Goal: Task Accomplishment & Management: Use online tool/utility

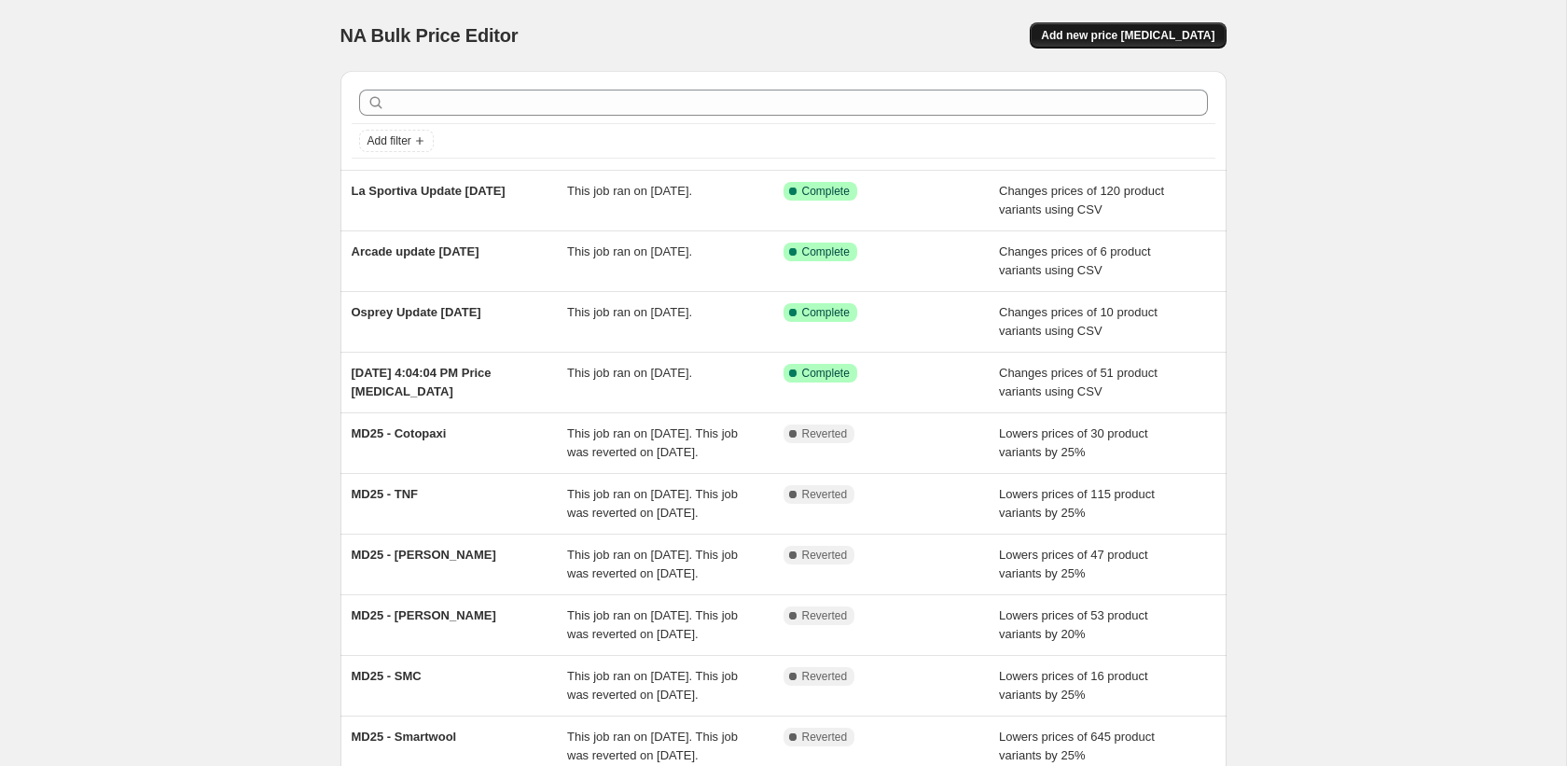
click at [1108, 35] on span "Add new price change job" at bounding box center [1127, 35] width 173 height 15
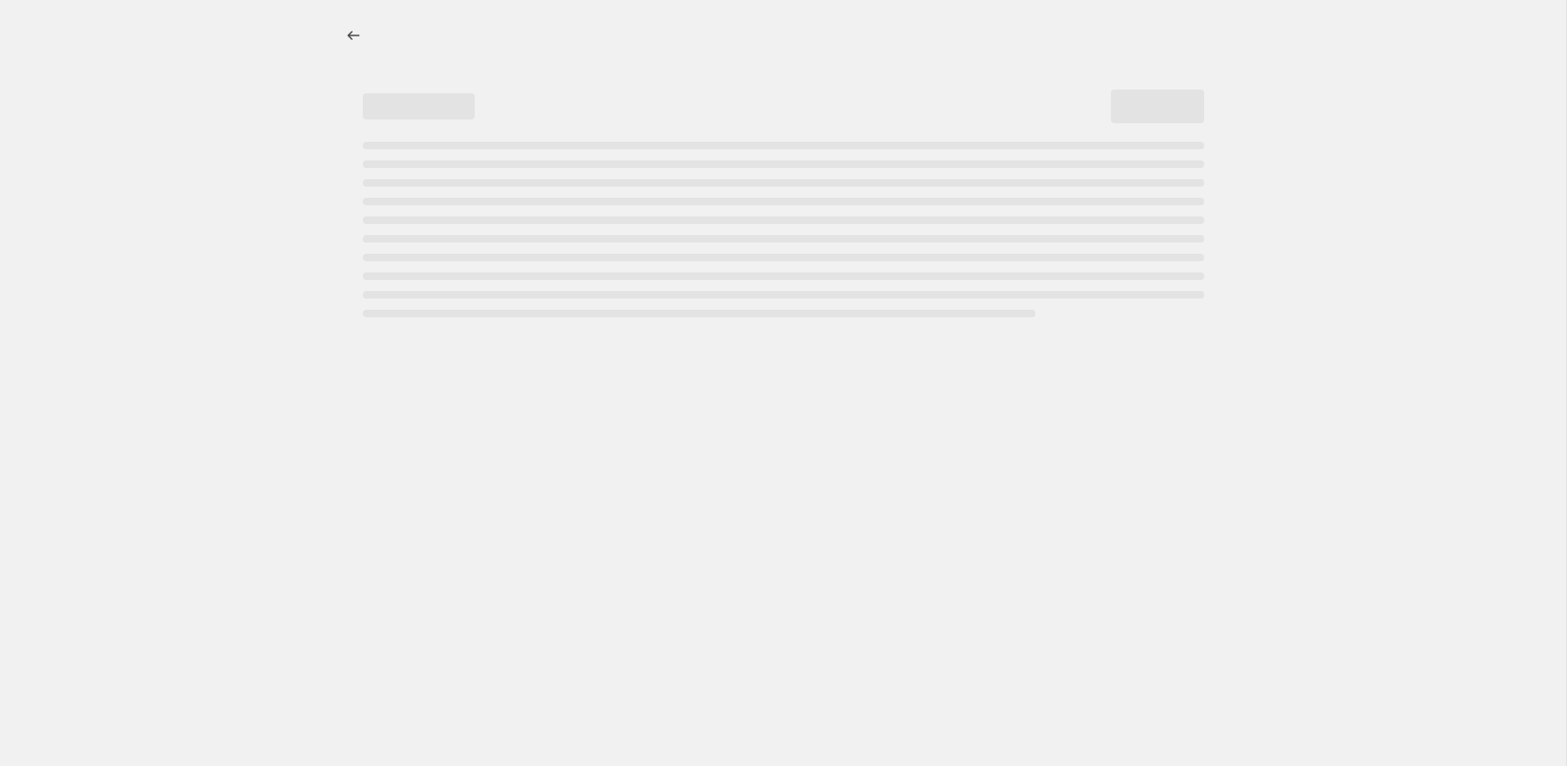
select select "percentage"
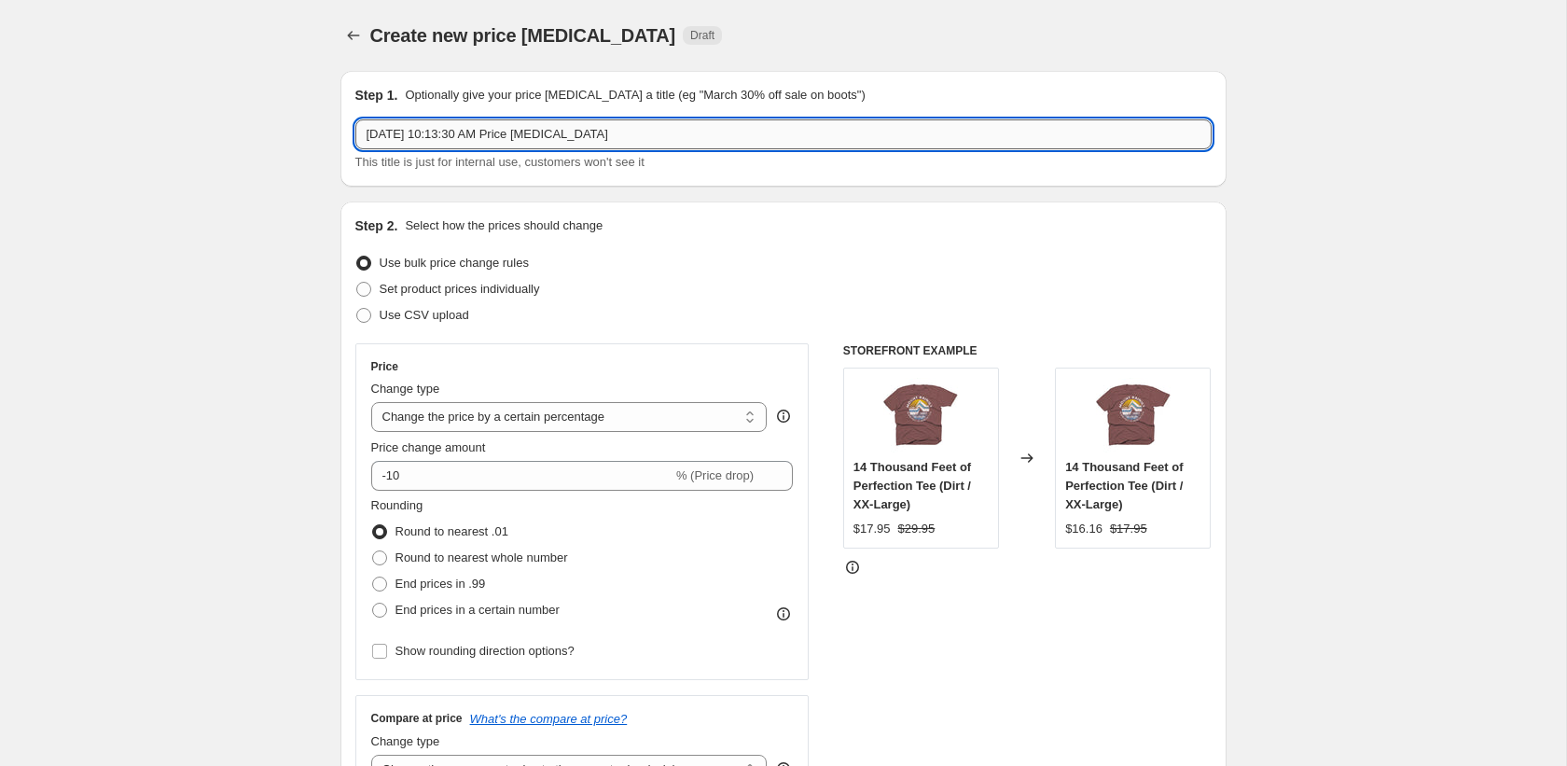
click at [561, 141] on input "Aug 21, 2025, 10:13:30 AM Price change job" at bounding box center [783, 134] width 856 height 30
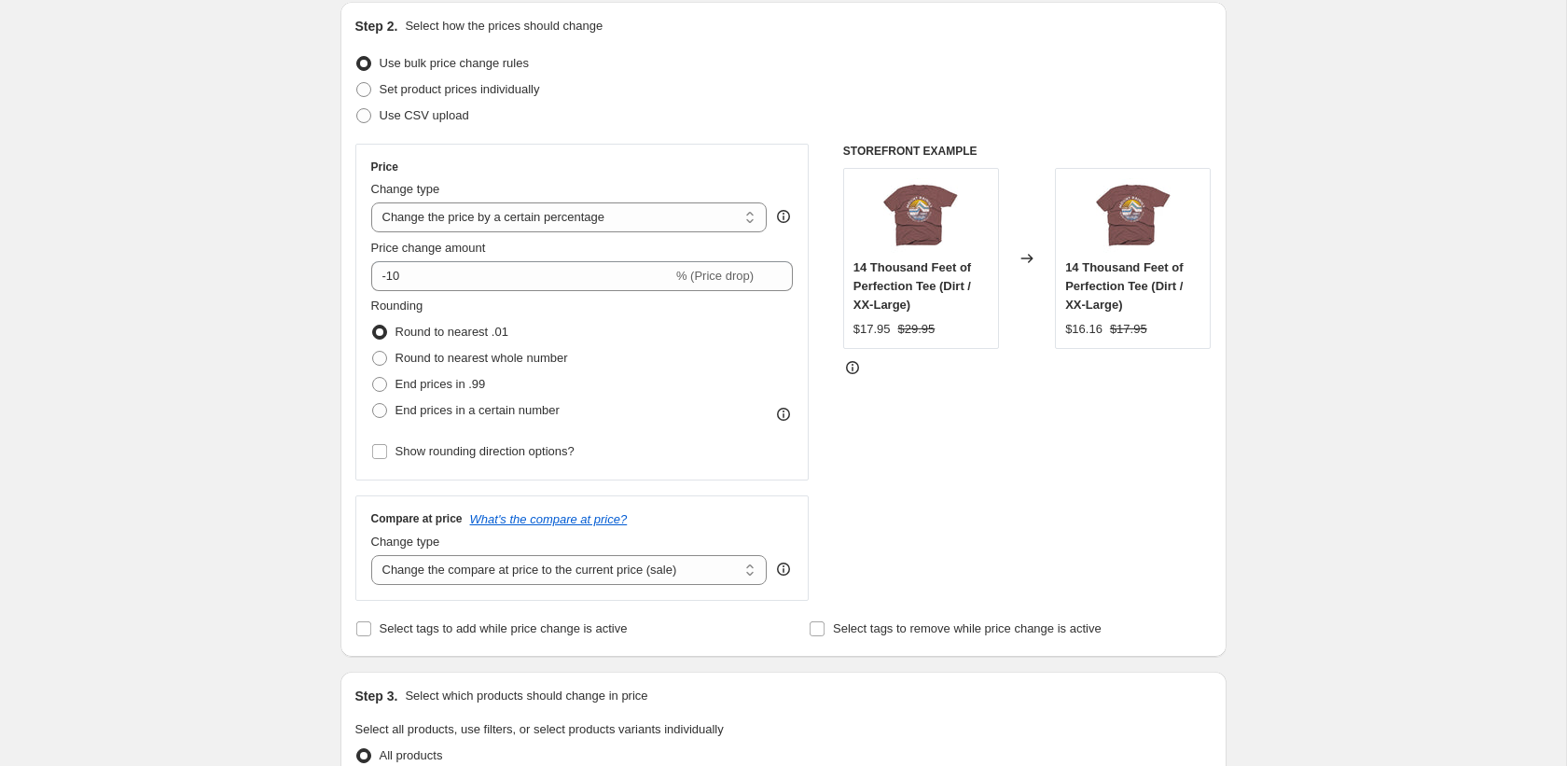
scroll to position [293, 0]
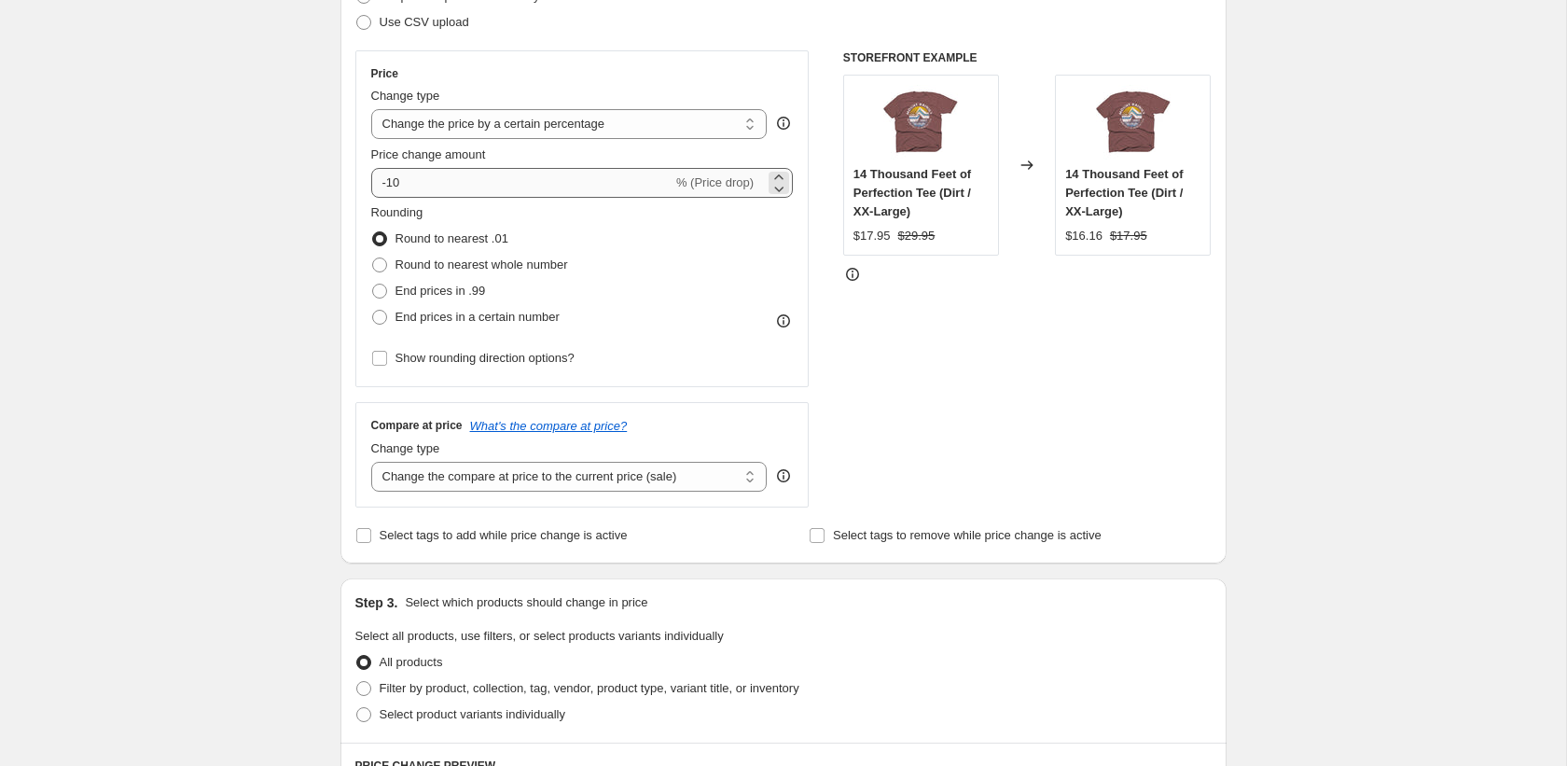
type input "LD25 - La Sportiva"
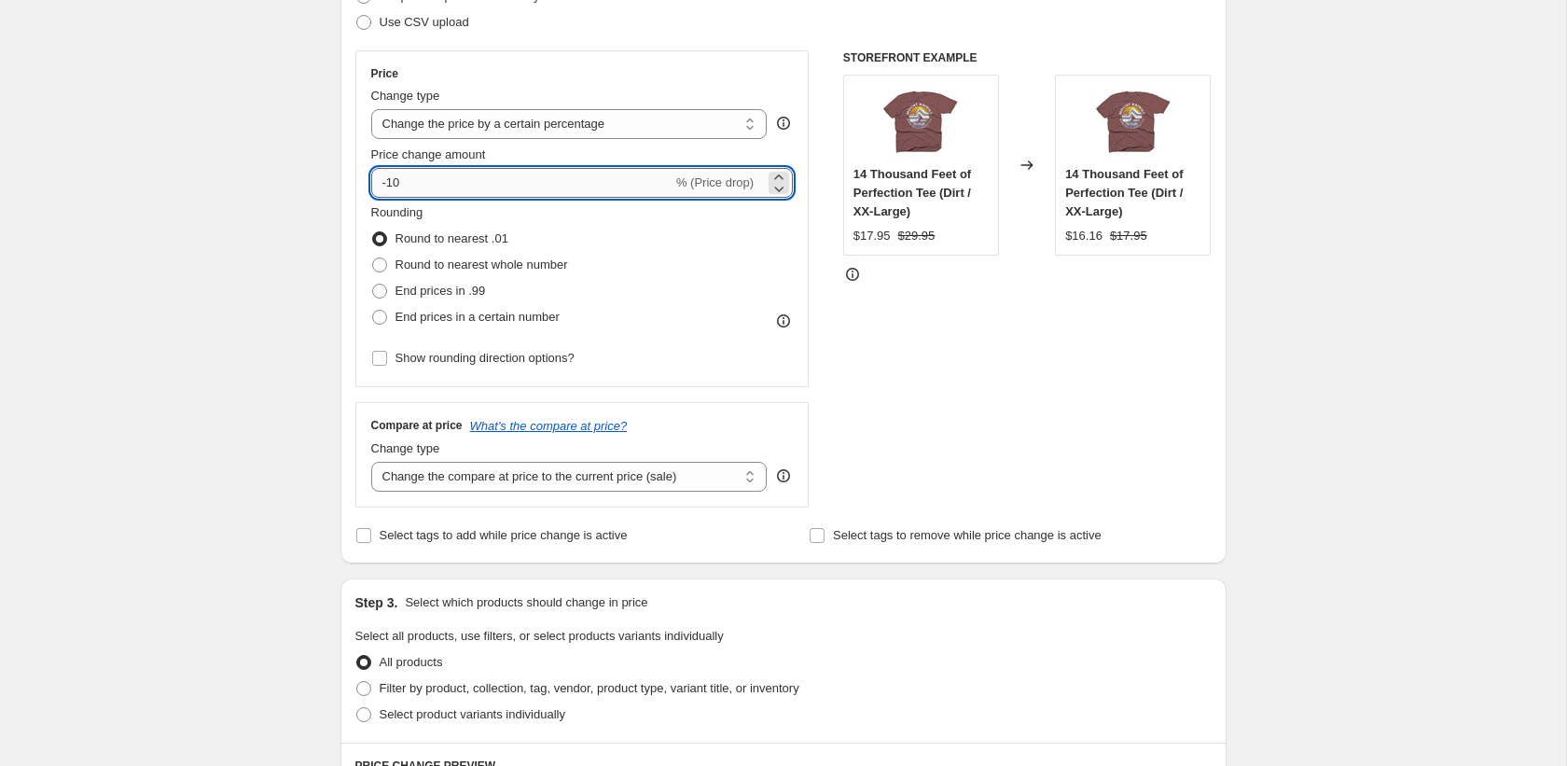
click at [528, 182] on input "-10" at bounding box center [521, 183] width 301 height 30
type input "-1"
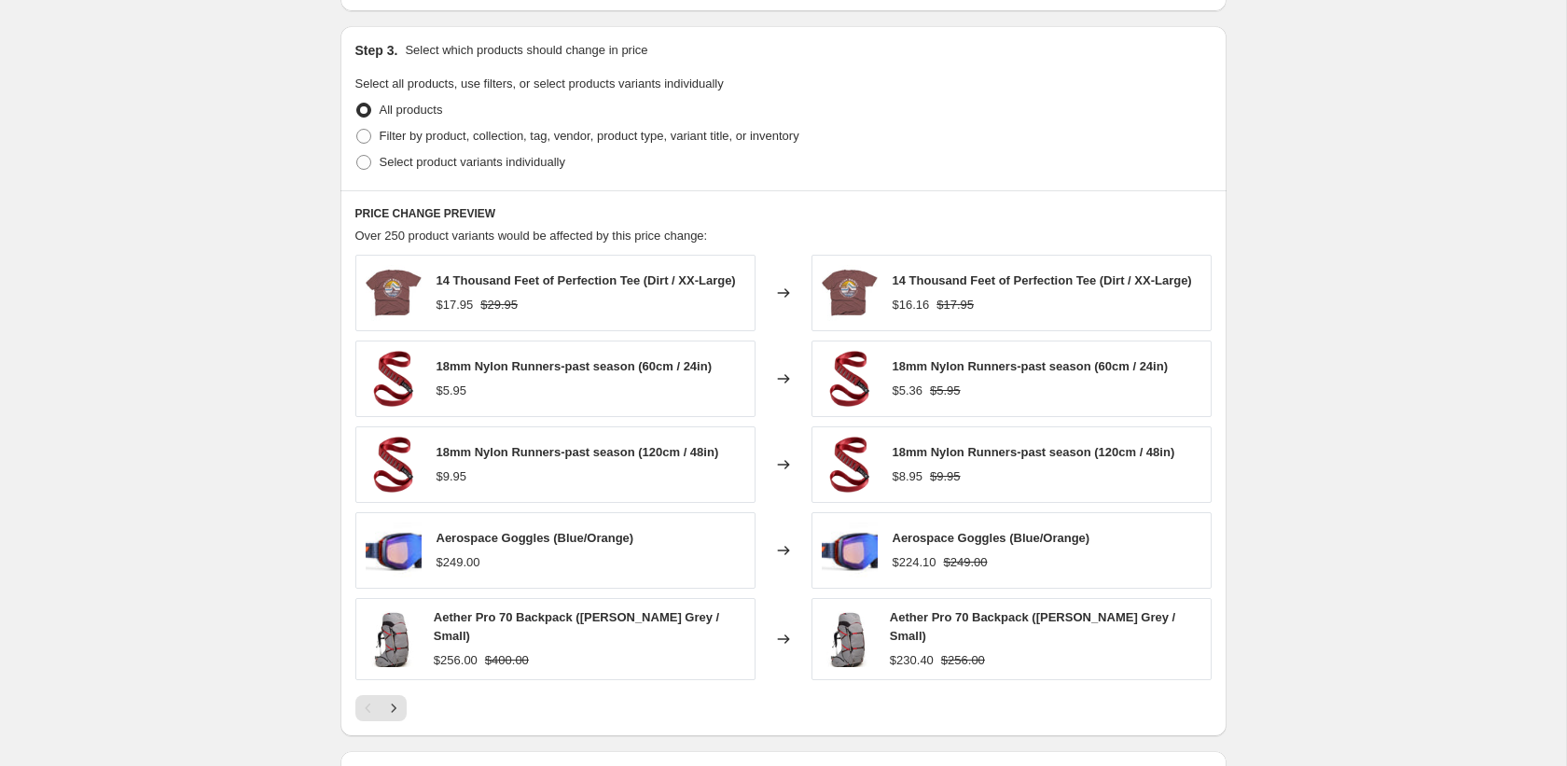
scroll to position [869, 0]
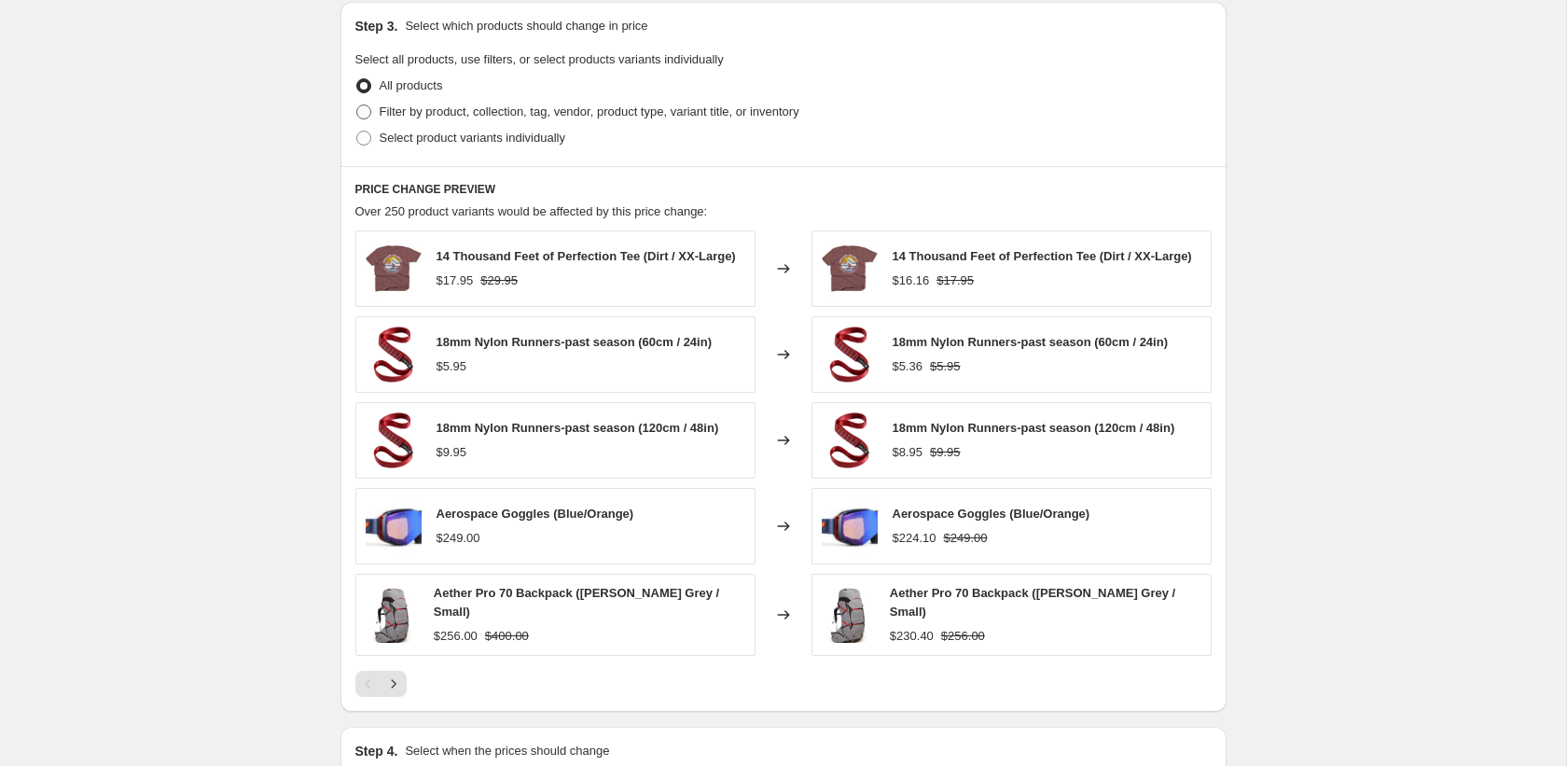
type input "-62"
click at [394, 113] on span "Filter by product, collection, tag, vendor, product type, variant title, or inv…" at bounding box center [590, 111] width 420 height 14
click at [357, 105] on input "Filter by product, collection, tag, vendor, product type, variant title, or inv…" at bounding box center [356, 104] width 1 height 1
radio input "true"
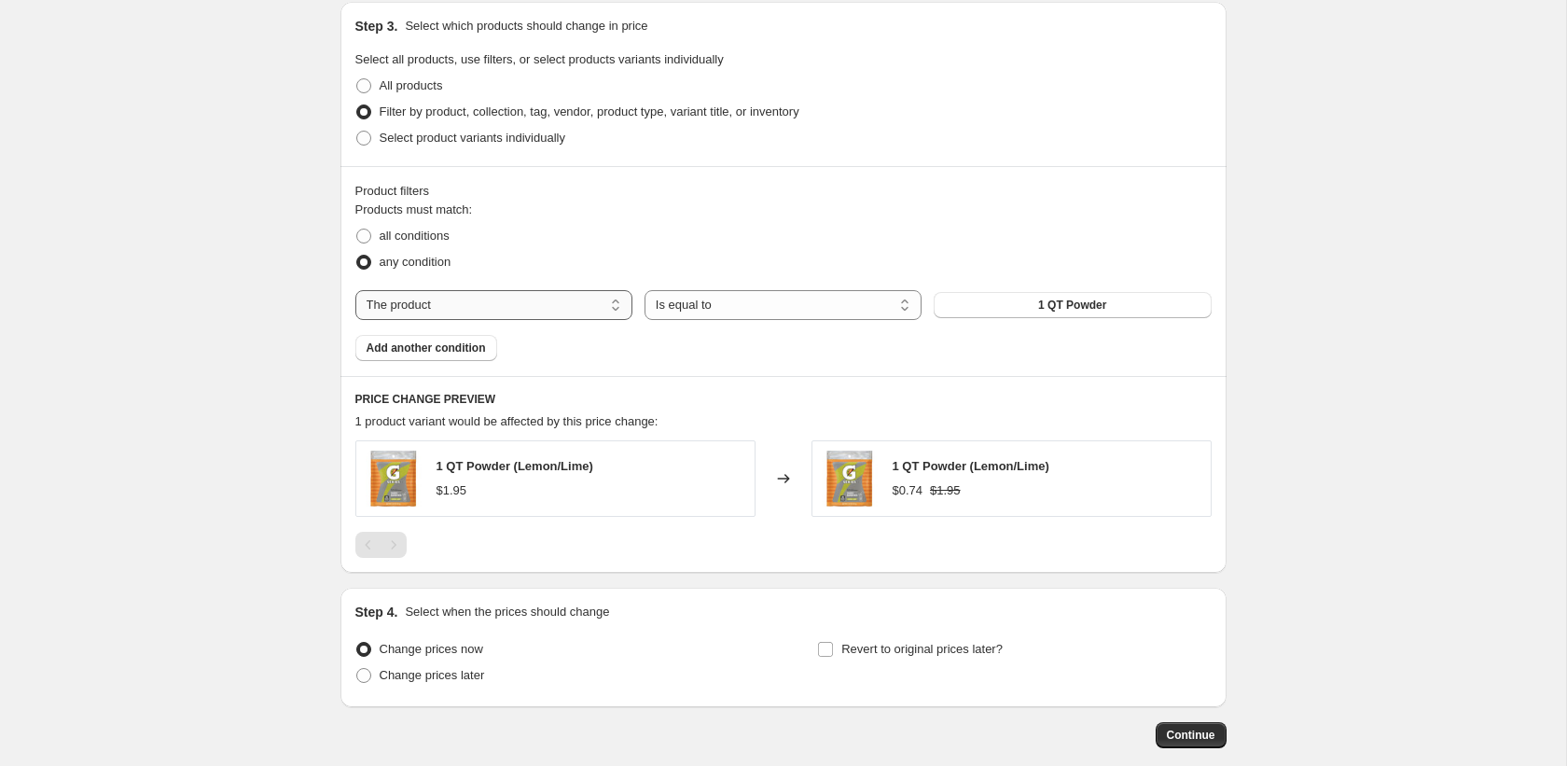
click at [587, 294] on select "The product The product's collection The product's tag The product's vendor The…" at bounding box center [493, 305] width 277 height 30
select select "collection"
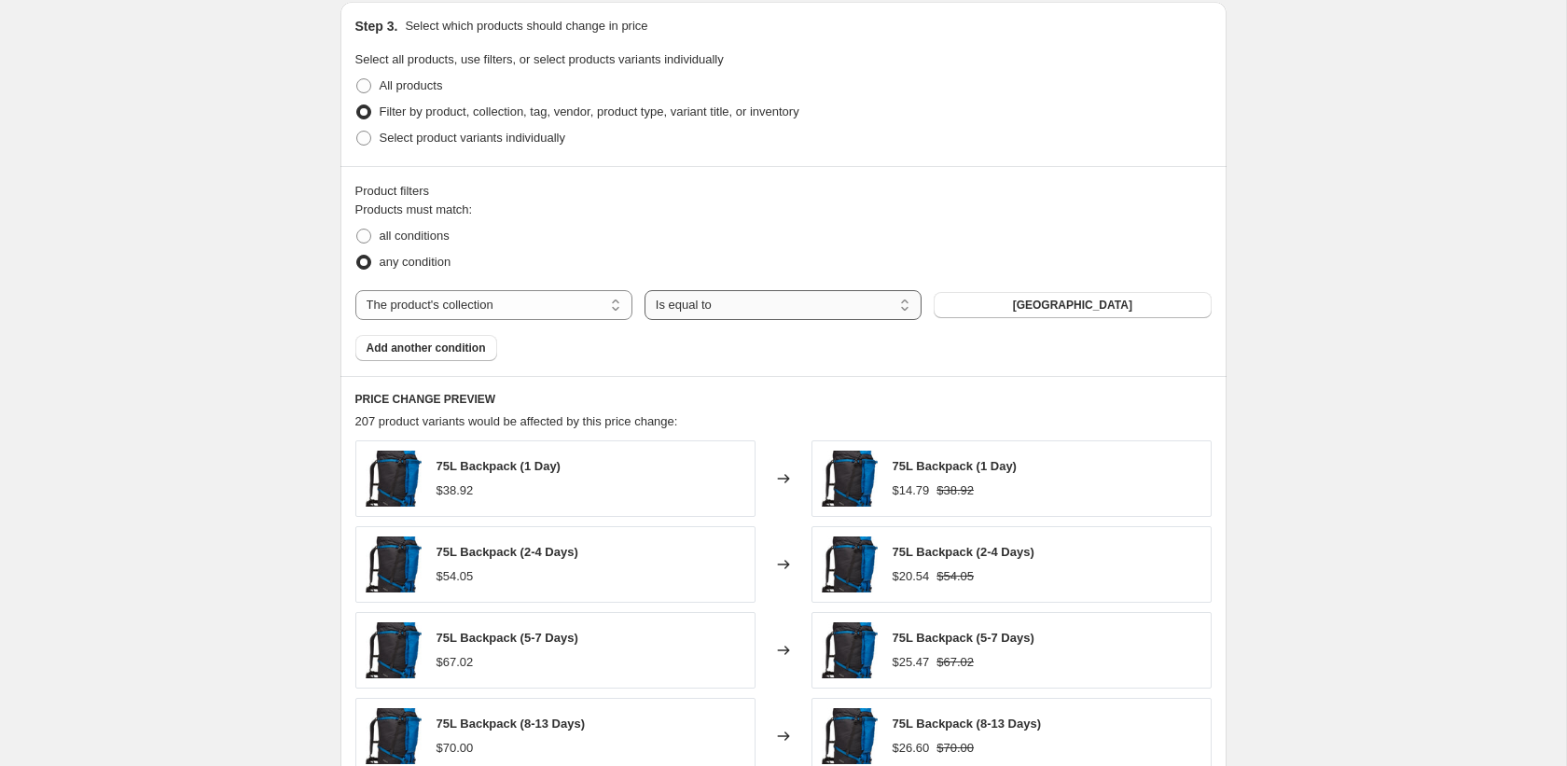
click at [706, 311] on select "Is equal to Is not equal to" at bounding box center [782, 305] width 277 height 30
click at [644, 290] on select "Is equal to Is not equal to" at bounding box center [782, 305] width 277 height 30
click at [722, 306] on select "Is equal to Is not equal to" at bounding box center [782, 305] width 277 height 30
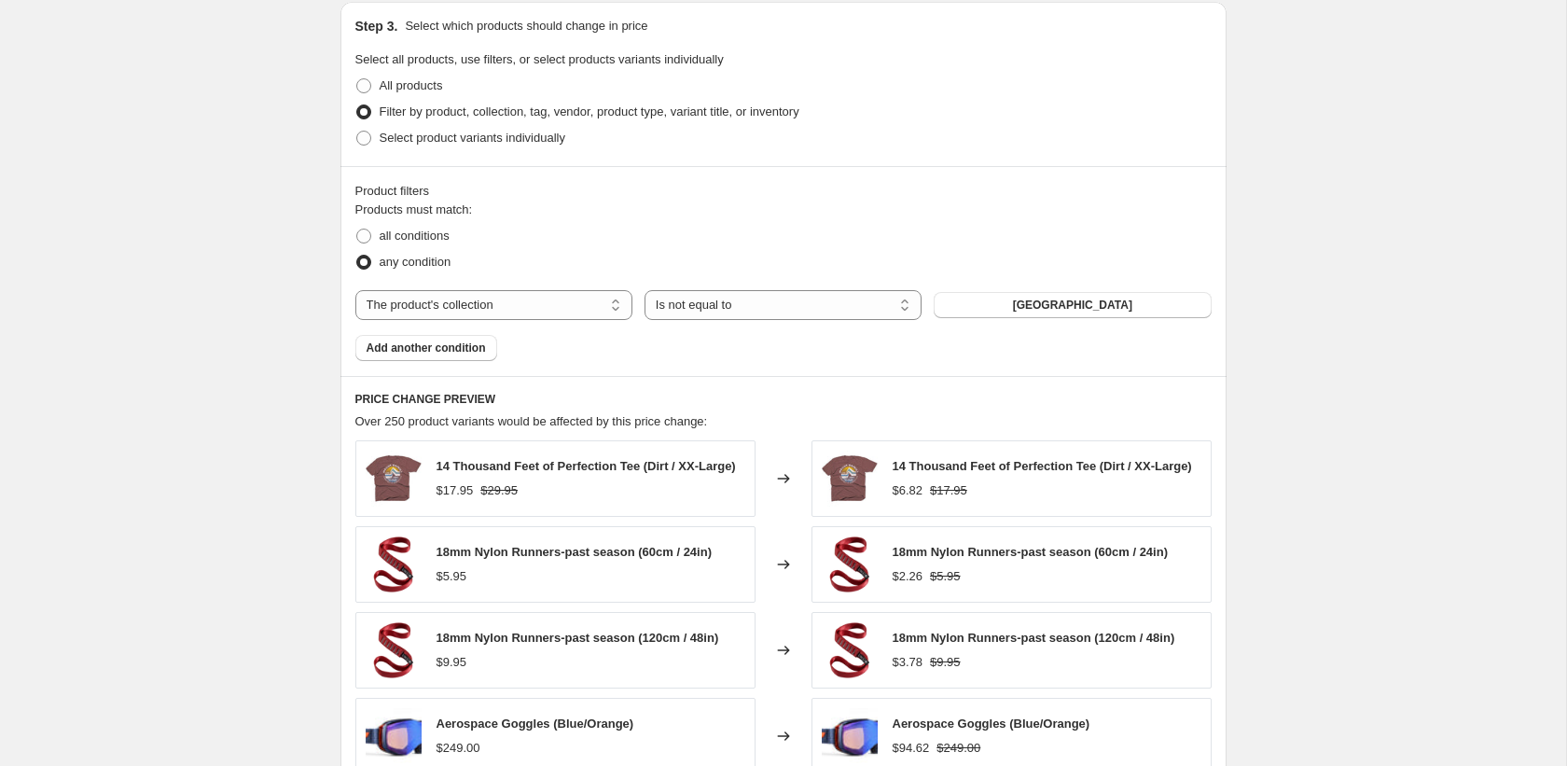
click at [970, 300] on button "Bolivia" at bounding box center [1072, 305] width 277 height 26
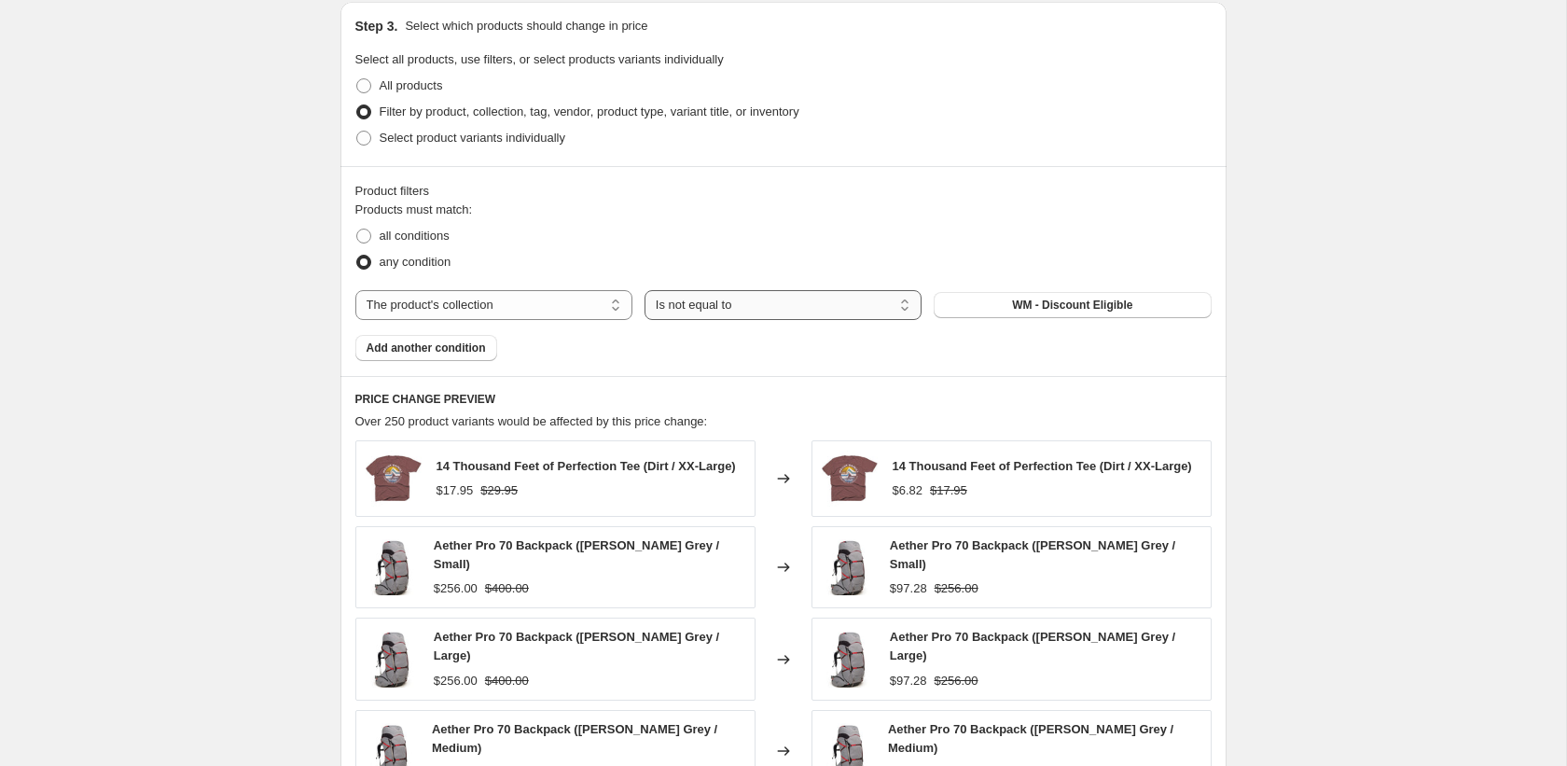
click at [849, 304] on select "Is equal to Is not equal to" at bounding box center [782, 305] width 277 height 30
select select "equal"
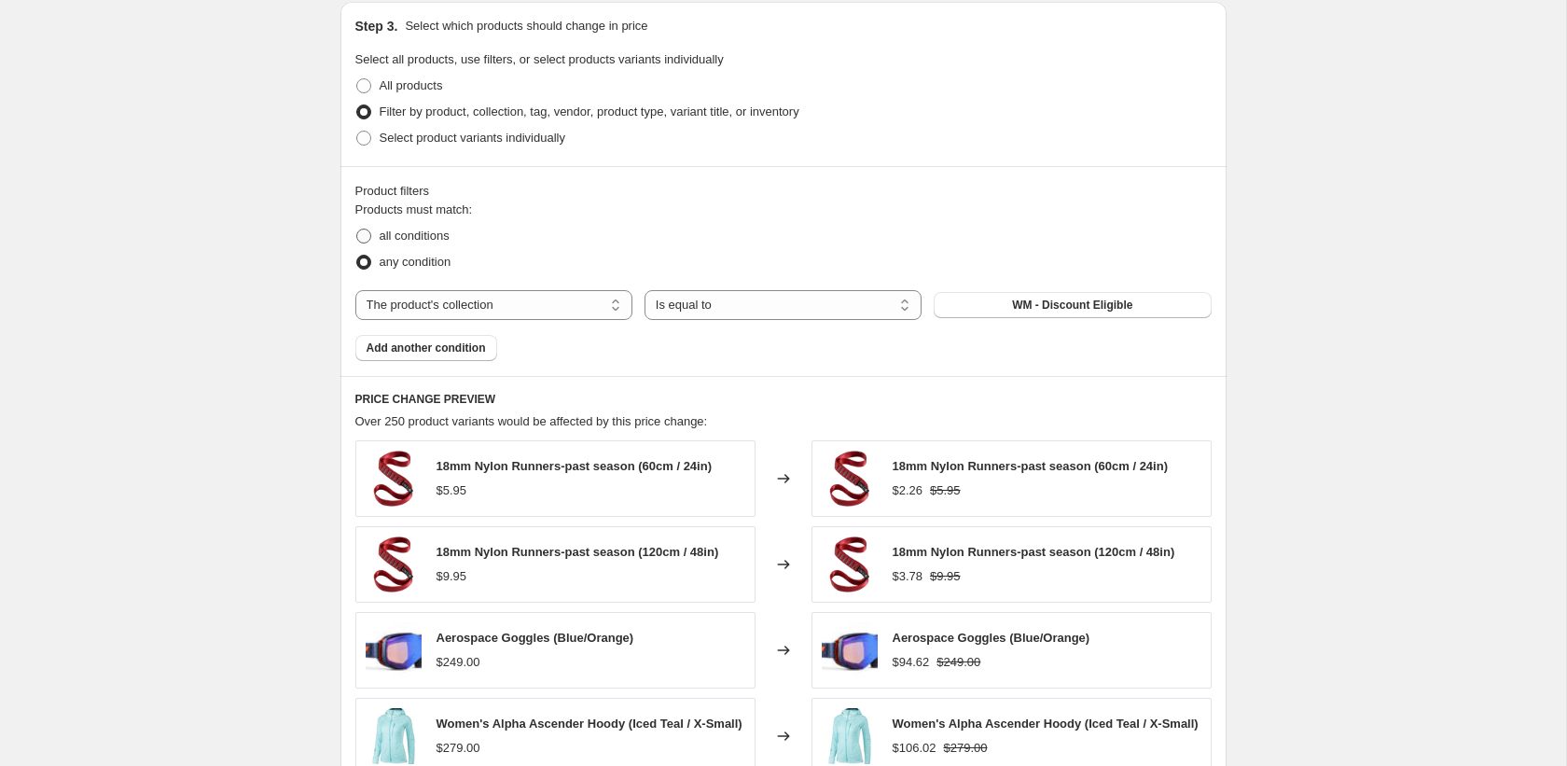
click at [363, 239] on span at bounding box center [363, 235] width 15 height 15
click at [357, 229] on input "all conditions" at bounding box center [356, 228] width 1 height 1
radio input "true"
click at [455, 348] on span "Add another condition" at bounding box center [426, 347] width 119 height 15
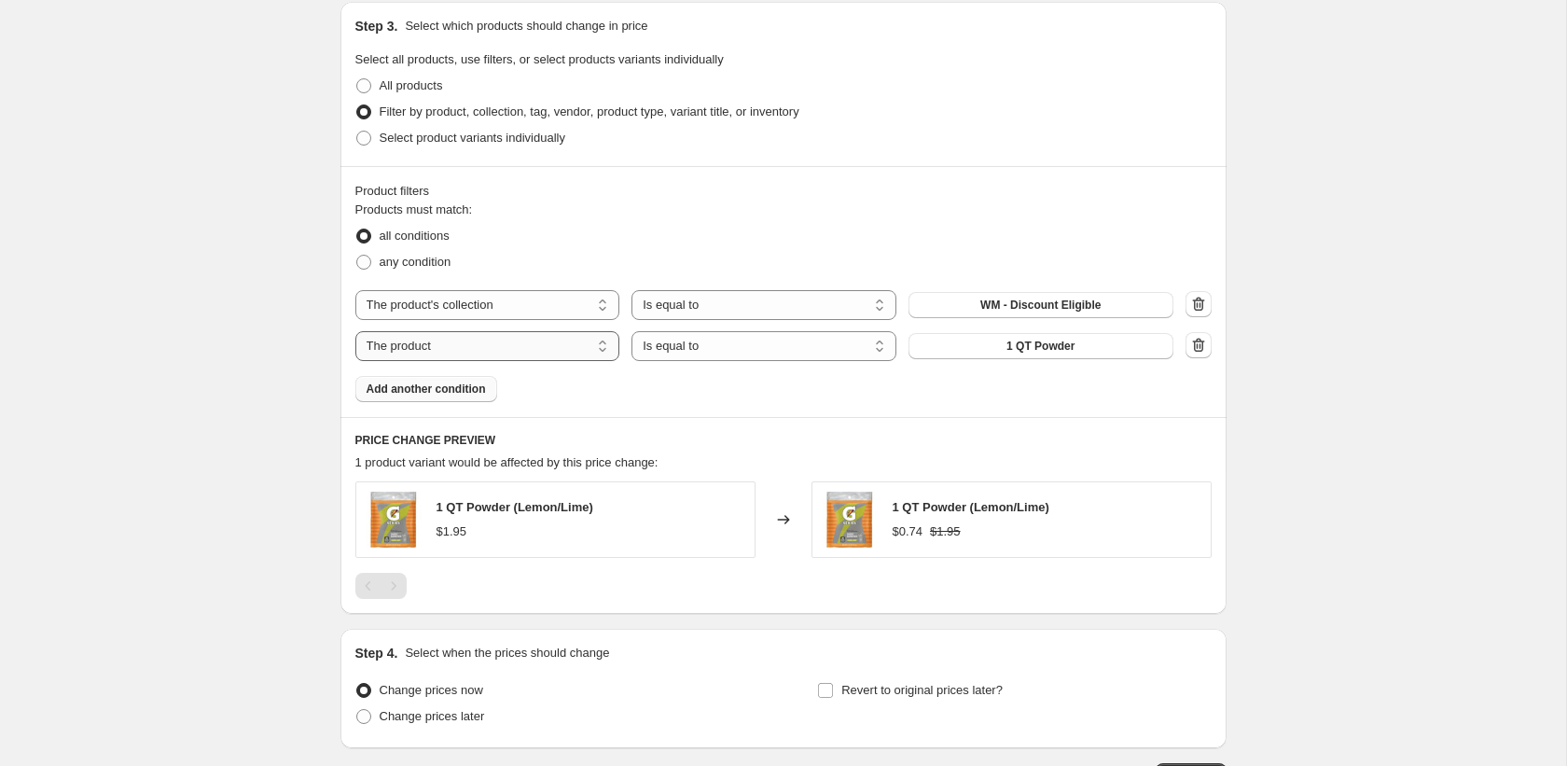
click at [460, 344] on select "The product The product's collection The product's tag The product's vendor The…" at bounding box center [487, 346] width 265 height 30
select select "vendor"
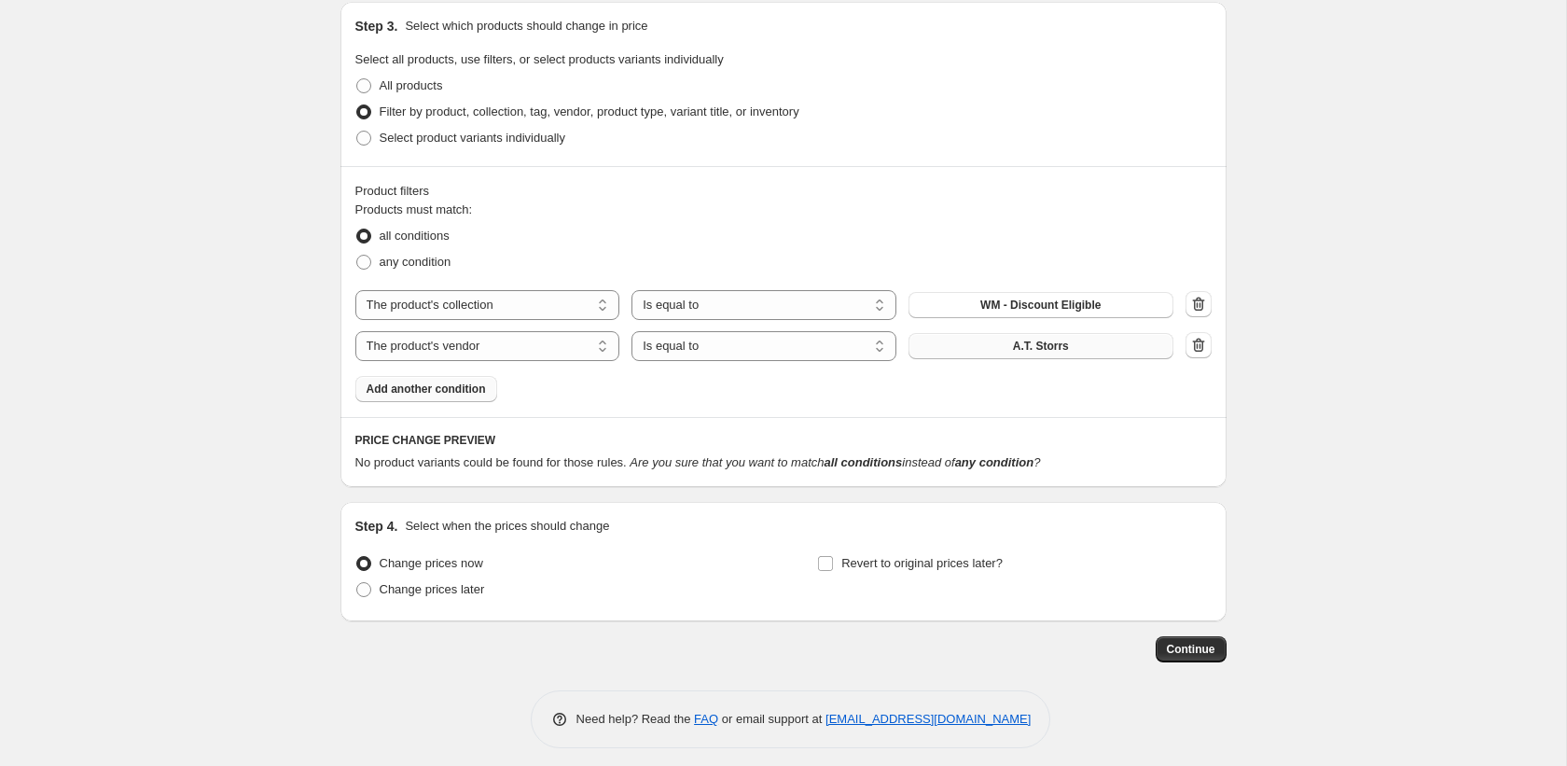
click at [1012, 356] on button "A.T. Storrs" at bounding box center [1040, 346] width 265 height 26
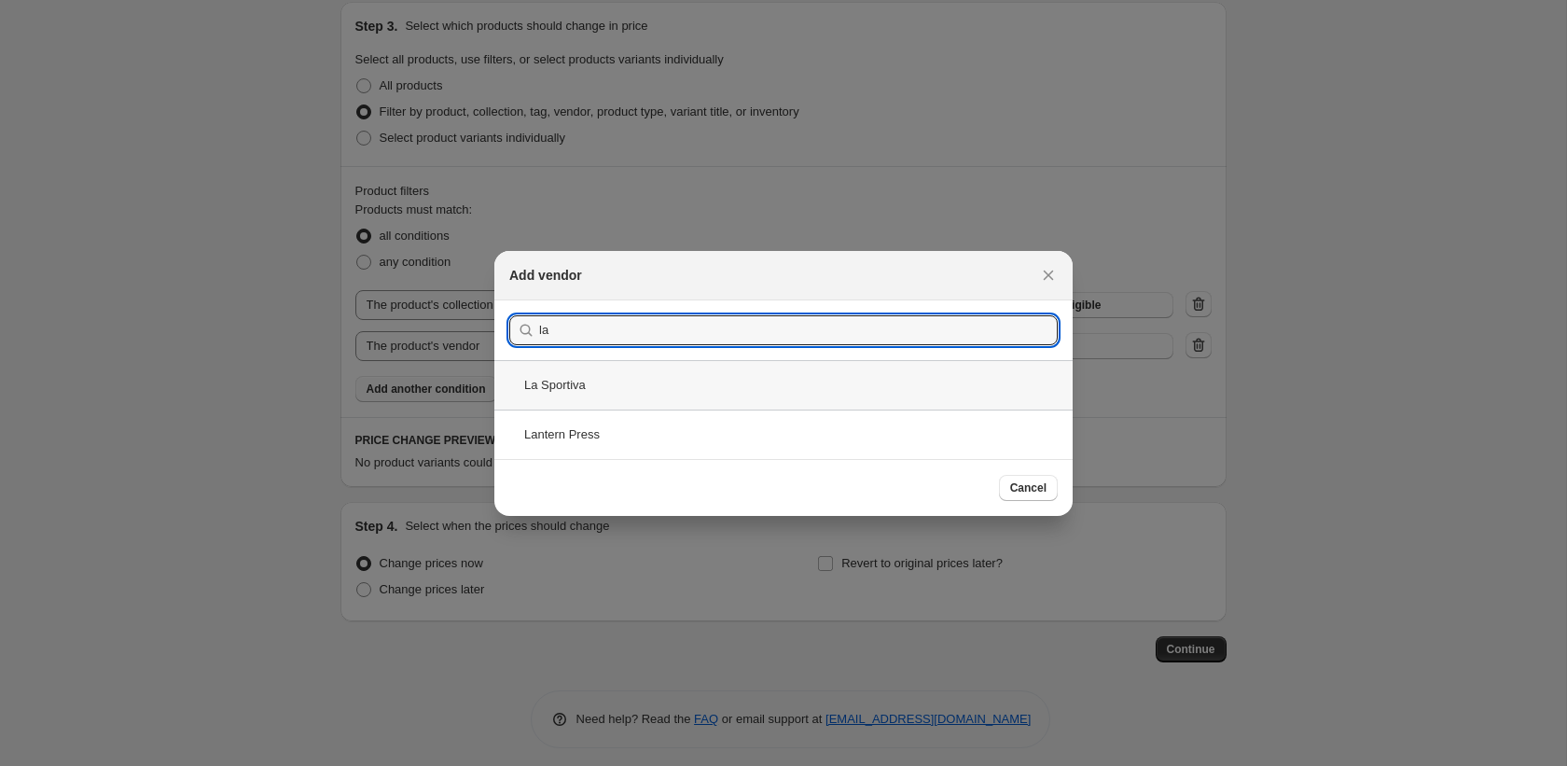
type input "la"
click at [796, 383] on div "La Sportiva" at bounding box center [783, 384] width 578 height 49
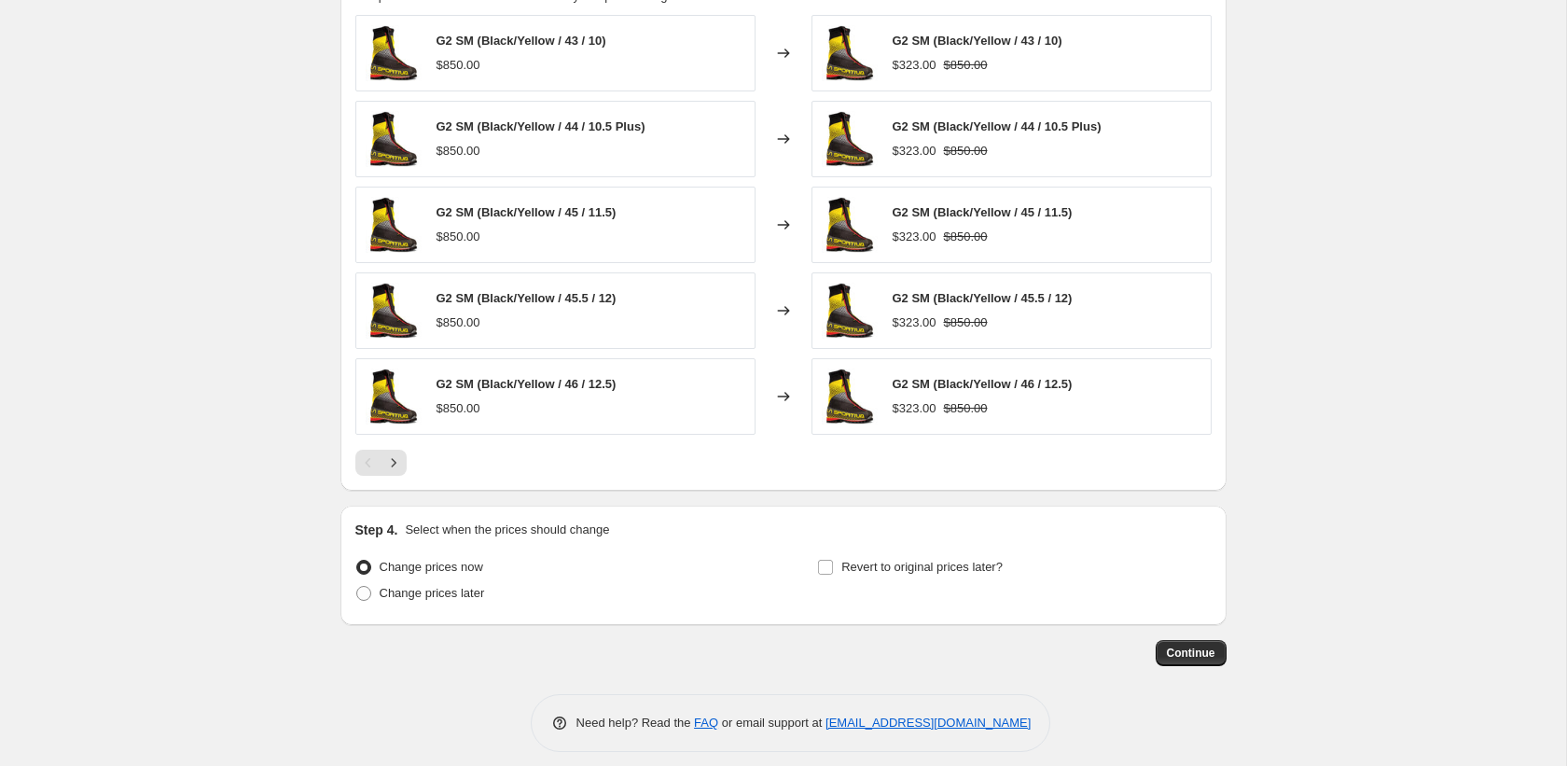
scroll to position [1350, 0]
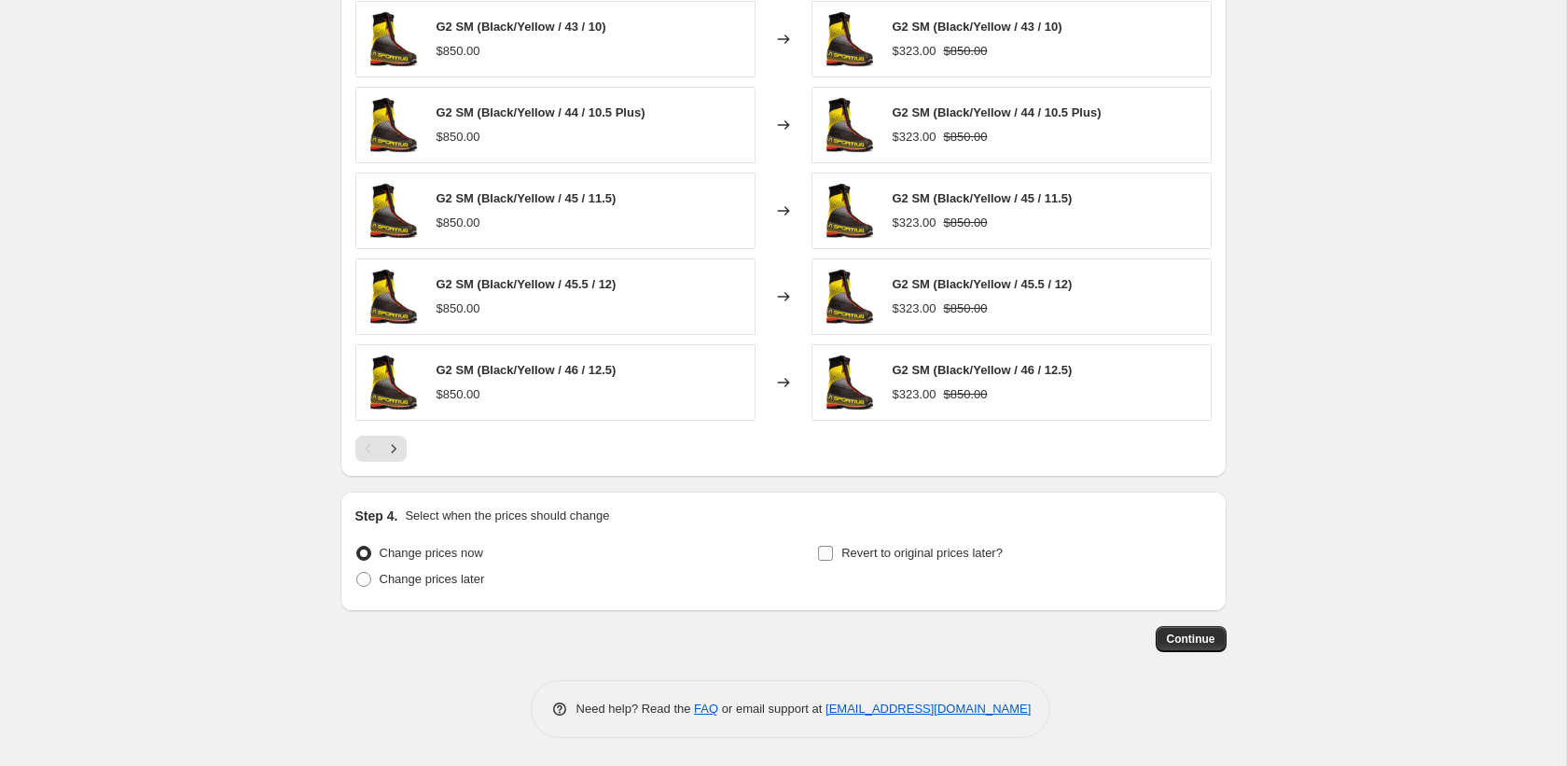
click at [847, 553] on span "Revert to original prices later?" at bounding box center [921, 553] width 161 height 14
click at [833, 553] on input "Revert to original prices later?" at bounding box center [825, 553] width 15 height 15
checkbox input "true"
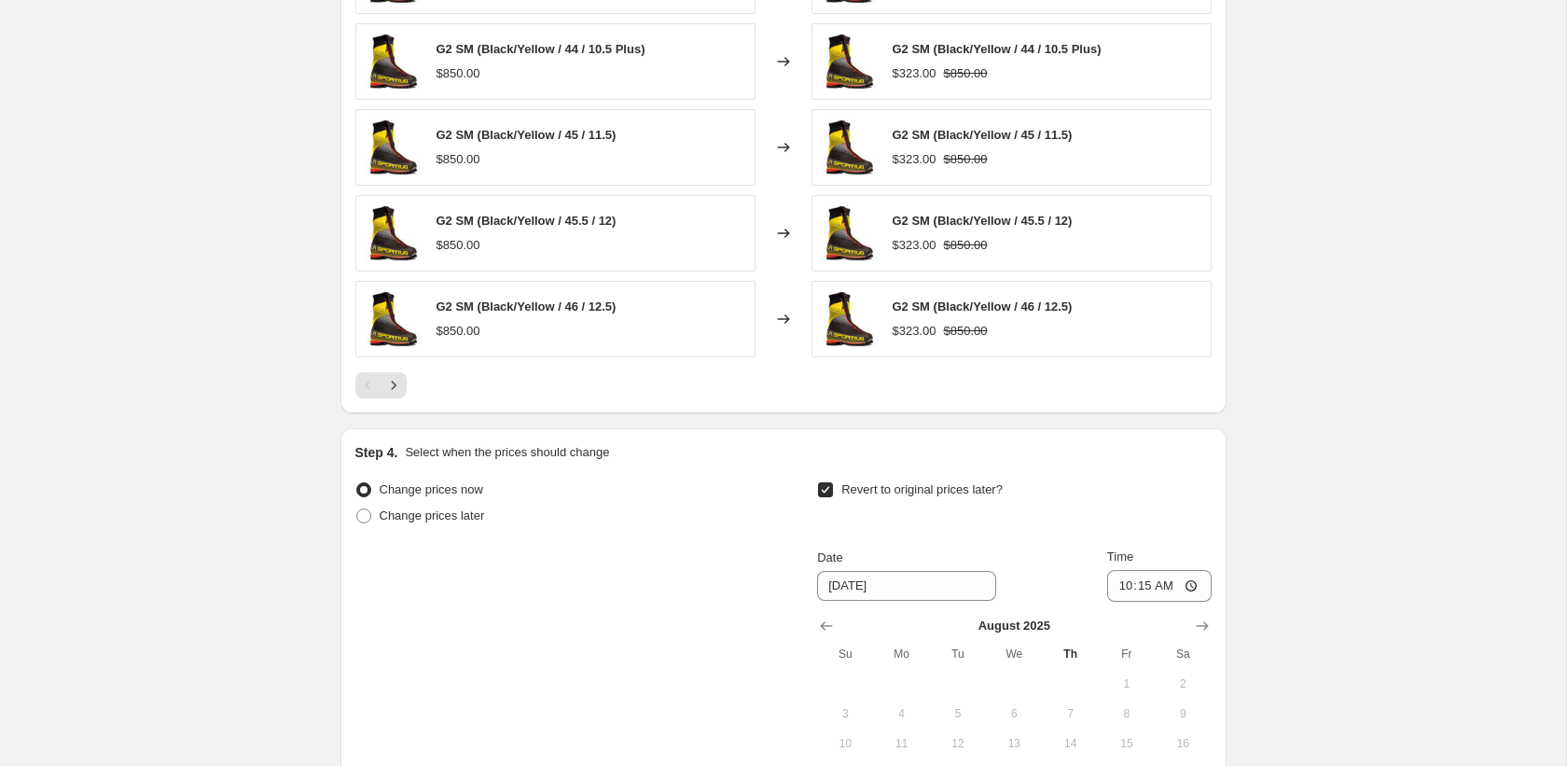
scroll to position [1538, 0]
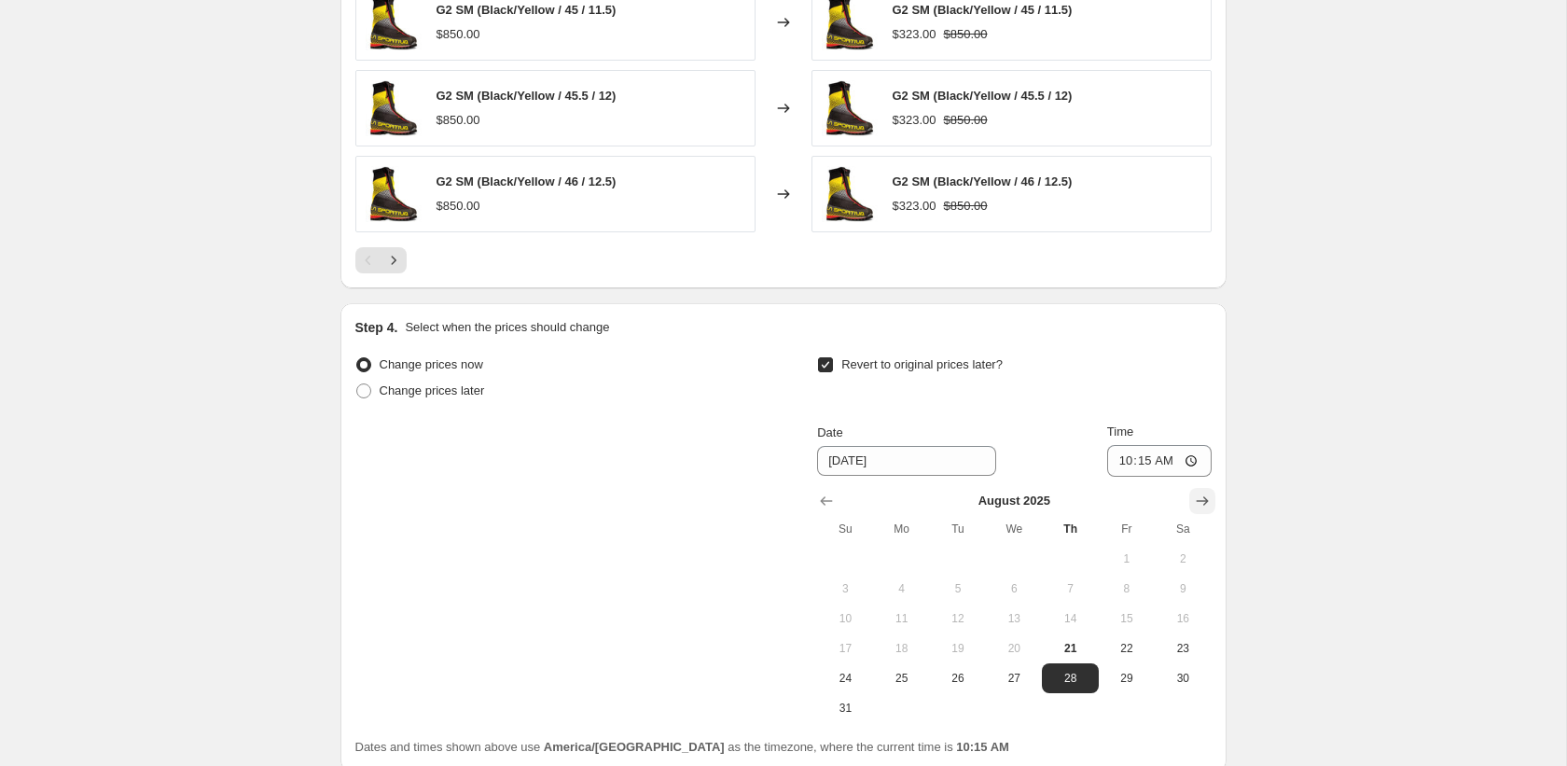
click at [1209, 499] on icon "Show next month, September 2025" at bounding box center [1202, 501] width 19 height 19
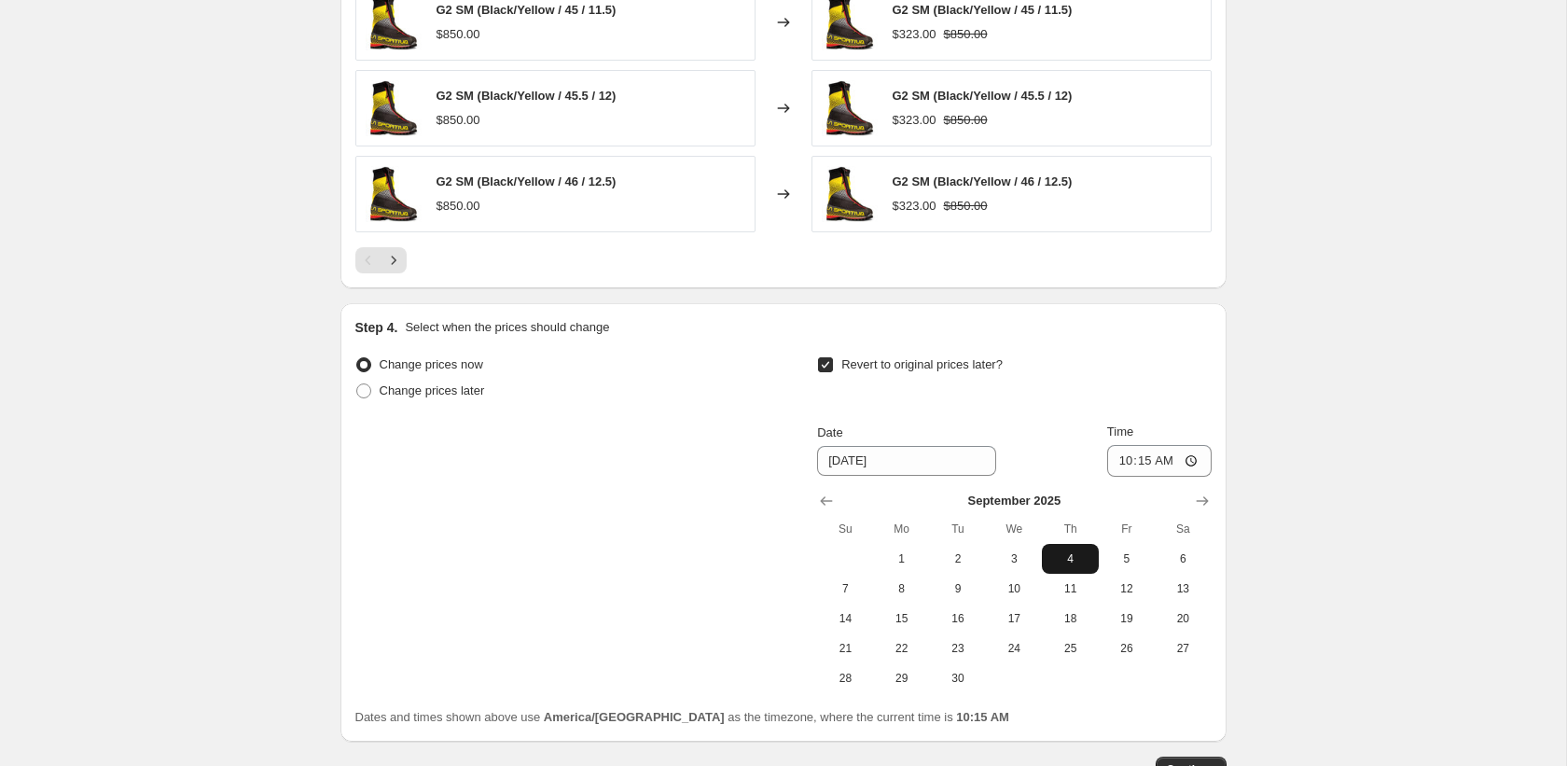
click at [1069, 554] on span "4" at bounding box center [1069, 558] width 41 height 15
type input "9/4/2025"
click at [1119, 459] on input "10:15" at bounding box center [1159, 461] width 104 height 32
type input "23:59"
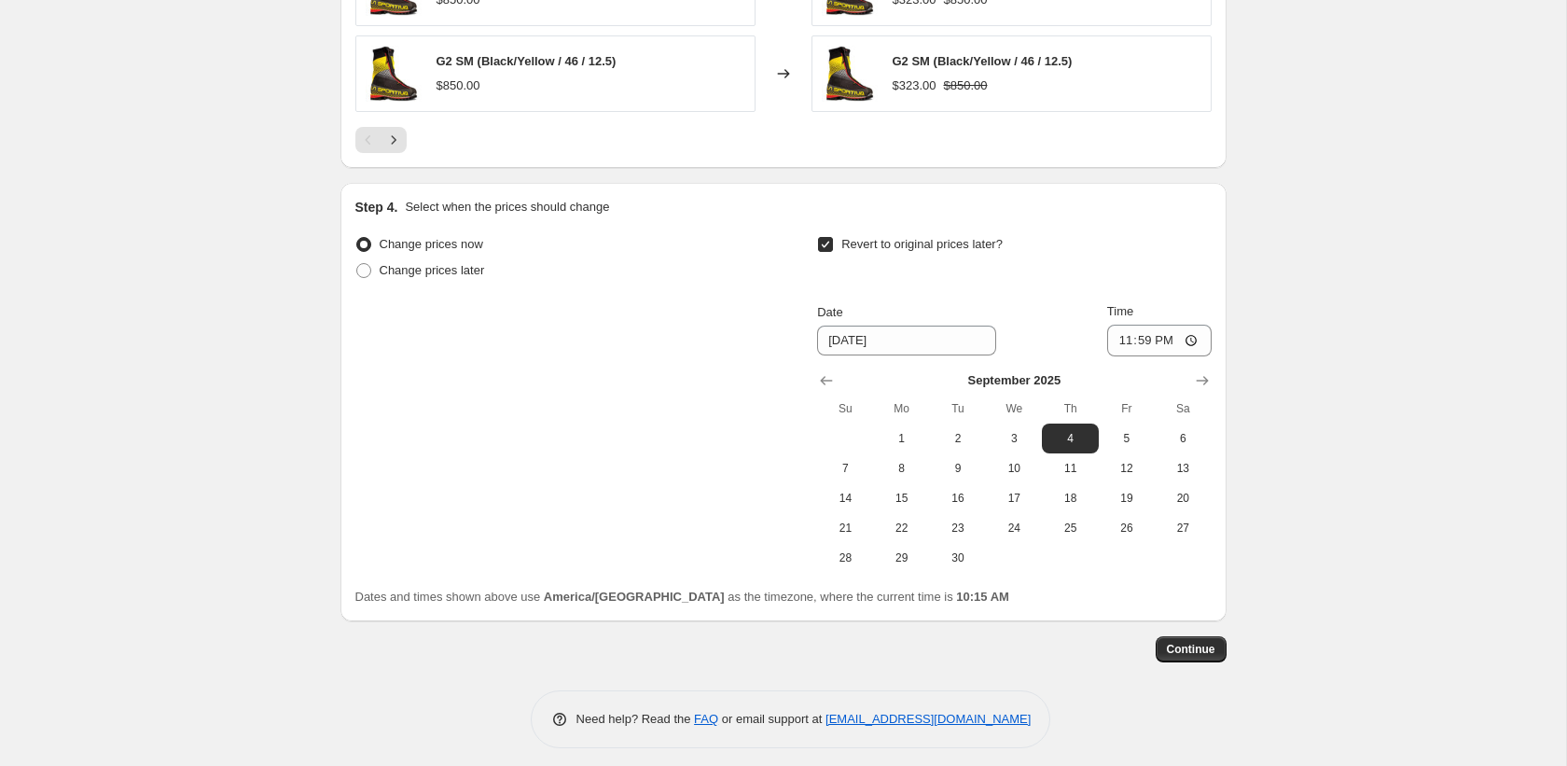
scroll to position [1659, 0]
click at [1192, 659] on button "Continue" at bounding box center [1191, 648] width 71 height 26
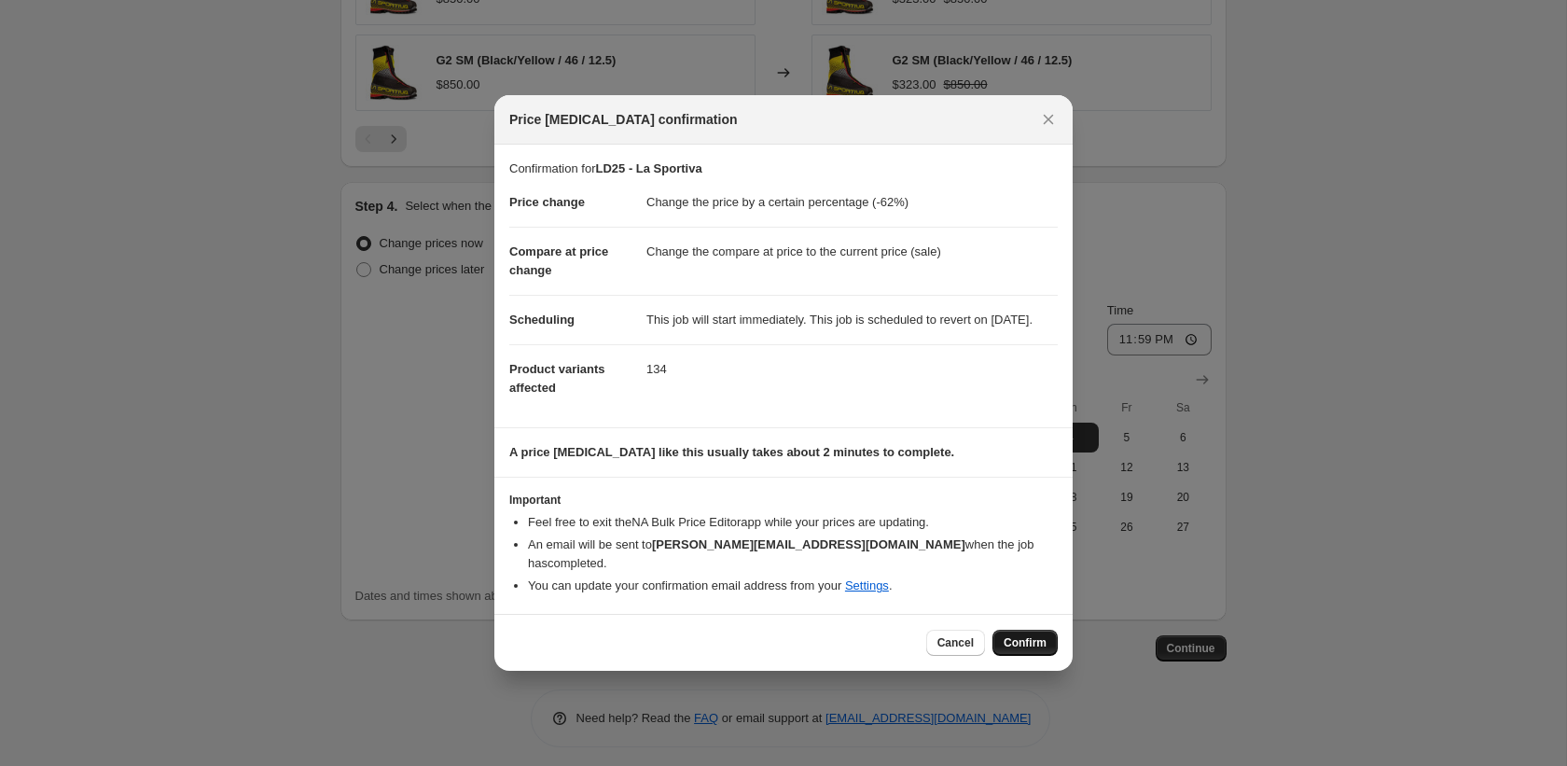
click at [1027, 650] on span "Confirm" at bounding box center [1025, 642] width 43 height 15
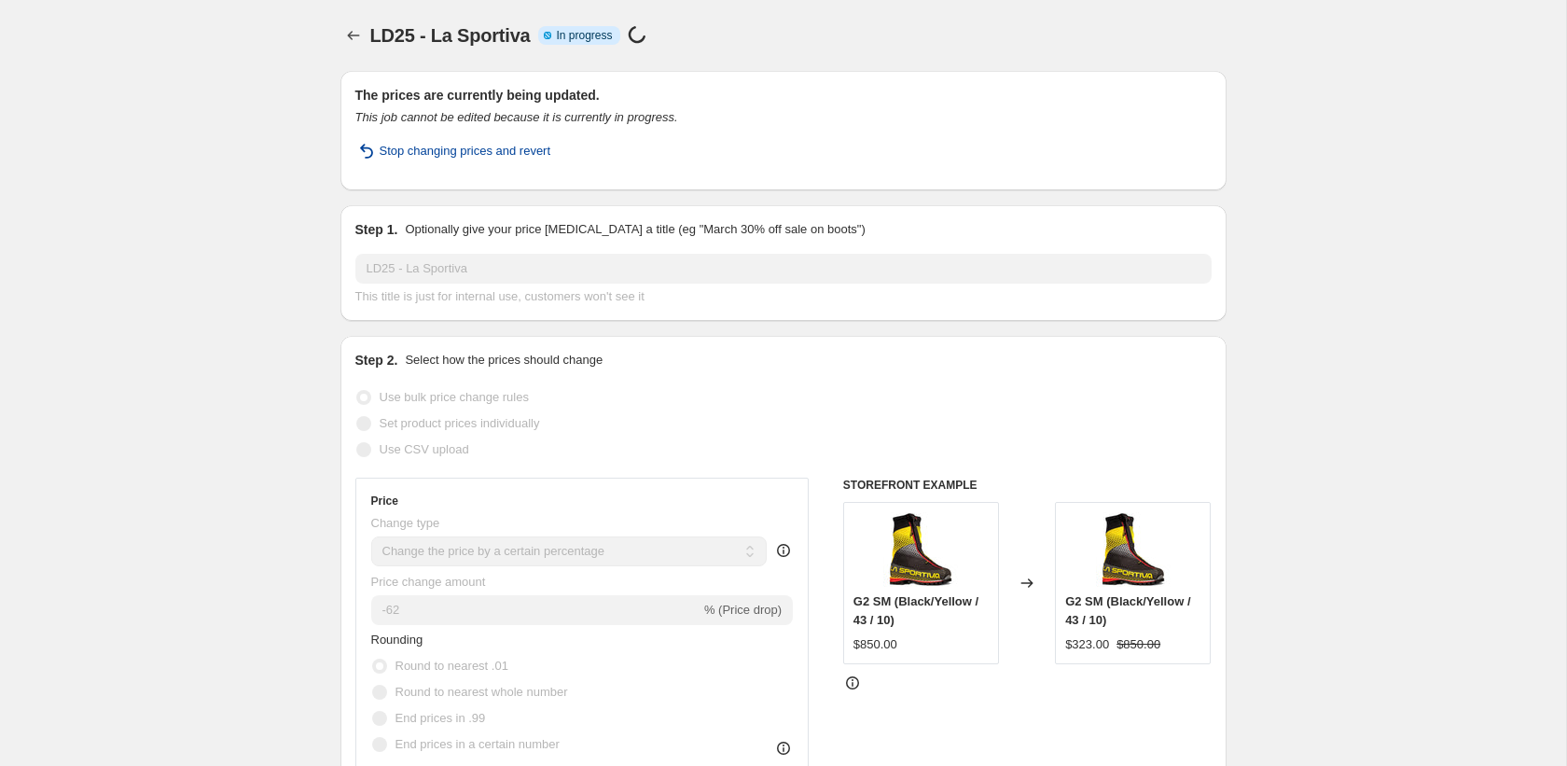
click at [422, 149] on span "Stop changing prices and revert" at bounding box center [466, 151] width 172 height 19
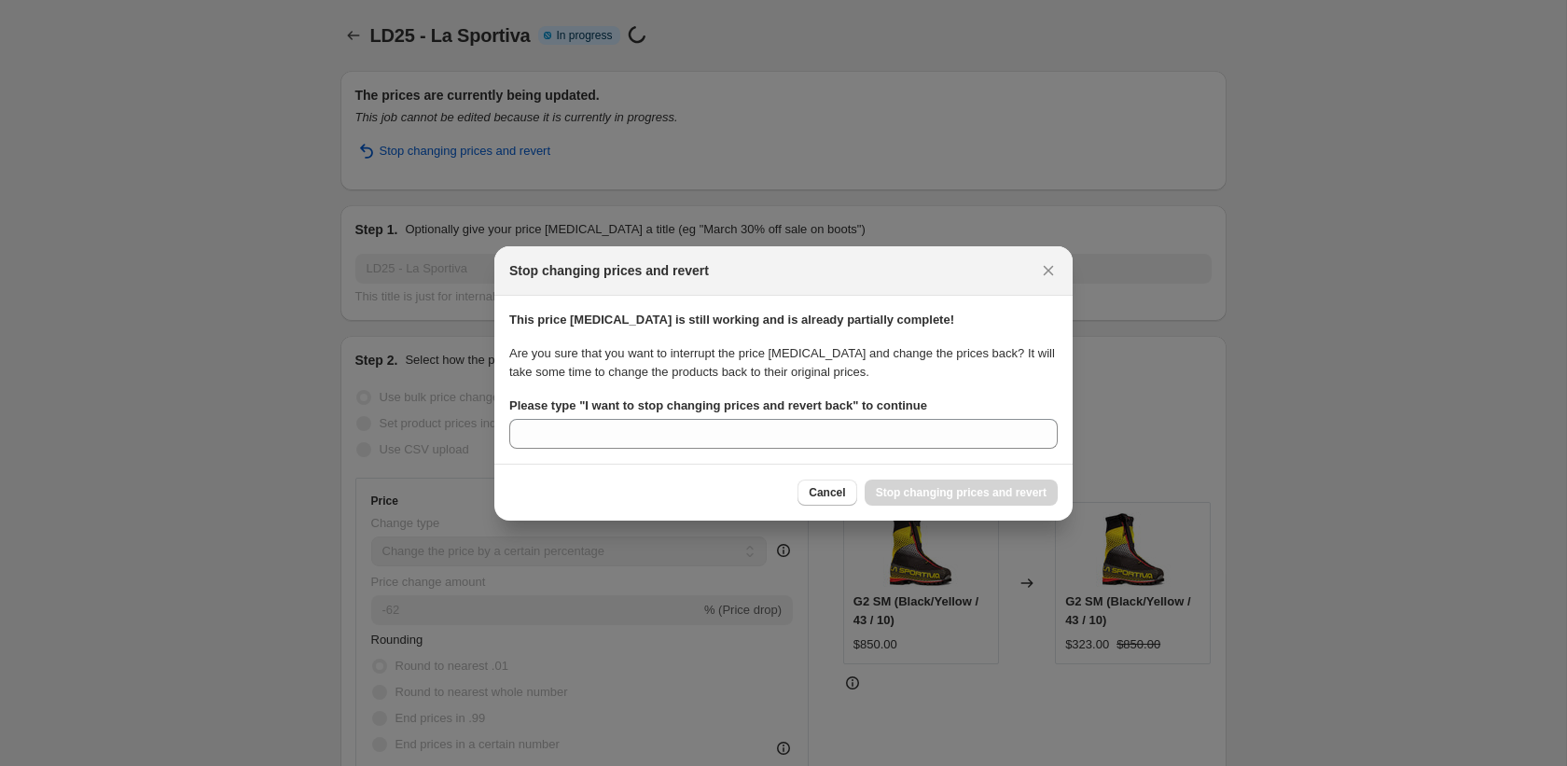
click at [745, 414] on label "Please type " I want to stop changing prices and revert back " to continue" at bounding box center [718, 405] width 418 height 19
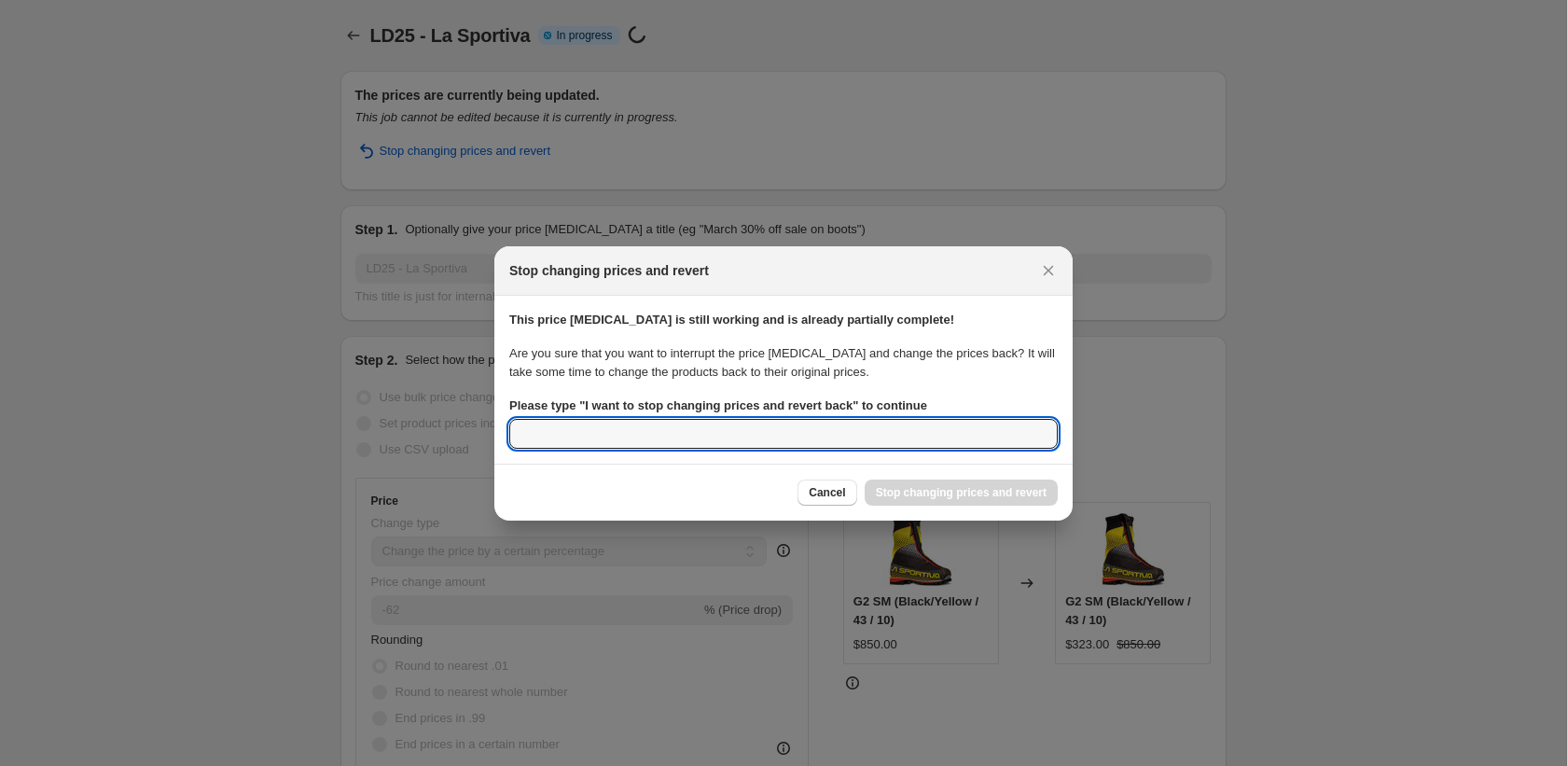
click at [745, 419] on input "Please type " I want to stop changing prices and revert back " to continue" at bounding box center [783, 434] width 548 height 30
type input "I want to stop changing prices and revert back'"
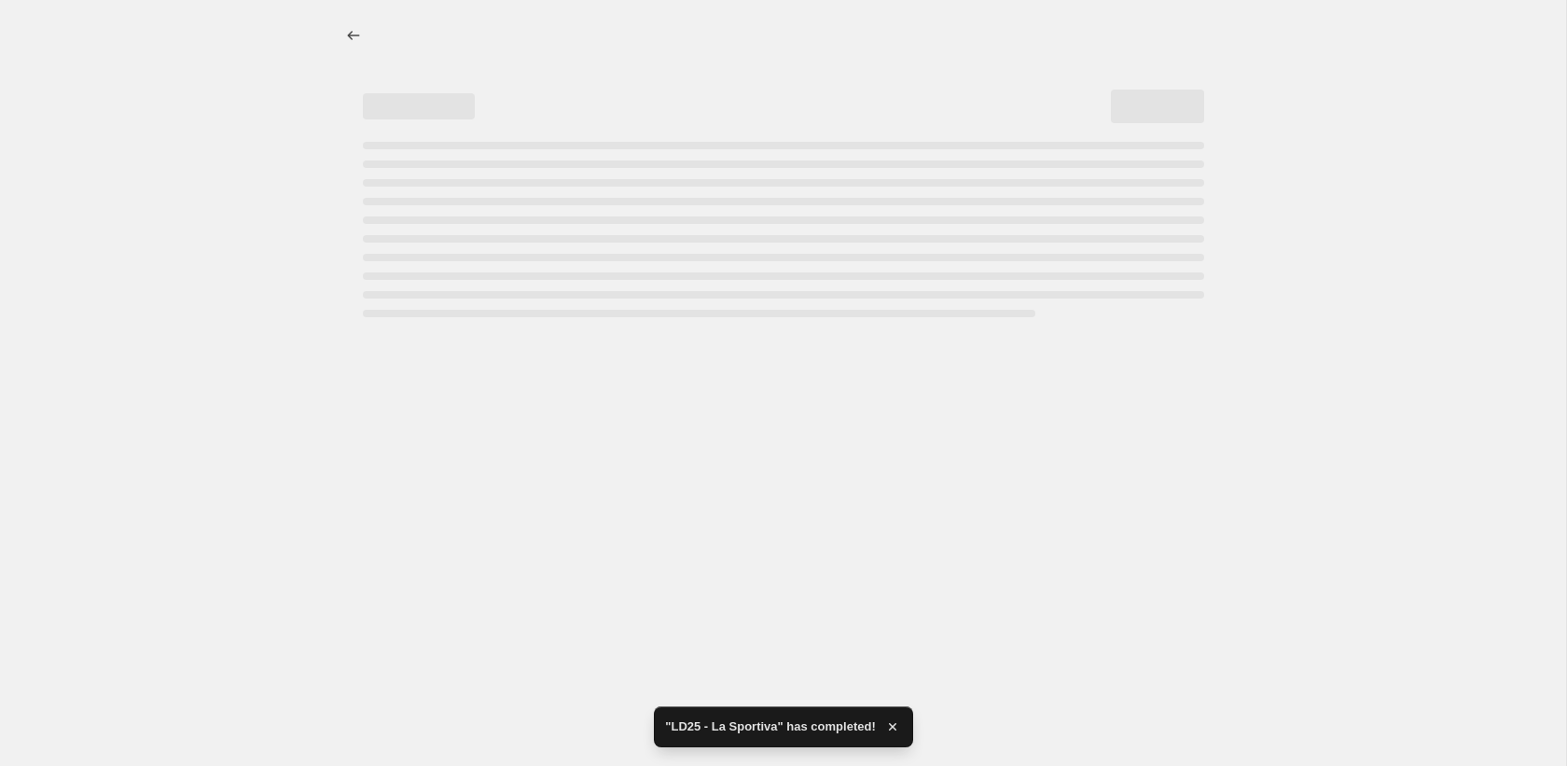
select select "percentage"
select select "collection"
select select "vendor"
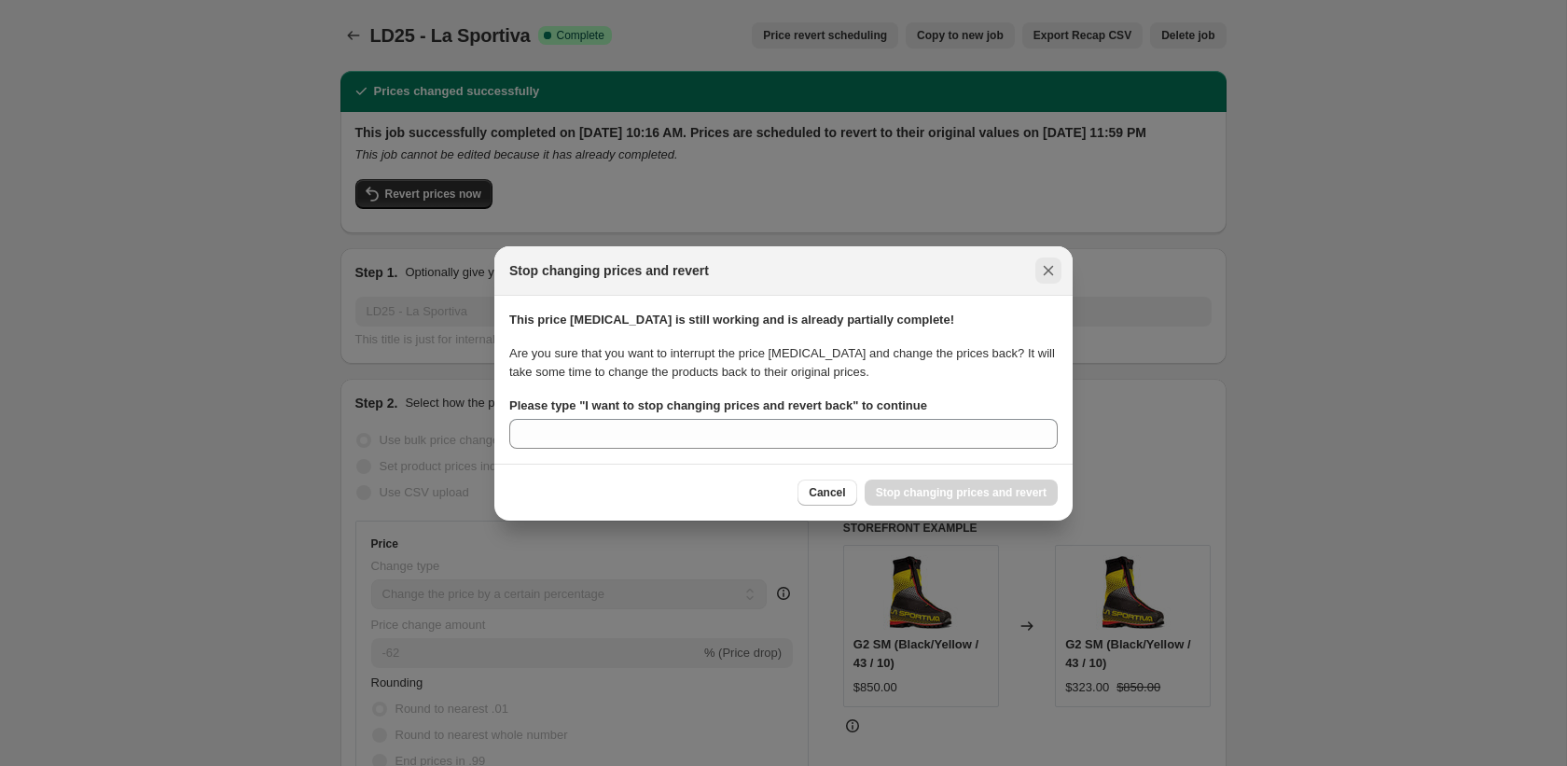
click at [1051, 270] on icon "Close" at bounding box center [1048, 270] width 19 height 19
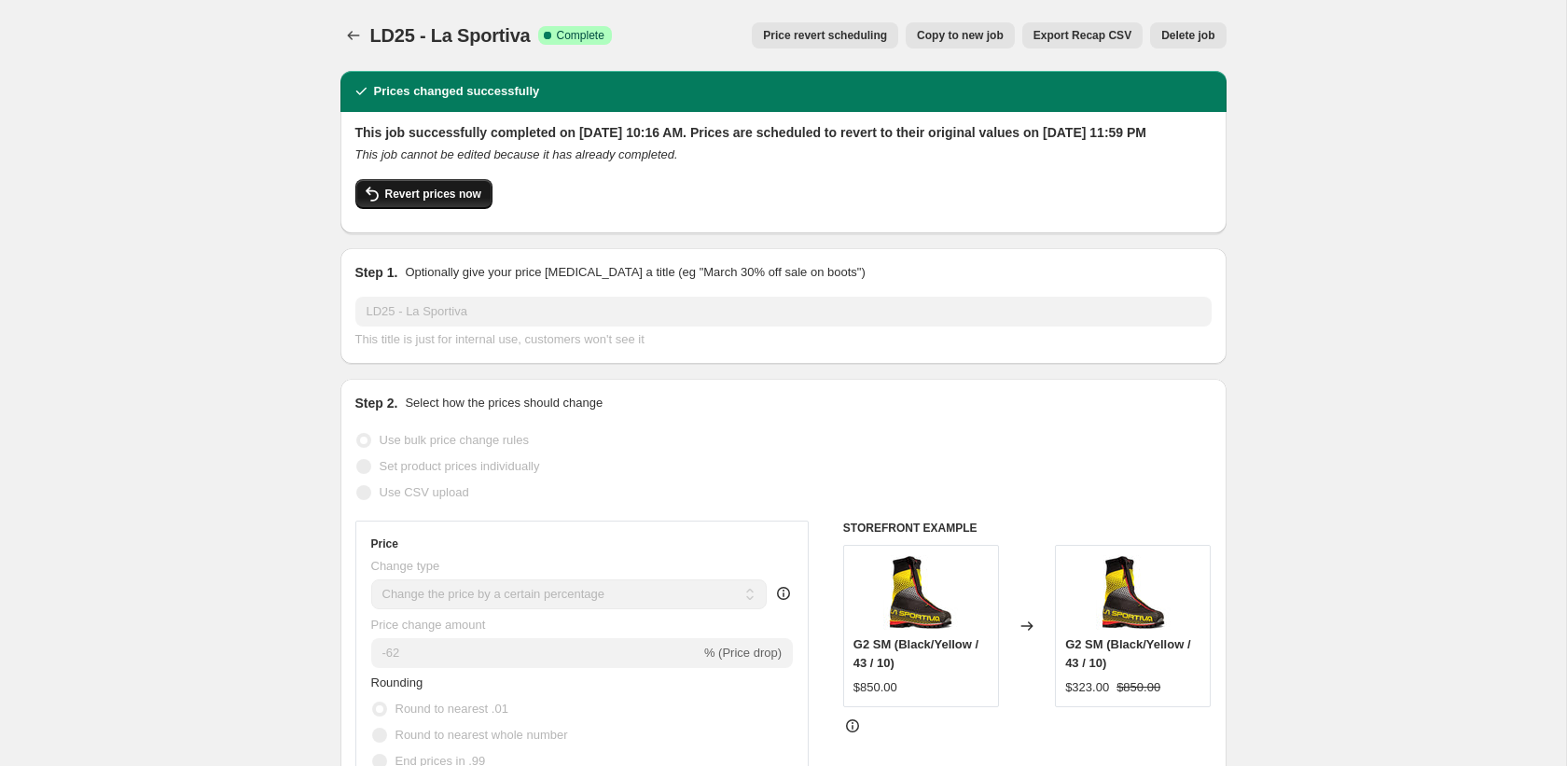
click at [464, 209] on button "Revert prices now" at bounding box center [423, 194] width 137 height 30
checkbox input "false"
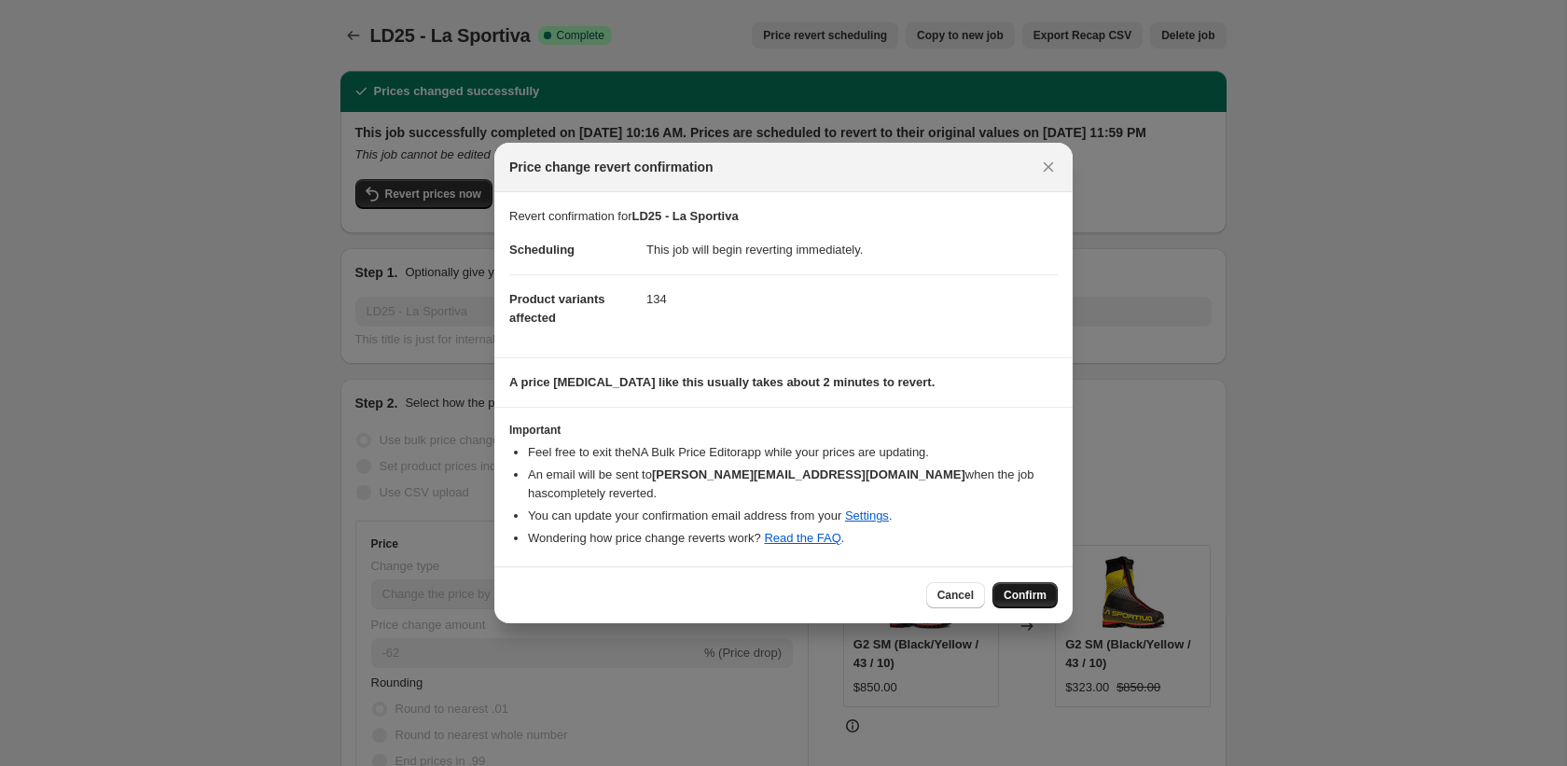
click at [1023, 593] on span "Confirm" at bounding box center [1025, 595] width 43 height 15
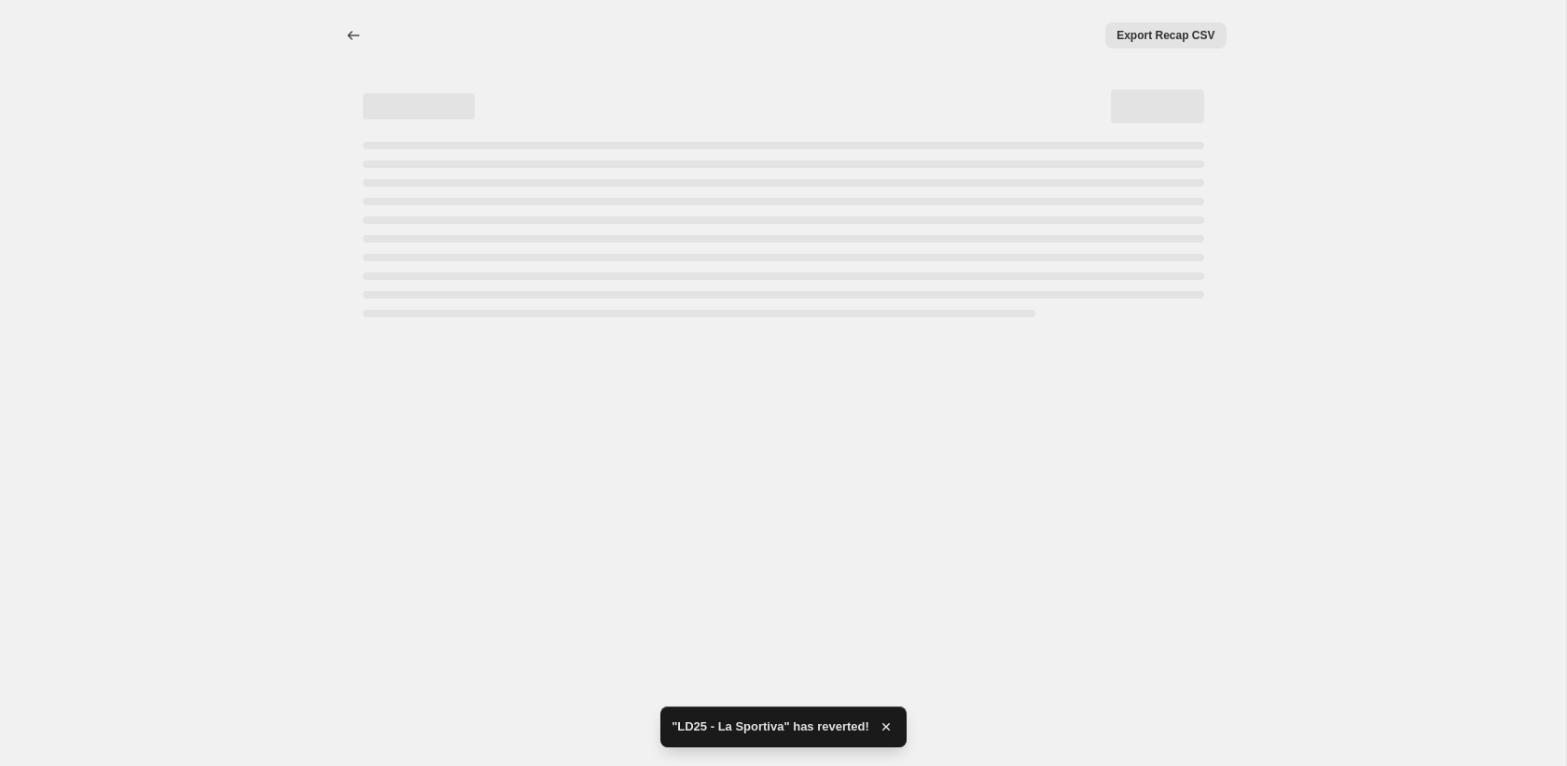
select select "percentage"
select select "collection"
select select "vendor"
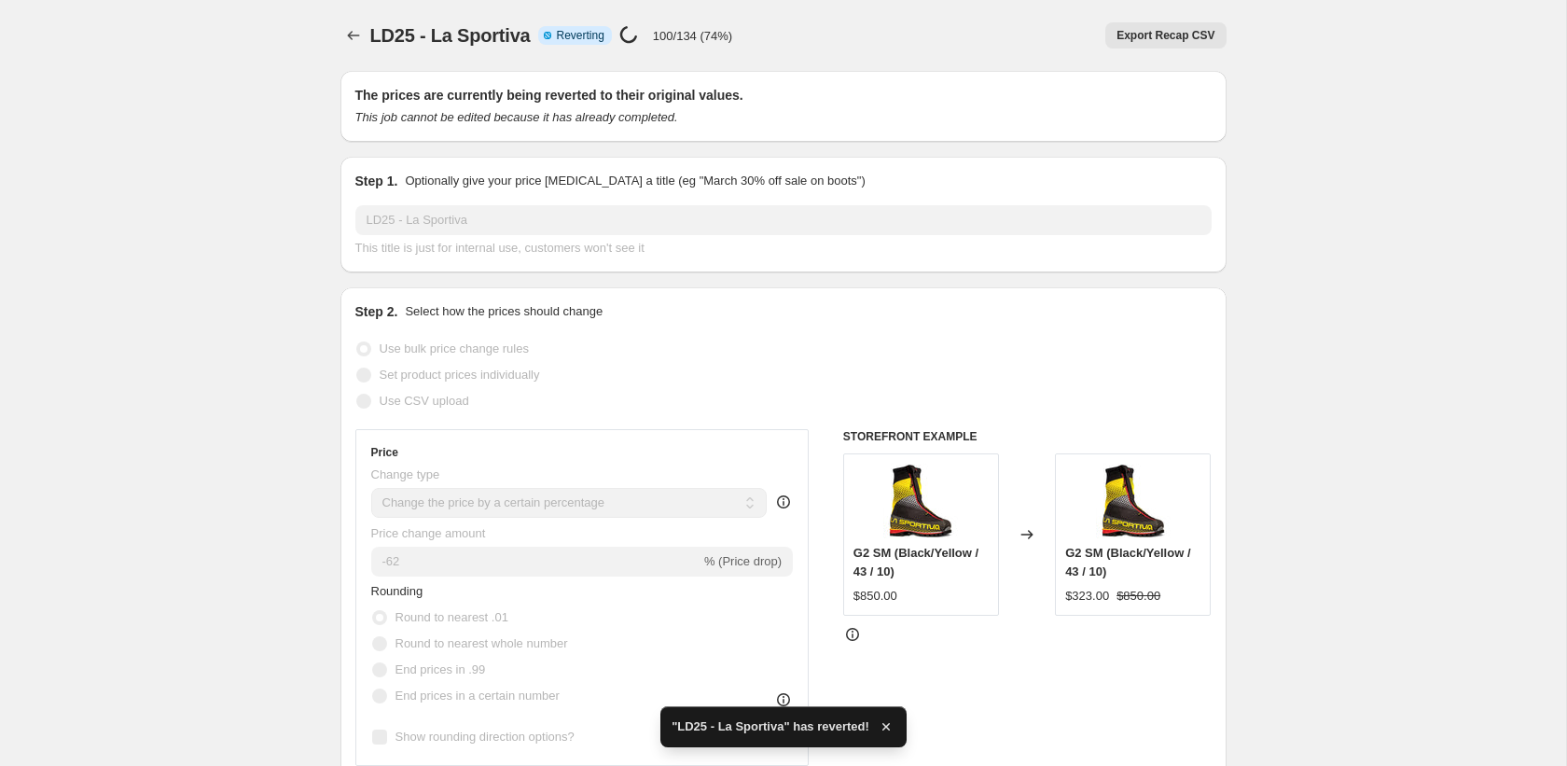
checkbox input "true"
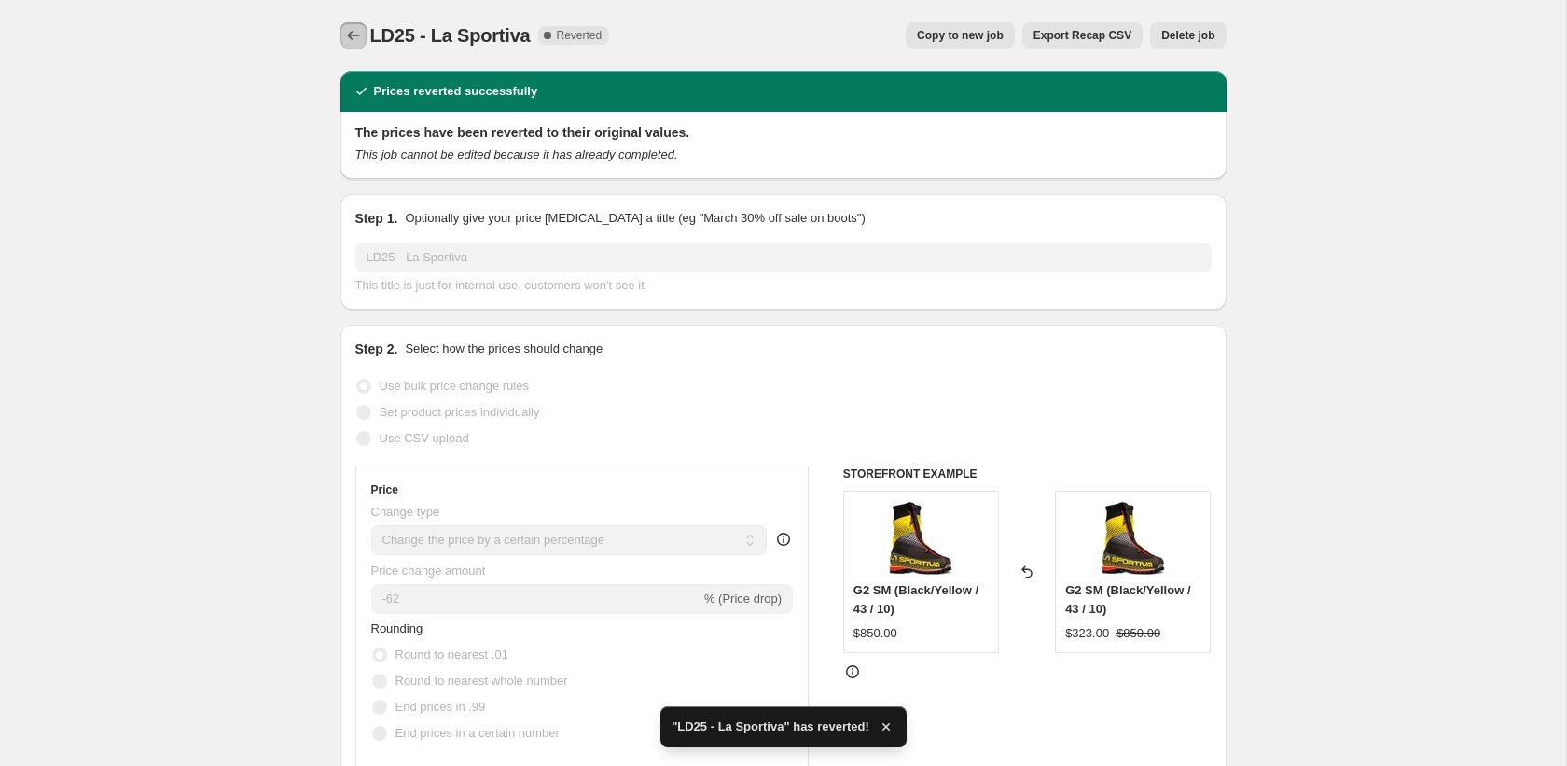
click at [347, 37] on icon "Price change jobs" at bounding box center [353, 35] width 19 height 19
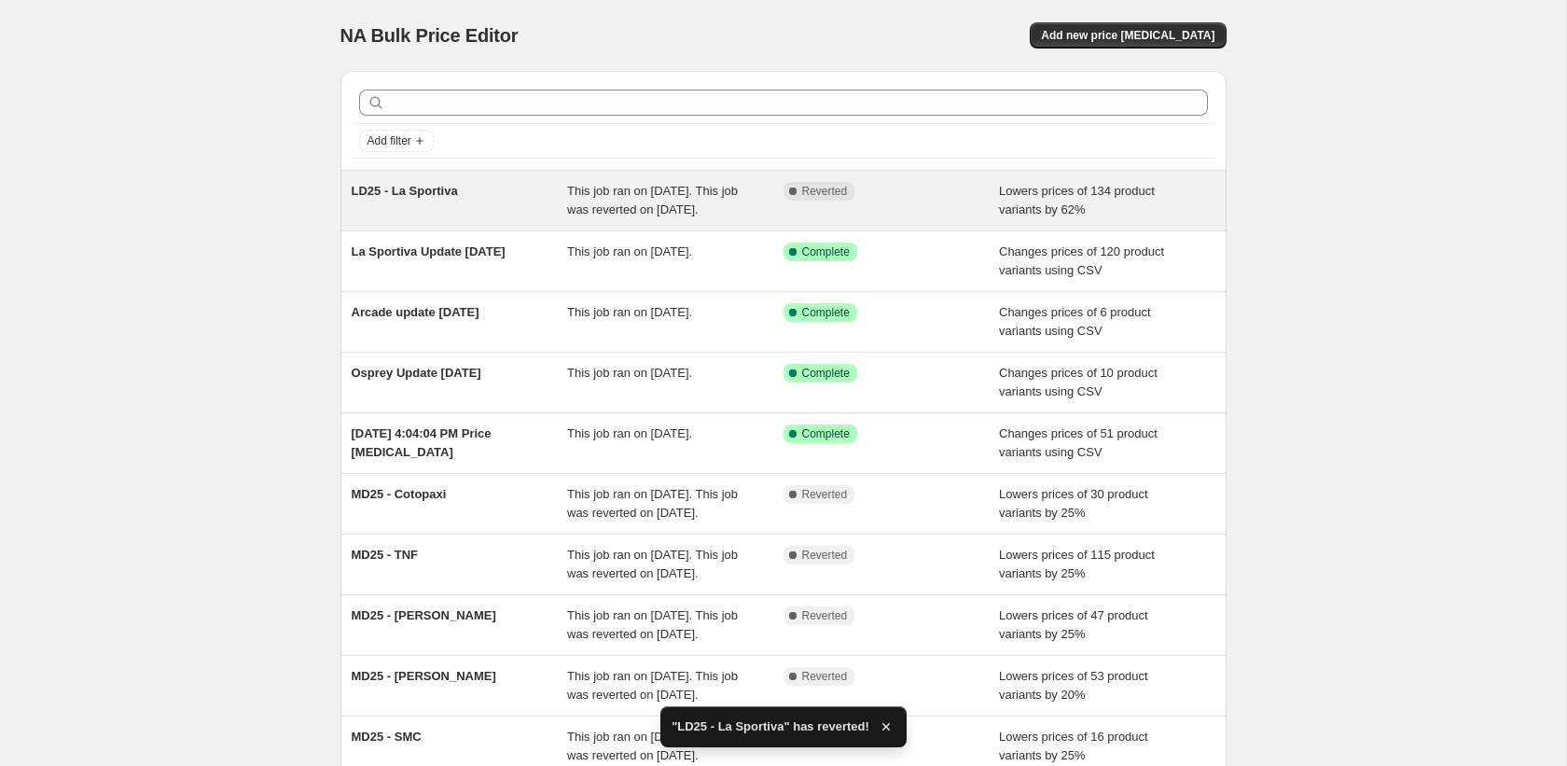
click at [1121, 212] on div "Lowers prices of 134 product variants by 62%" at bounding box center [1107, 200] width 216 height 37
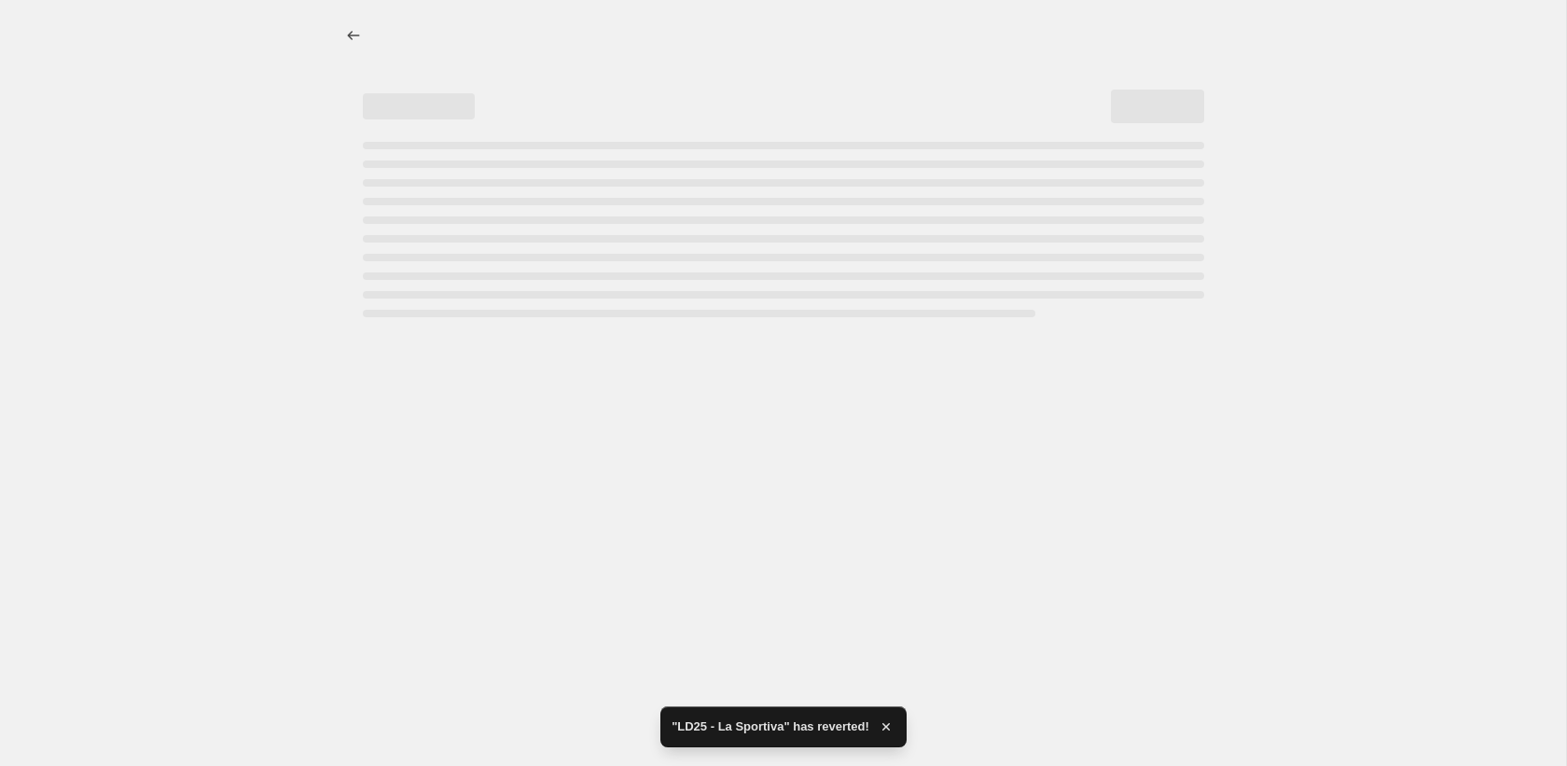
select select "percentage"
select select "collection"
select select "vendor"
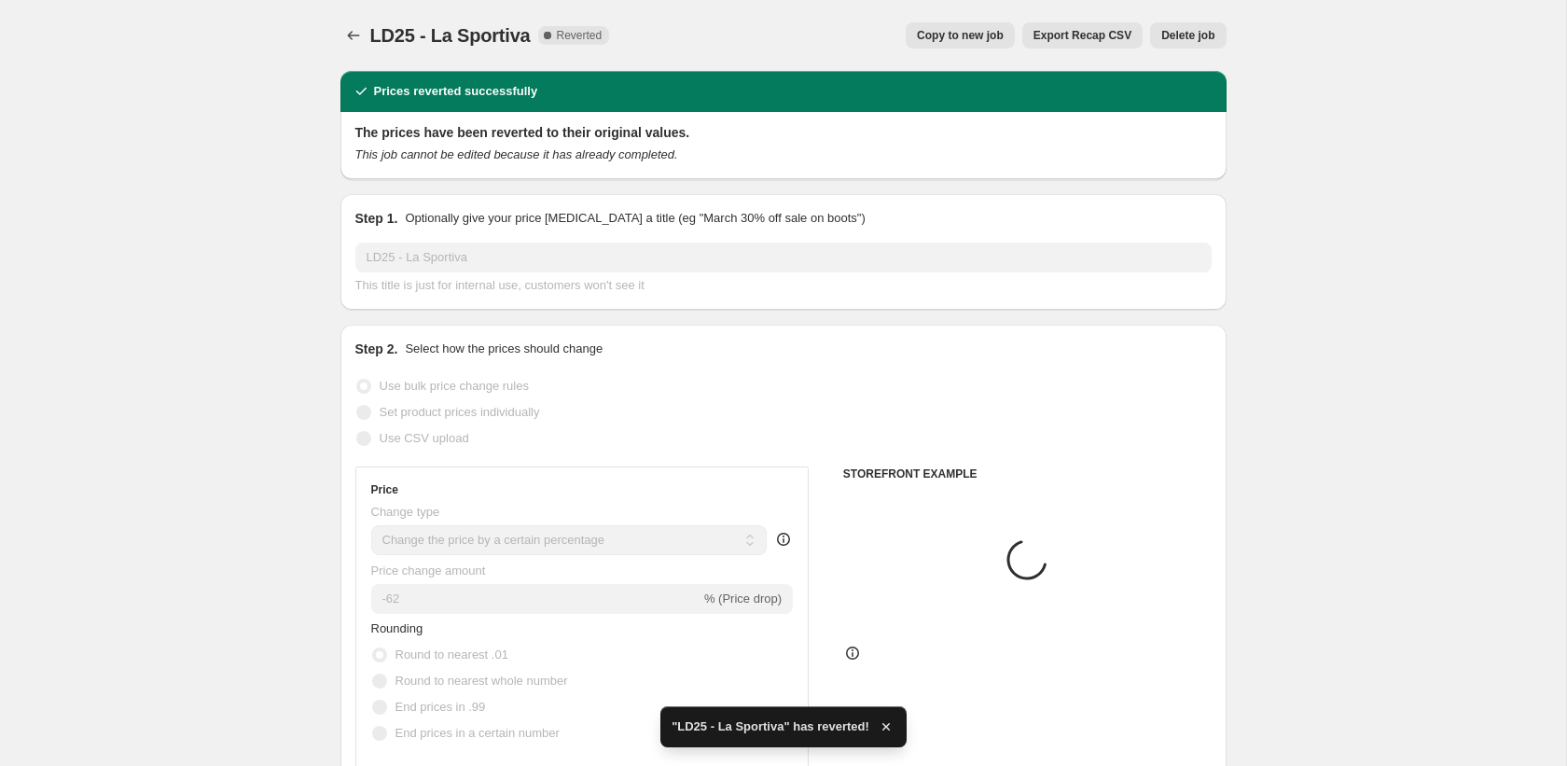
click at [947, 27] on button "Copy to new job" at bounding box center [960, 35] width 109 height 26
select select "percentage"
select select "collection"
select select "vendor"
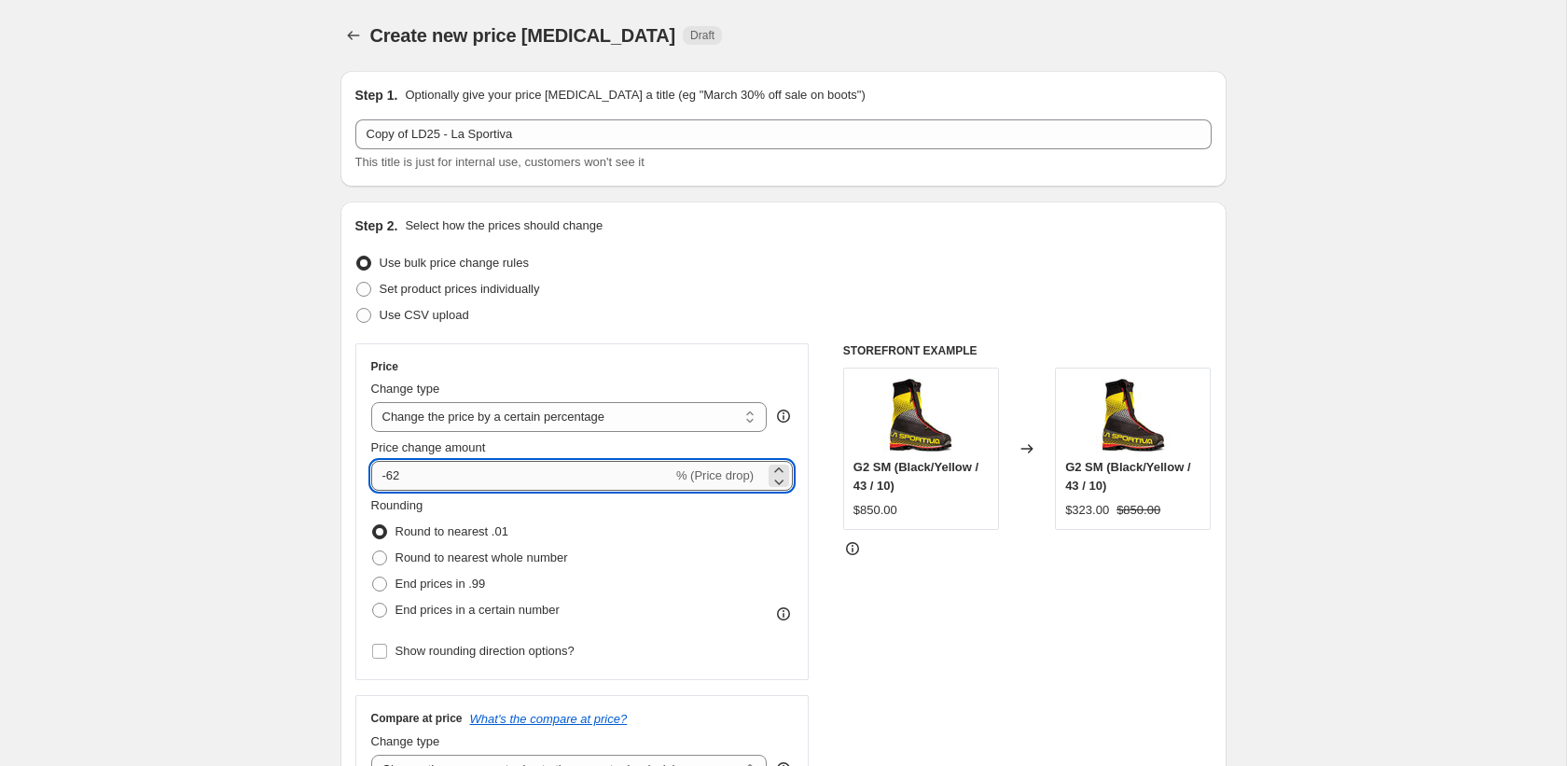
click at [413, 474] on input "-62" at bounding box center [521, 476] width 301 height 30
type input "-6"
type input "-25"
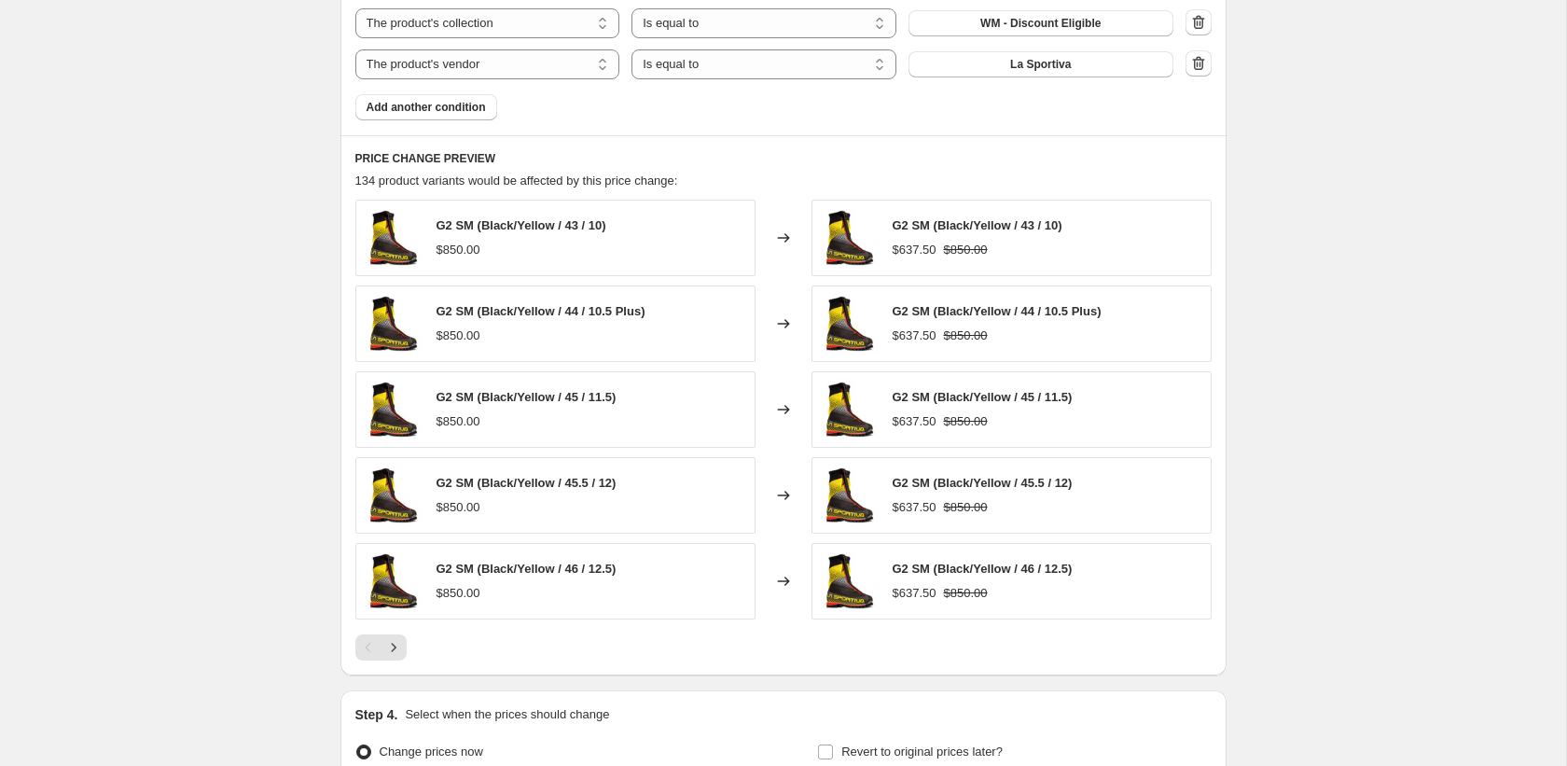
scroll to position [1350, 0]
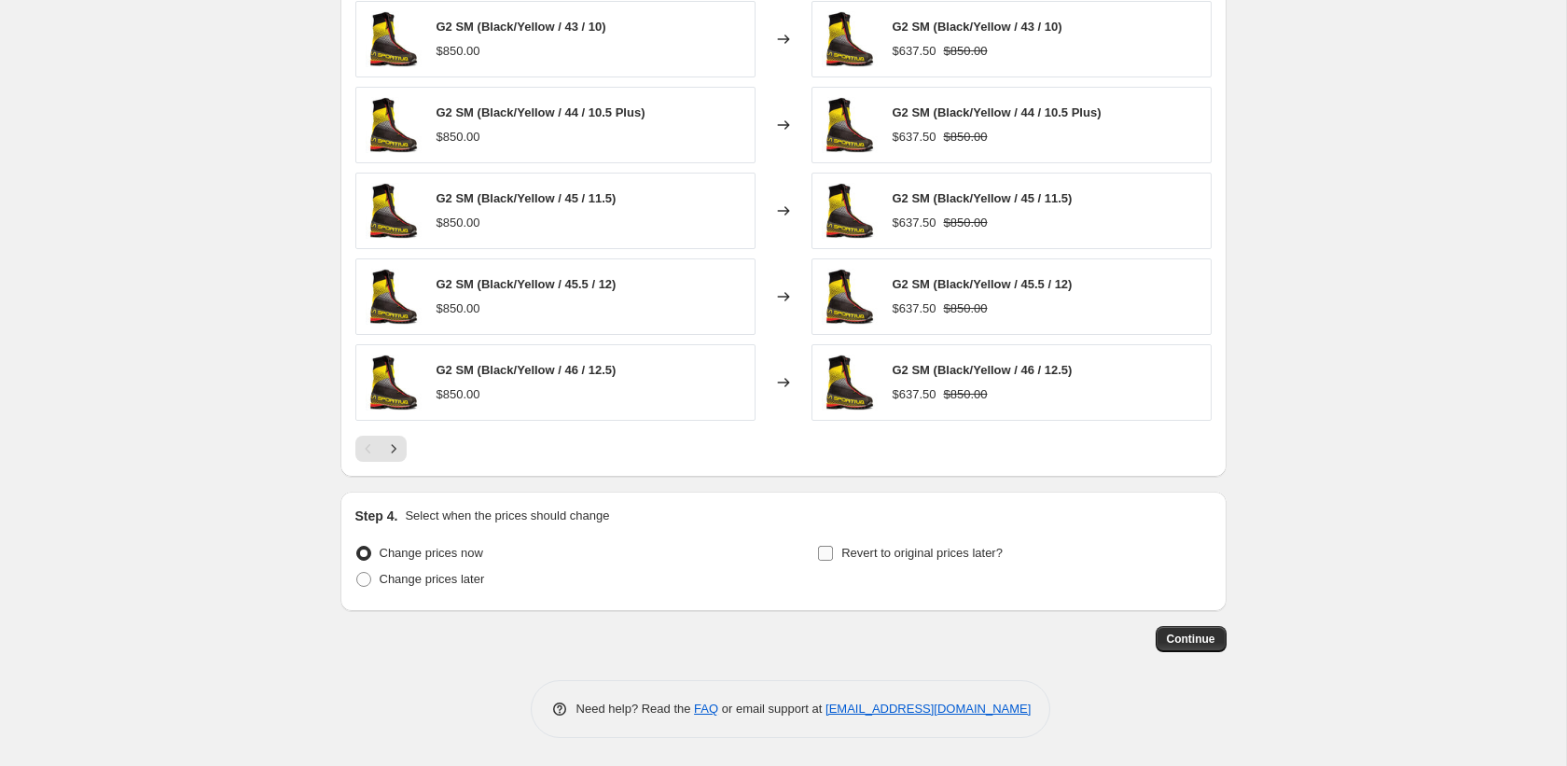
click at [903, 559] on span "Revert to original prices later?" at bounding box center [921, 553] width 161 height 14
click at [833, 559] on input "Revert to original prices later?" at bounding box center [825, 553] width 15 height 15
checkbox input "true"
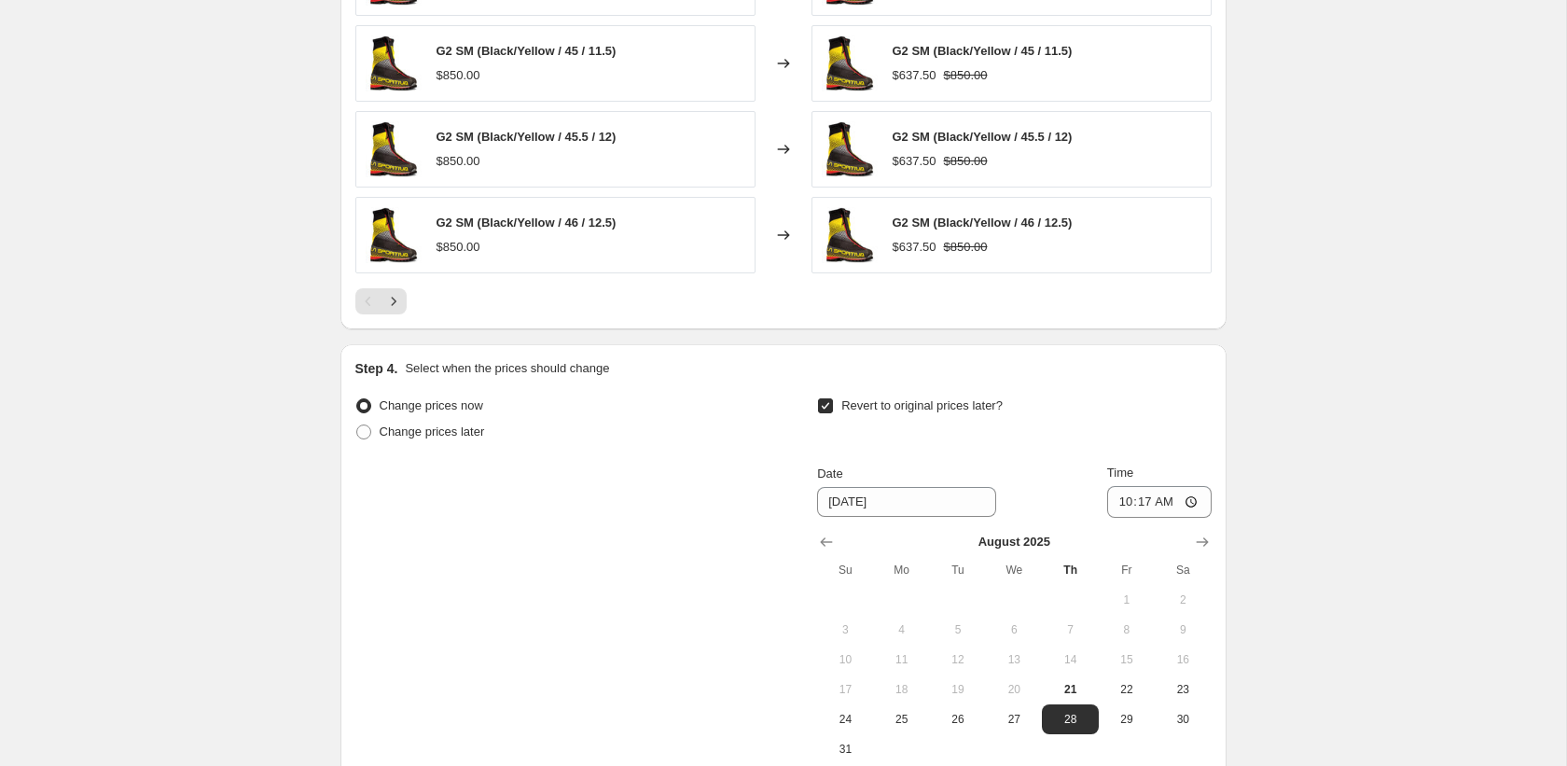
scroll to position [1498, 0]
click at [1193, 542] on icon "Show next month, September 2025" at bounding box center [1202, 541] width 19 height 19
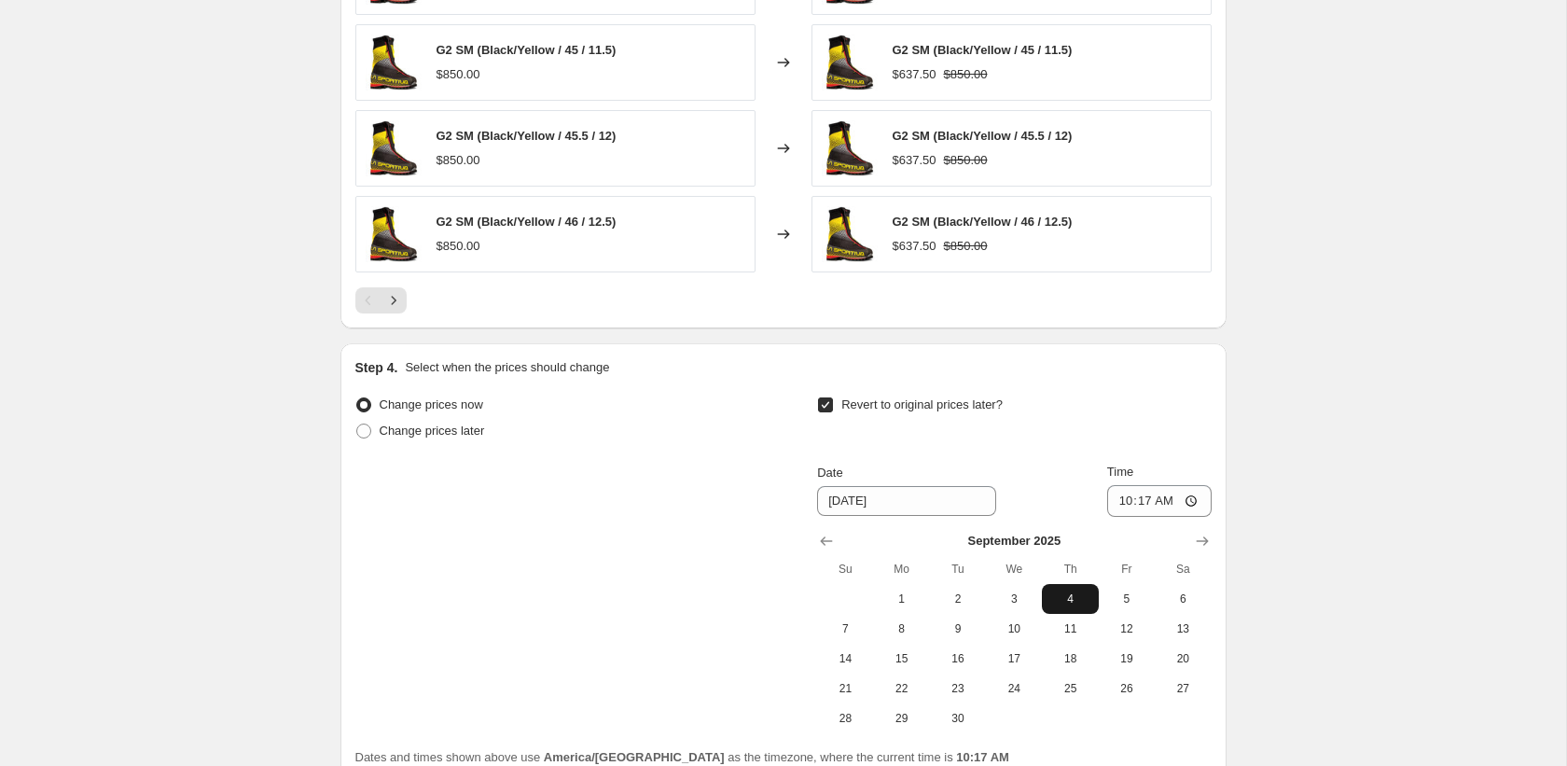
click at [1053, 594] on span "4" at bounding box center [1069, 598] width 41 height 15
type input "9/4/2025"
click at [1142, 497] on input "10:17" at bounding box center [1159, 501] width 104 height 32
click at [1160, 497] on input "10:17" at bounding box center [1159, 501] width 104 height 32
type input "22:17"
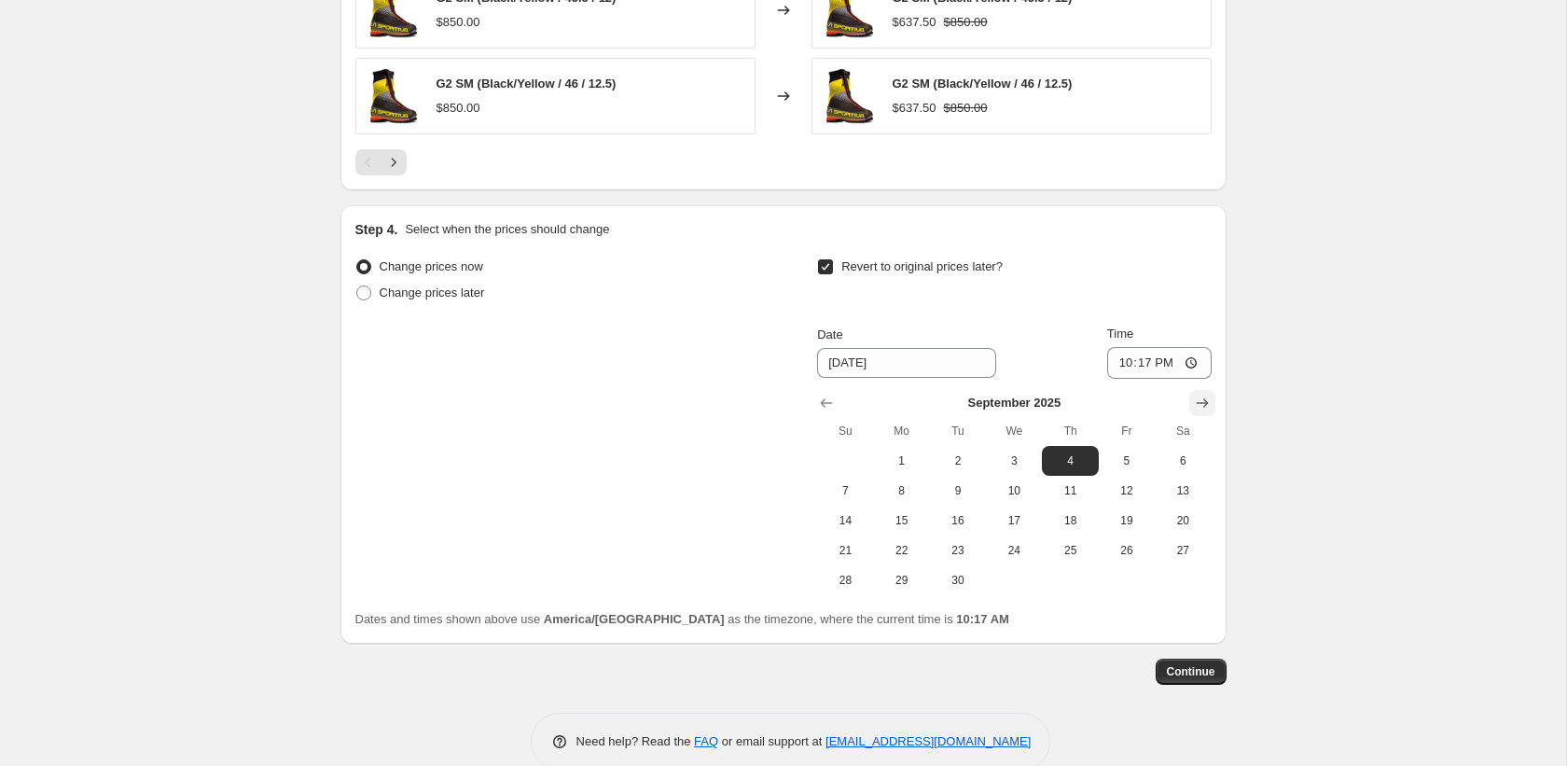
scroll to position [1668, 0]
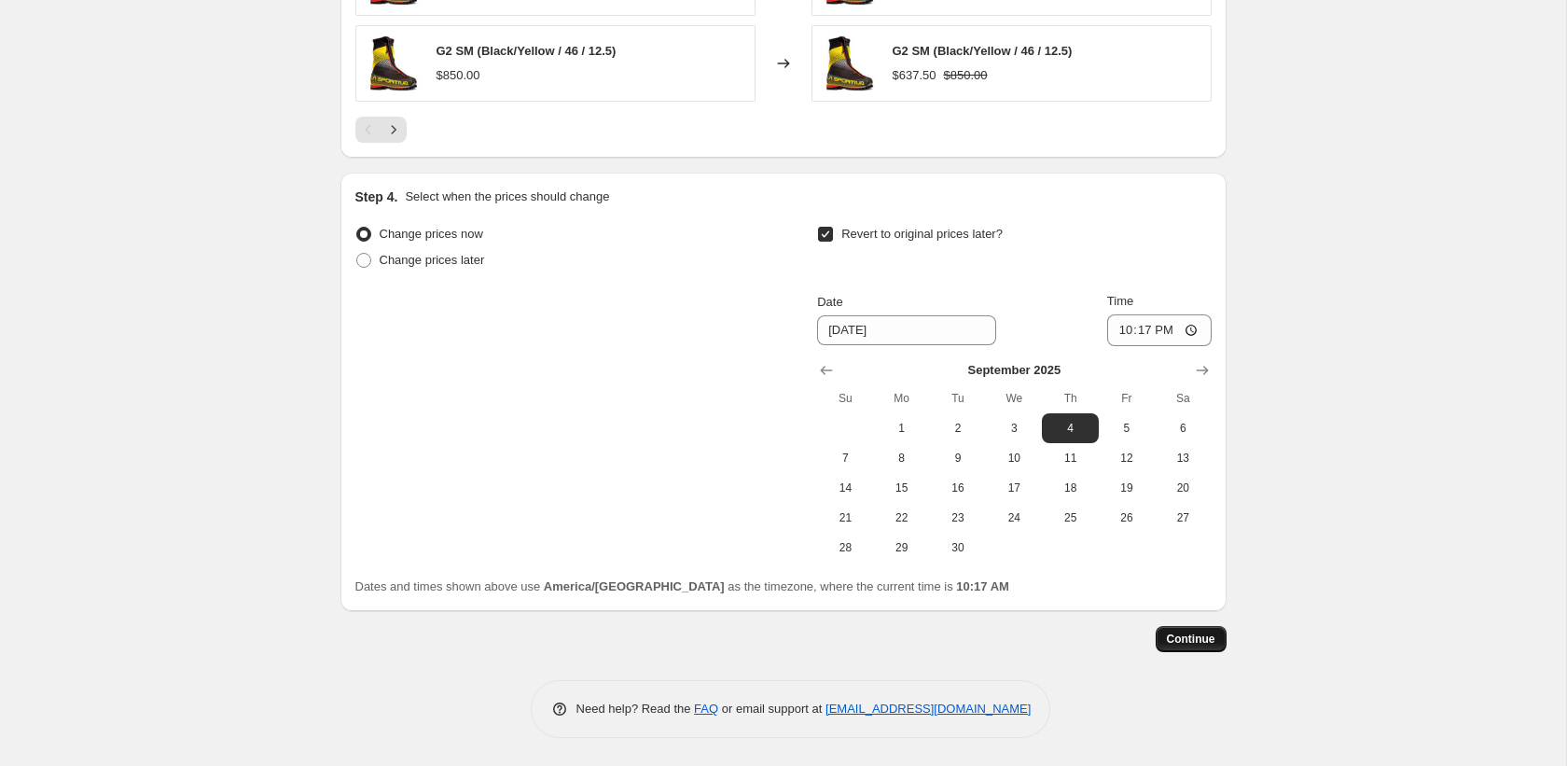
click at [1221, 628] on button "Continue" at bounding box center [1191, 639] width 71 height 26
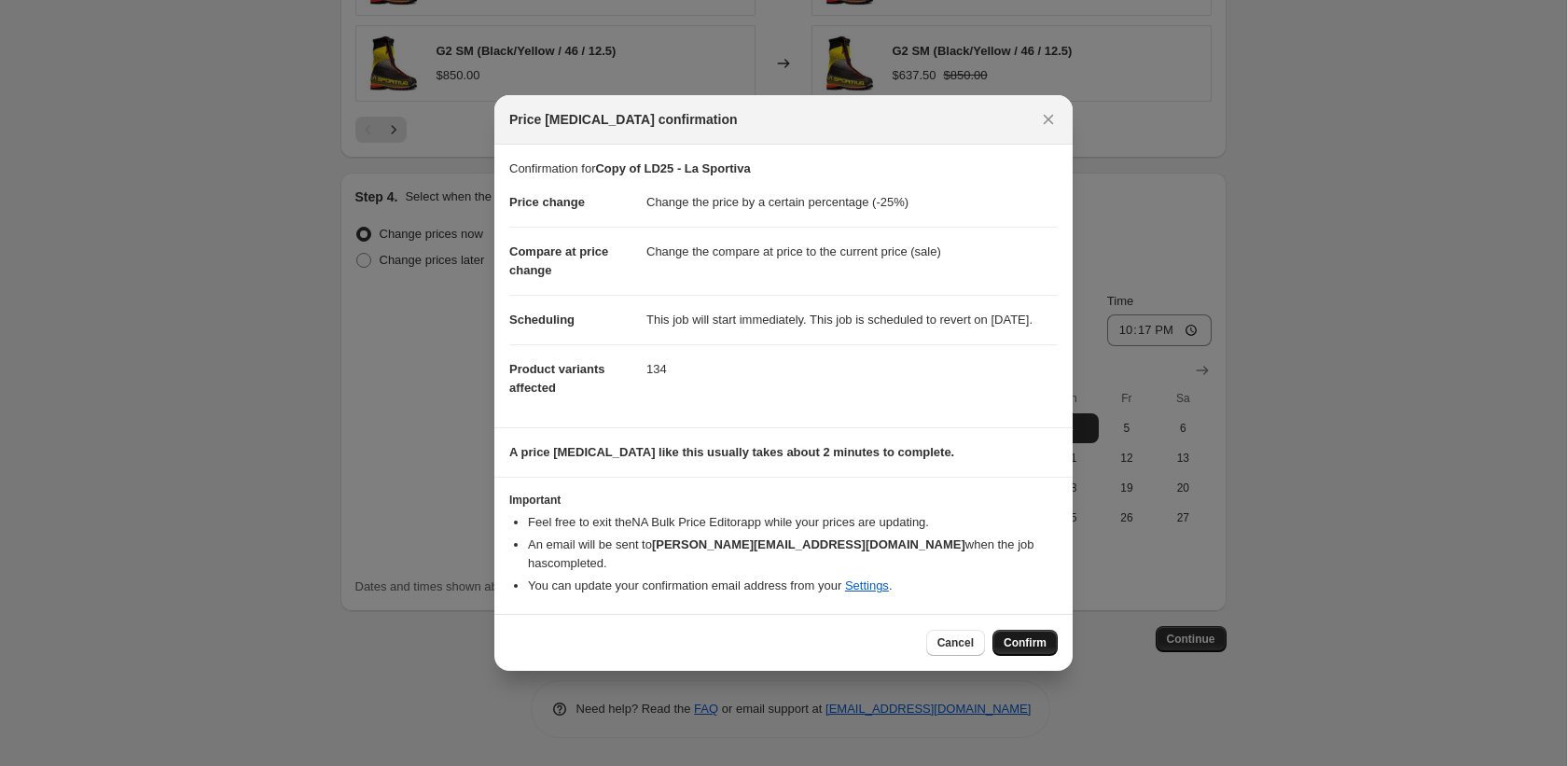
click at [1031, 650] on span "Confirm" at bounding box center [1025, 642] width 43 height 15
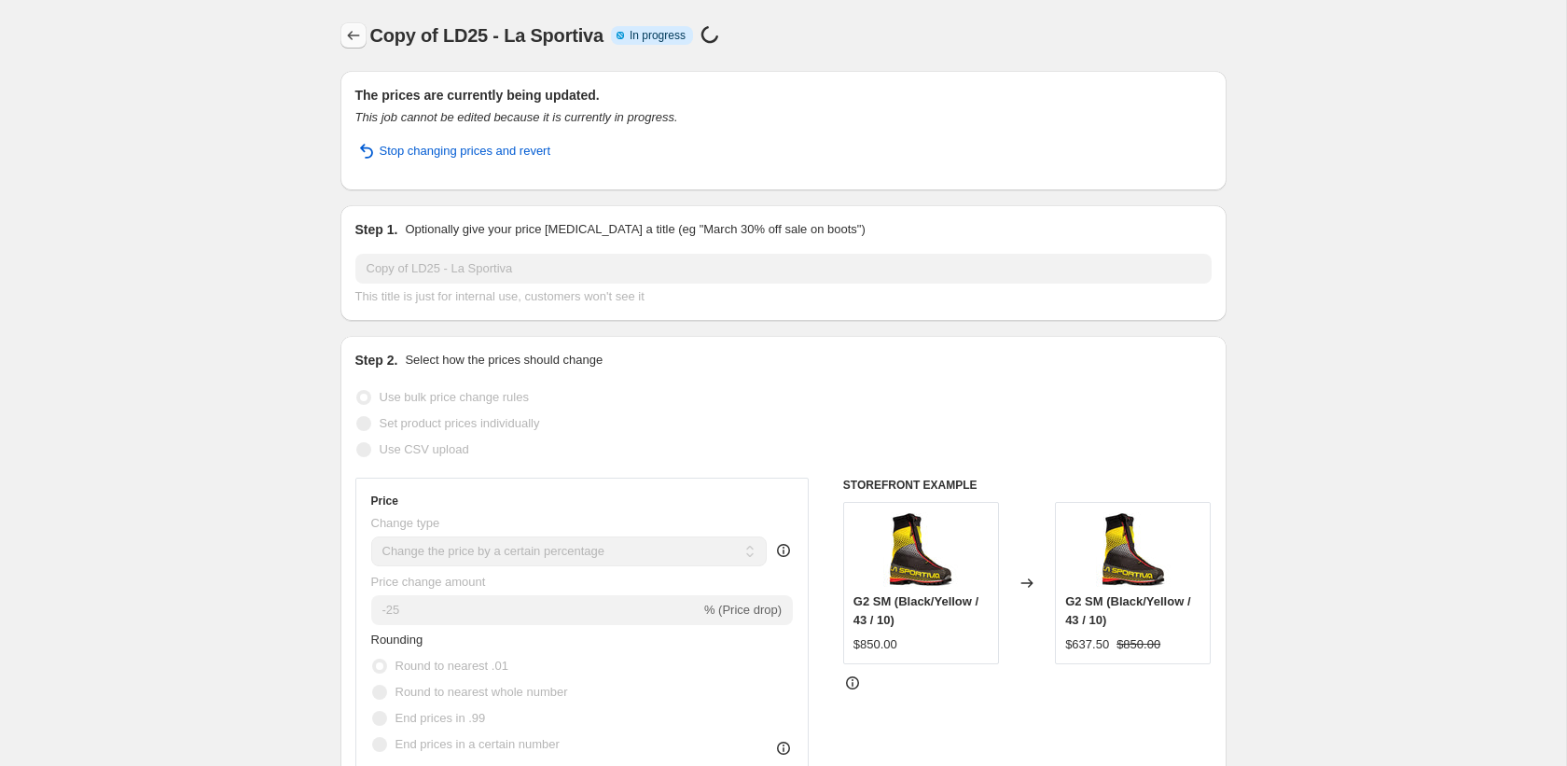
click at [341, 44] on button "Price change jobs" at bounding box center [353, 35] width 26 height 26
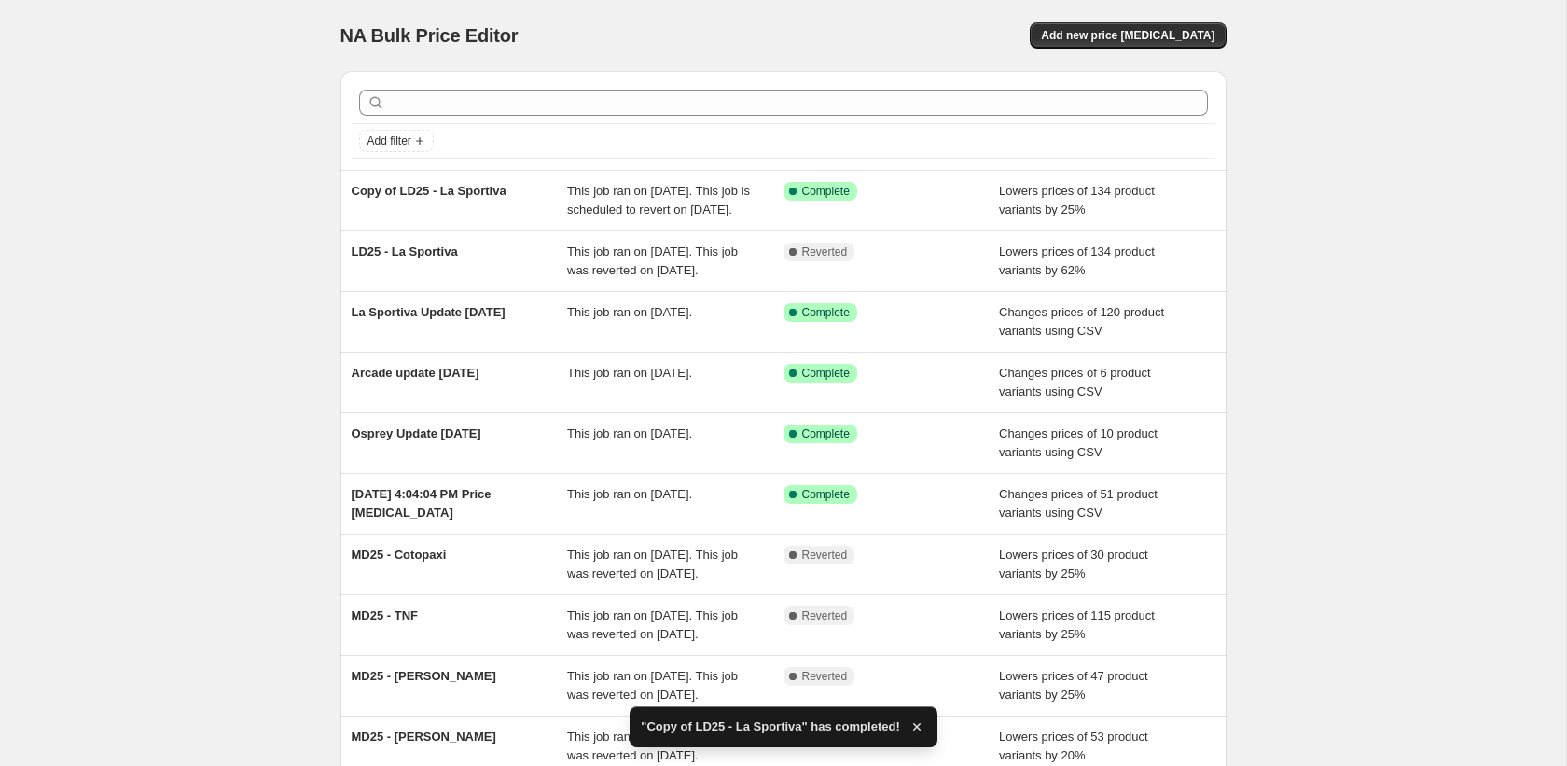
click at [556, 201] on div "Copy of LD25 - La Sportiva" at bounding box center [460, 200] width 216 height 37
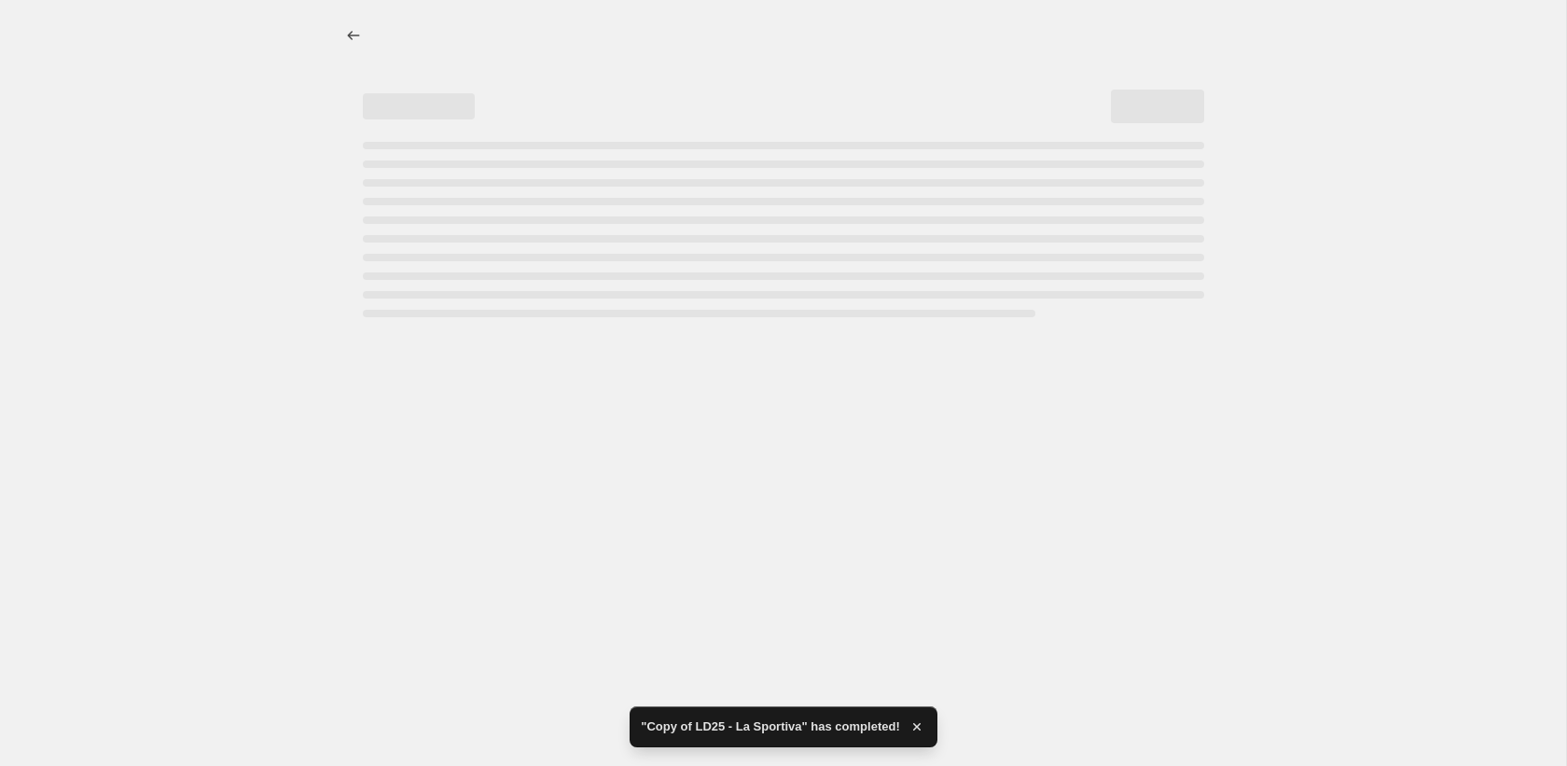
select select "percentage"
select select "collection"
select select "vendor"
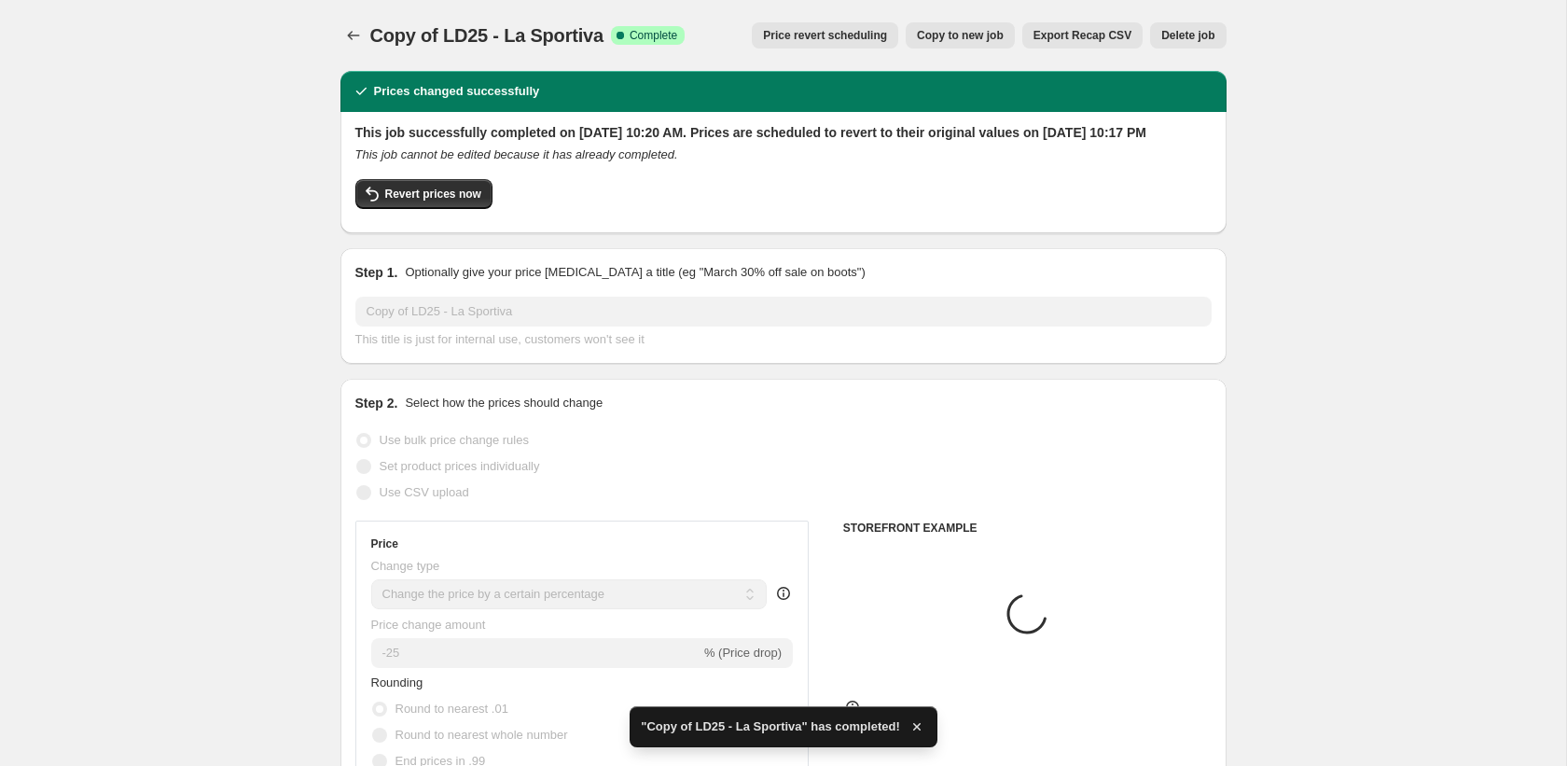
click at [963, 39] on span "Copy to new job" at bounding box center [960, 35] width 87 height 15
select select "percentage"
select select "collection"
select select "vendor"
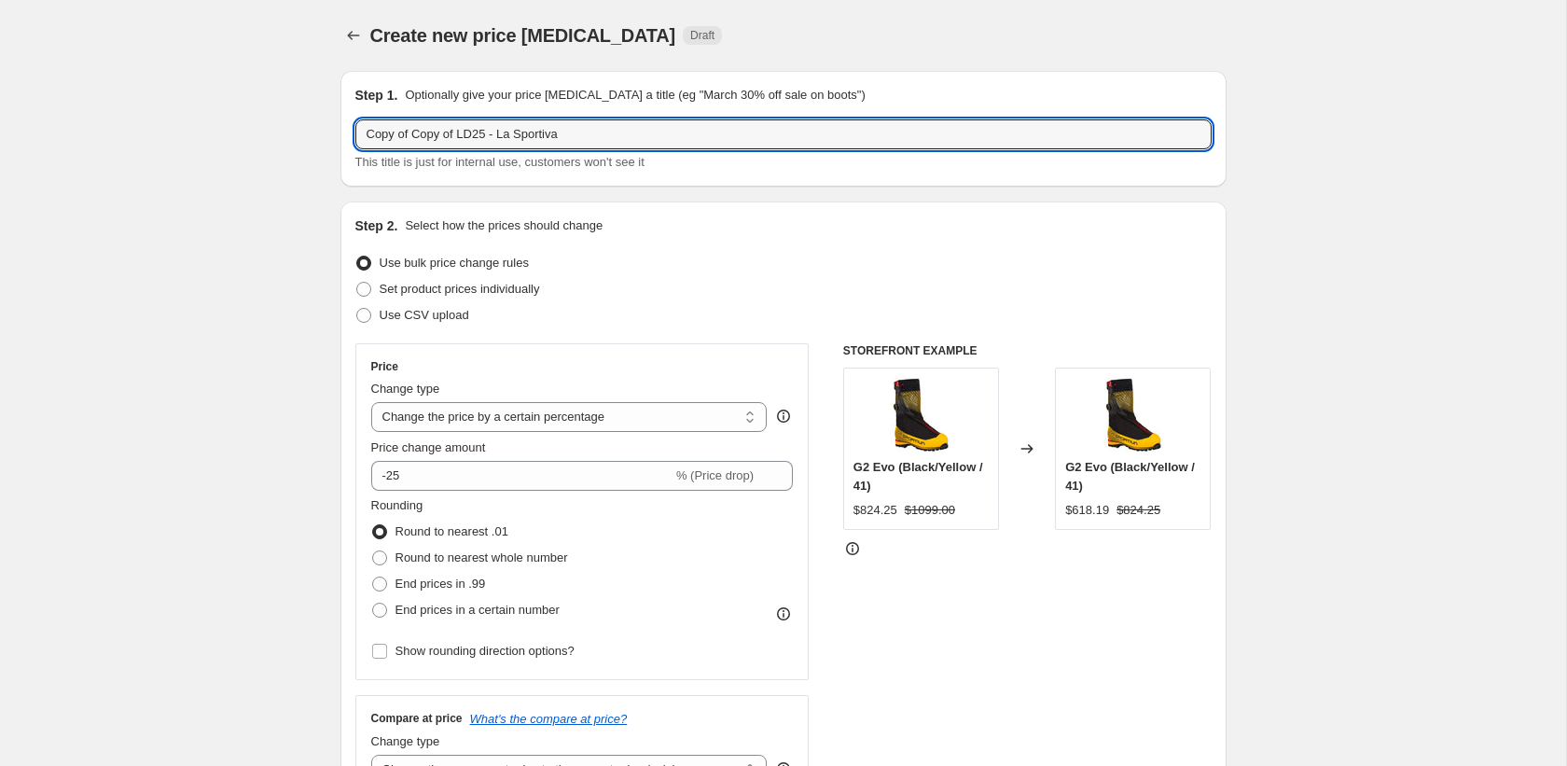
drag, startPoint x: 462, startPoint y: 134, endPoint x: 307, endPoint y: 137, distance: 154.8
drag, startPoint x: 408, startPoint y: 134, endPoint x: 602, endPoint y: 147, distance: 195.4
click at [598, 147] on input "LD25 - La Sportiva" at bounding box center [783, 134] width 856 height 30
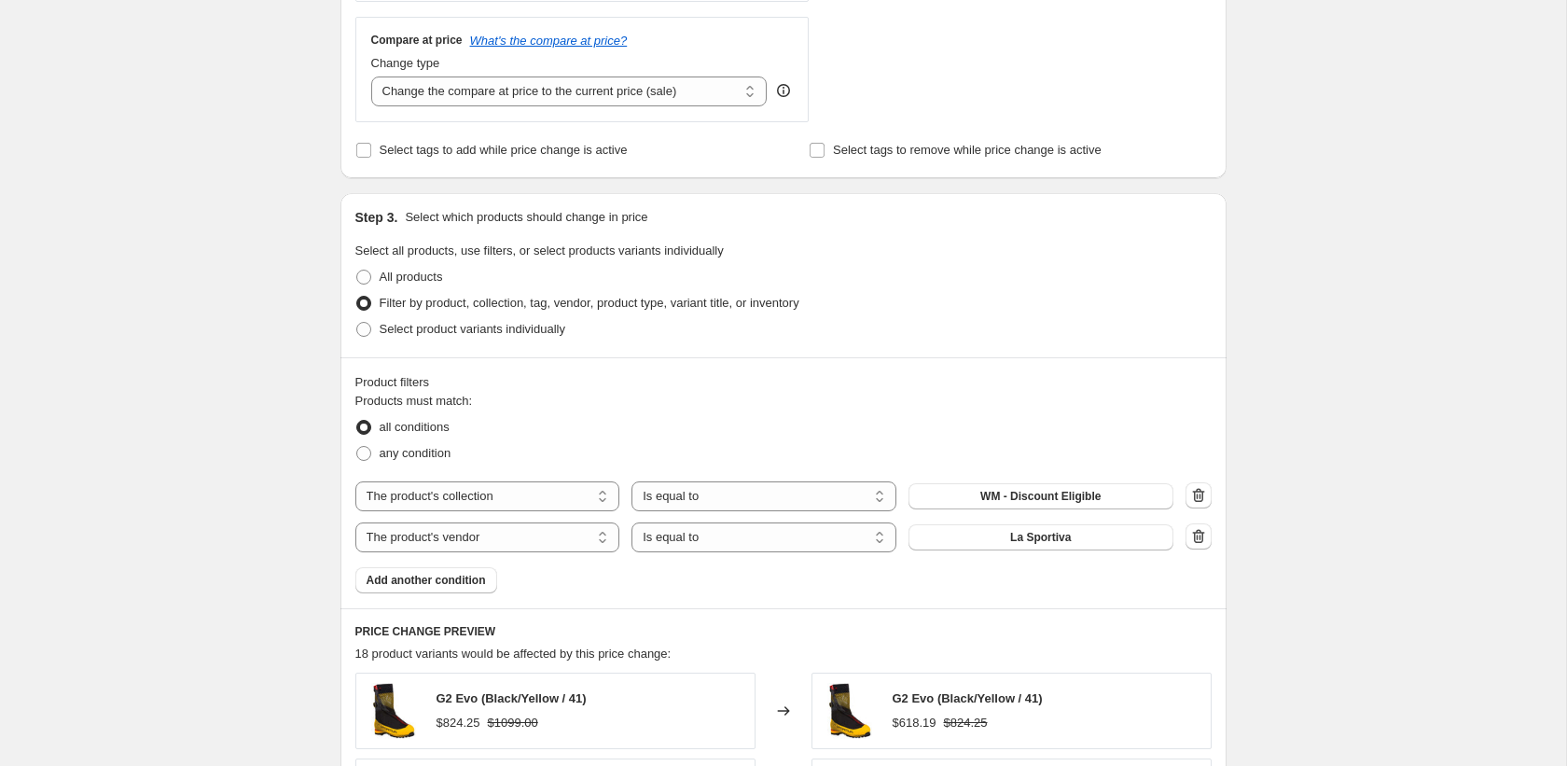
scroll to position [690, 0]
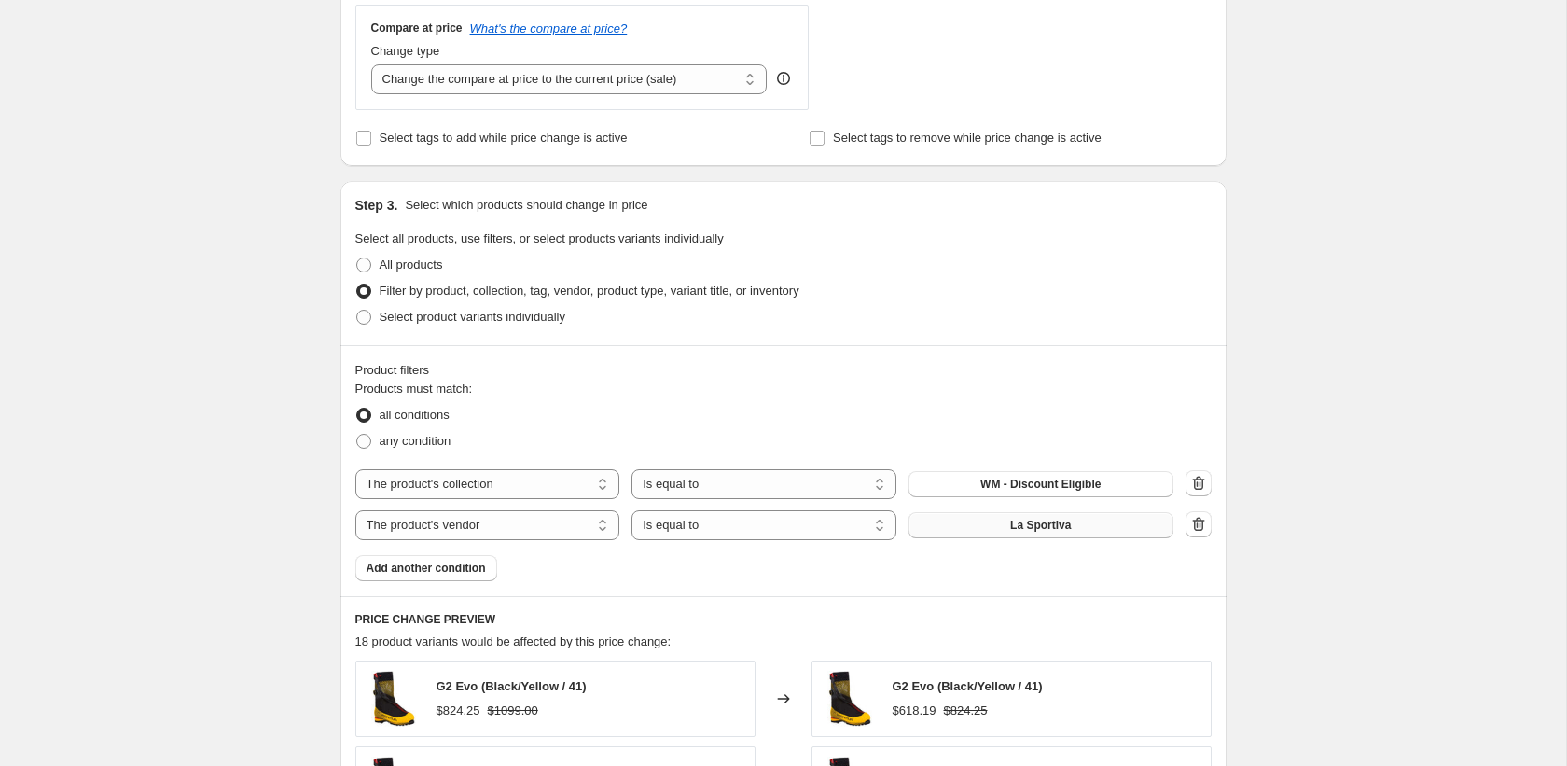
type input "LD25 - Merrell"
click at [1047, 523] on span "La Sportiva" at bounding box center [1040, 525] width 61 height 15
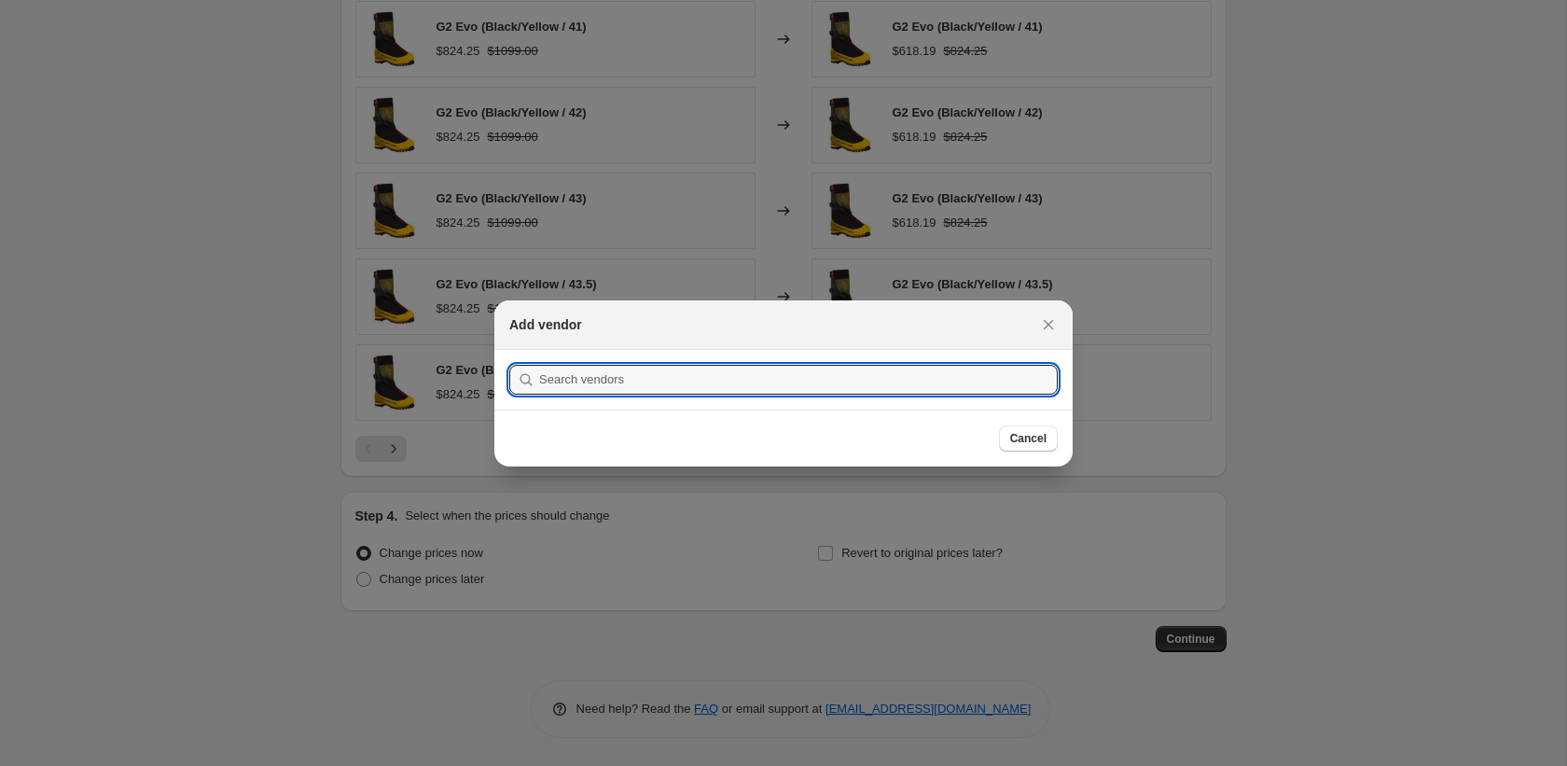
scroll to position [0, 0]
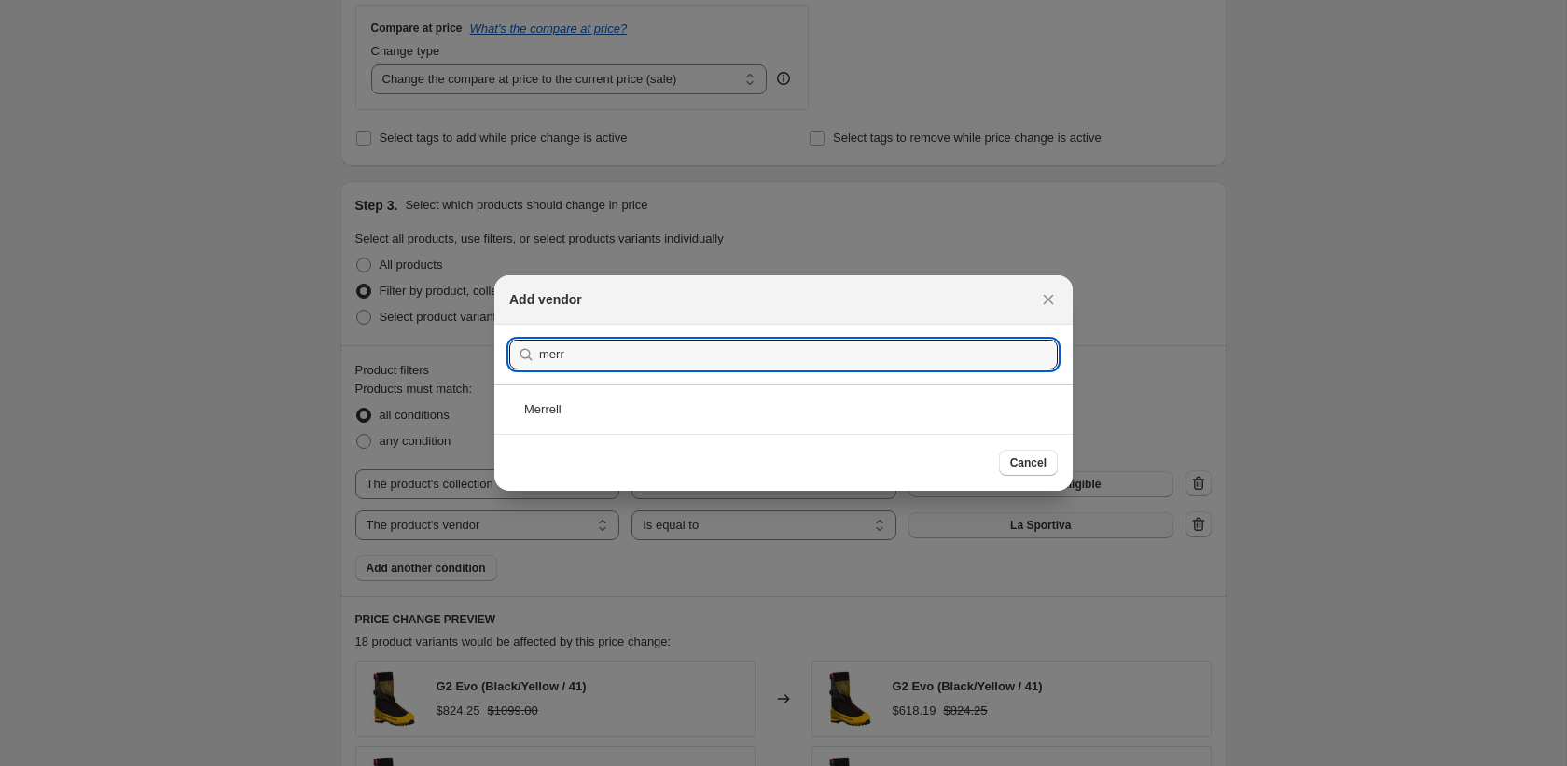
type input "merr"
click at [695, 396] on div "Merrell" at bounding box center [783, 408] width 578 height 49
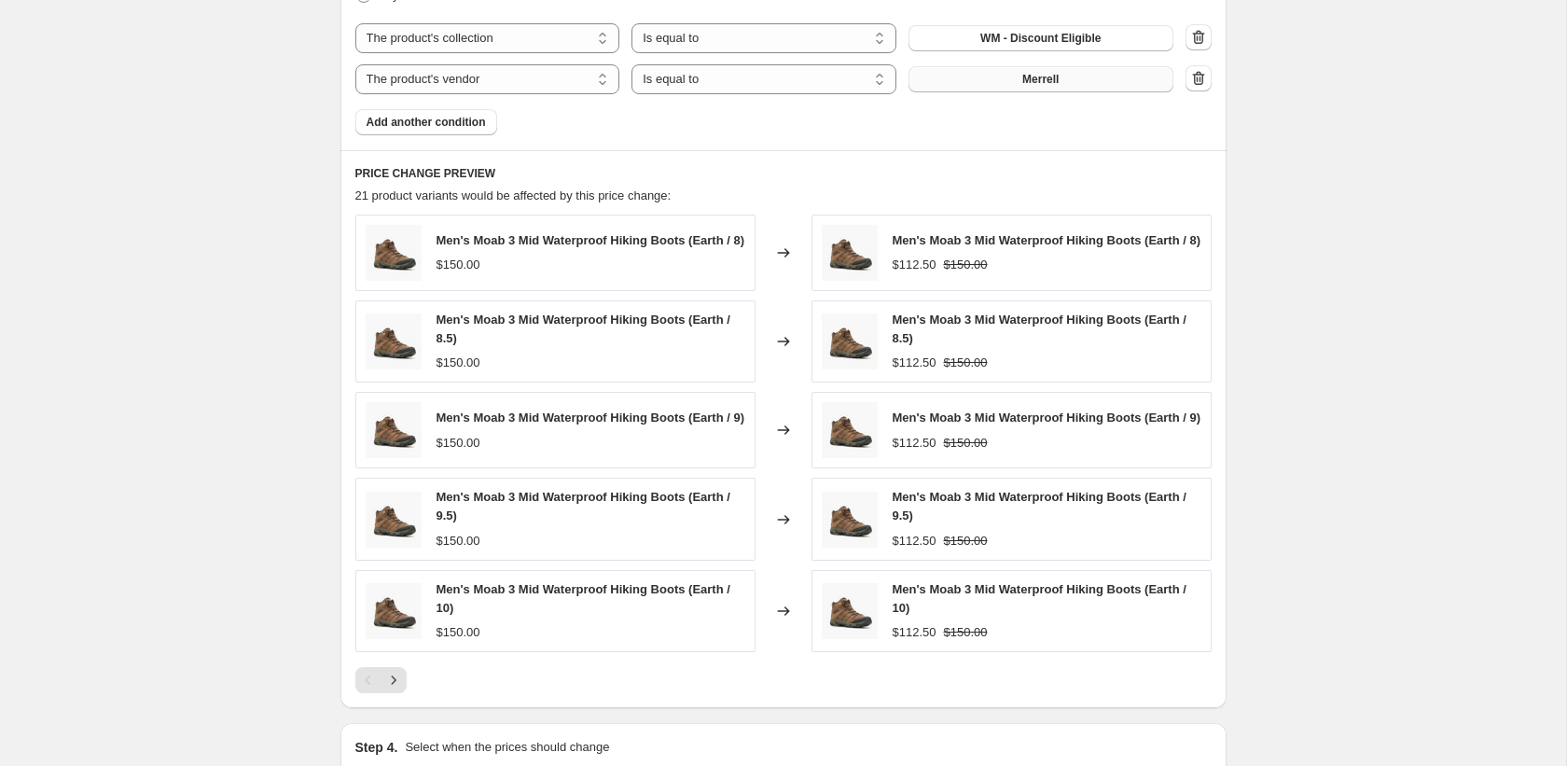
scroll to position [1379, 0]
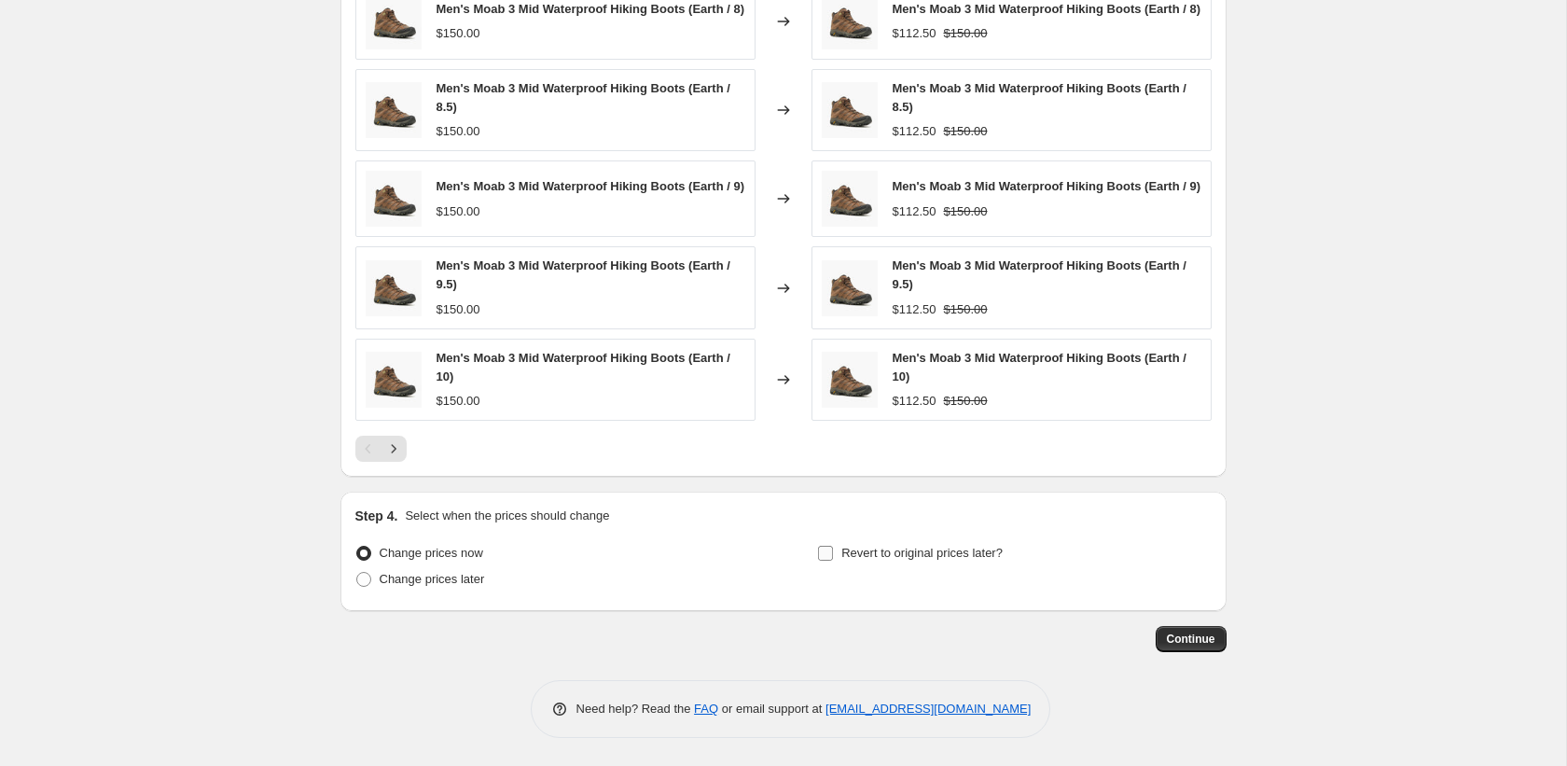
click at [897, 549] on span "Revert to original prices later?" at bounding box center [921, 553] width 161 height 14
click at [833, 549] on input "Revert to original prices later?" at bounding box center [825, 553] width 15 height 15
checkbox input "true"
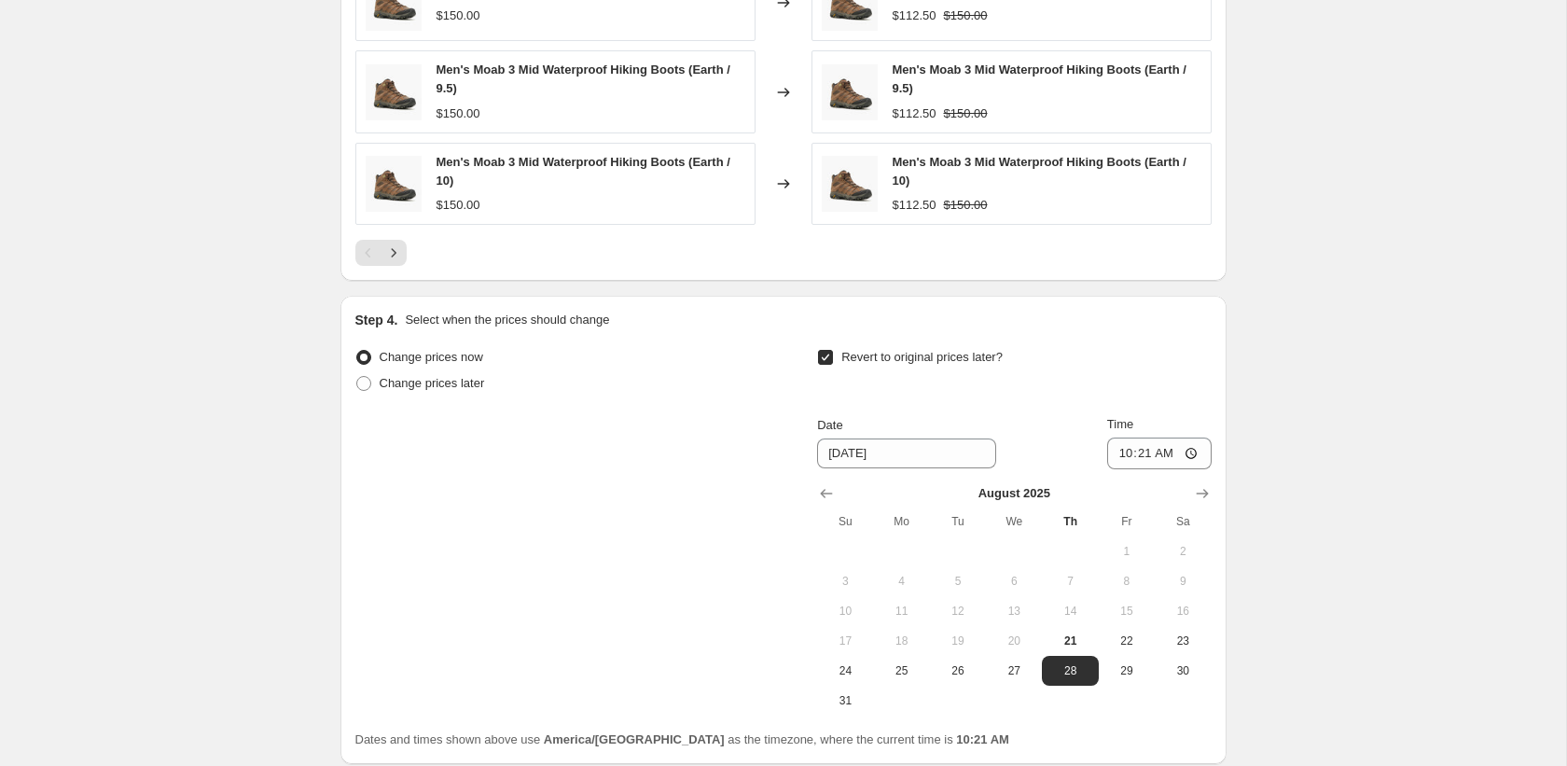
scroll to position [1564, 0]
click at [1202, 497] on icon "Show next month, September 2025" at bounding box center [1202, 492] width 12 height 9
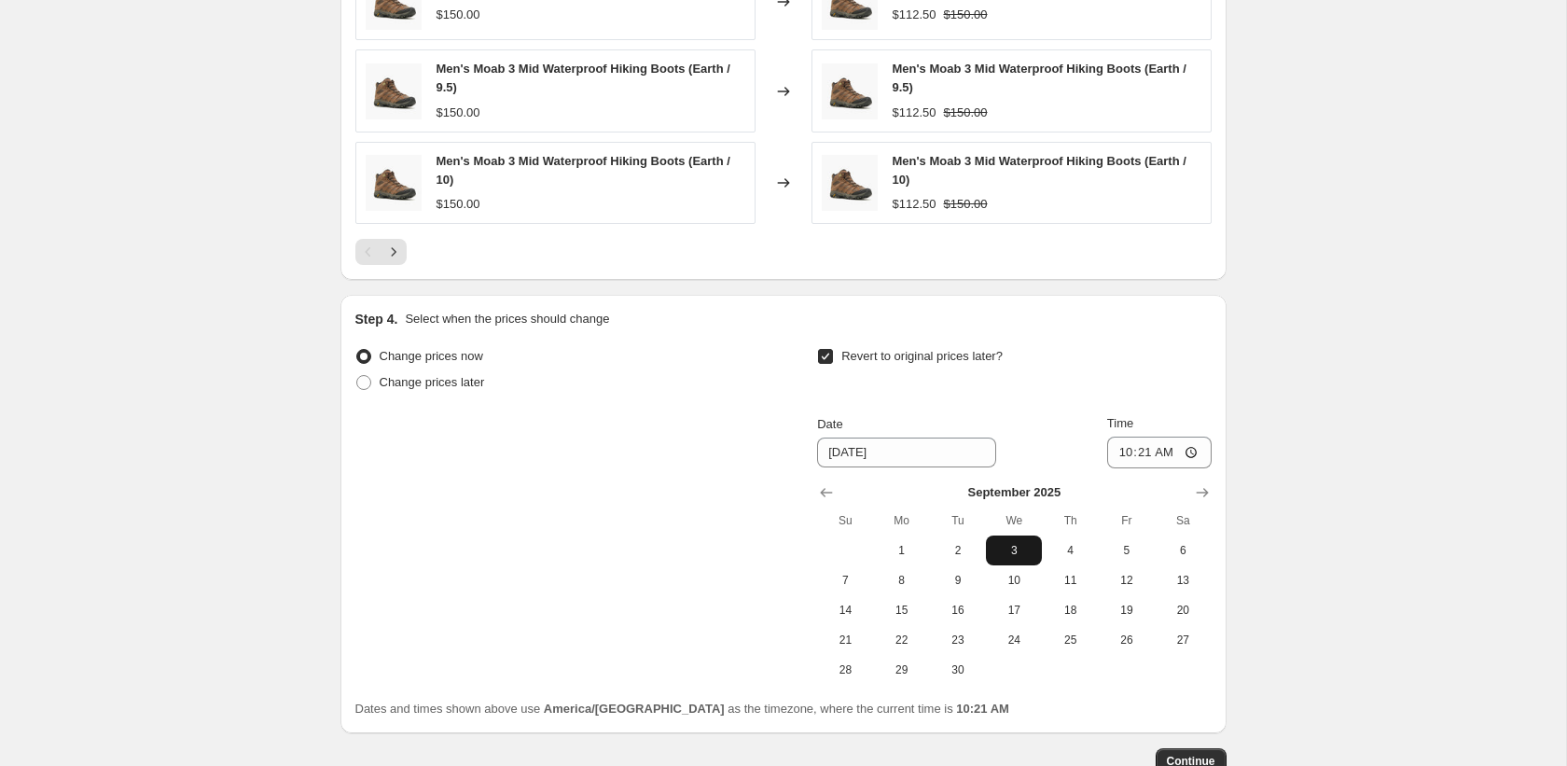
click at [1021, 558] on span "3" at bounding box center [1013, 550] width 41 height 15
type input "9/3/2025"
click at [1170, 462] on input "10:21" at bounding box center [1159, 452] width 104 height 32
type input "22:21"
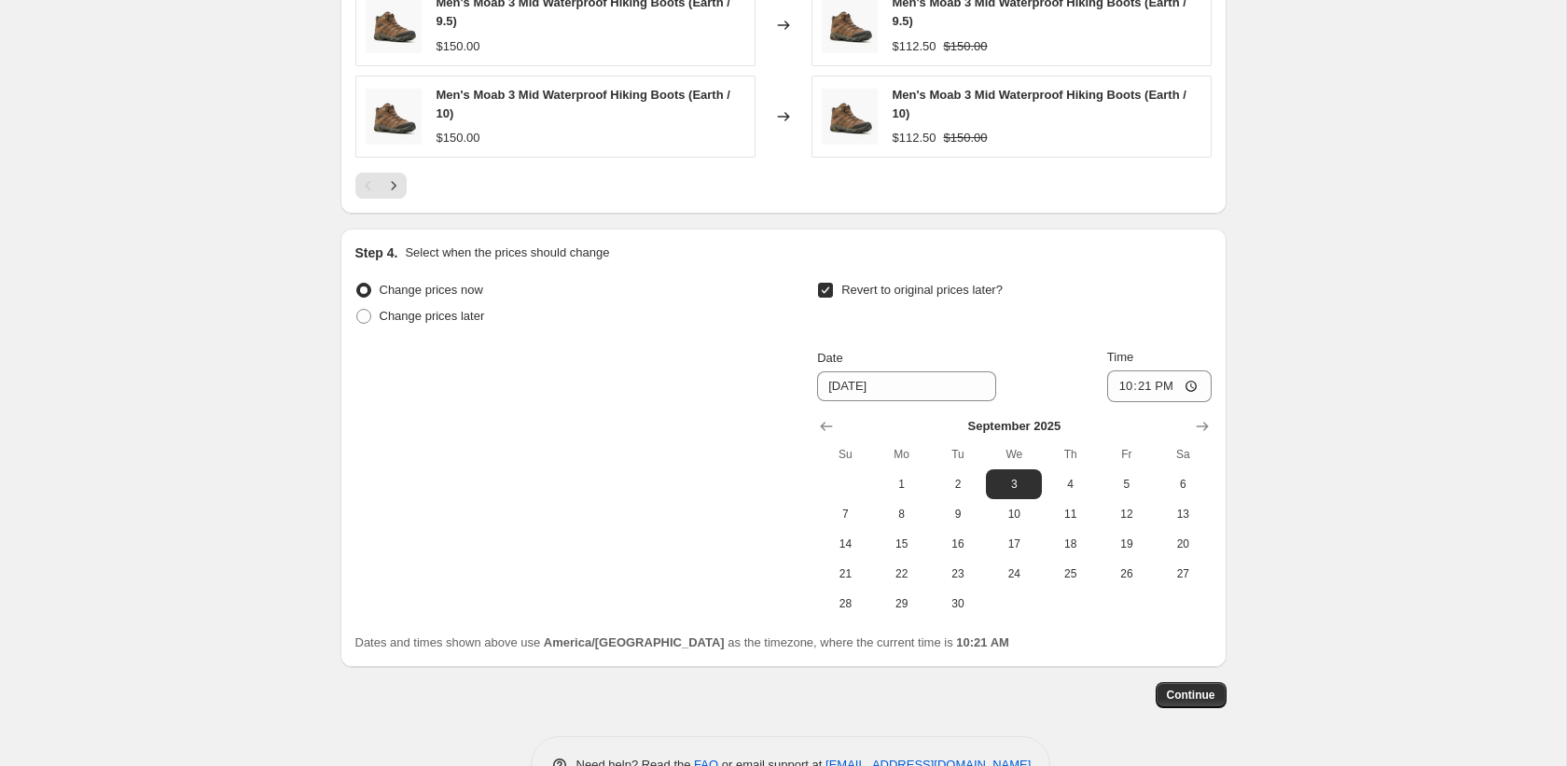
scroll to position [1698, 0]
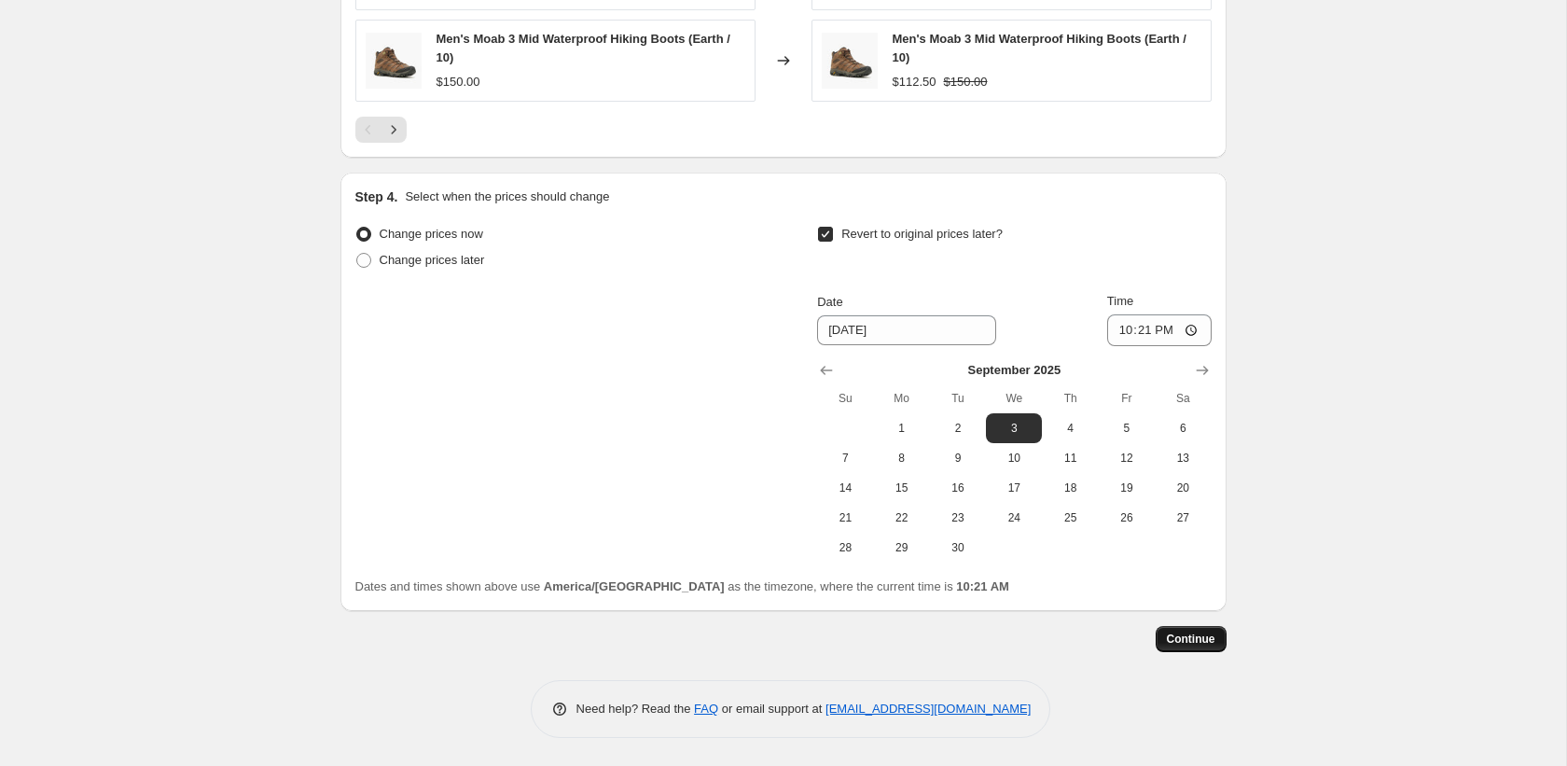
click at [1208, 636] on span "Continue" at bounding box center [1191, 638] width 48 height 15
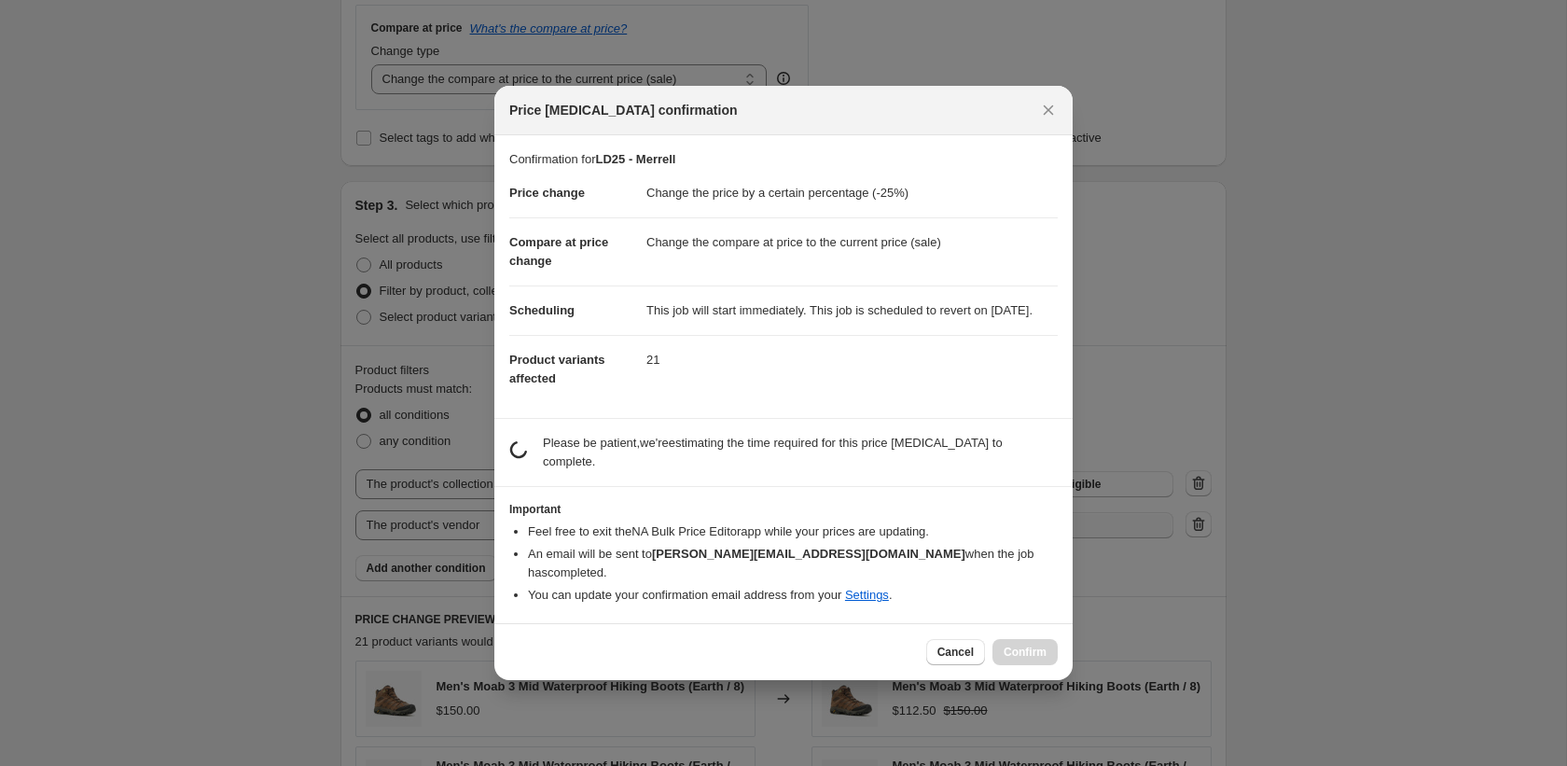
scroll to position [0, 0]
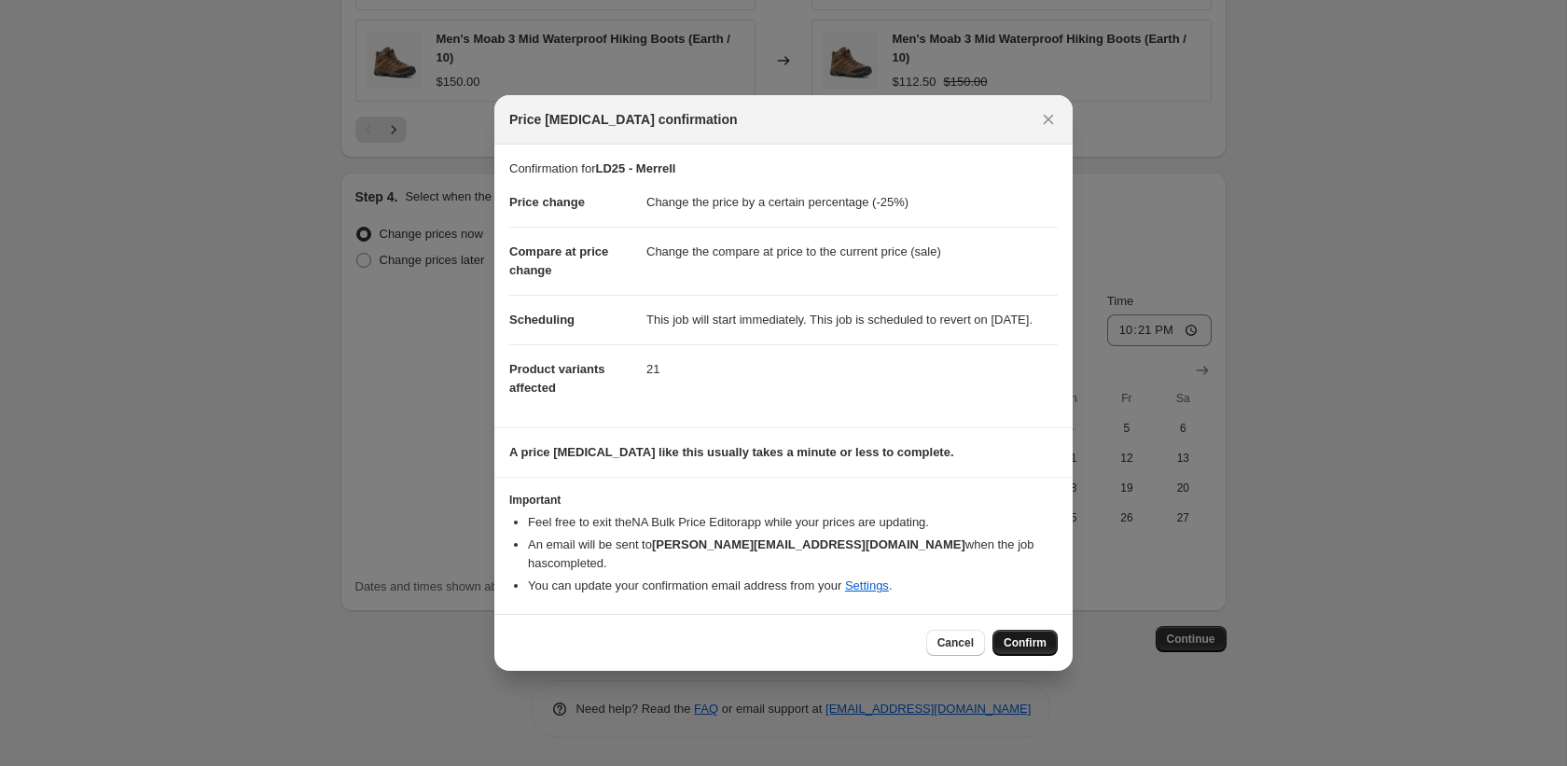
drag, startPoint x: 1021, startPoint y: 647, endPoint x: 1026, endPoint y: 639, distance: 9.6
click at [1021, 647] on span "Confirm" at bounding box center [1025, 642] width 43 height 15
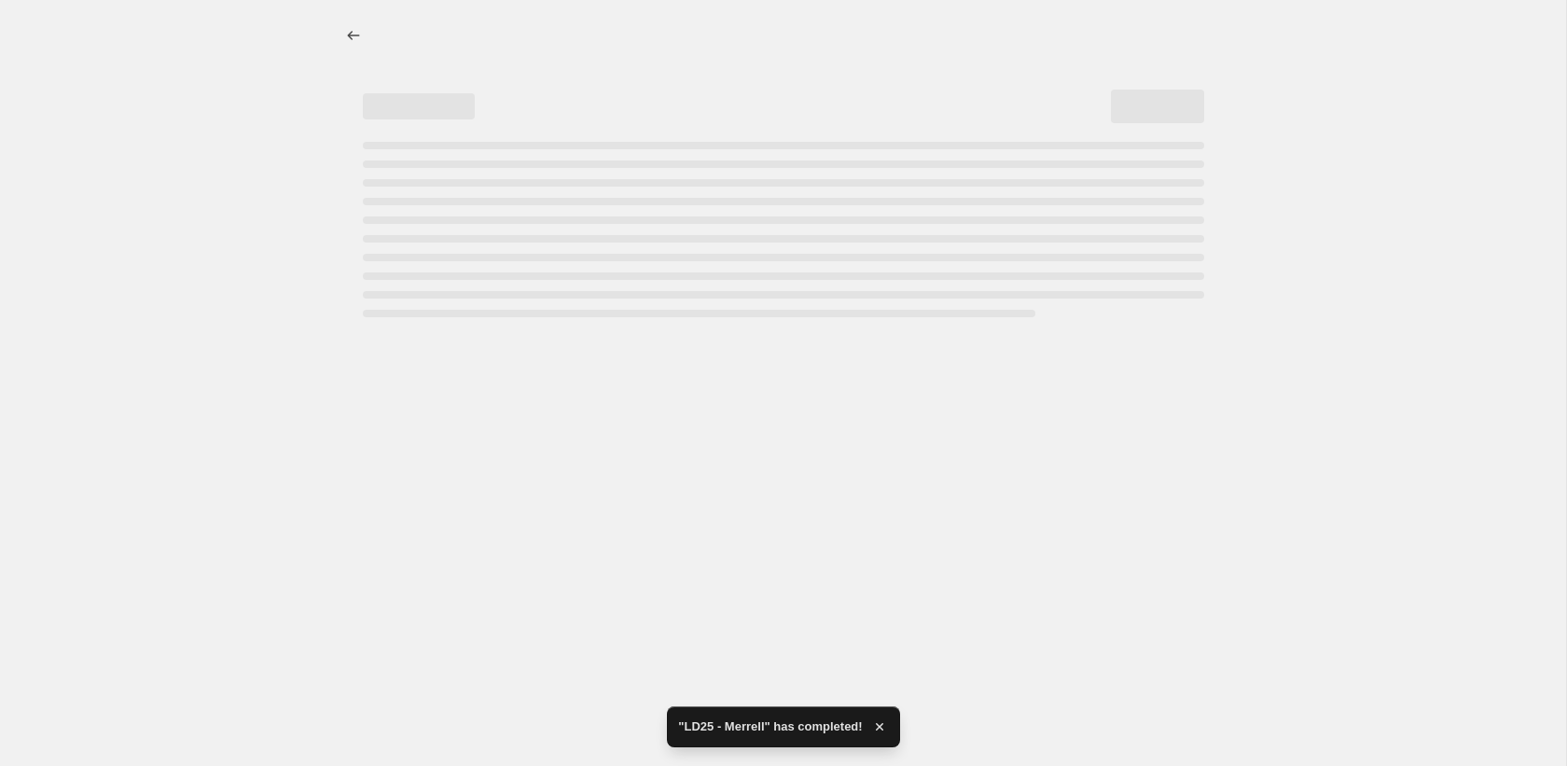
select select "percentage"
select select "collection"
select select "vendor"
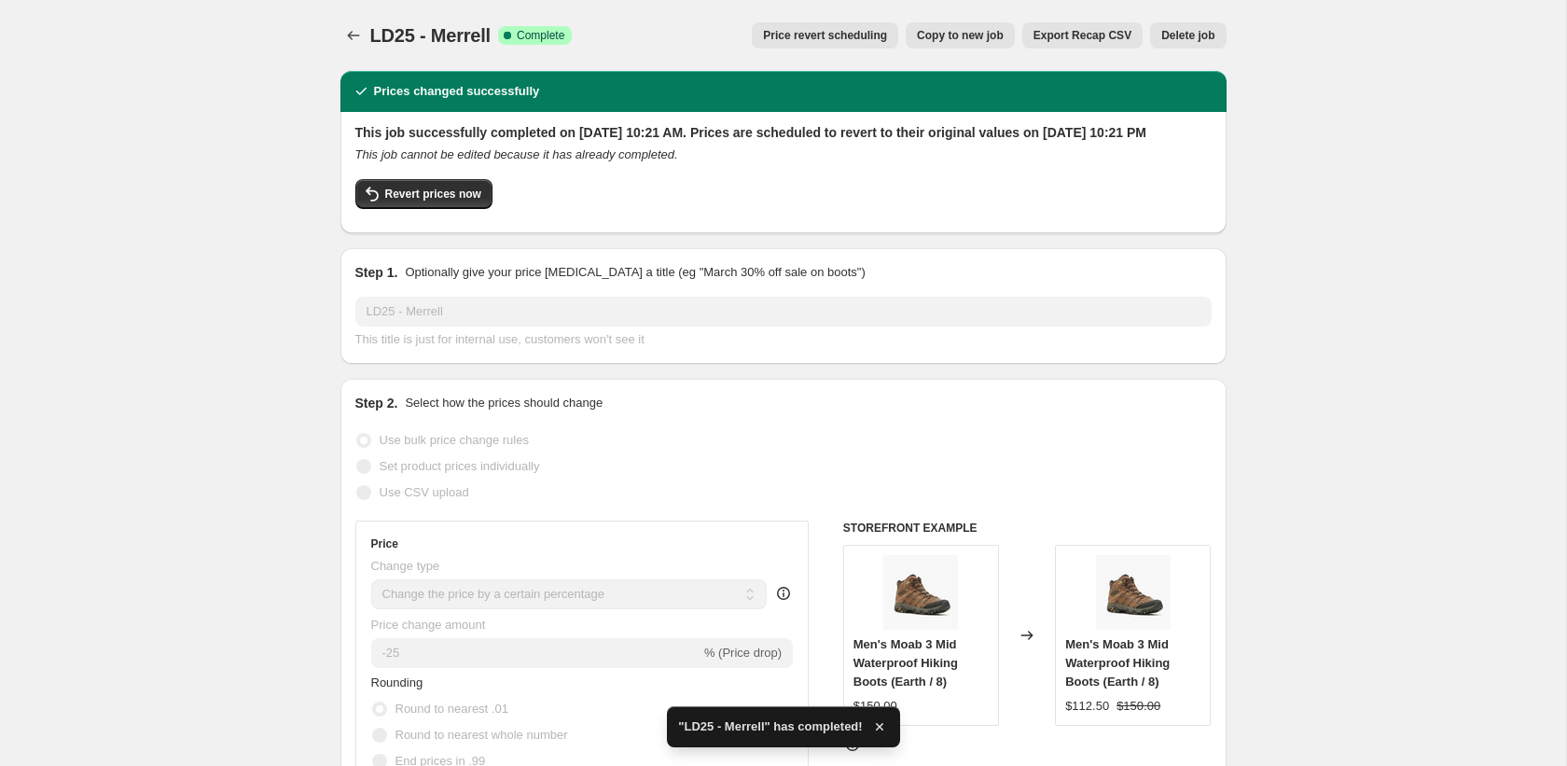
click at [976, 41] on span "Copy to new job" at bounding box center [960, 35] width 87 height 15
select select "percentage"
select select "collection"
select select "vendor"
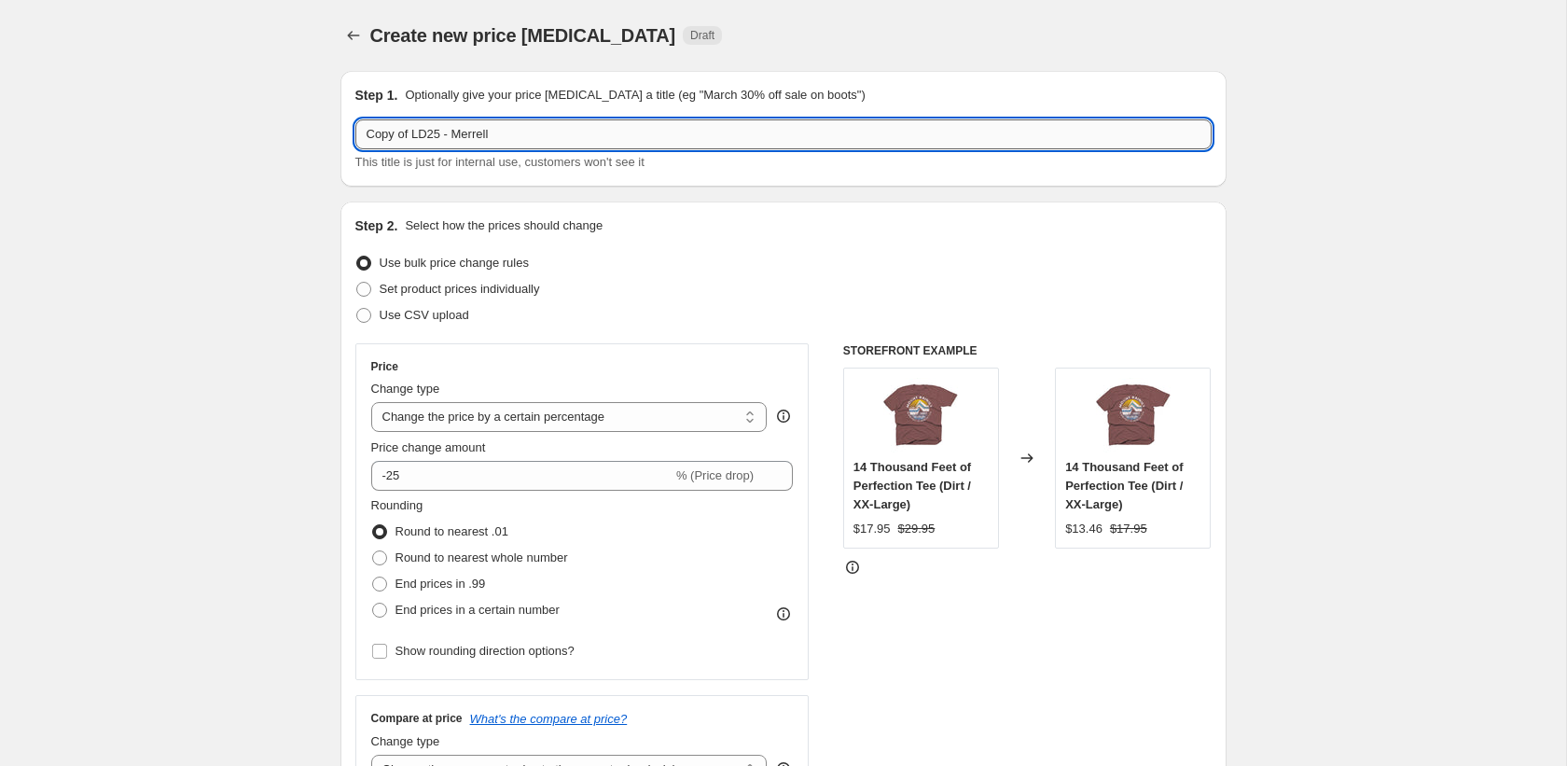
drag, startPoint x: 414, startPoint y: 135, endPoint x: 357, endPoint y: 141, distance: 57.2
click at [357, 141] on input "Copy of LD25 - Merrell" at bounding box center [783, 134] width 856 height 30
drag, startPoint x: 411, startPoint y: 134, endPoint x: 454, endPoint y: 132, distance: 42.9
click at [454, 132] on input "LD25 - Merrell" at bounding box center [783, 134] width 856 height 30
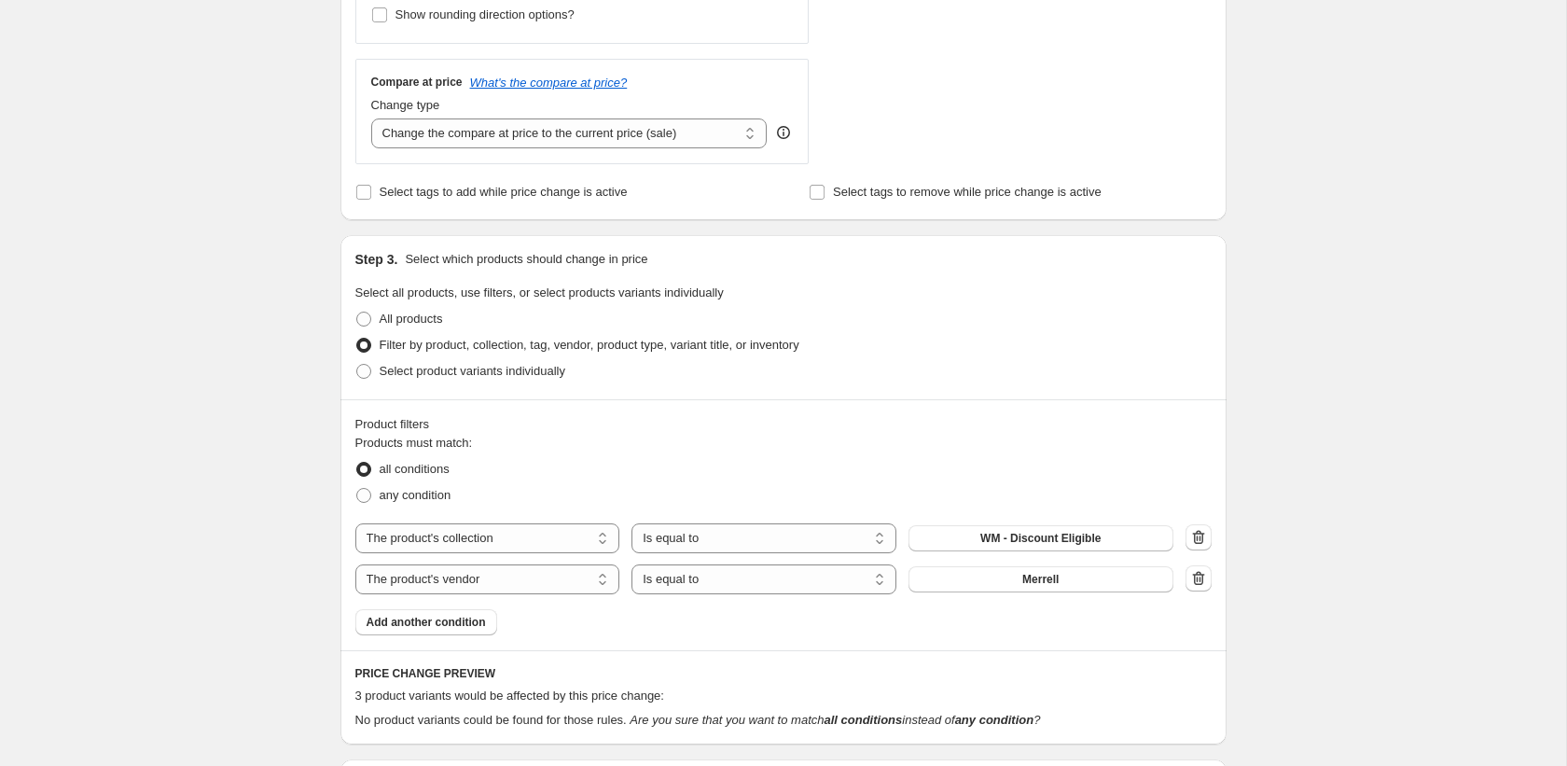
scroll to position [753, 0]
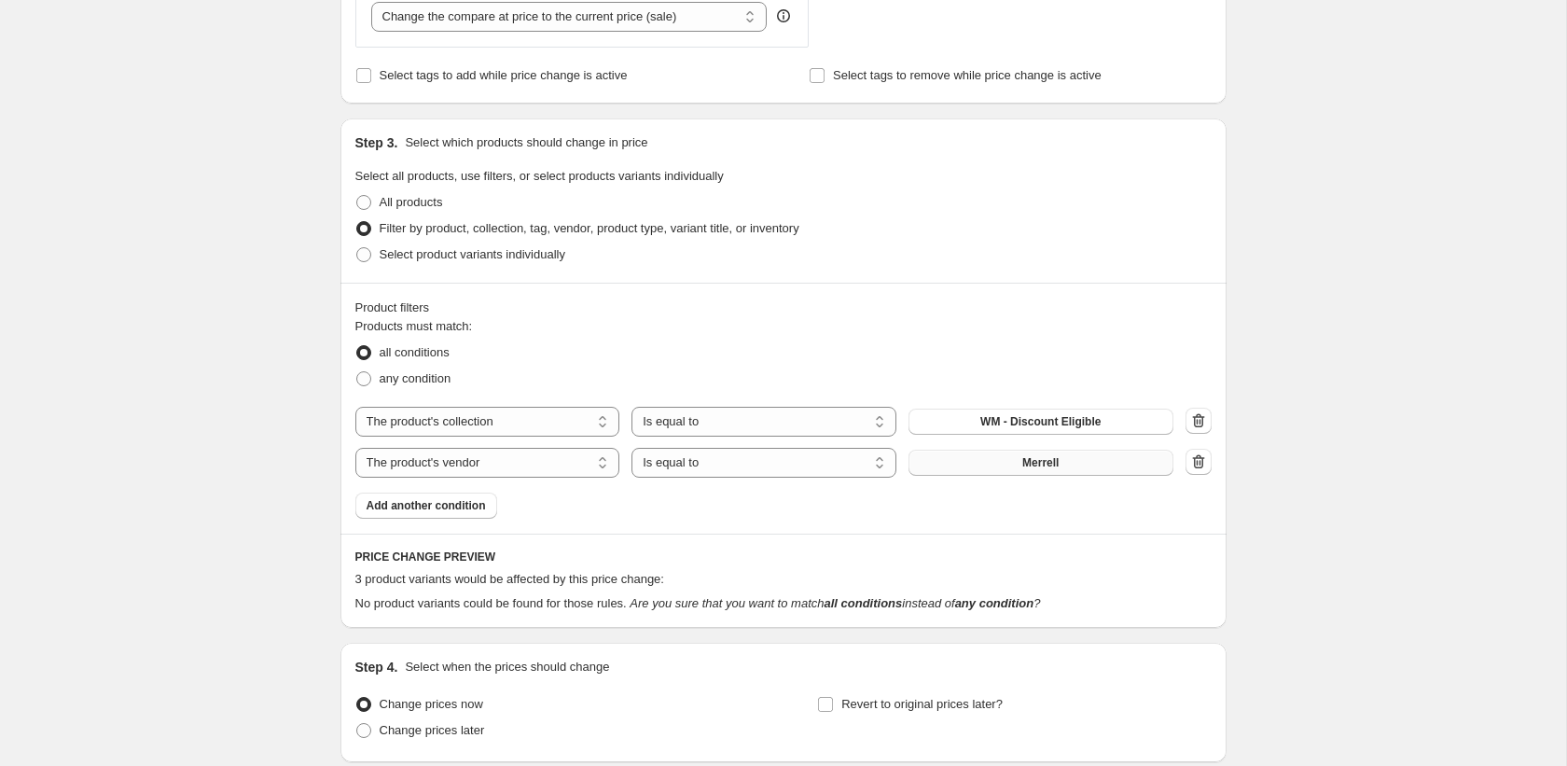
type input "LD25 - Blue Ice"
click at [1020, 463] on button "Merrell" at bounding box center [1040, 463] width 265 height 26
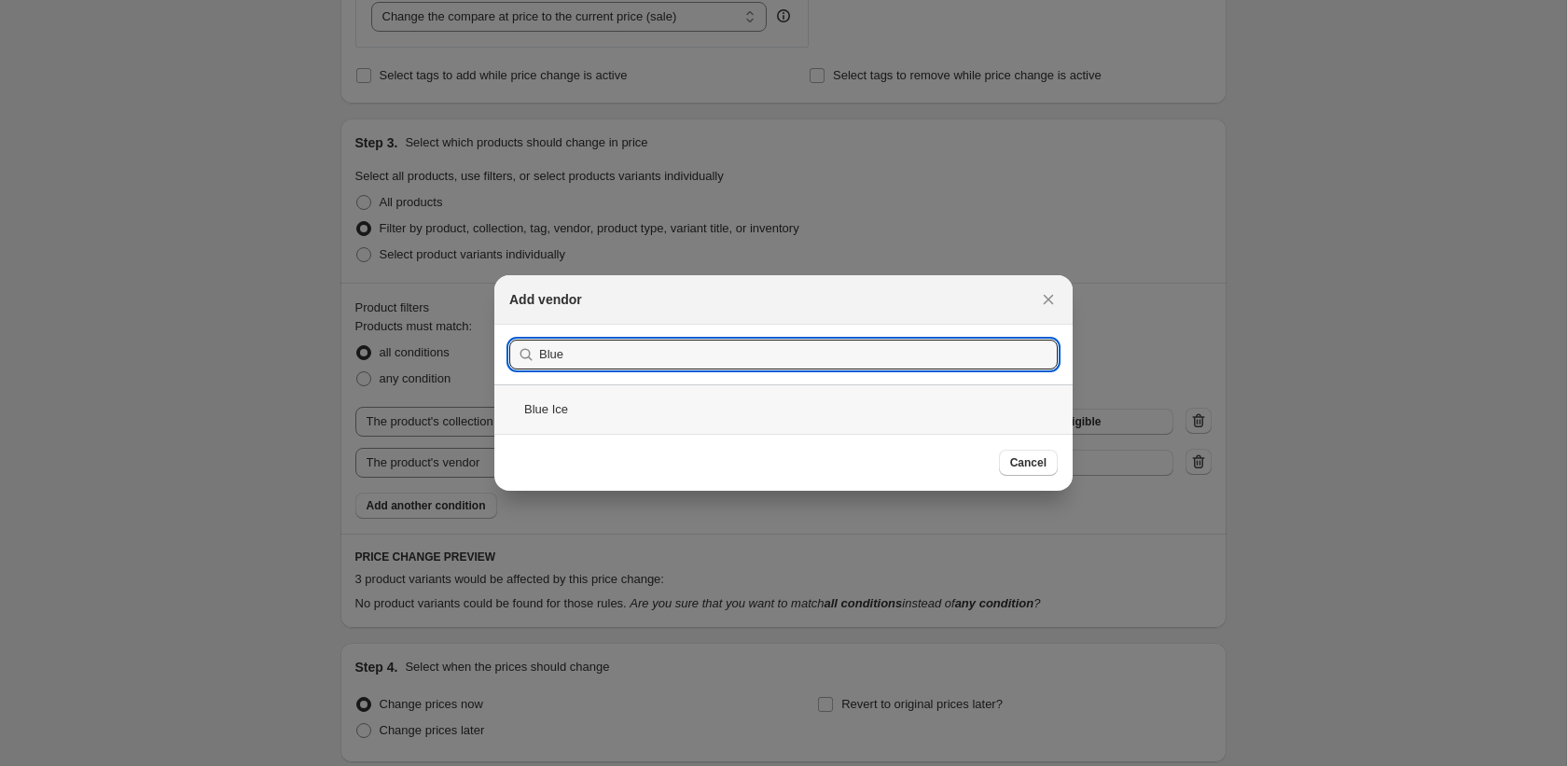
type input "Blue"
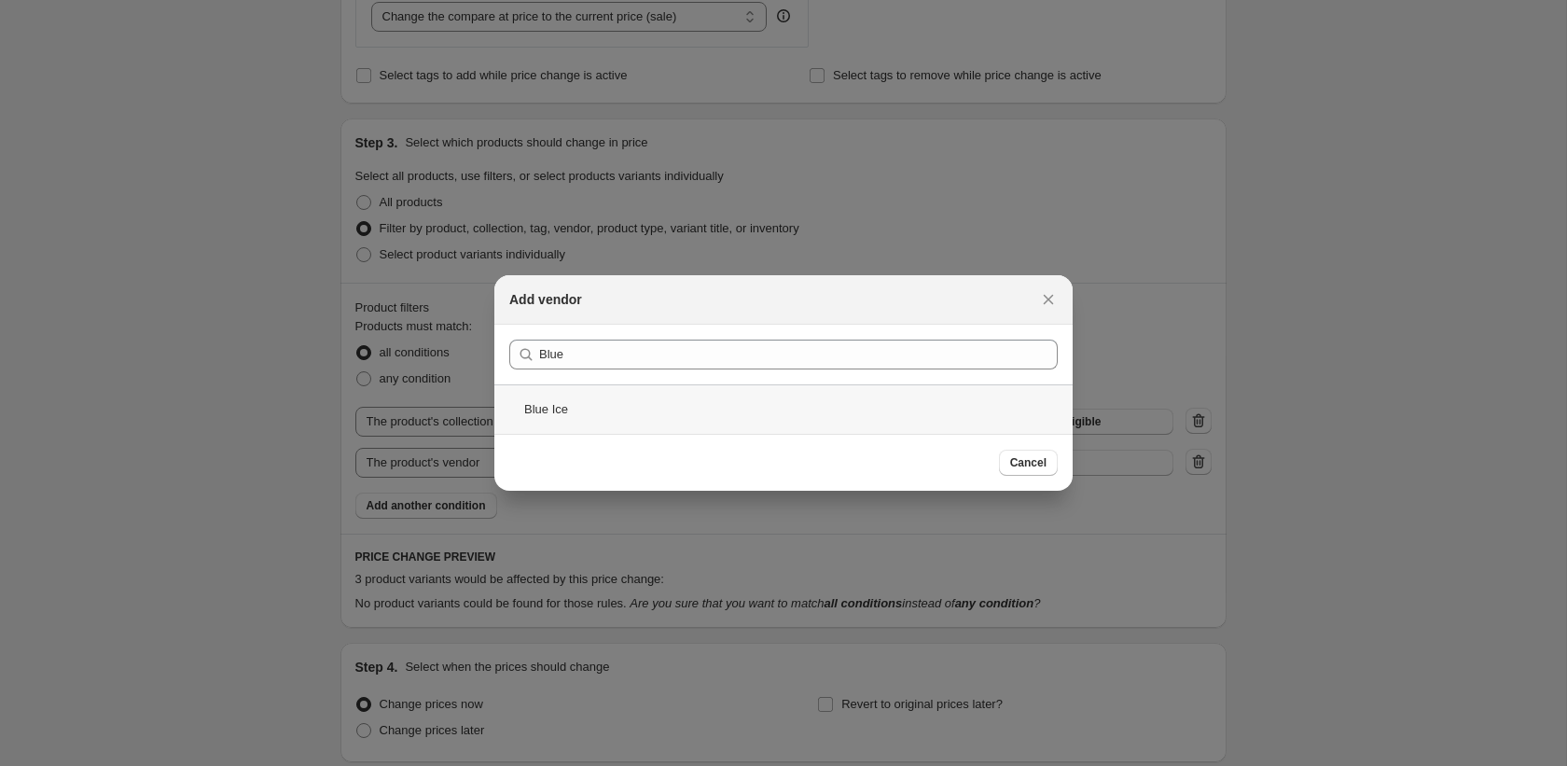
click at [654, 405] on div "Blue Ice" at bounding box center [783, 408] width 578 height 49
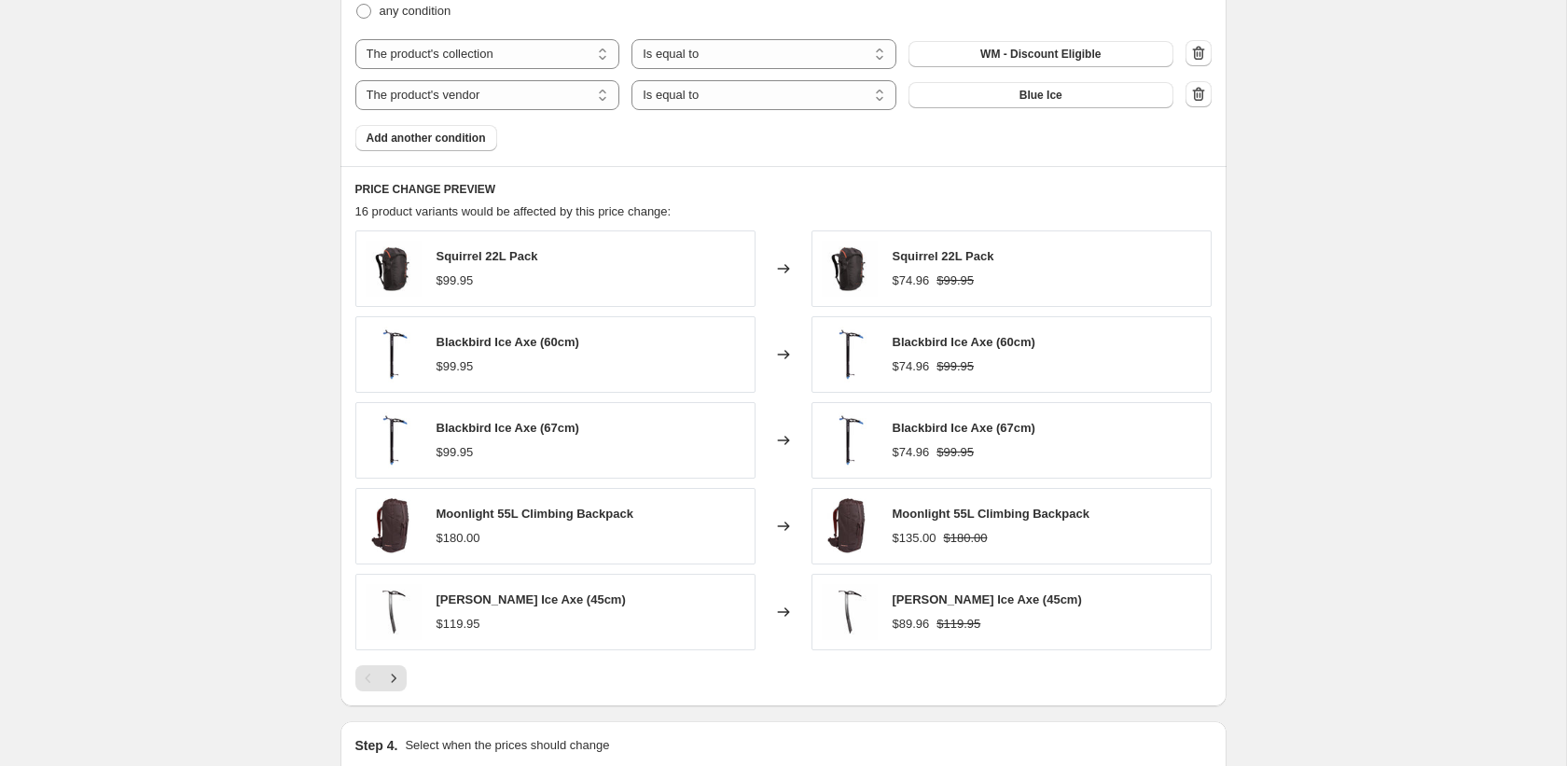
scroll to position [1350, 0]
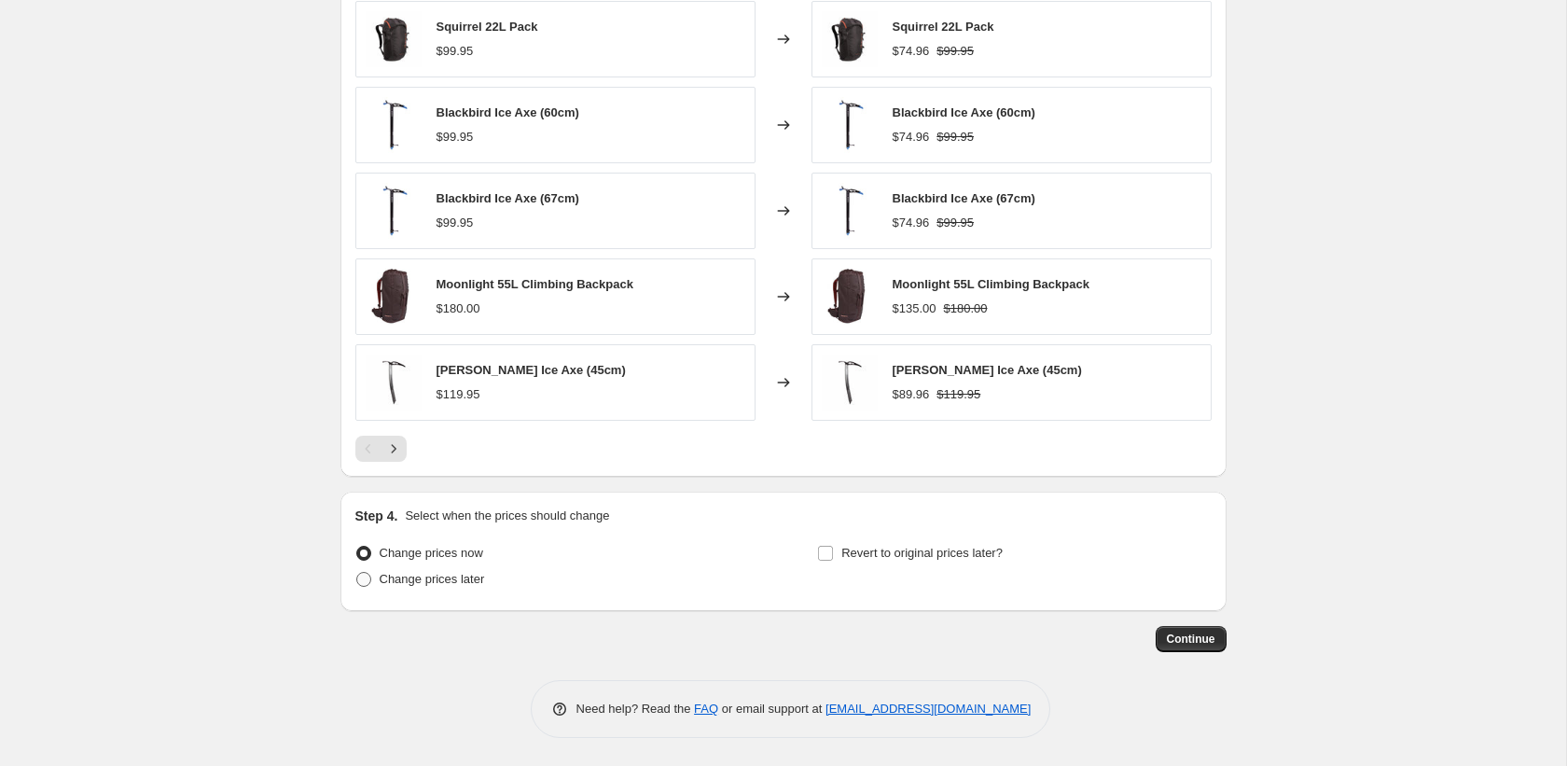
drag, startPoint x: 437, startPoint y: 578, endPoint x: 455, endPoint y: 567, distance: 21.0
click at [437, 578] on span "Change prices later" at bounding box center [432, 579] width 105 height 14
click at [357, 573] on input "Change prices later" at bounding box center [356, 572] width 1 height 1
radio input "true"
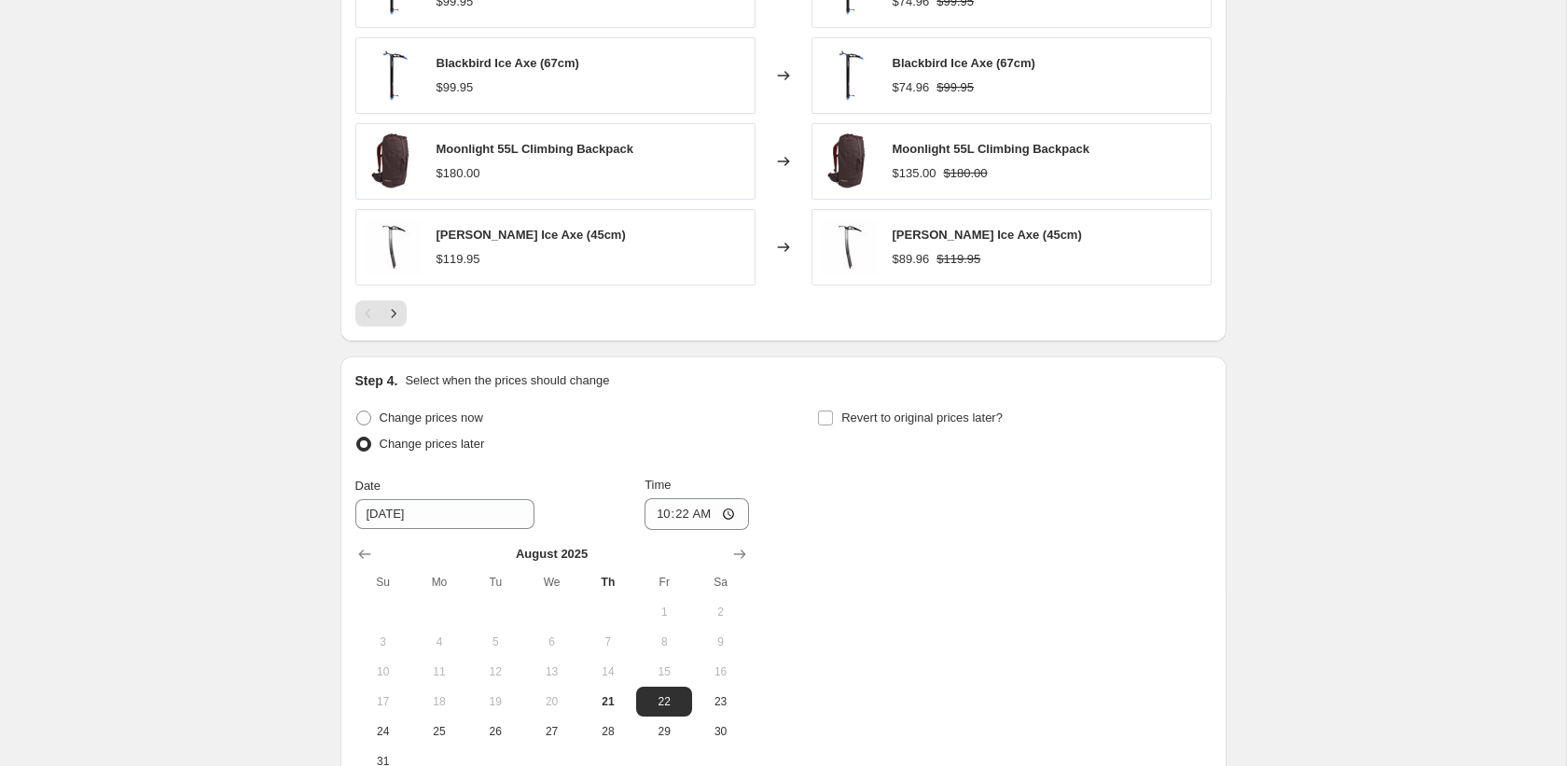
scroll to position [1654, 0]
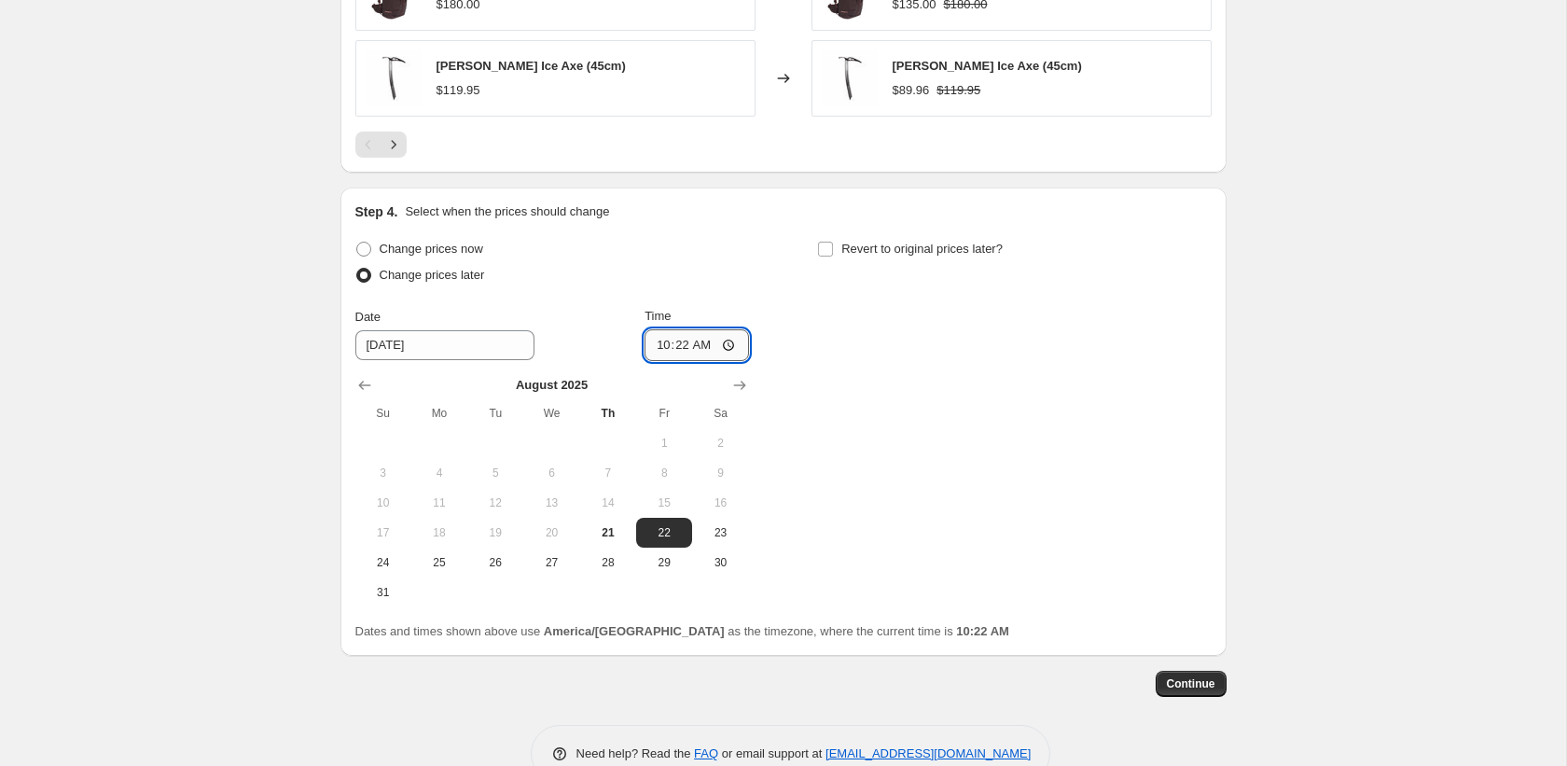
click at [663, 349] on input "10:22" at bounding box center [696, 345] width 104 height 32
type input "01:00"
click at [896, 252] on span "Revert to original prices later?" at bounding box center [921, 249] width 161 height 14
click at [833, 252] on input "Revert to original prices later?" at bounding box center [825, 249] width 15 height 15
checkbox input "true"
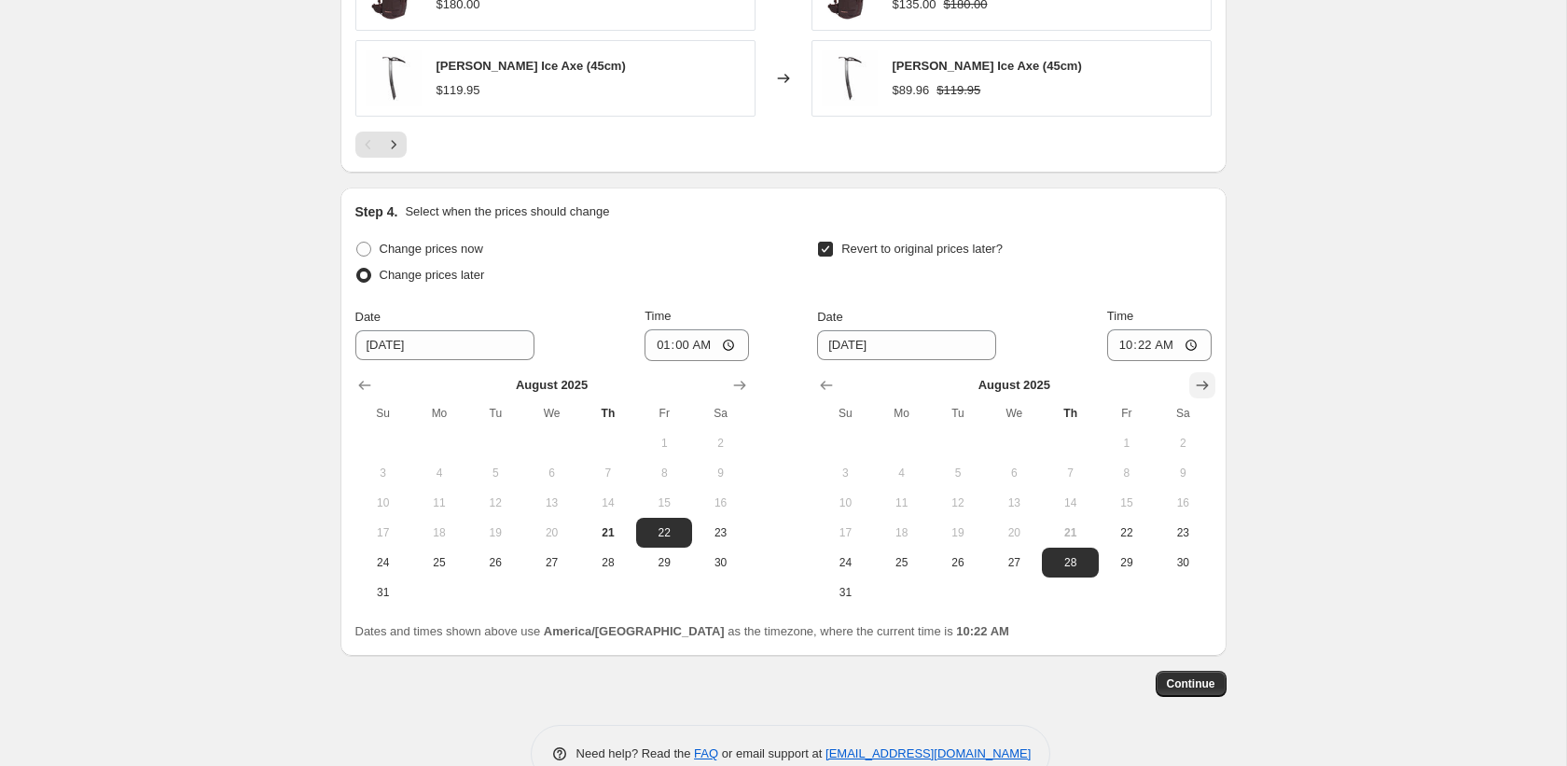
click at [1201, 379] on icon "Show next month, September 2025" at bounding box center [1202, 385] width 19 height 19
click at [1113, 446] on span "5" at bounding box center [1126, 443] width 41 height 15
type input "9/5/2025"
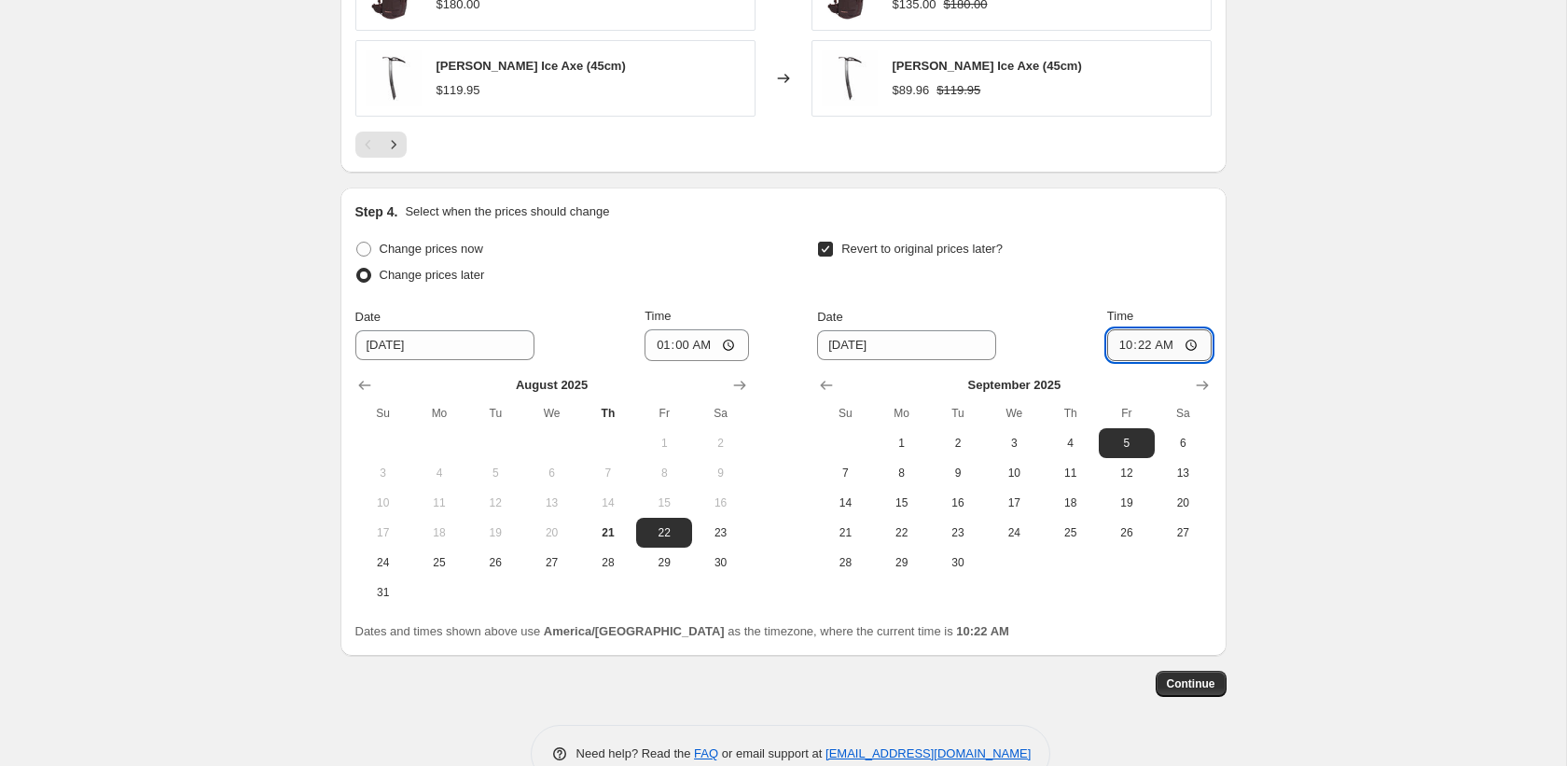
click at [1159, 341] on input "10:22" at bounding box center [1159, 345] width 104 height 32
type input "22:22"
click at [1205, 673] on button "Continue" at bounding box center [1191, 684] width 71 height 26
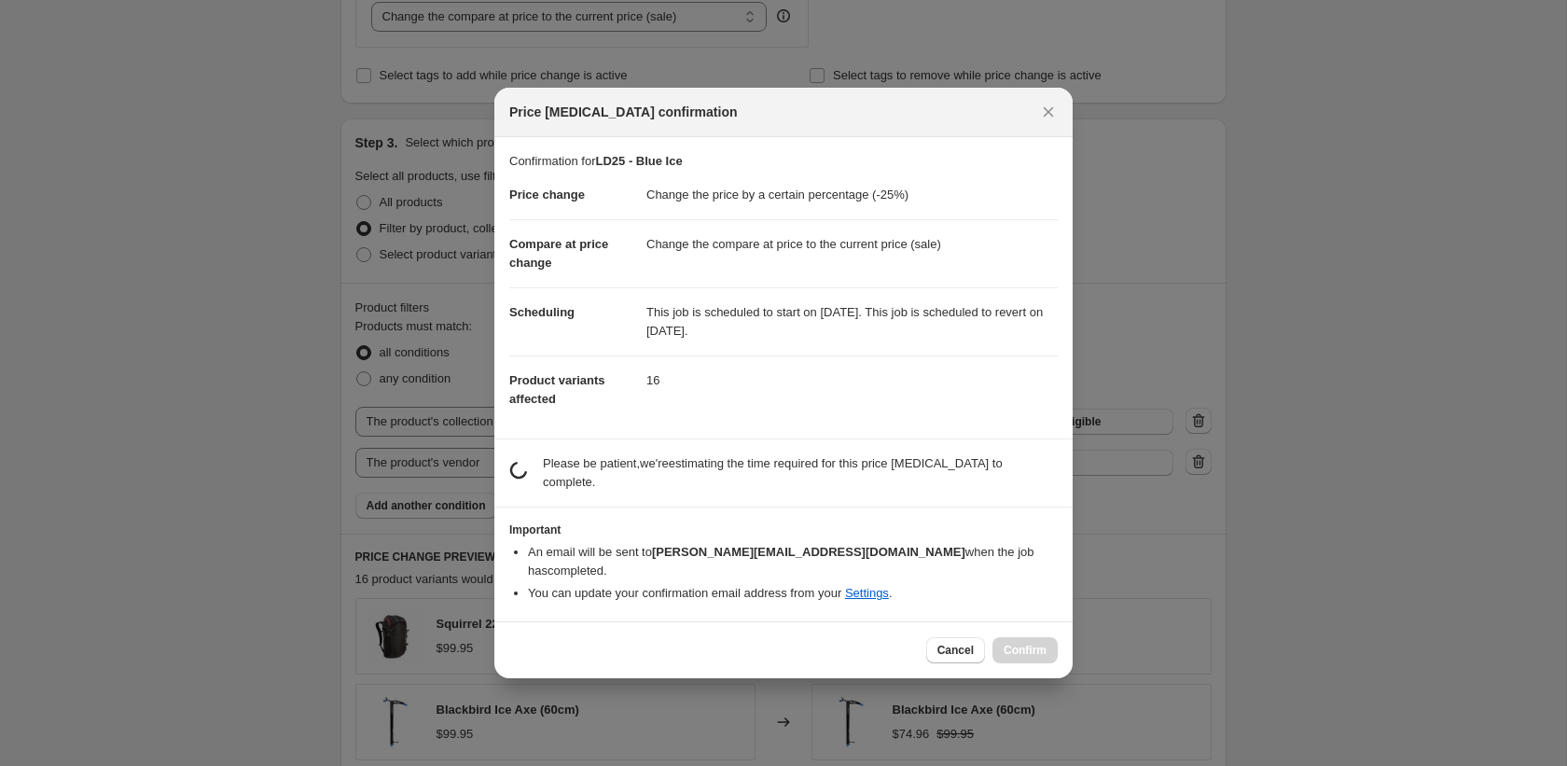
scroll to position [0, 0]
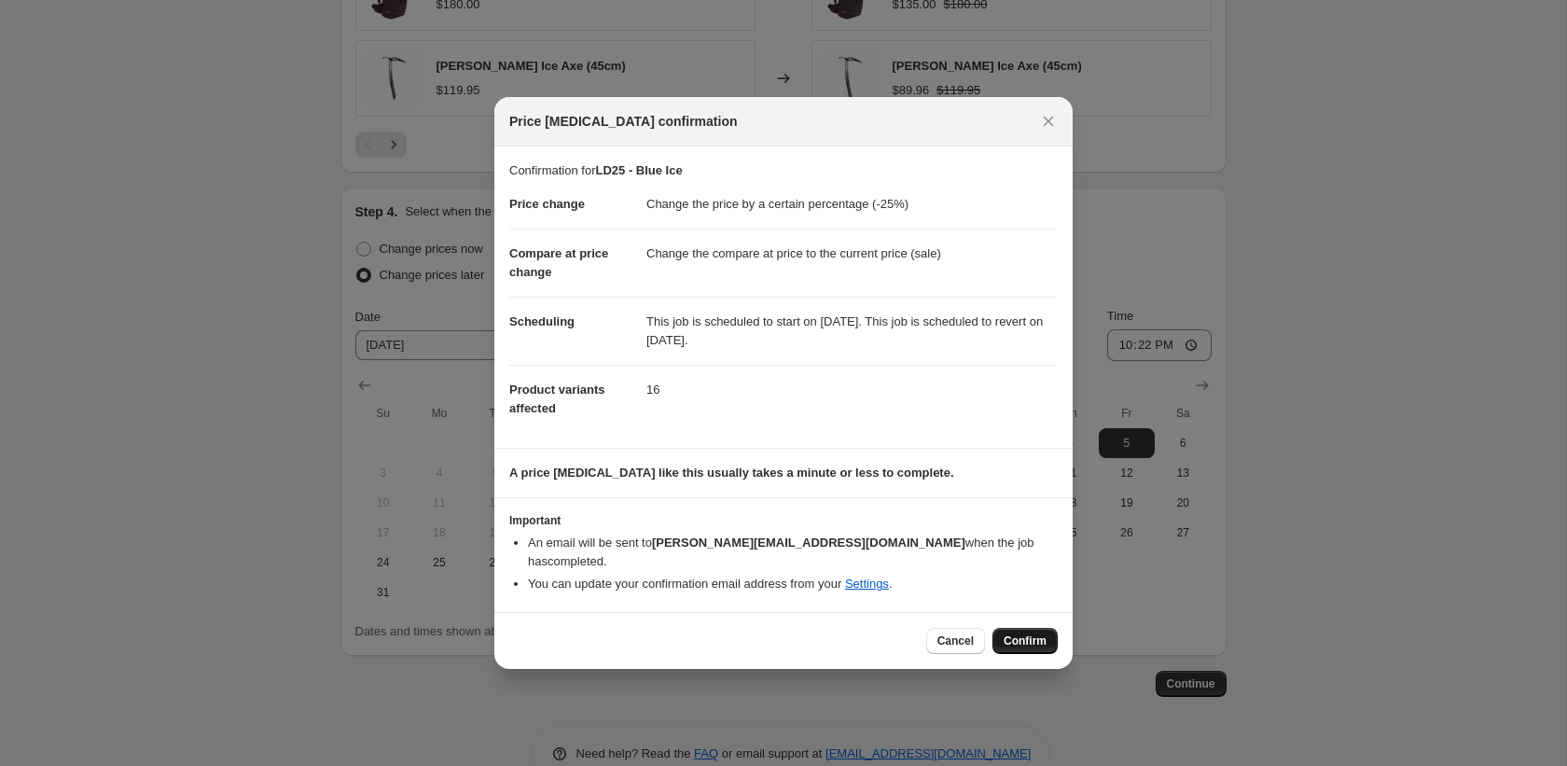
click at [1013, 638] on span "Confirm" at bounding box center [1025, 640] width 43 height 15
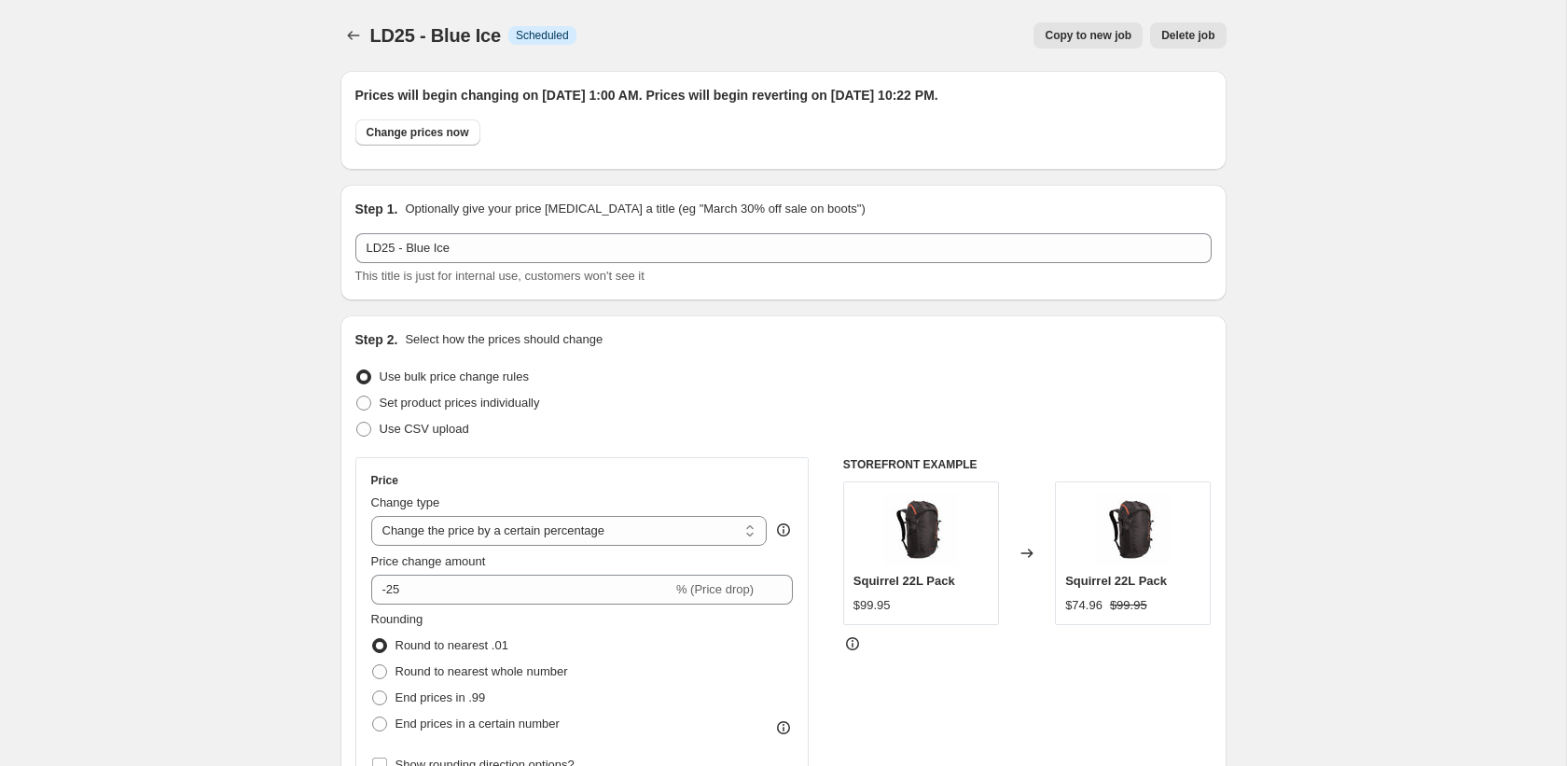
click at [1101, 34] on span "Copy to new job" at bounding box center [1088, 35] width 87 height 15
select select "percentage"
select select "collection"
select select "vendor"
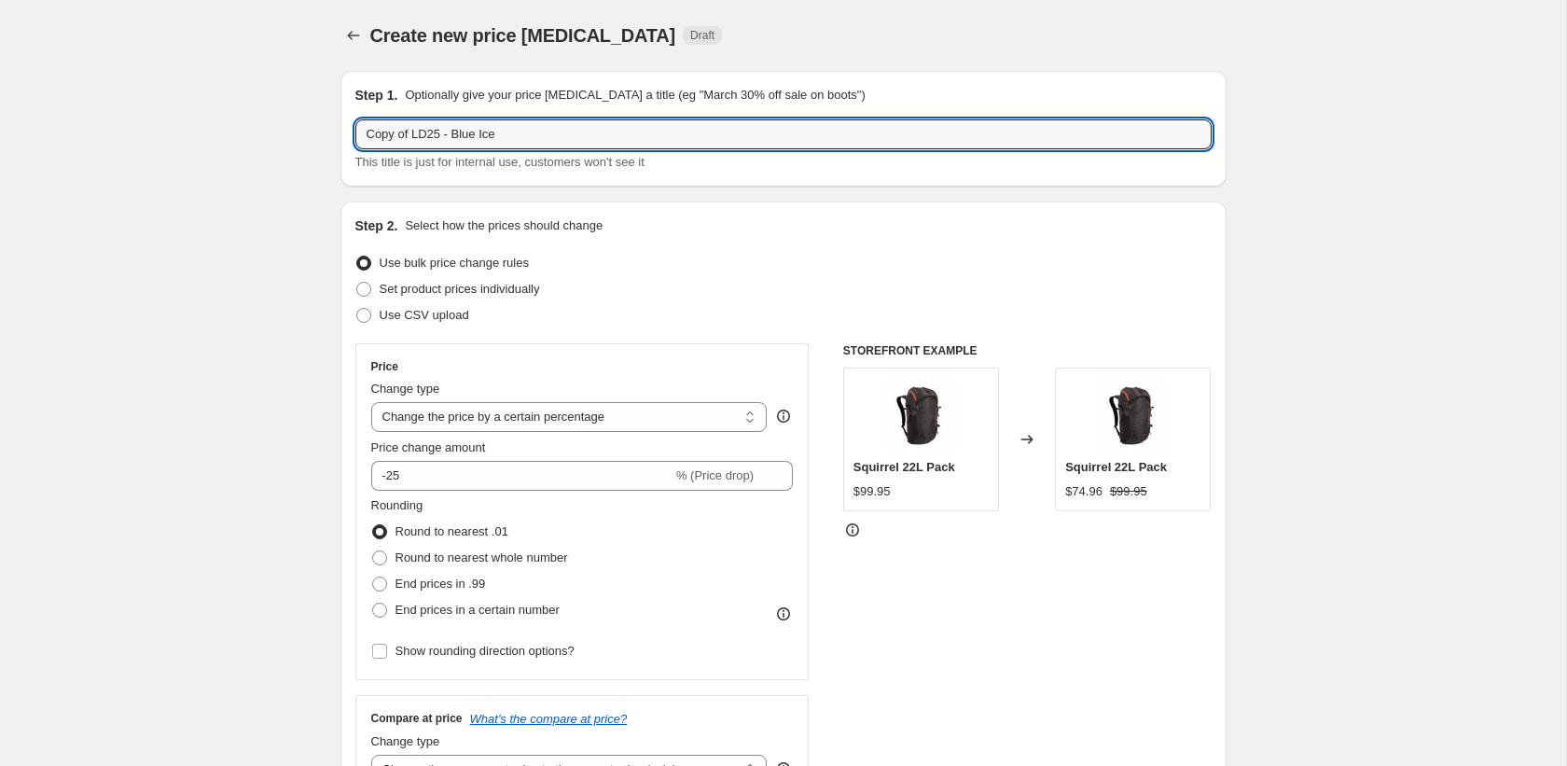
drag, startPoint x: 413, startPoint y: 135, endPoint x: 346, endPoint y: 145, distance: 67.8
click at [346, 145] on div "Step 1. Optionally give your price change job a title (eg "March 30% off sale o…" at bounding box center [783, 129] width 886 height 116
click at [427, 133] on input "Copy of LD25 - Blue Ice" at bounding box center [783, 134] width 856 height 30
drag, startPoint x: 416, startPoint y: 131, endPoint x: 361, endPoint y: 141, distance: 56.0
click at [357, 141] on input "Copy of LD25 - Blue Ice" at bounding box center [783, 134] width 856 height 30
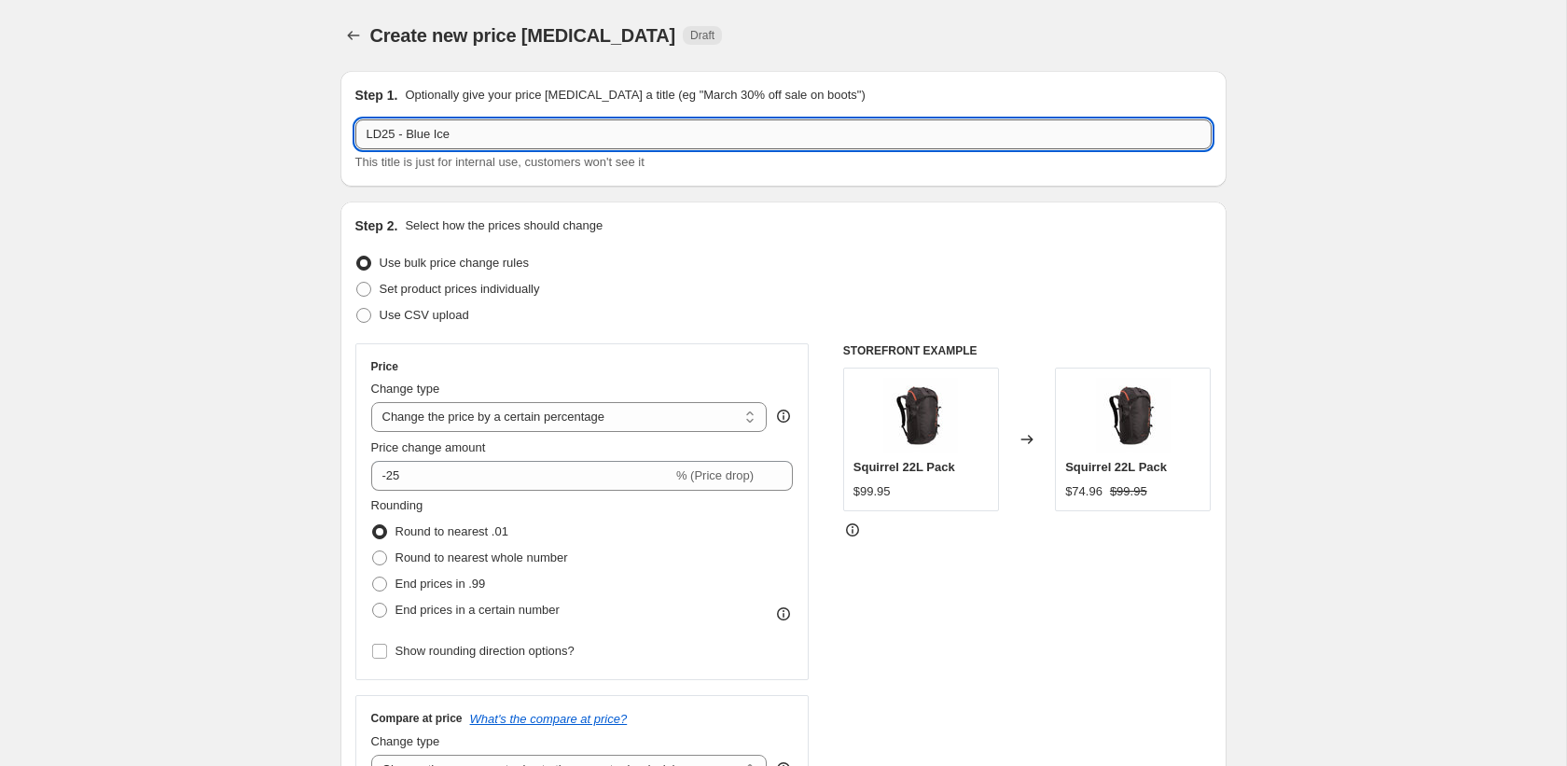
drag, startPoint x: 408, startPoint y: 135, endPoint x: 478, endPoint y: 132, distance: 69.1
click at [472, 132] on input "LD25 - Blue Ice" at bounding box center [783, 134] width 856 height 30
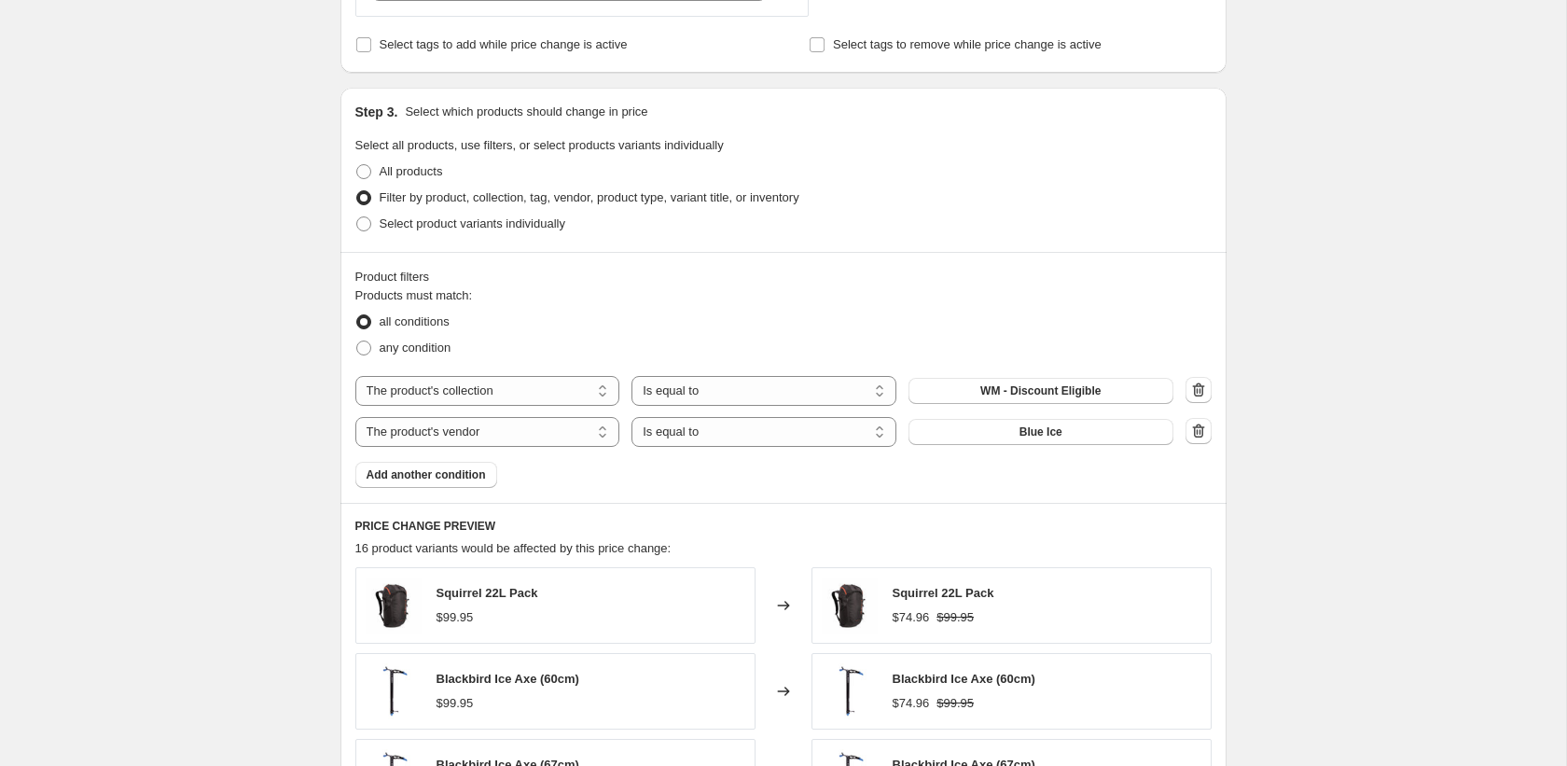
scroll to position [810, 0]
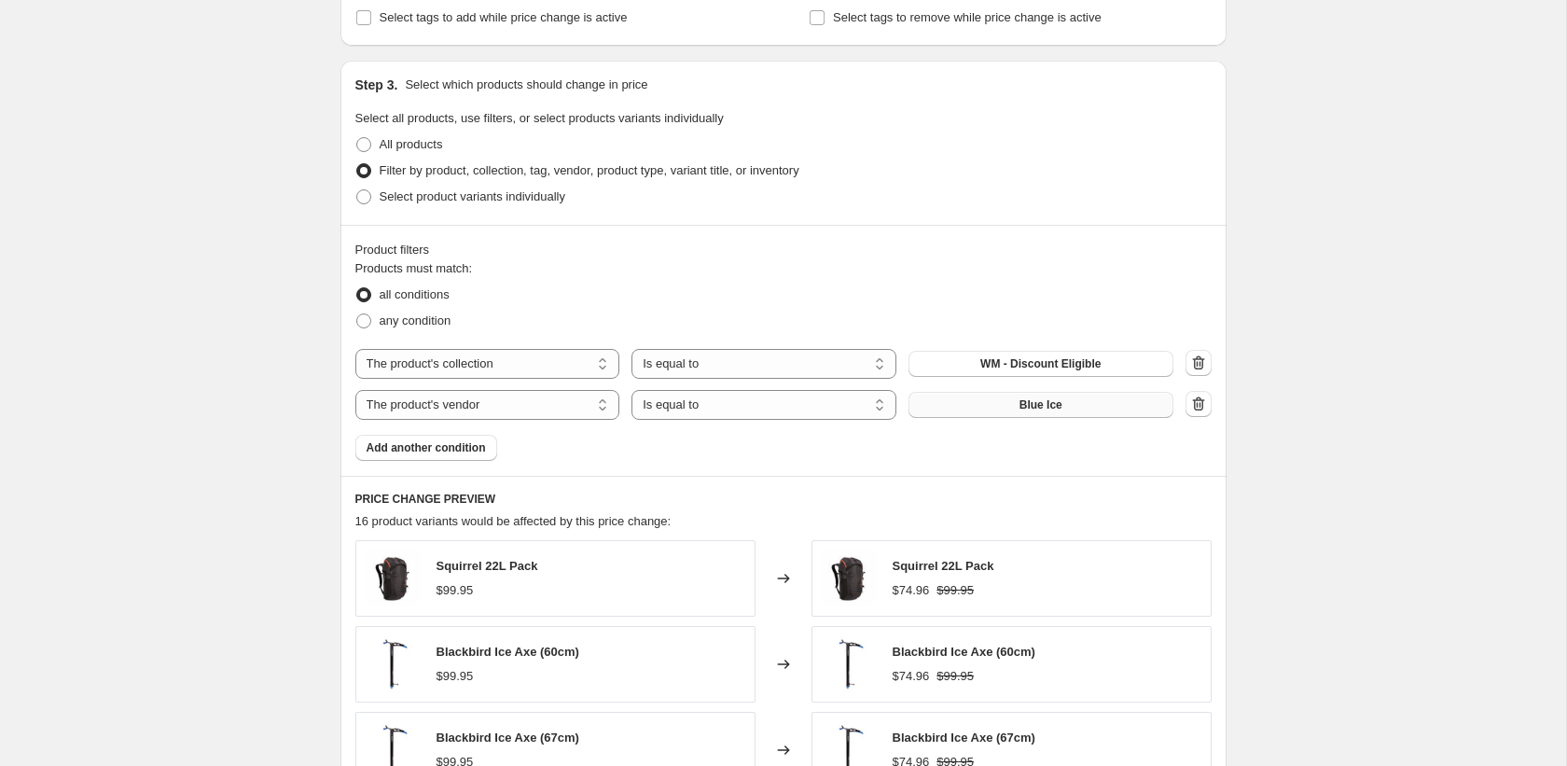
type input "LD25 - Cascade Designs"
click at [1030, 405] on span "Blue Ice" at bounding box center [1040, 404] width 43 height 15
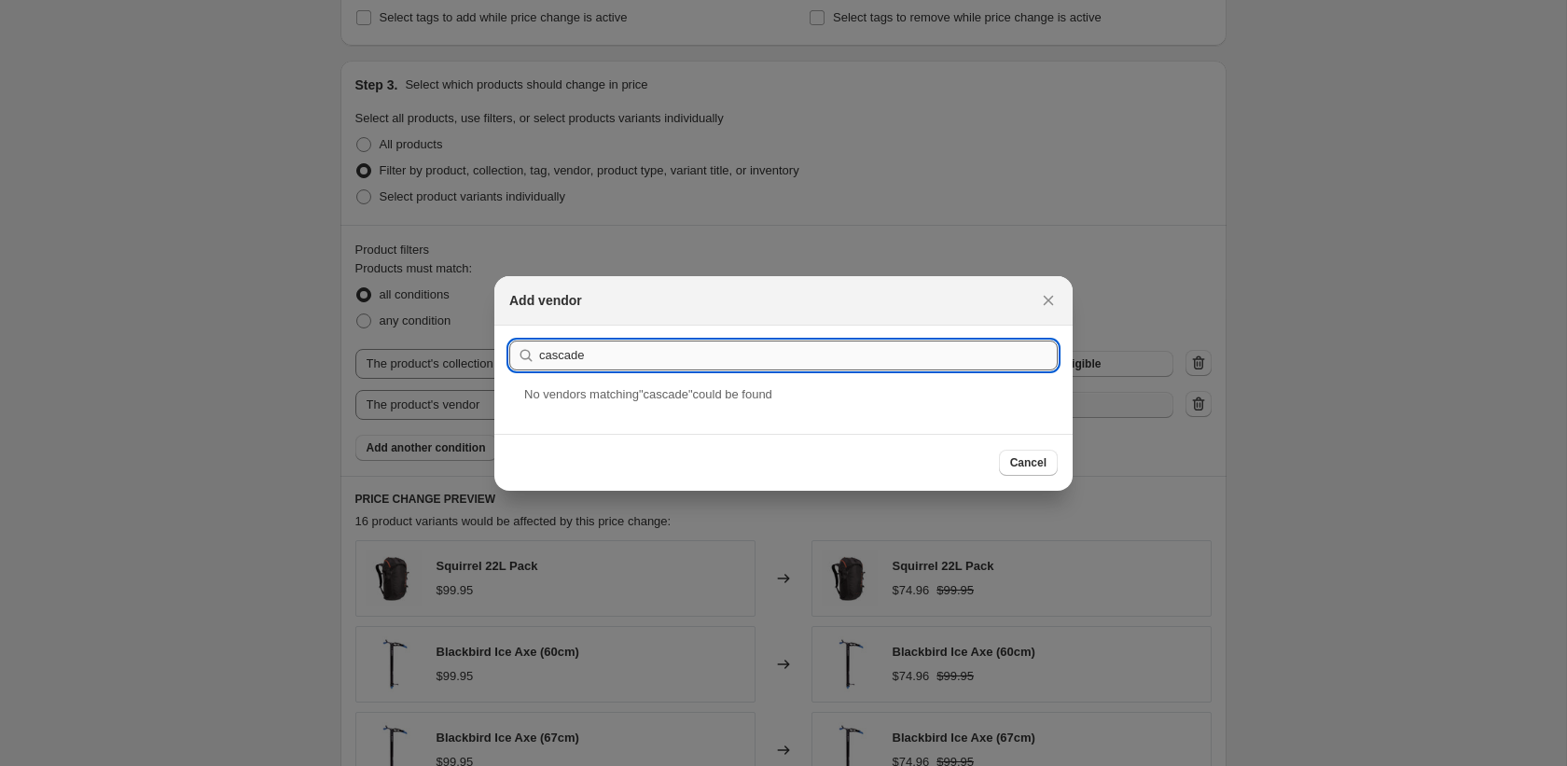
click at [609, 355] on input "cascade" at bounding box center [798, 355] width 519 height 30
type input "Casc"
click at [609, 355] on input "Casc" at bounding box center [798, 355] width 519 height 30
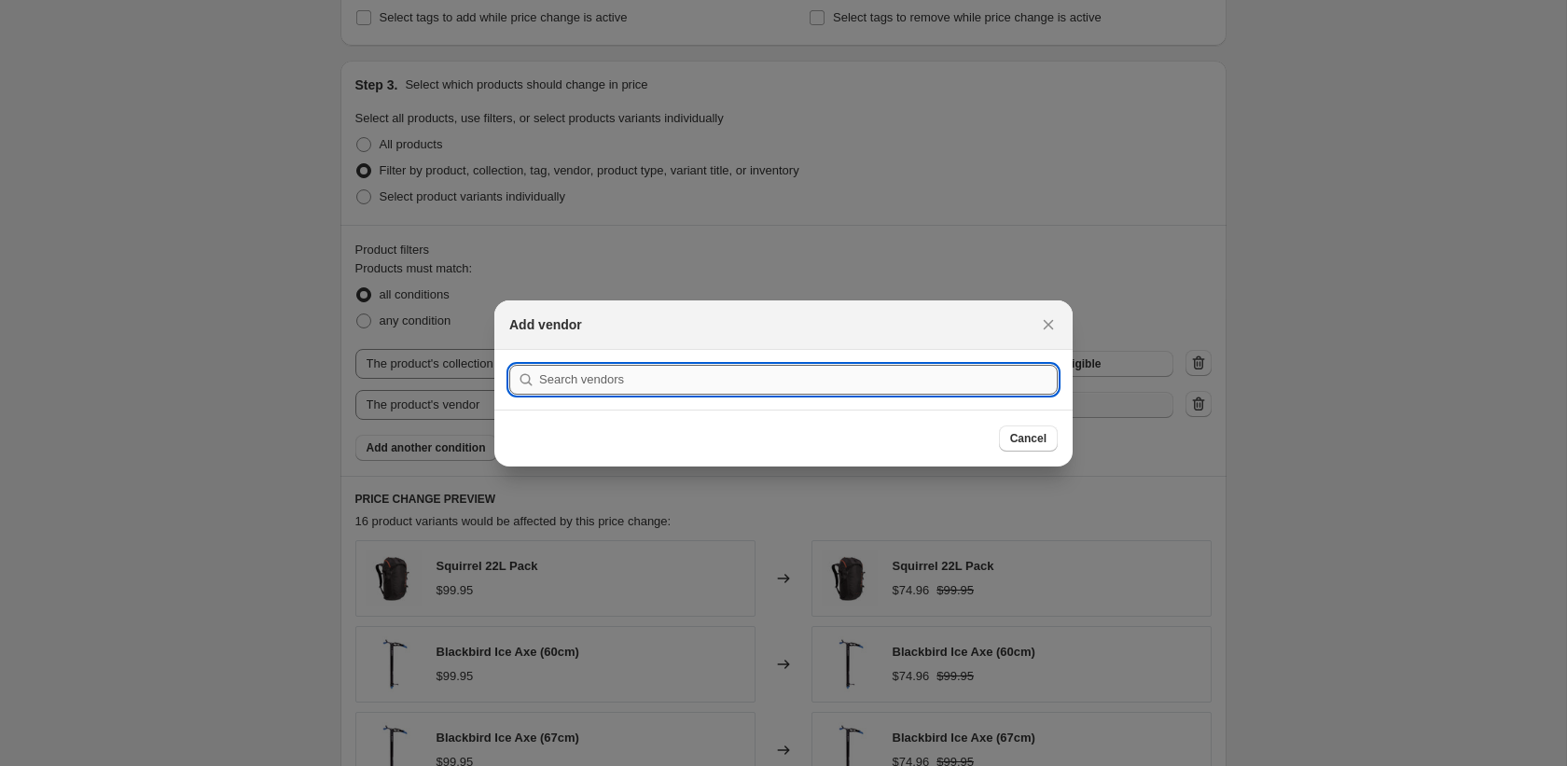
click at [935, 384] on input ":rko:" at bounding box center [798, 380] width 519 height 30
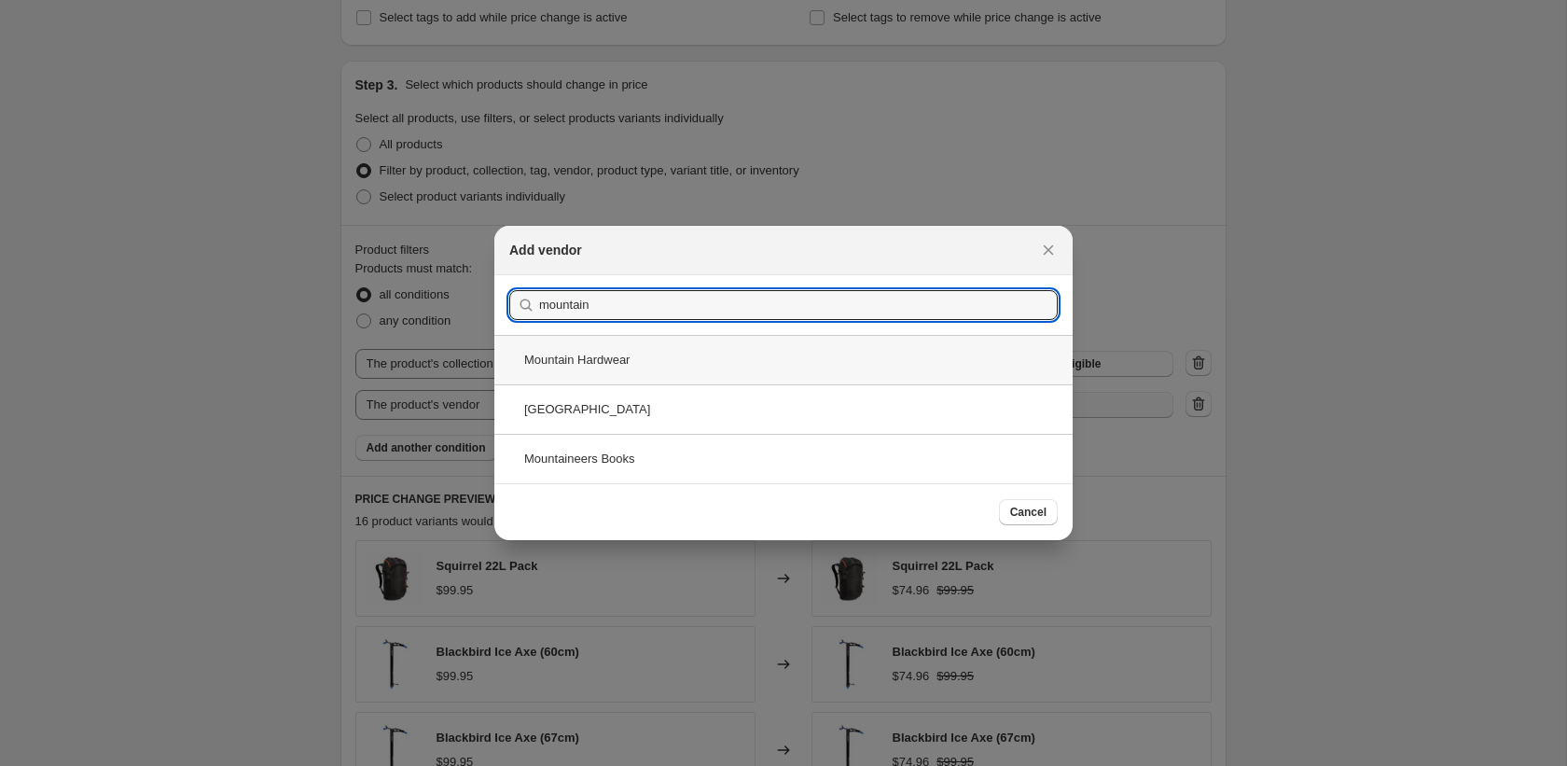
type input "mountain"
click at [823, 353] on div "Mountain Hardwear" at bounding box center [783, 359] width 578 height 49
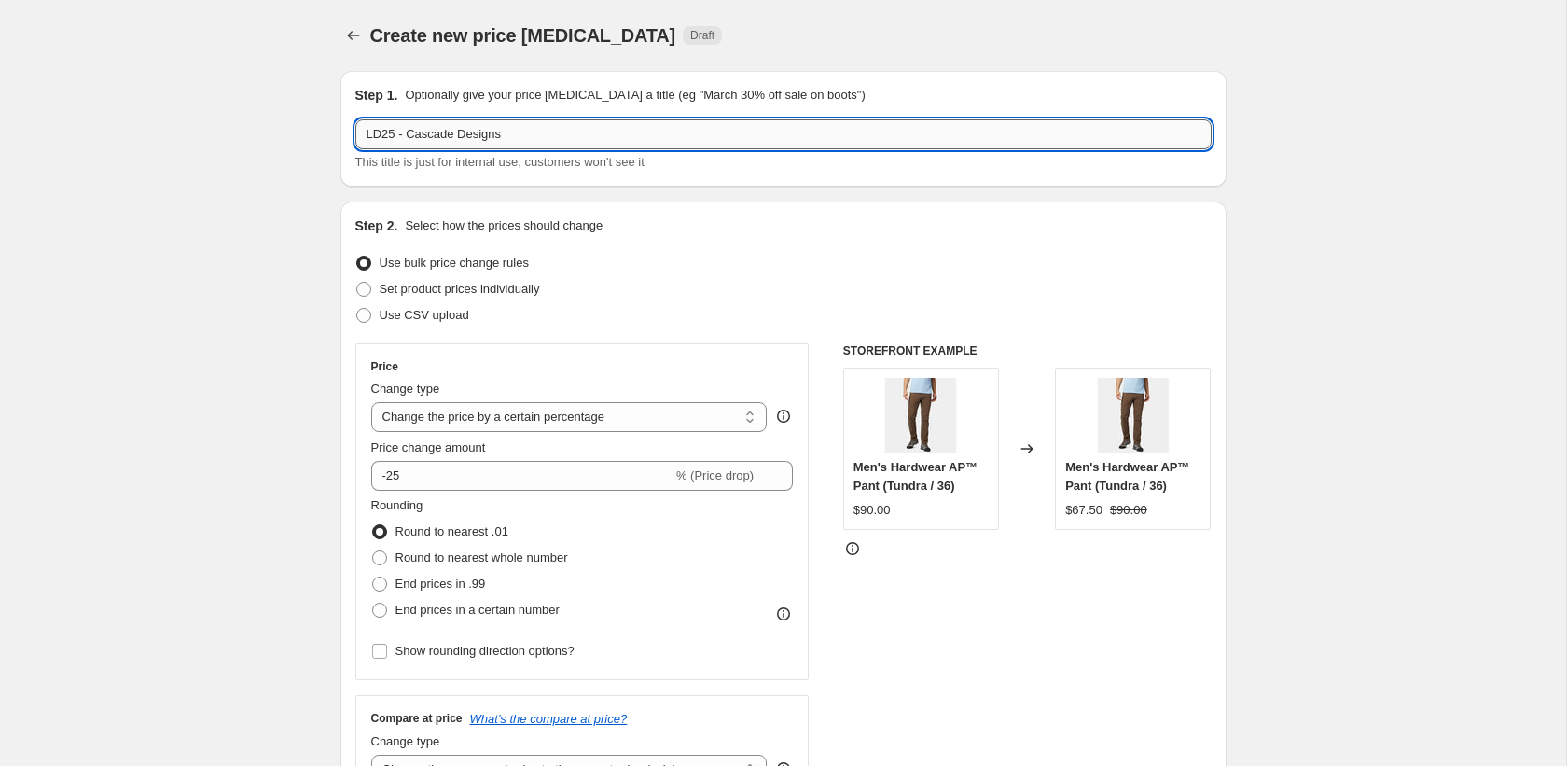
click at [407, 134] on input "LD25 - Cascade Designs" at bounding box center [783, 134] width 856 height 30
drag, startPoint x: 408, startPoint y: 133, endPoint x: 476, endPoint y: 127, distance: 68.4
click at [468, 125] on input "LD25 - Cascade Designs" at bounding box center [783, 134] width 856 height 30
click at [397, 134] on input "LD25 - Cascade Designs" at bounding box center [783, 134] width 856 height 30
drag, startPoint x: 408, startPoint y: 133, endPoint x: 521, endPoint y: 136, distance: 112.9
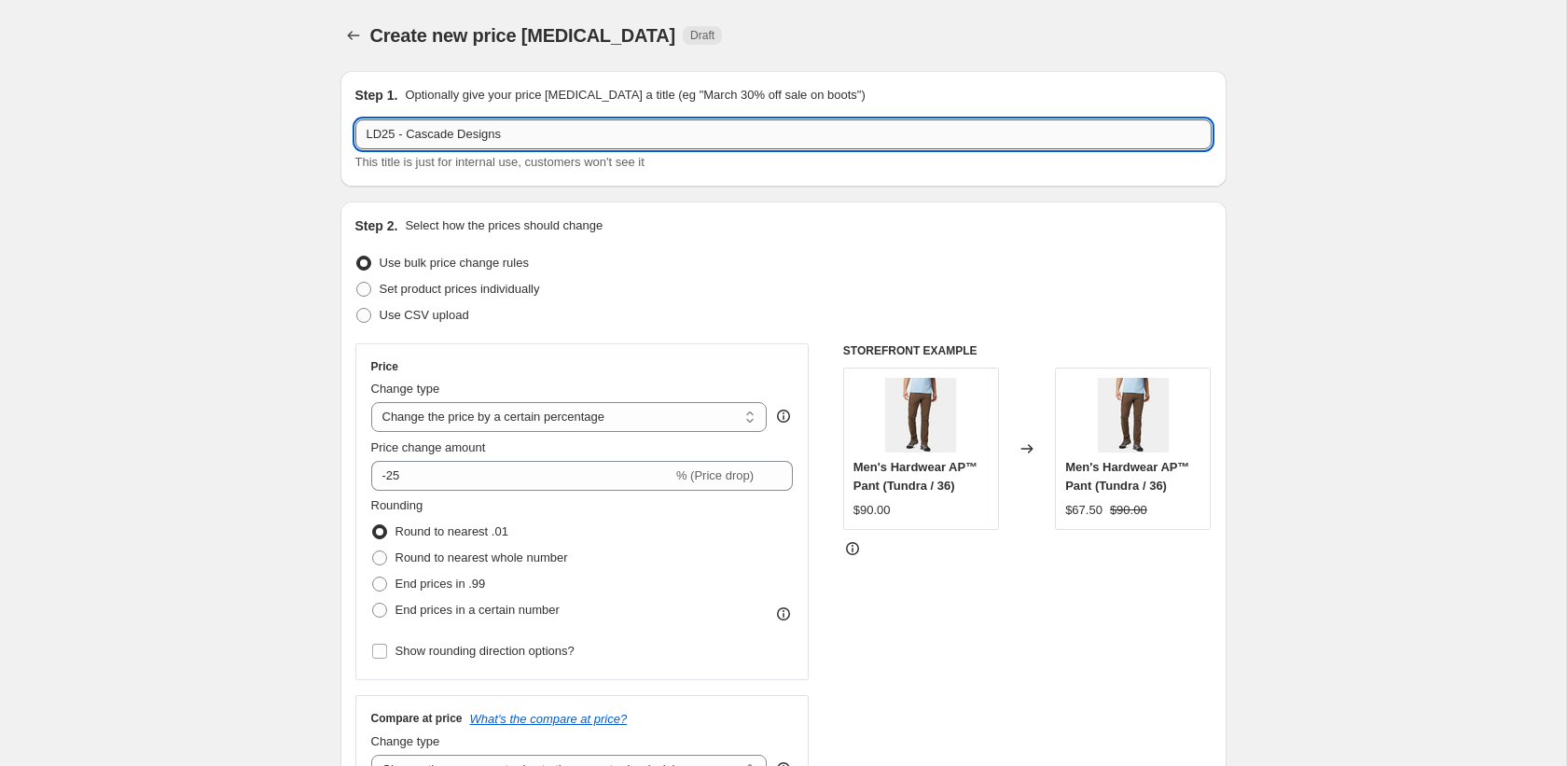
click at [521, 136] on input "LD25 - Cascade Designs" at bounding box center [783, 134] width 856 height 30
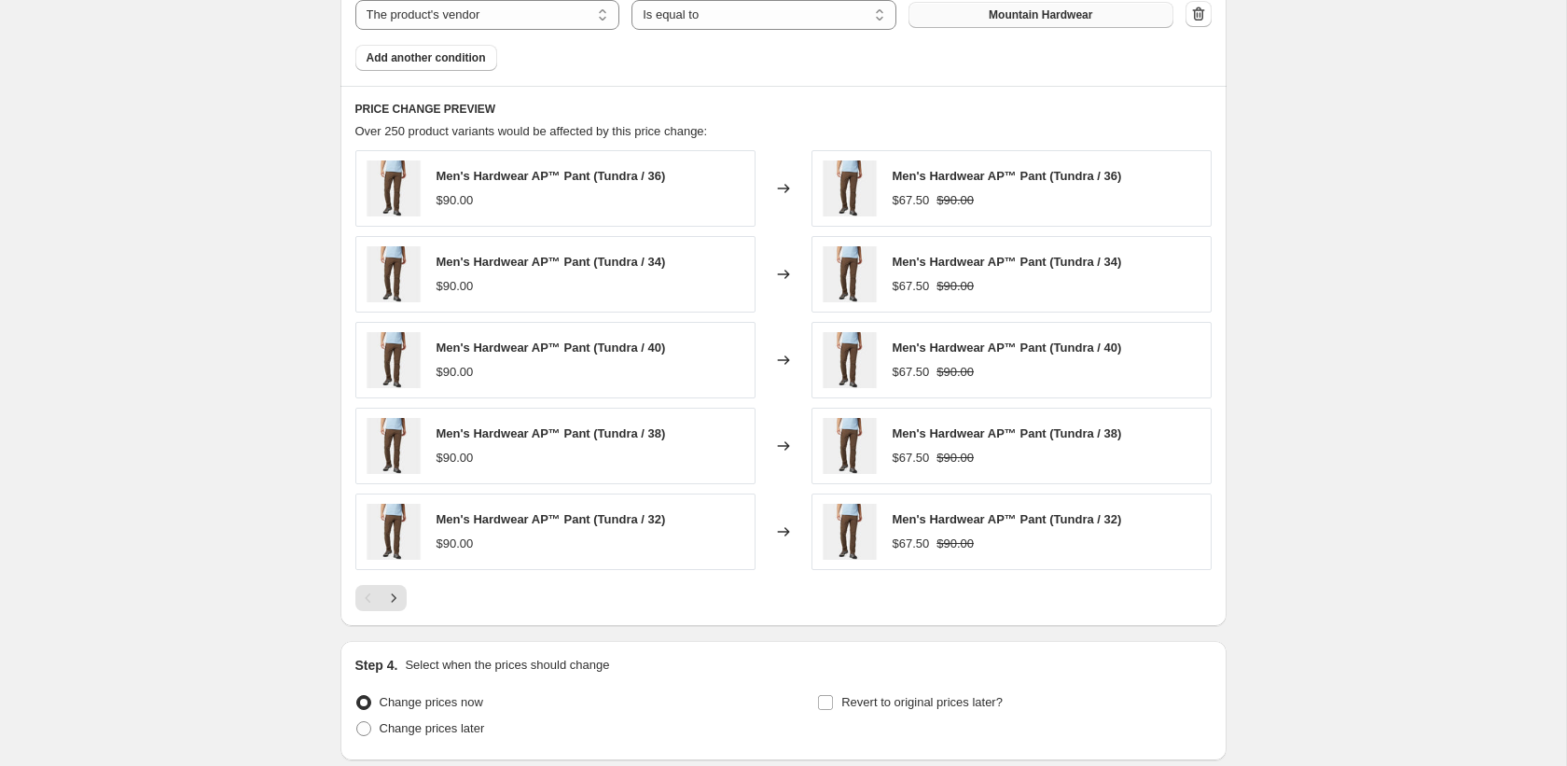
scroll to position [1350, 0]
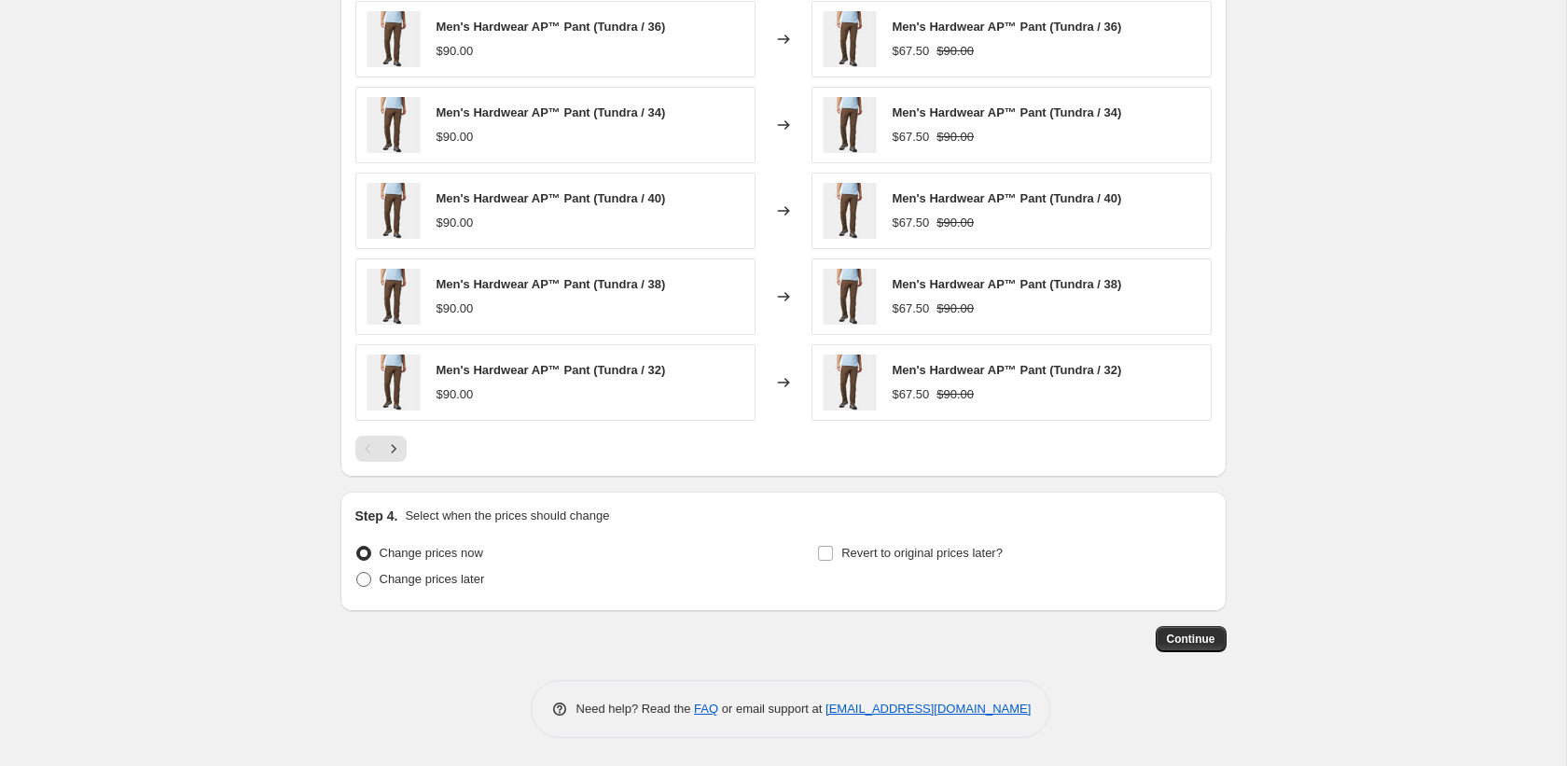
type input "LD25 - Mountain Hardwear"
click at [433, 578] on span "Change prices later" at bounding box center [432, 579] width 105 height 14
click at [357, 573] on input "Change prices later" at bounding box center [356, 572] width 1 height 1
radio input "true"
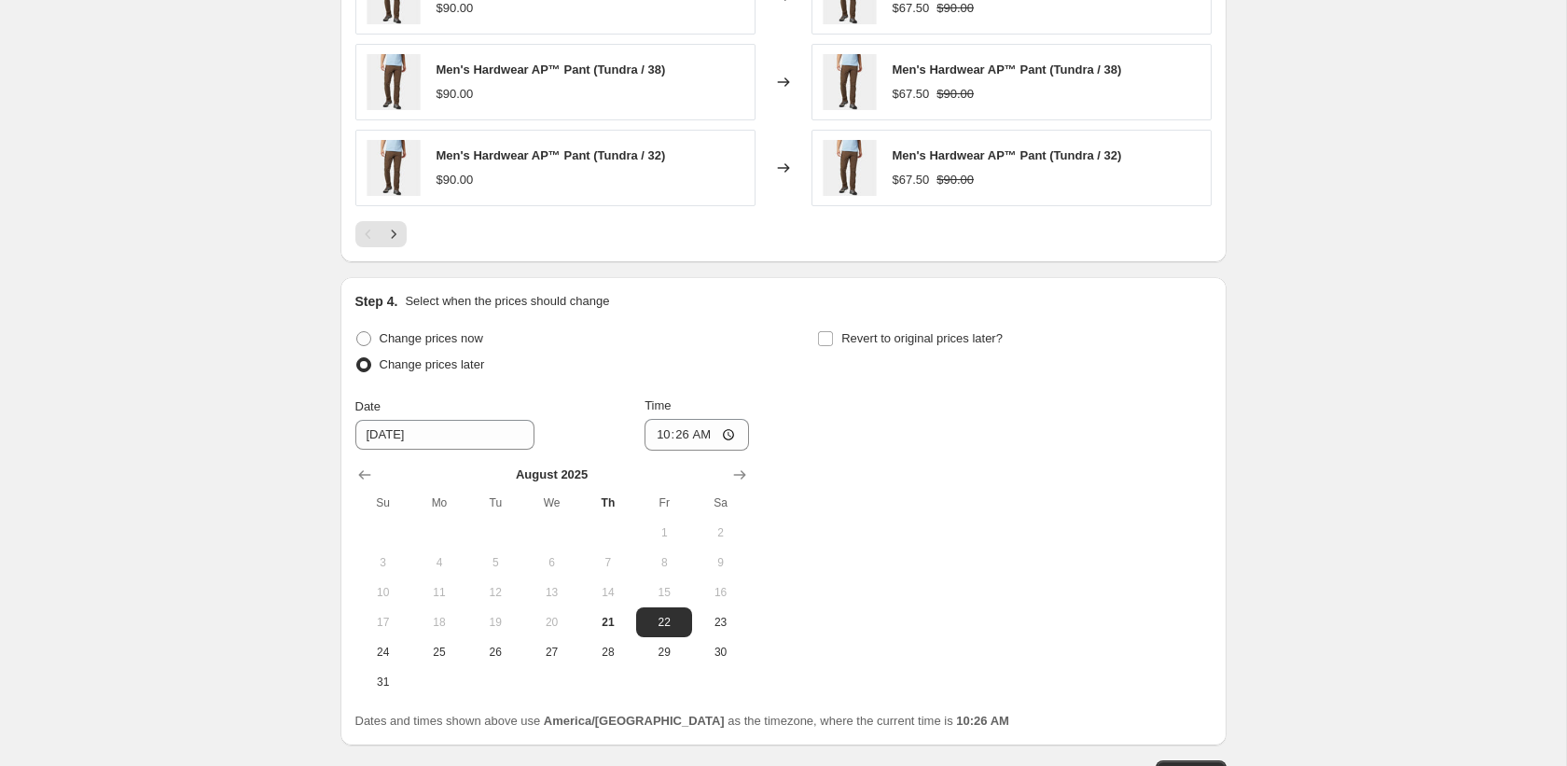
scroll to position [1588, 0]
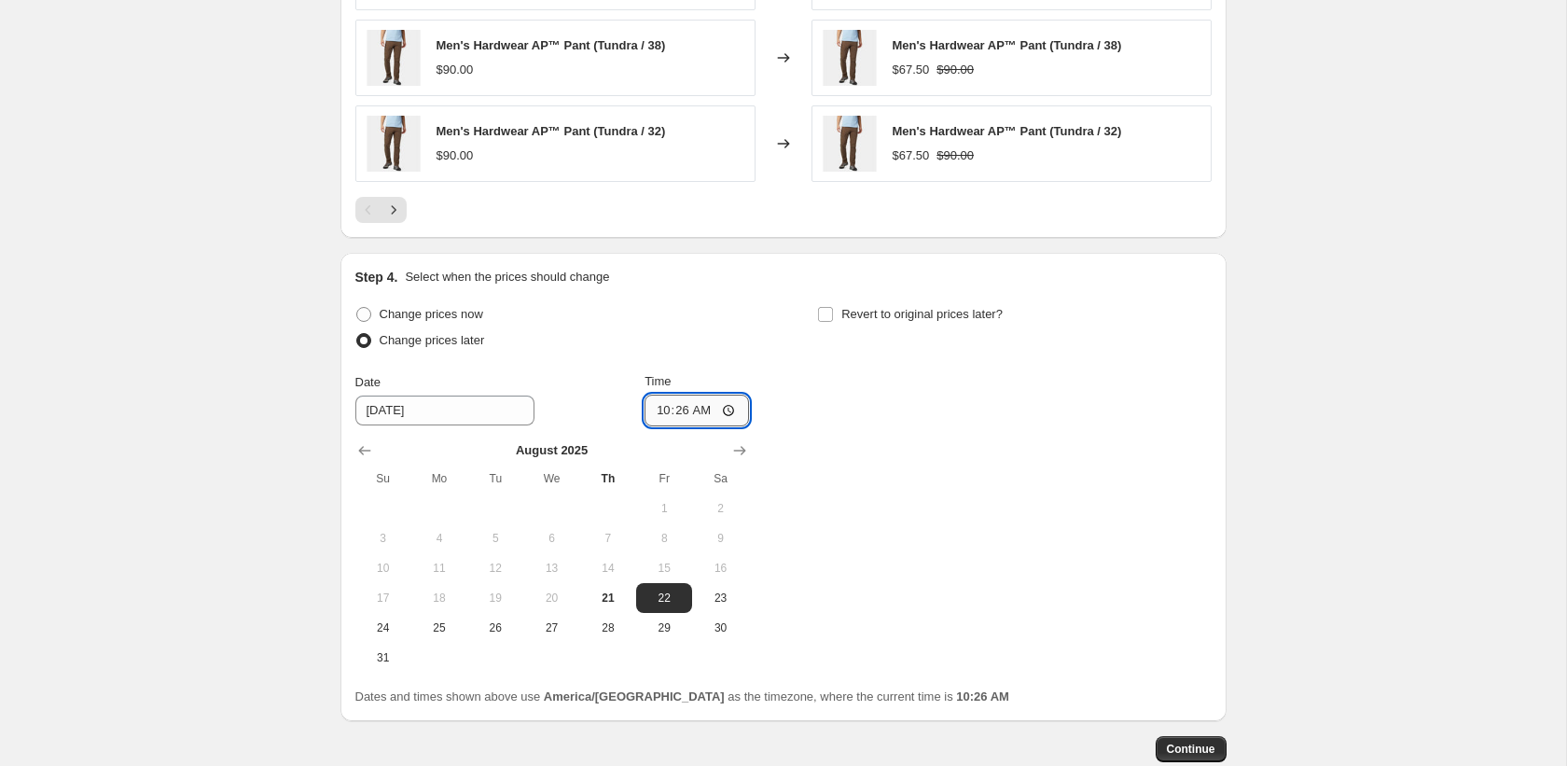
click at [661, 412] on input "10:26" at bounding box center [696, 411] width 104 height 32
type input "01:26"
click at [901, 320] on span "Revert to original prices later?" at bounding box center [921, 314] width 161 height 14
click at [833, 320] on input "Revert to original prices later?" at bounding box center [825, 314] width 15 height 15
checkbox input "true"
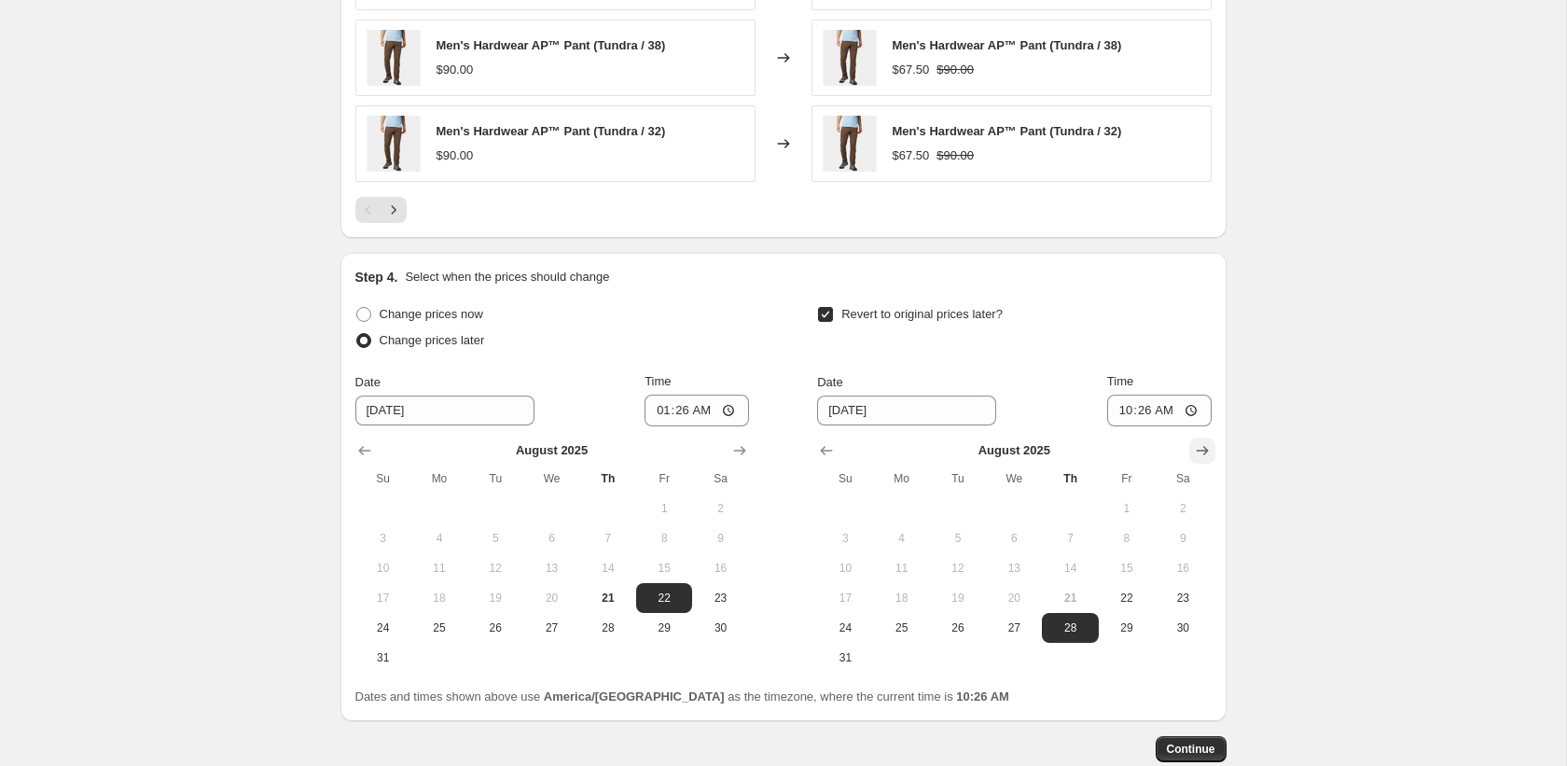
click at [1201, 441] on icon "Show next month, September 2025" at bounding box center [1202, 450] width 19 height 19
click at [911, 511] on span "1" at bounding box center [901, 508] width 41 height 15
type input "9/1/2025"
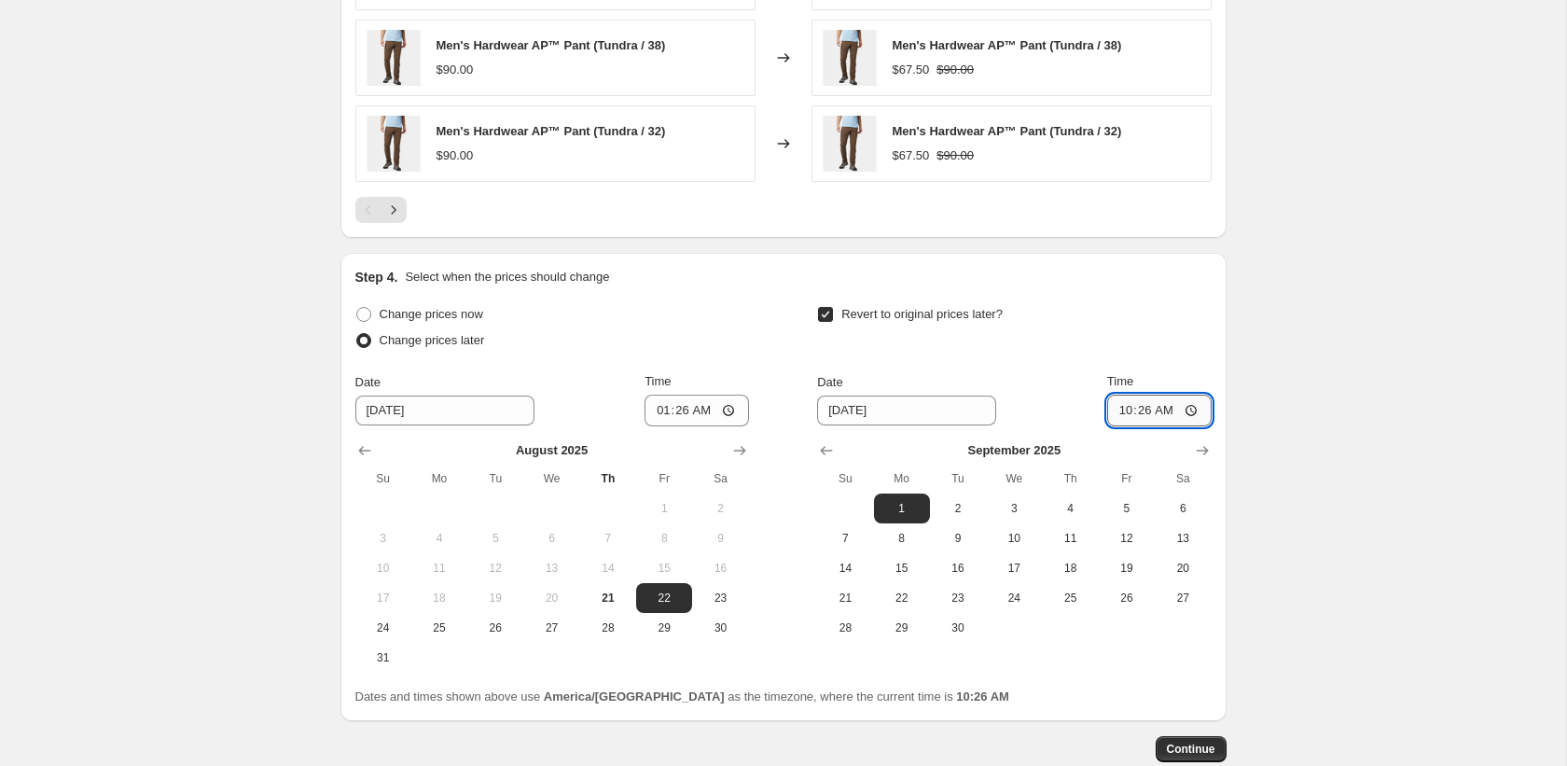
click at [1122, 411] on input "10:26" at bounding box center [1159, 411] width 104 height 32
type input "23:59"
click at [1212, 745] on span "Continue" at bounding box center [1191, 748] width 48 height 15
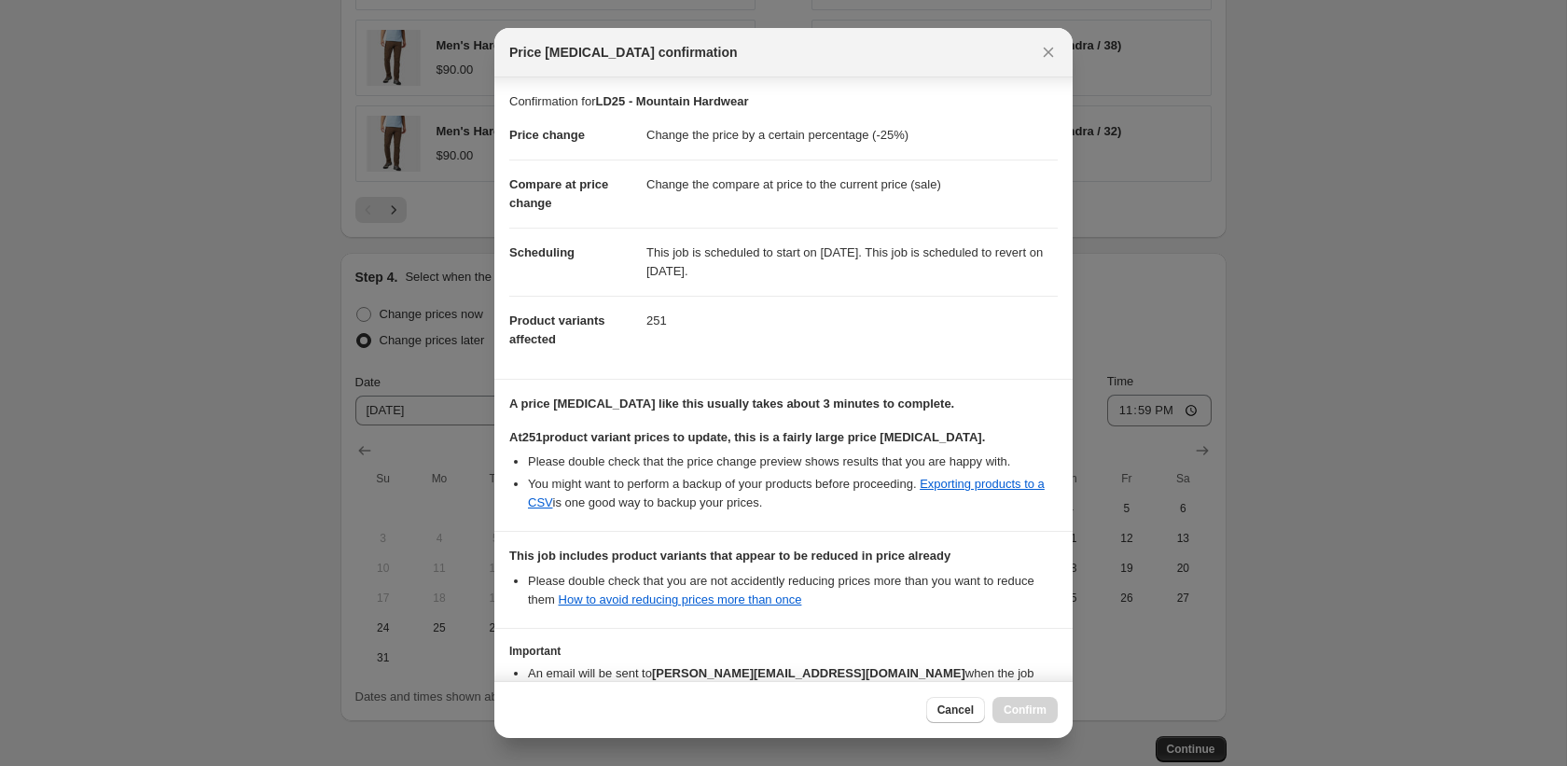
scroll to position [137, 0]
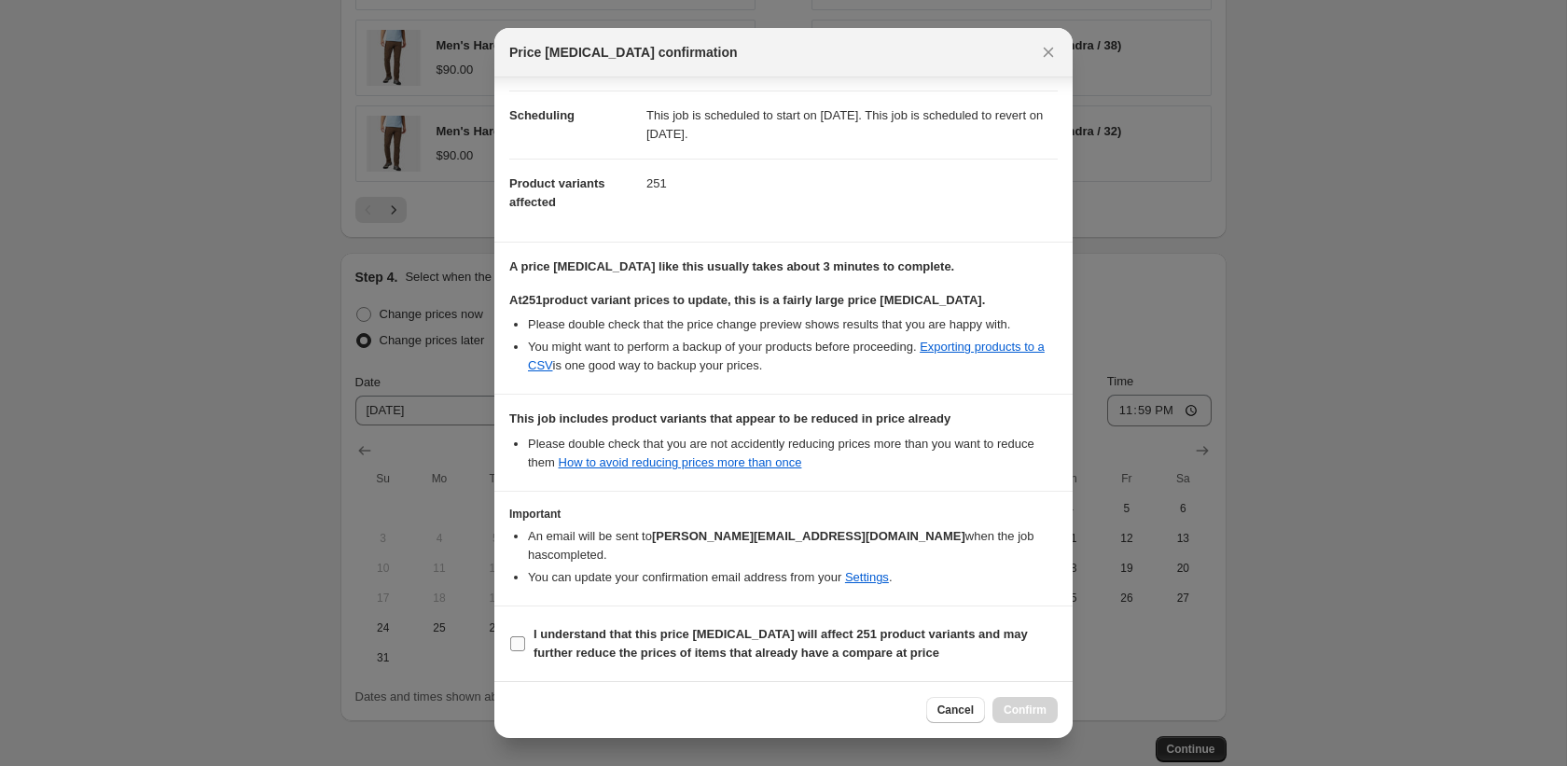
click at [860, 649] on b "I understand that this price change job will affect 251 product variants and ma…" at bounding box center [780, 643] width 494 height 33
click at [525, 649] on input "I understand that this price change job will affect 251 product variants and ma…" at bounding box center [517, 643] width 15 height 15
checkbox input "true"
click at [951, 707] on span "Cancel" at bounding box center [955, 709] width 36 height 15
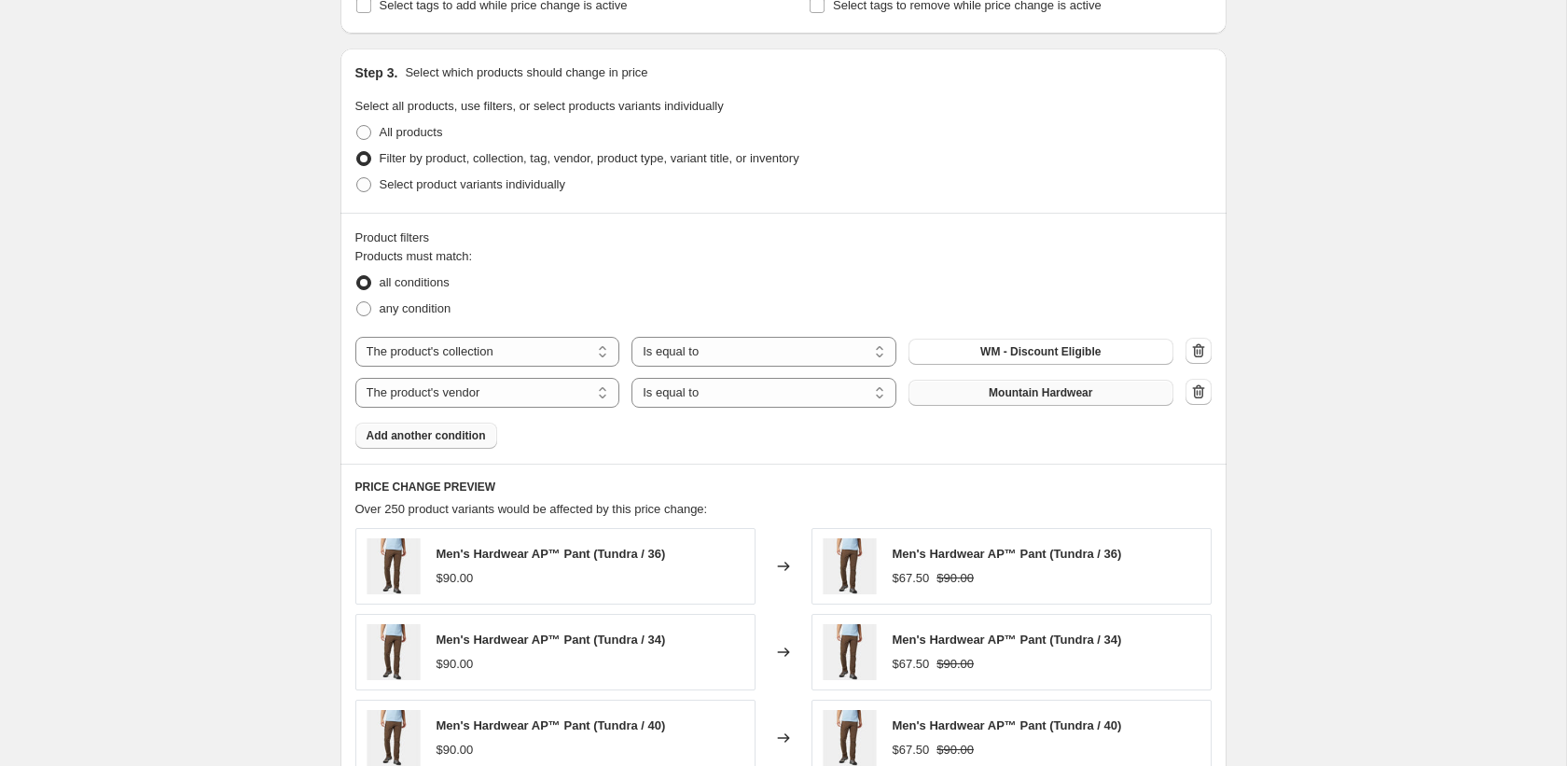
scroll to position [822, 0]
click at [438, 433] on span "Add another condition" at bounding box center [426, 436] width 119 height 15
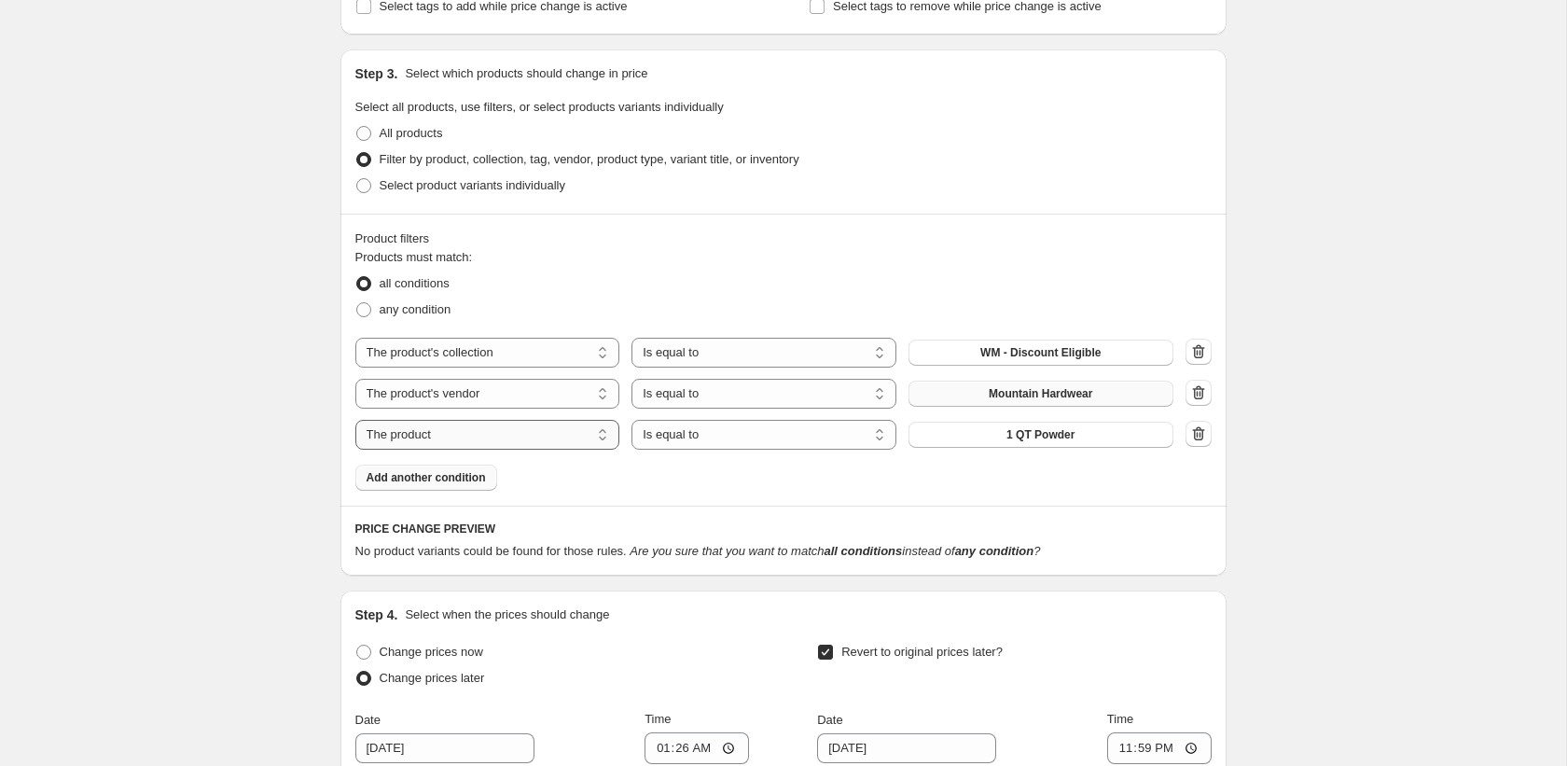
click at [604, 433] on select "The product The product's collection The product's tag The product's vendor The…" at bounding box center [487, 435] width 265 height 30
select select "product_status"
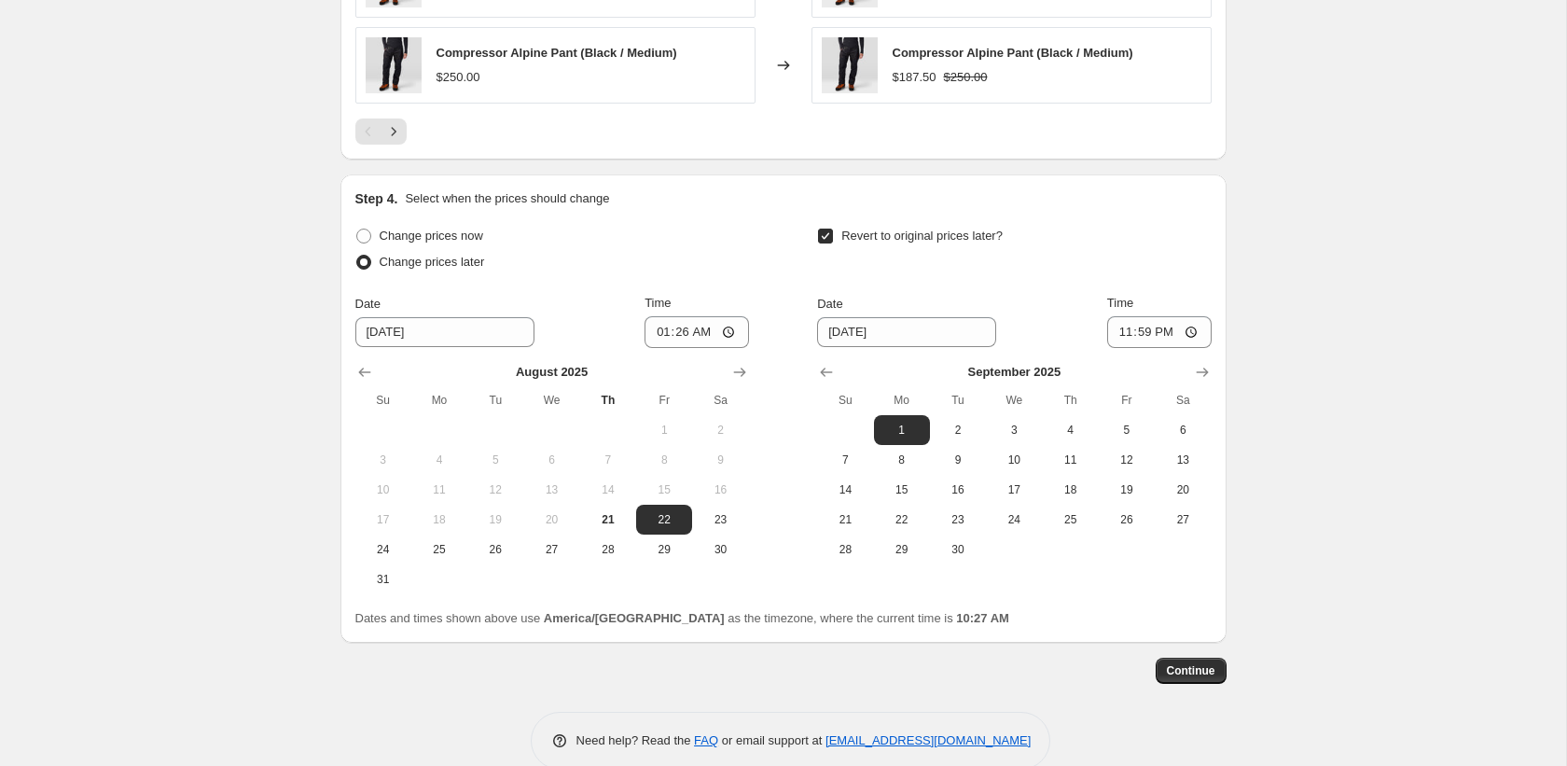
scroll to position [1739, 0]
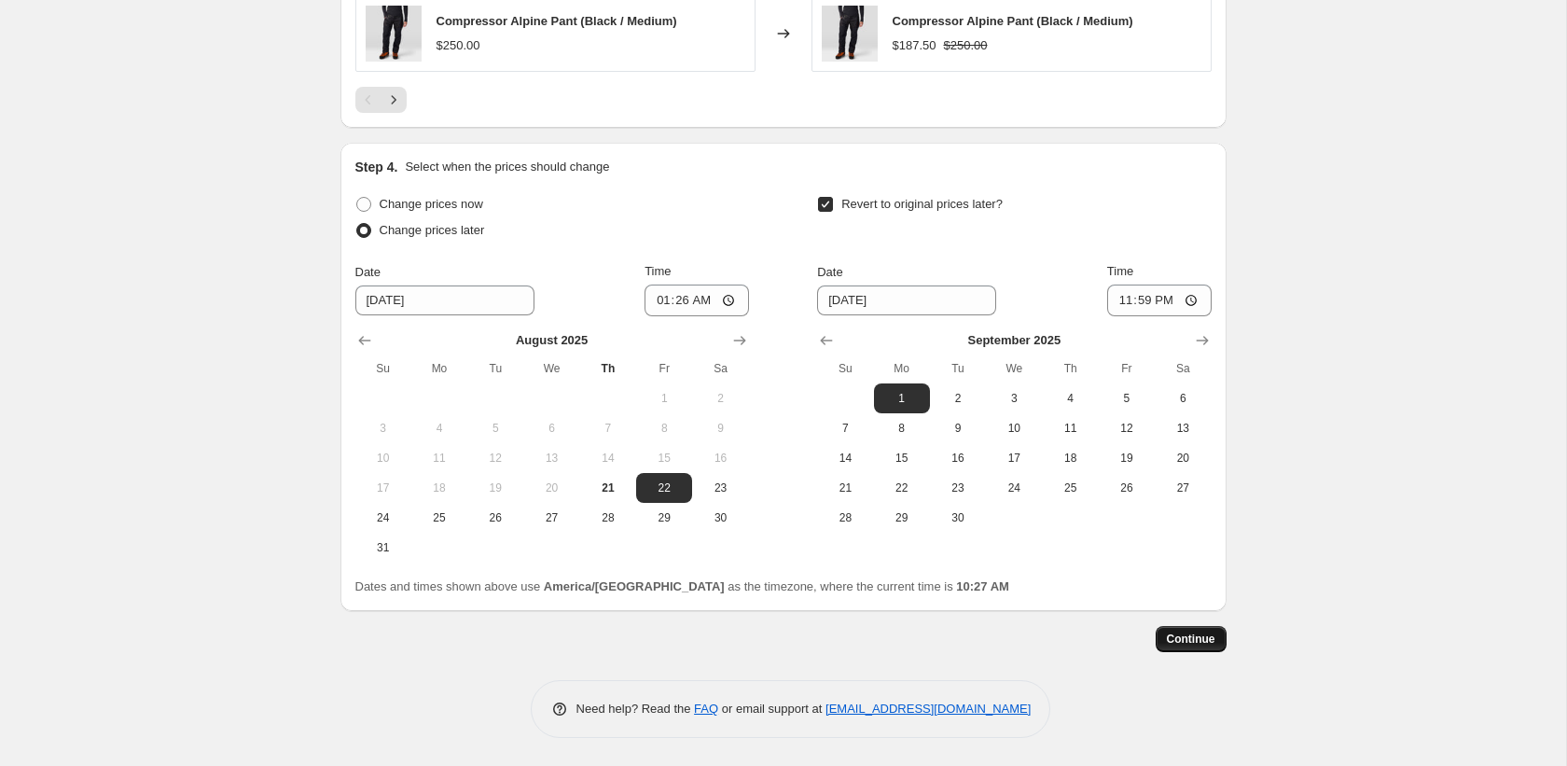
click at [1206, 627] on button "Continue" at bounding box center [1191, 639] width 71 height 26
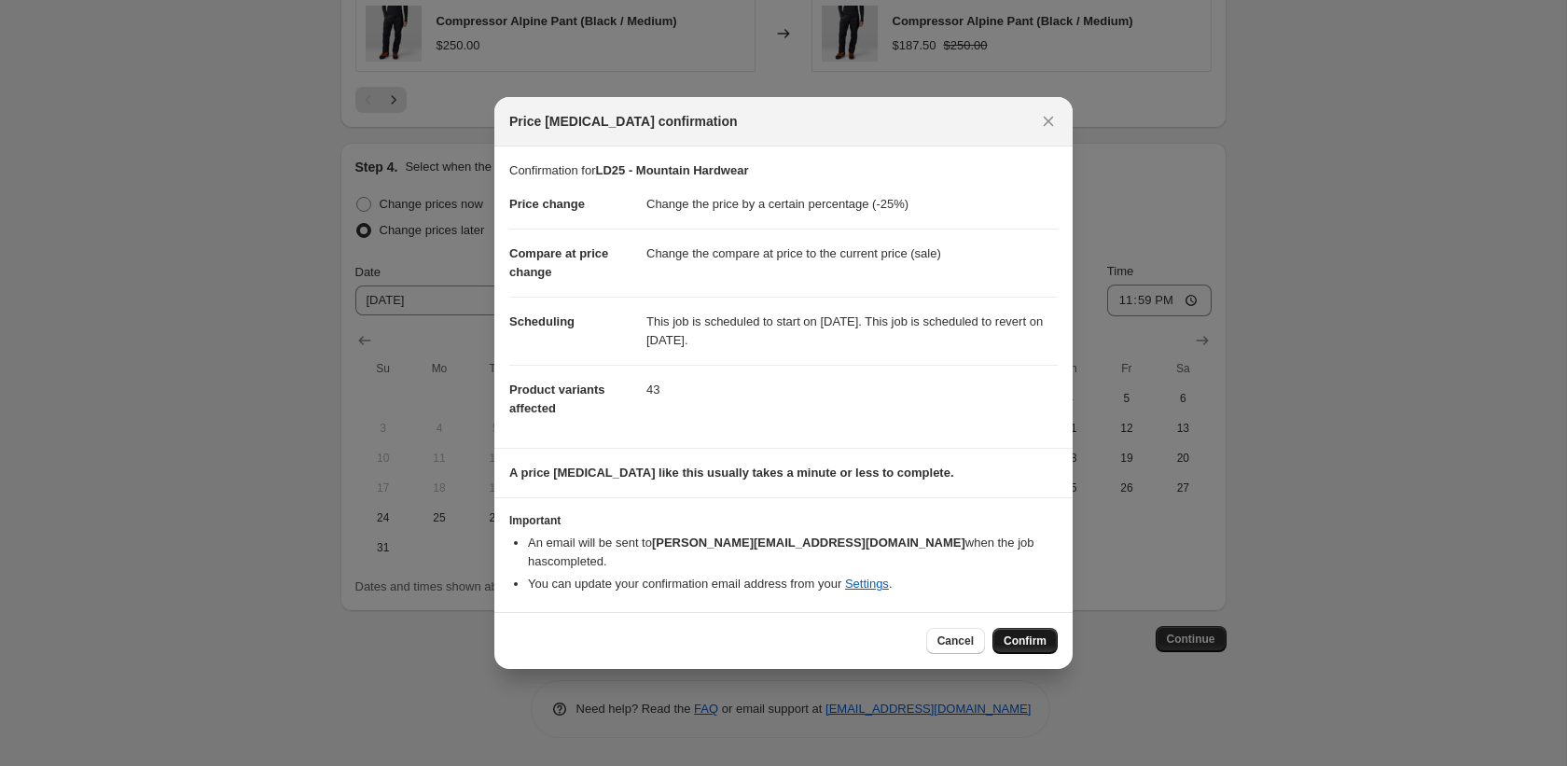
click at [1047, 641] on button "Confirm" at bounding box center [1024, 641] width 65 height 26
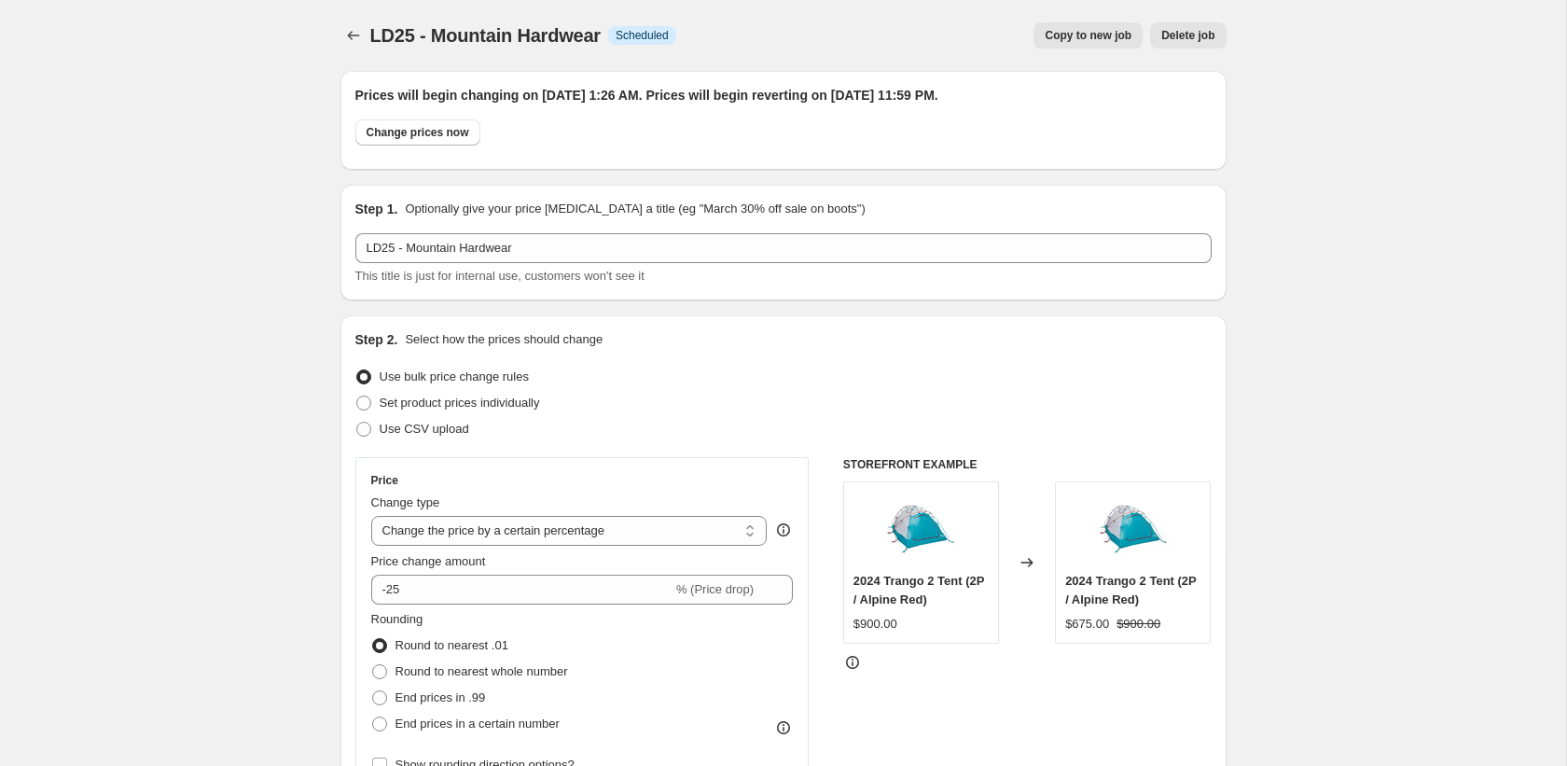
click at [1064, 42] on span "Copy to new job" at bounding box center [1088, 35] width 87 height 15
select select "percentage"
select select "collection"
select select "vendor"
select select "product_status"
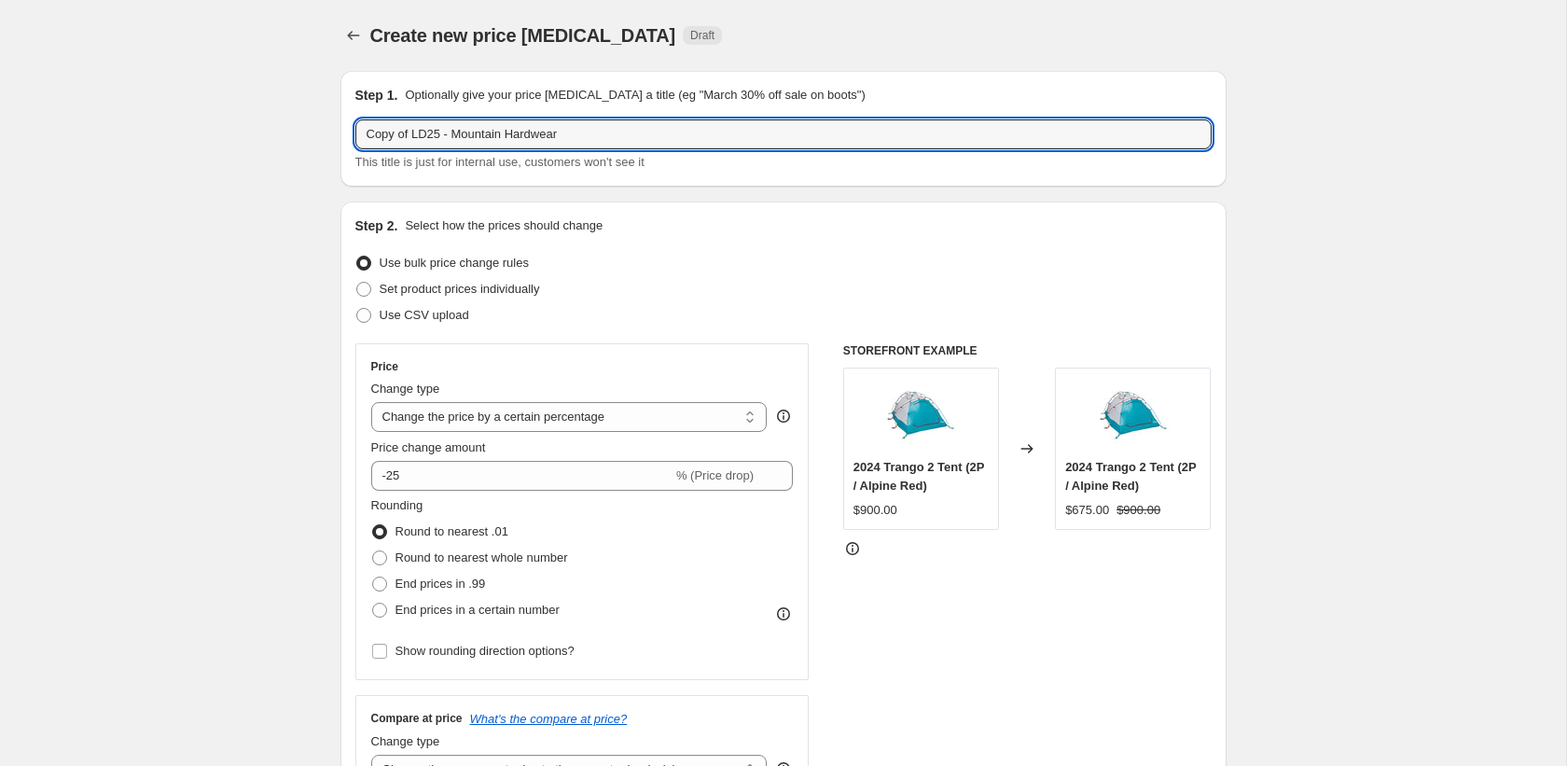
drag, startPoint x: 413, startPoint y: 132, endPoint x: 352, endPoint y: 136, distance: 61.7
click at [352, 136] on div "Step 1. Optionally give your price change job a title (eg "March 30% off sale o…" at bounding box center [783, 129] width 886 height 116
drag, startPoint x: 410, startPoint y: 134, endPoint x: 535, endPoint y: 134, distance: 125.0
click at [535, 134] on input "LD25 - Mountain Hardwear" at bounding box center [783, 134] width 856 height 30
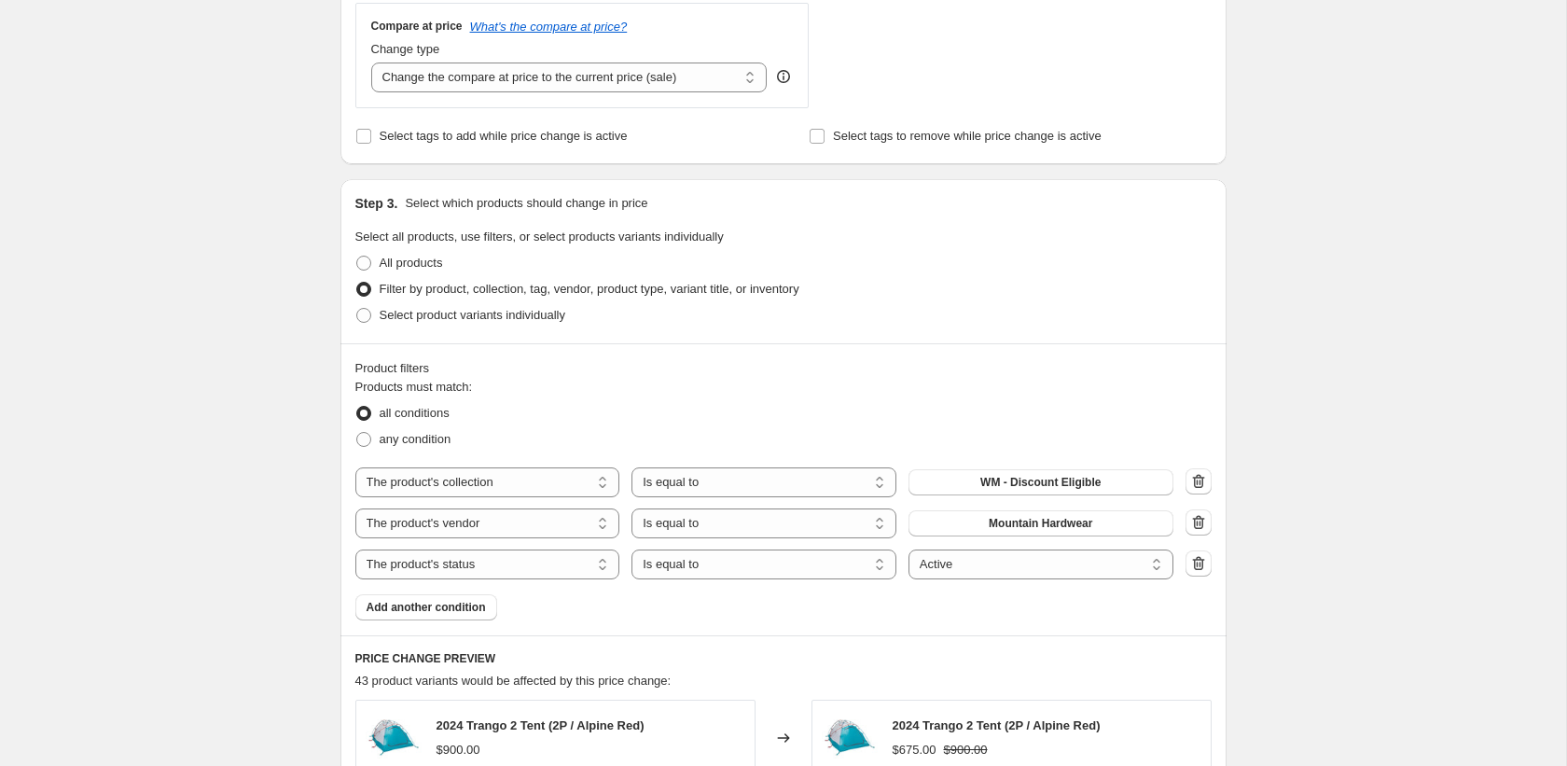
scroll to position [715, 0]
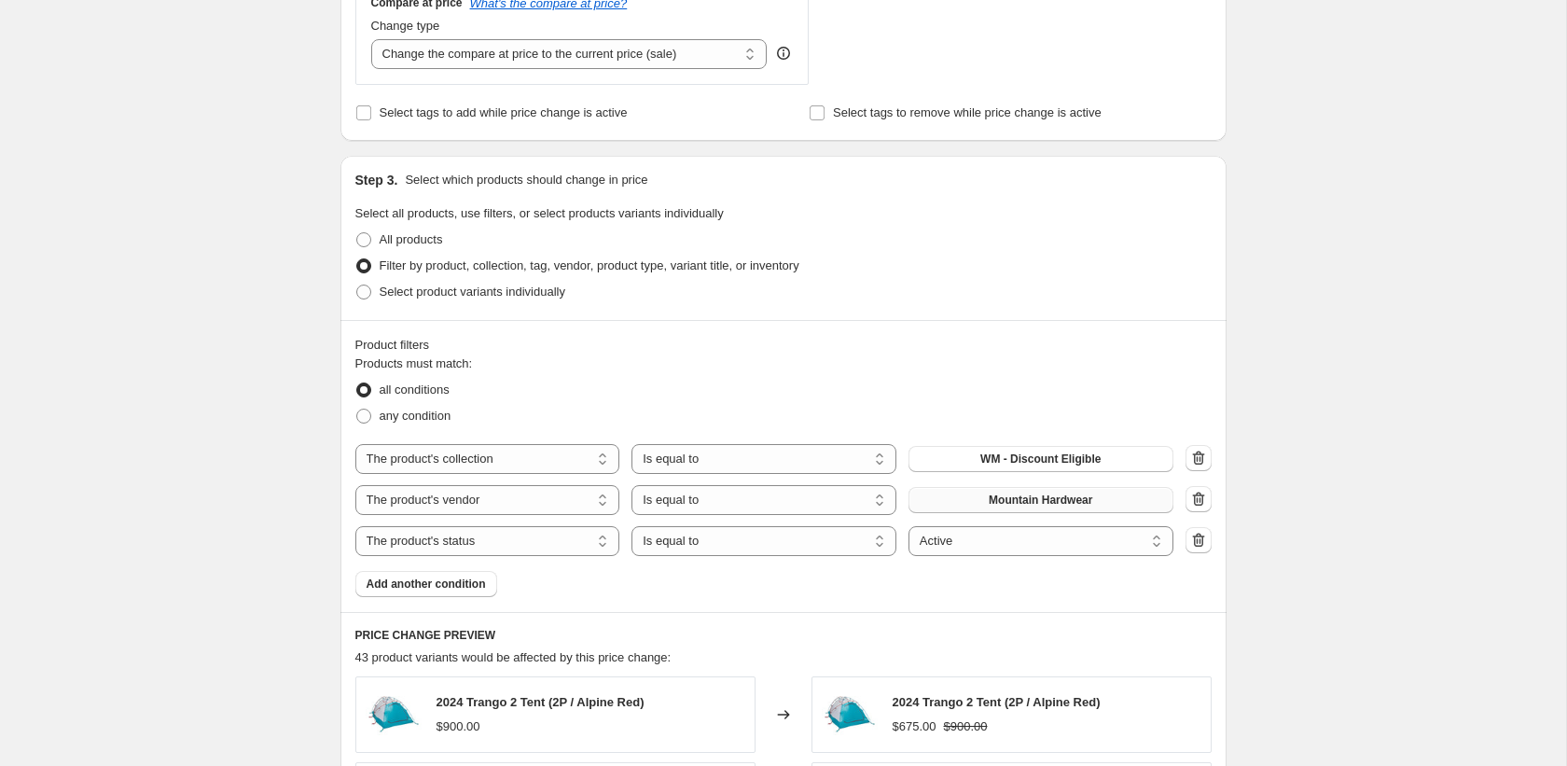
type input "LD25 - MSR"
click at [1035, 500] on span "Mountain Hardwear" at bounding box center [1041, 499] width 104 height 15
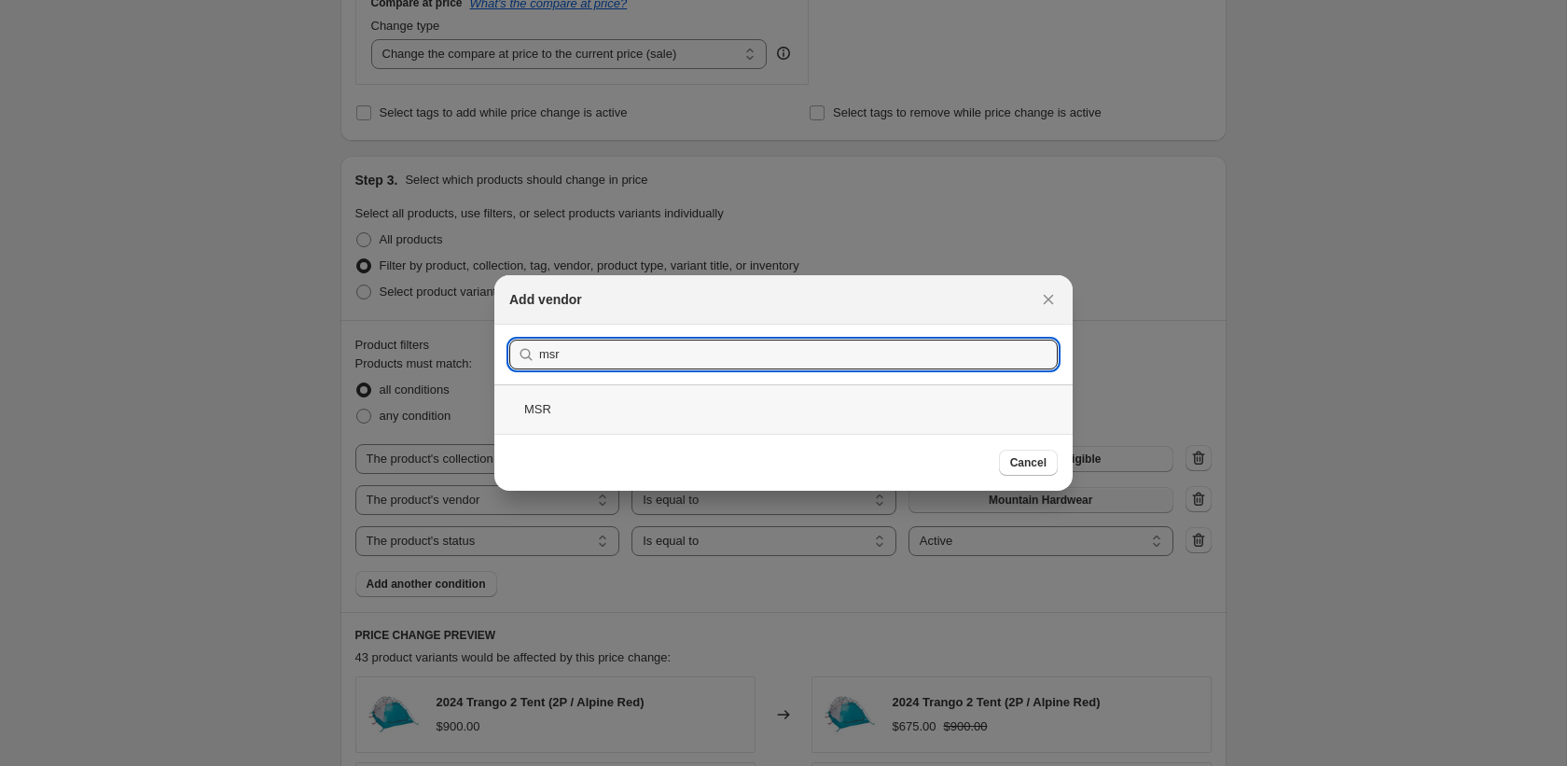
type input "msr"
click at [667, 412] on div "MSR" at bounding box center [783, 408] width 578 height 49
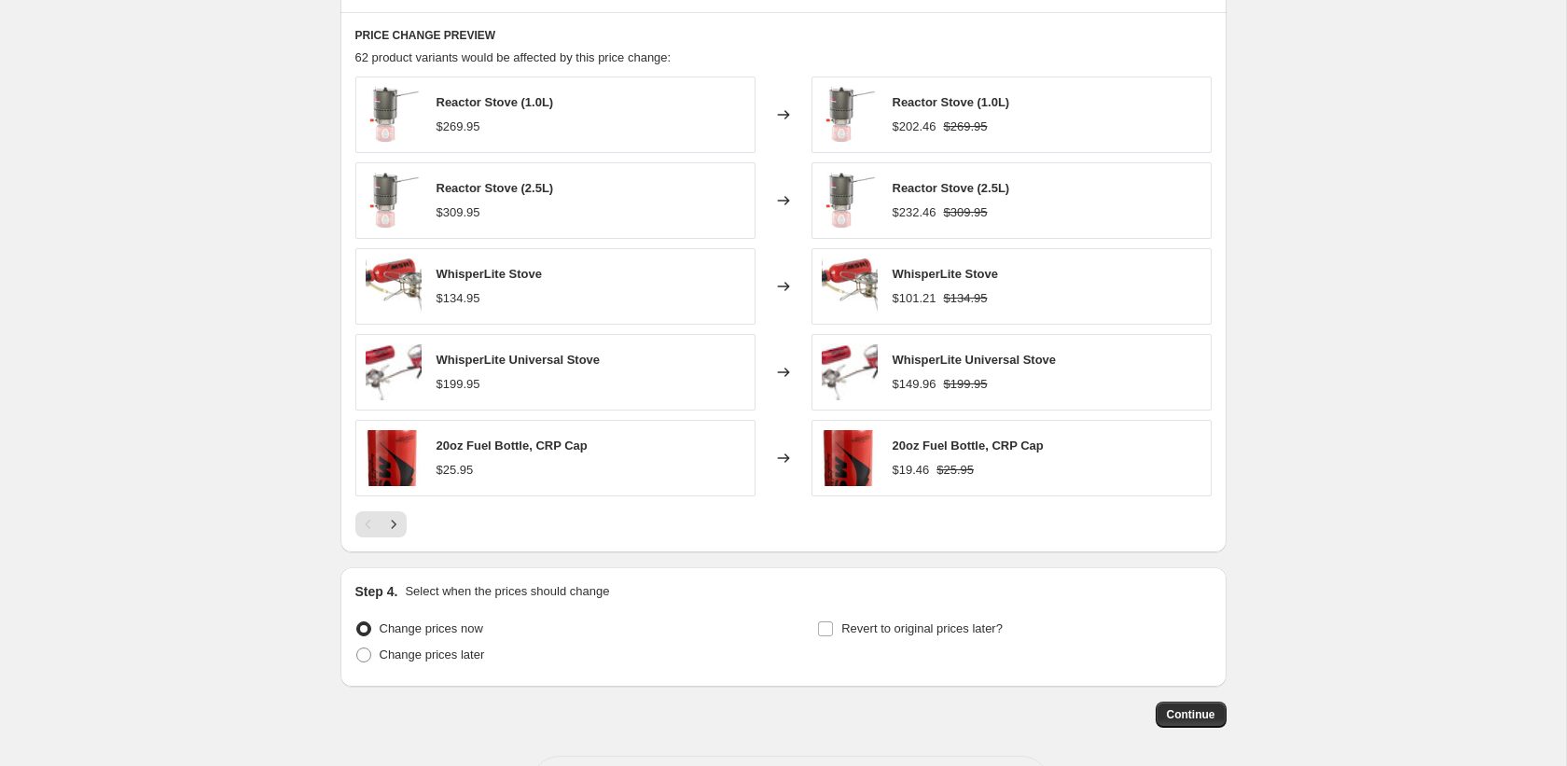
scroll to position [1391, 0]
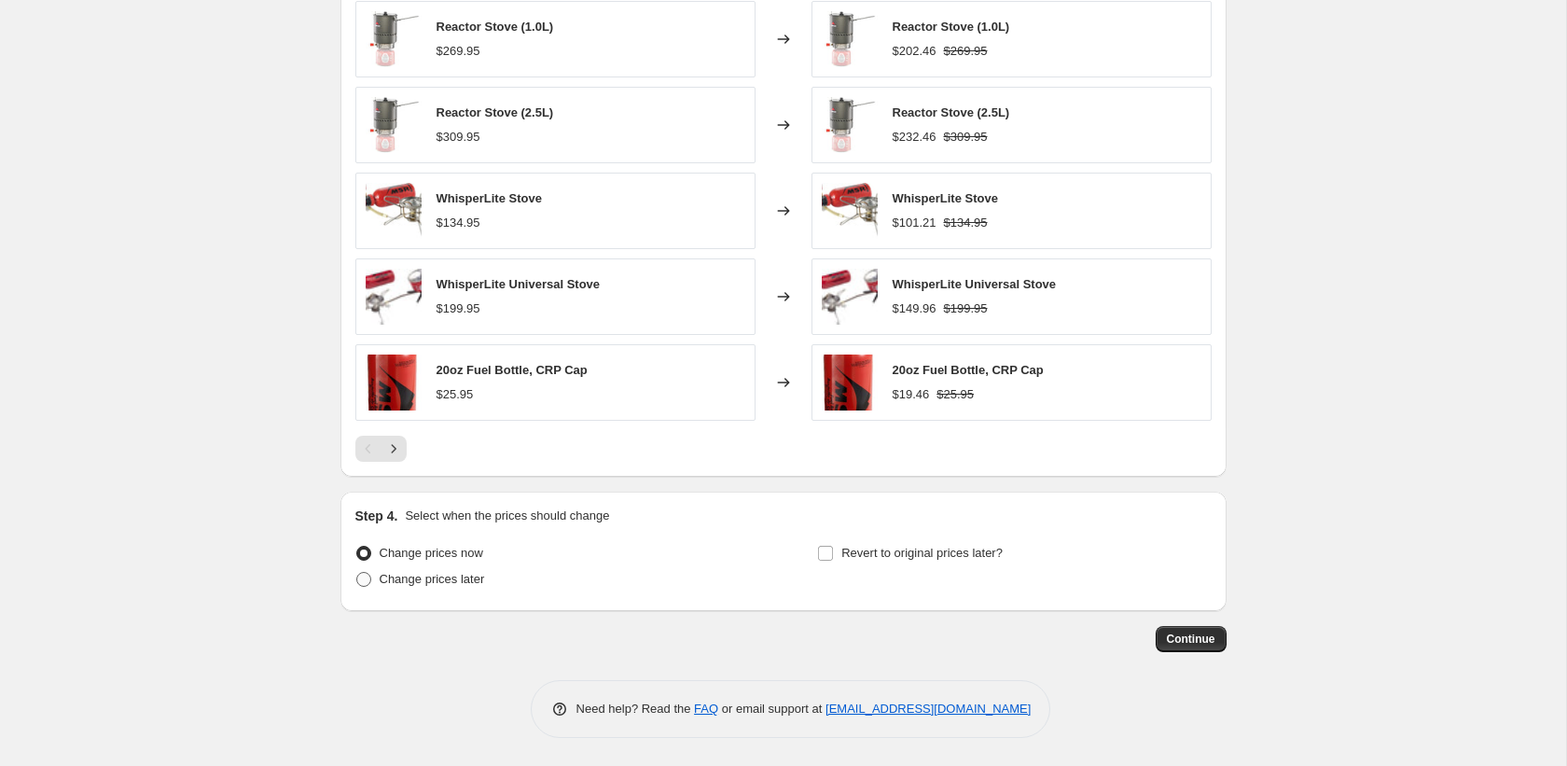
click at [412, 582] on span "Change prices later" at bounding box center [432, 579] width 105 height 14
click at [357, 573] on input "Change prices later" at bounding box center [356, 572] width 1 height 1
radio input "true"
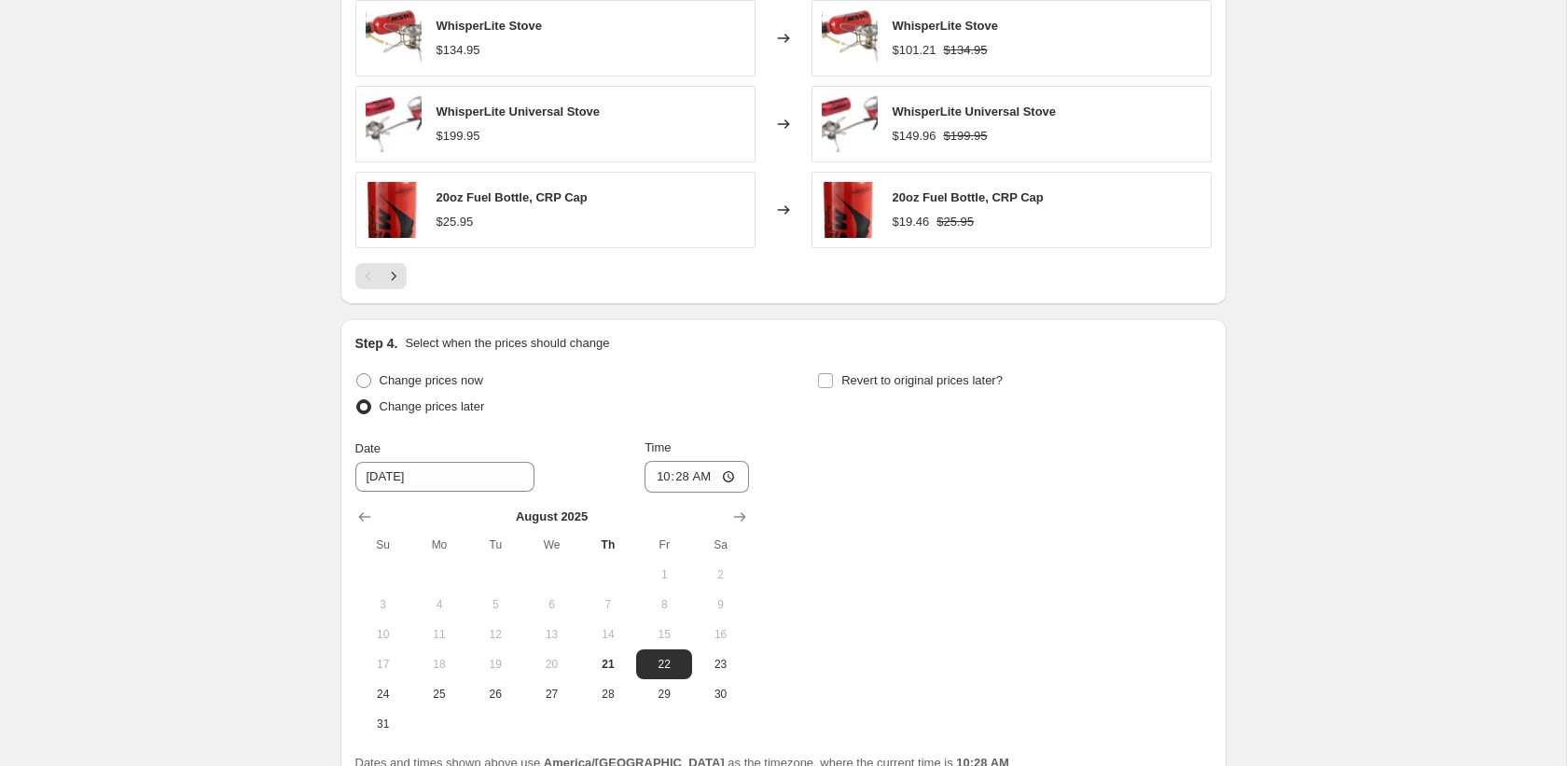
scroll to position [1739, 0]
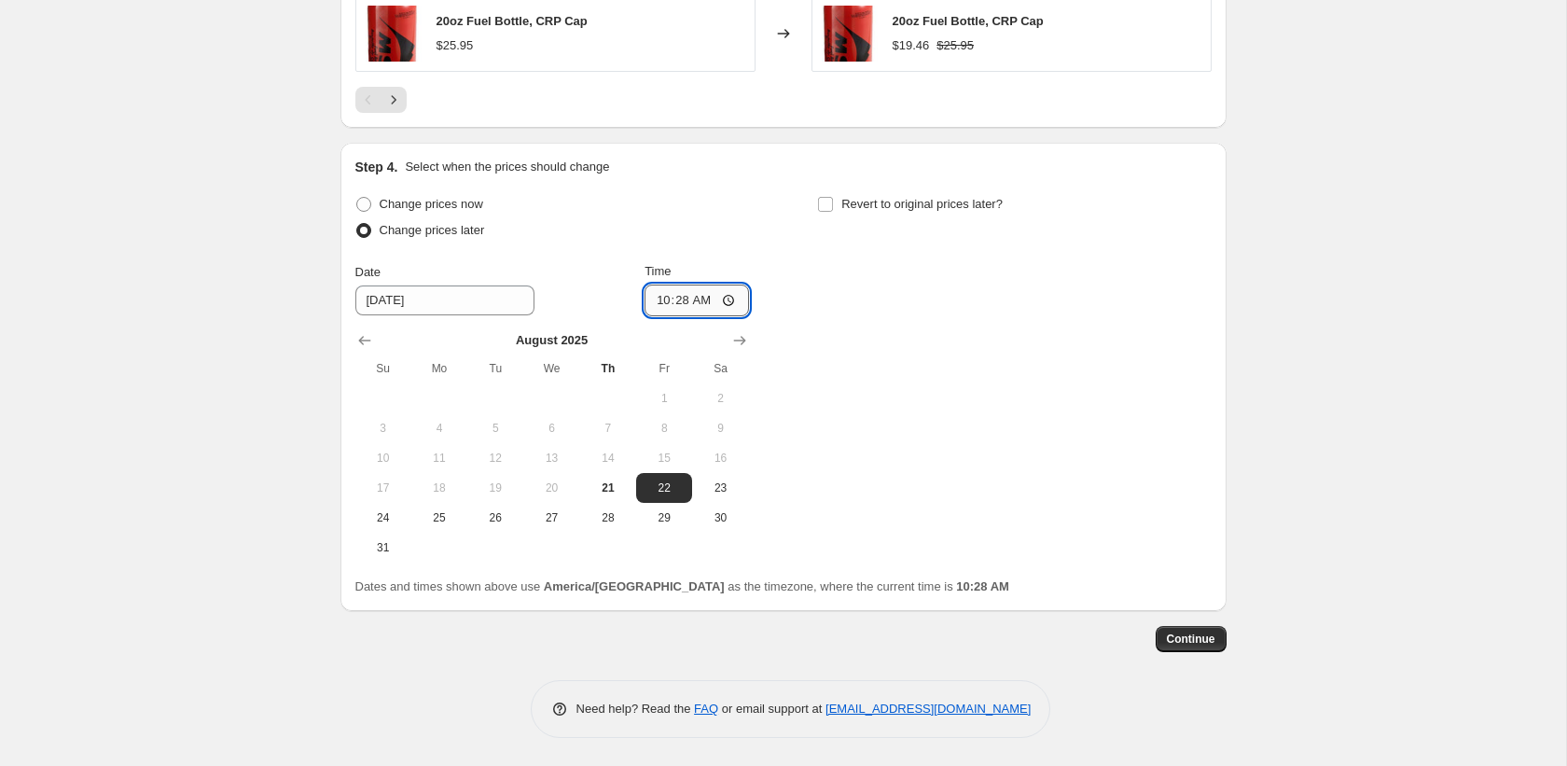
click at [663, 305] on input "10:28" at bounding box center [696, 300] width 104 height 32
type input "01:28"
click at [848, 199] on span "Revert to original prices later?" at bounding box center [921, 204] width 161 height 14
click at [833, 199] on input "Revert to original prices later?" at bounding box center [825, 204] width 15 height 15
checkbox input "true"
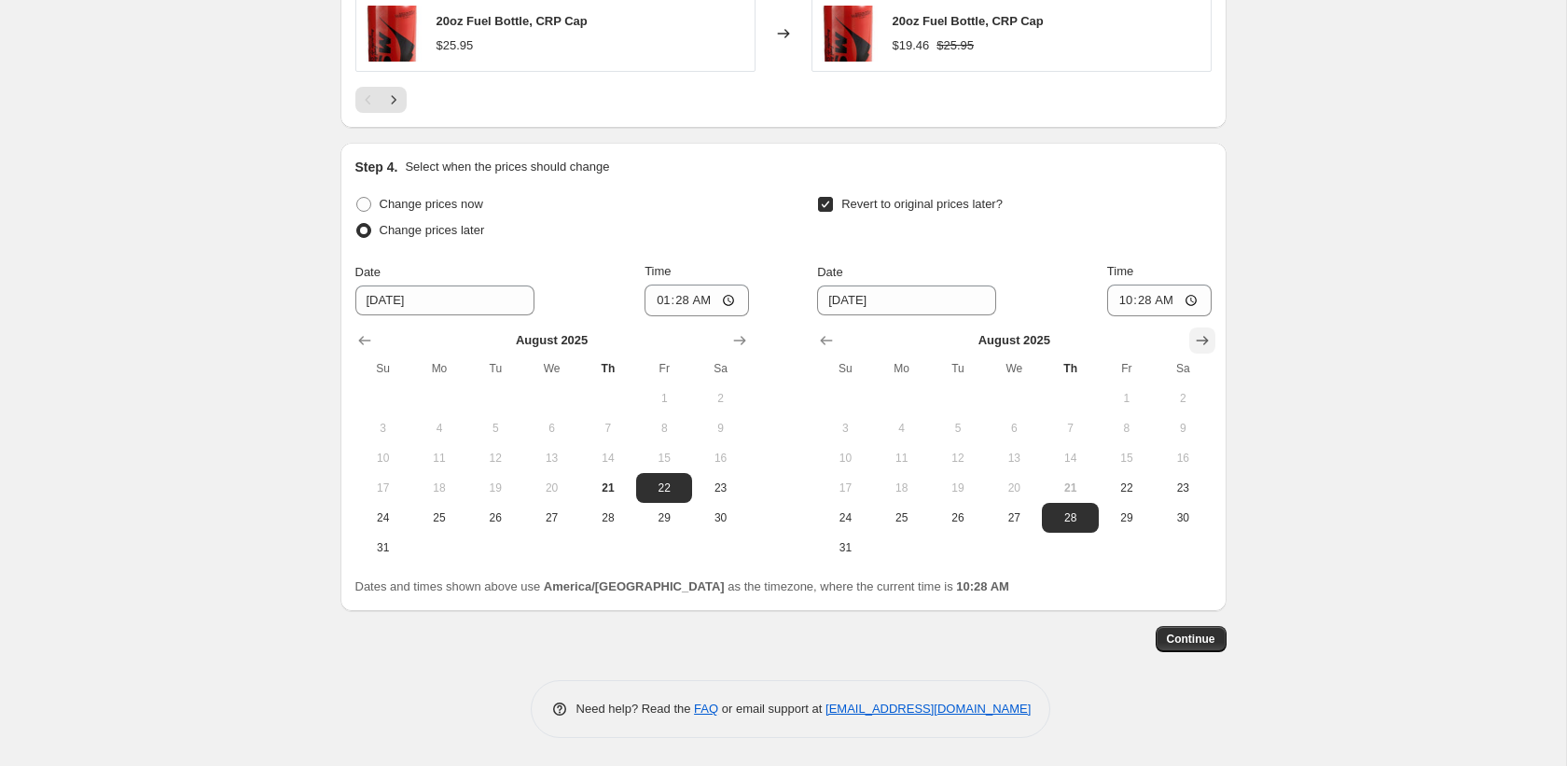
click at [1193, 345] on icon "Show next month, September 2025" at bounding box center [1202, 340] width 19 height 19
drag, startPoint x: 915, startPoint y: 395, endPoint x: 1077, endPoint y: 344, distance: 169.9
click at [915, 395] on span "1" at bounding box center [901, 398] width 41 height 15
type input "9/1/2025"
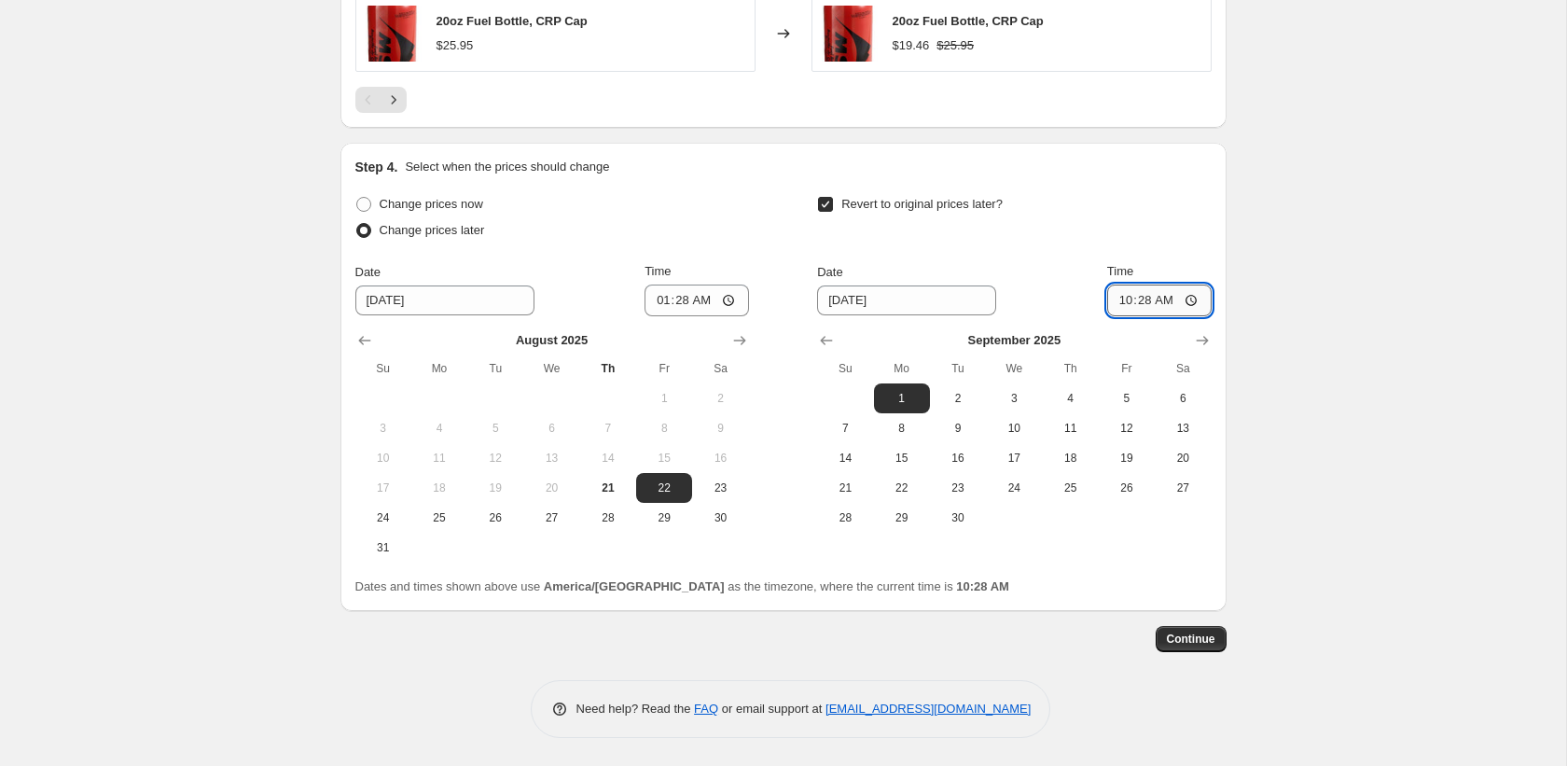
click at [1119, 307] on input "10:28" at bounding box center [1159, 300] width 104 height 32
type input "23:59"
click at [1193, 651] on button "Continue" at bounding box center [1191, 639] width 71 height 26
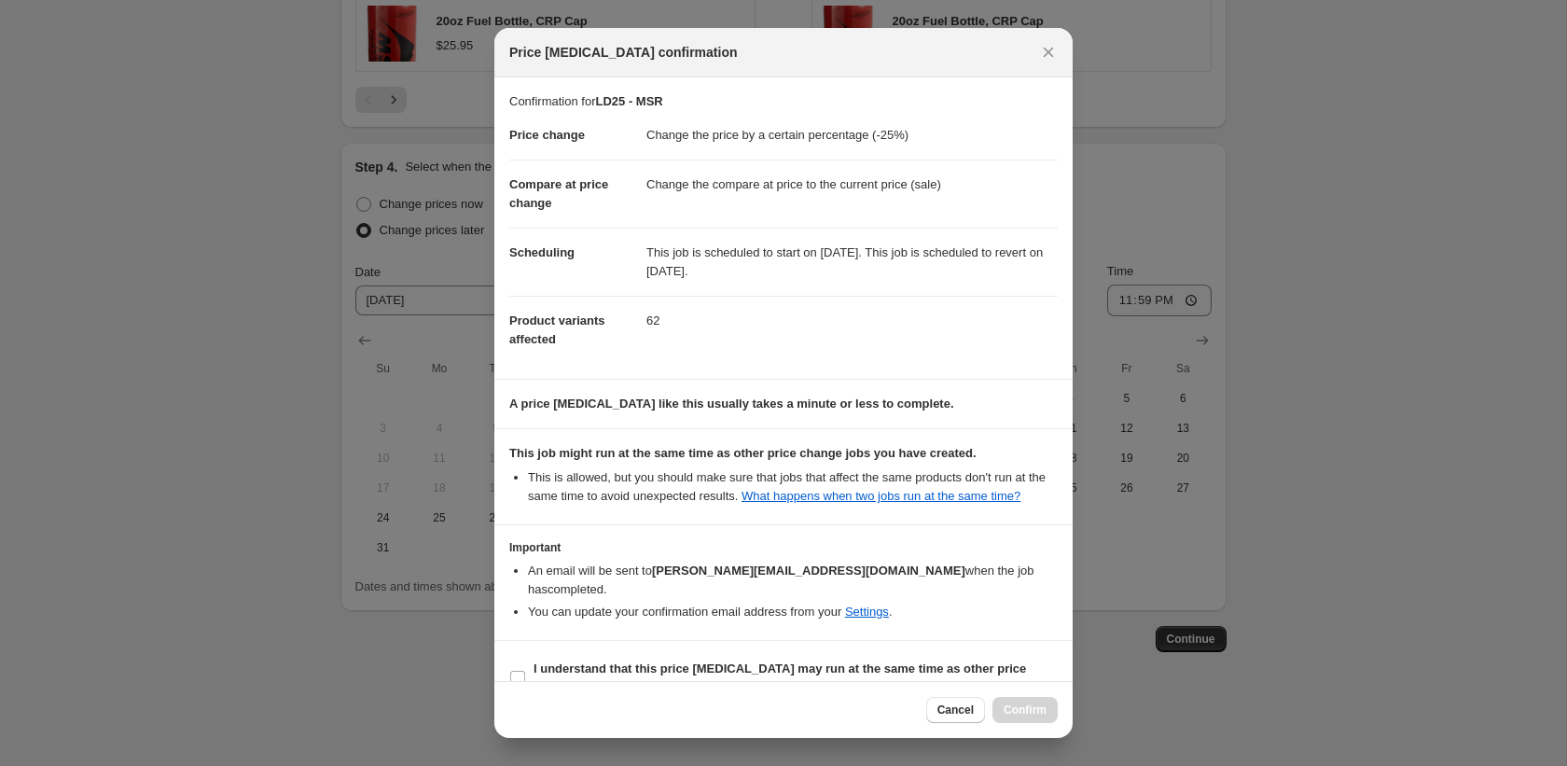
scroll to position [53, 0]
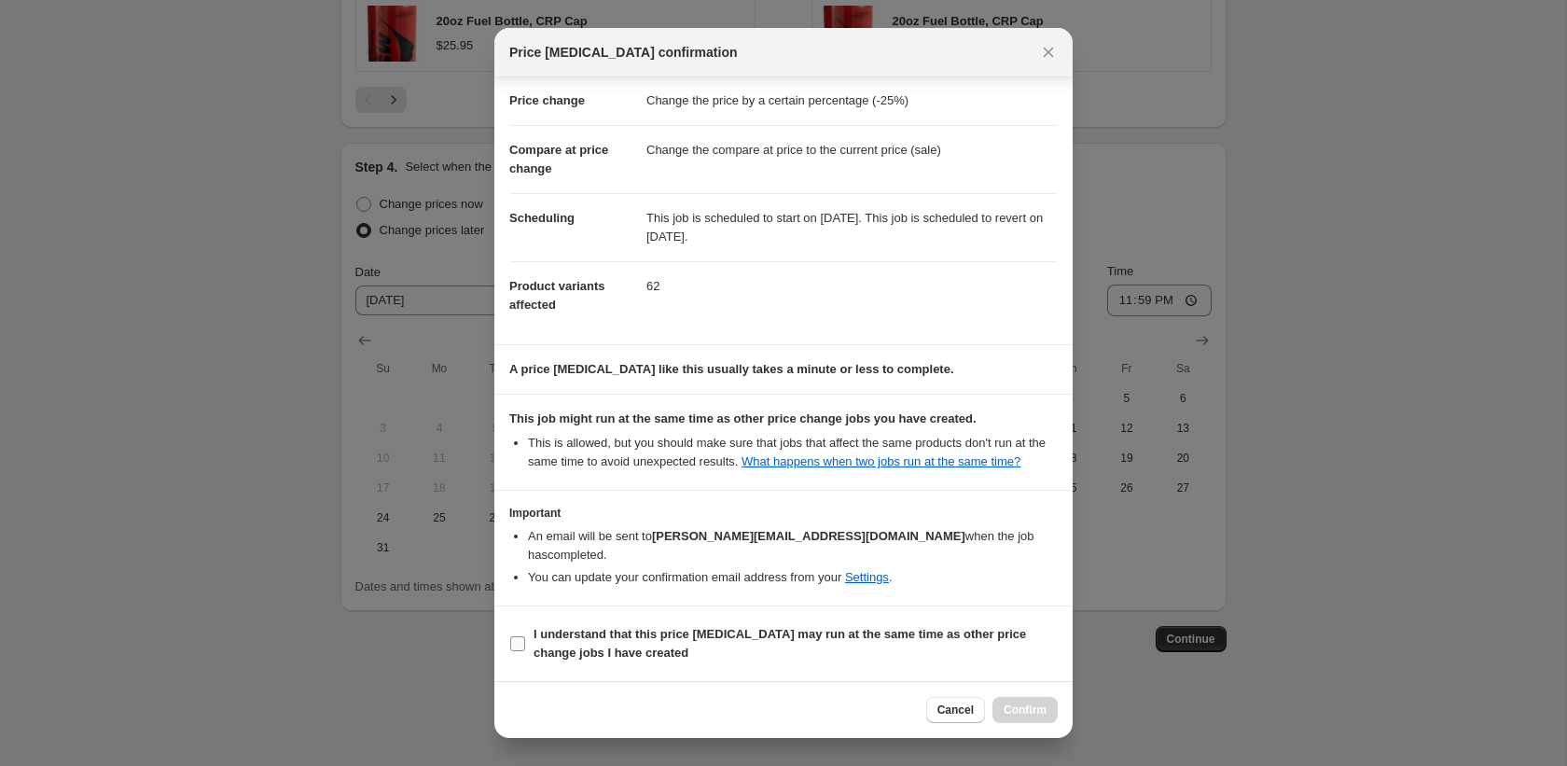
click at [569, 661] on span "I understand that this price change job may run at the same time as other price…" at bounding box center [795, 643] width 524 height 37
click at [525, 651] on input "I understand that this price change job may run at the same time as other price…" at bounding box center [517, 643] width 15 height 15
checkbox input "true"
click at [1018, 700] on button "Confirm" at bounding box center [1024, 710] width 65 height 26
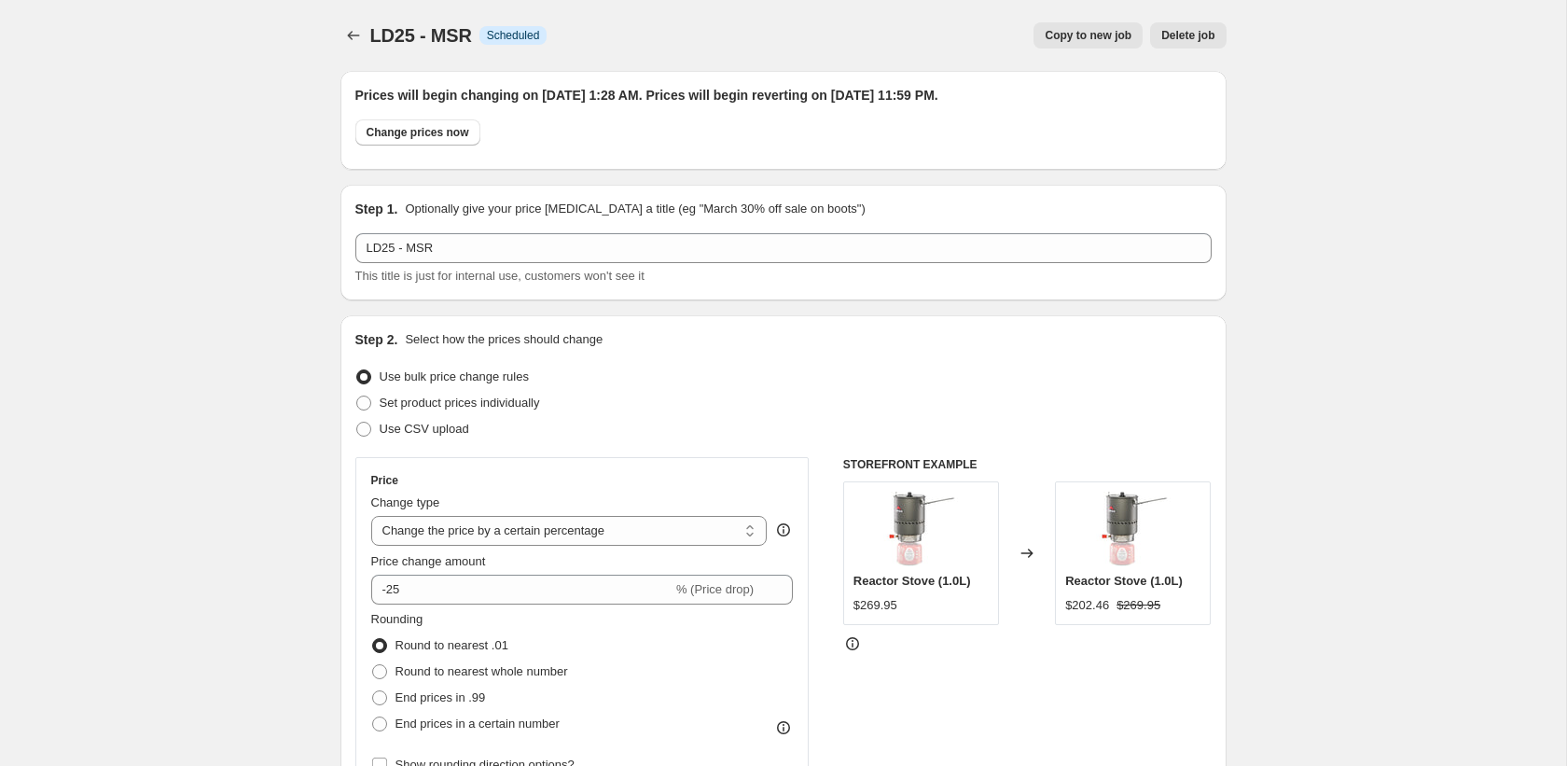
click at [1084, 44] on button "Copy to new job" at bounding box center [1087, 35] width 109 height 26
select select "percentage"
select select "collection"
select select "vendor"
select select "product_status"
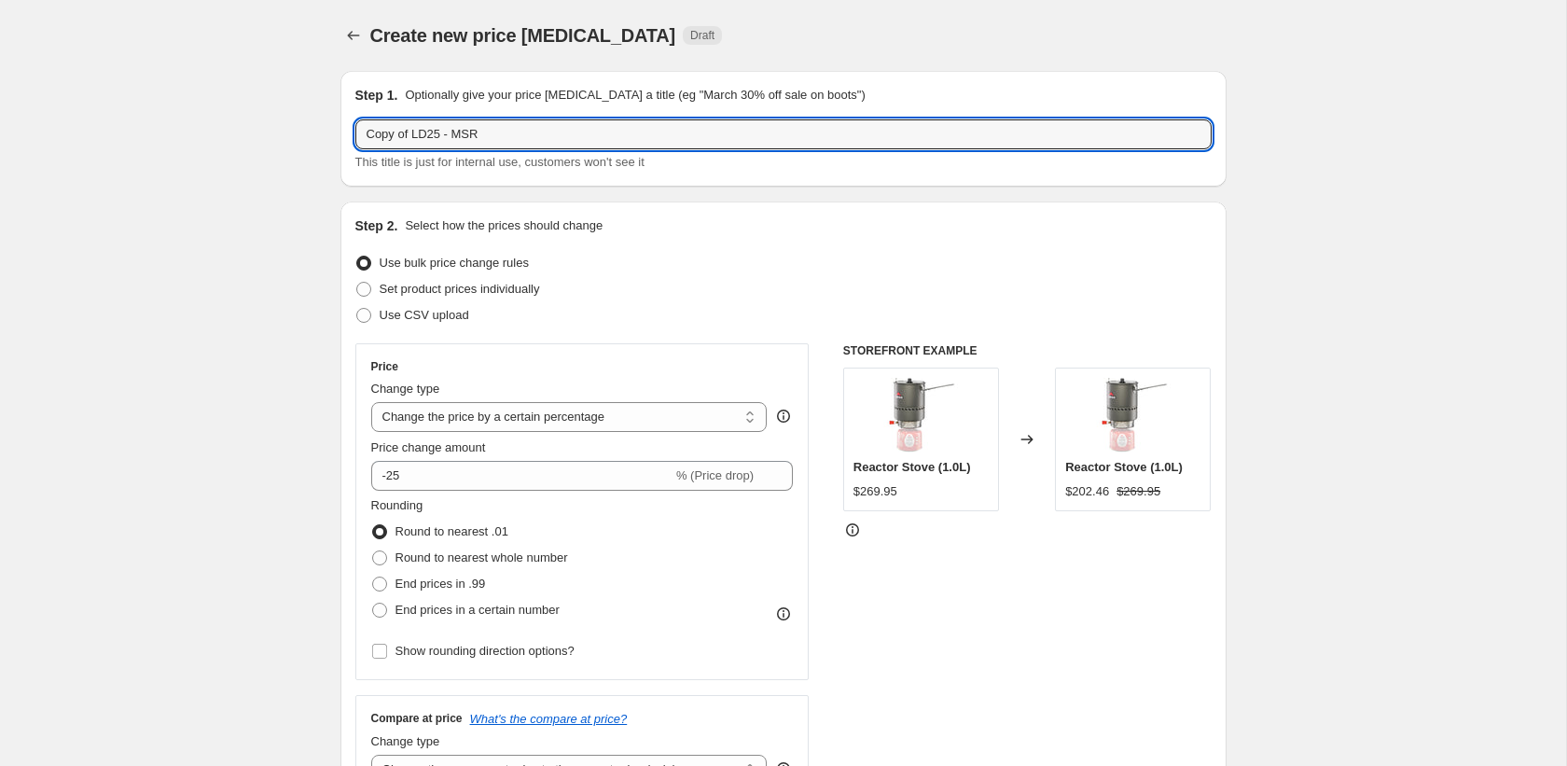
drag, startPoint x: 412, startPoint y: 129, endPoint x: 317, endPoint y: 126, distance: 95.2
click at [423, 138] on input "LD25 - MSR" at bounding box center [783, 134] width 856 height 30
click at [422, 138] on input "LD25 - MSR" at bounding box center [783, 134] width 856 height 30
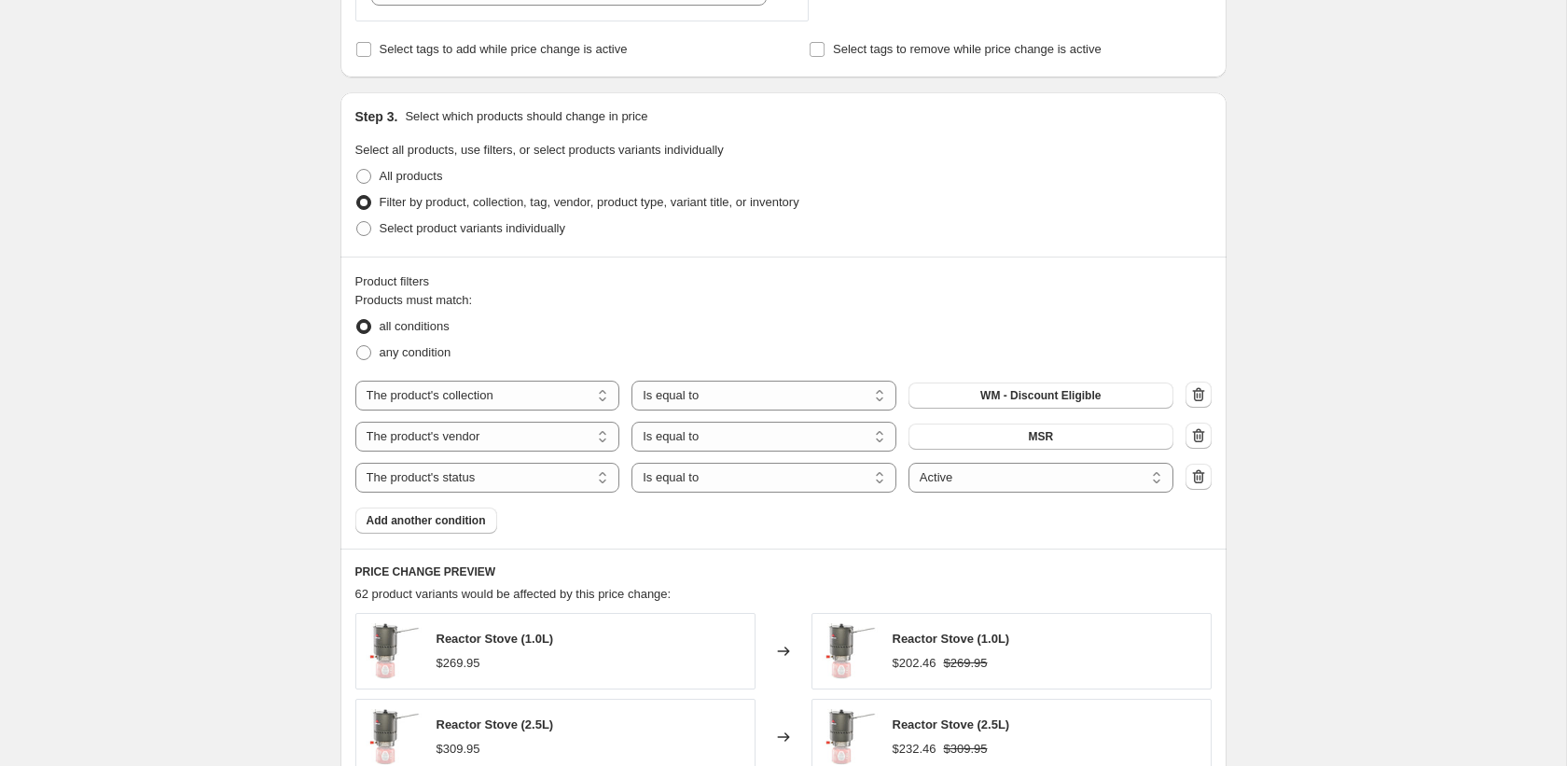
scroll to position [839, 0]
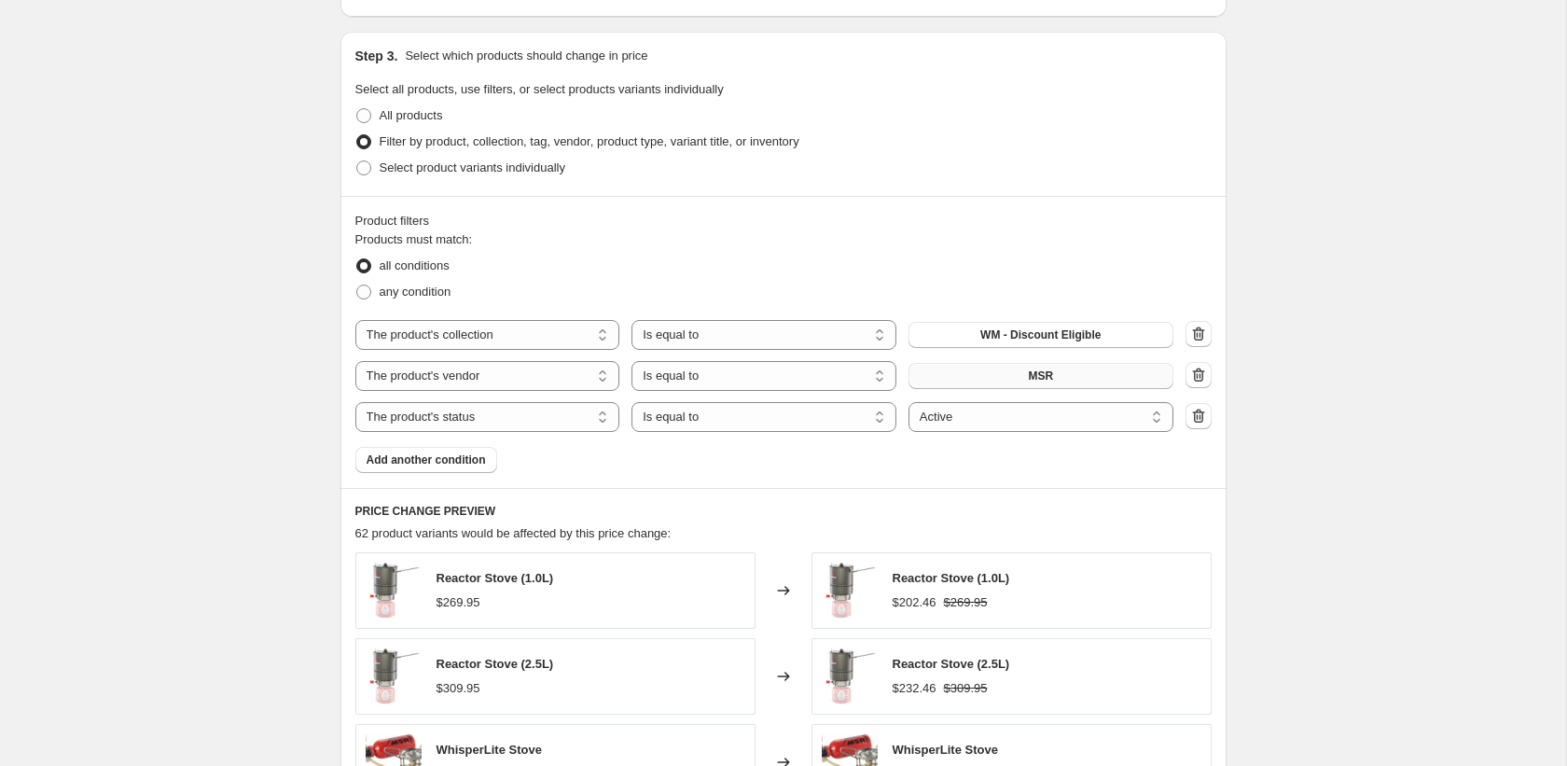
type input "LD25 - PackTowel"
click at [989, 384] on button "MSR" at bounding box center [1040, 376] width 265 height 26
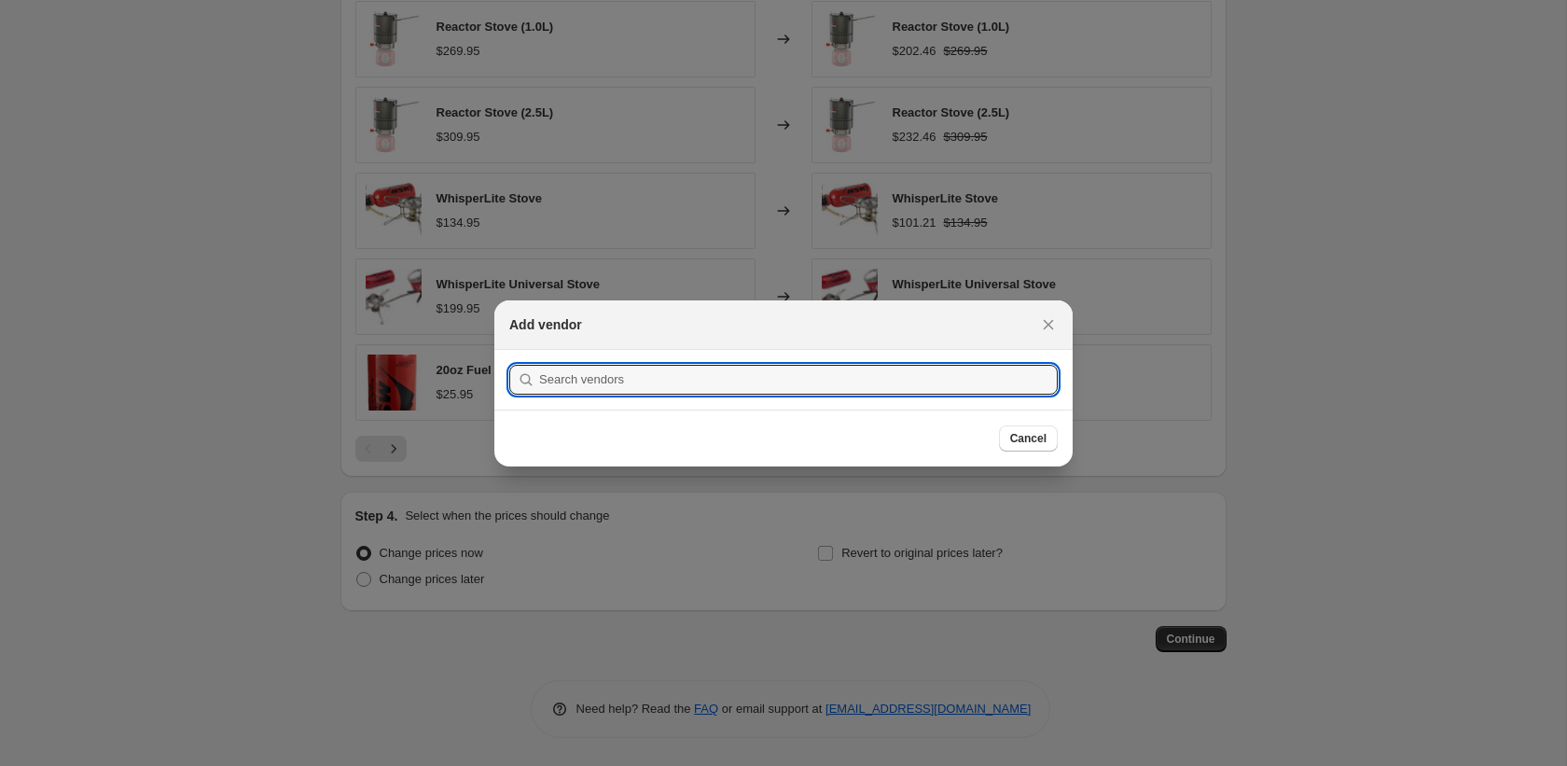
scroll to position [0, 0]
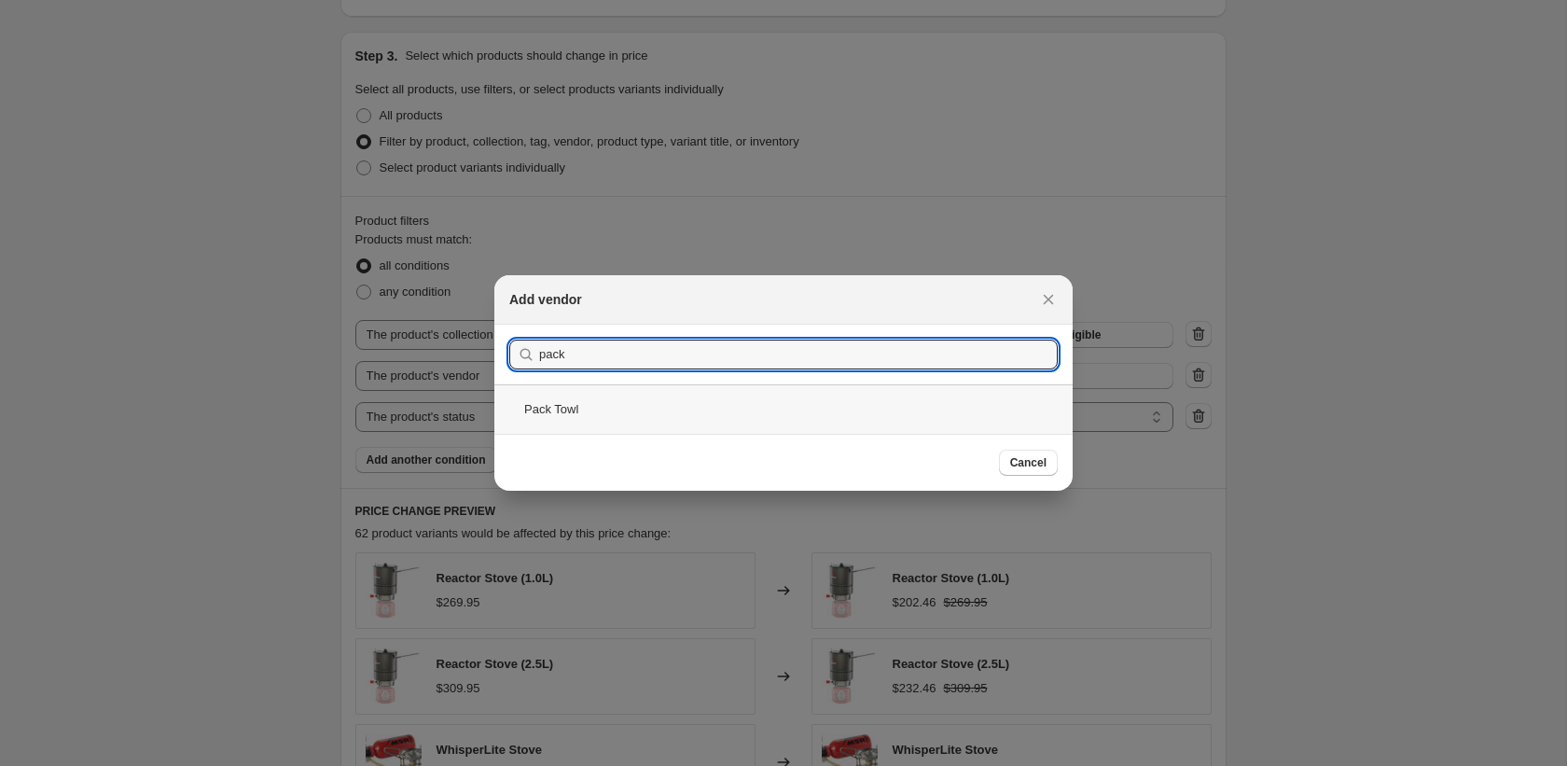
type input "pack"
click at [880, 410] on div "Pack Towl" at bounding box center [783, 408] width 578 height 49
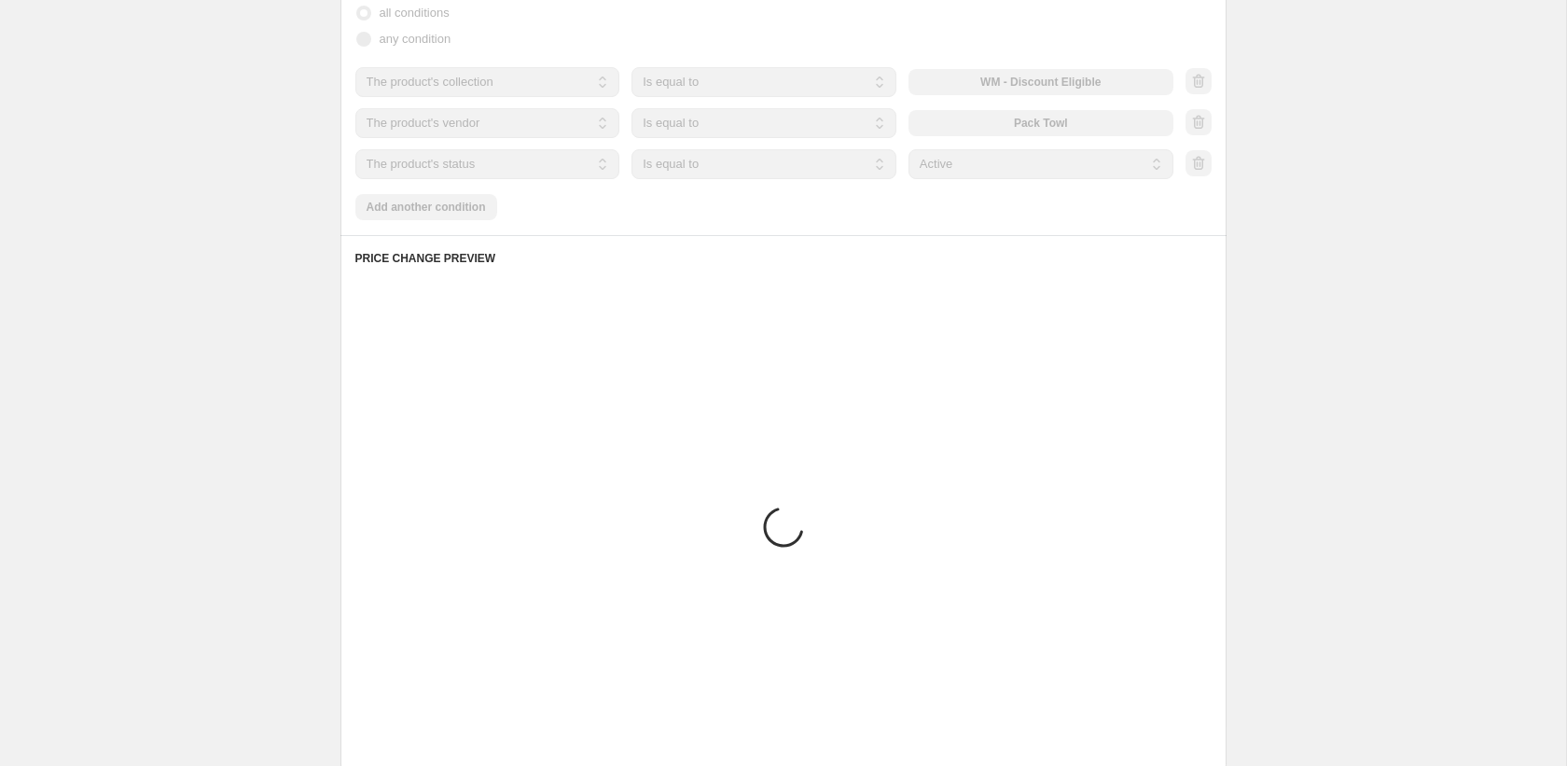
scroll to position [1219, 0]
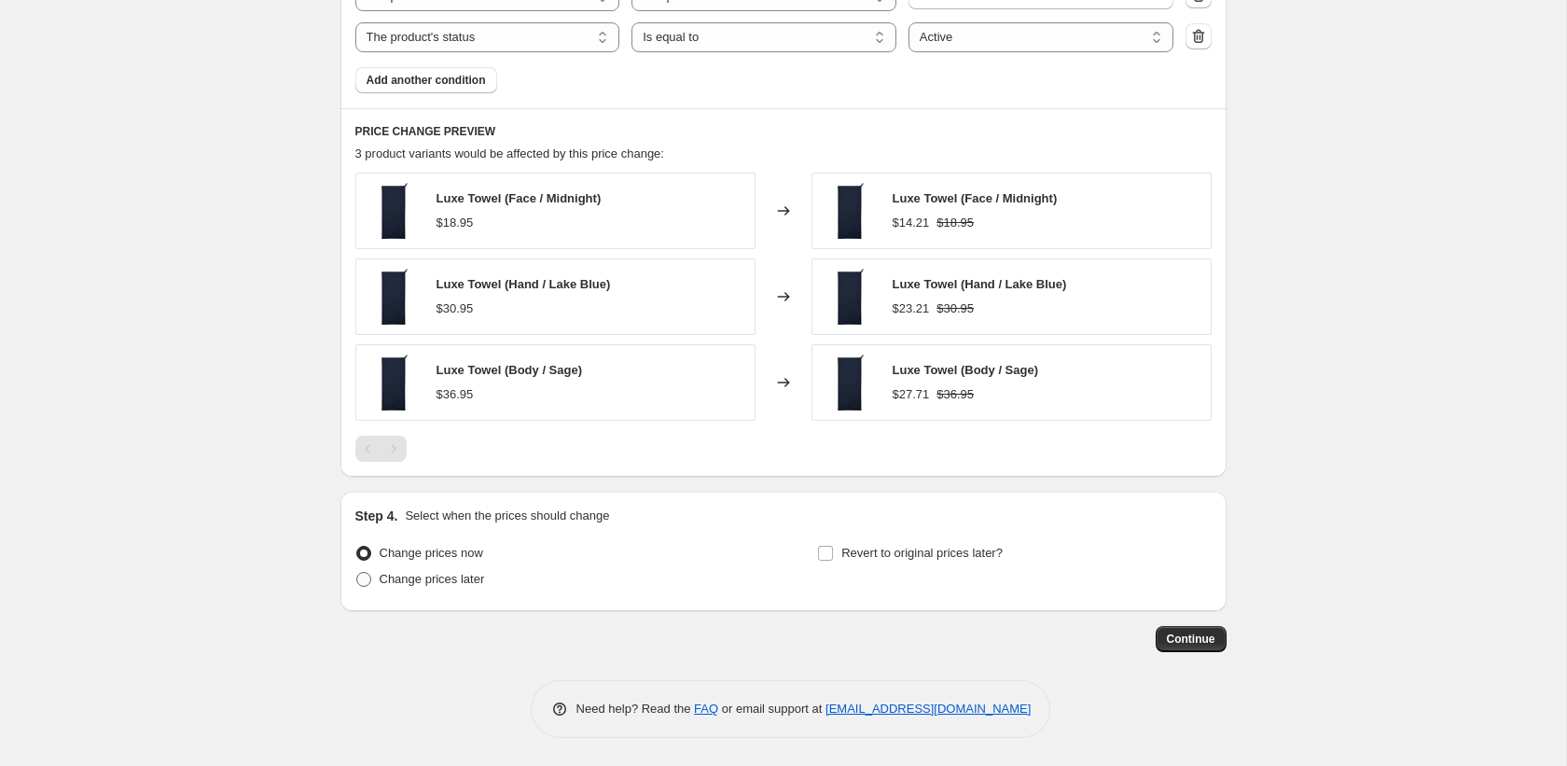
click at [478, 581] on span "Change prices later" at bounding box center [432, 579] width 105 height 14
click at [357, 573] on input "Change prices later" at bounding box center [356, 572] width 1 height 1
radio input "true"
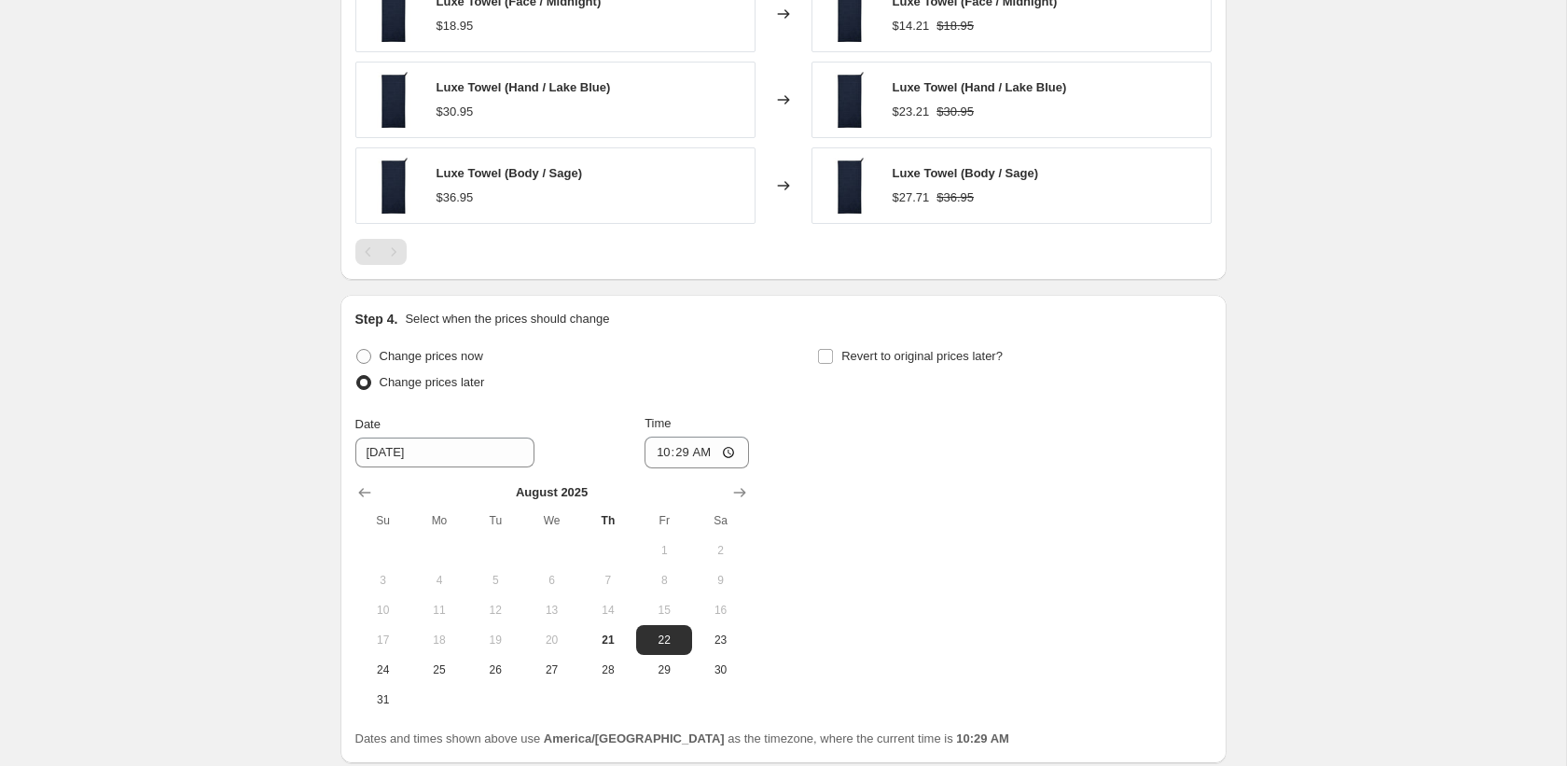
scroll to position [1435, 0]
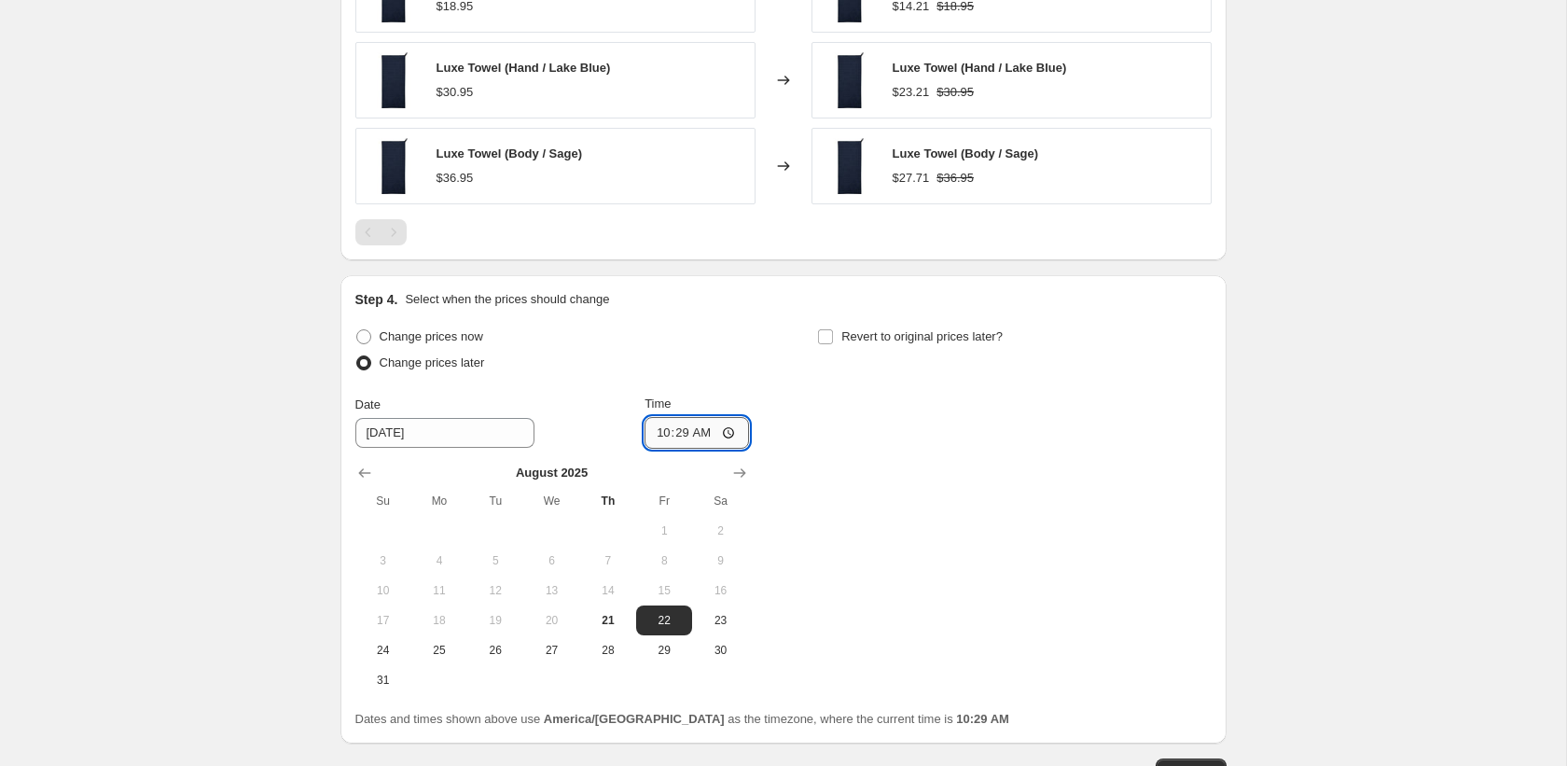
click at [662, 434] on input "10:29" at bounding box center [696, 433] width 104 height 32
type input "01:29"
click at [877, 336] on span "Revert to original prices later?" at bounding box center [921, 336] width 161 height 14
click at [833, 336] on input "Revert to original prices later?" at bounding box center [825, 336] width 15 height 15
checkbox input "true"
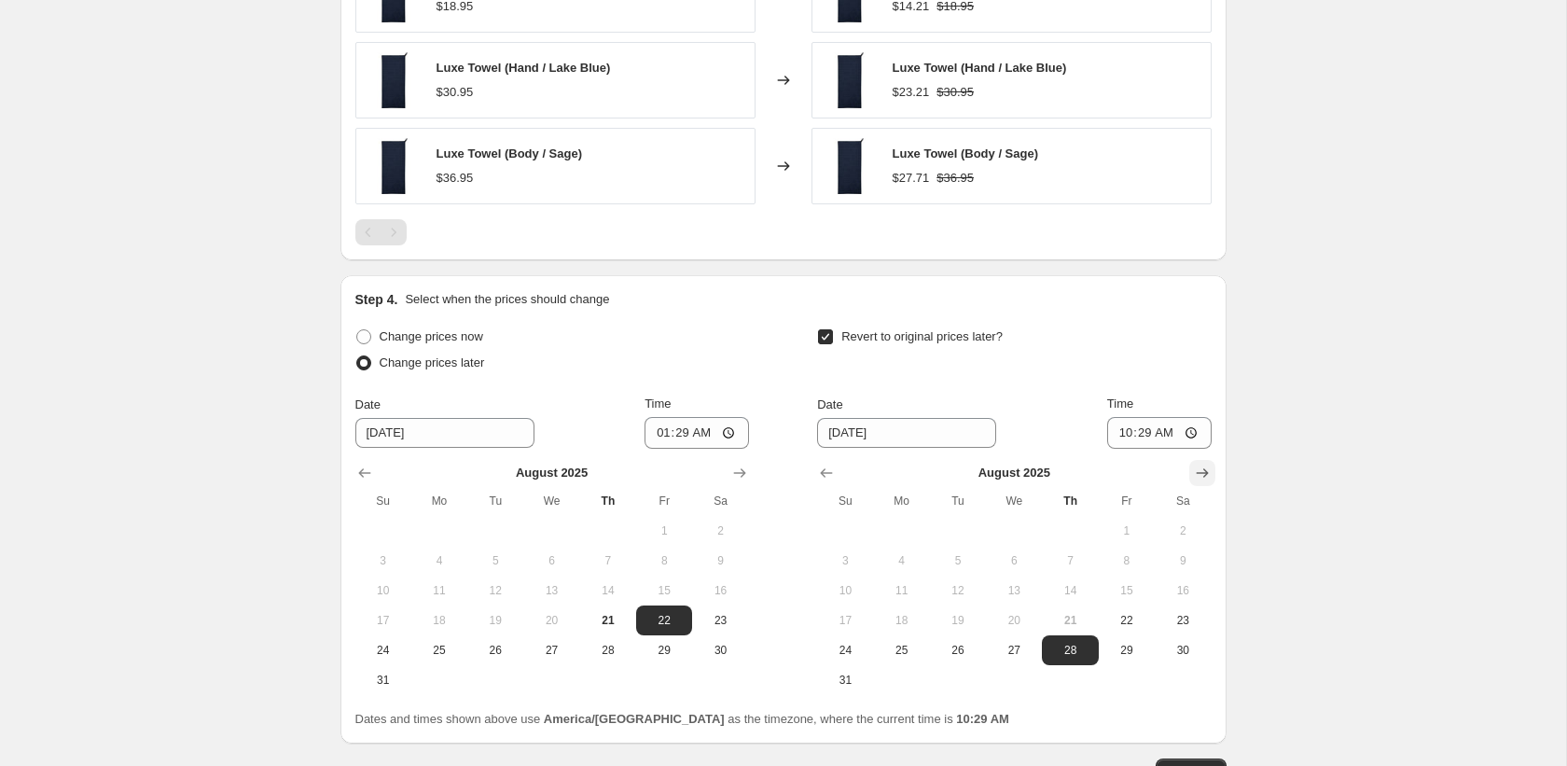
drag, startPoint x: 1204, startPoint y: 476, endPoint x: 1190, endPoint y: 482, distance: 15.4
click at [1204, 476] on icon "Show next month, September 2025" at bounding box center [1202, 472] width 12 height 9
click at [897, 533] on span "1" at bounding box center [901, 530] width 41 height 15
type input "9/1/2025"
click at [1116, 433] on input "10:29" at bounding box center [1159, 433] width 104 height 32
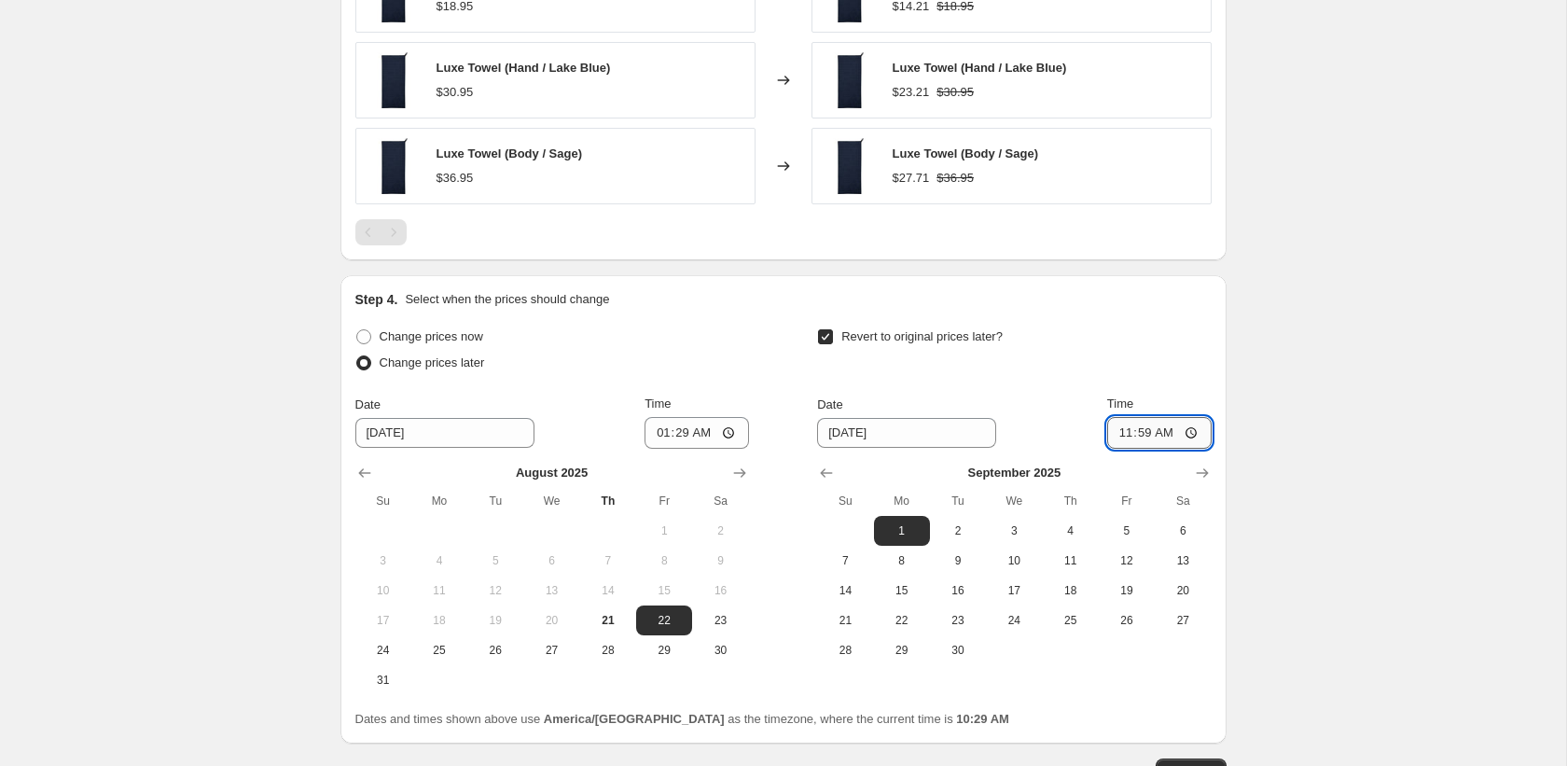
type input "23:59"
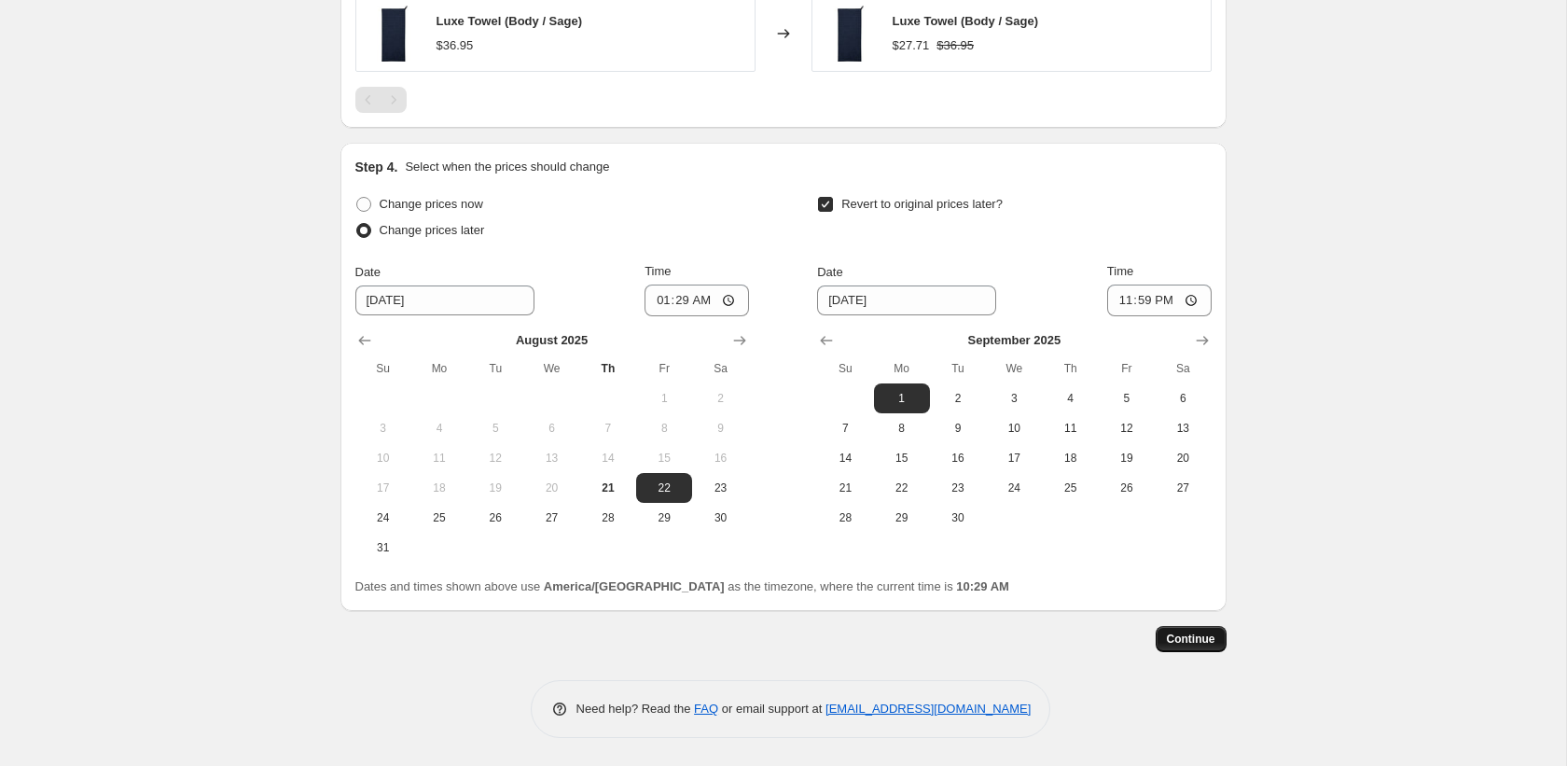
click at [1187, 644] on span "Continue" at bounding box center [1191, 638] width 48 height 15
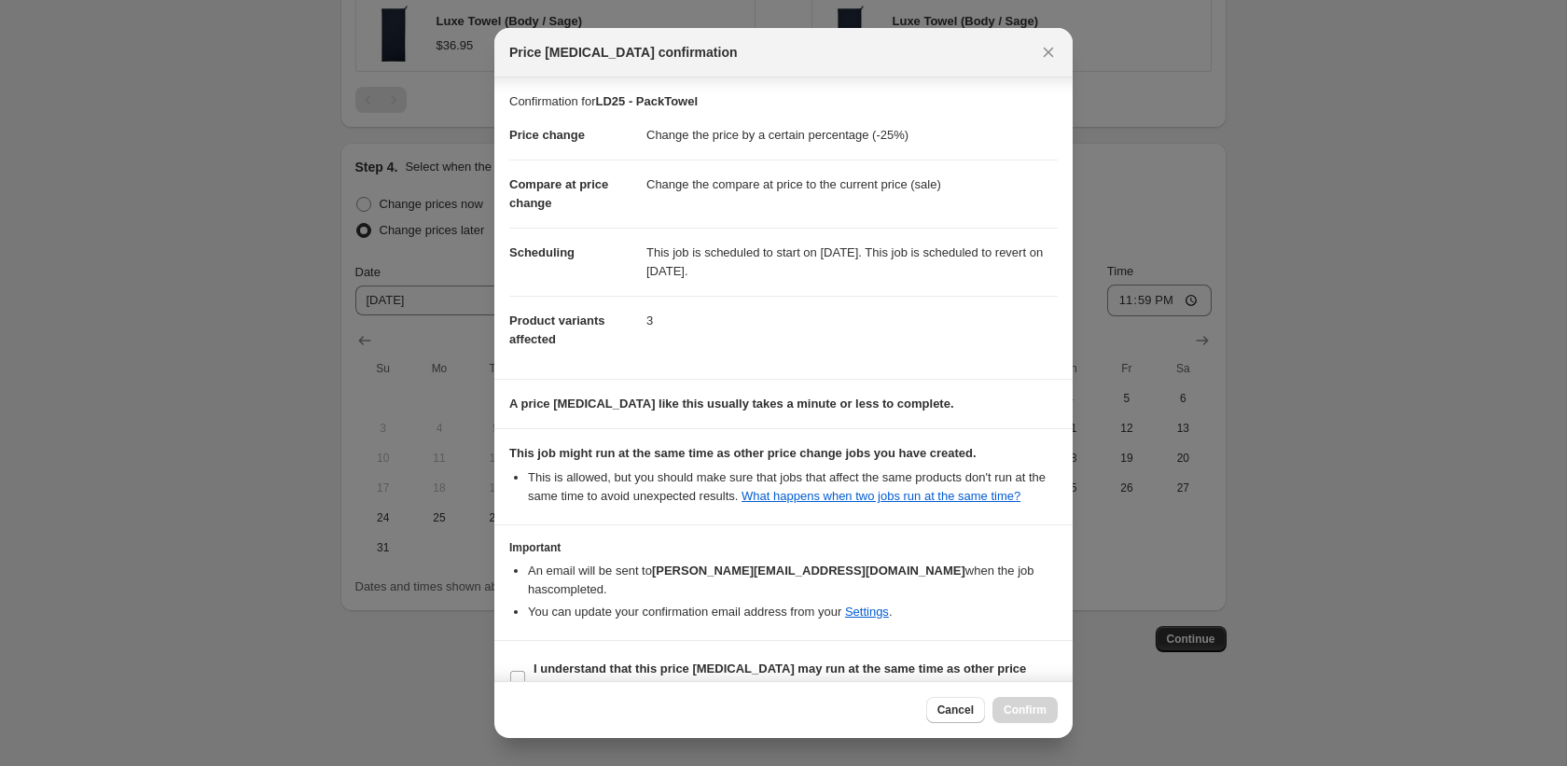
scroll to position [53, 0]
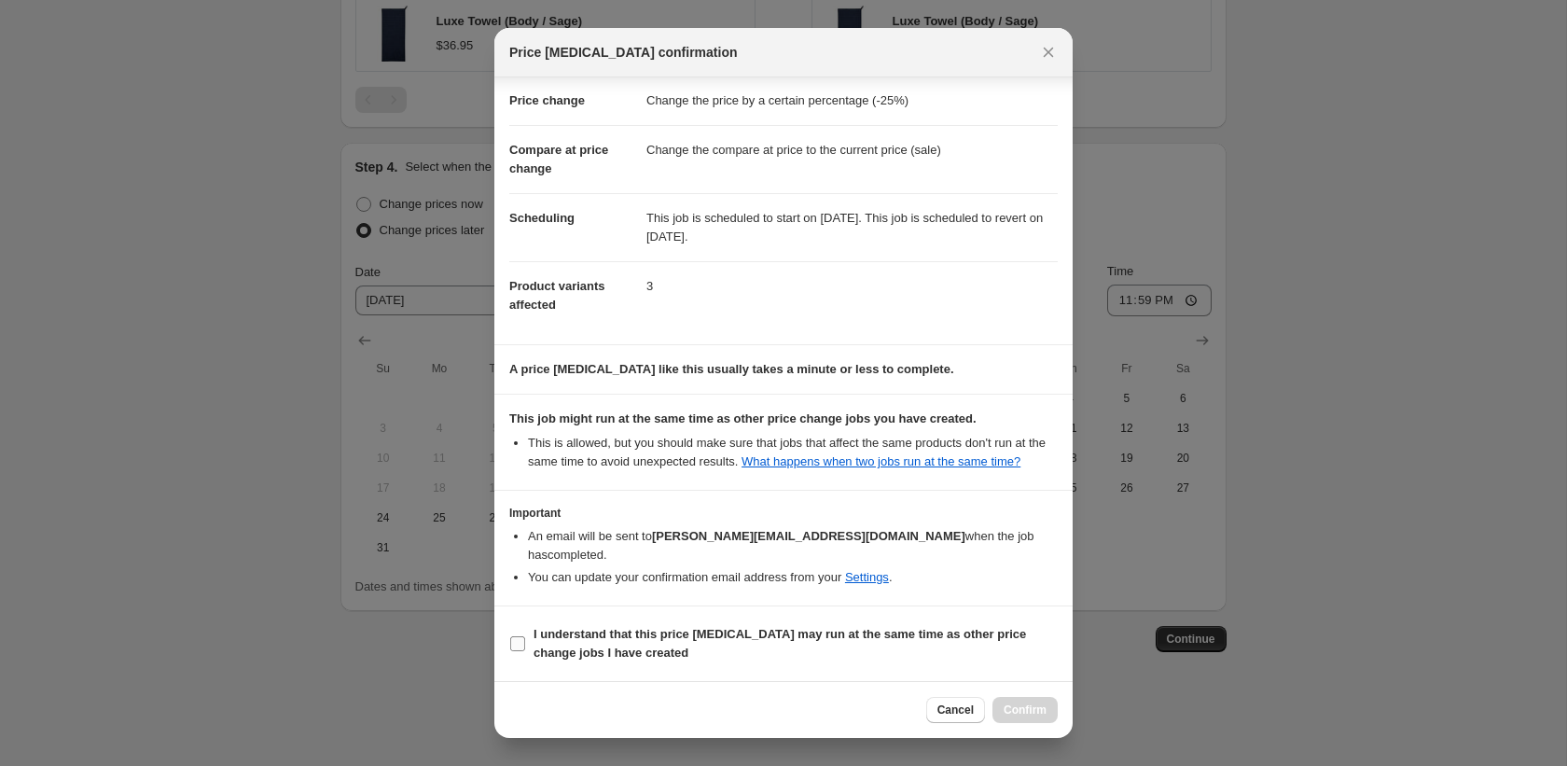
drag, startPoint x: 809, startPoint y: 646, endPoint x: 839, endPoint y: 648, distance: 30.8
click at [809, 646] on span "I understand that this price change job may run at the same time as other price…" at bounding box center [795, 643] width 524 height 37
click at [525, 646] on input "I understand that this price change job may run at the same time as other price…" at bounding box center [517, 643] width 15 height 15
checkbox input "true"
click at [1005, 705] on span "Confirm" at bounding box center [1025, 709] width 43 height 15
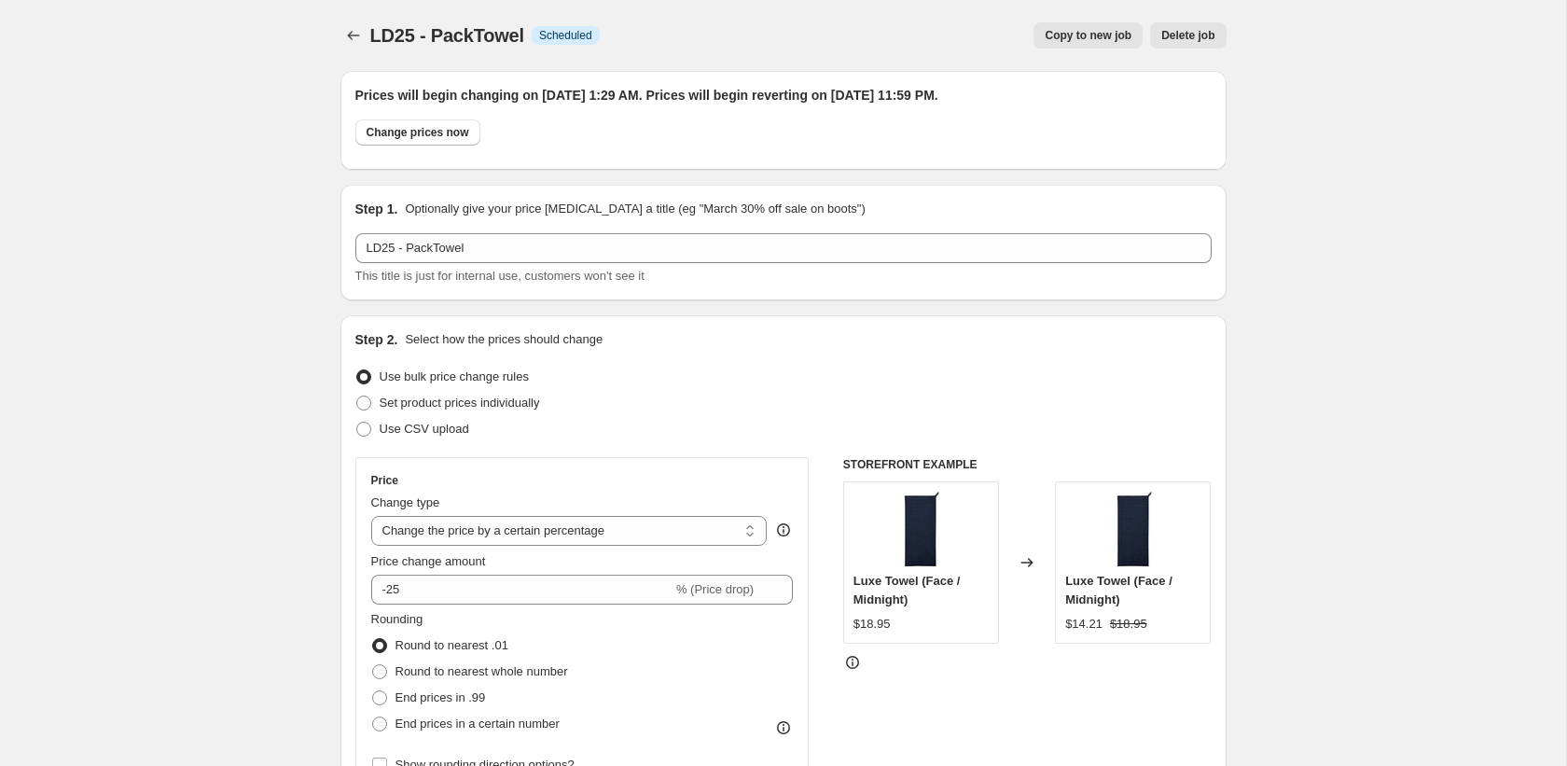
click at [1086, 42] on span "Copy to new job" at bounding box center [1088, 35] width 87 height 15
select select "percentage"
select select "collection"
select select "vendor"
select select "product_status"
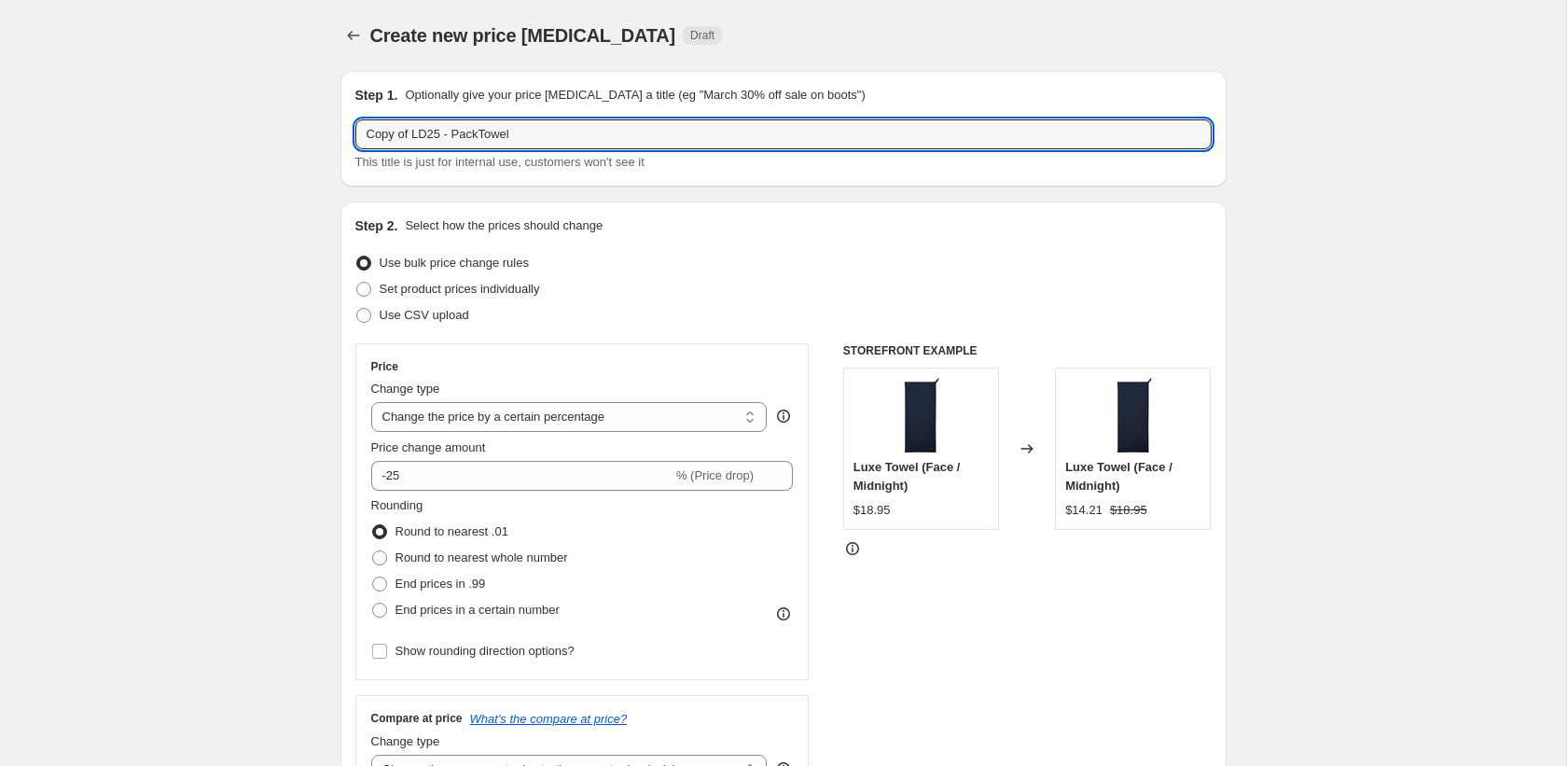
drag, startPoint x: 413, startPoint y: 135, endPoint x: 215, endPoint y: 131, distance: 198.7
click at [428, 130] on input "LD25 - PackTowel" at bounding box center [783, 134] width 856 height 30
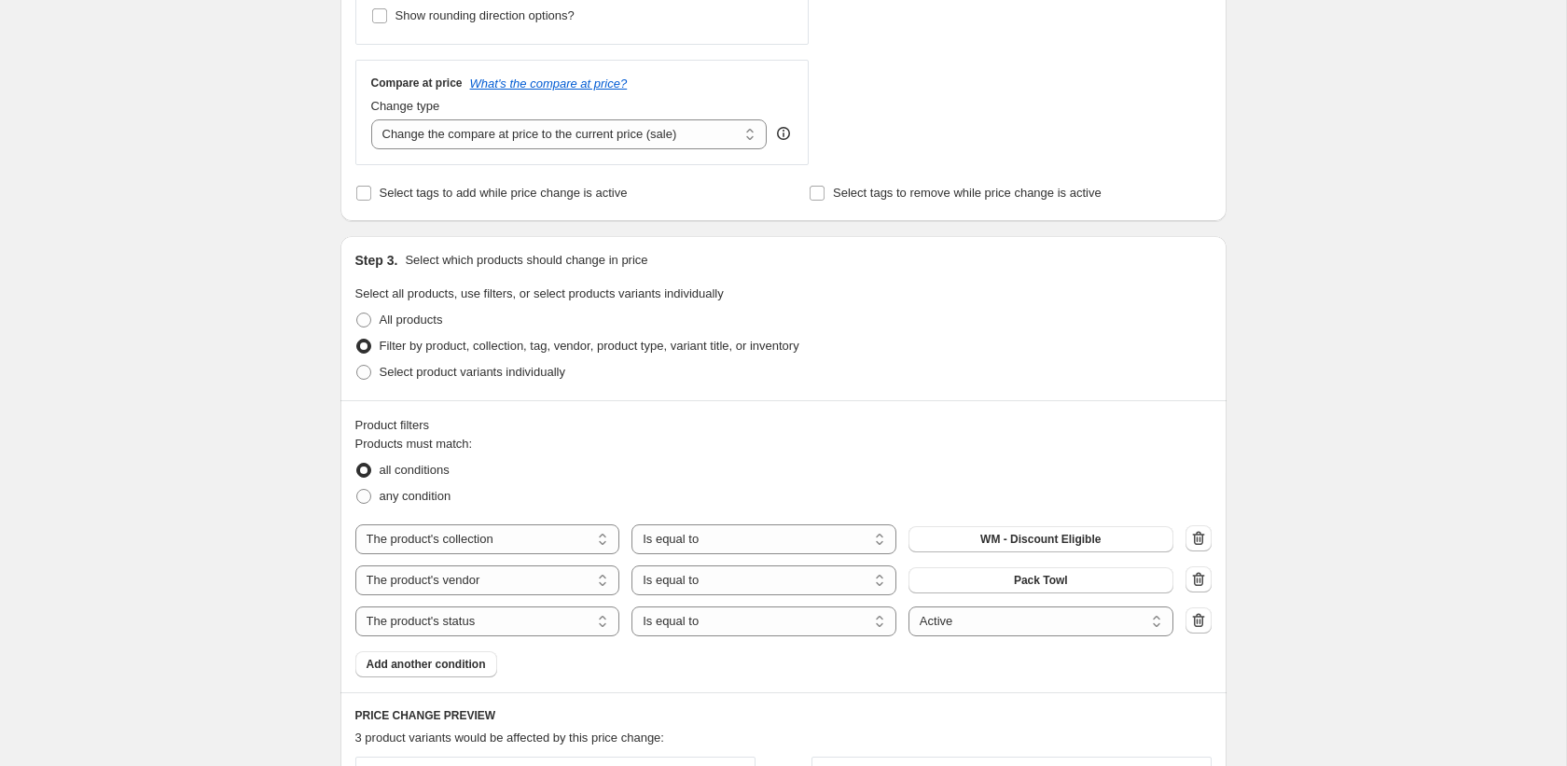
scroll to position [648, 0]
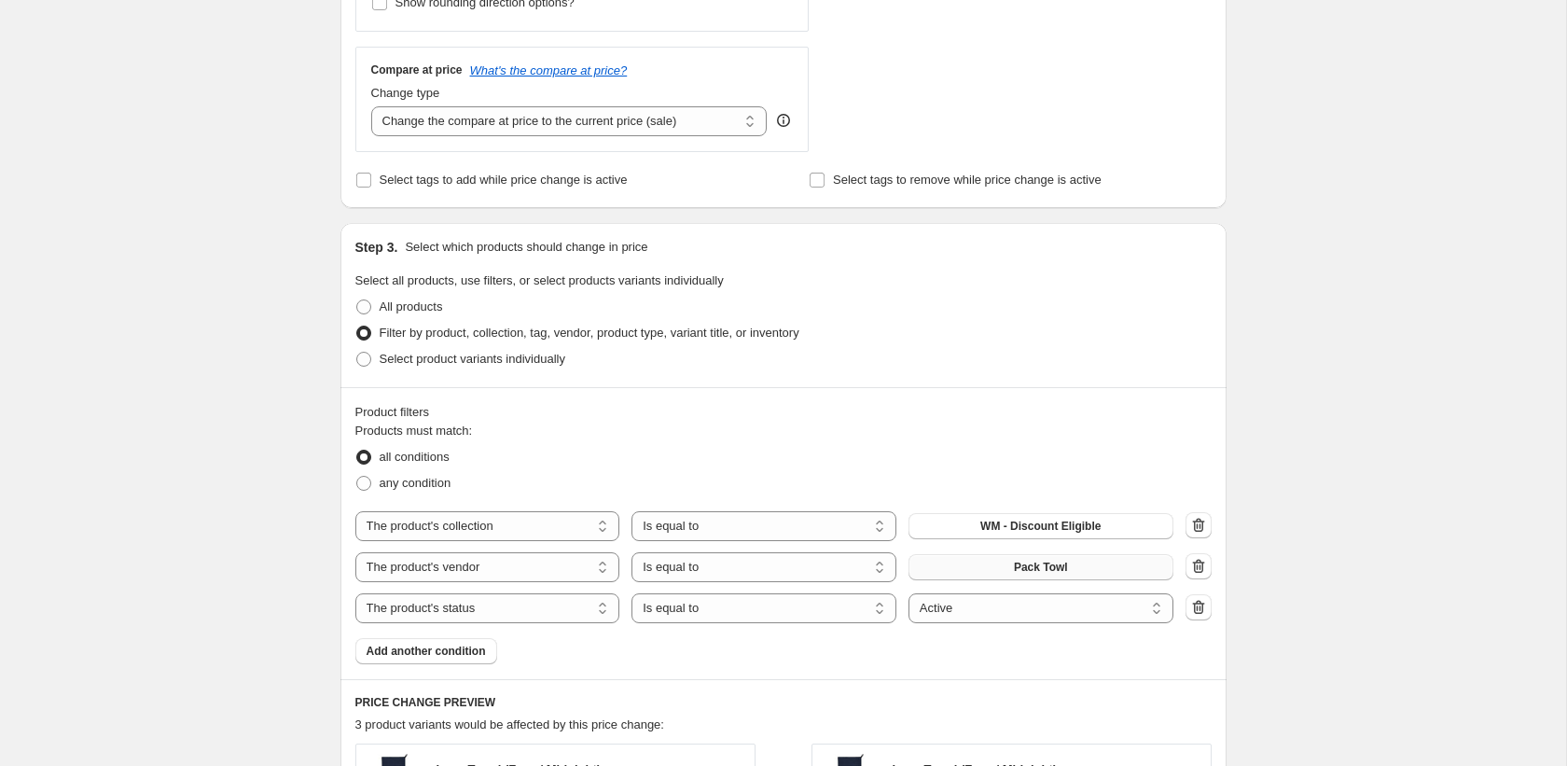
type input "LD25 - Platypus"
click at [1001, 568] on button "Pack Towl" at bounding box center [1040, 567] width 265 height 26
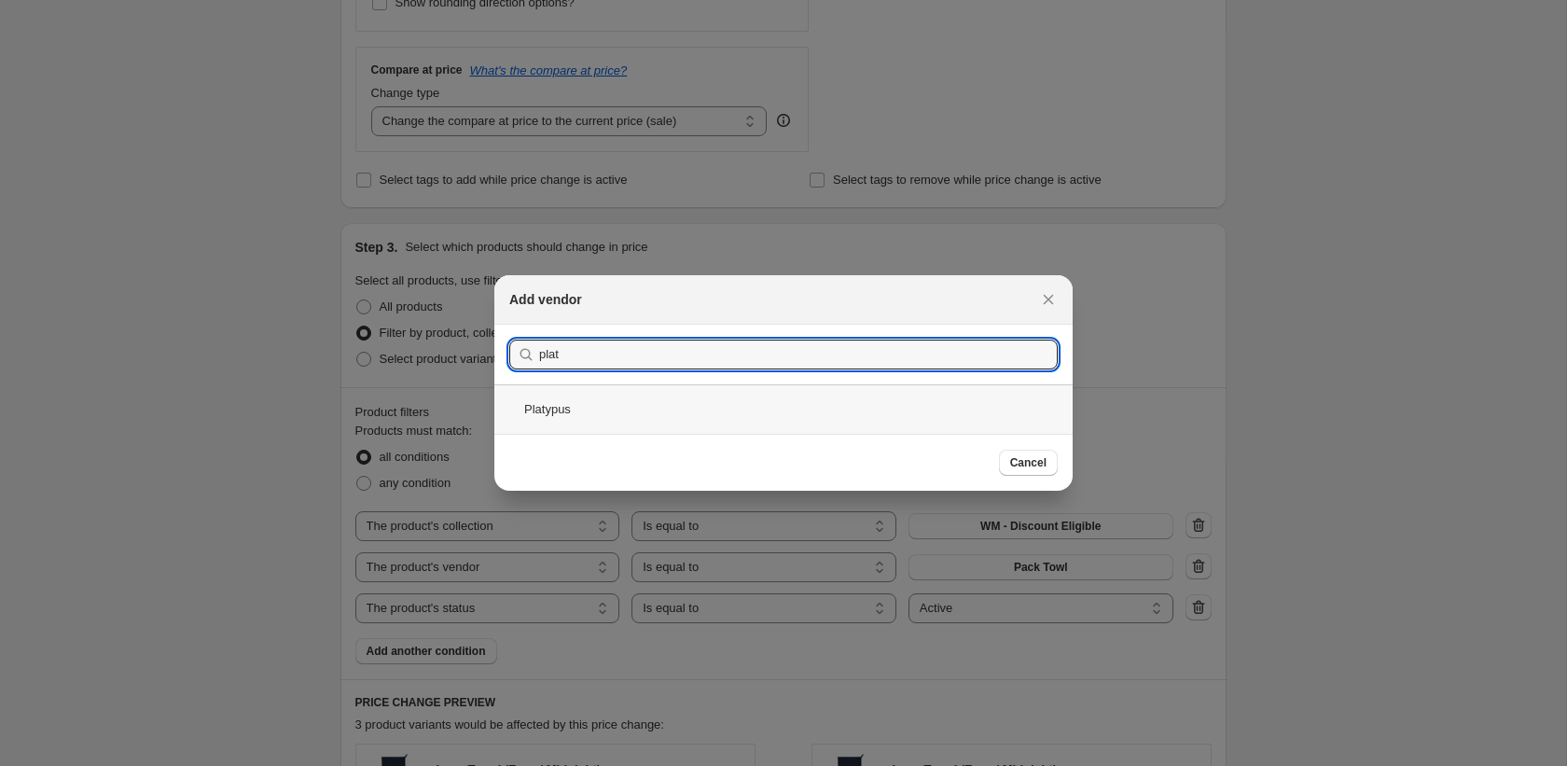
type input "plat"
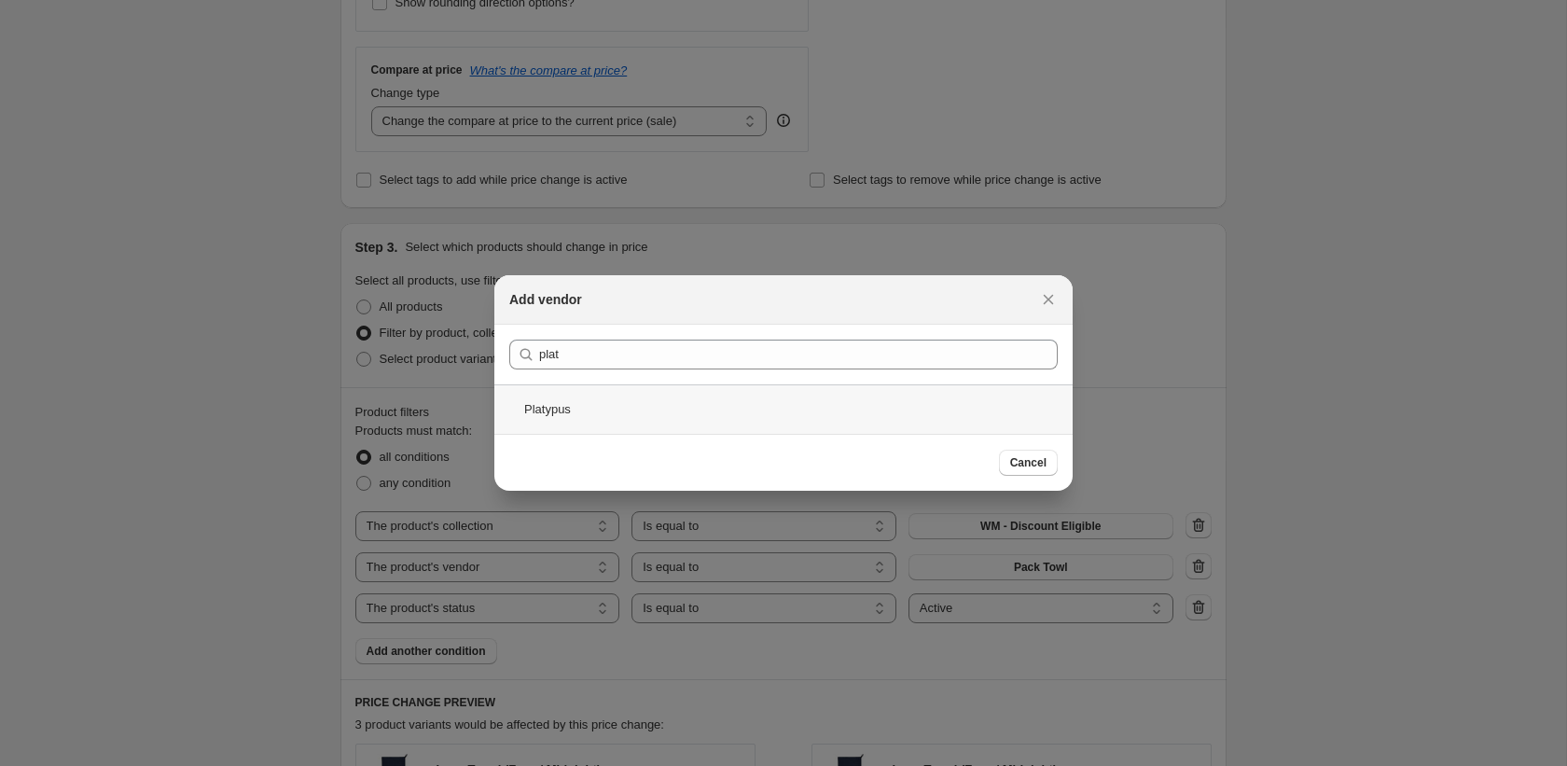
click at [685, 407] on div "Platypus" at bounding box center [783, 408] width 578 height 49
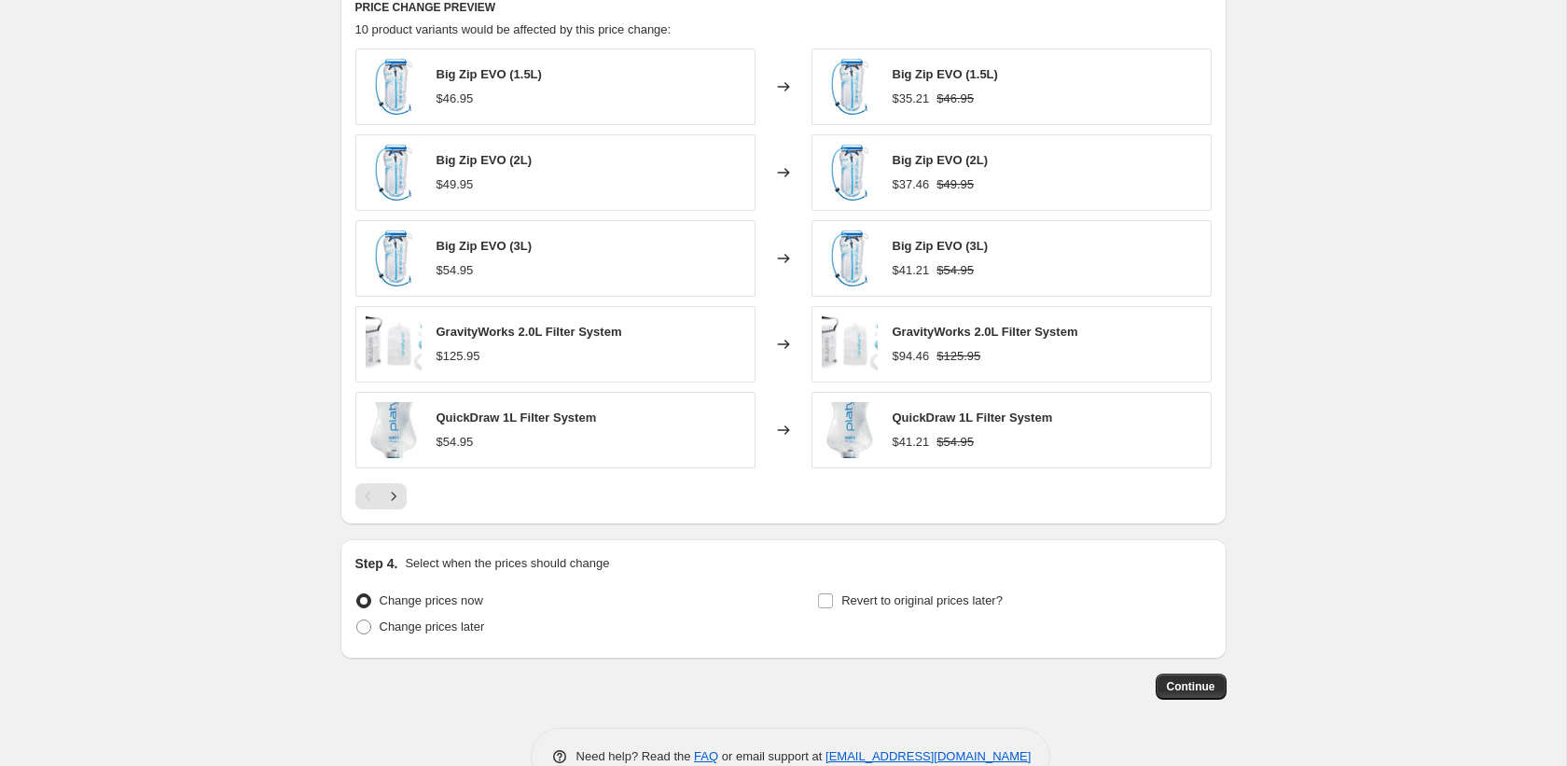
scroll to position [1391, 0]
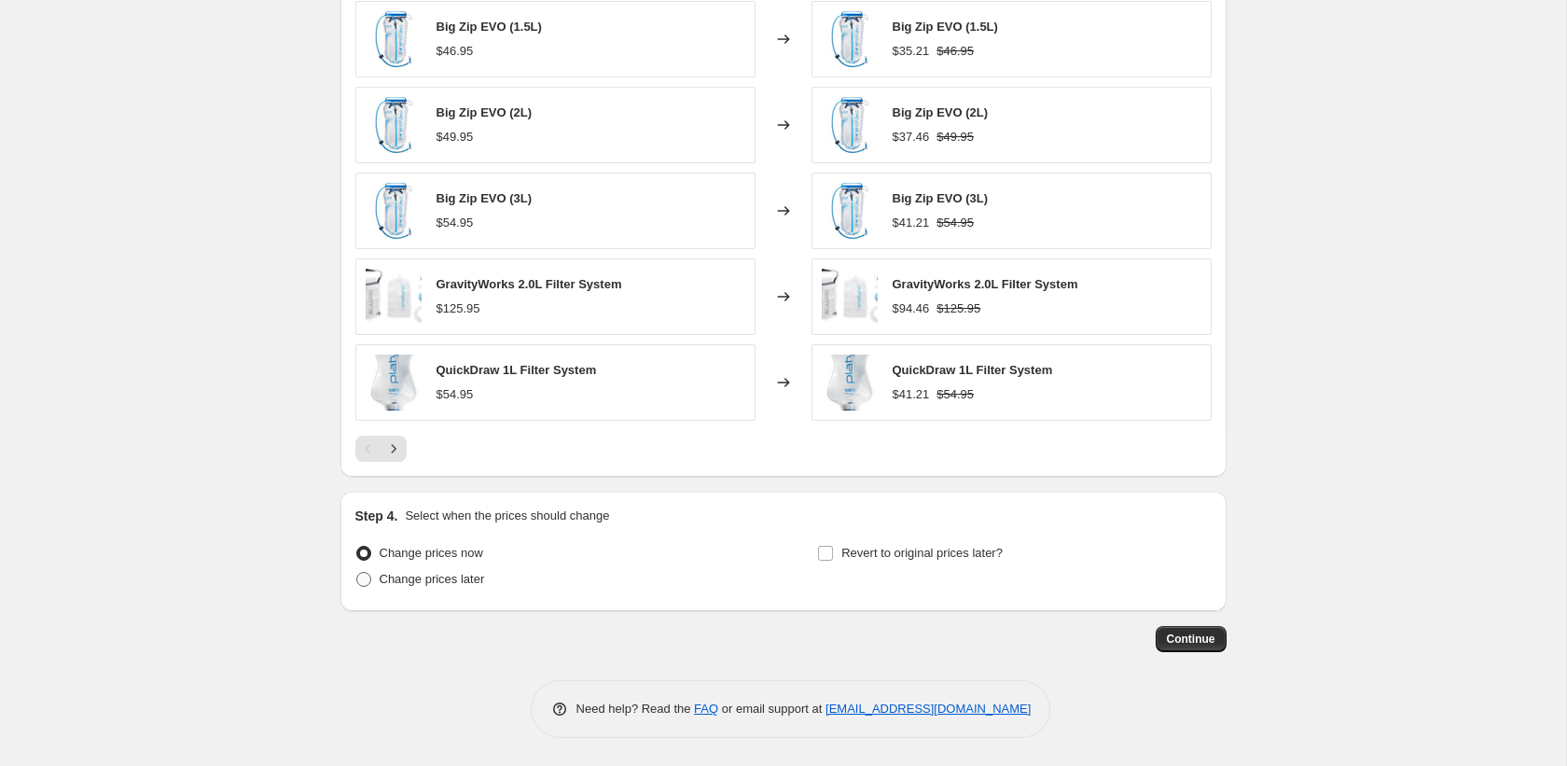
click at [437, 586] on span "Change prices later" at bounding box center [432, 579] width 105 height 14
click at [357, 573] on input "Change prices later" at bounding box center [356, 572] width 1 height 1
radio input "true"
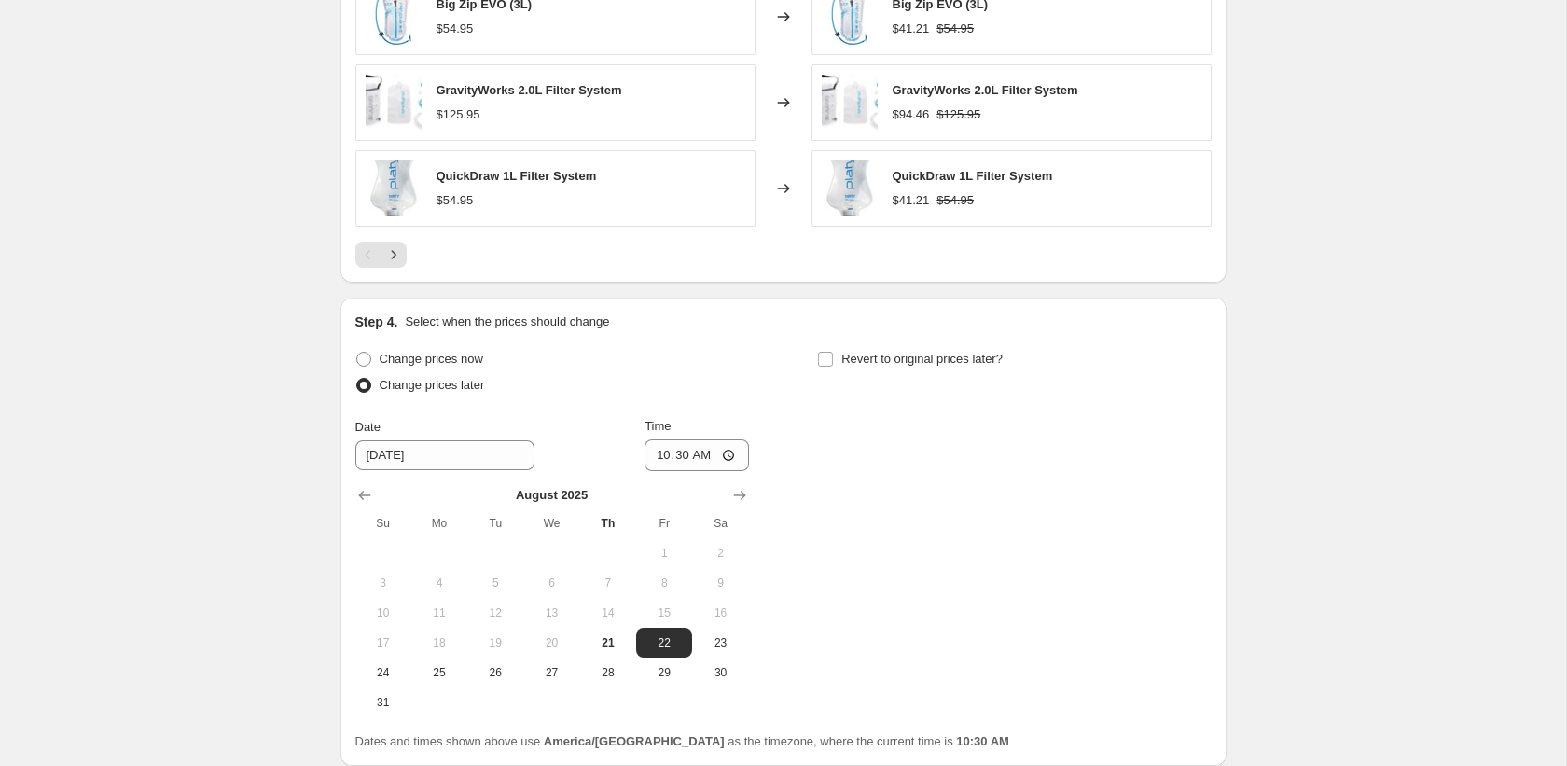
scroll to position [1739, 0]
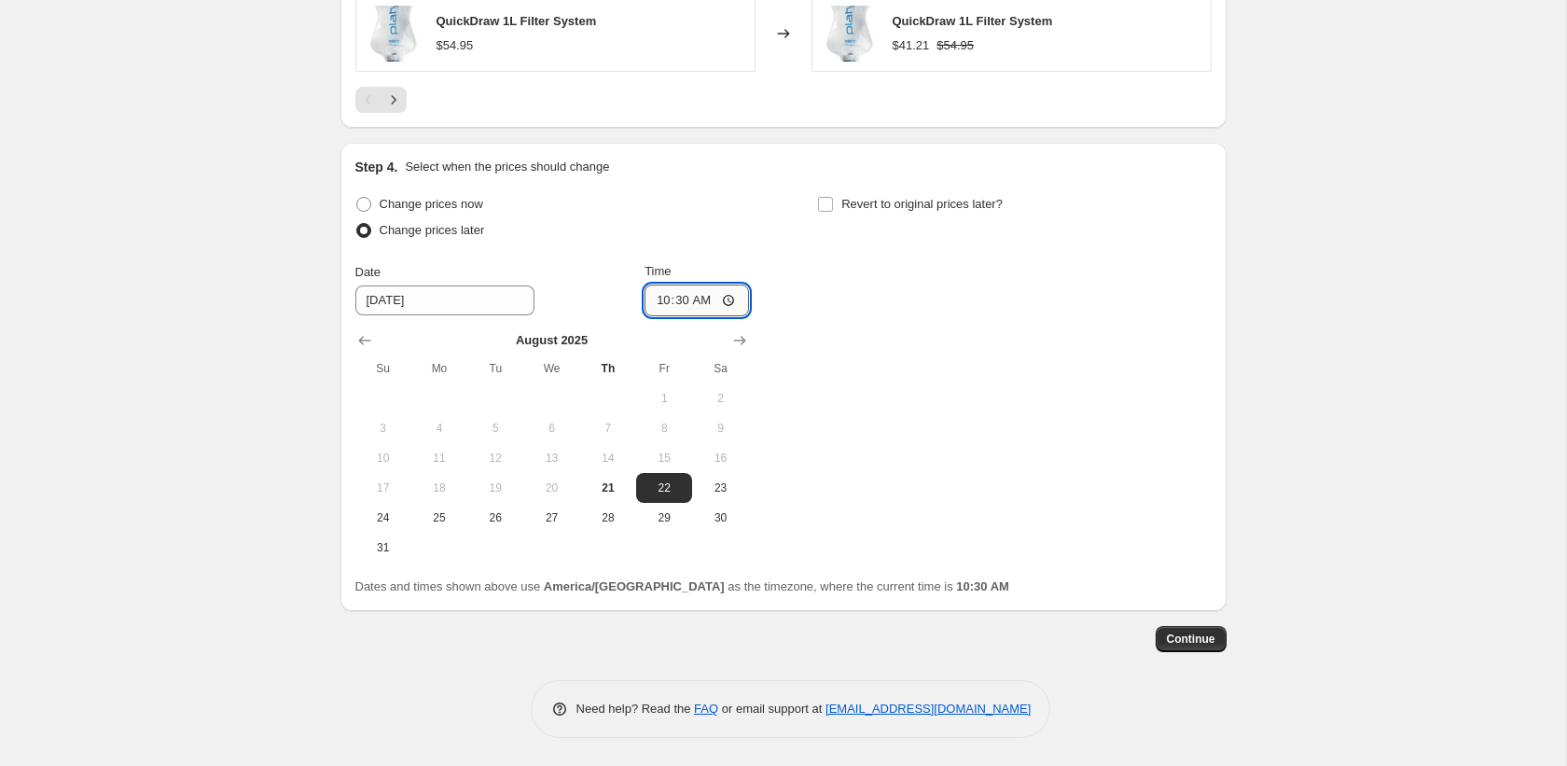
click at [658, 302] on input "10:30" at bounding box center [696, 300] width 104 height 32
type input "01:30"
click at [912, 191] on label "Revert to original prices later?" at bounding box center [910, 204] width 186 height 26
click at [833, 197] on input "Revert to original prices later?" at bounding box center [825, 204] width 15 height 15
checkbox input "true"
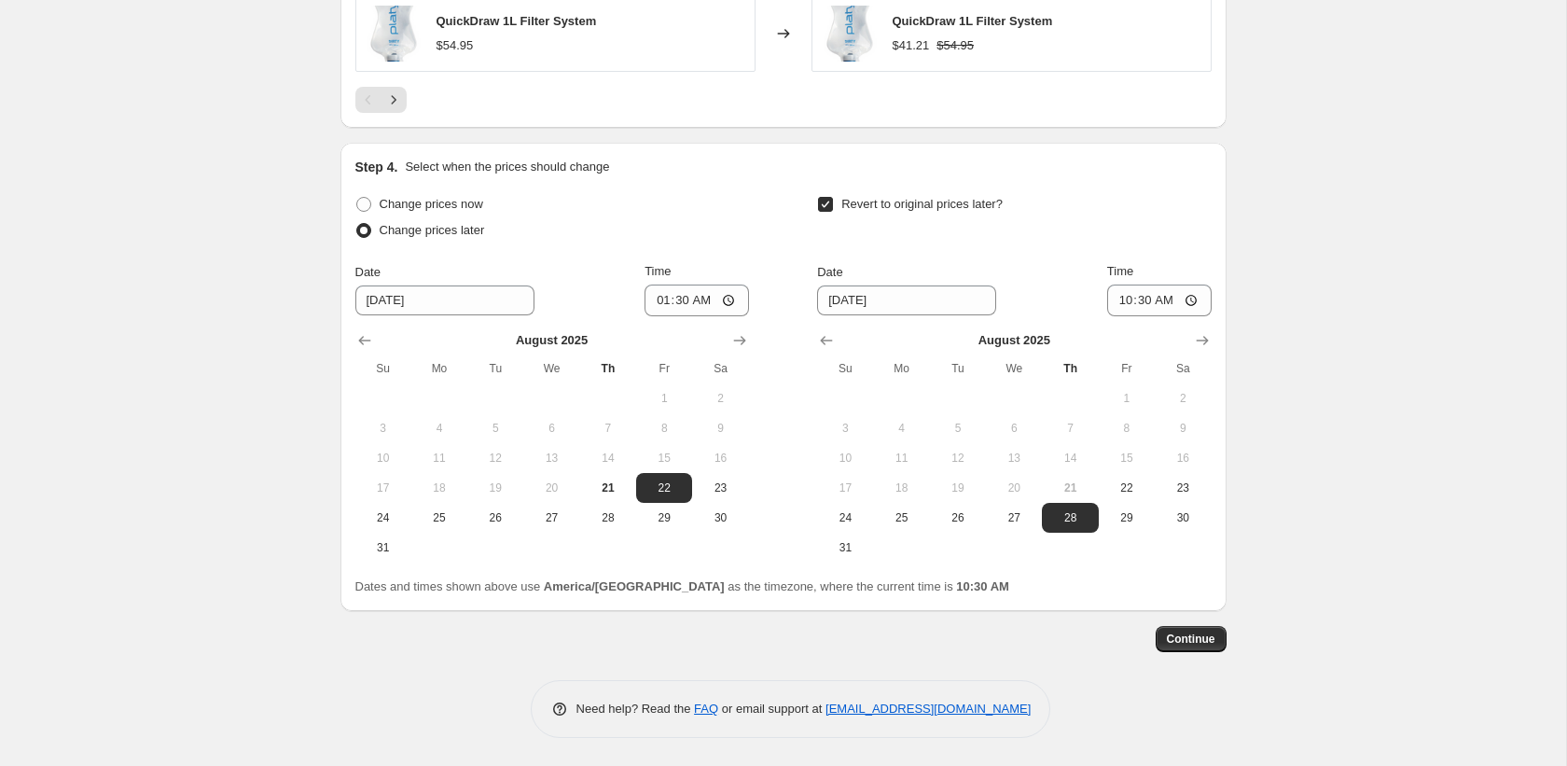
click at [1185, 343] on div at bounding box center [1014, 340] width 394 height 19
click at [1194, 339] on icon "Show next month, September 2025" at bounding box center [1202, 340] width 19 height 19
click at [910, 394] on span "1" at bounding box center [901, 398] width 41 height 15
type input "9/1/2025"
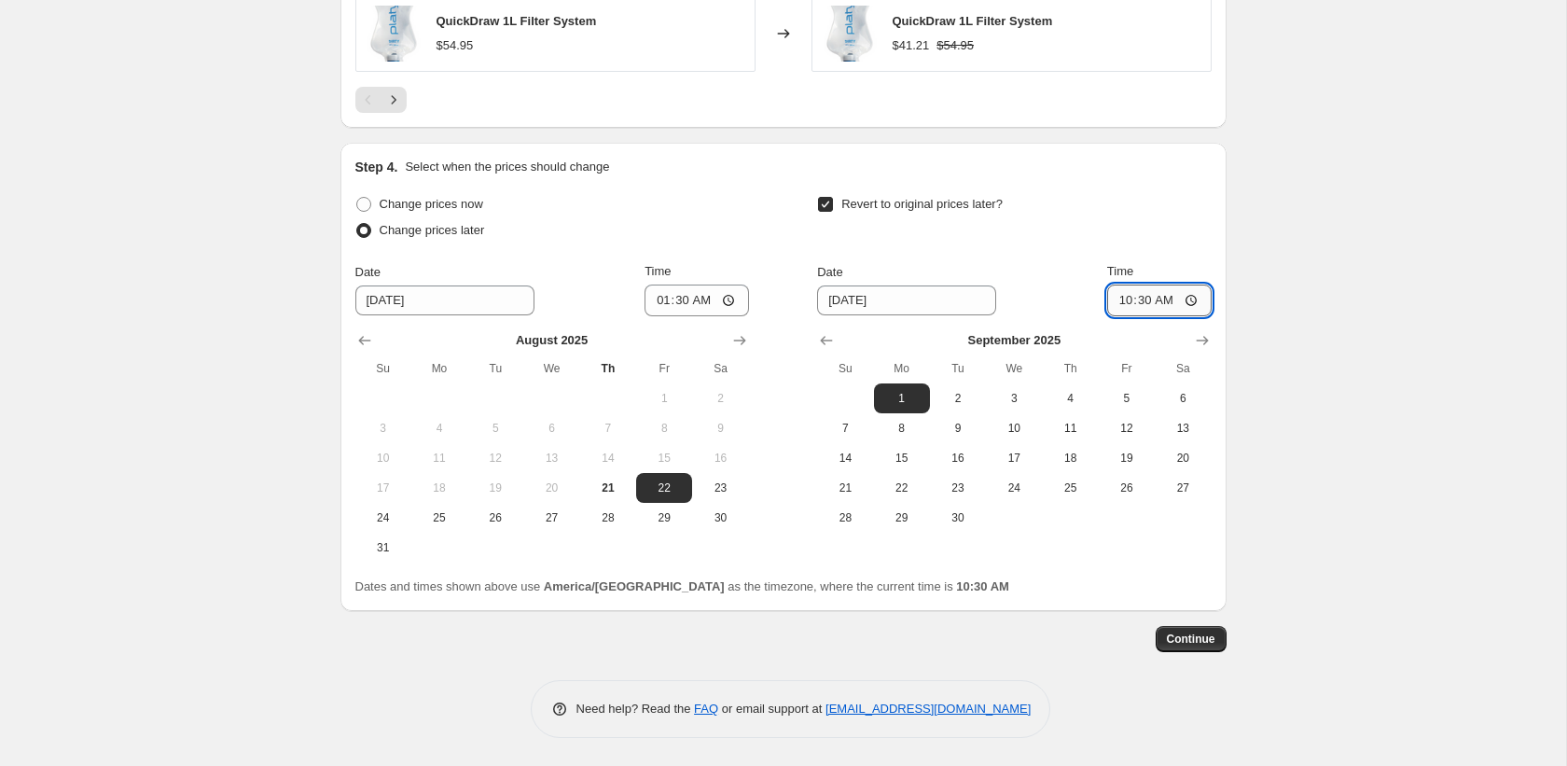
click at [1121, 298] on input "10:30" at bounding box center [1159, 300] width 104 height 32
type input "23:15"
click at [1207, 633] on span "Continue" at bounding box center [1191, 638] width 48 height 15
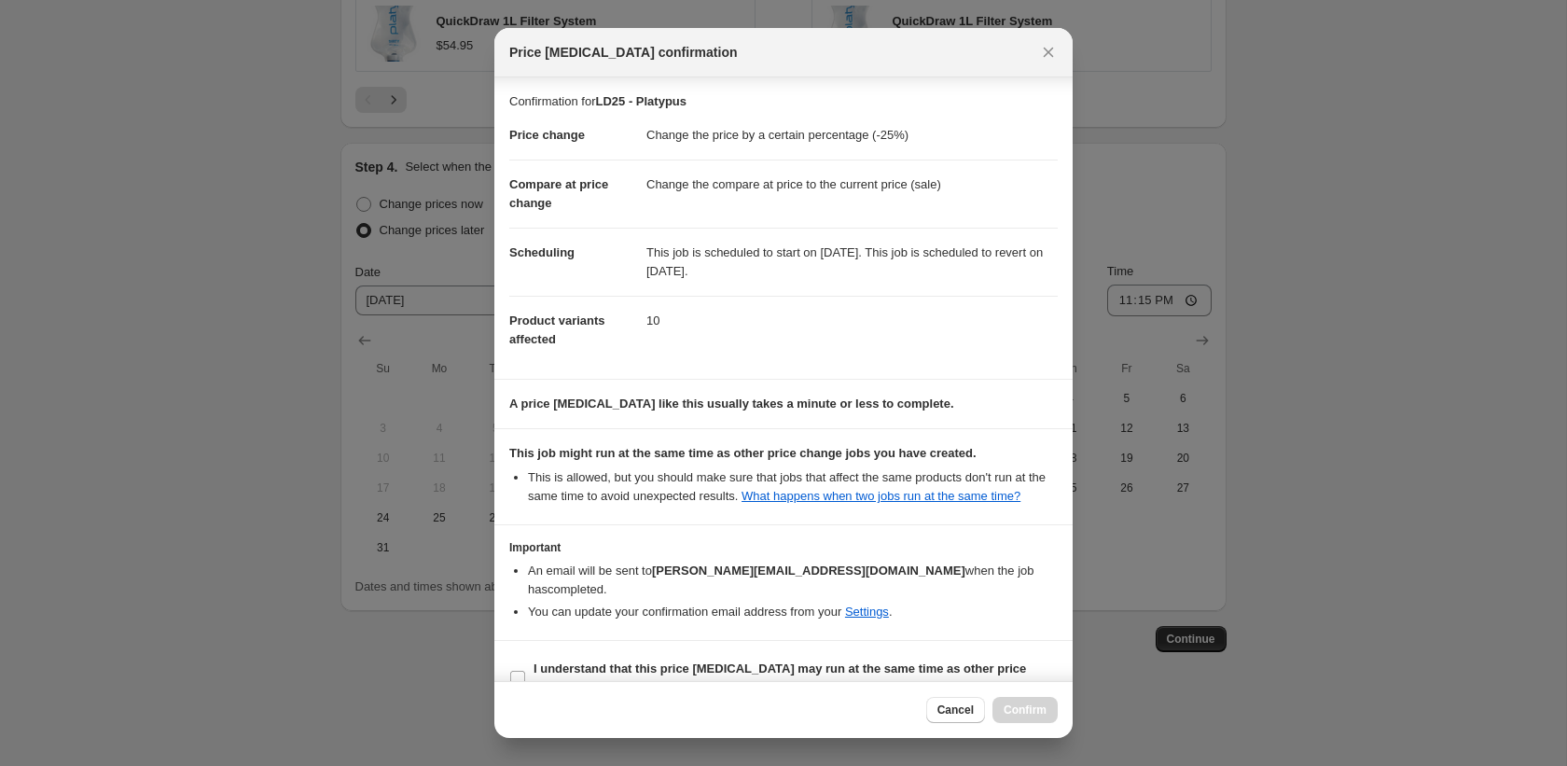
scroll to position [53, 0]
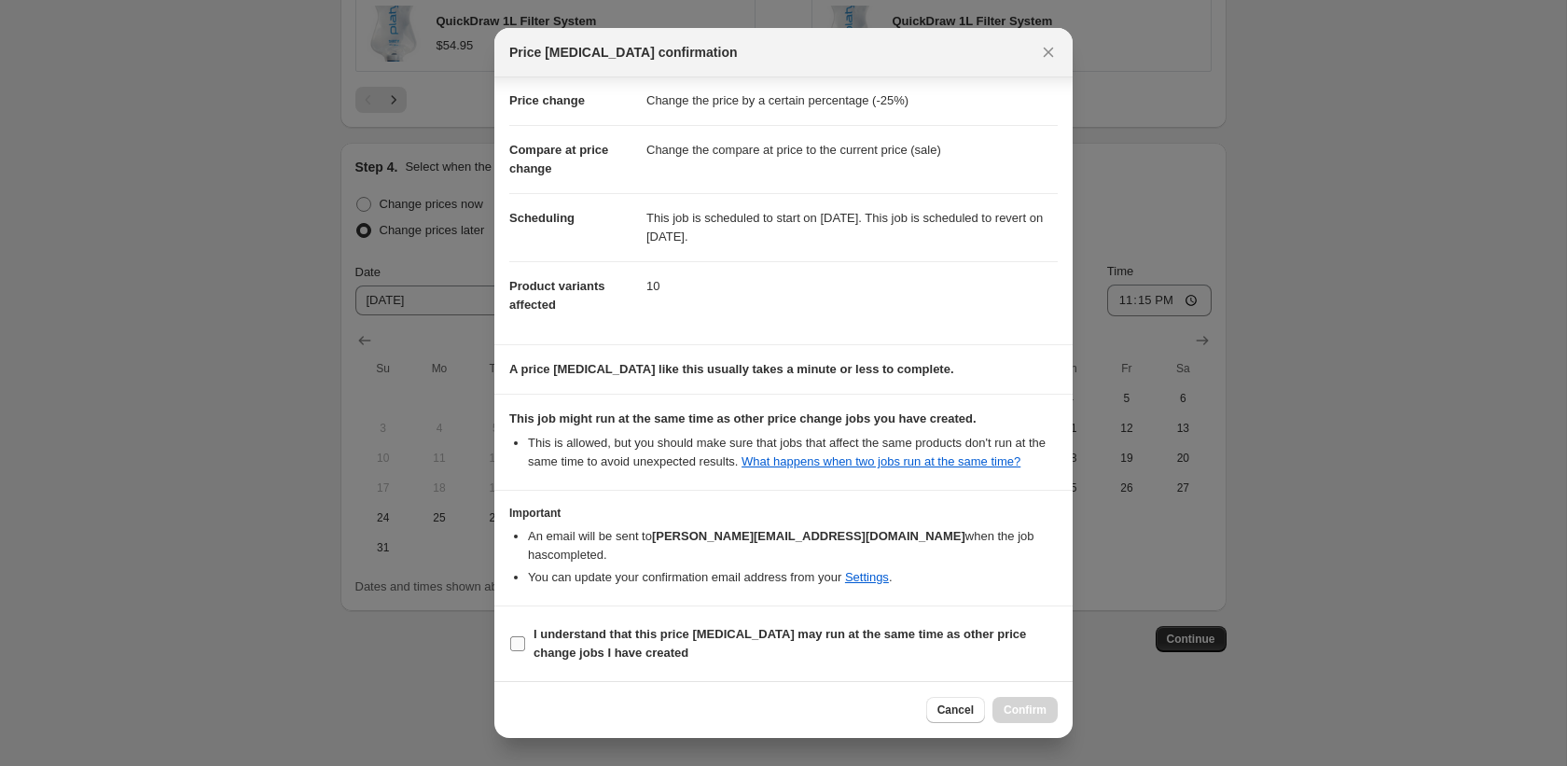
click at [736, 643] on span "I understand that this price change job may run at the same time as other price…" at bounding box center [795, 643] width 524 height 37
click at [525, 643] on input "I understand that this price change job may run at the same time as other price…" at bounding box center [517, 643] width 15 height 15
checkbox input "true"
click at [1023, 709] on span "Confirm" at bounding box center [1025, 709] width 43 height 15
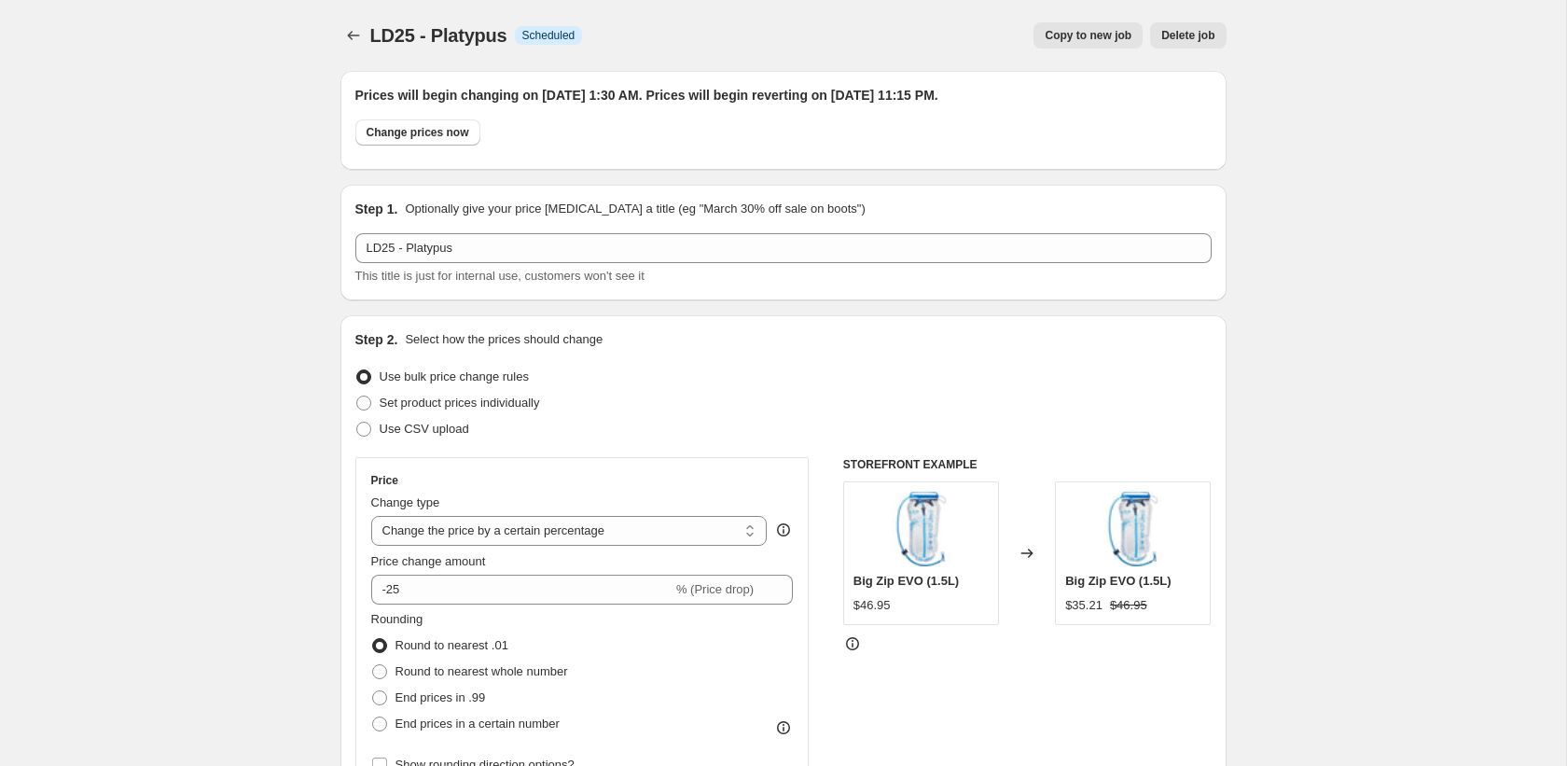
click at [1068, 35] on span "Copy to new job" at bounding box center [1088, 35] width 87 height 15
select select "percentage"
select select "collection"
select select "vendor"
select select "product_status"
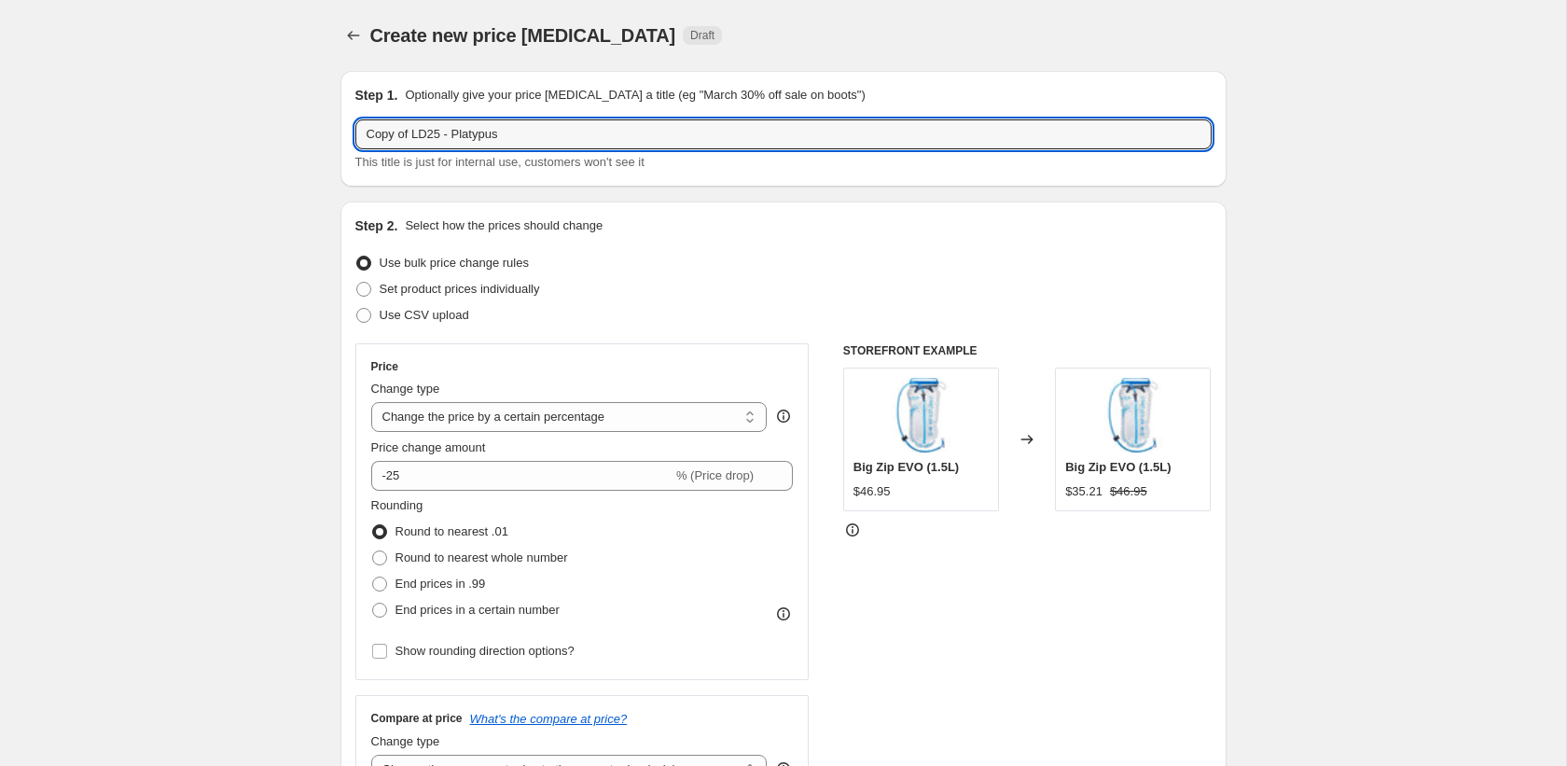
drag, startPoint x: 413, startPoint y: 133, endPoint x: 298, endPoint y: 134, distance: 115.7
click at [424, 127] on input "LD25 - Platypus" at bounding box center [783, 134] width 856 height 30
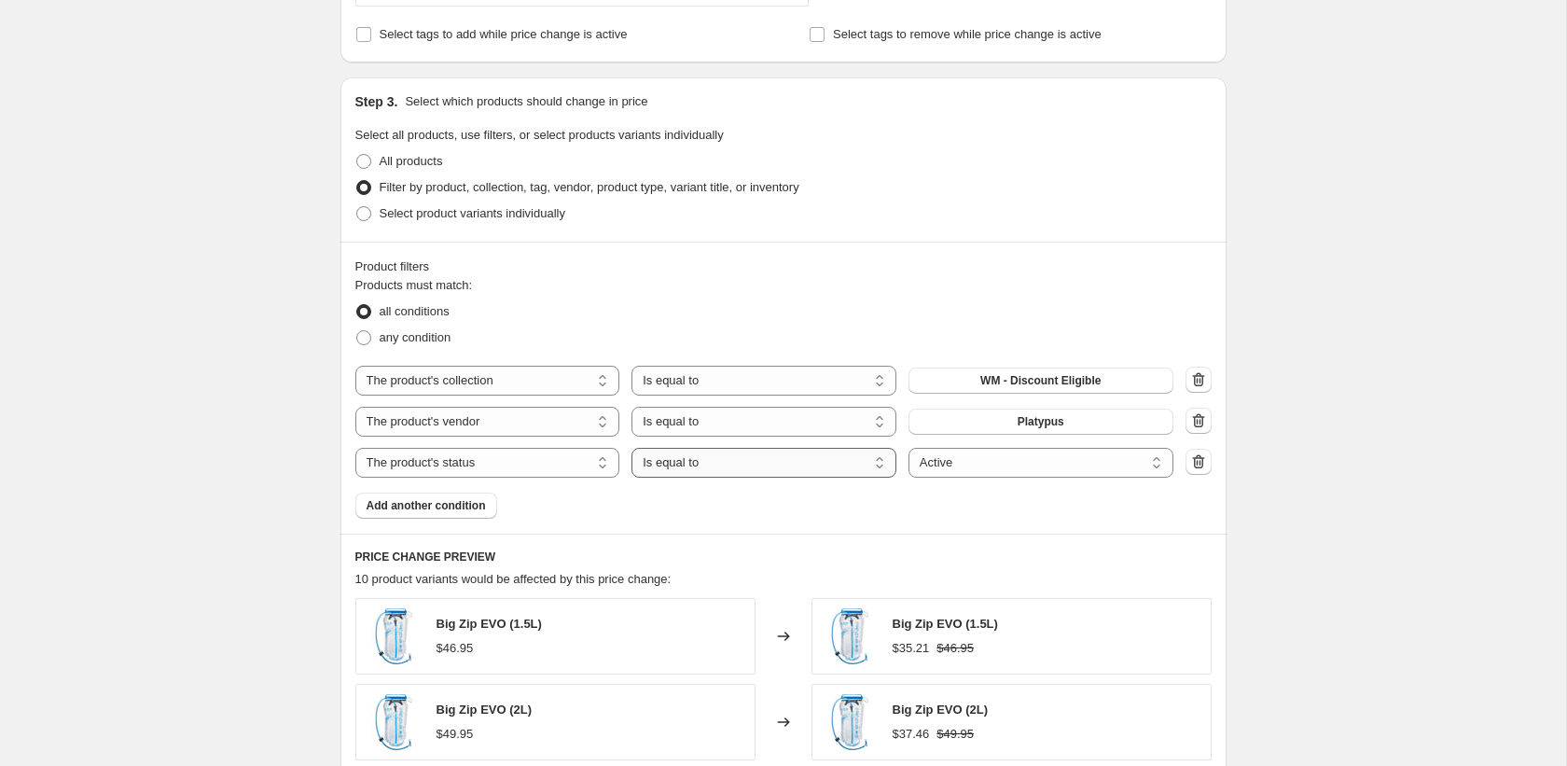
scroll to position [1013, 0]
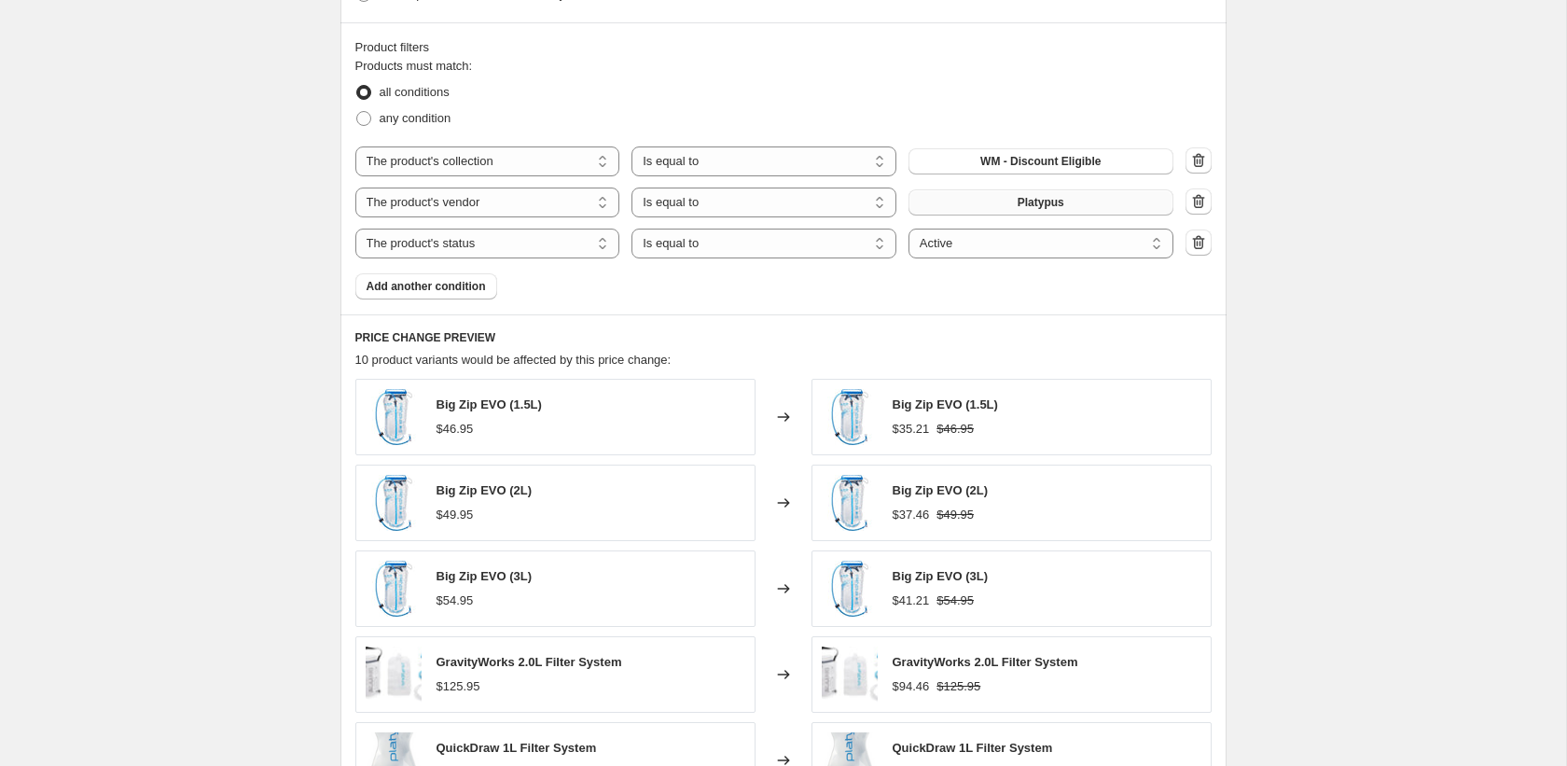
type input "LD25 - Therm-a-Rest"
click at [981, 192] on button "Platypus" at bounding box center [1040, 202] width 265 height 26
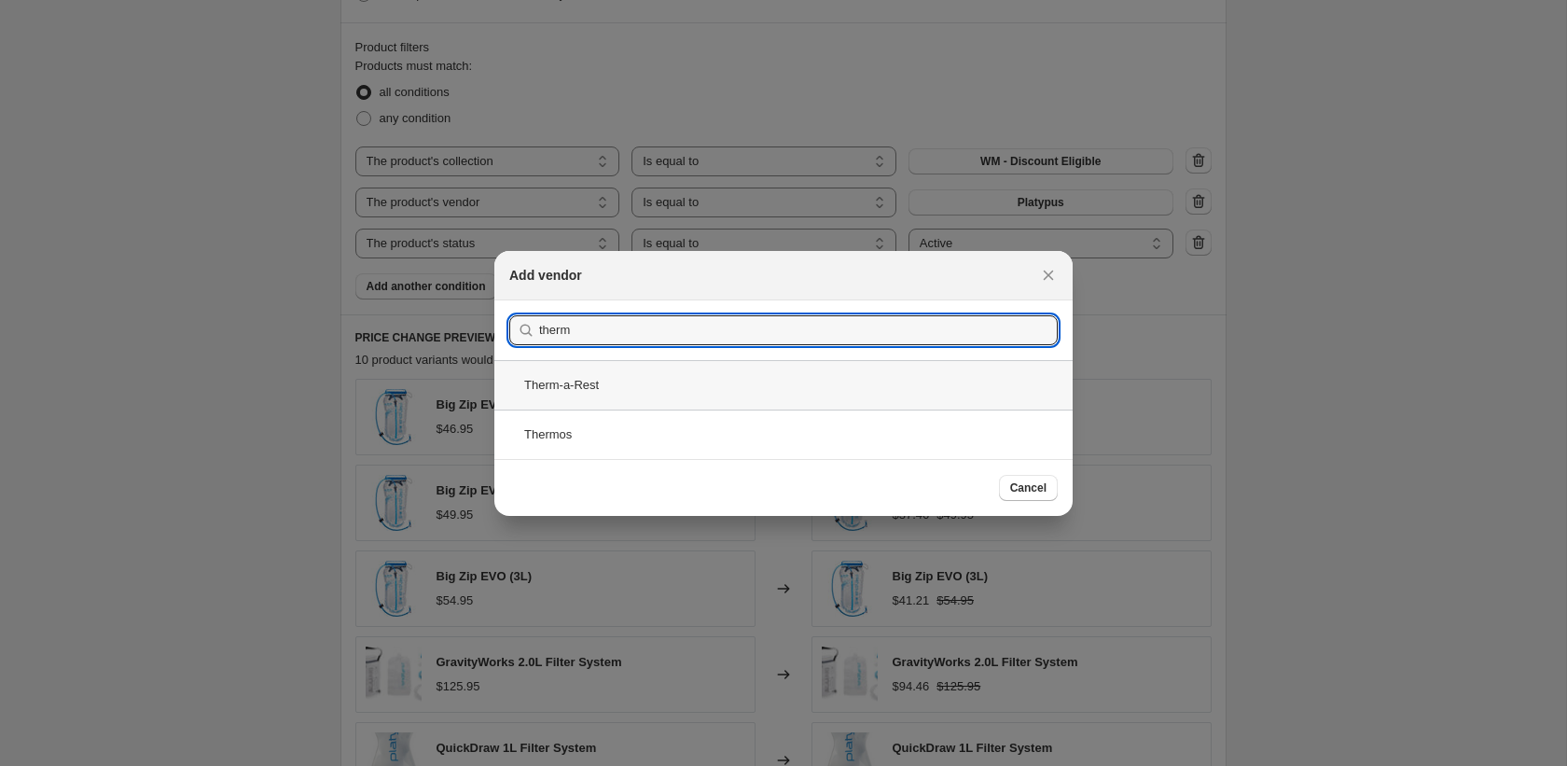
type input "therm"
click at [794, 382] on div "Therm-a-Rest" at bounding box center [783, 384] width 578 height 49
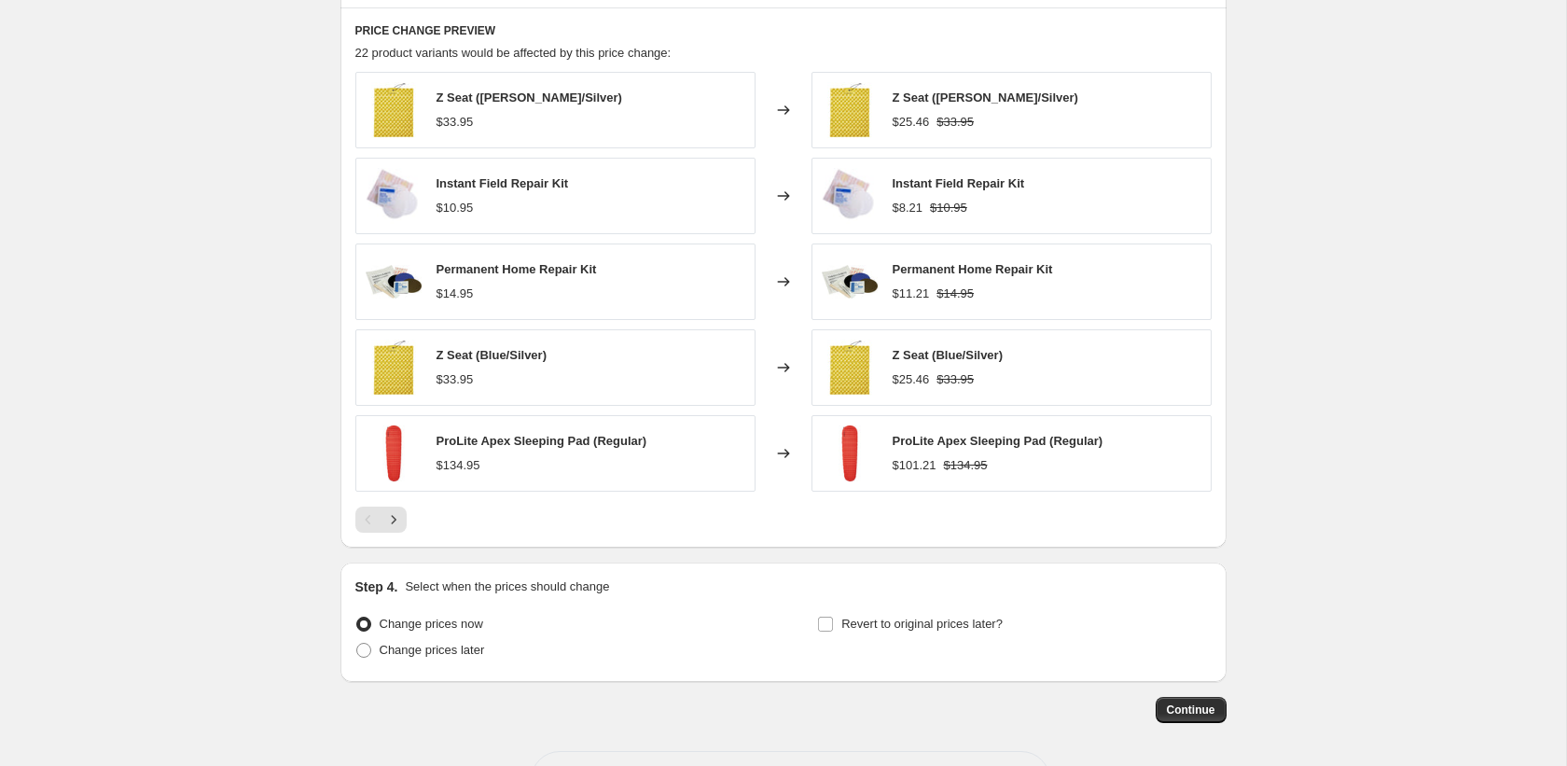
scroll to position [1391, 0]
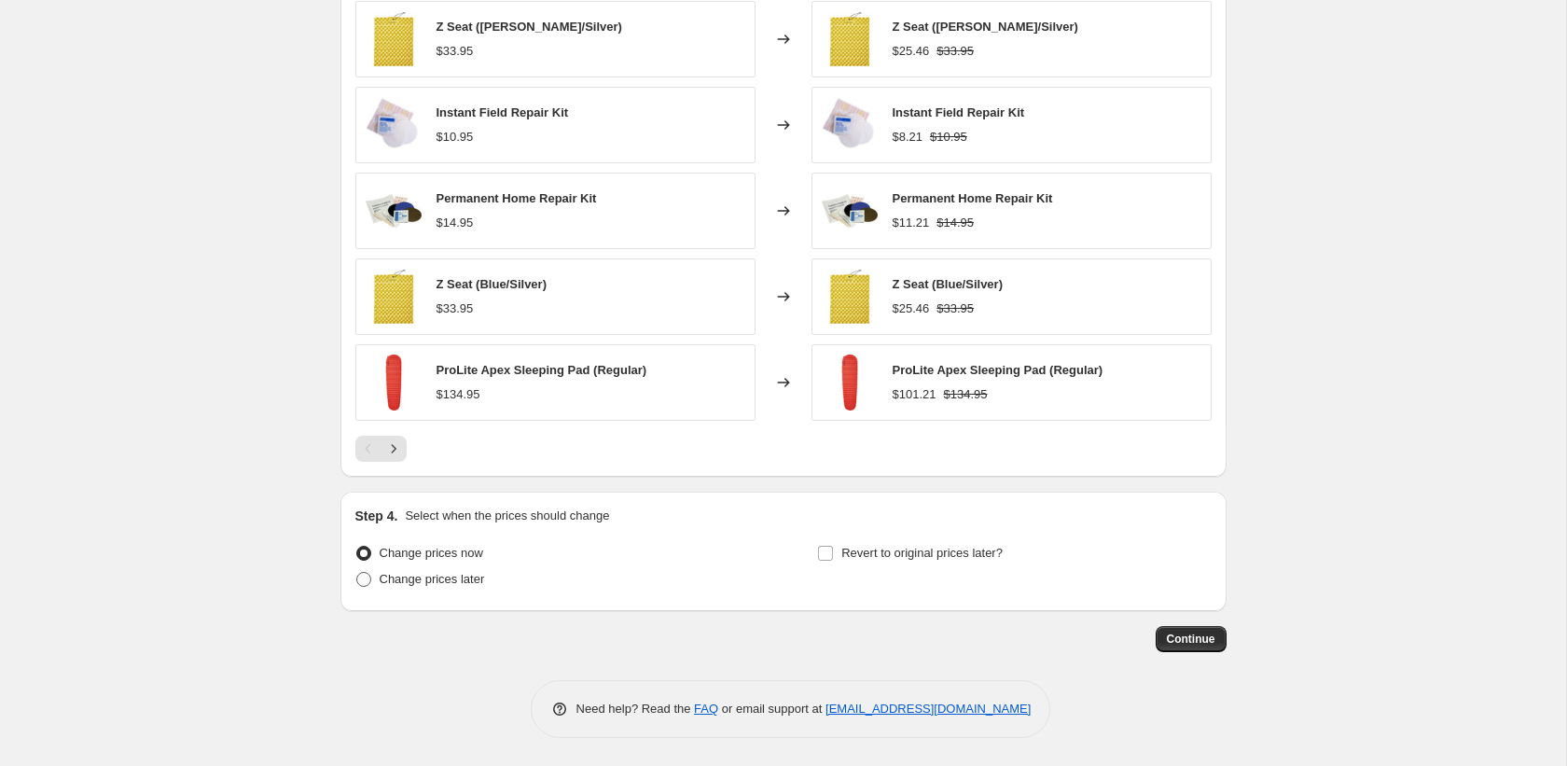
click at [404, 585] on span "Change prices later" at bounding box center [432, 579] width 105 height 14
click at [357, 573] on input "Change prices later" at bounding box center [356, 572] width 1 height 1
radio input "true"
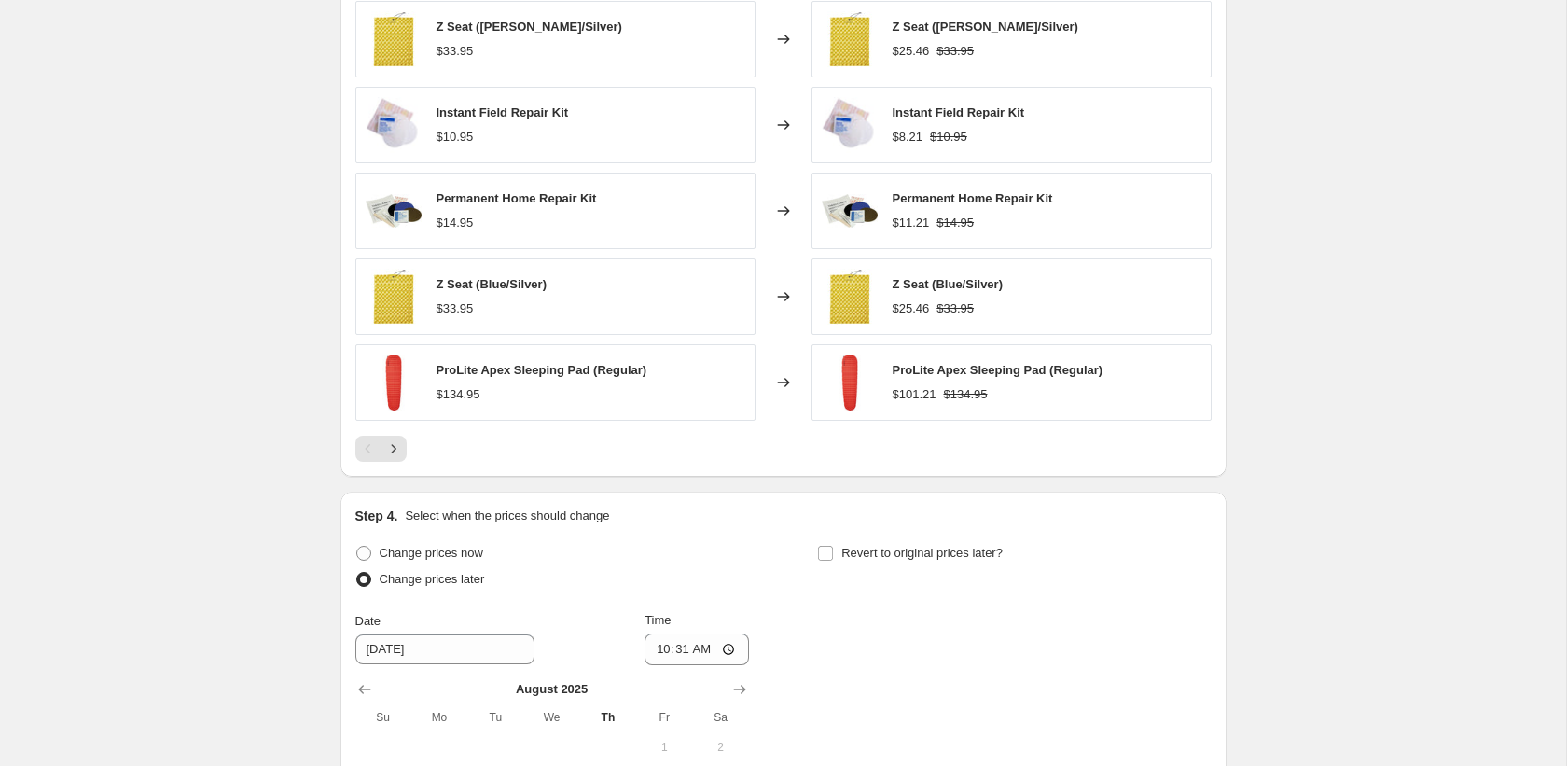
scroll to position [1739, 0]
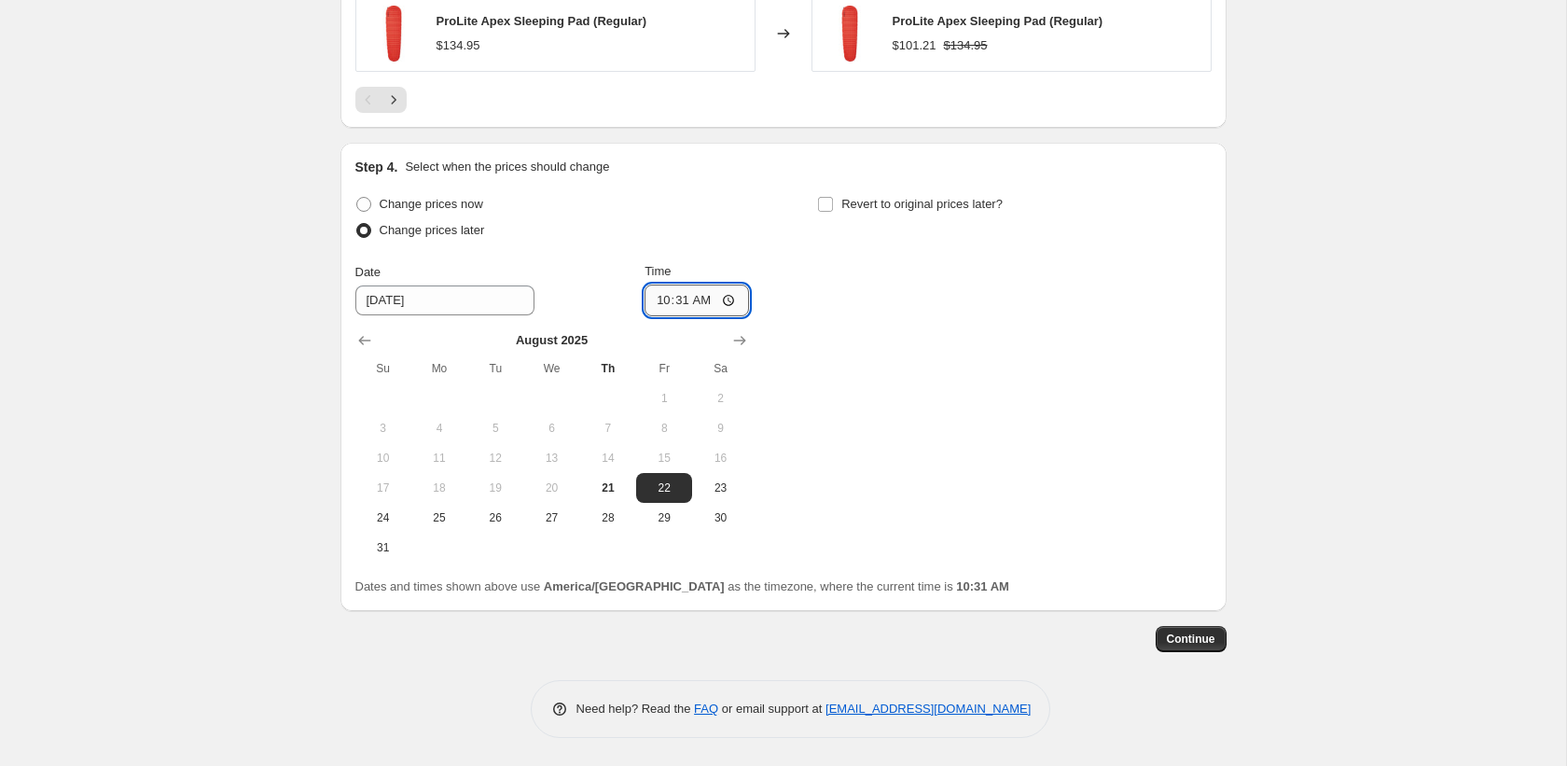
click at [657, 298] on input "10:31" at bounding box center [696, 300] width 104 height 32
type input "01:31"
click at [916, 198] on span "Revert to original prices later?" at bounding box center [921, 204] width 161 height 14
click at [833, 198] on input "Revert to original prices later?" at bounding box center [825, 204] width 15 height 15
checkbox input "true"
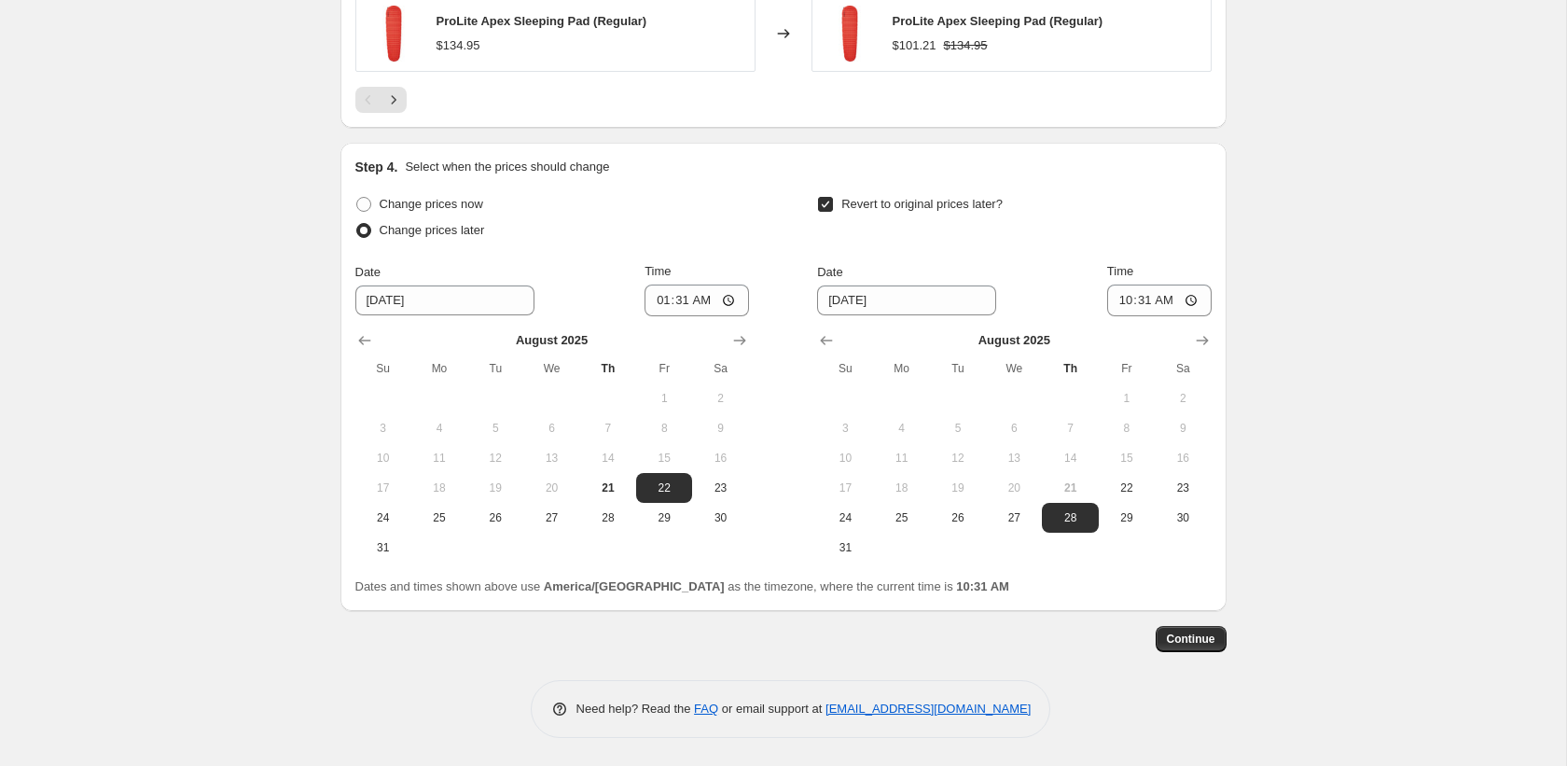
click at [1216, 341] on div "Step 4. Select when the prices should change Change prices now Change prices la…" at bounding box center [783, 377] width 886 height 468
click at [1207, 341] on icon "Show next month, September 2025" at bounding box center [1202, 340] width 19 height 19
click at [912, 395] on span "1" at bounding box center [901, 398] width 41 height 15
type input "9/1/2025"
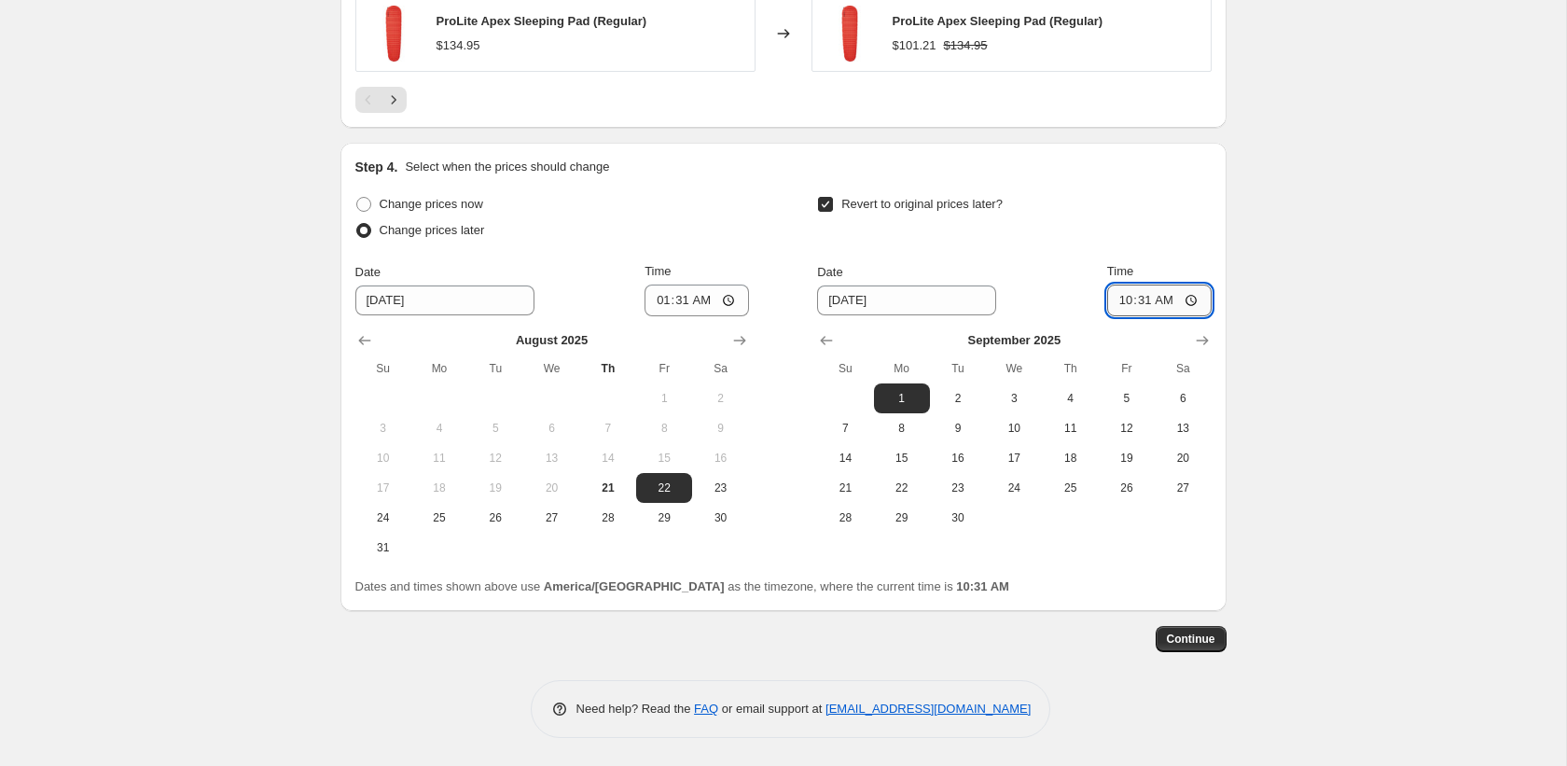
click at [1126, 300] on input "10:31" at bounding box center [1159, 300] width 104 height 32
type input "23:59"
click at [1212, 638] on span "Continue" at bounding box center [1191, 638] width 48 height 15
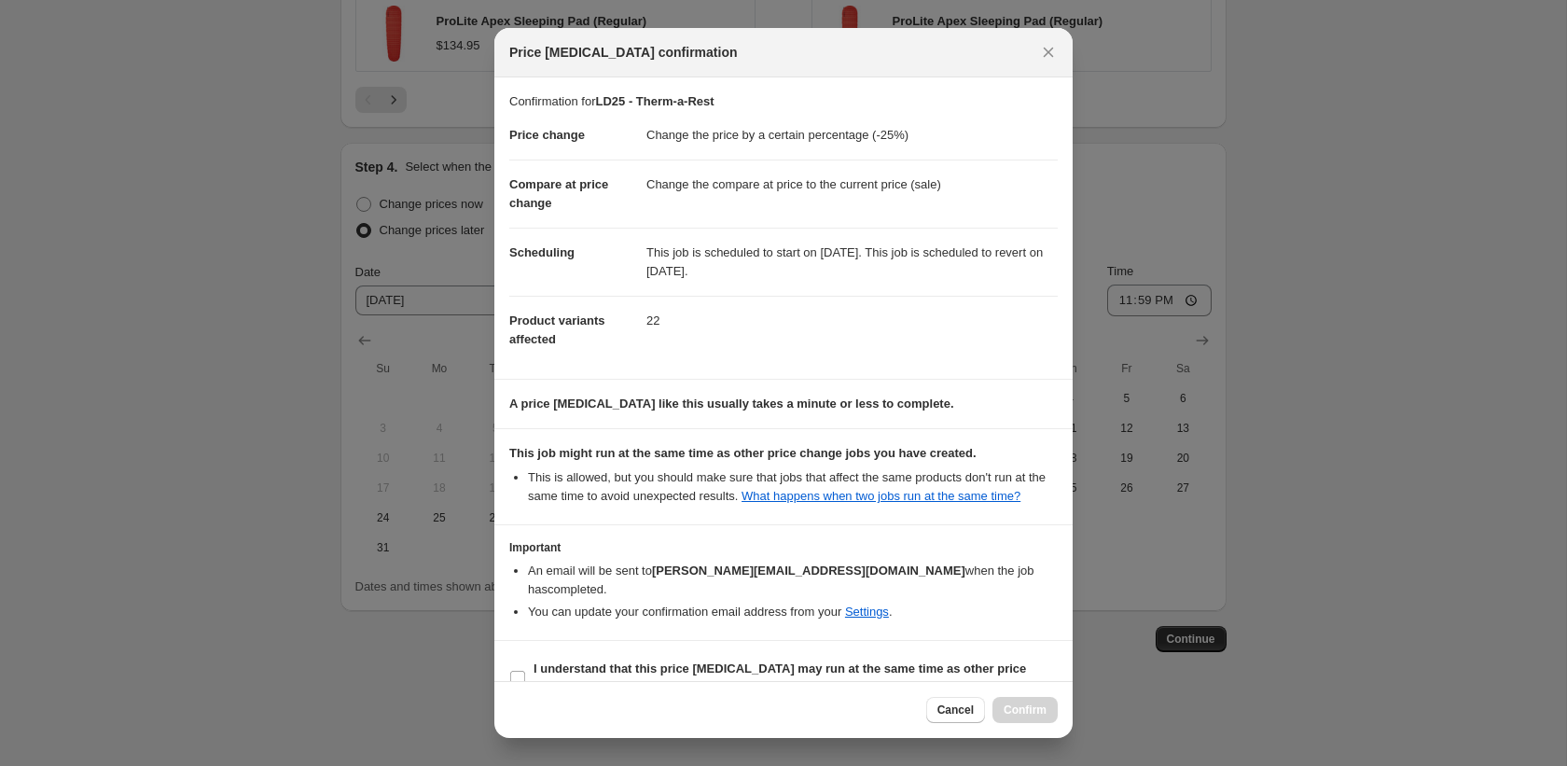
scroll to position [53, 0]
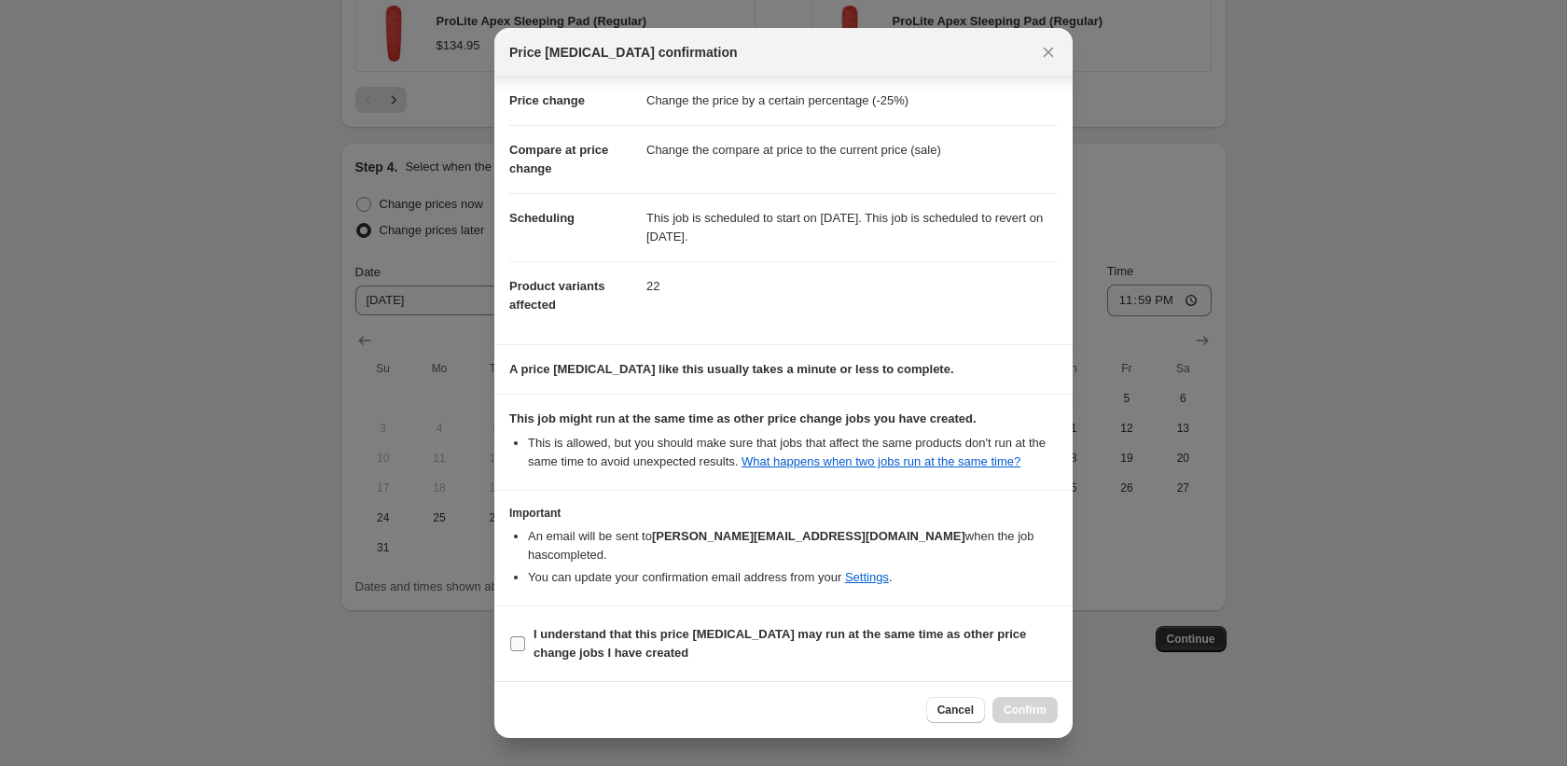
click at [857, 641] on b "I understand that this price change job may run at the same time as other price…" at bounding box center [779, 643] width 492 height 33
click at [525, 641] on input "I understand that this price change job may run at the same time as other price…" at bounding box center [517, 643] width 15 height 15
checkbox input "true"
click at [1029, 713] on span "Confirm" at bounding box center [1025, 709] width 43 height 15
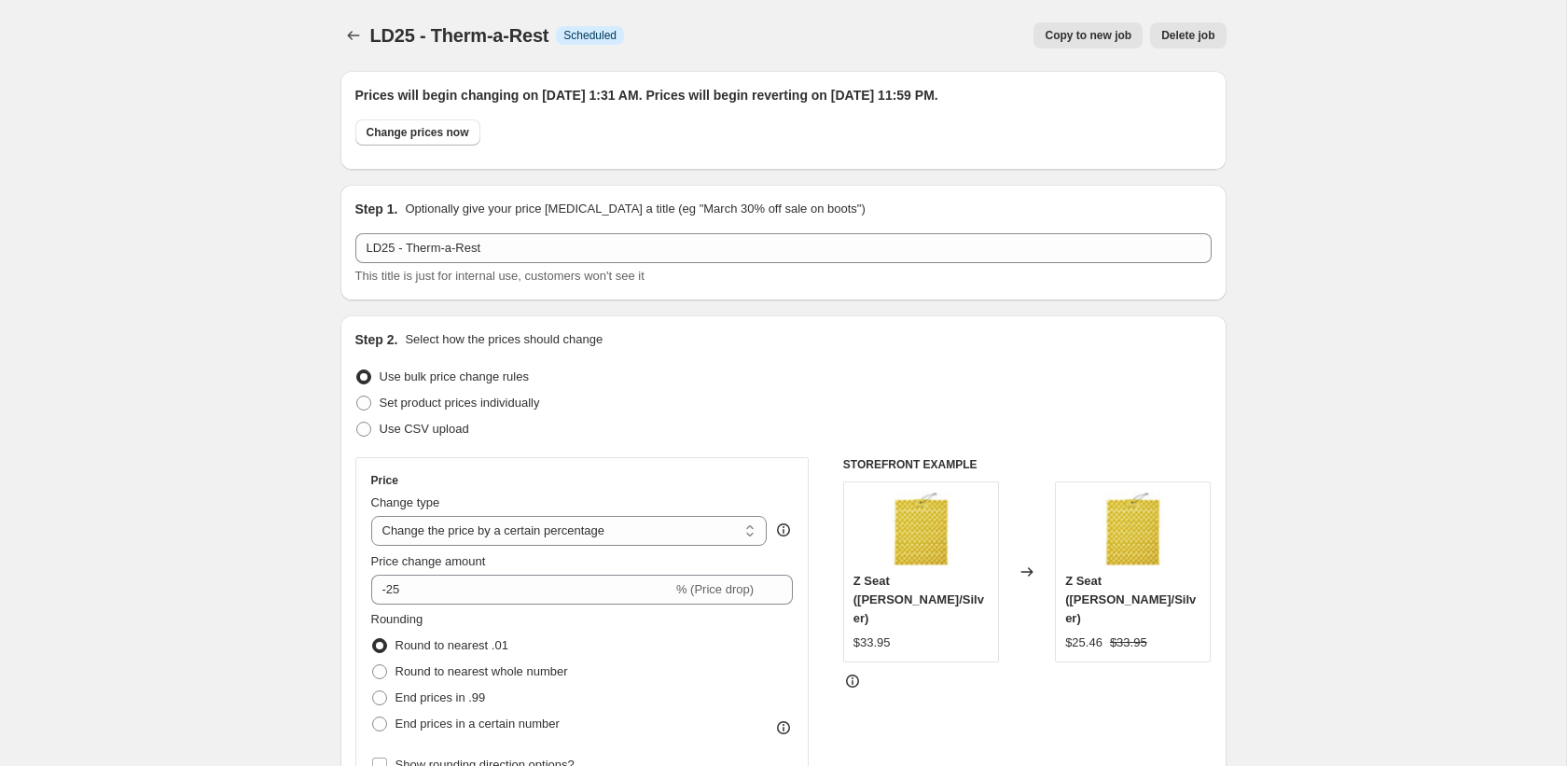
click at [1068, 35] on span "Copy to new job" at bounding box center [1088, 35] width 87 height 15
select select "percentage"
select select "collection"
select select "vendor"
select select "product_status"
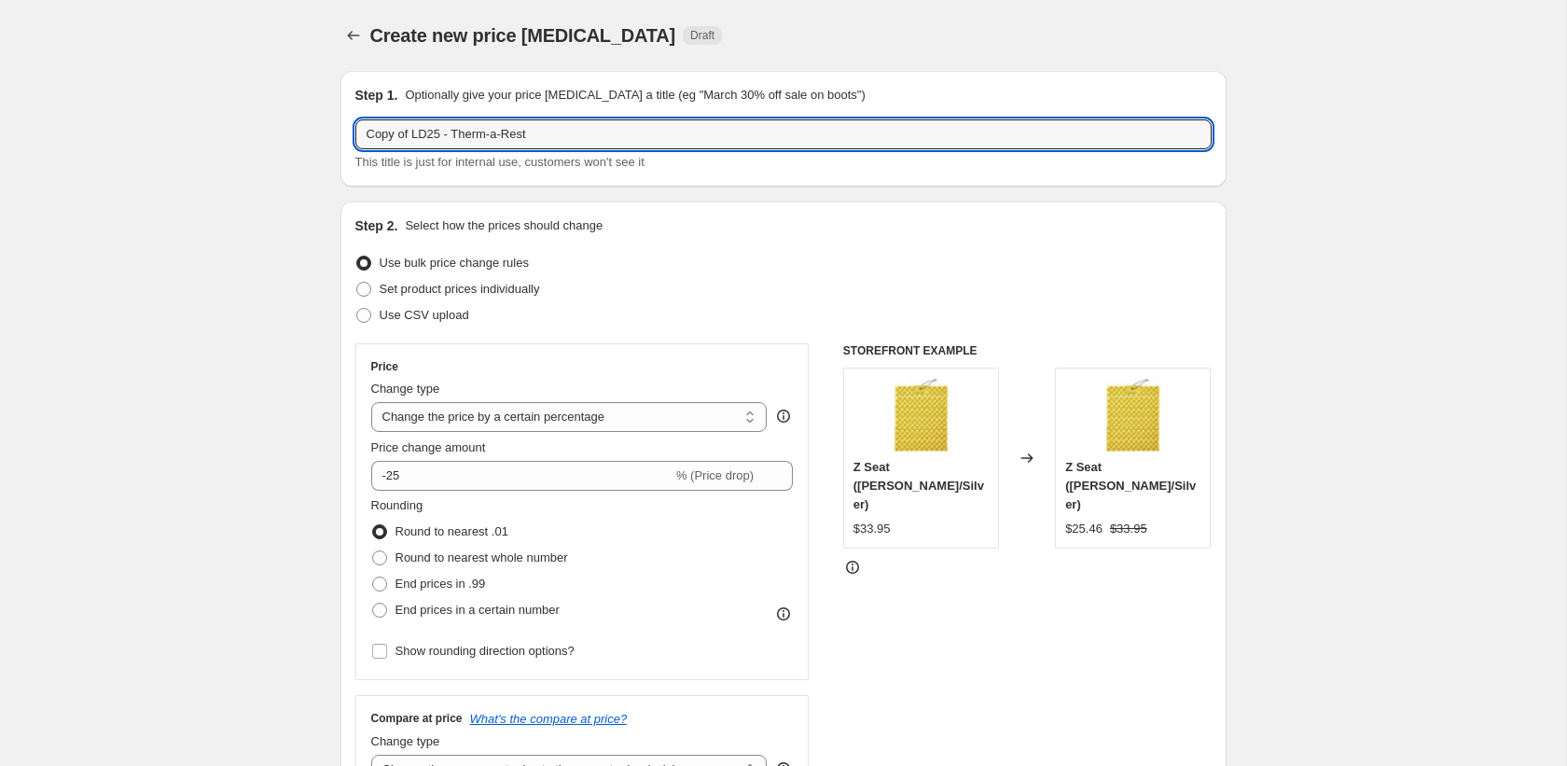
drag, startPoint x: 414, startPoint y: 135, endPoint x: 322, endPoint y: 138, distance: 92.4
drag, startPoint x: 408, startPoint y: 134, endPoint x: 497, endPoint y: 131, distance: 88.7
click at [497, 131] on input "LD25 - Therm-a-Rest" at bounding box center [783, 134] width 856 height 30
type input "LD25 - Scarpa"
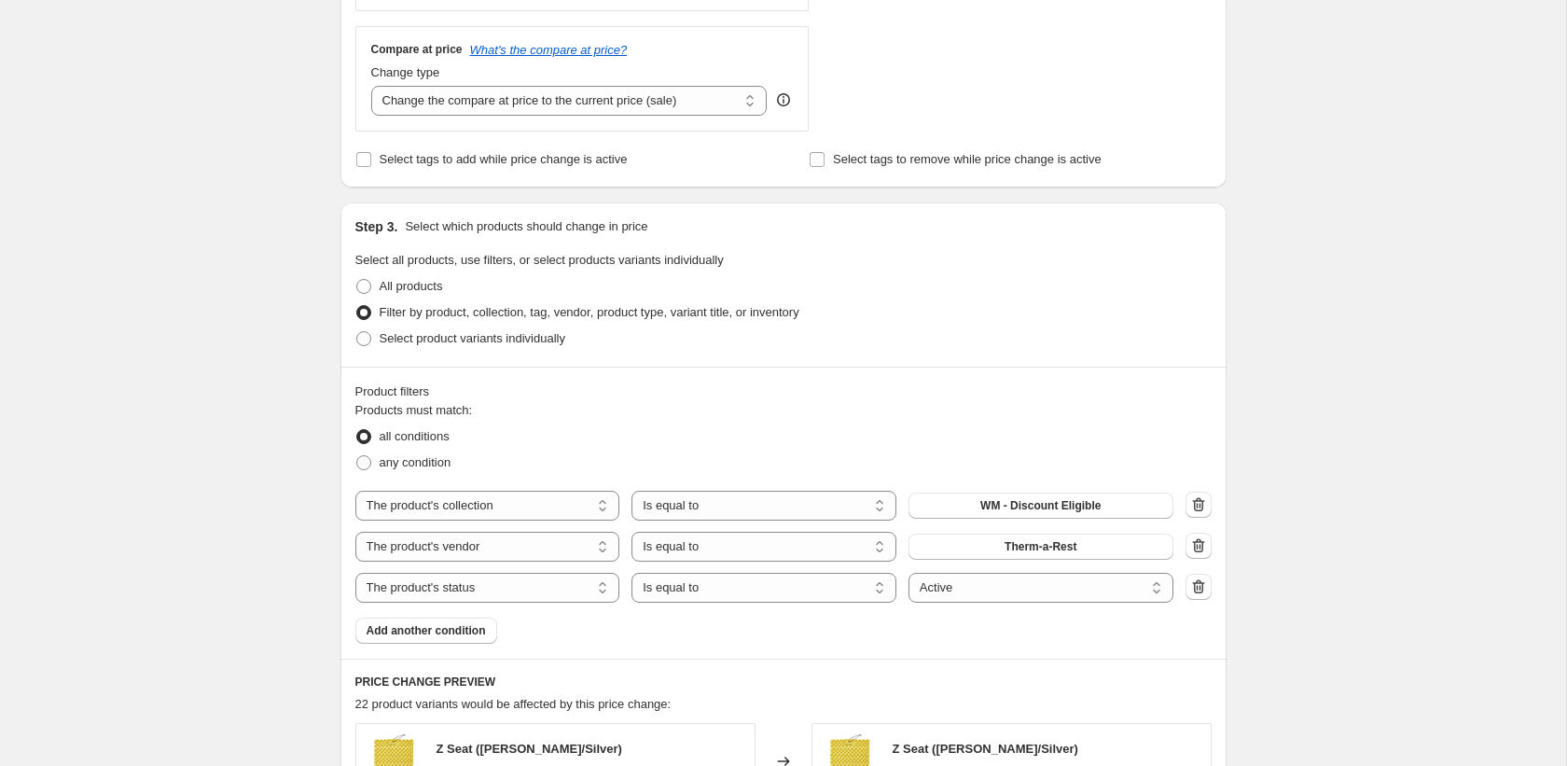
scroll to position [684, 0]
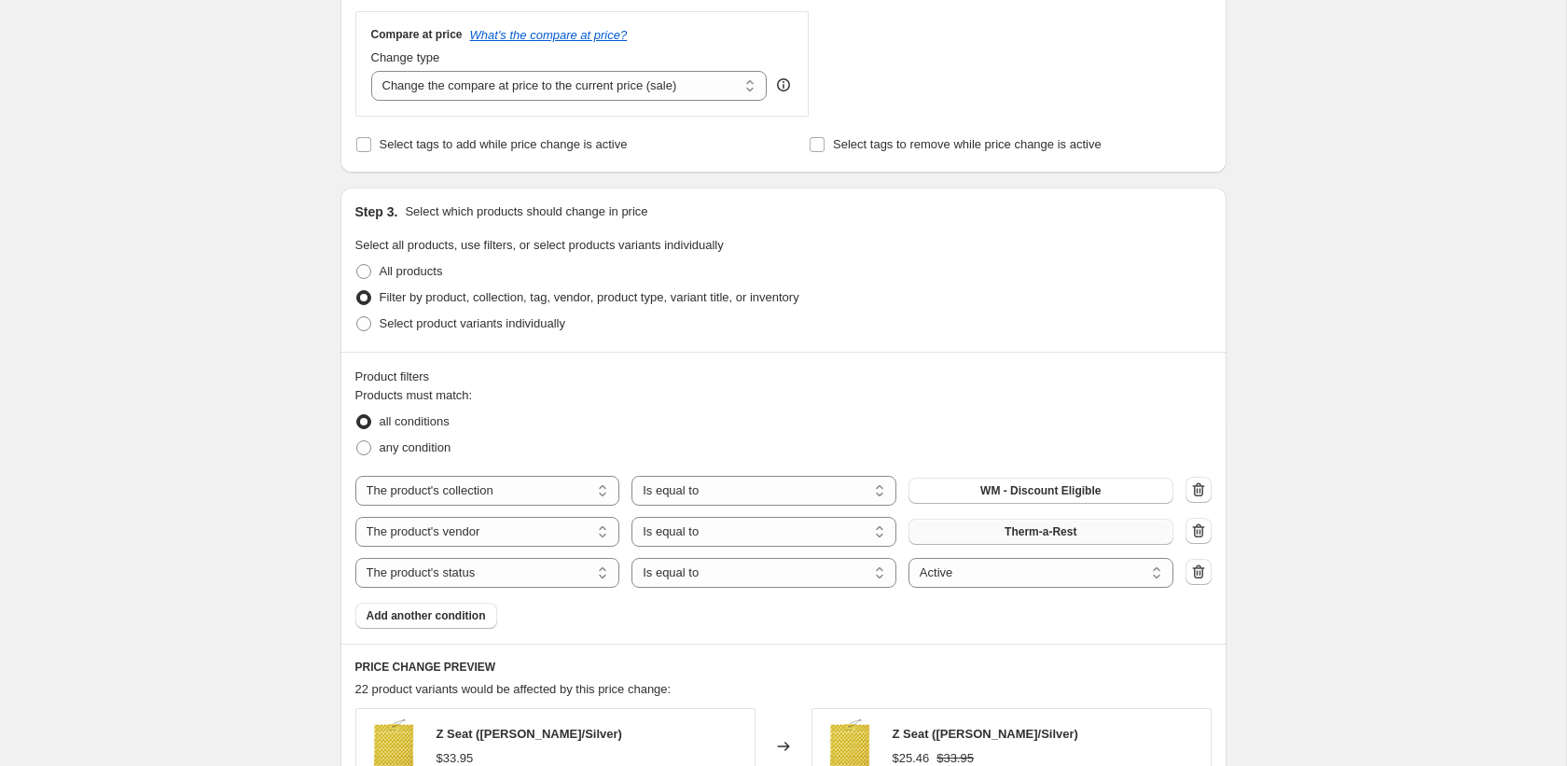
click at [1004, 537] on span "Therm-a-Rest" at bounding box center [1040, 531] width 72 height 15
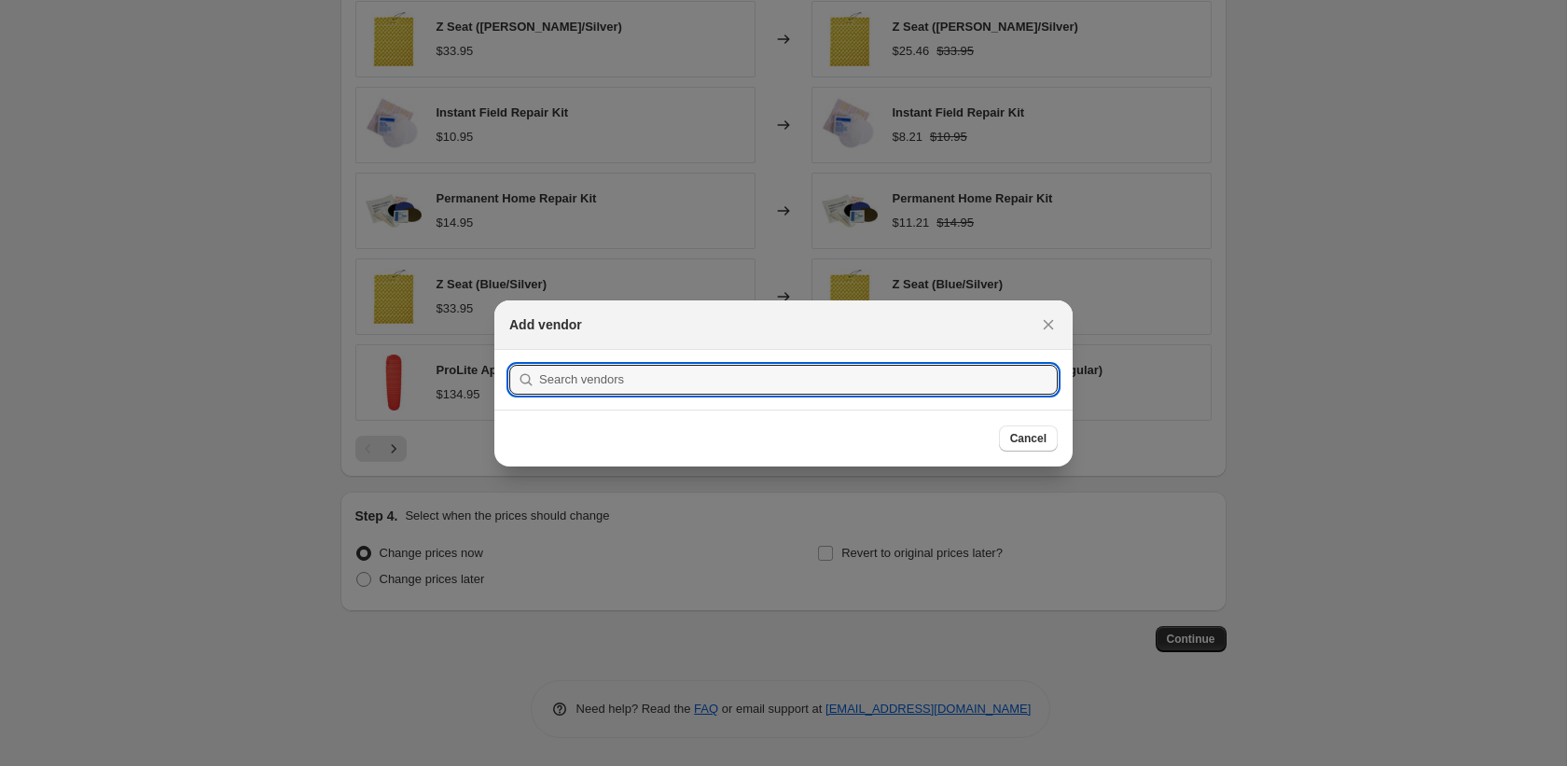
scroll to position [685, 0]
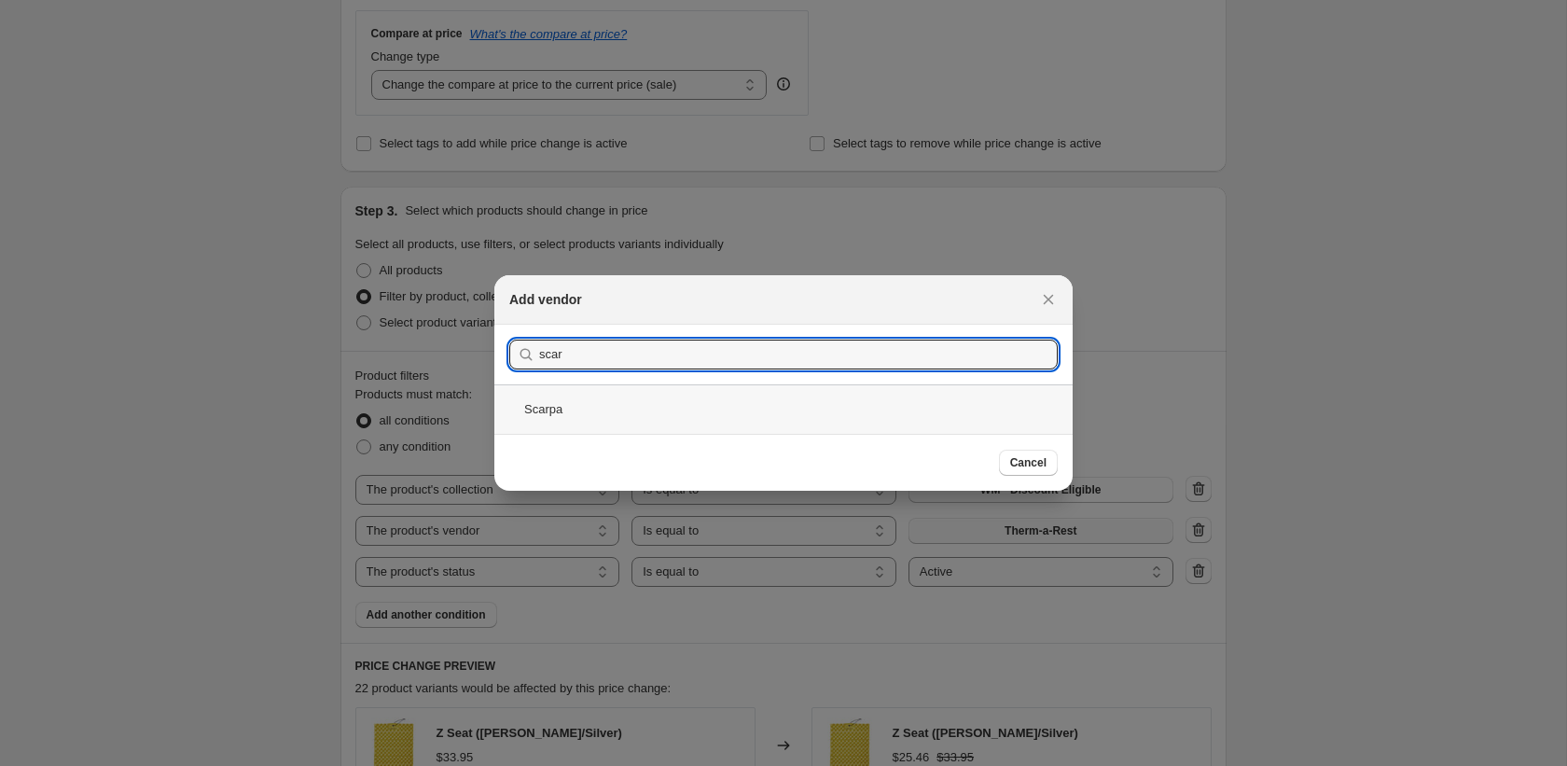
type input "scar"
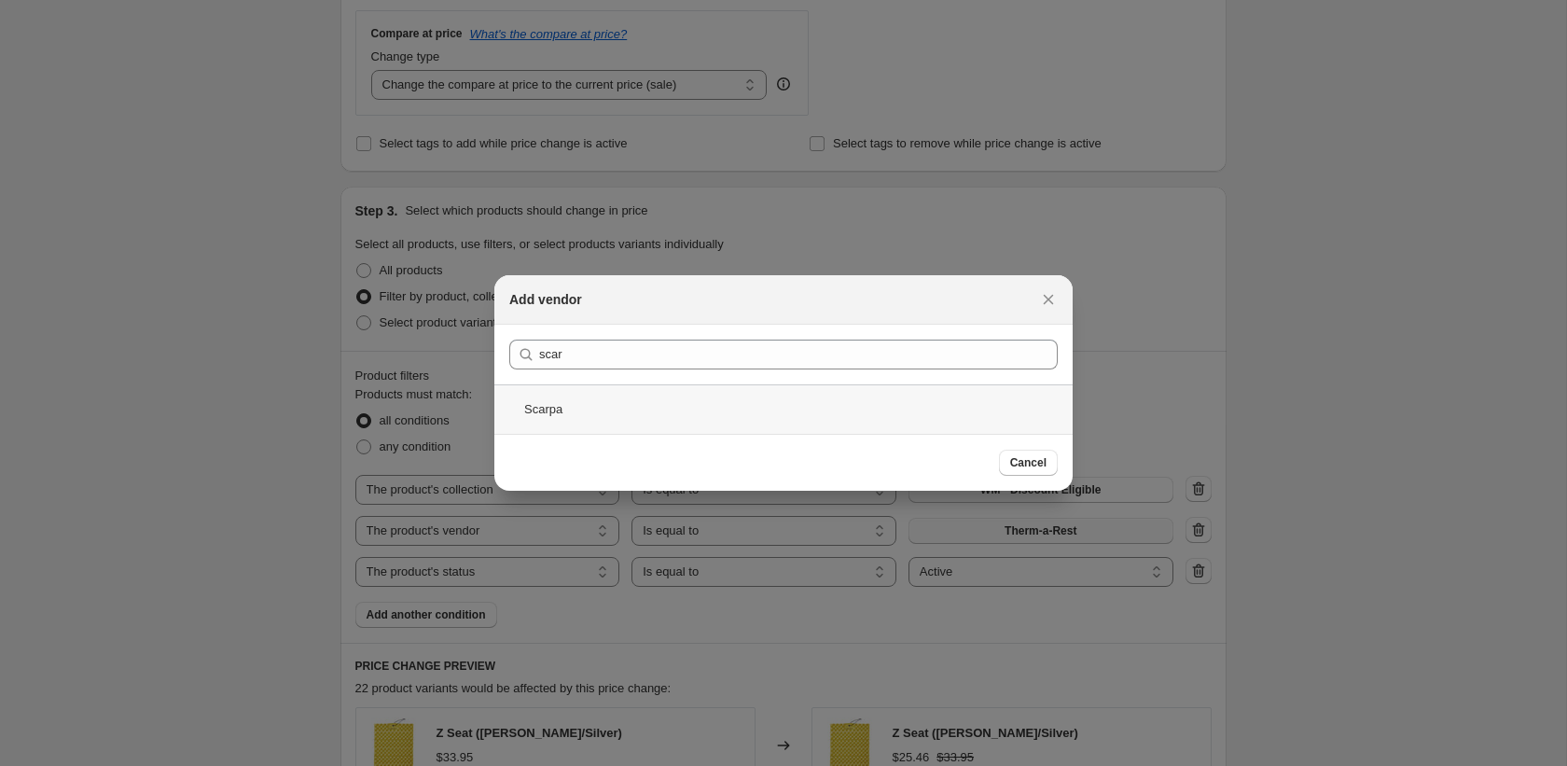
click at [734, 422] on div "Scarpa" at bounding box center [783, 408] width 578 height 49
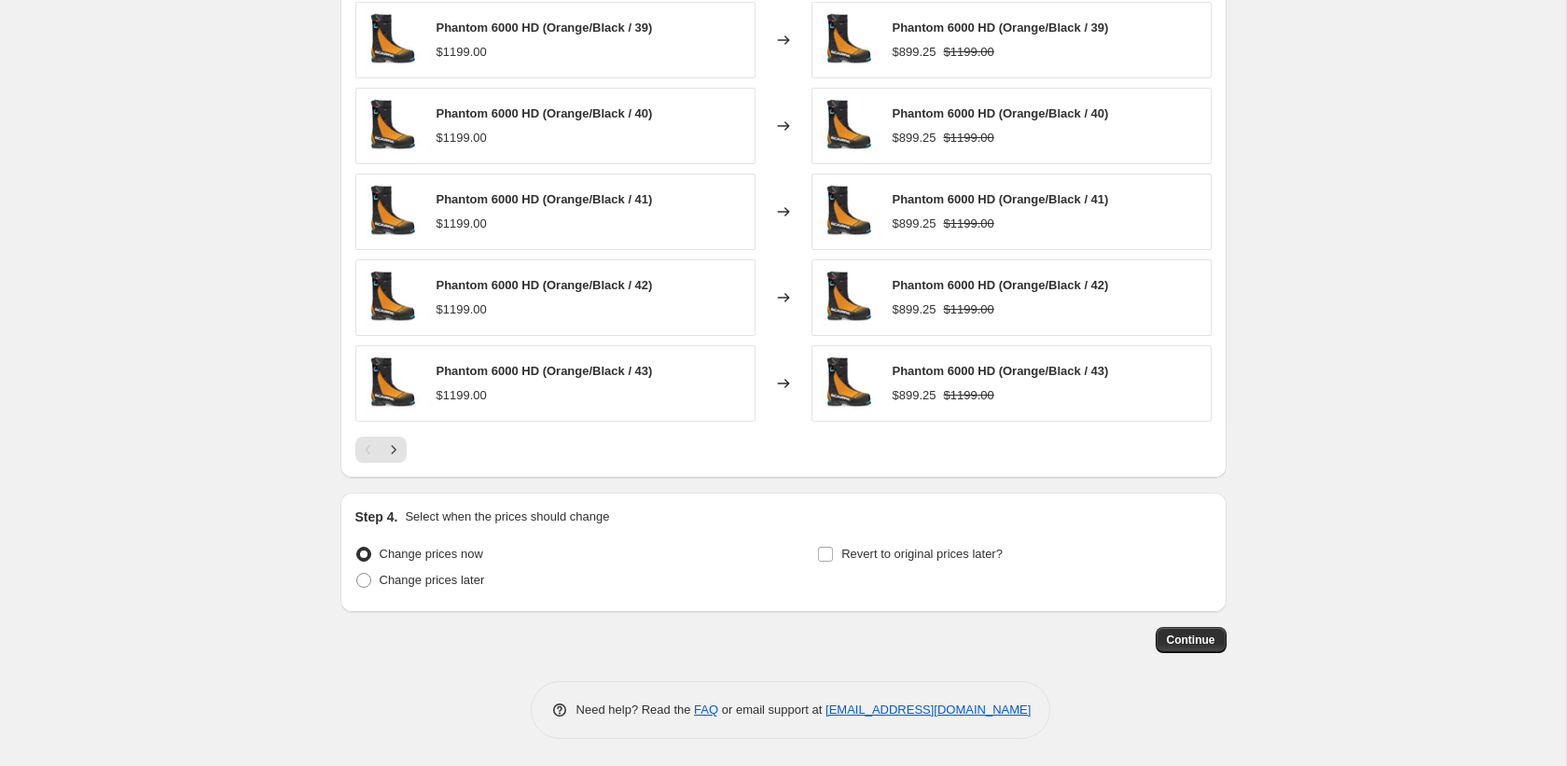
scroll to position [1391, 0]
click at [399, 573] on span "Change prices later" at bounding box center [432, 579] width 105 height 14
click at [357, 573] on input "Change prices later" at bounding box center [356, 572] width 1 height 1
radio input "true"
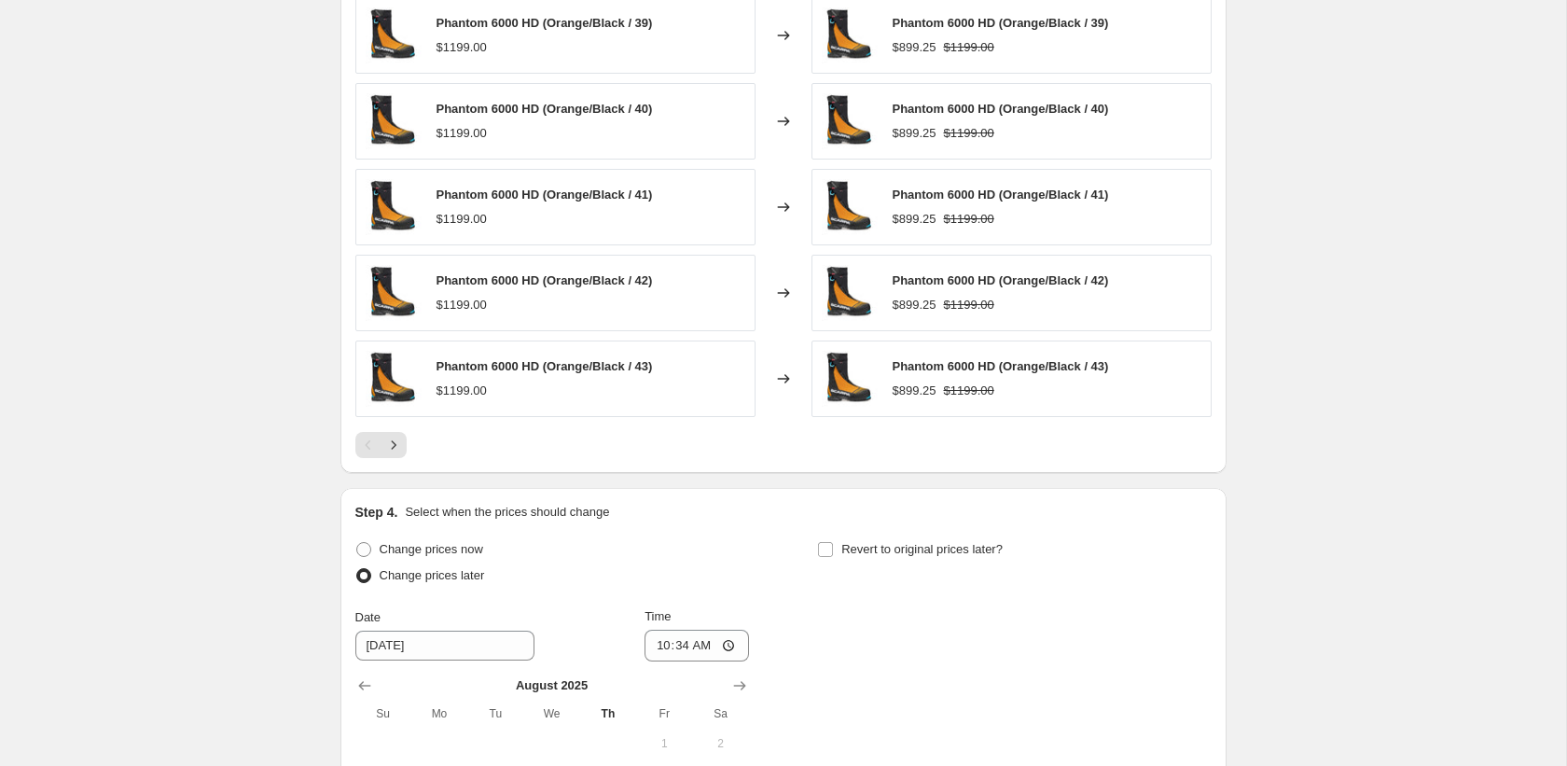
scroll to position [1739, 0]
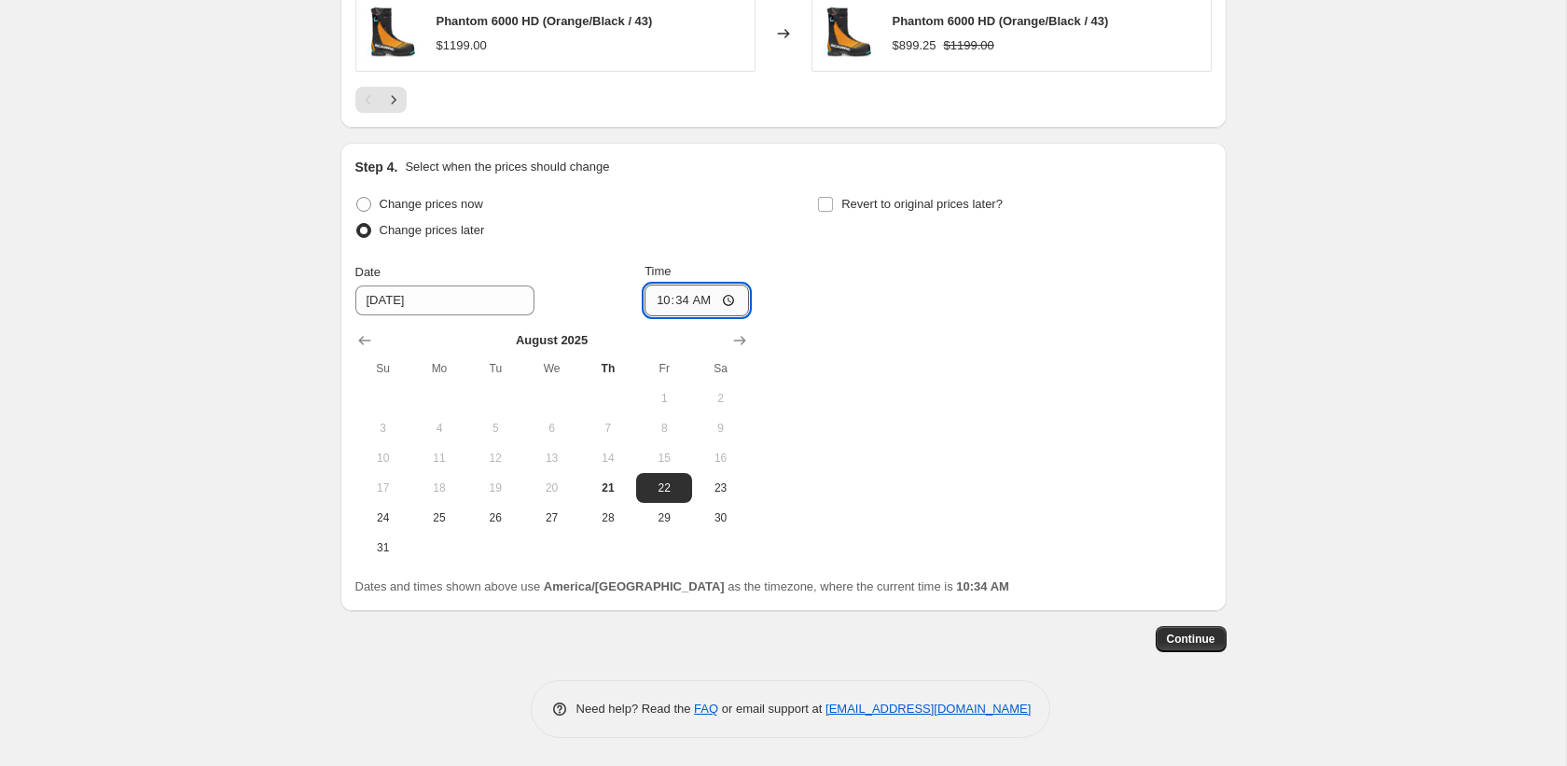
click at [655, 300] on input "10:34" at bounding box center [696, 300] width 104 height 32
type input "01:34"
click at [877, 207] on span "Revert to original prices later?" at bounding box center [921, 204] width 161 height 14
click at [833, 207] on input "Revert to original prices later?" at bounding box center [825, 204] width 15 height 15
checkbox input "true"
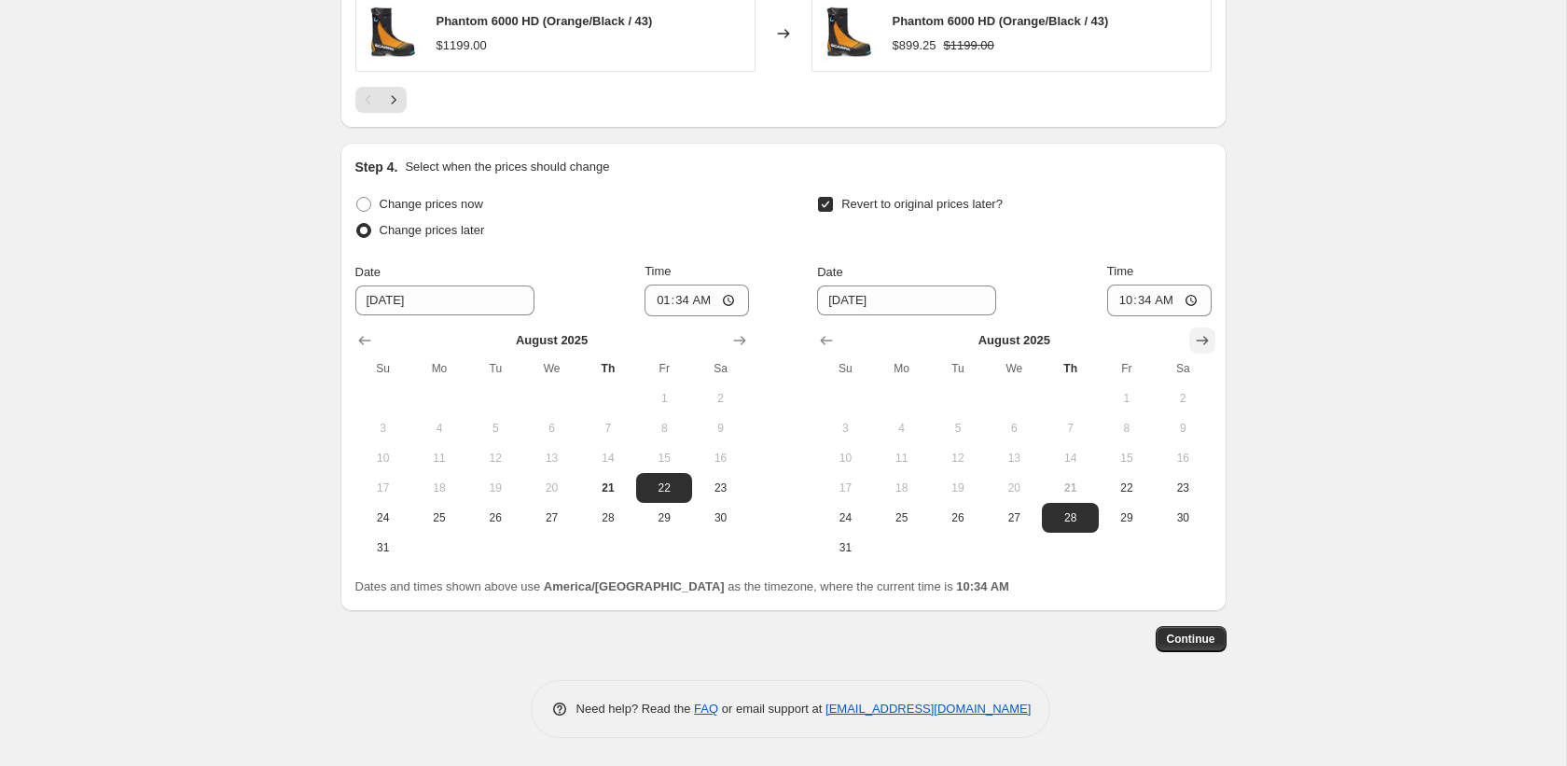
click at [1202, 338] on icon "Show next month, September 2025" at bounding box center [1202, 340] width 19 height 19
click at [896, 385] on button "1" at bounding box center [902, 398] width 56 height 30
type input "9/1/2025"
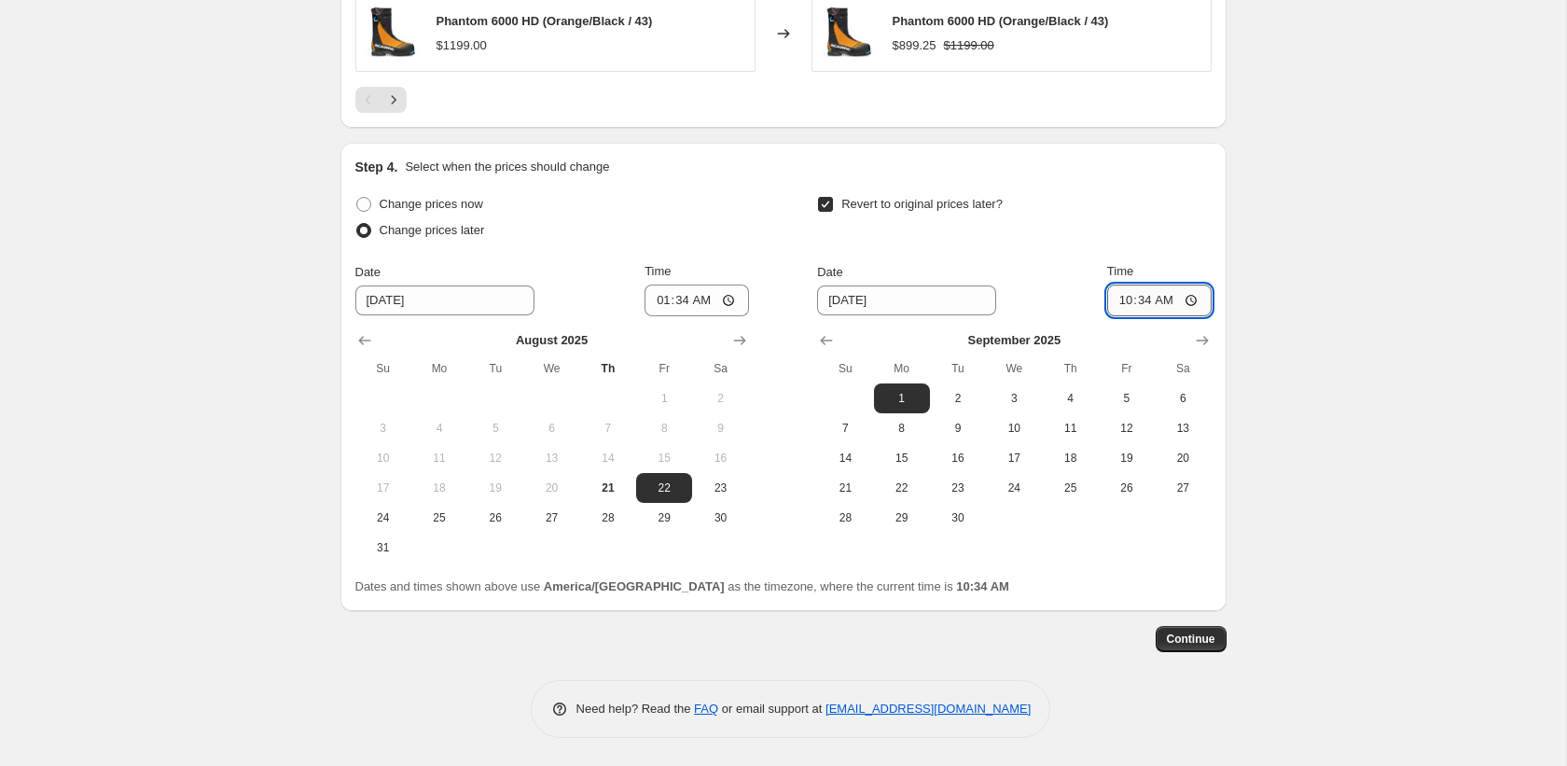
click at [1121, 299] on input "10:34" at bounding box center [1159, 300] width 104 height 32
type input "23:59"
click at [1206, 638] on span "Continue" at bounding box center [1191, 638] width 48 height 15
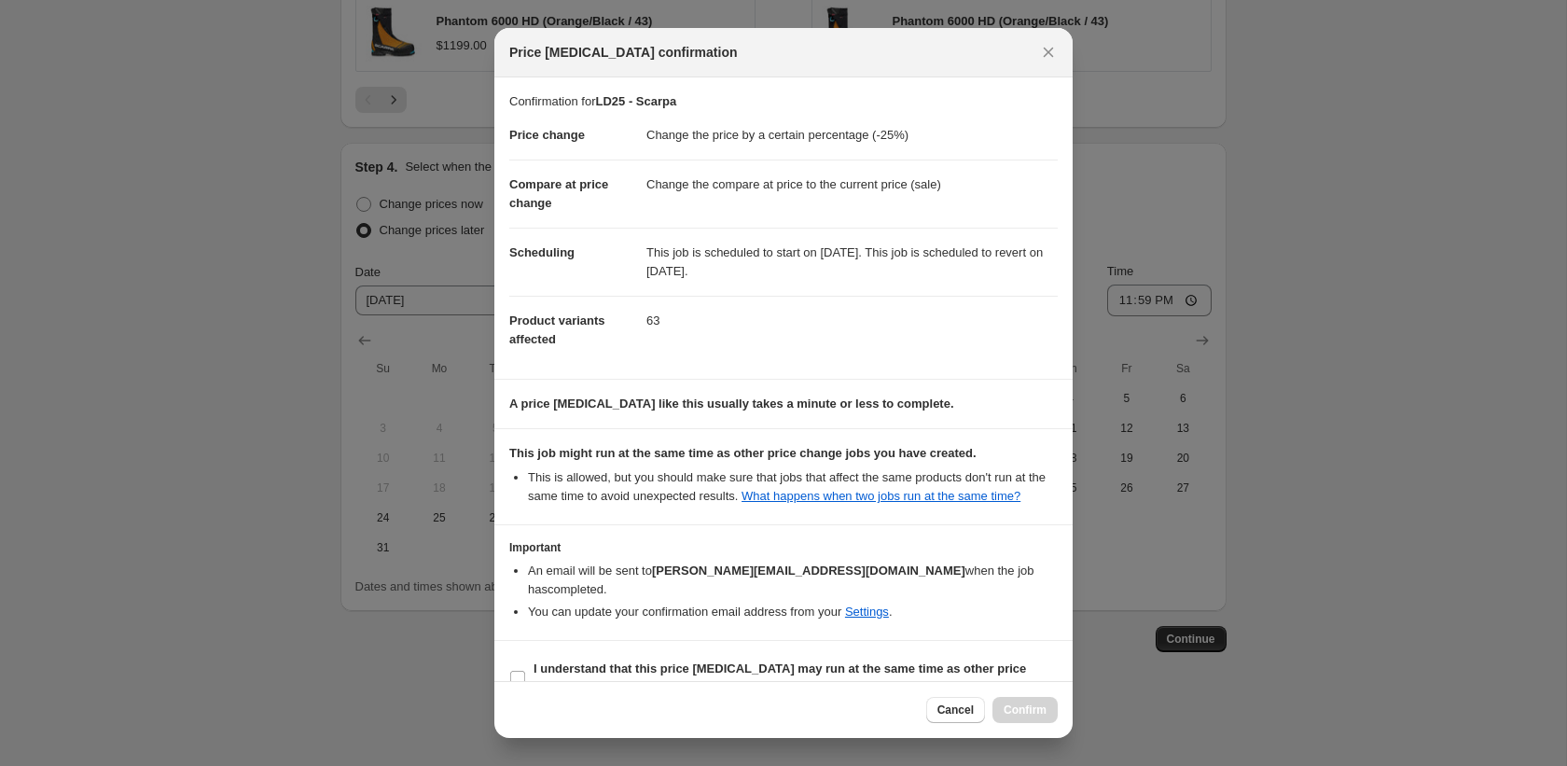
scroll to position [53, 0]
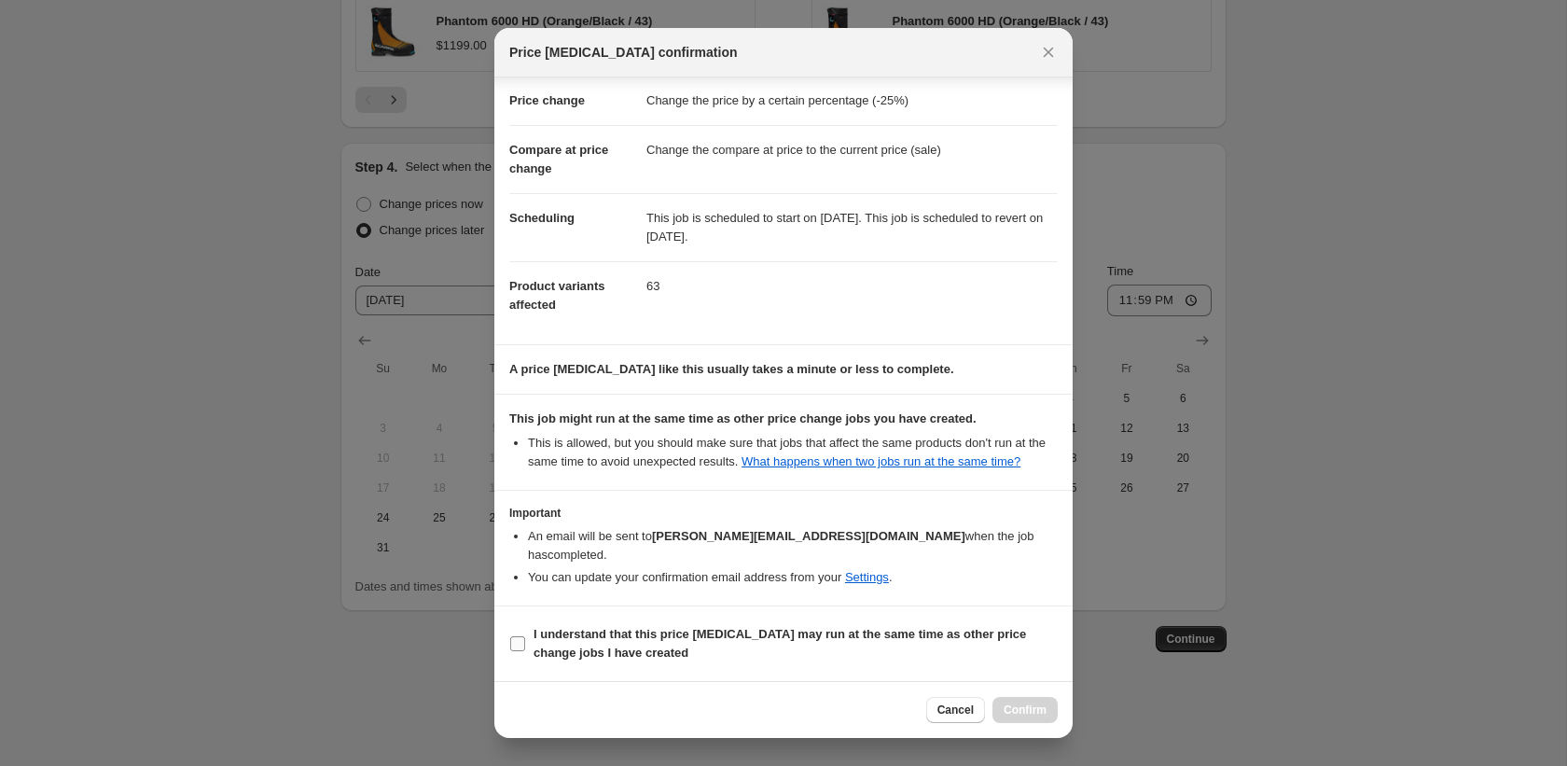
click at [732, 627] on b "I understand that this price change job may run at the same time as other price…" at bounding box center [779, 643] width 492 height 33
click at [525, 636] on input "I understand that this price change job may run at the same time as other price…" at bounding box center [517, 643] width 15 height 15
checkbox input "true"
click at [1027, 699] on button "Confirm" at bounding box center [1024, 710] width 65 height 26
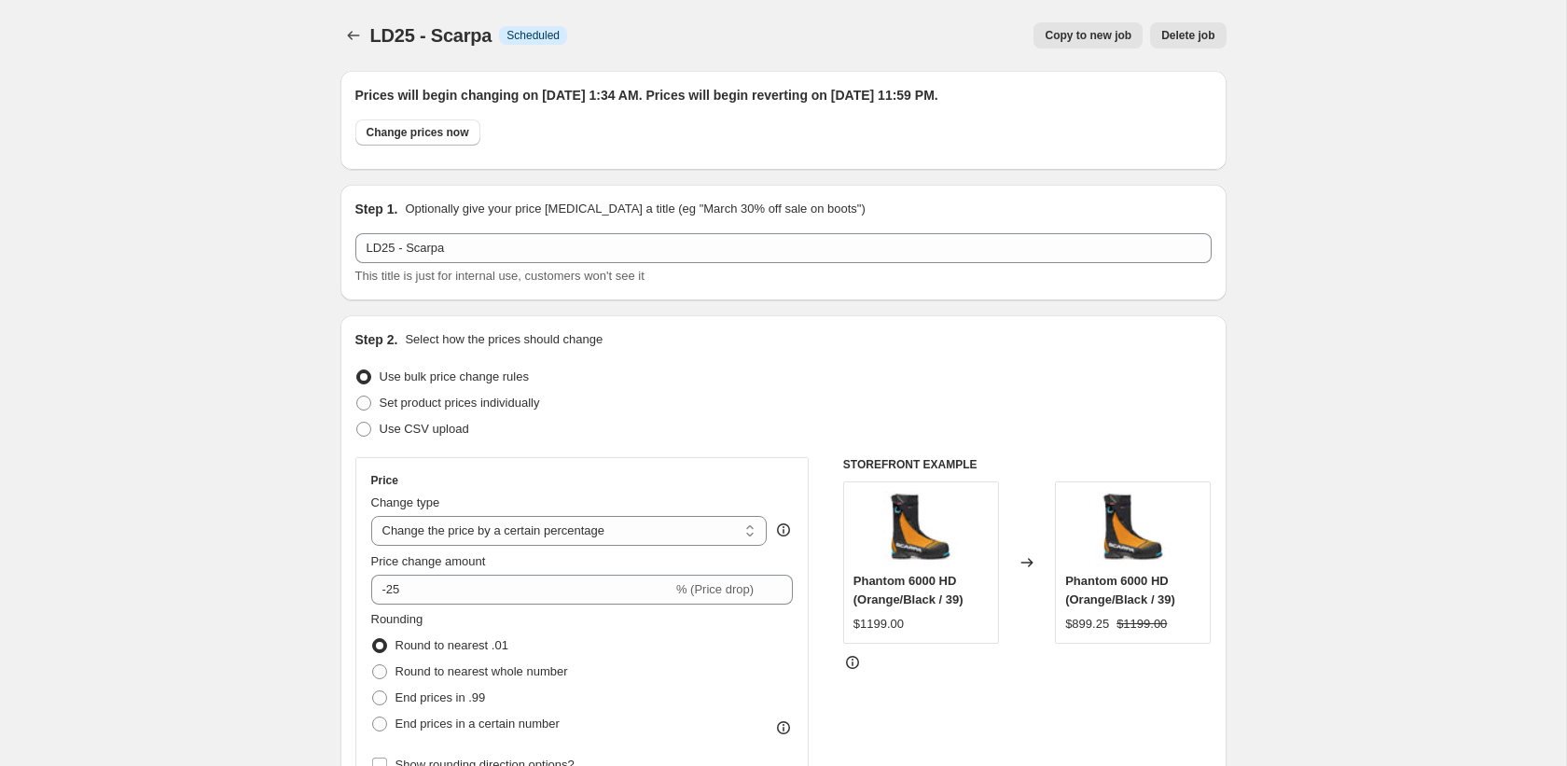
click at [1101, 42] on span "Copy to new job" at bounding box center [1088, 35] width 87 height 15
select select "percentage"
select select "collection"
select select "vendor"
select select "product_status"
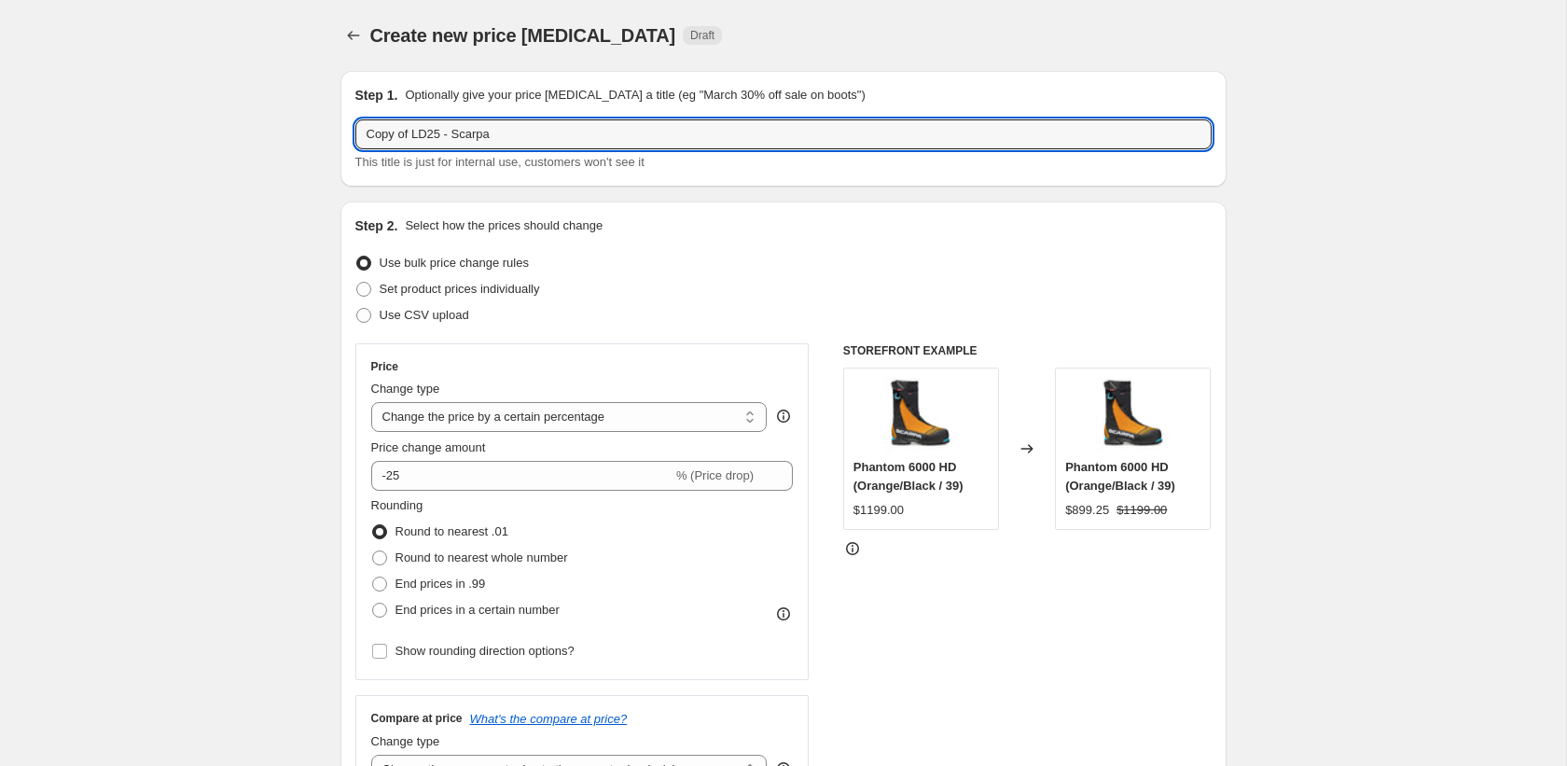
drag, startPoint x: 415, startPoint y: 133, endPoint x: 316, endPoint y: 129, distance: 99.0
drag, startPoint x: 408, startPoint y: 131, endPoint x: 548, endPoint y: 137, distance: 141.0
click at [548, 137] on input "LD25 - Scarpa" at bounding box center [783, 134] width 856 height 30
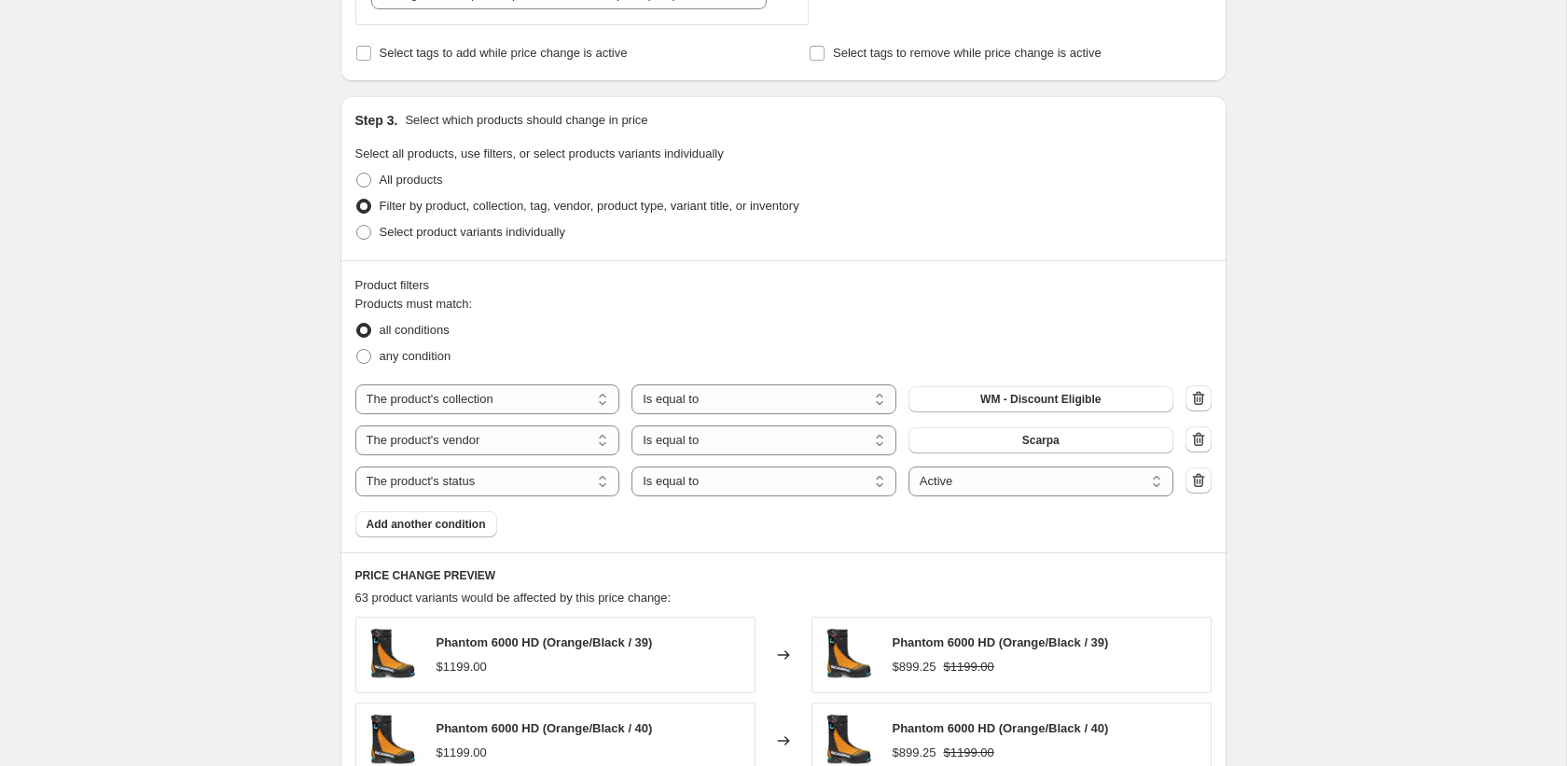
scroll to position [852, 0]
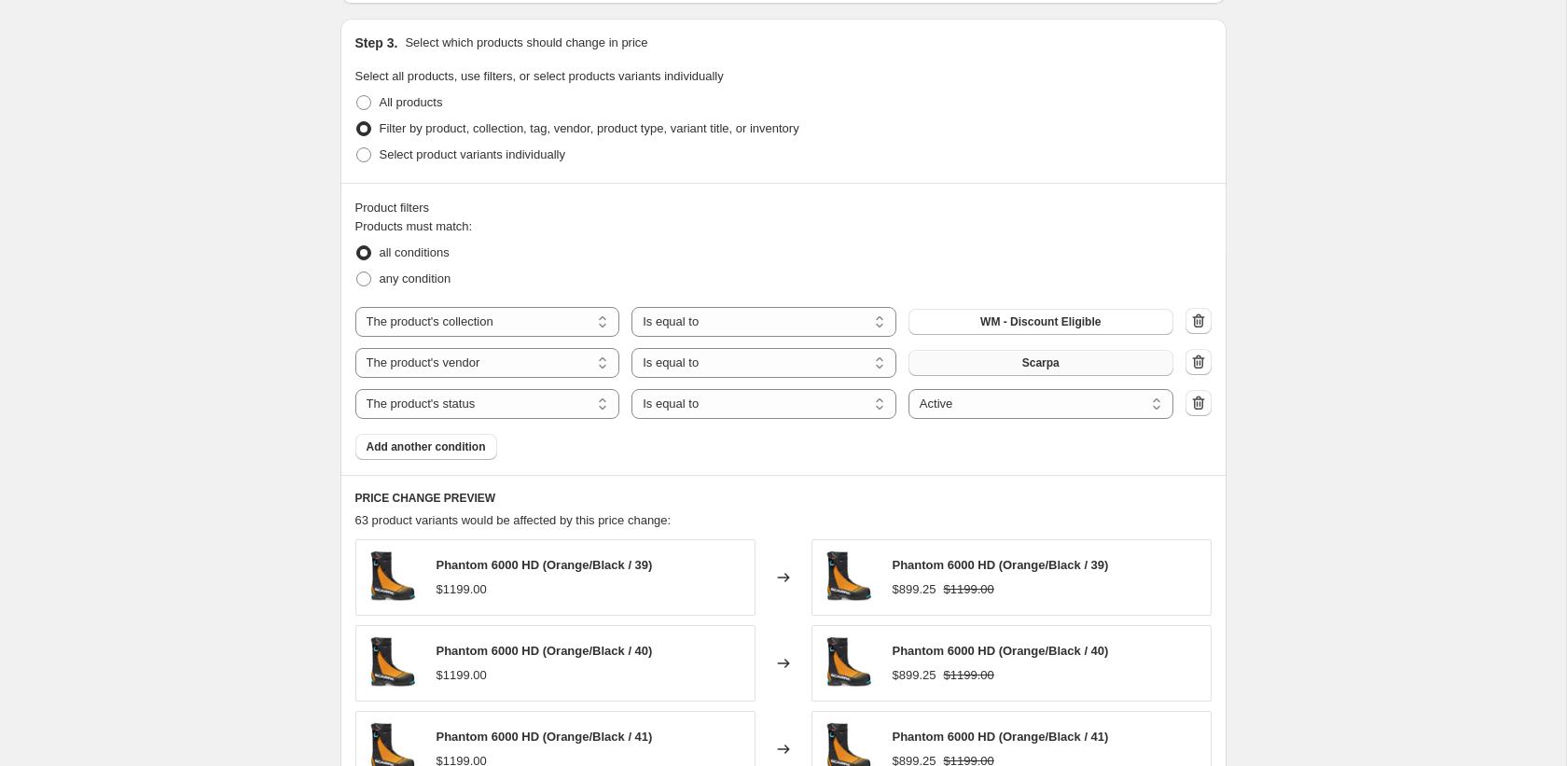
type input "LD25 - Sea to Summit"
click at [1024, 365] on span "Scarpa" at bounding box center [1040, 362] width 37 height 15
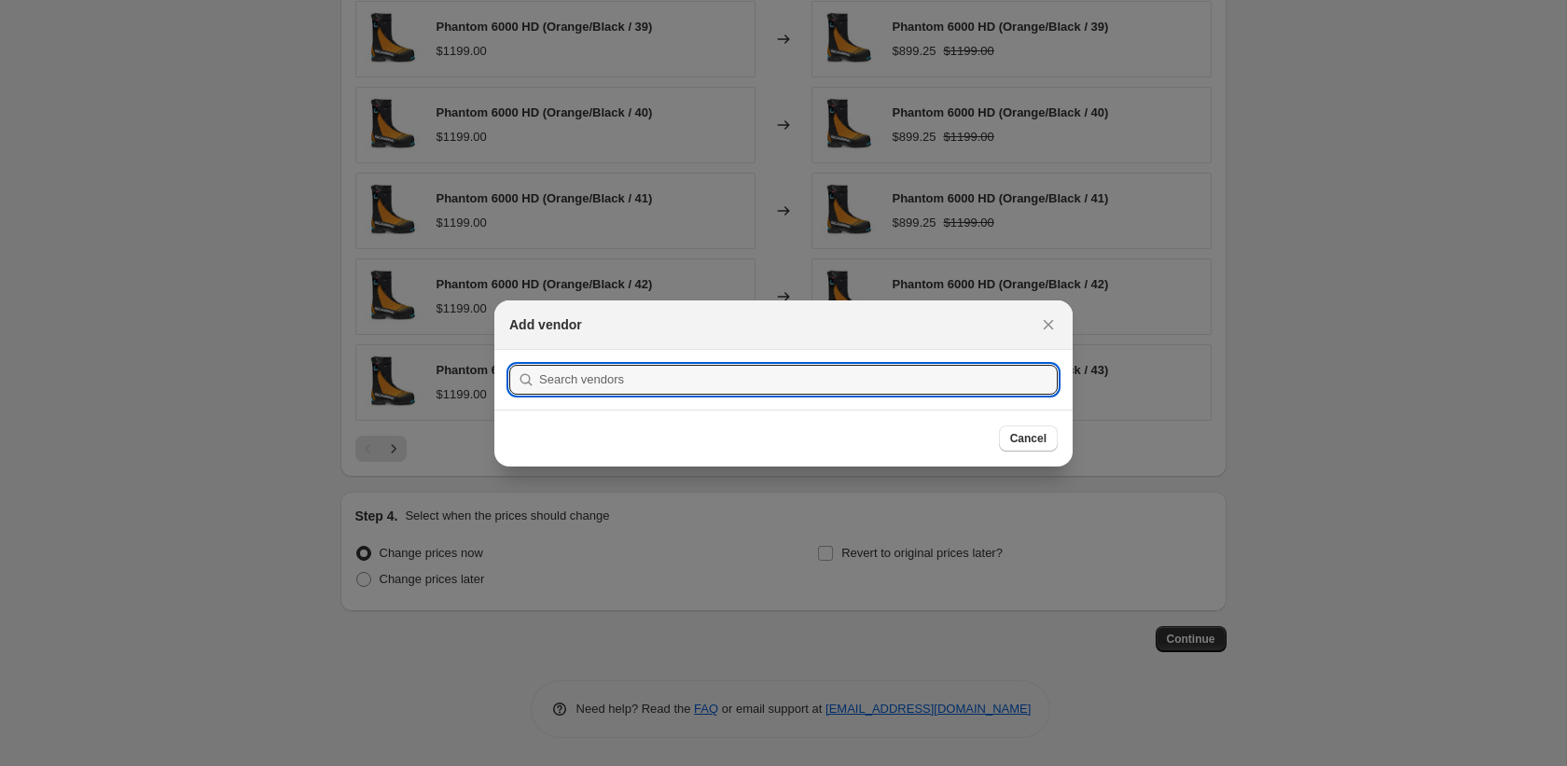
scroll to position [0, 0]
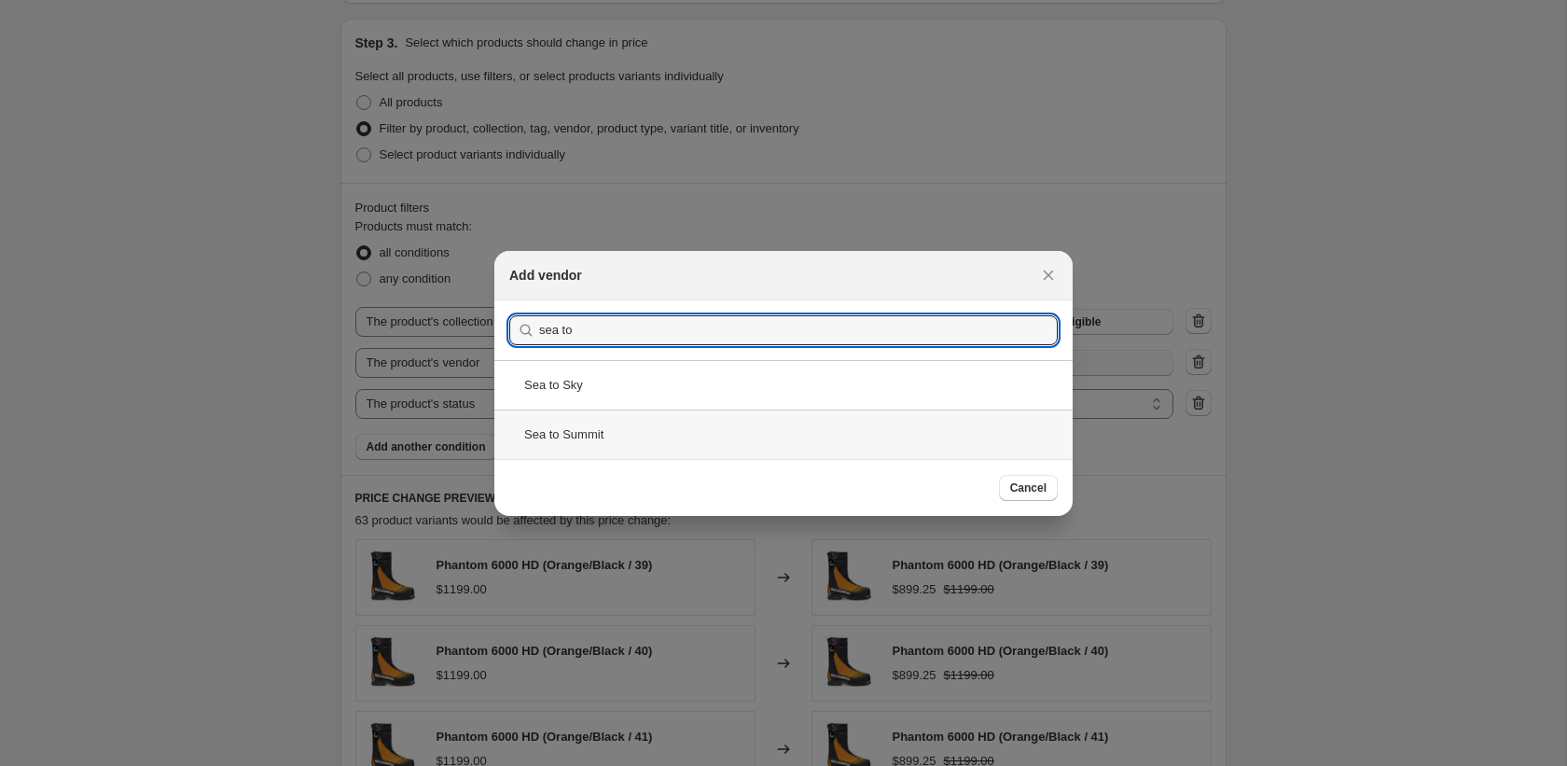
type input "sea to"
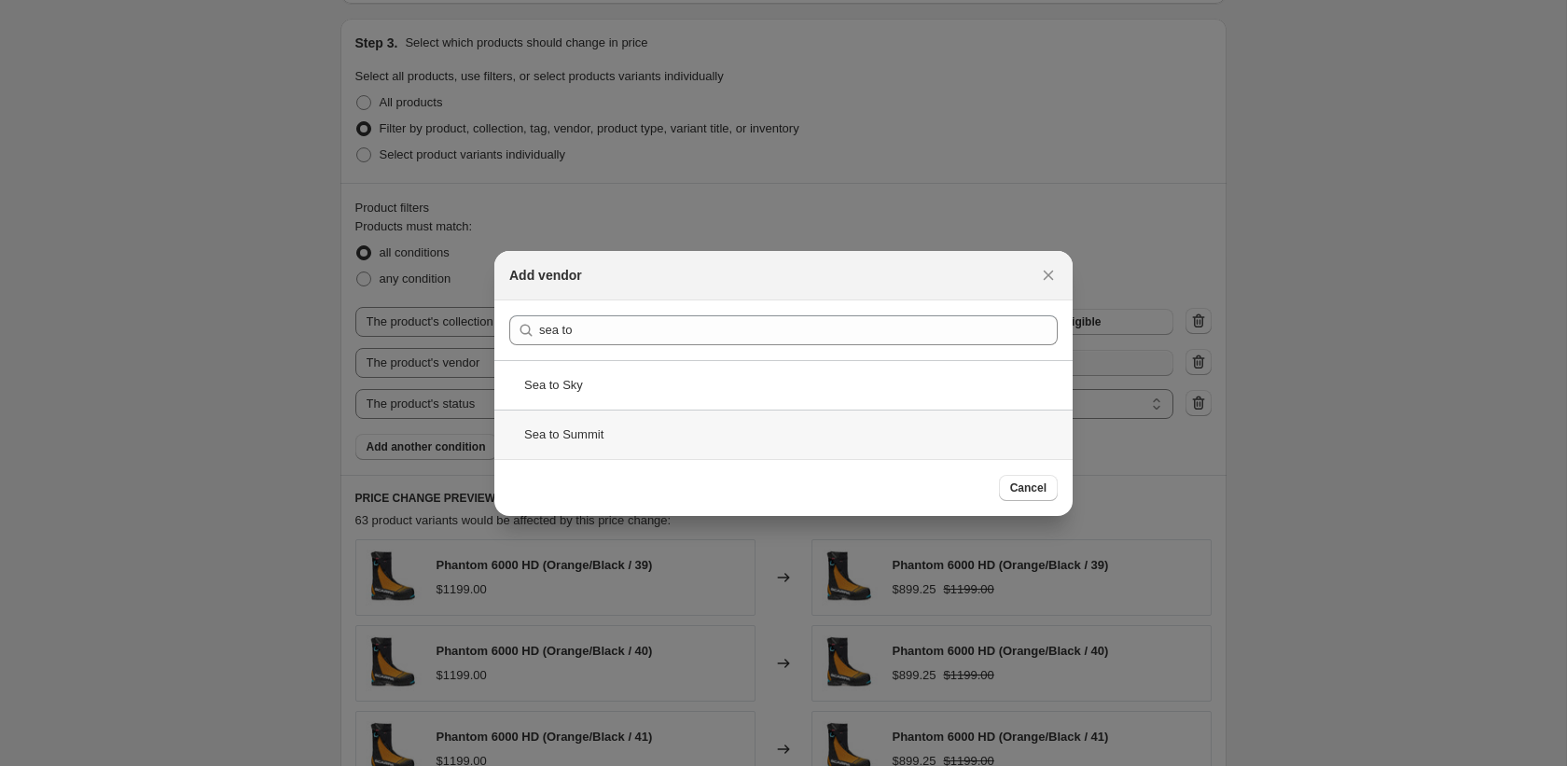
click at [599, 414] on div "Sea to Summit" at bounding box center [783, 433] width 578 height 49
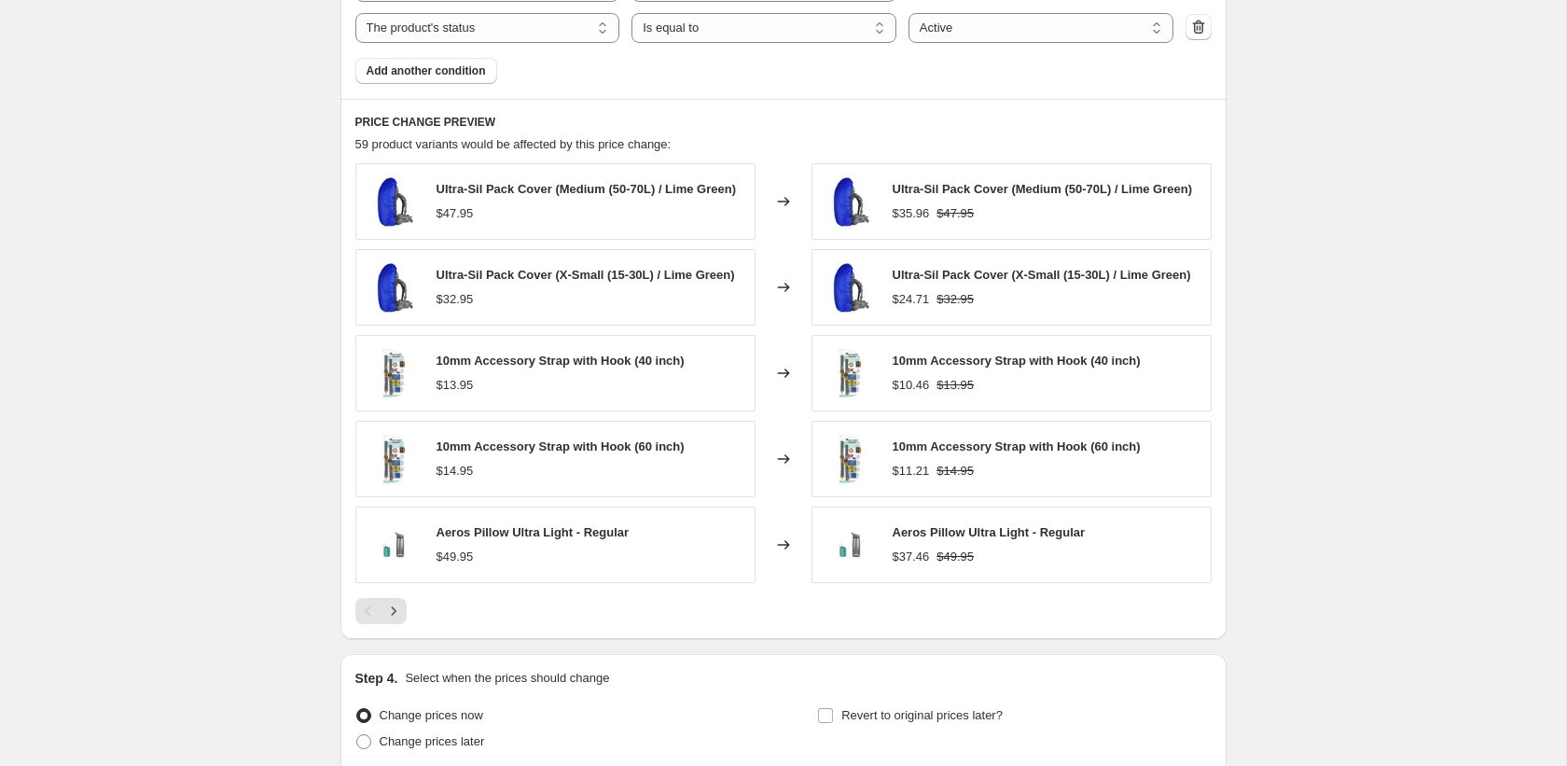
scroll to position [1403, 0]
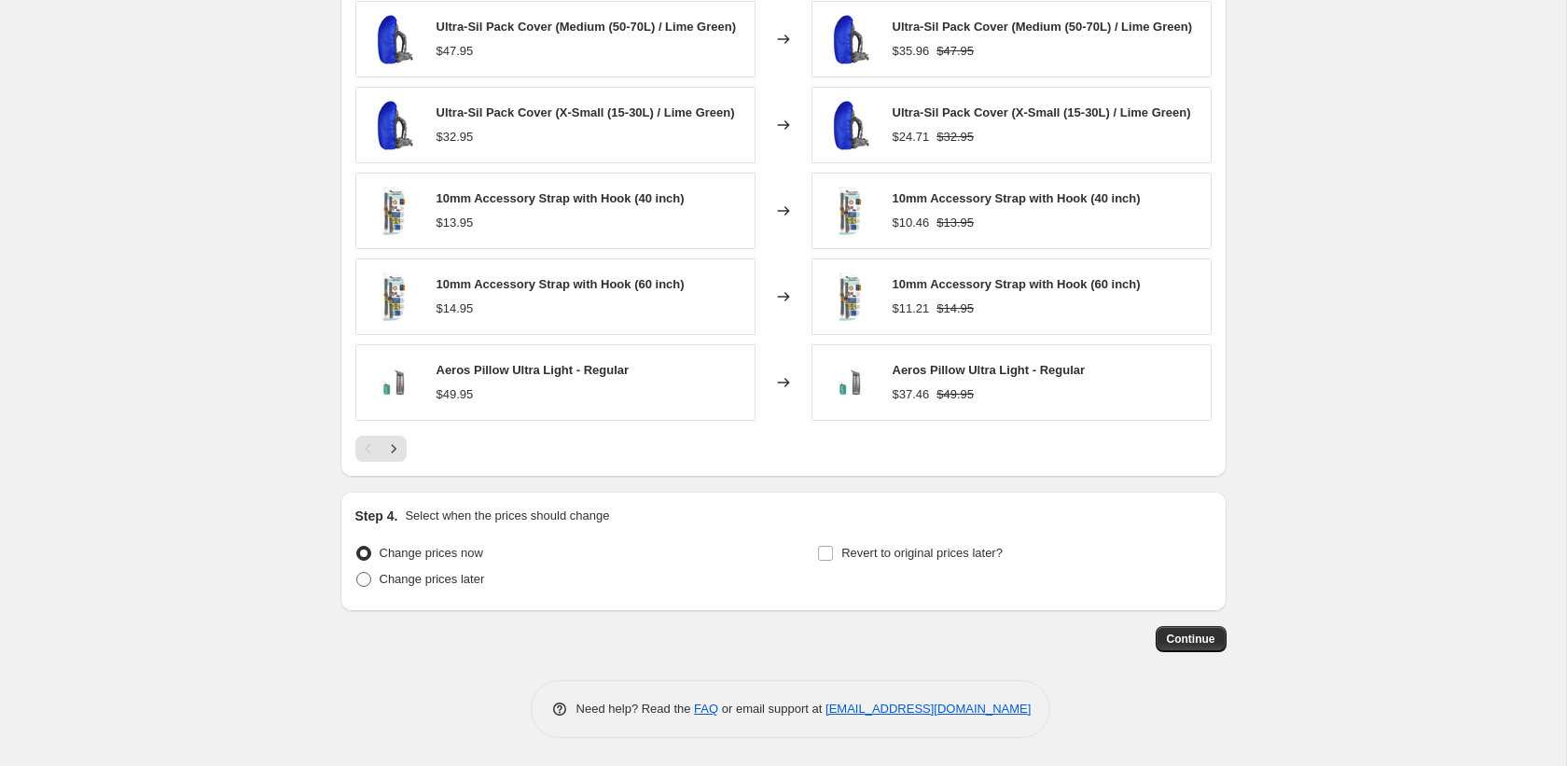
click at [376, 580] on label "Change prices later" at bounding box center [420, 579] width 130 height 26
click at [357, 573] on input "Change prices later" at bounding box center [356, 572] width 1 height 1
radio input "true"
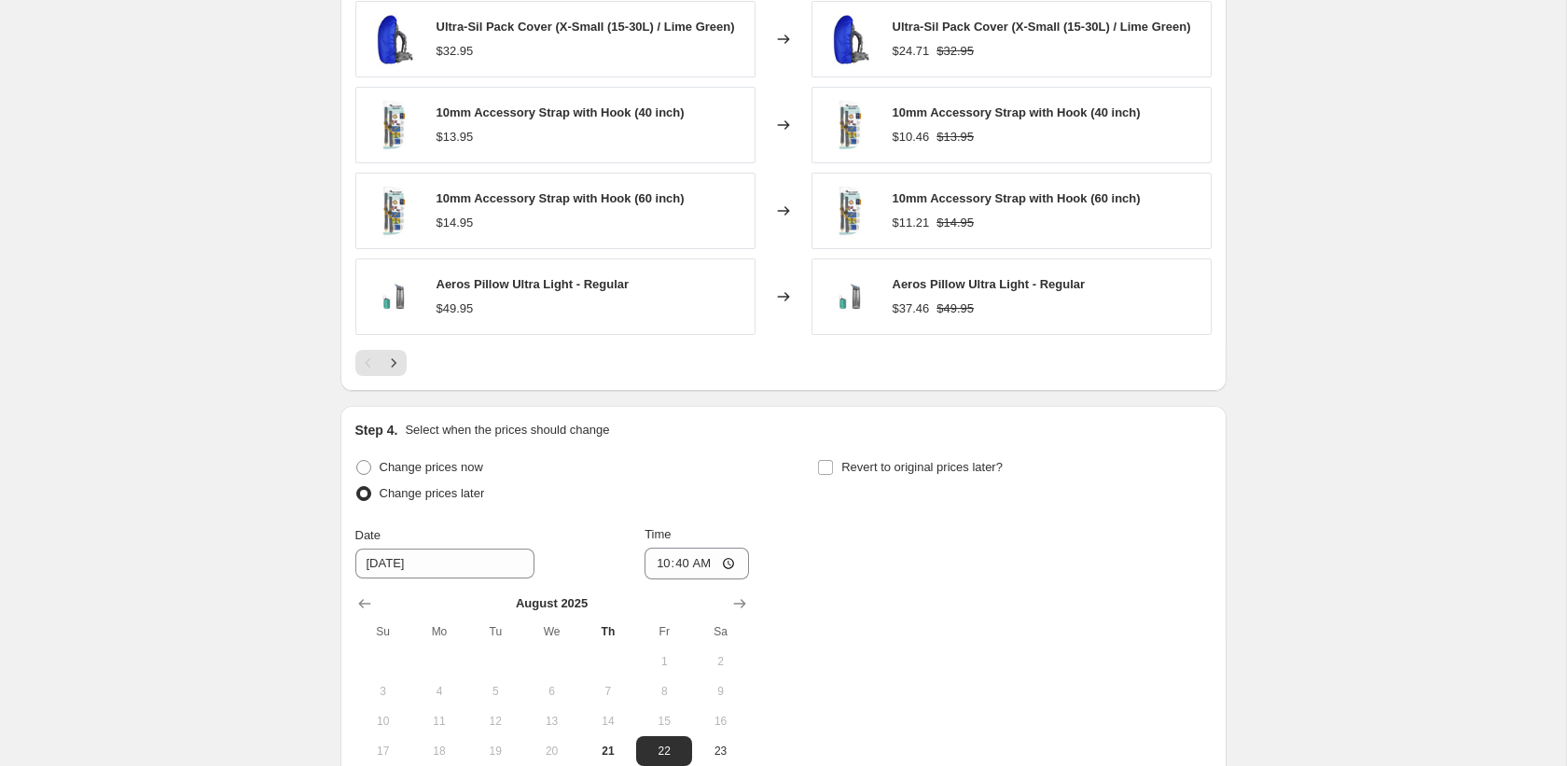
scroll to position [1518, 0]
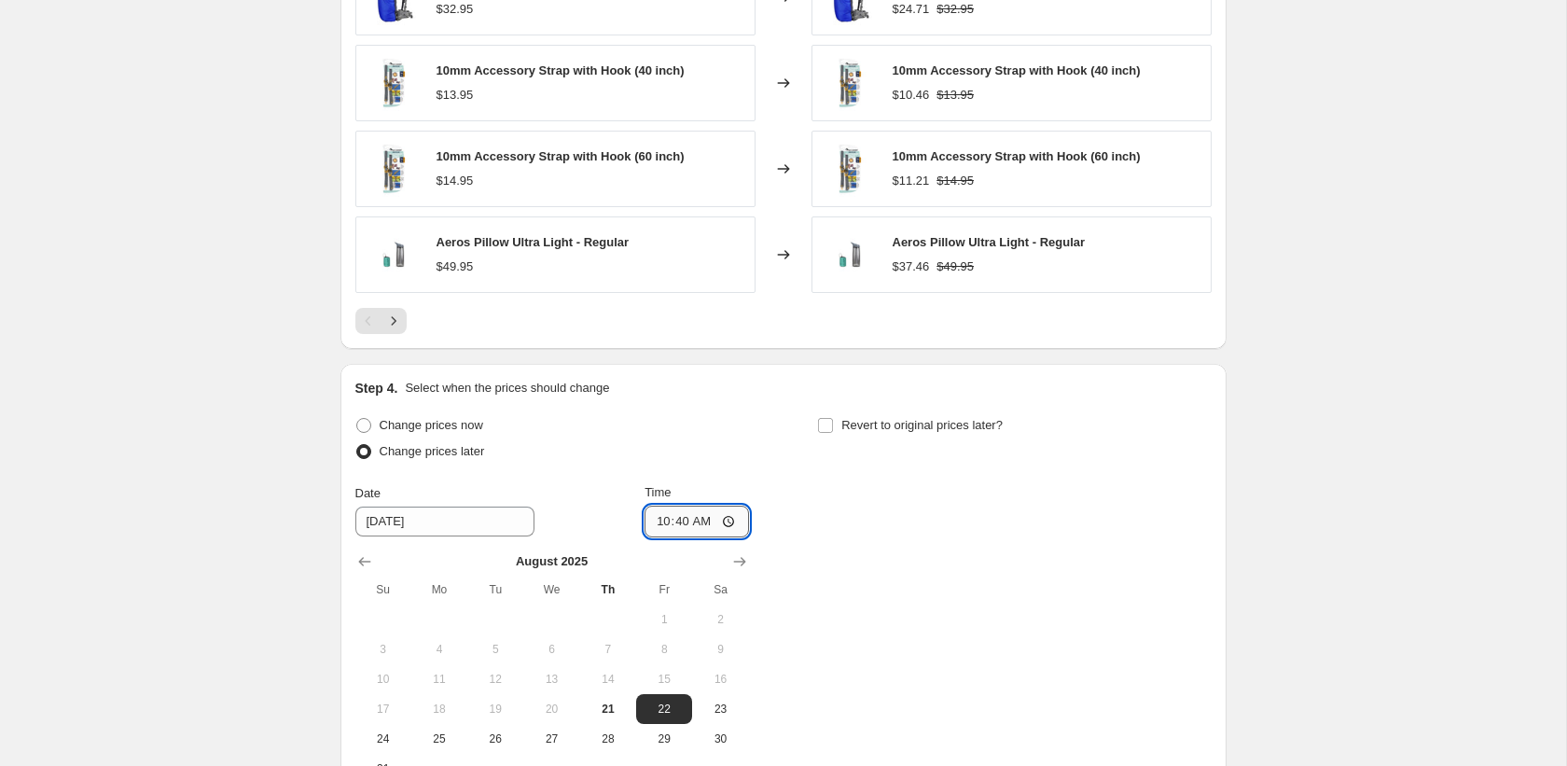
click at [661, 533] on input "10:40" at bounding box center [696, 521] width 104 height 32
type input "01:40"
click at [893, 432] on span "Revert to original prices later?" at bounding box center [921, 425] width 161 height 14
click at [833, 433] on input "Revert to original prices later?" at bounding box center [825, 425] width 15 height 15
checkbox input "true"
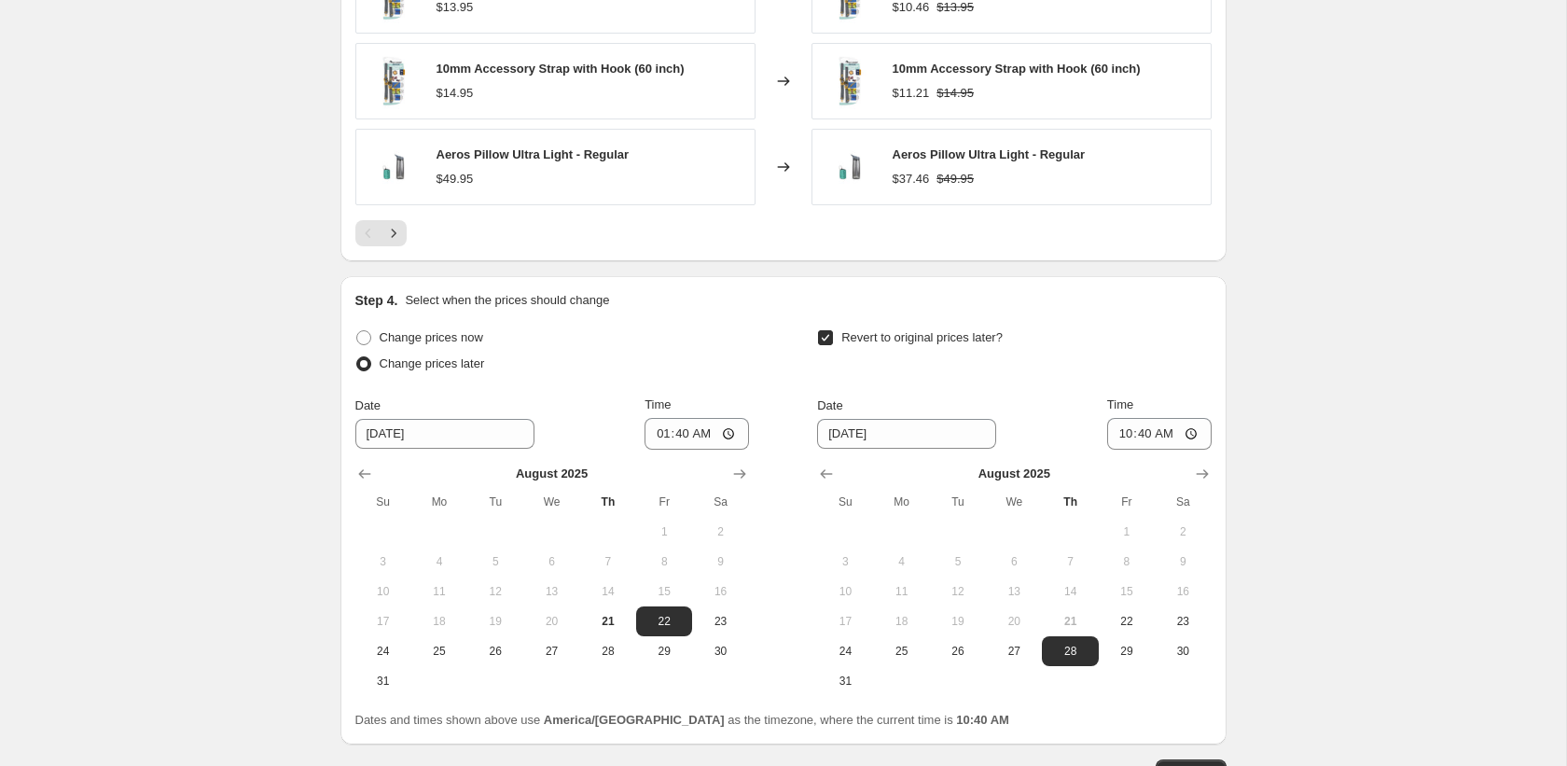
scroll to position [1680, 0]
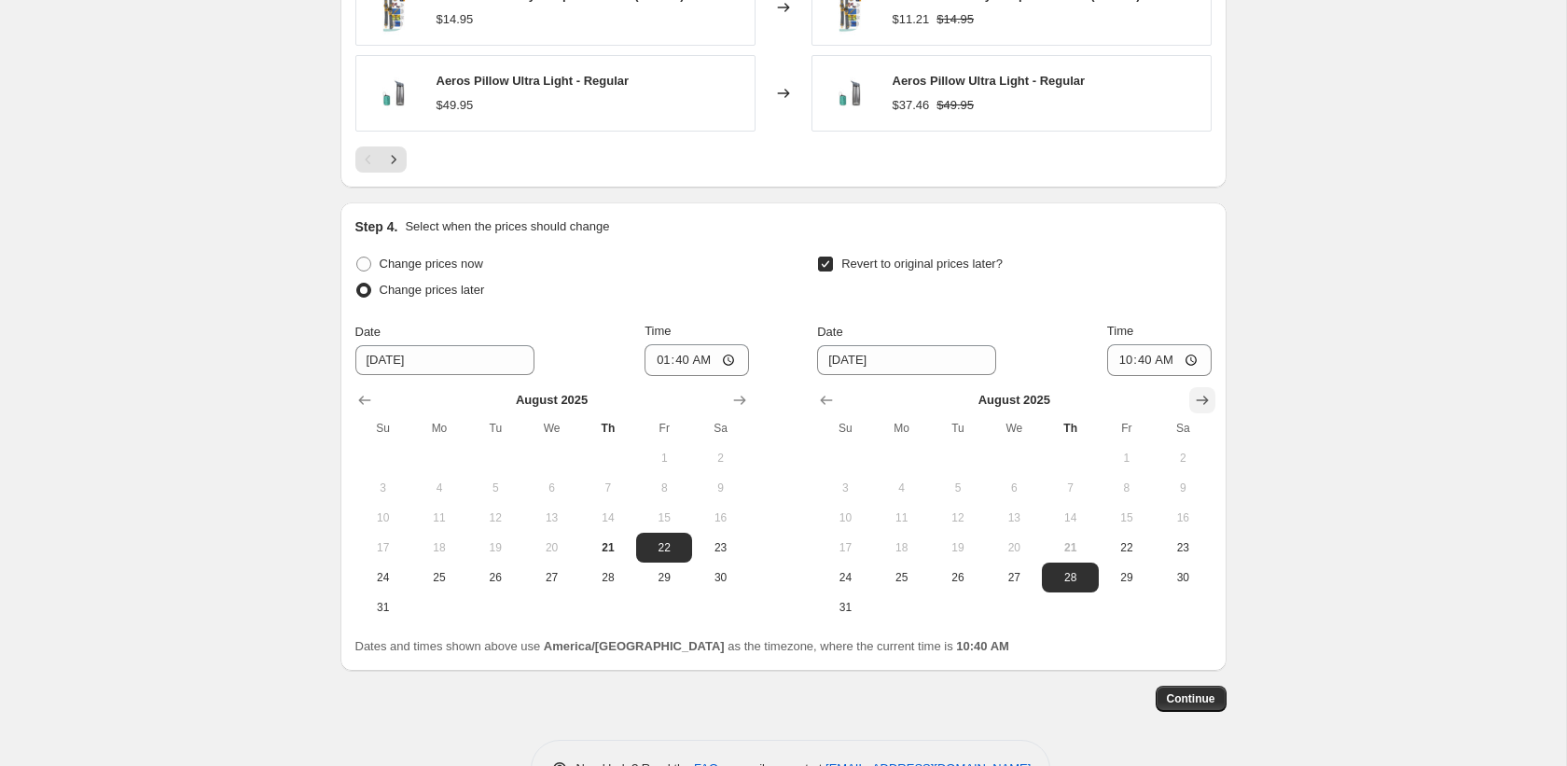
click at [1192, 413] on button "Show next month, September 2025" at bounding box center [1202, 400] width 26 height 26
click at [905, 465] on span "1" at bounding box center [901, 457] width 41 height 15
type input "9/1/2025"
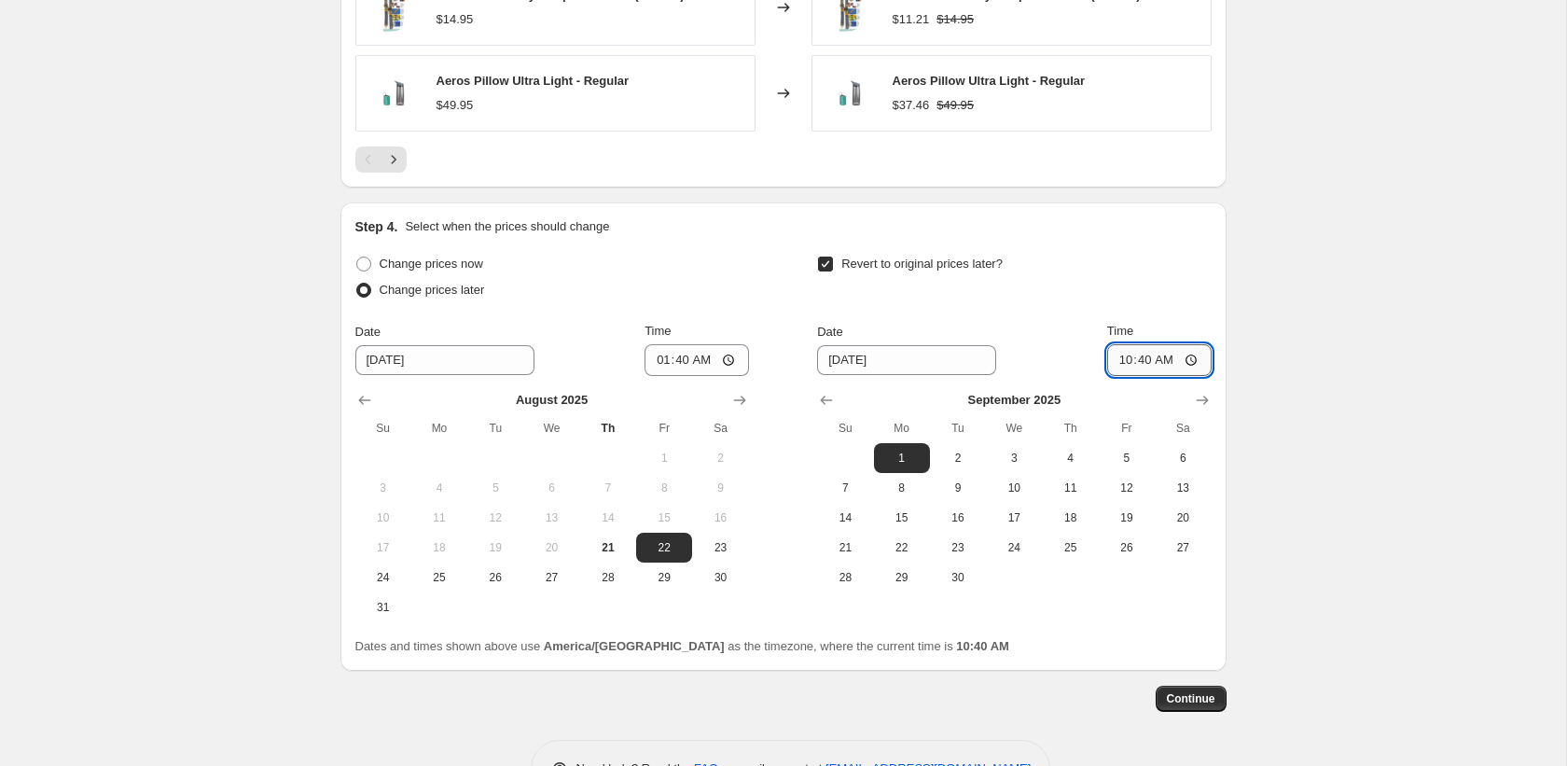
click at [1121, 374] on input "10:40" at bounding box center [1159, 360] width 104 height 32
type input "23:59"
click at [1196, 702] on button "Continue" at bounding box center [1191, 698] width 71 height 26
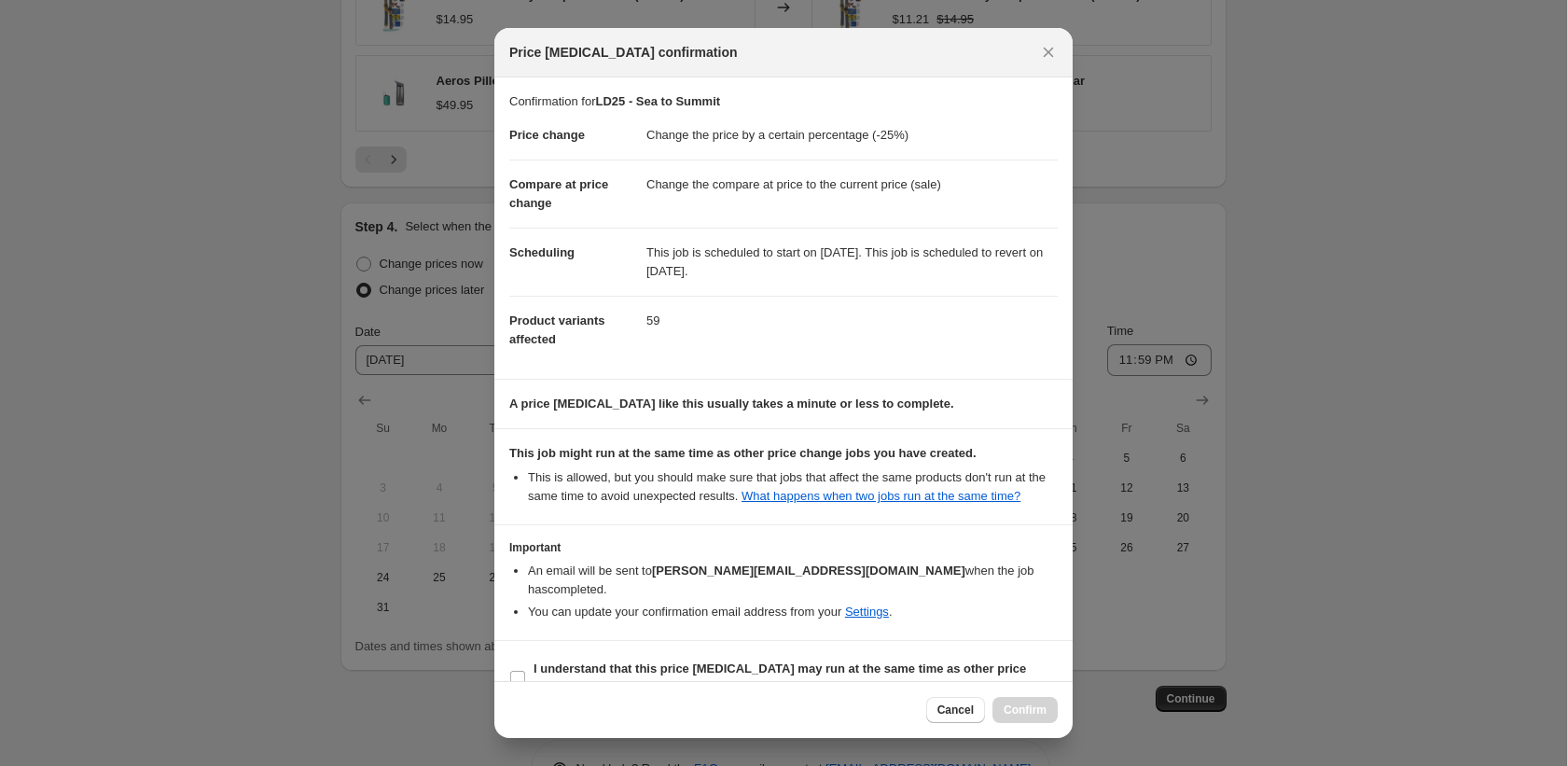
scroll to position [53, 0]
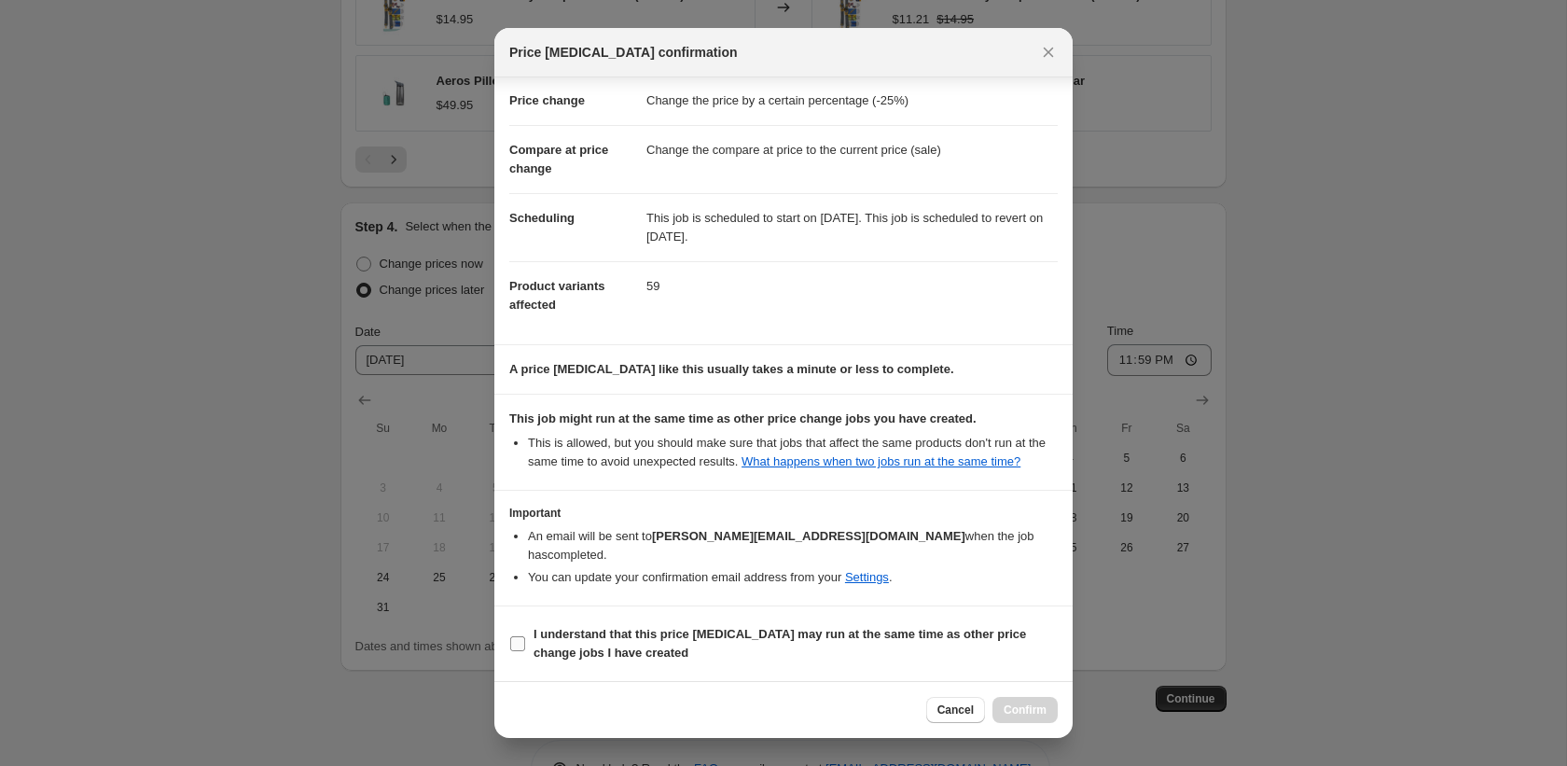
click at [697, 644] on span "I understand that this price change job may run at the same time as other price…" at bounding box center [795, 643] width 524 height 37
click at [525, 644] on input "I understand that this price change job may run at the same time as other price…" at bounding box center [517, 643] width 15 height 15
checkbox input "true"
click at [1032, 699] on button "Confirm" at bounding box center [1024, 710] width 65 height 26
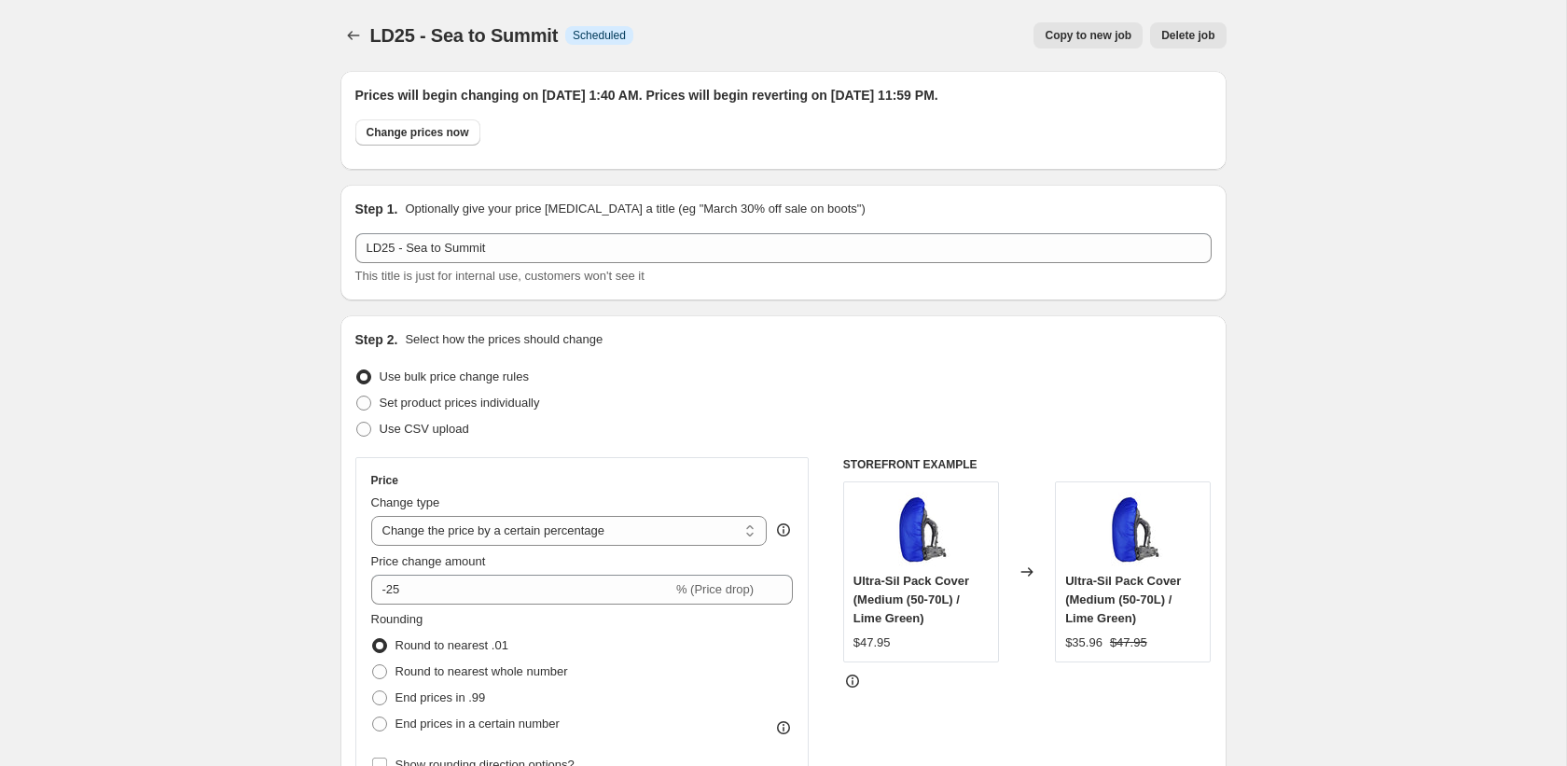
click at [1101, 42] on span "Copy to new job" at bounding box center [1088, 35] width 87 height 15
select select "percentage"
select select "collection"
select select "vendor"
select select "product_status"
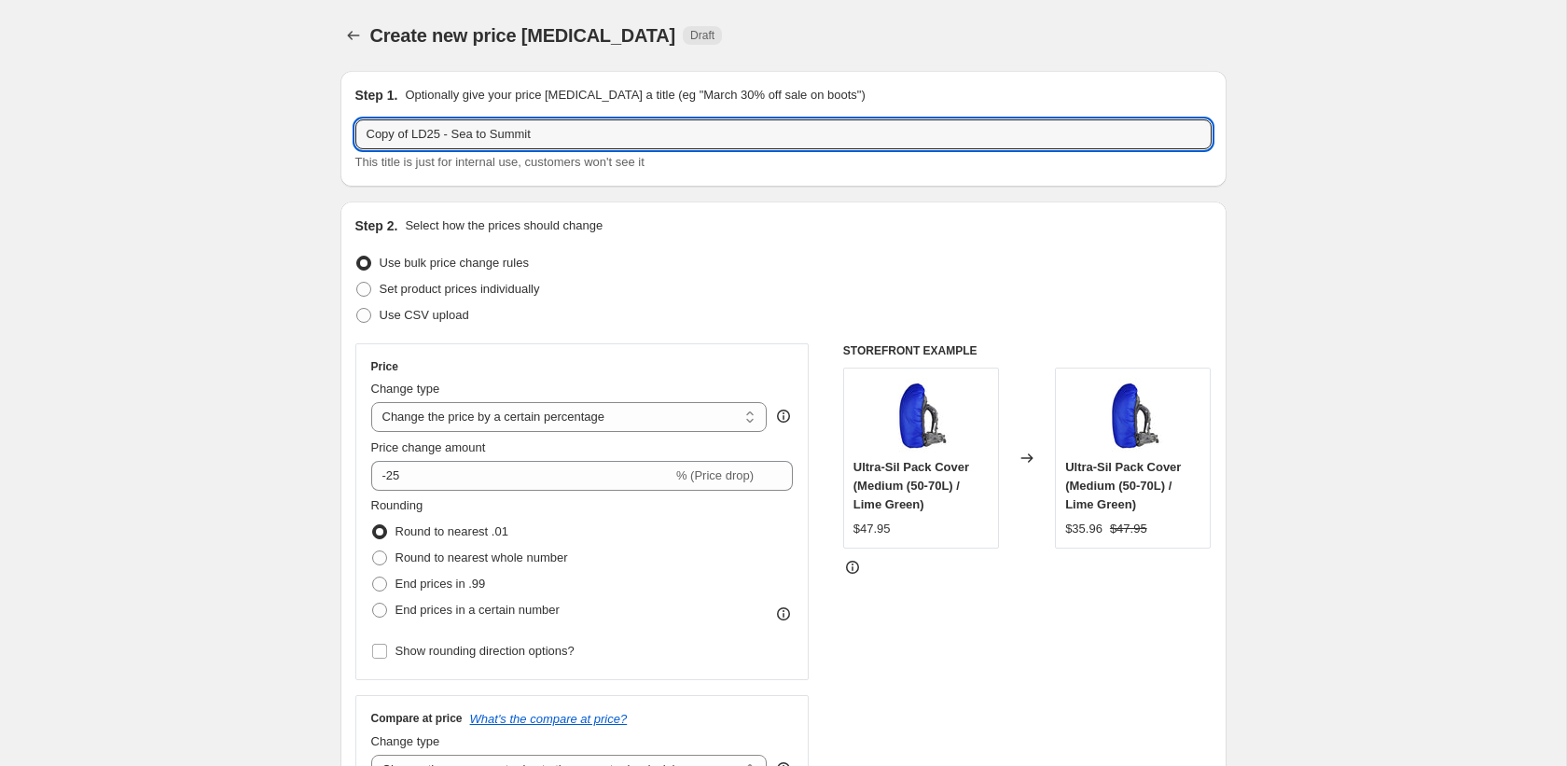
drag, startPoint x: 413, startPoint y: 132, endPoint x: 301, endPoint y: 126, distance: 112.1
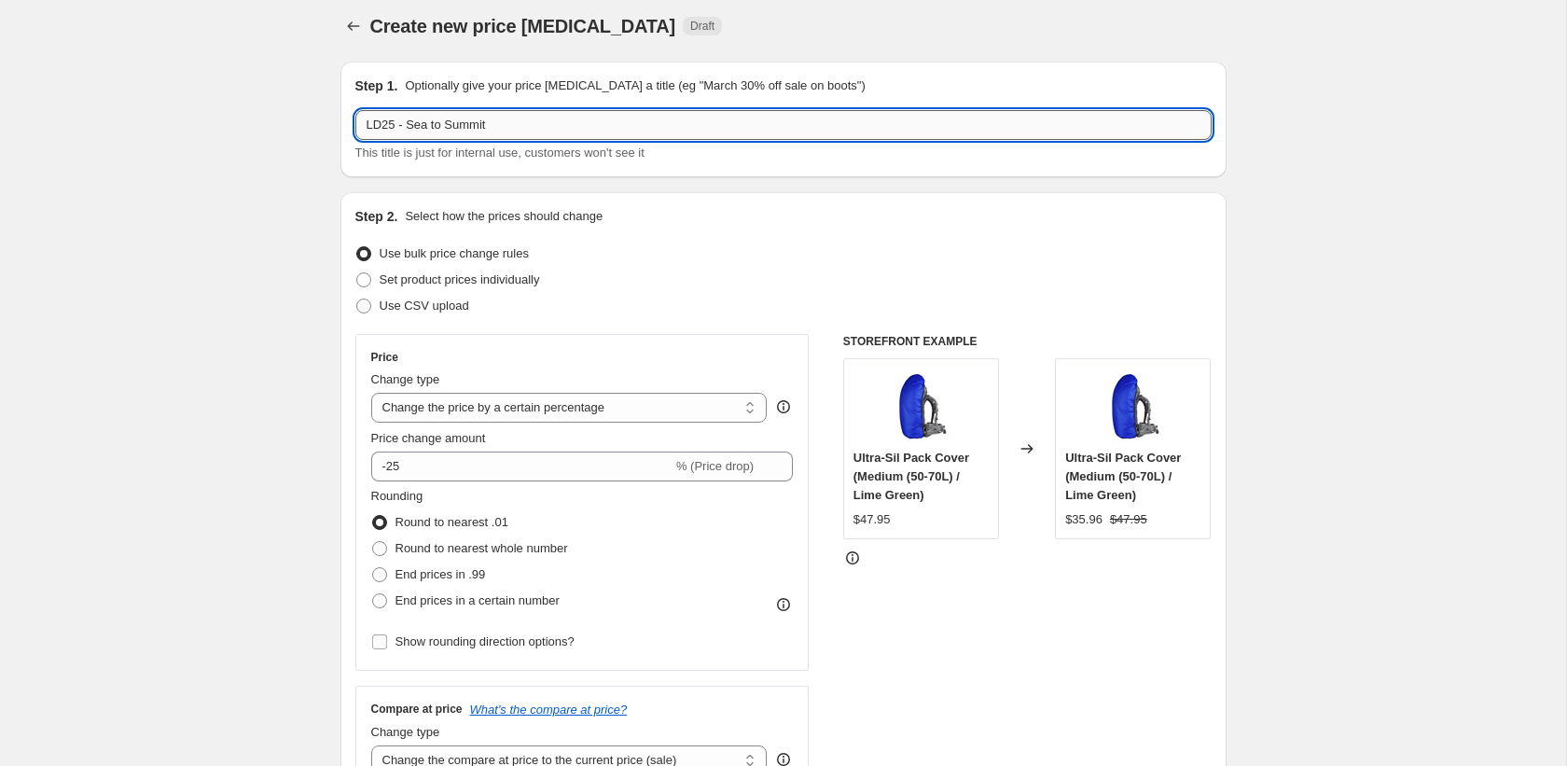
scroll to position [10, 0]
drag, startPoint x: 409, startPoint y: 132, endPoint x: 560, endPoint y: 133, distance: 150.2
click at [560, 133] on input "LD25 - Sea to Summit" at bounding box center [783, 124] width 856 height 30
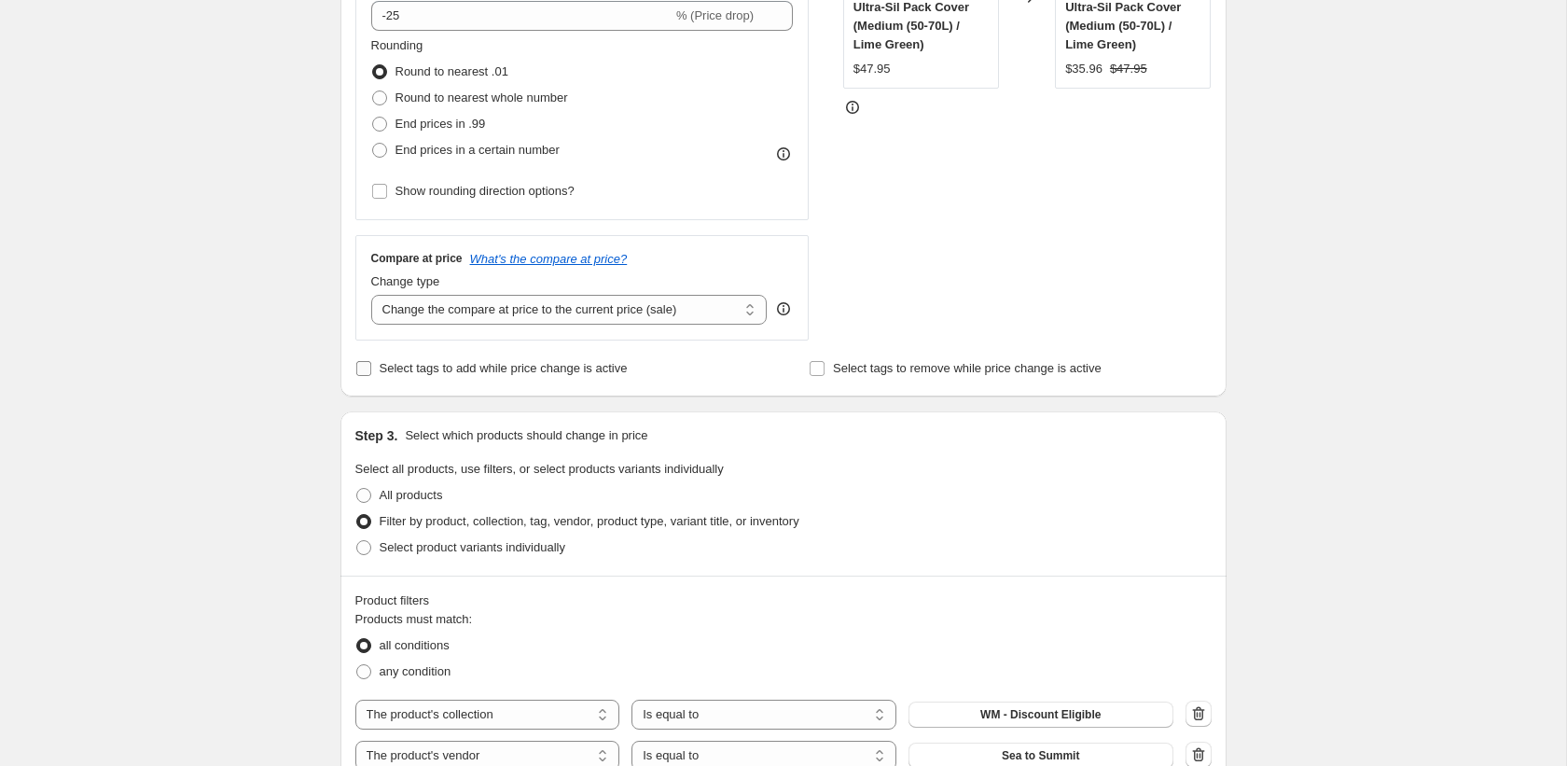
scroll to position [584, 0]
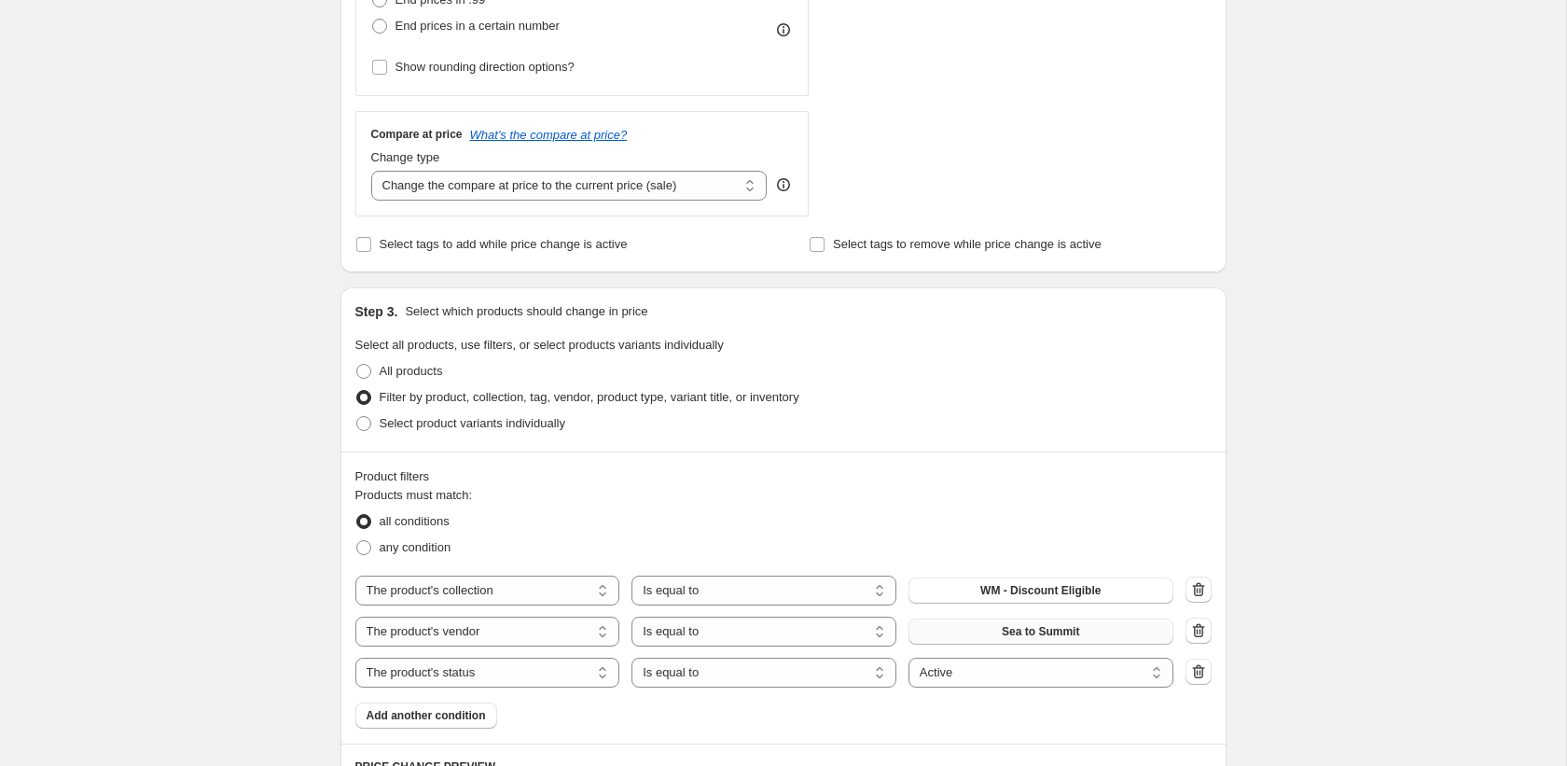
type input "LD25 - Sterling"
click at [1044, 624] on span "Sea to Summit" at bounding box center [1040, 631] width 77 height 15
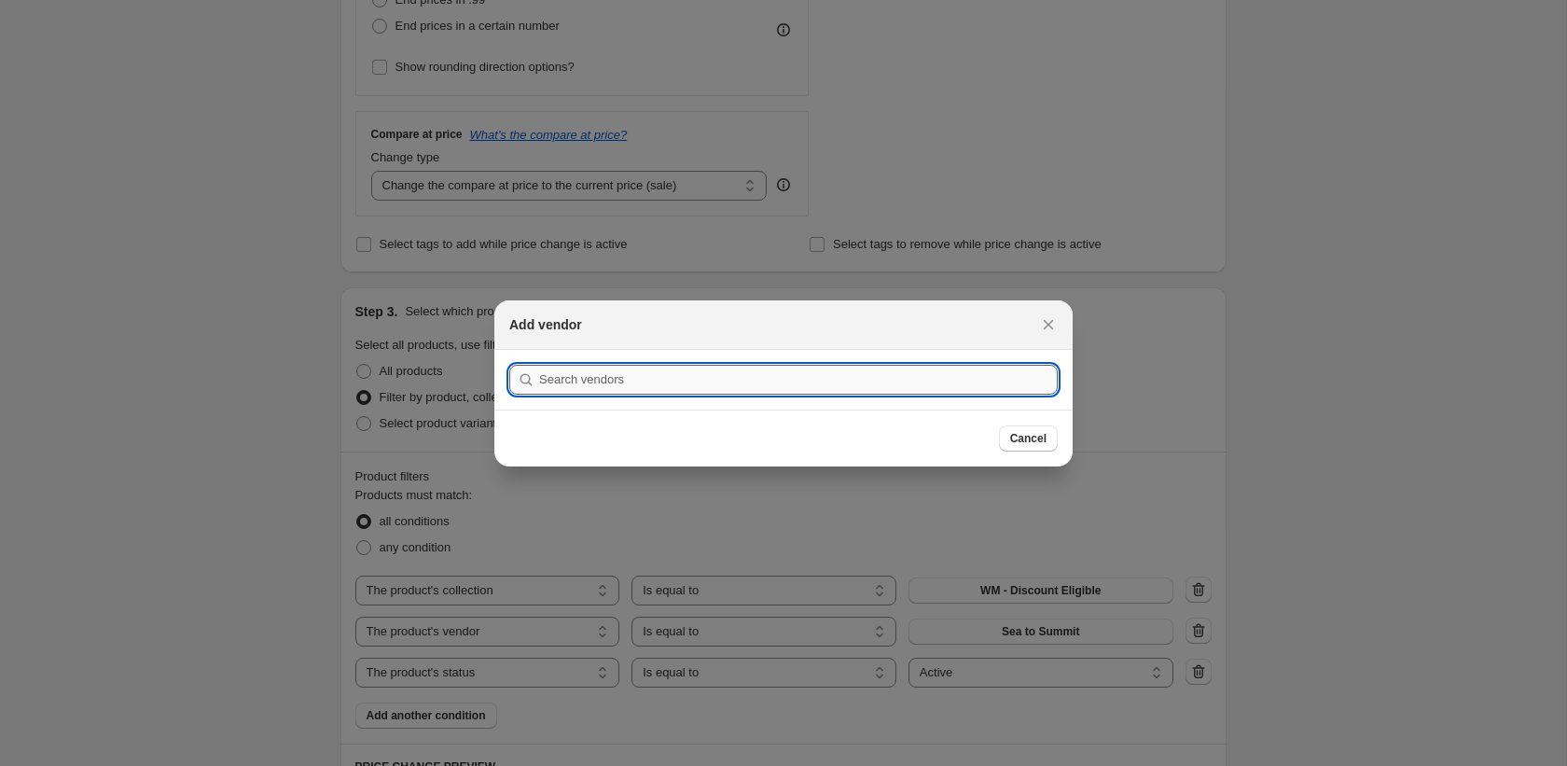
click at [757, 381] on input ":r13e:" at bounding box center [798, 380] width 519 height 30
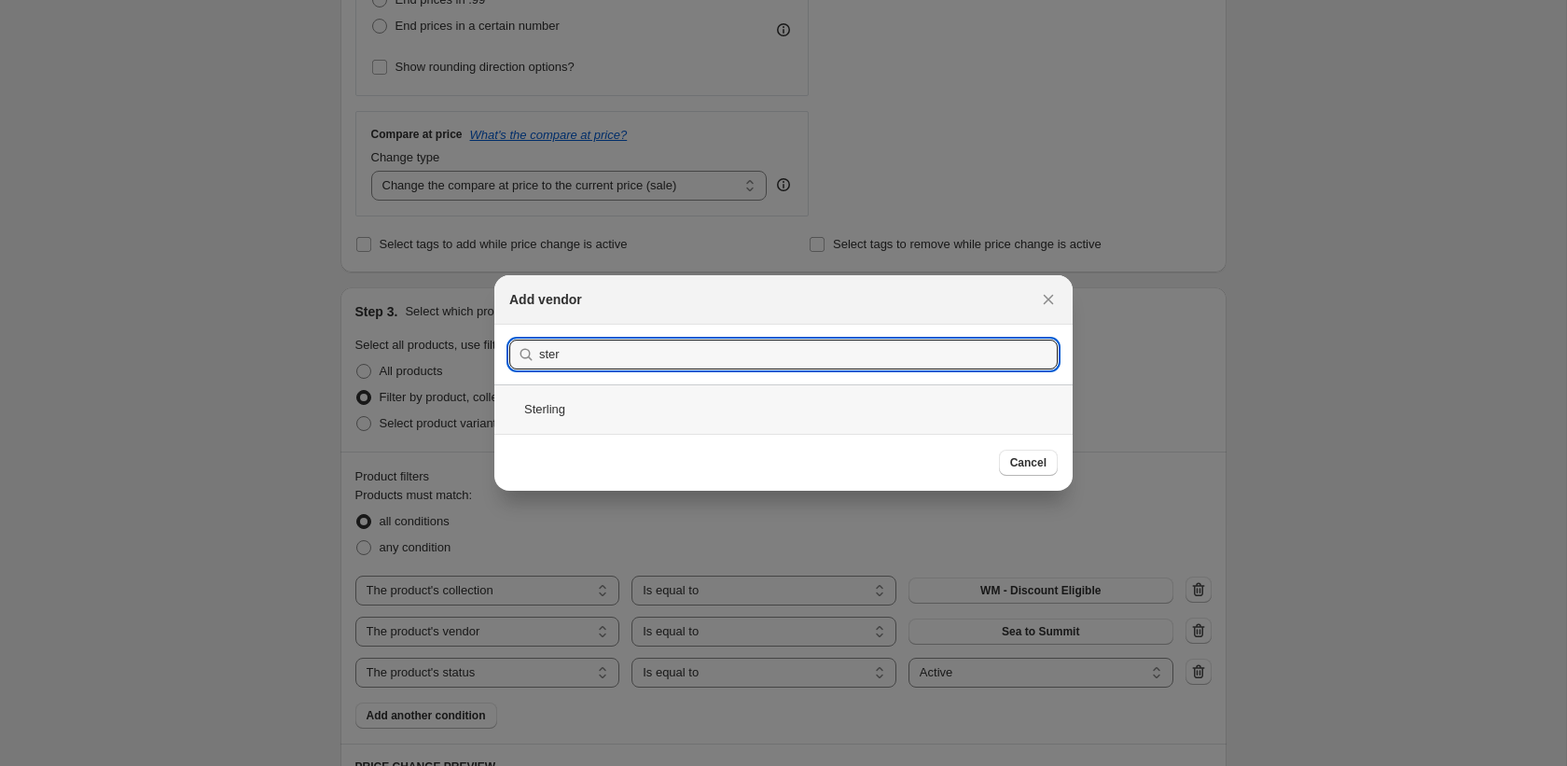
type input "ster"
click at [701, 415] on div "Sterling" at bounding box center [783, 408] width 578 height 49
click at [701, 415] on div "Submit ster Sterling" at bounding box center [783, 379] width 578 height 109
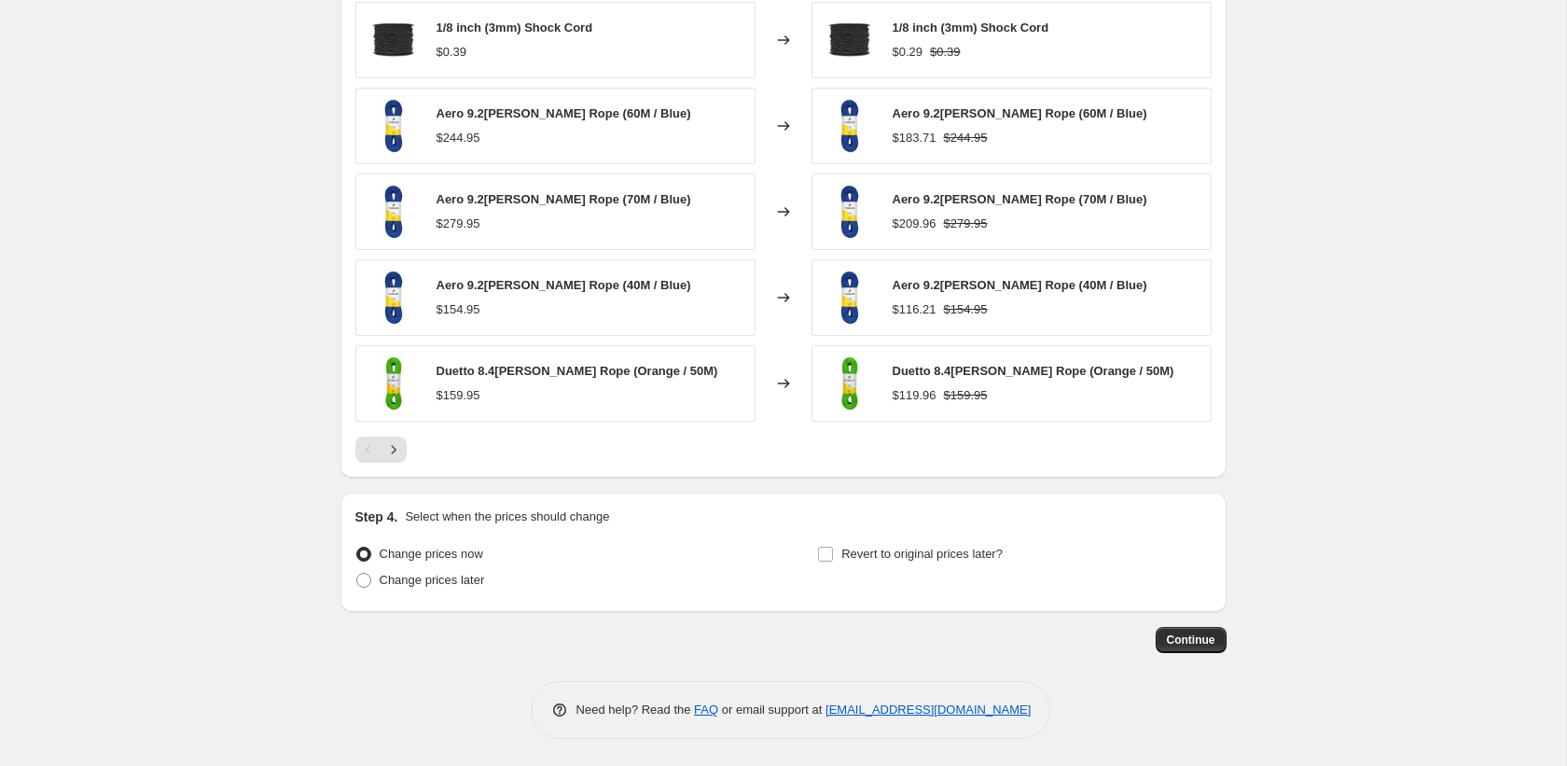
scroll to position [1391, 0]
click at [445, 586] on span "Change prices later" at bounding box center [432, 579] width 105 height 14
click at [357, 573] on input "Change prices later" at bounding box center [356, 572] width 1 height 1
radio input "true"
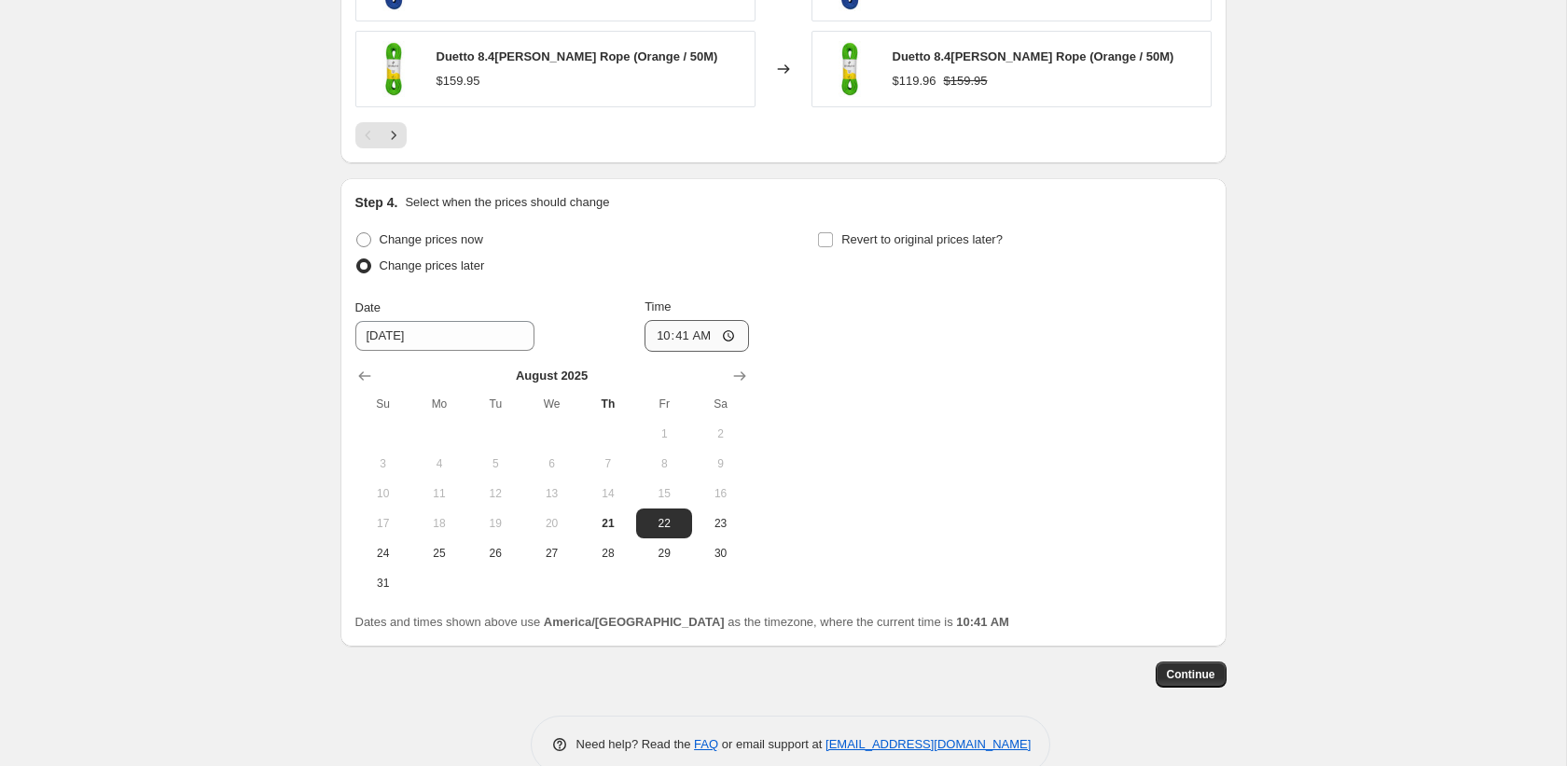
scroll to position [1706, 0]
click at [658, 339] on input "10:41" at bounding box center [696, 334] width 104 height 32
type input "01:41"
click at [876, 239] on span "Revert to original prices later?" at bounding box center [921, 237] width 161 height 14
click at [833, 239] on input "Revert to original prices later?" at bounding box center [825, 237] width 15 height 15
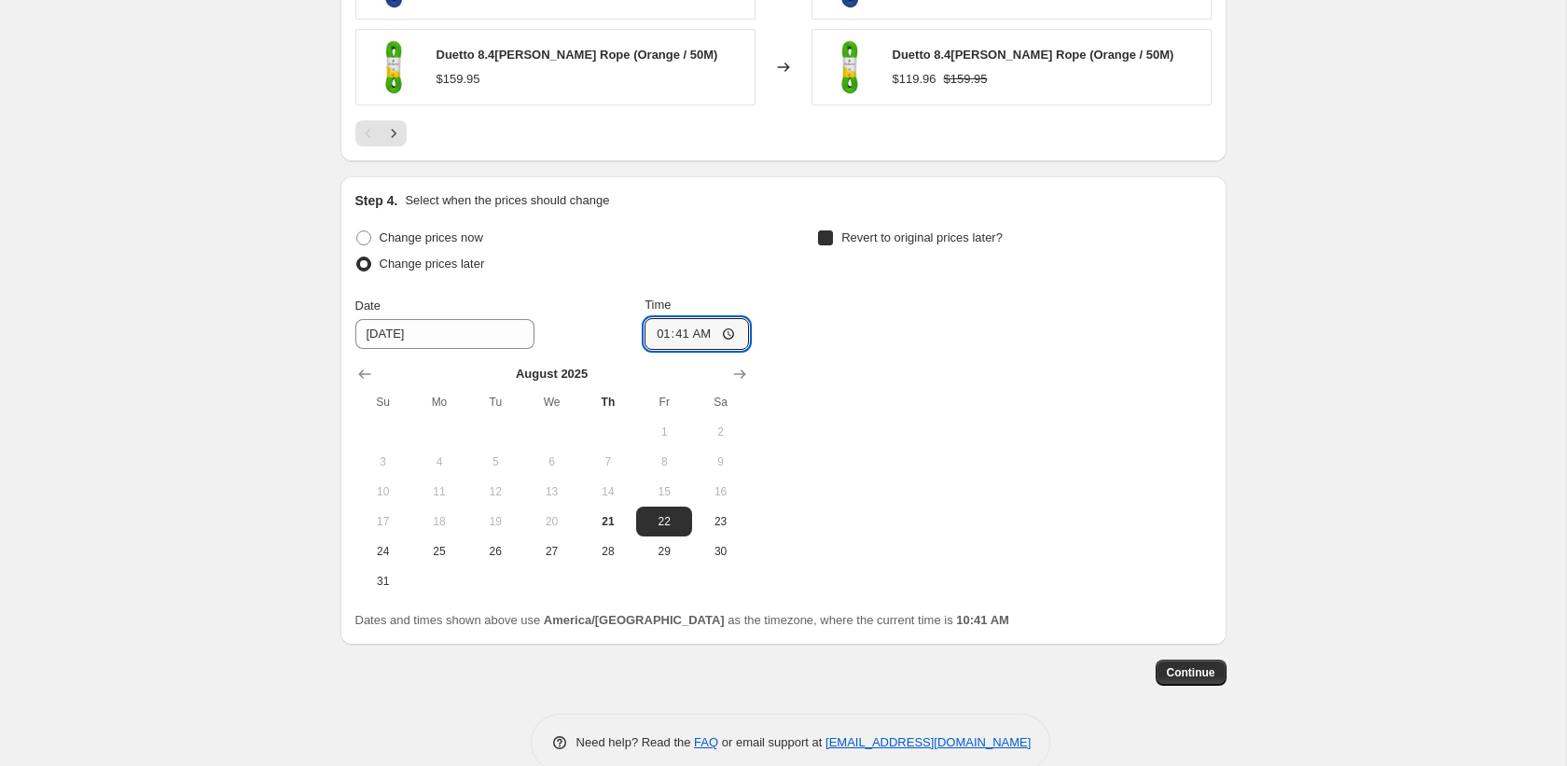
checkbox input "true"
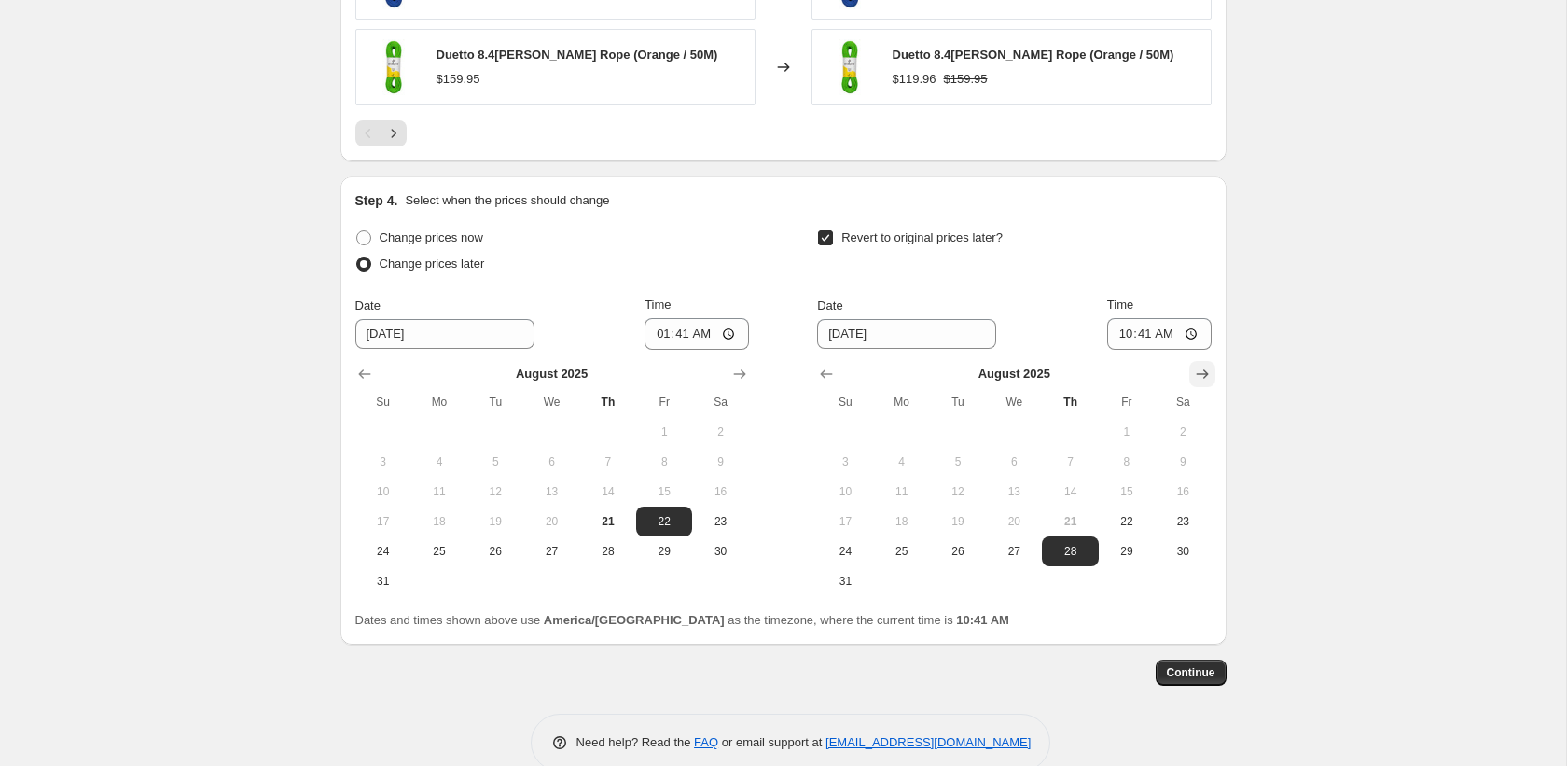
click at [1210, 378] on icon "Show next month, September 2025" at bounding box center [1202, 374] width 19 height 19
click at [1013, 428] on span "3" at bounding box center [1013, 431] width 41 height 15
type input "9/3/2025"
click at [1115, 337] on input "10:41" at bounding box center [1159, 334] width 104 height 32
type input "23:59"
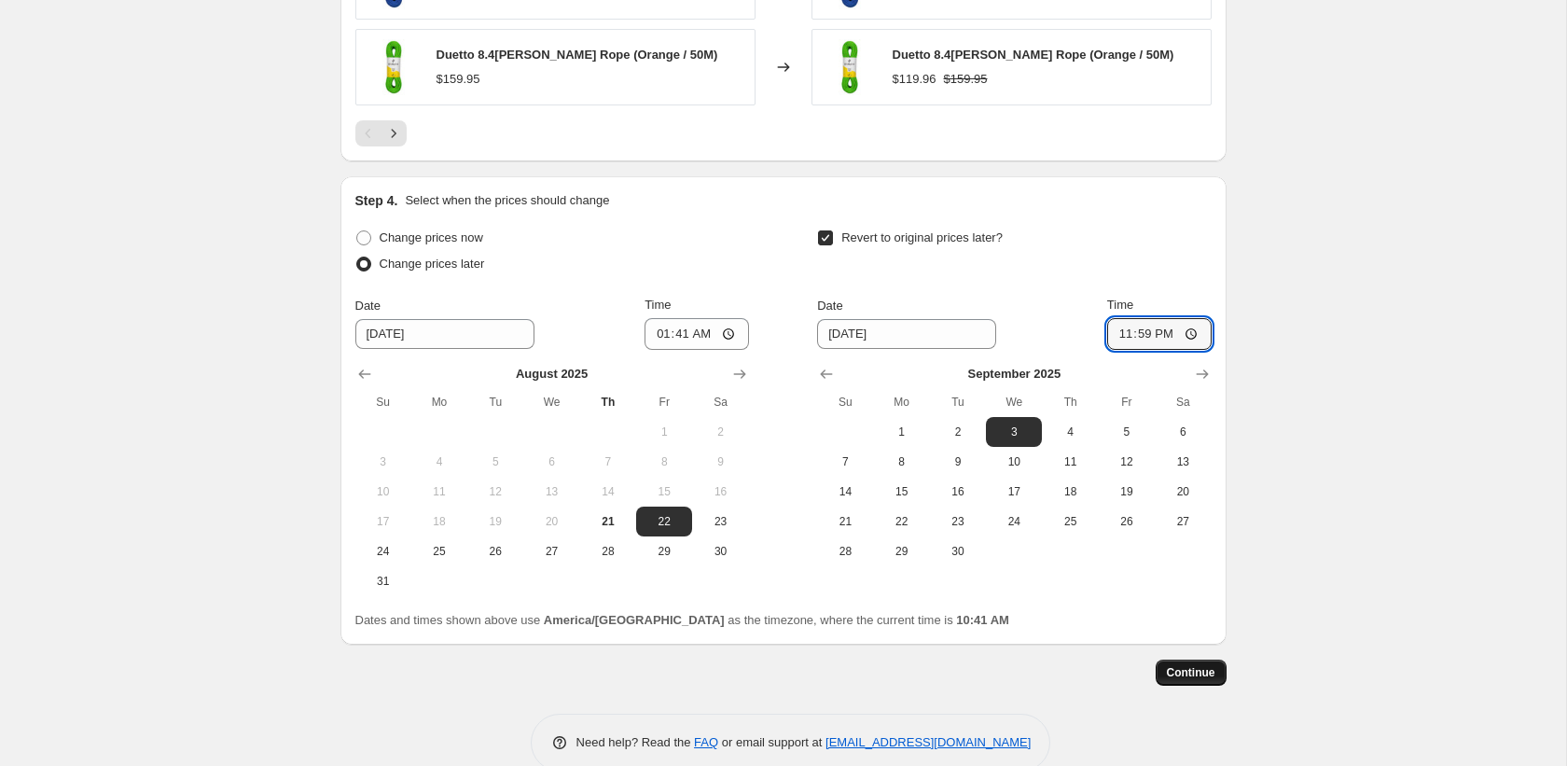
scroll to position [1707, 0]
click at [1195, 673] on span "Continue" at bounding box center [1191, 671] width 48 height 15
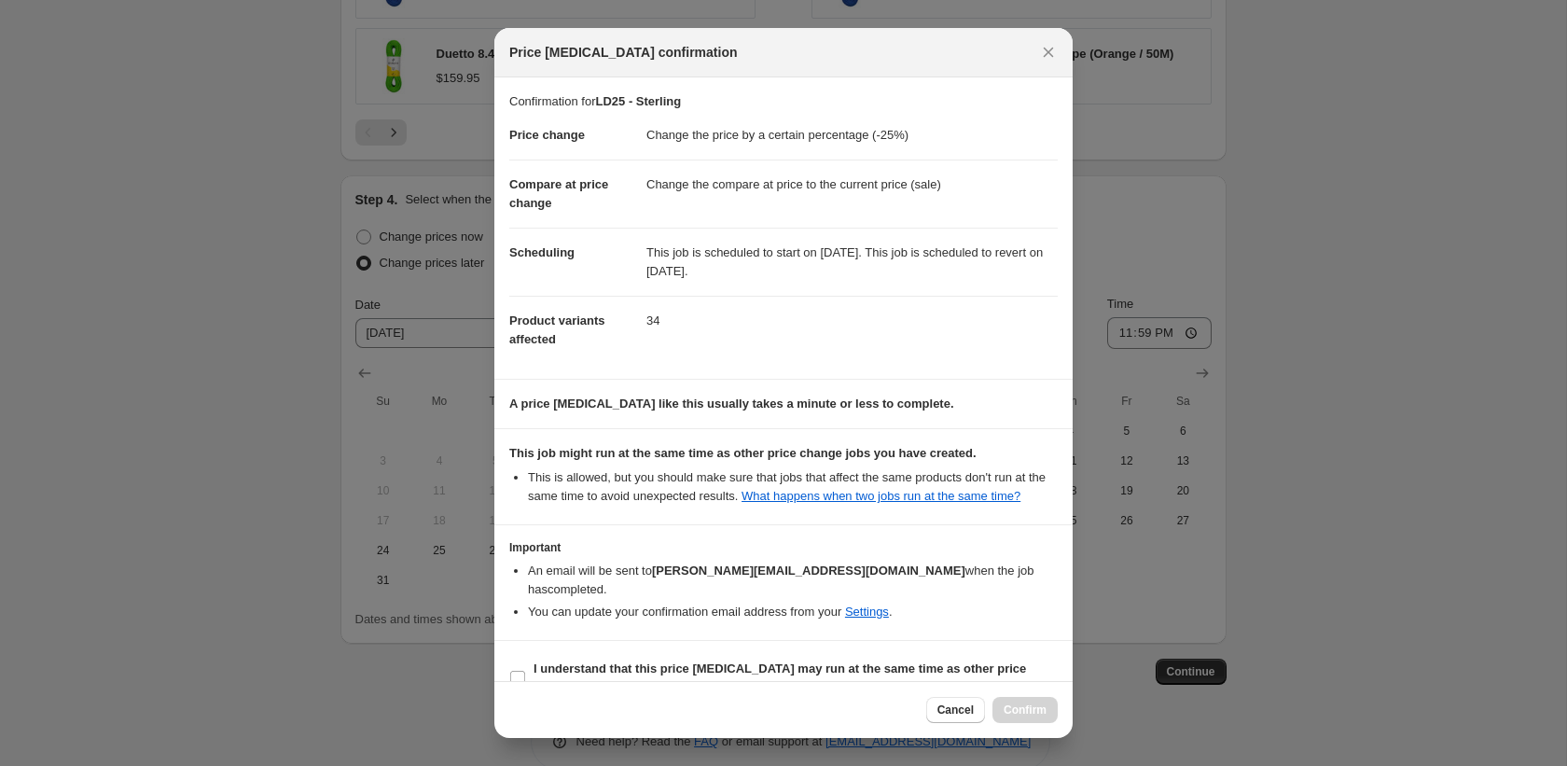
scroll to position [53, 0]
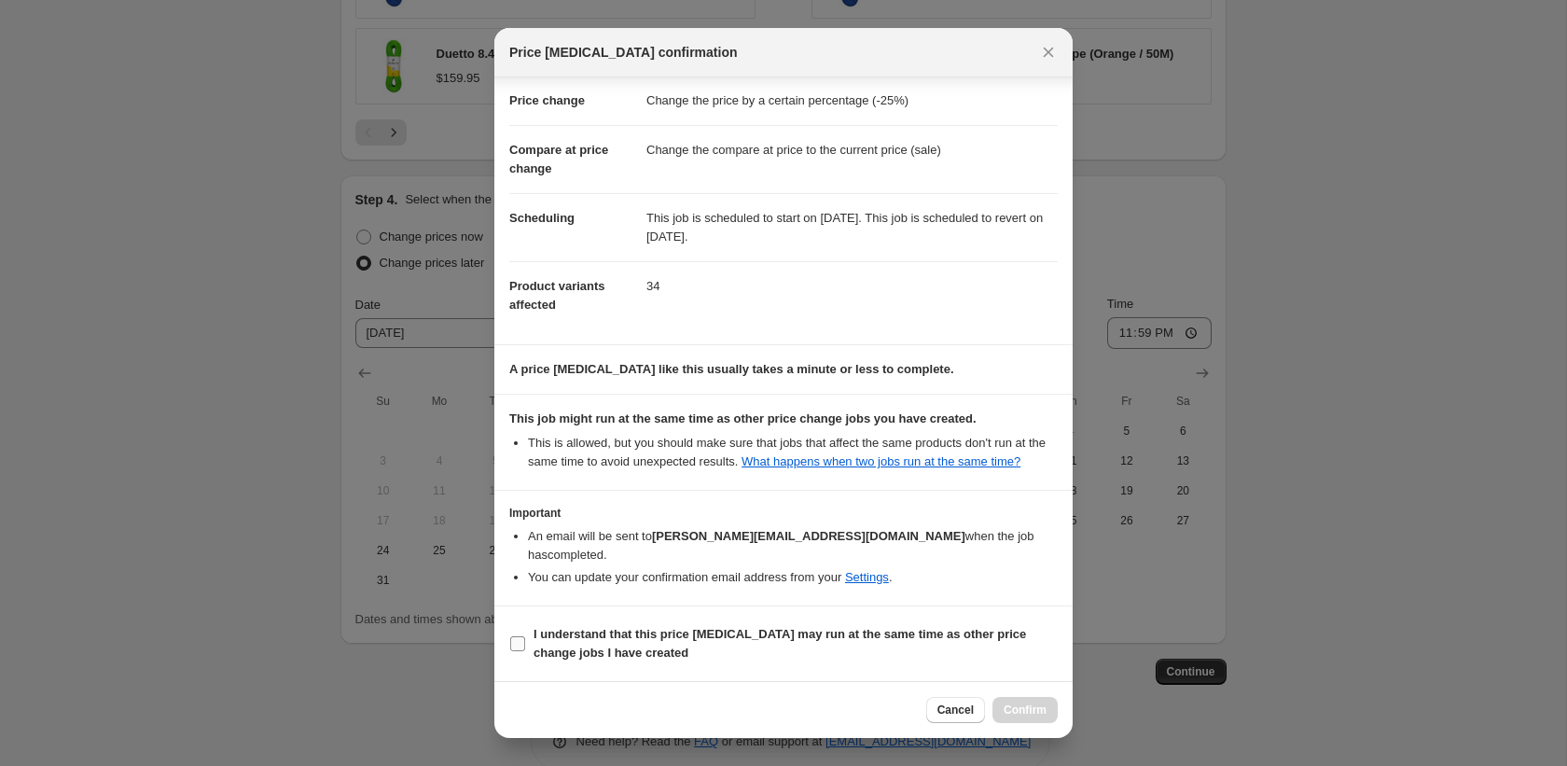
click at [919, 634] on b "I understand that this price change job may run at the same time as other price…" at bounding box center [779, 643] width 492 height 33
click at [525, 636] on input "I understand that this price change job may run at the same time as other price…" at bounding box center [517, 643] width 15 height 15
checkbox input "true"
click at [1040, 711] on span "Confirm" at bounding box center [1025, 709] width 43 height 15
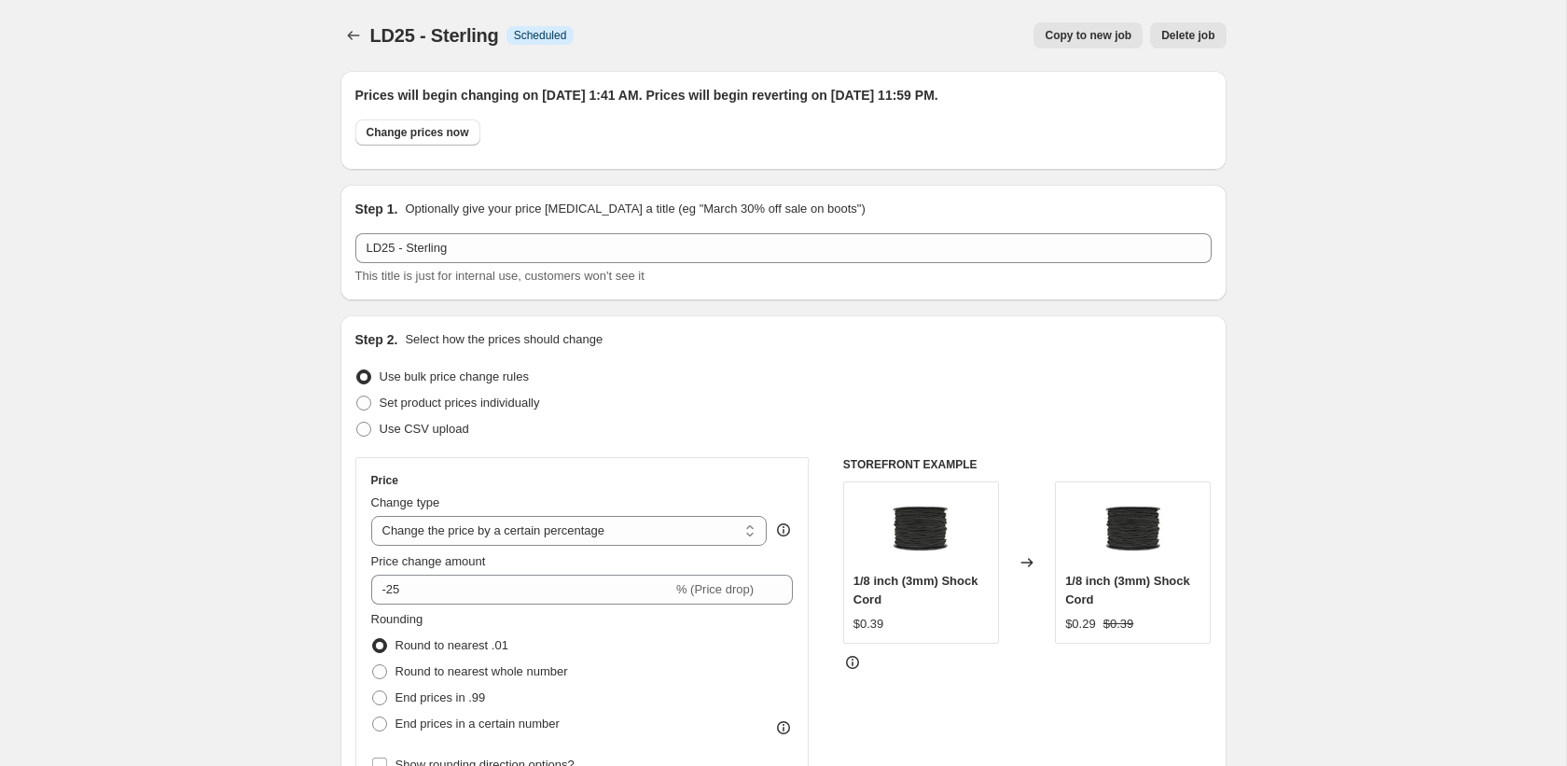
click at [1094, 48] on div "LD25 - Sterling. This page is ready LD25 - Sterling Info Scheduled Copy to new …" at bounding box center [783, 35] width 886 height 71
click at [1096, 45] on button "Copy to new job" at bounding box center [1087, 35] width 109 height 26
select select "percentage"
select select "collection"
select select "vendor"
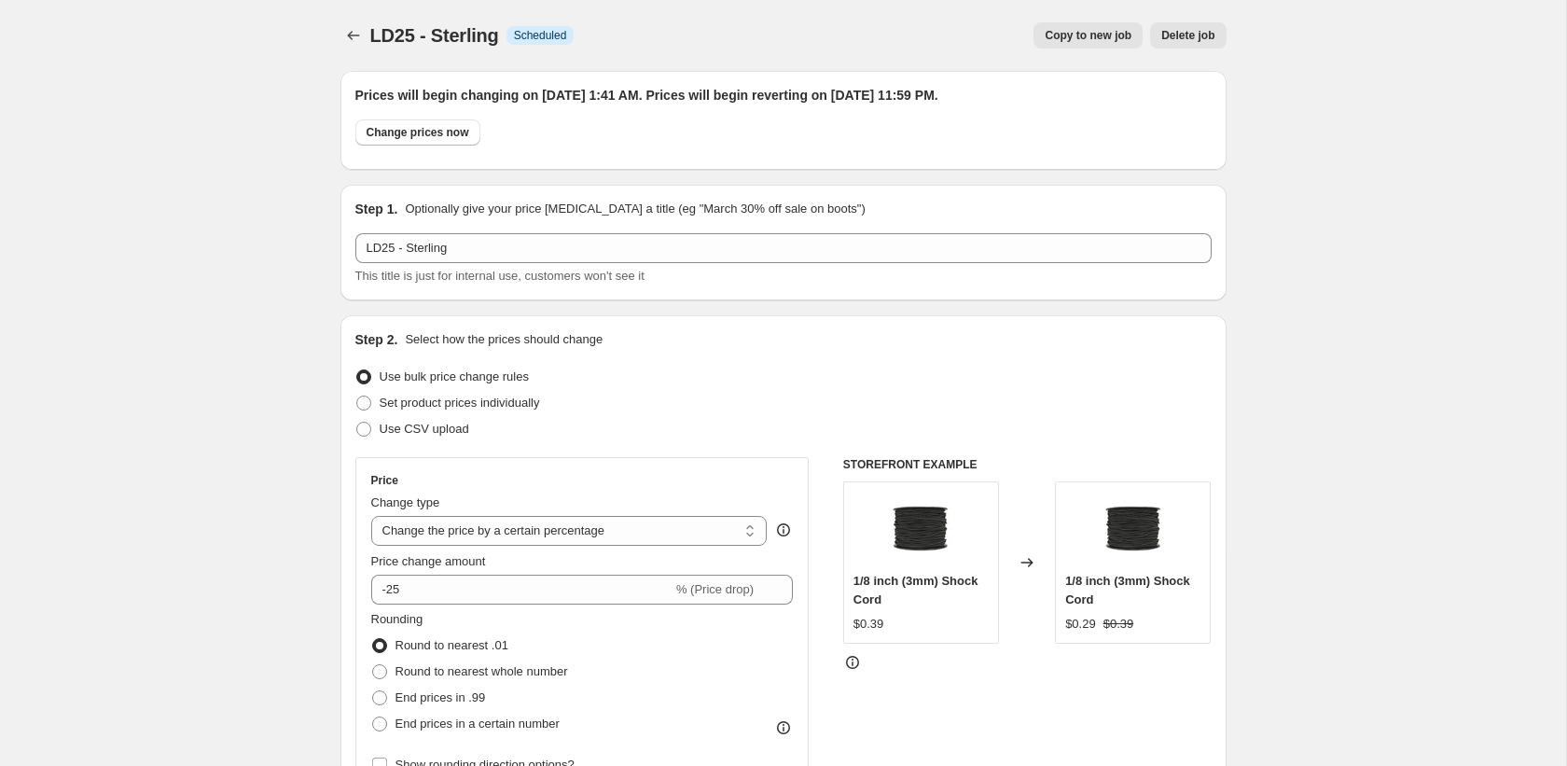
select select "product_status"
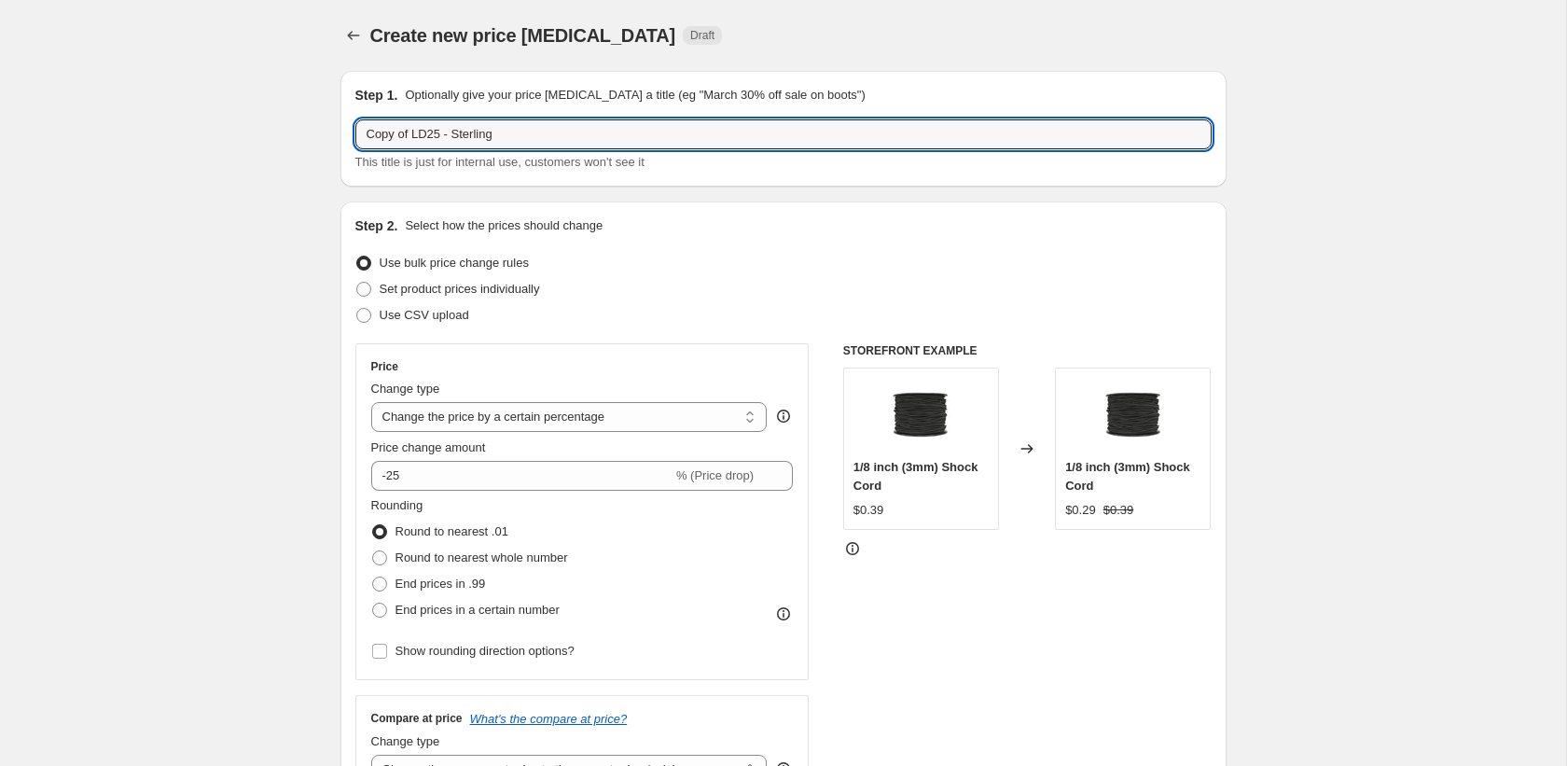
drag, startPoint x: 381, startPoint y: 134, endPoint x: 301, endPoint y: 131, distance: 80.3
click at [439, 136] on input "LD25 - Sterling" at bounding box center [783, 134] width 856 height 30
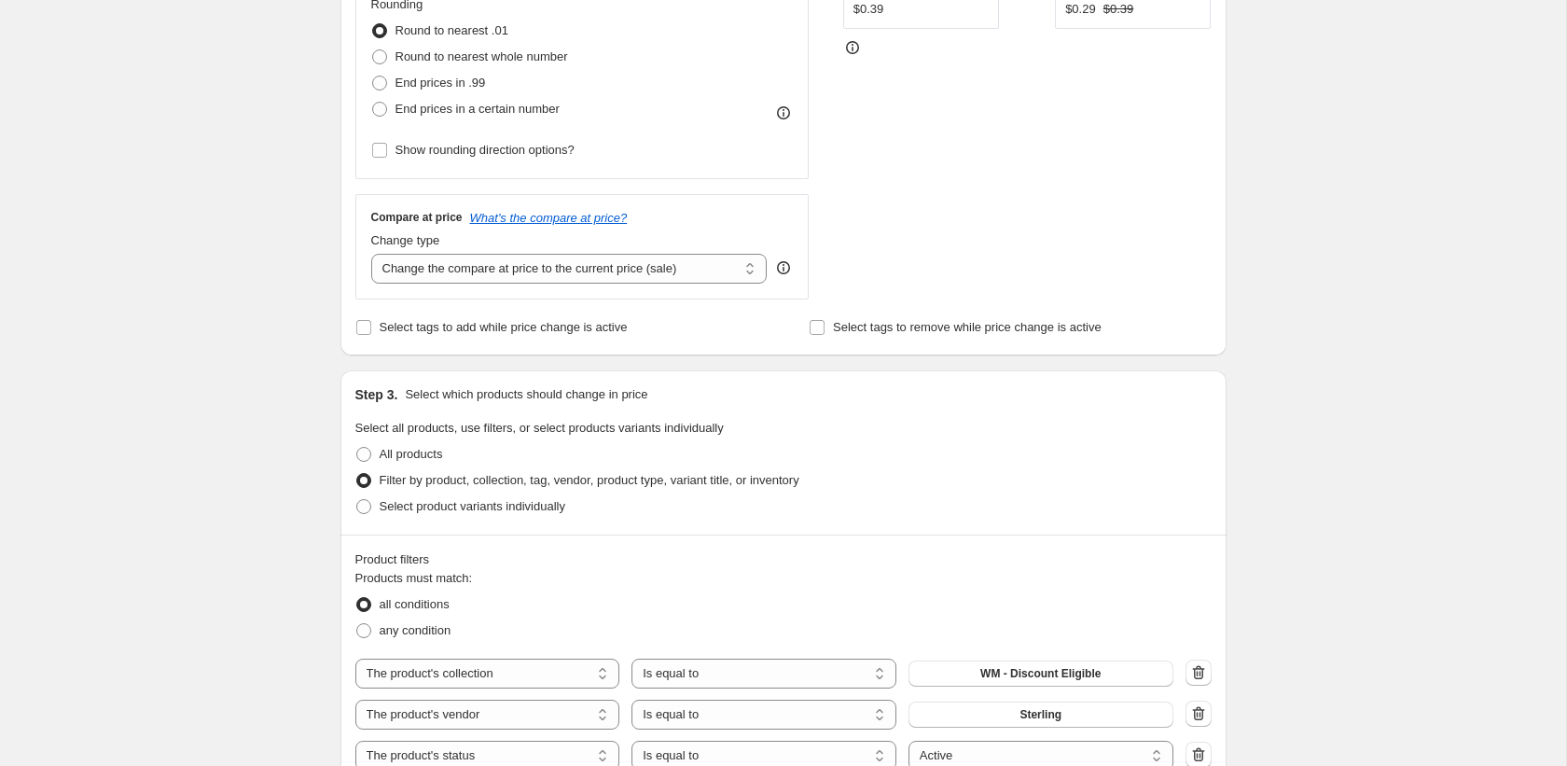
scroll to position [646, 0]
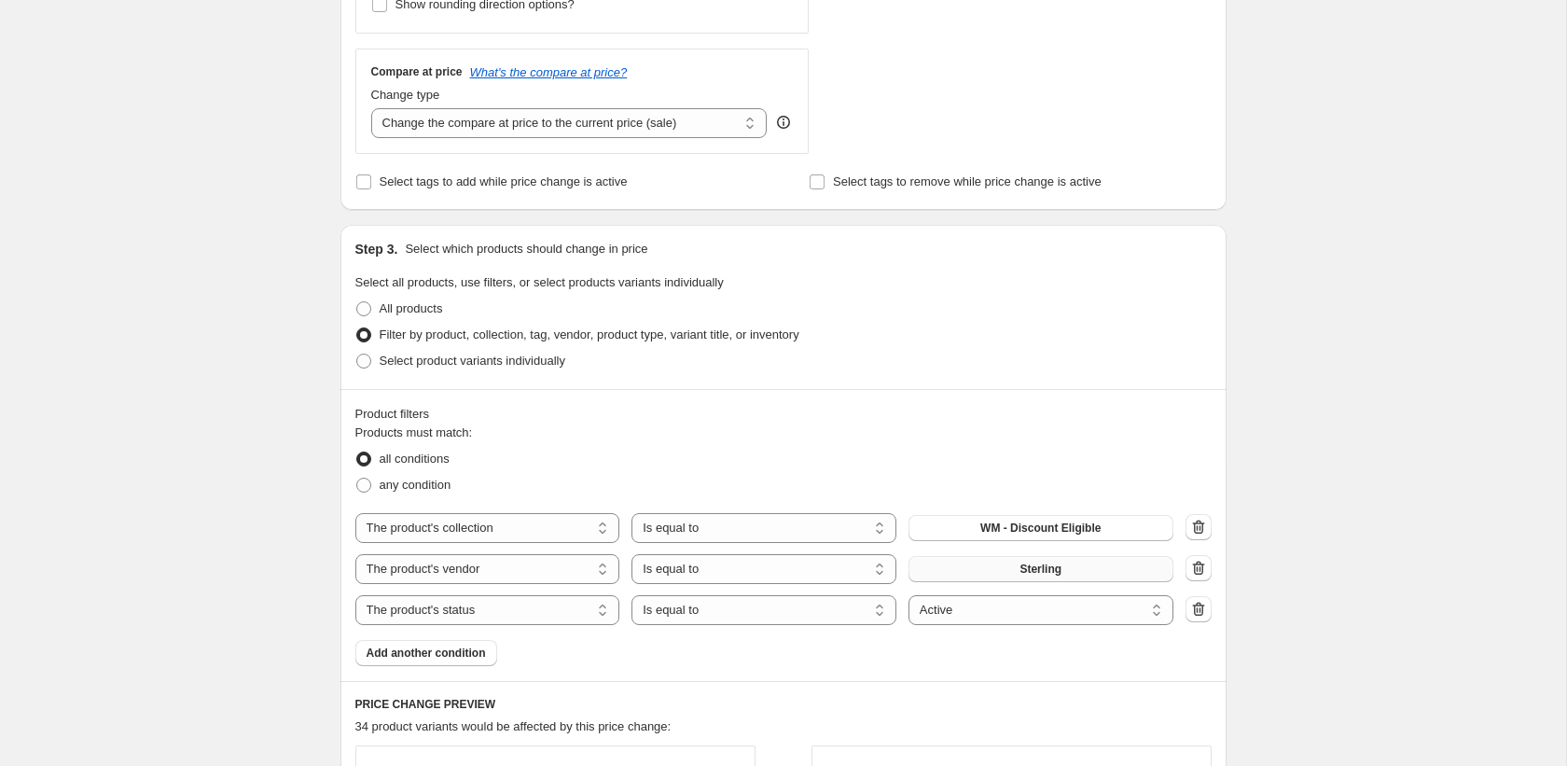
type input "LD25 - Rab"
click at [1021, 561] on span "Sterling" at bounding box center [1040, 568] width 42 height 15
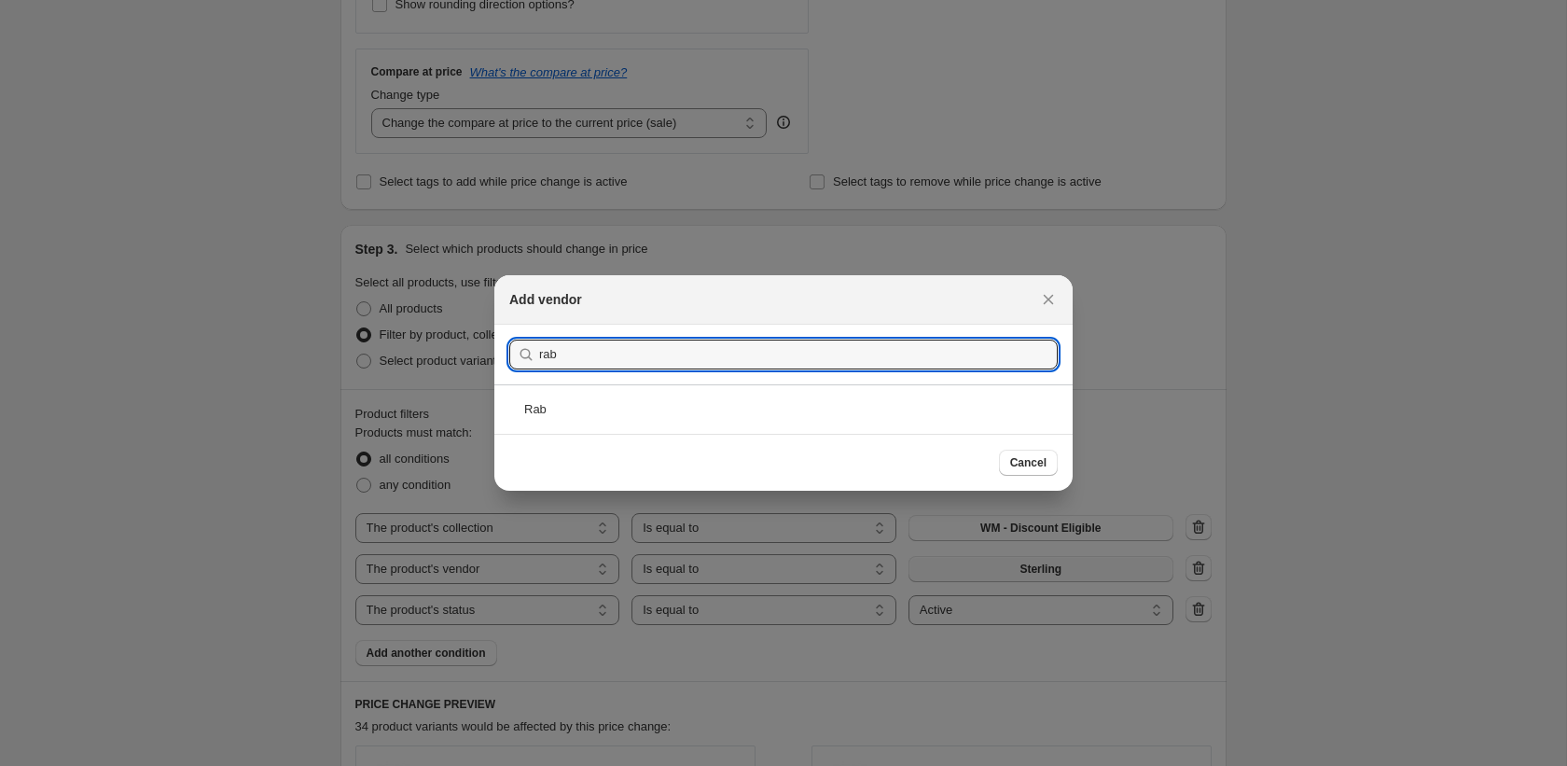
type input "rab"
click at [644, 433] on div "Rab" at bounding box center [783, 408] width 578 height 49
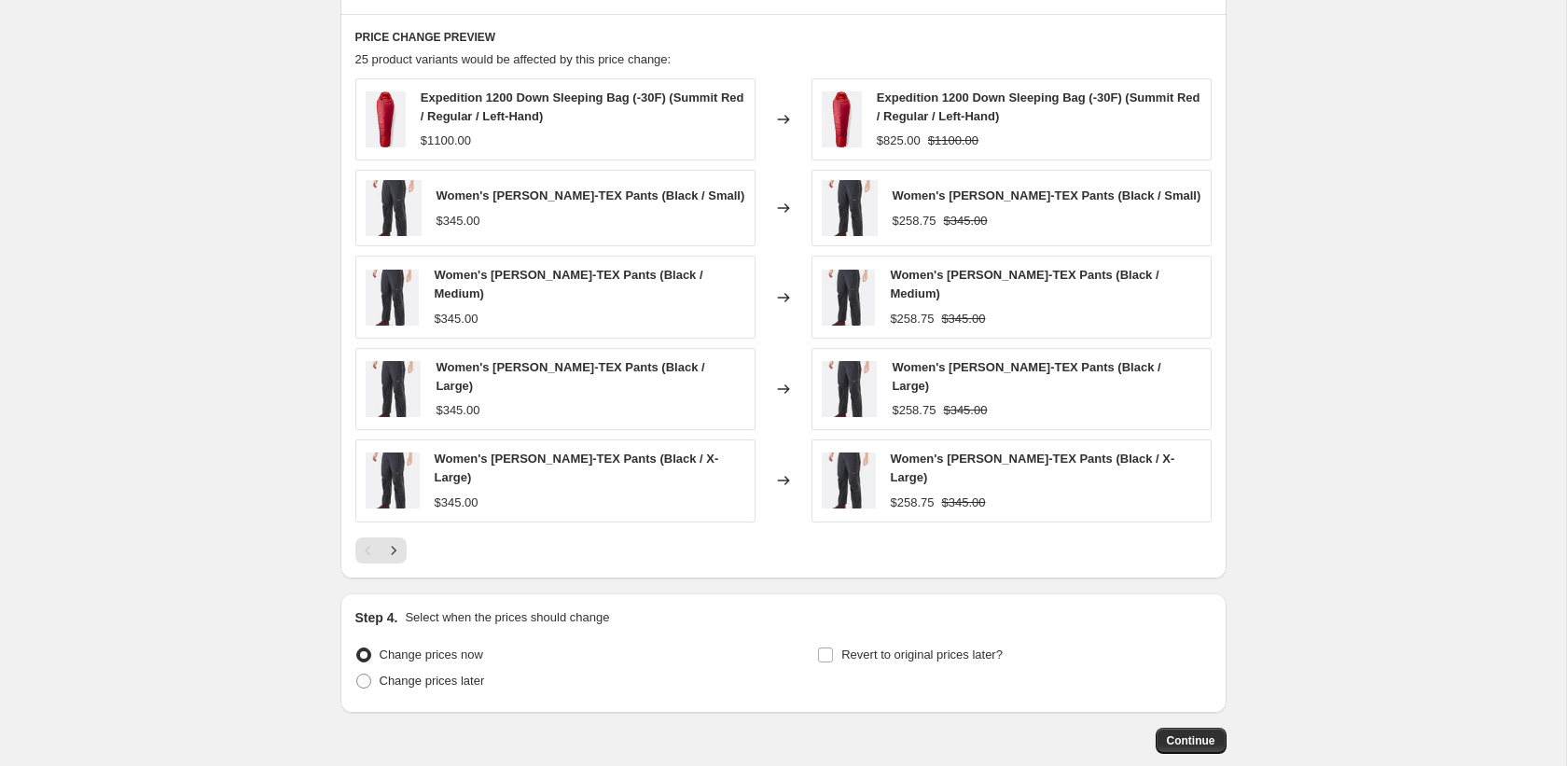
scroll to position [1396, 0]
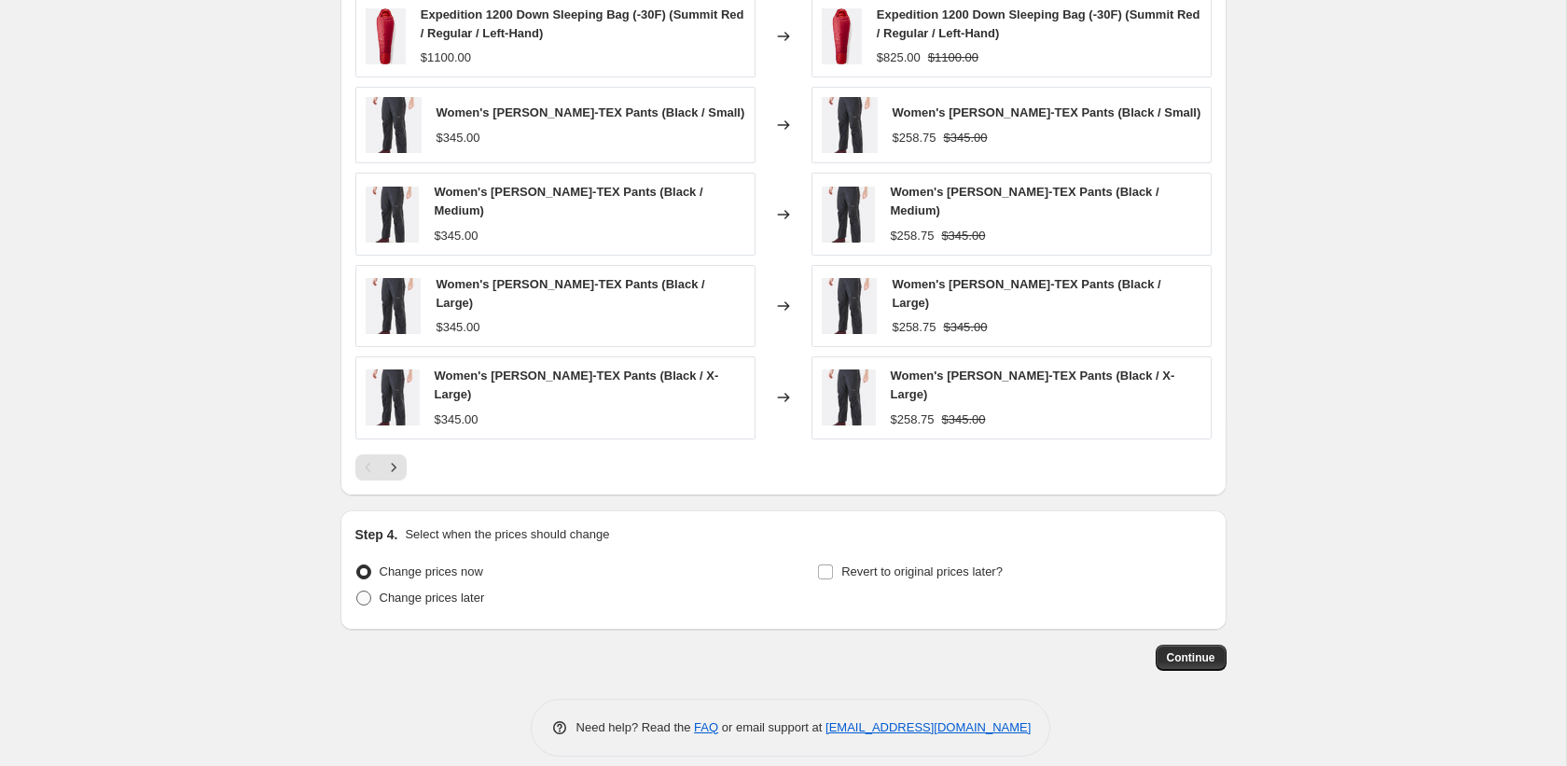
click at [444, 590] on span "Change prices later" at bounding box center [432, 597] width 105 height 14
click at [357, 590] on input "Change prices later" at bounding box center [356, 590] width 1 height 1
radio input "true"
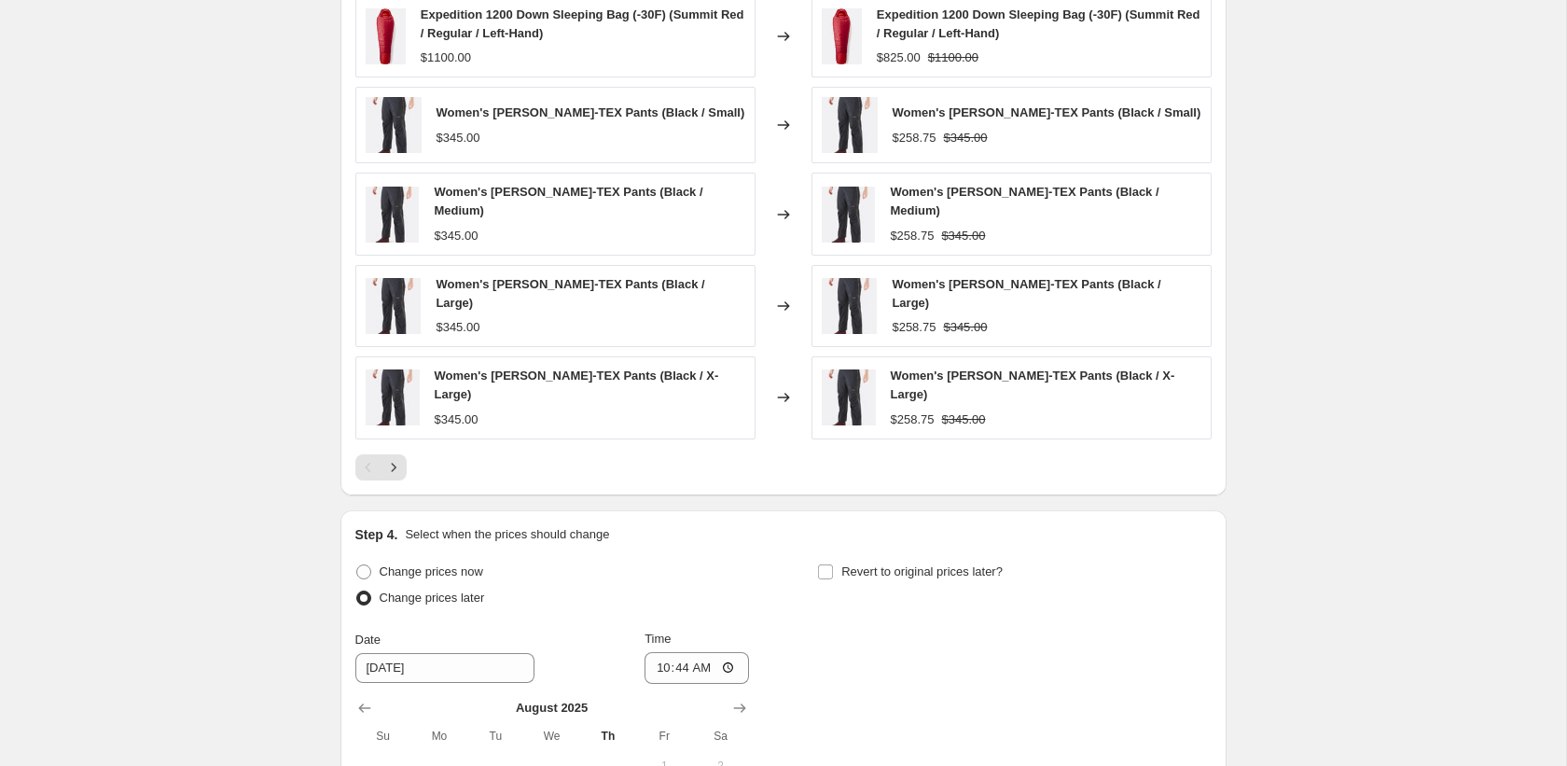
scroll to position [1745, 0]
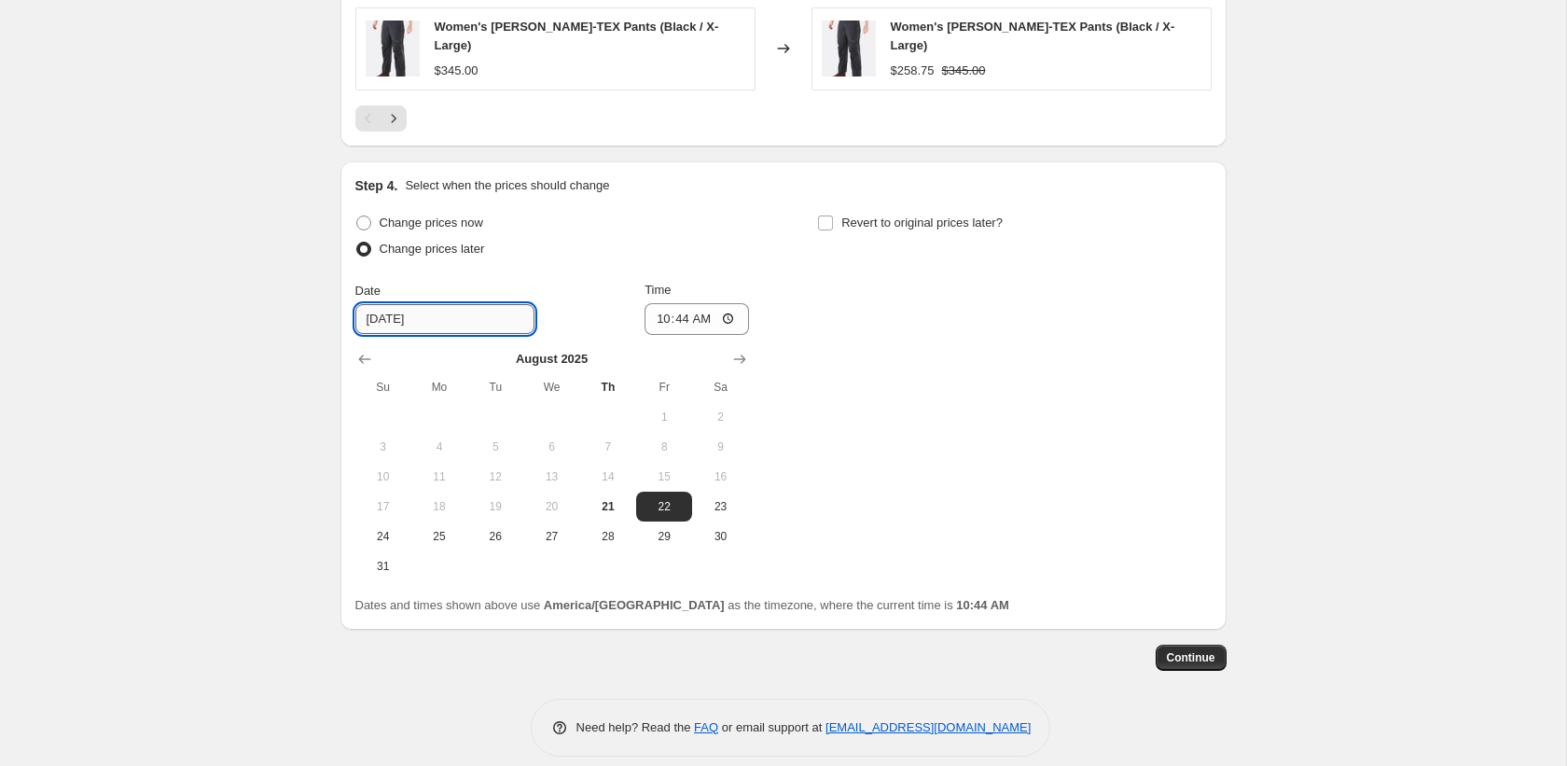
click at [439, 304] on input "8/22/2025" at bounding box center [444, 319] width 179 height 30
click at [821, 215] on input "Revert to original prices later?" at bounding box center [825, 222] width 15 height 15
checkbox input "true"
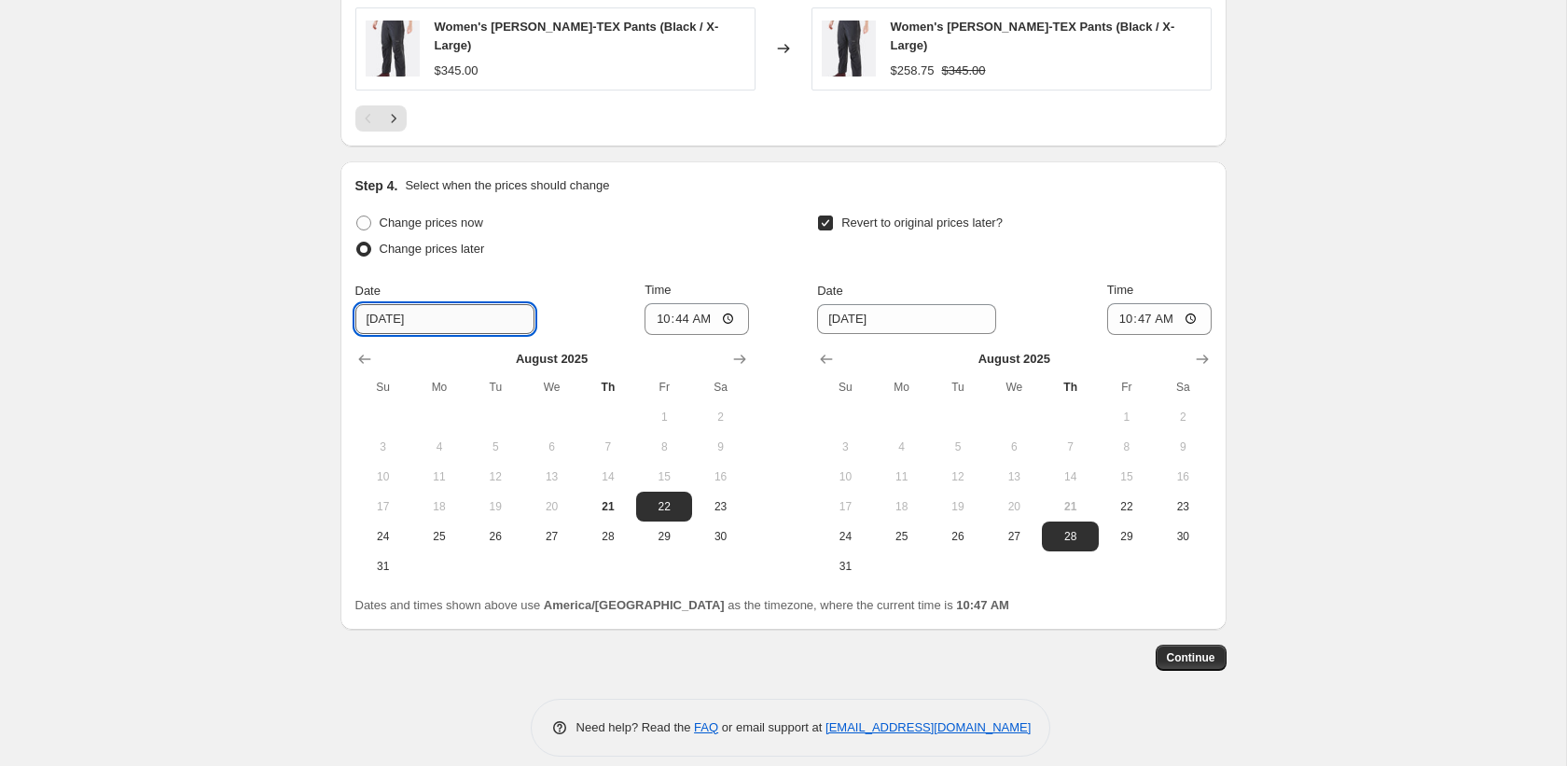
click at [431, 304] on input "8/22/2025" at bounding box center [444, 319] width 179 height 30
click at [720, 499] on span "23" at bounding box center [719, 506] width 41 height 15
type input "8/23/2025"
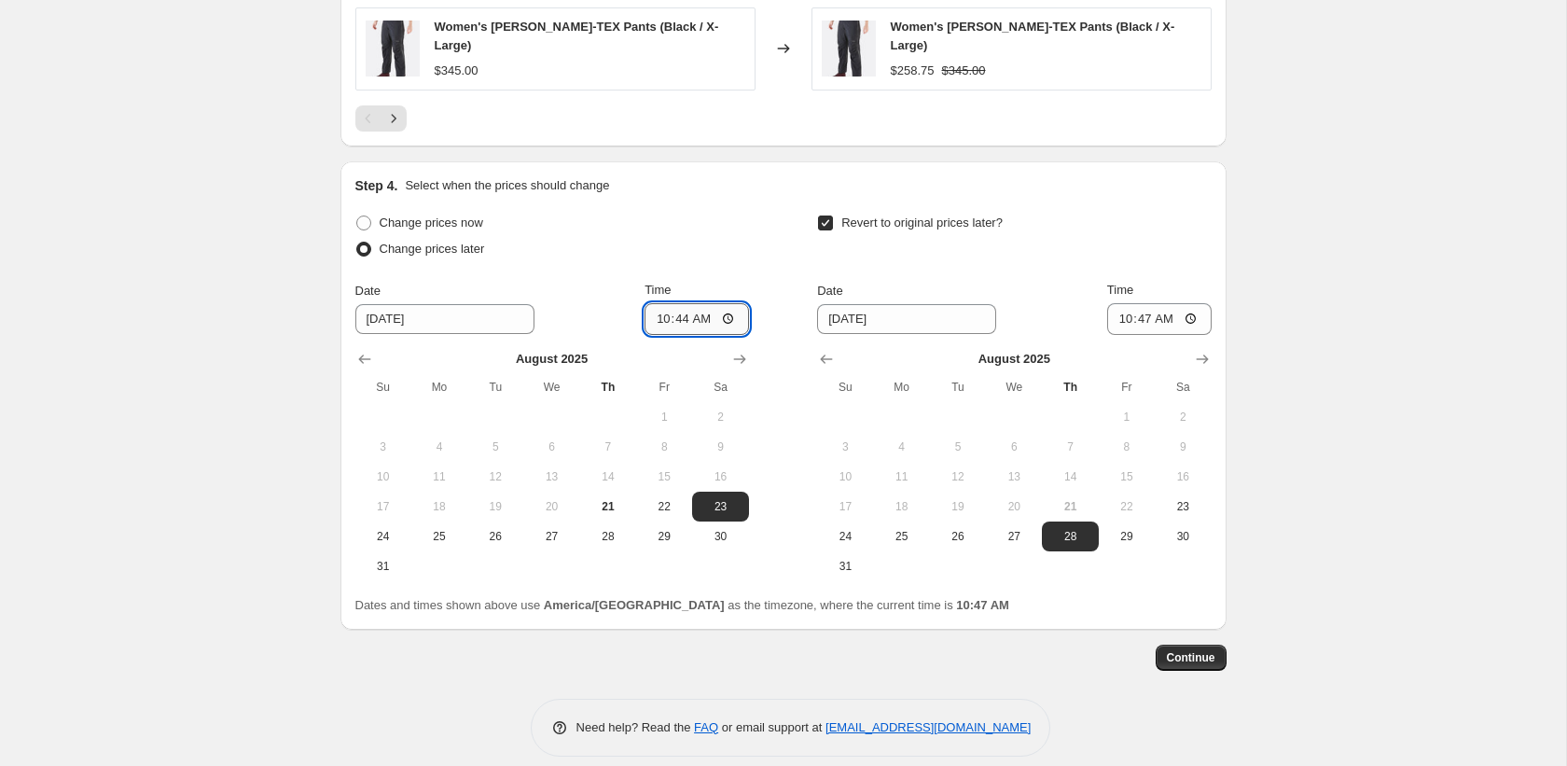
click at [658, 303] on input "10:44" at bounding box center [696, 319] width 104 height 32
type input "01:44"
click at [1211, 350] on icon "Show next month, September 2025" at bounding box center [1202, 359] width 19 height 19
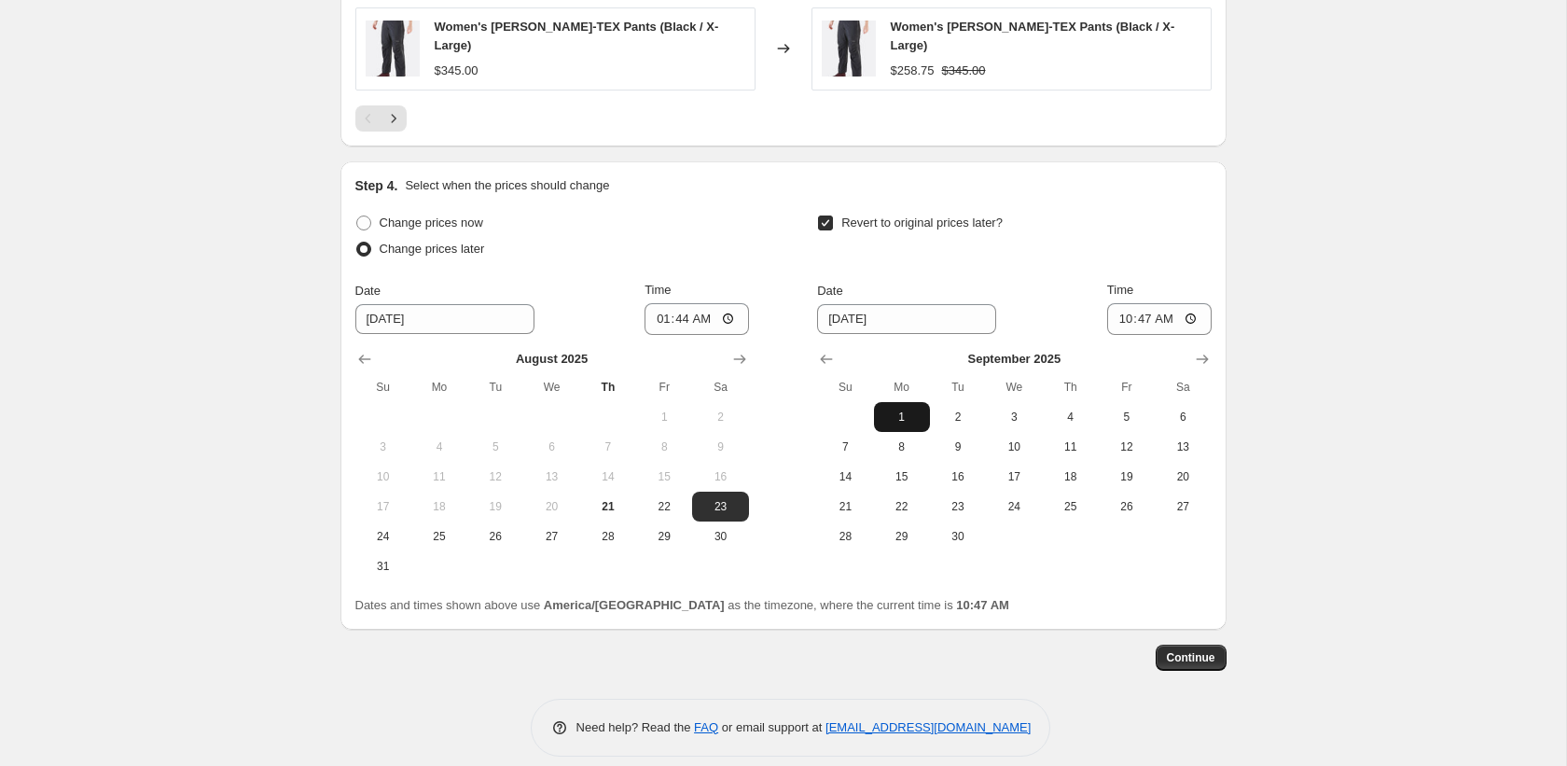
click at [902, 409] on span "1" at bounding box center [901, 416] width 41 height 15
type input "9/1/2025"
click at [1120, 304] on input "10:47" at bounding box center [1159, 319] width 104 height 32
type input "23:59"
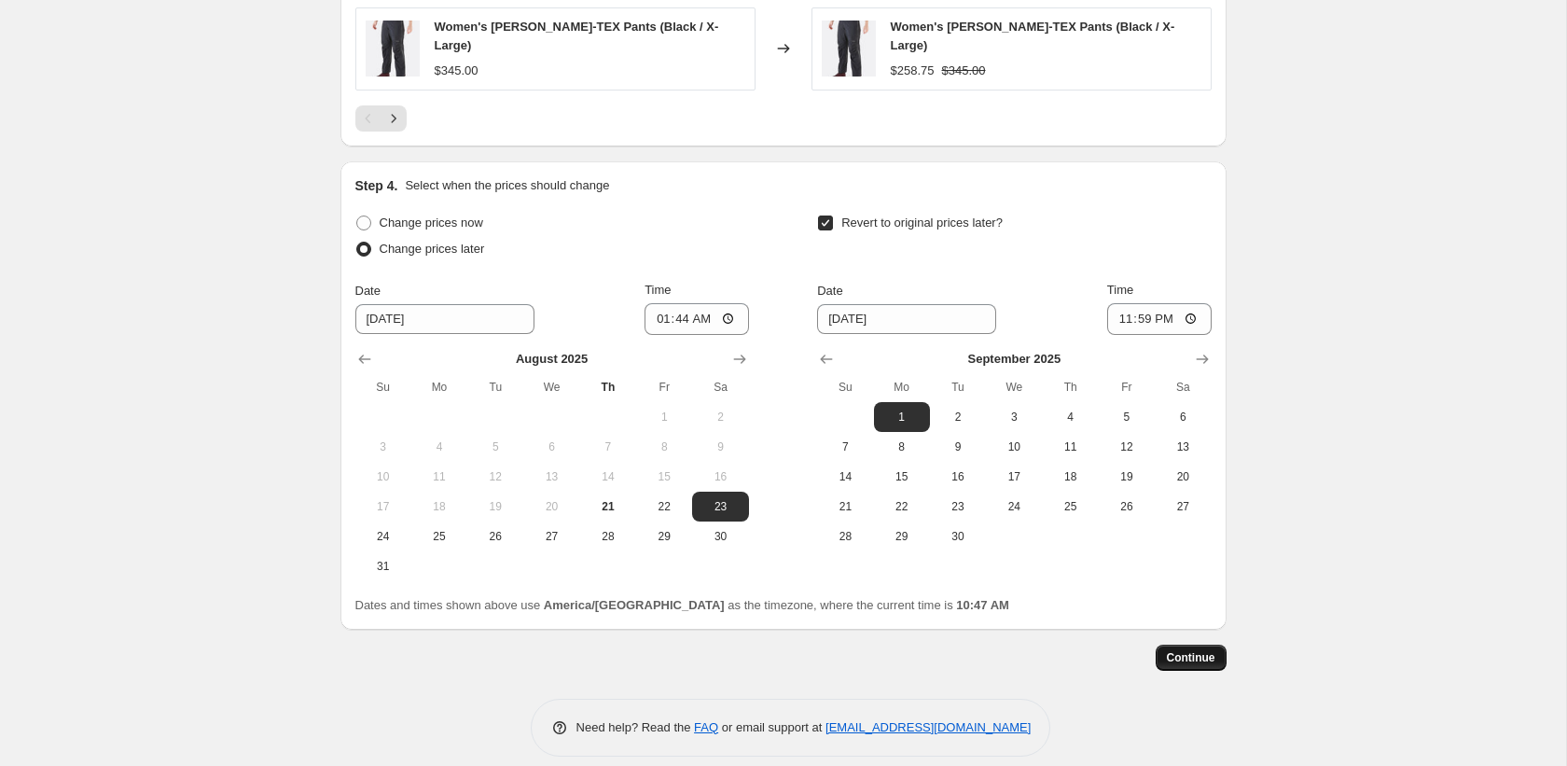
click at [1218, 644] on button "Continue" at bounding box center [1191, 657] width 71 height 26
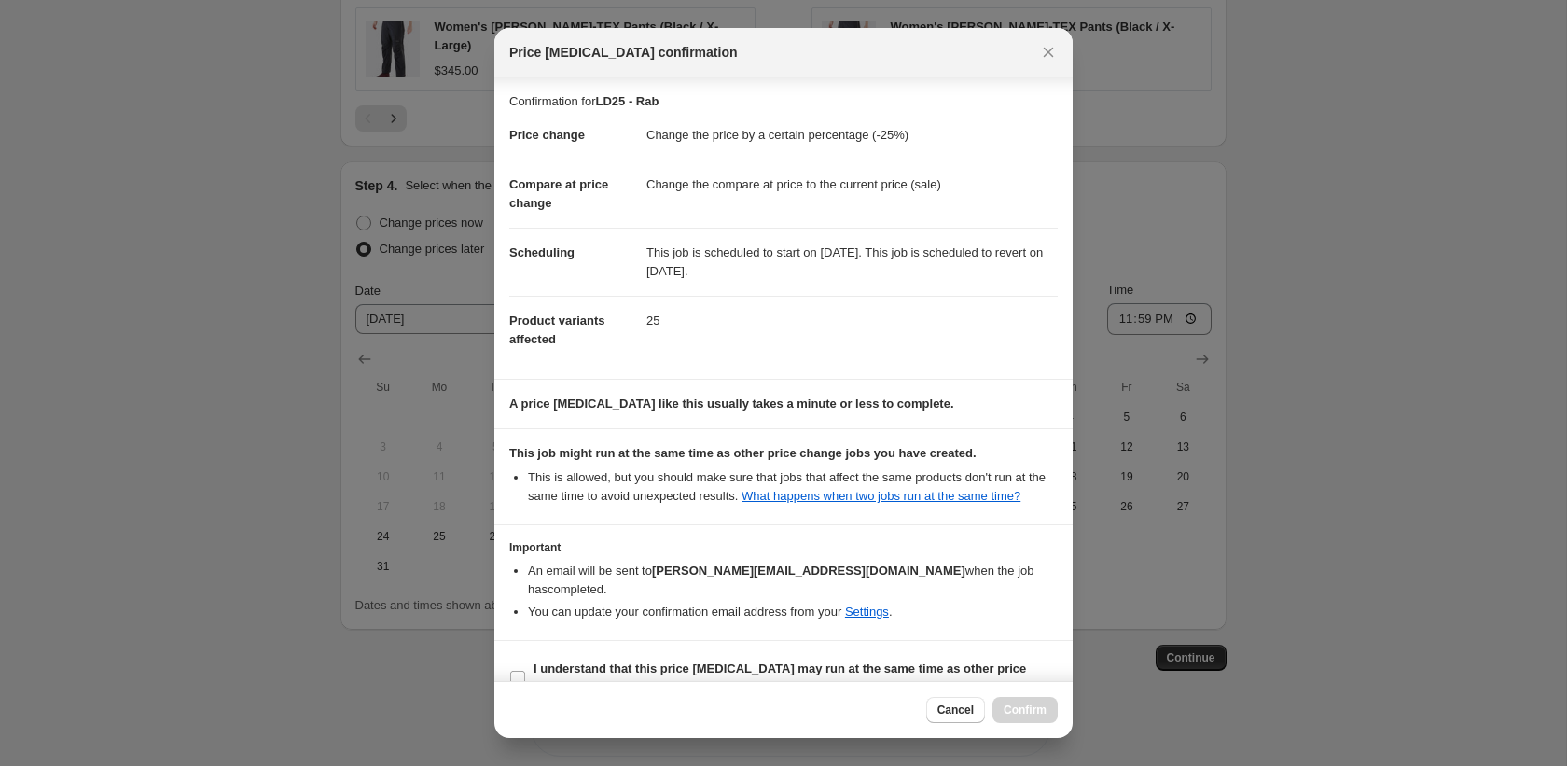
scroll to position [53, 0]
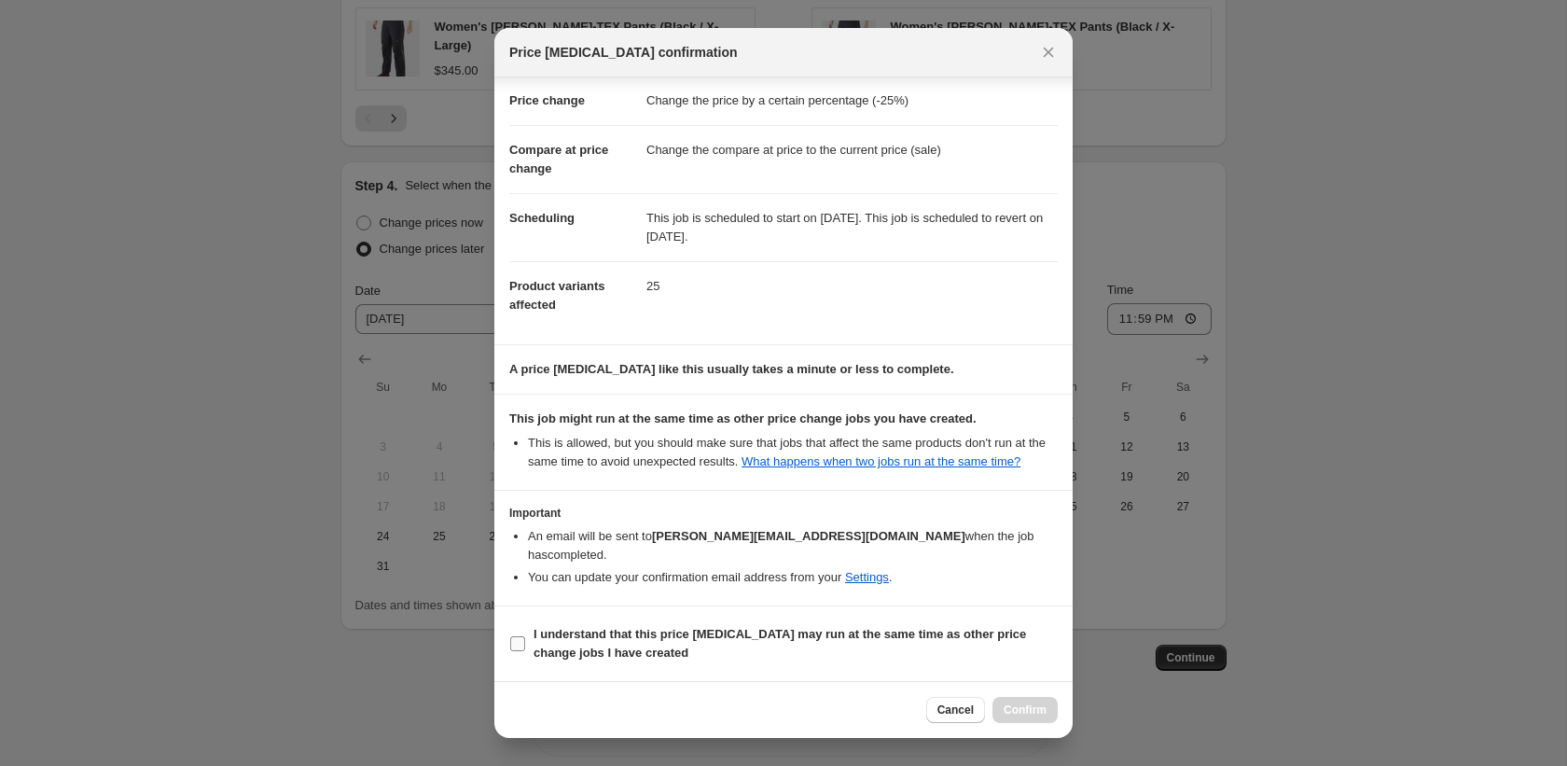
click at [647, 644] on span "I understand that this price change job may run at the same time as other price…" at bounding box center [795, 643] width 524 height 37
click at [525, 644] on input "I understand that this price change job may run at the same time as other price…" at bounding box center [517, 643] width 15 height 15
checkbox input "true"
click at [1037, 710] on span "Confirm" at bounding box center [1025, 709] width 43 height 15
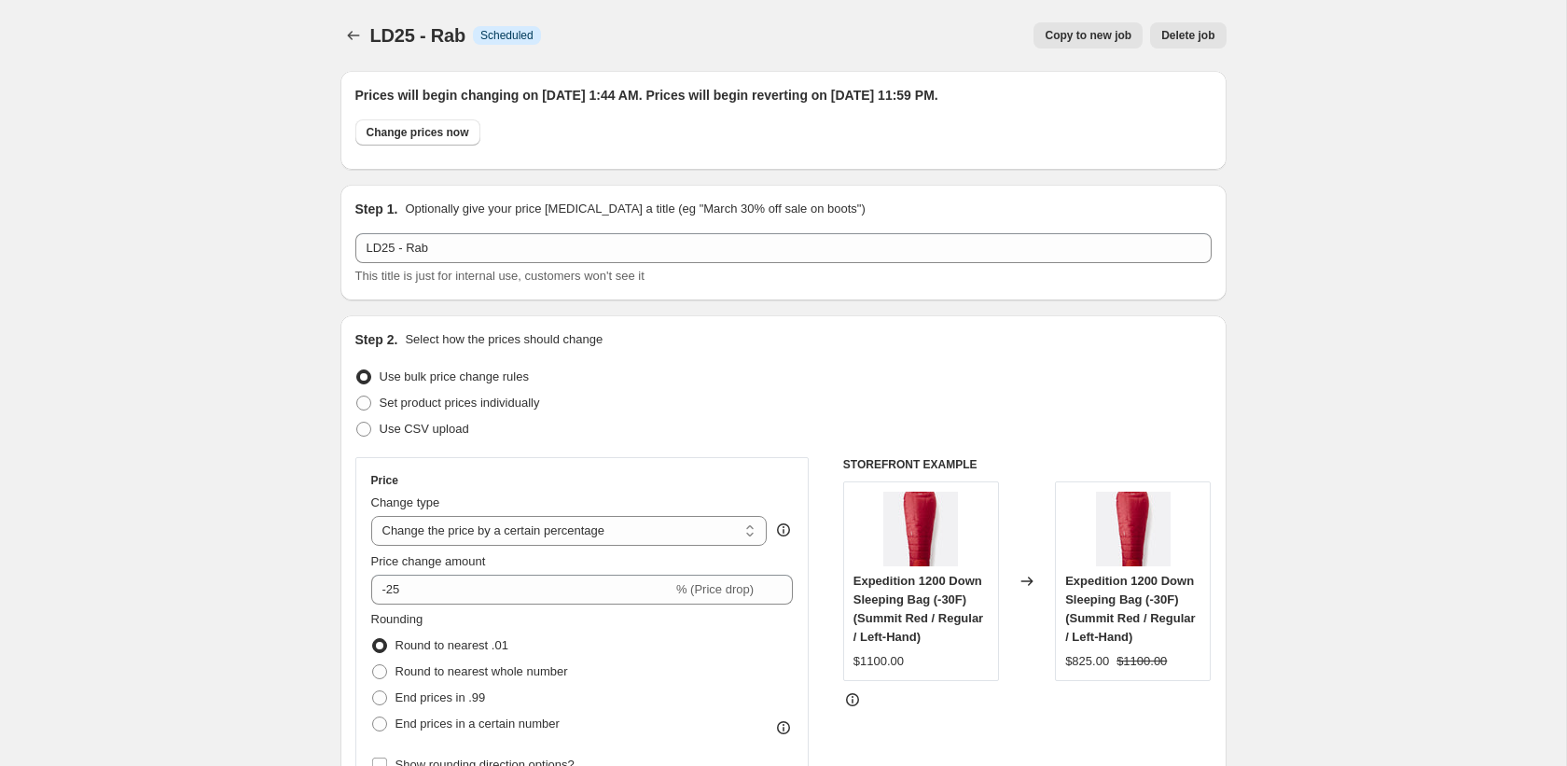
click at [1108, 42] on span "Copy to new job" at bounding box center [1088, 35] width 87 height 15
select select "percentage"
select select "collection"
select select "vendor"
select select "product_status"
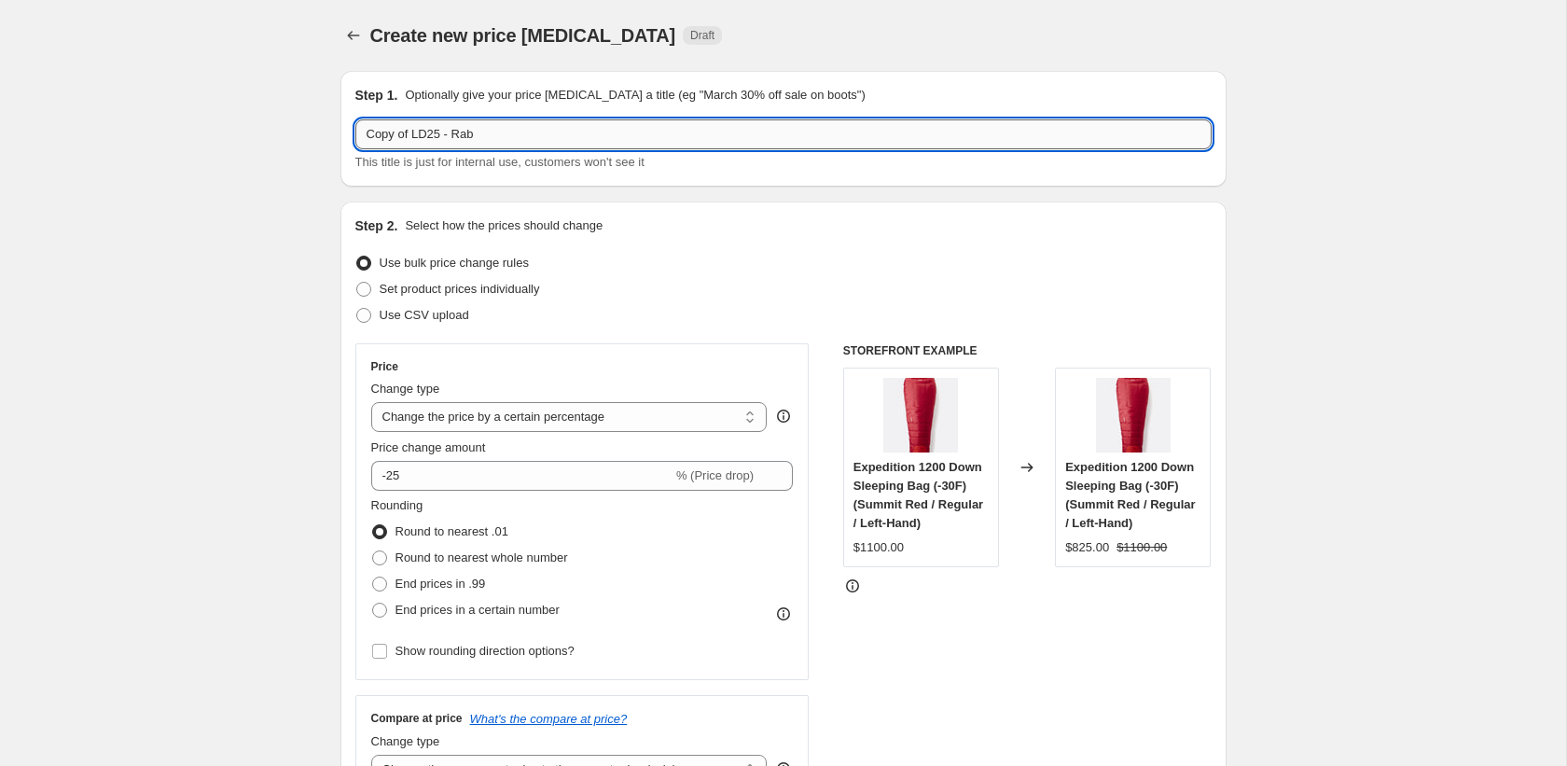
drag, startPoint x: 415, startPoint y: 133, endPoint x: 357, endPoint y: 138, distance: 58.0
click at [357, 138] on input "Copy of LD25 - Rab" at bounding box center [783, 134] width 856 height 30
click at [419, 135] on input "LD25 - Rab" at bounding box center [783, 134] width 856 height 30
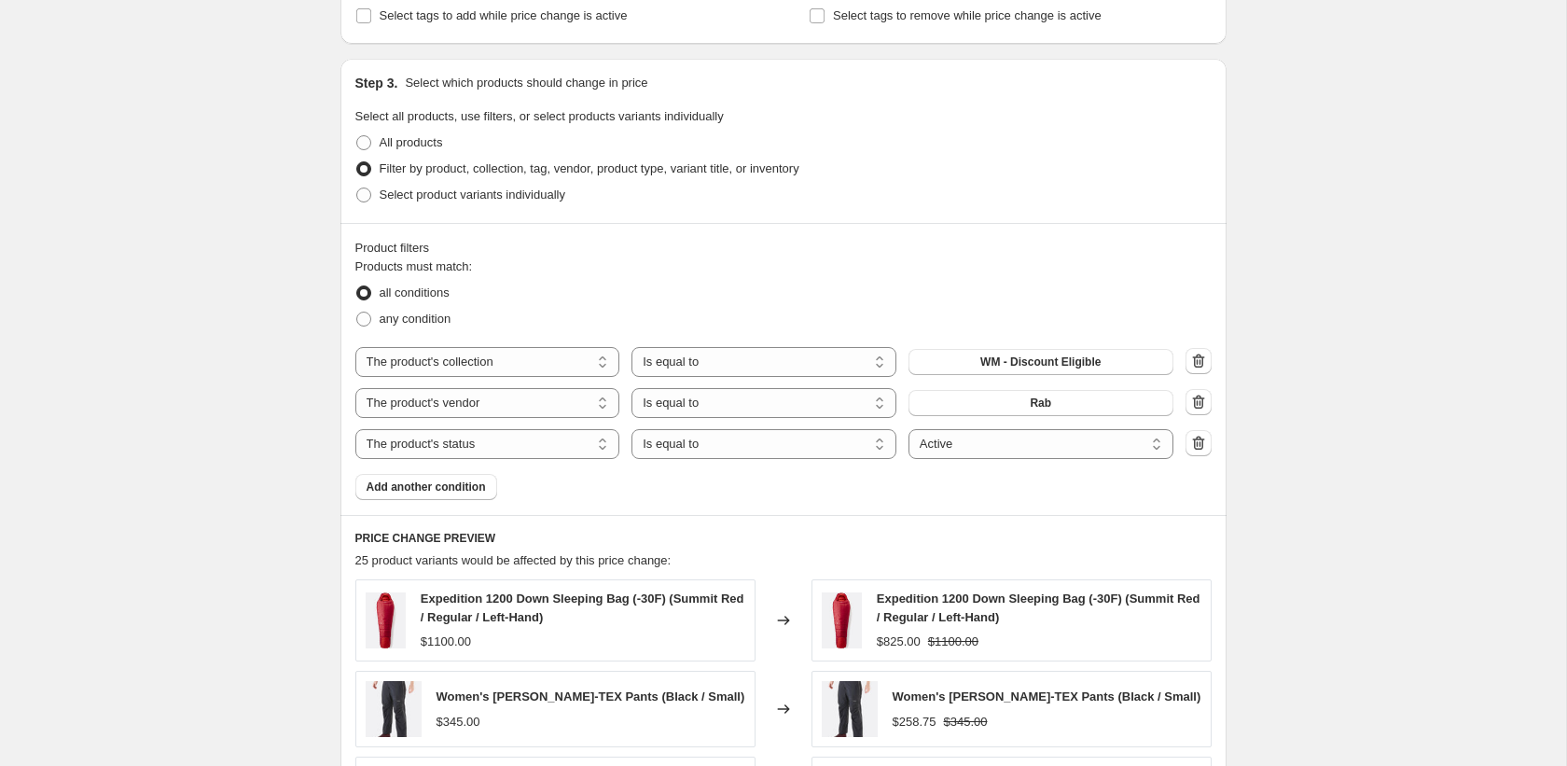
scroll to position [833, 0]
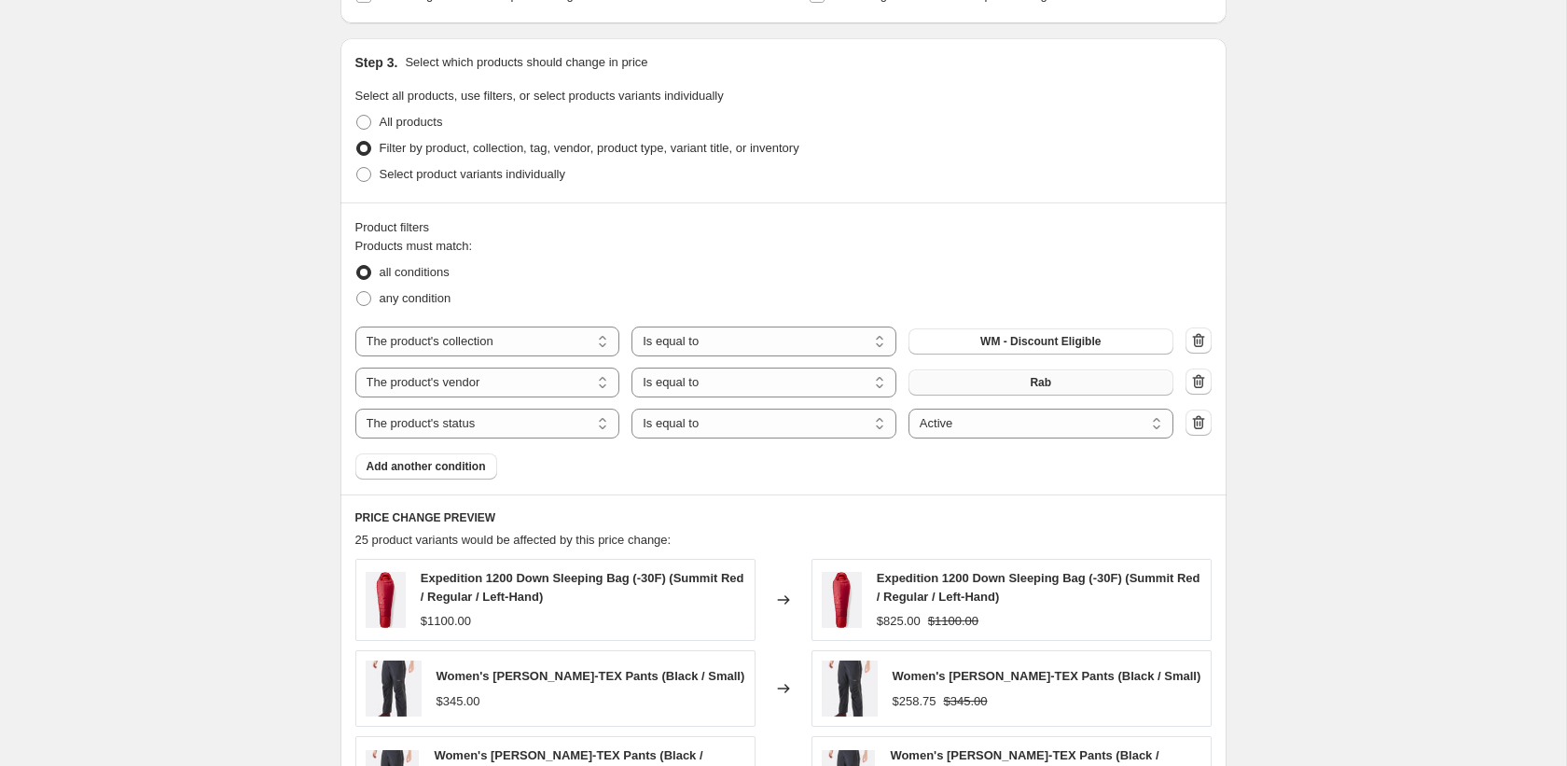
type input "LD25 - Adventure Medical Kits"
click at [1081, 382] on button "Rab" at bounding box center [1040, 382] width 265 height 26
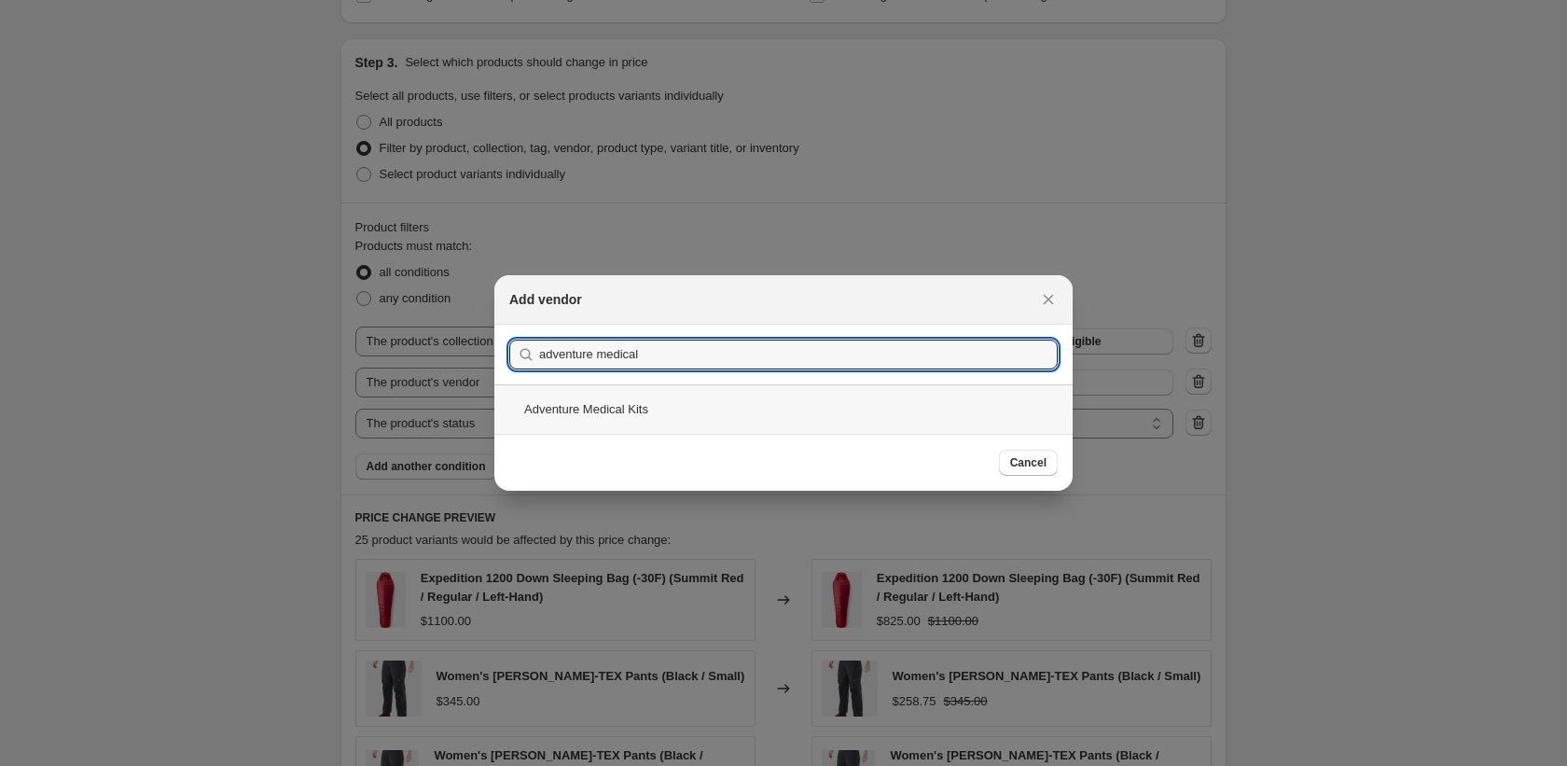
type input "adventure medical"
click at [651, 421] on div "Adventure Medical Kits" at bounding box center [783, 408] width 578 height 49
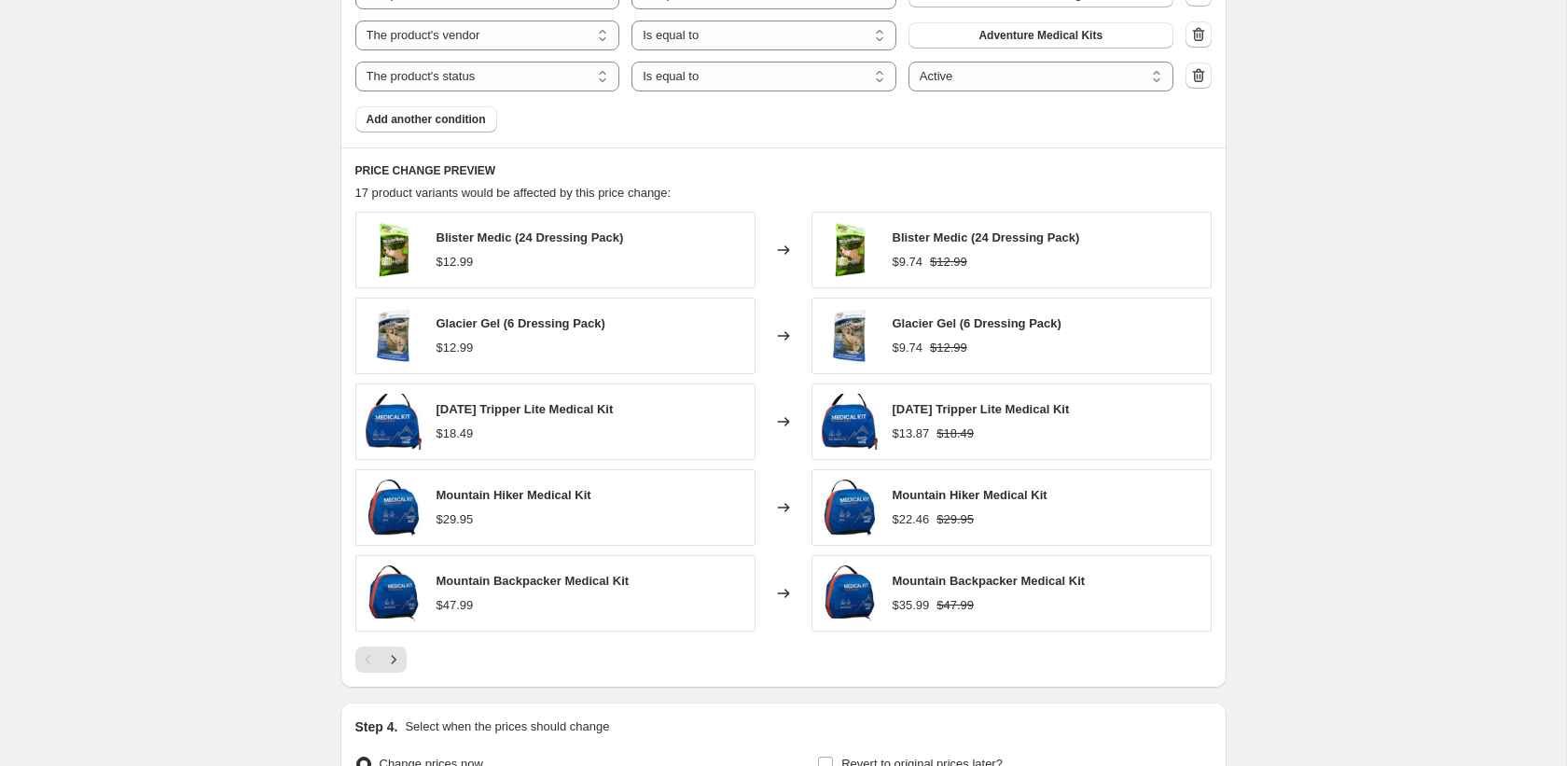
scroll to position [1391, 0]
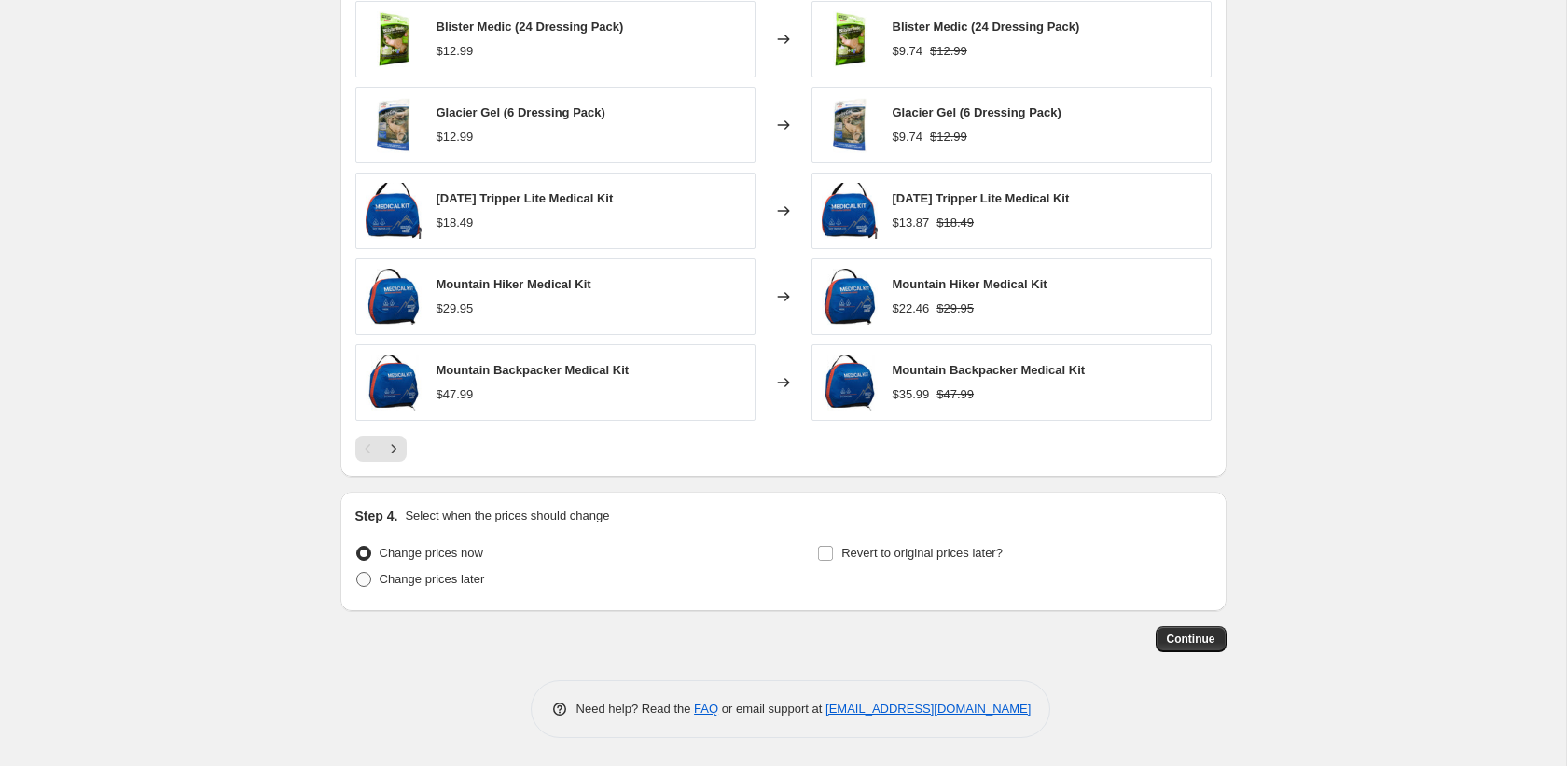
click at [420, 583] on span "Change prices later" at bounding box center [432, 579] width 105 height 14
click at [357, 573] on input "Change prices later" at bounding box center [356, 572] width 1 height 1
radio input "true"
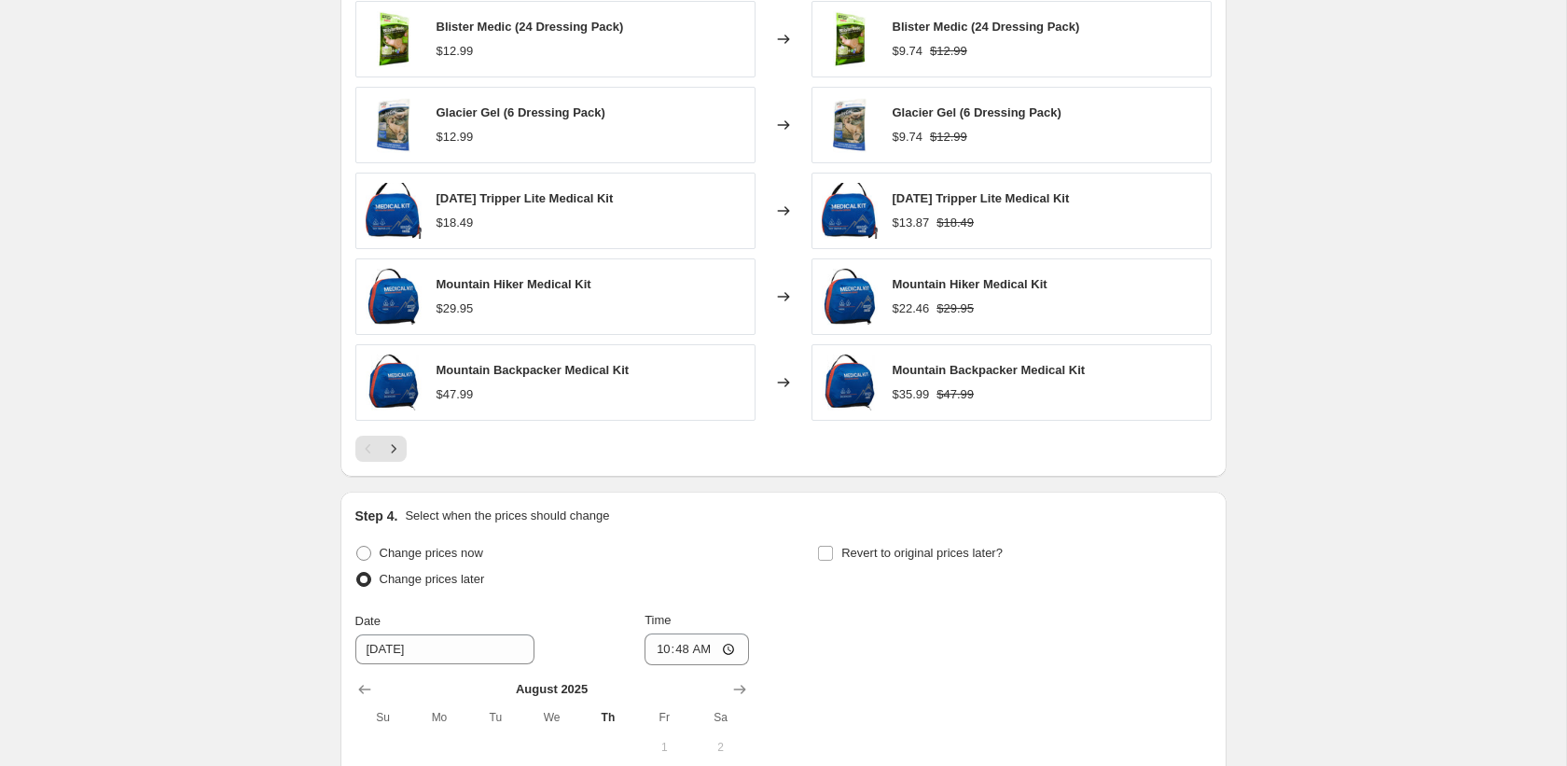
scroll to position [1739, 0]
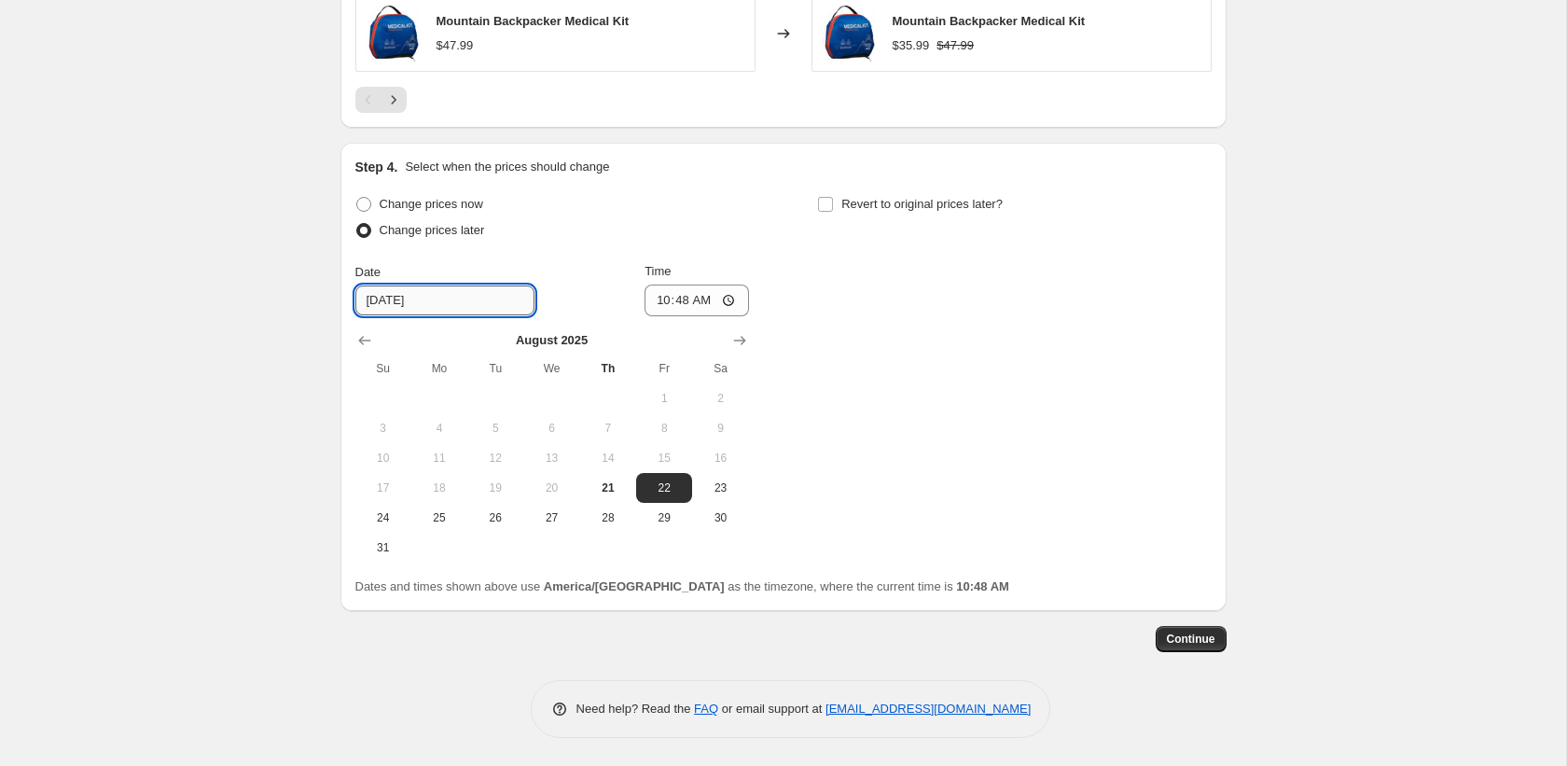
click at [429, 301] on input "8/22/2025" at bounding box center [444, 300] width 179 height 30
click at [435, 507] on button "25" at bounding box center [439, 518] width 56 height 30
type input "8/25/2025"
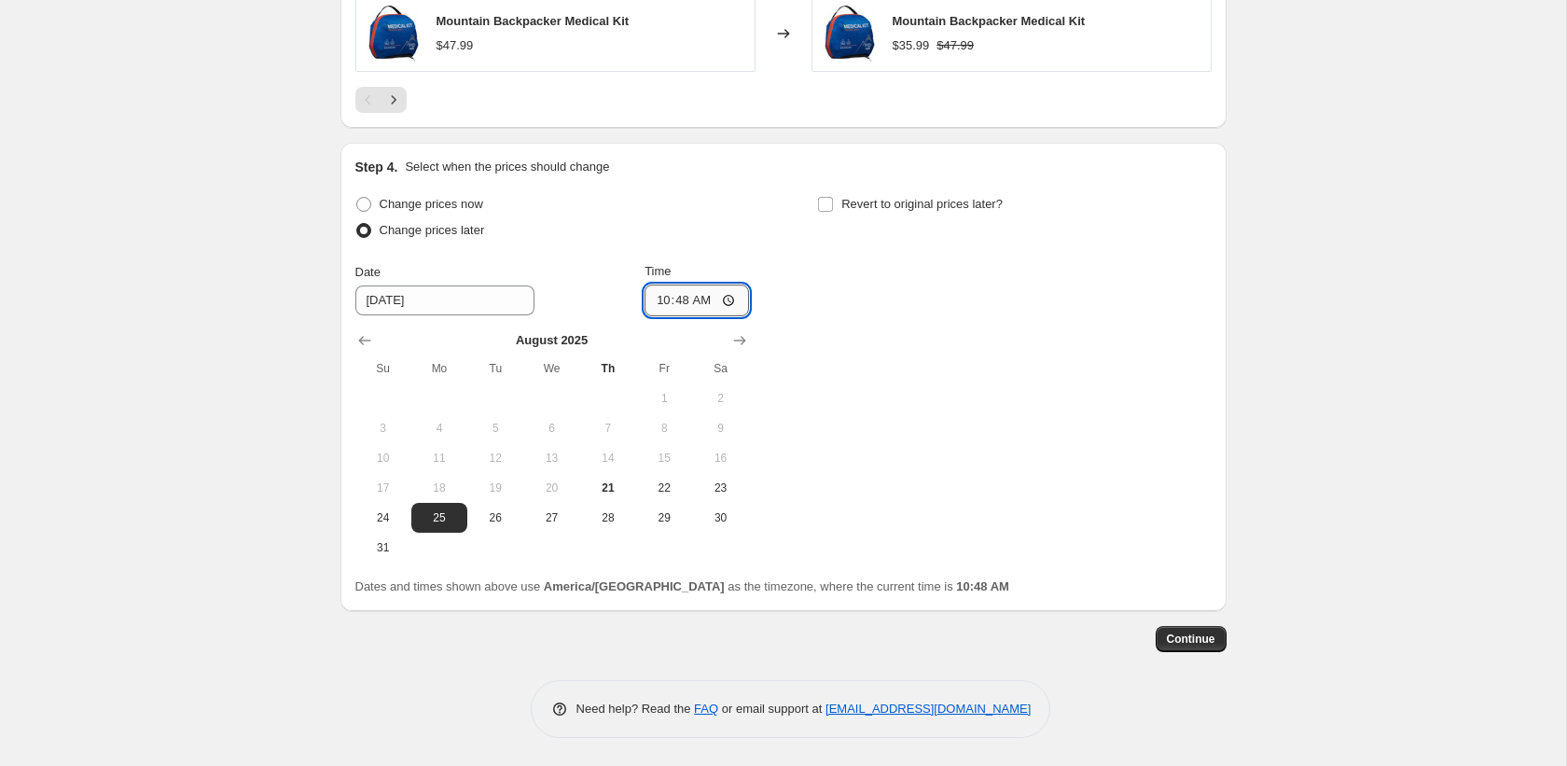
click at [658, 298] on input "10:48" at bounding box center [696, 300] width 104 height 32
type input "01:48"
click at [848, 215] on label "Revert to original prices later?" at bounding box center [910, 204] width 186 height 26
click at [833, 212] on input "Revert to original prices later?" at bounding box center [825, 204] width 15 height 15
checkbox input "true"
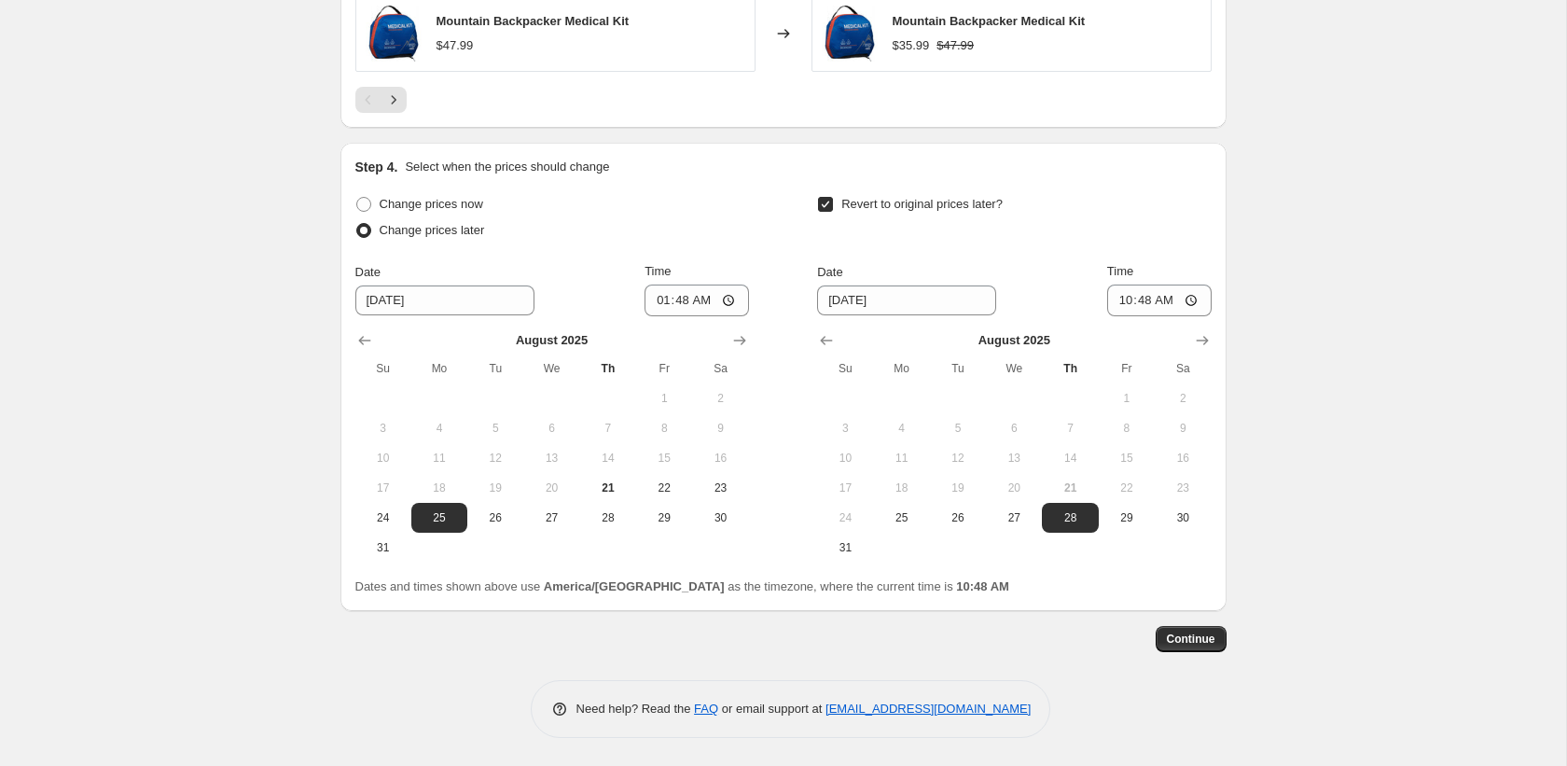
click at [1215, 339] on div "Step 4. Select when the prices should change Change prices now Change prices la…" at bounding box center [783, 377] width 886 height 468
click at [1198, 342] on icon "Show next month, September 2025" at bounding box center [1202, 340] width 19 height 19
click at [1018, 425] on span "10" at bounding box center [1013, 428] width 41 height 15
type input "9/10/2025"
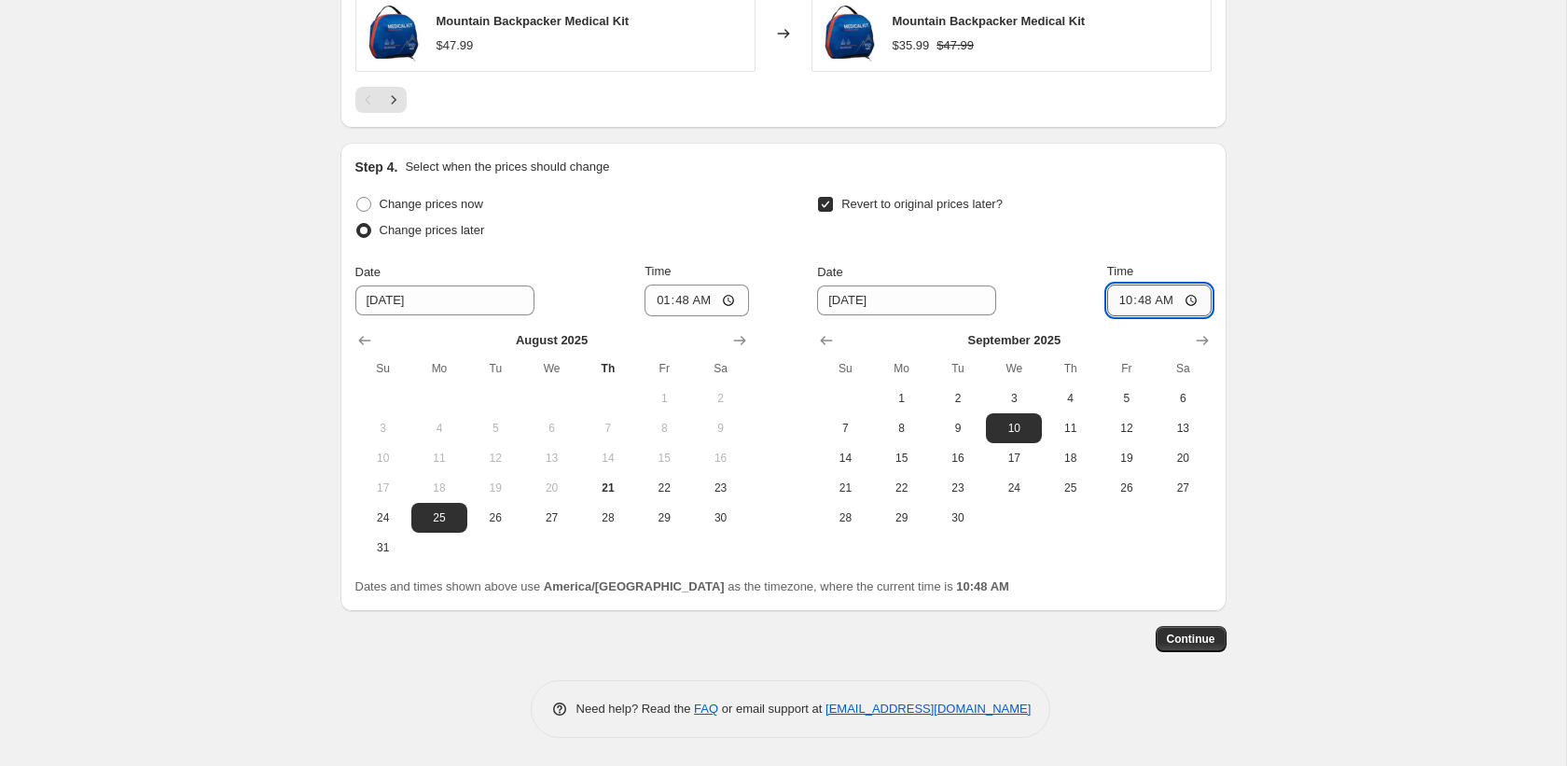
click at [1125, 298] on input "10:48" at bounding box center [1159, 300] width 104 height 32
type input "23:15"
click at [1194, 643] on span "Continue" at bounding box center [1191, 638] width 48 height 15
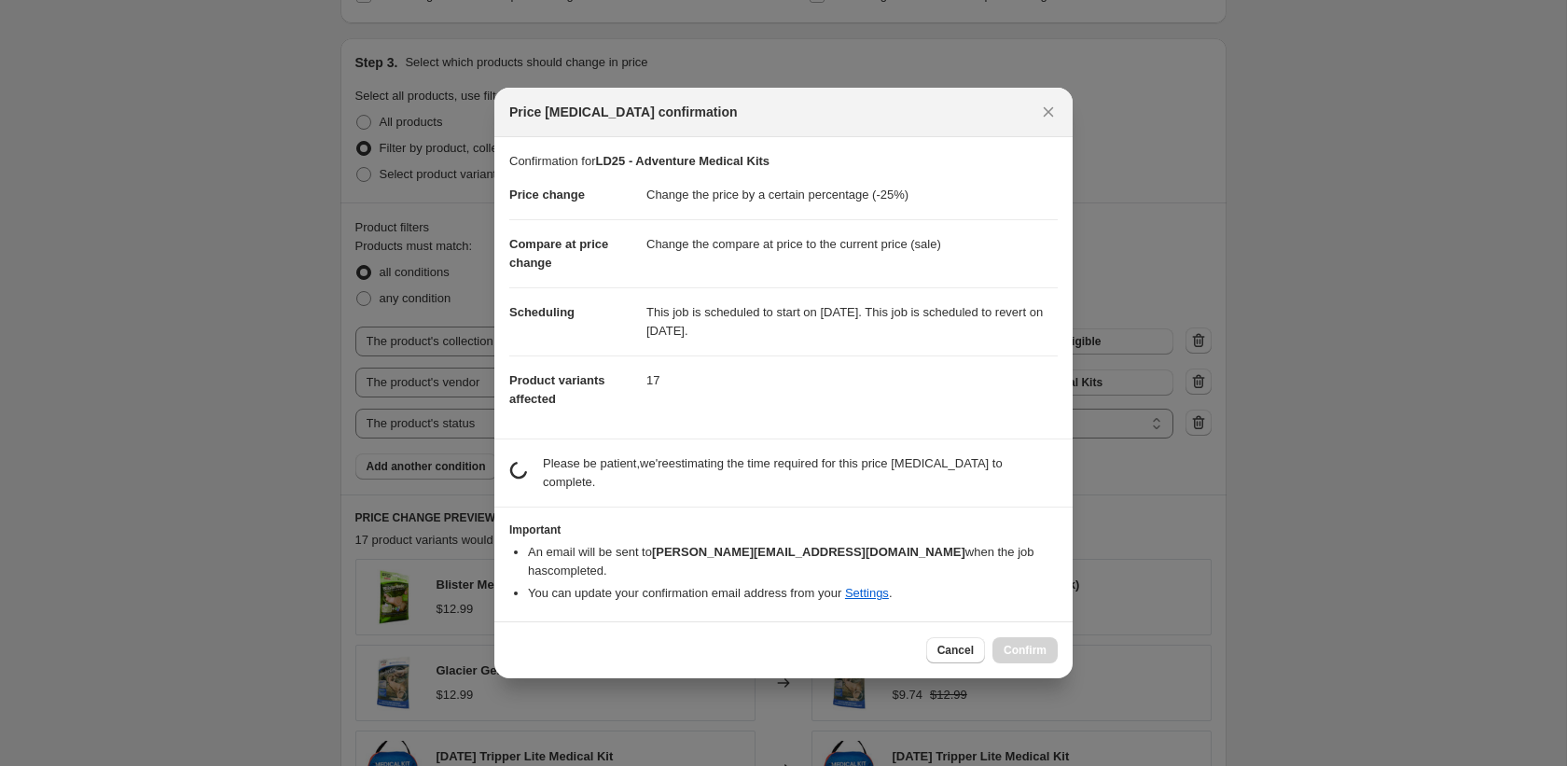
scroll to position [0, 0]
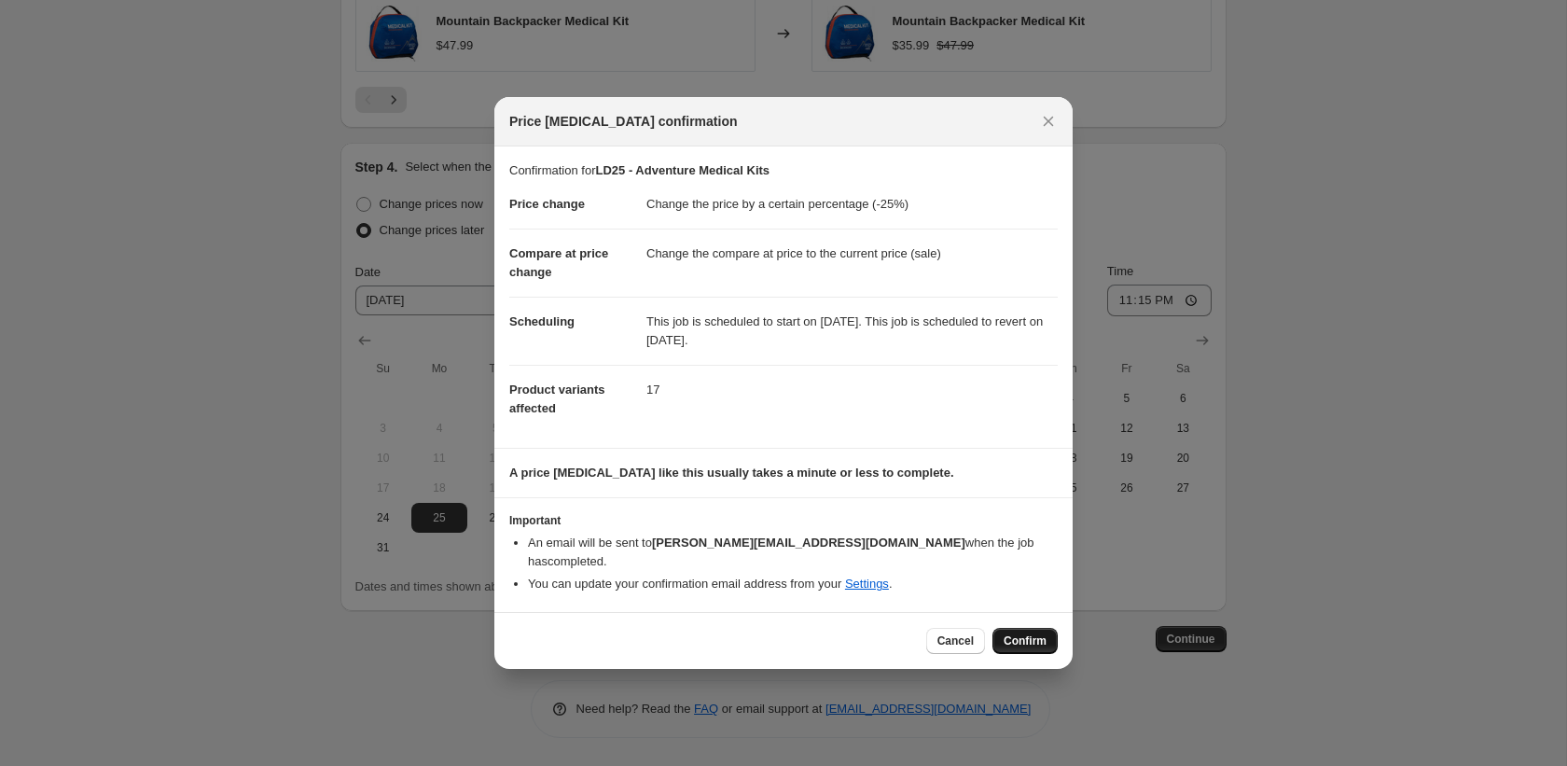
click at [1004, 638] on span "Confirm" at bounding box center [1025, 640] width 43 height 15
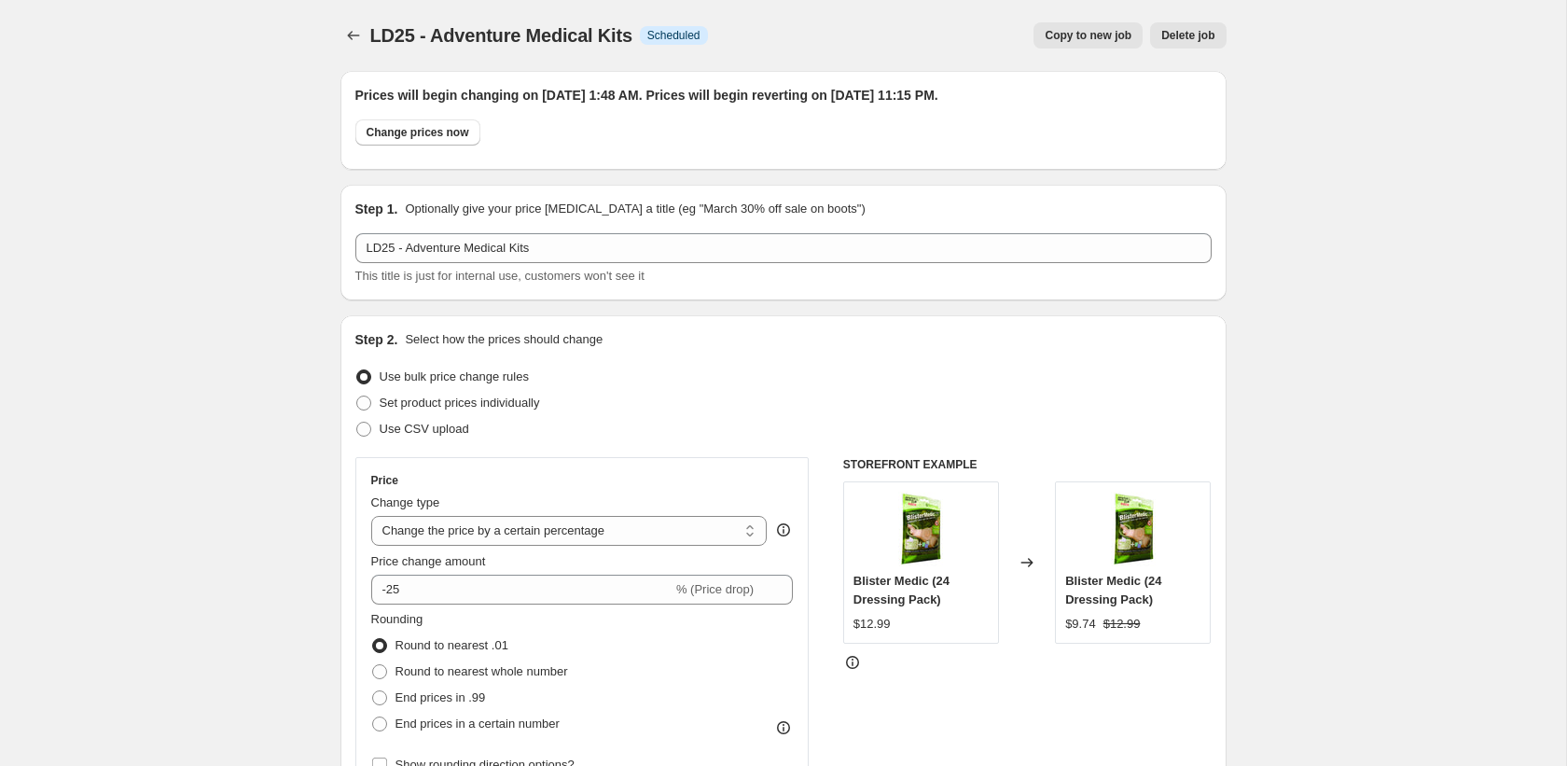
click at [1069, 39] on span "Copy to new job" at bounding box center [1088, 35] width 87 height 15
select select "percentage"
select select "collection"
select select "vendor"
select select "product_status"
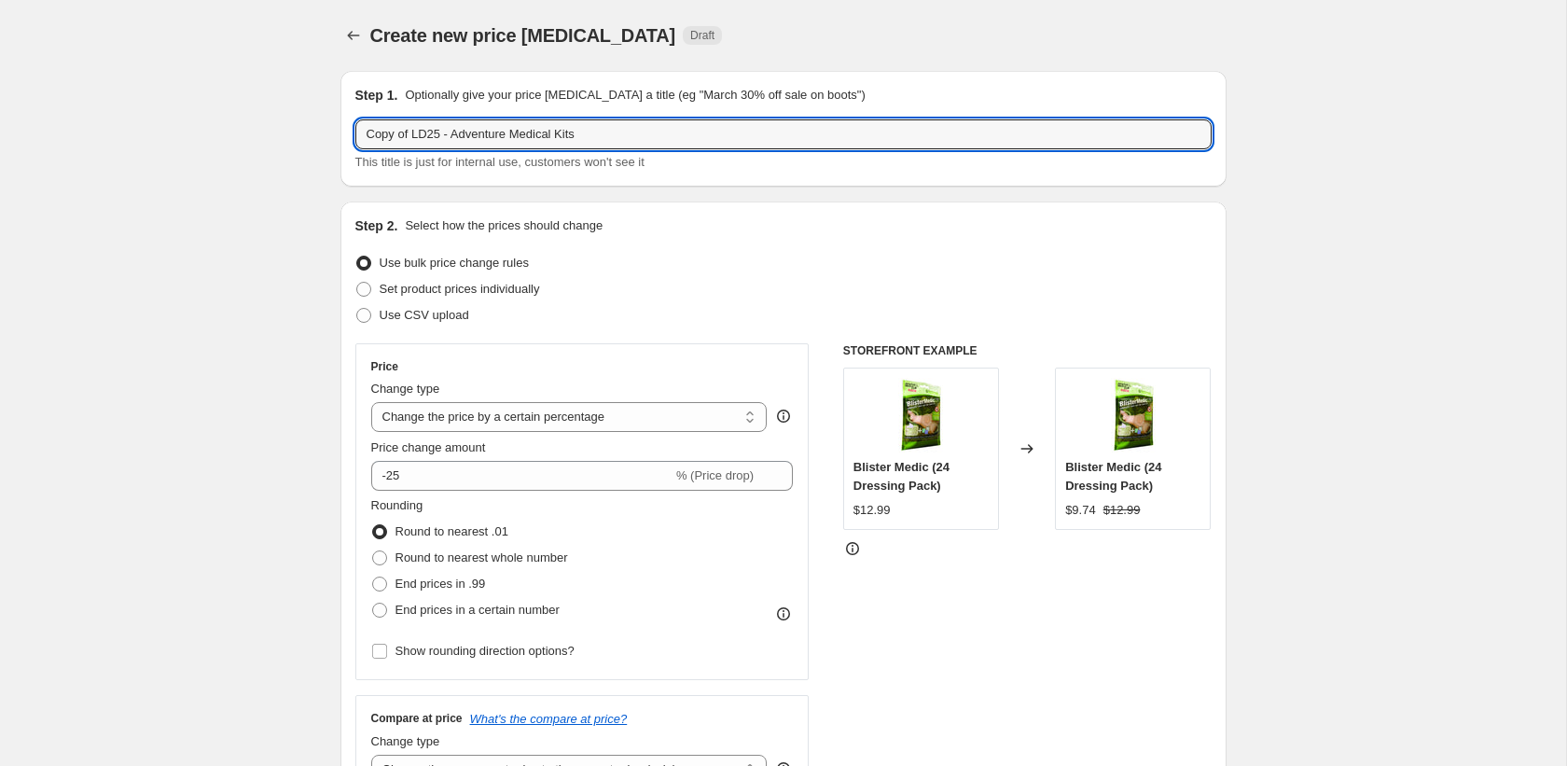
drag, startPoint x: 413, startPoint y: 133, endPoint x: 279, endPoint y: 132, distance: 134.3
click at [490, 138] on input "LD25 - Adventure Medical Kits" at bounding box center [783, 134] width 856 height 30
drag, startPoint x: 409, startPoint y: 137, endPoint x: 642, endPoint y: 139, distance: 232.2
click at [642, 139] on input "LD25 - Adventure Medical Kits" at bounding box center [783, 134] width 856 height 30
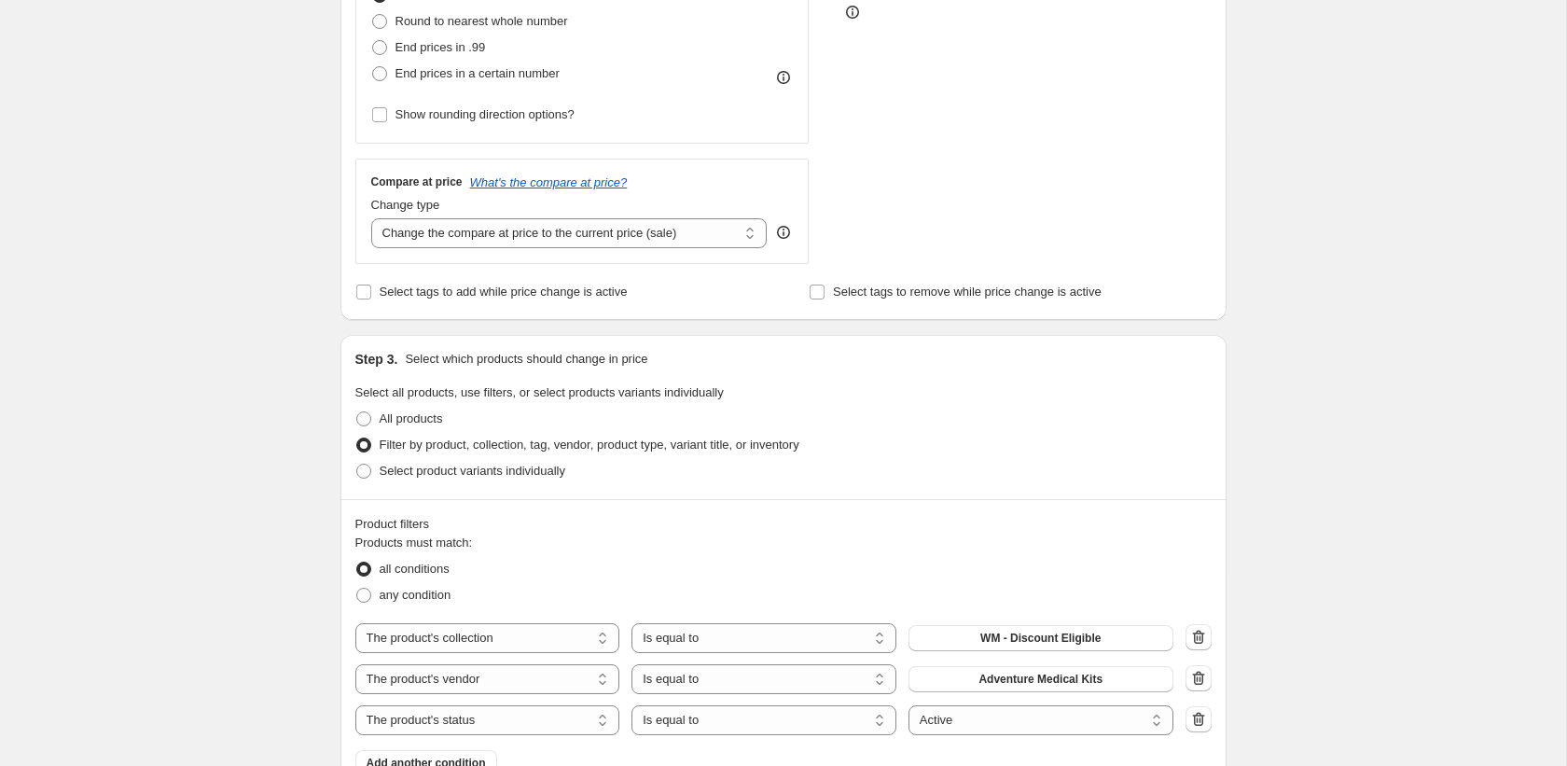
scroll to position [738, 0]
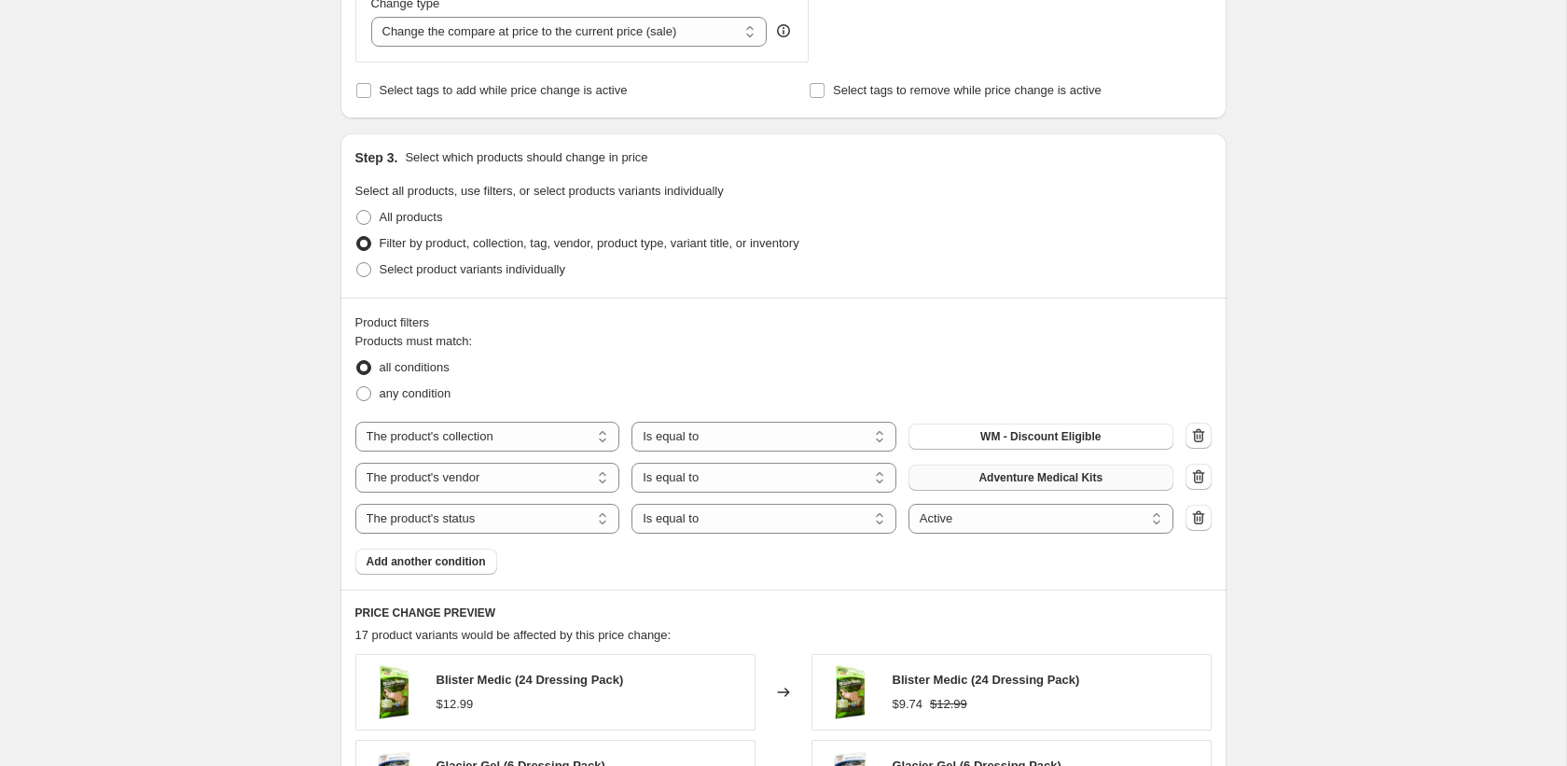
type input "LD25 - Adventure Ready"
click at [1045, 484] on span "Adventure Medical Kits" at bounding box center [1040, 477] width 124 height 15
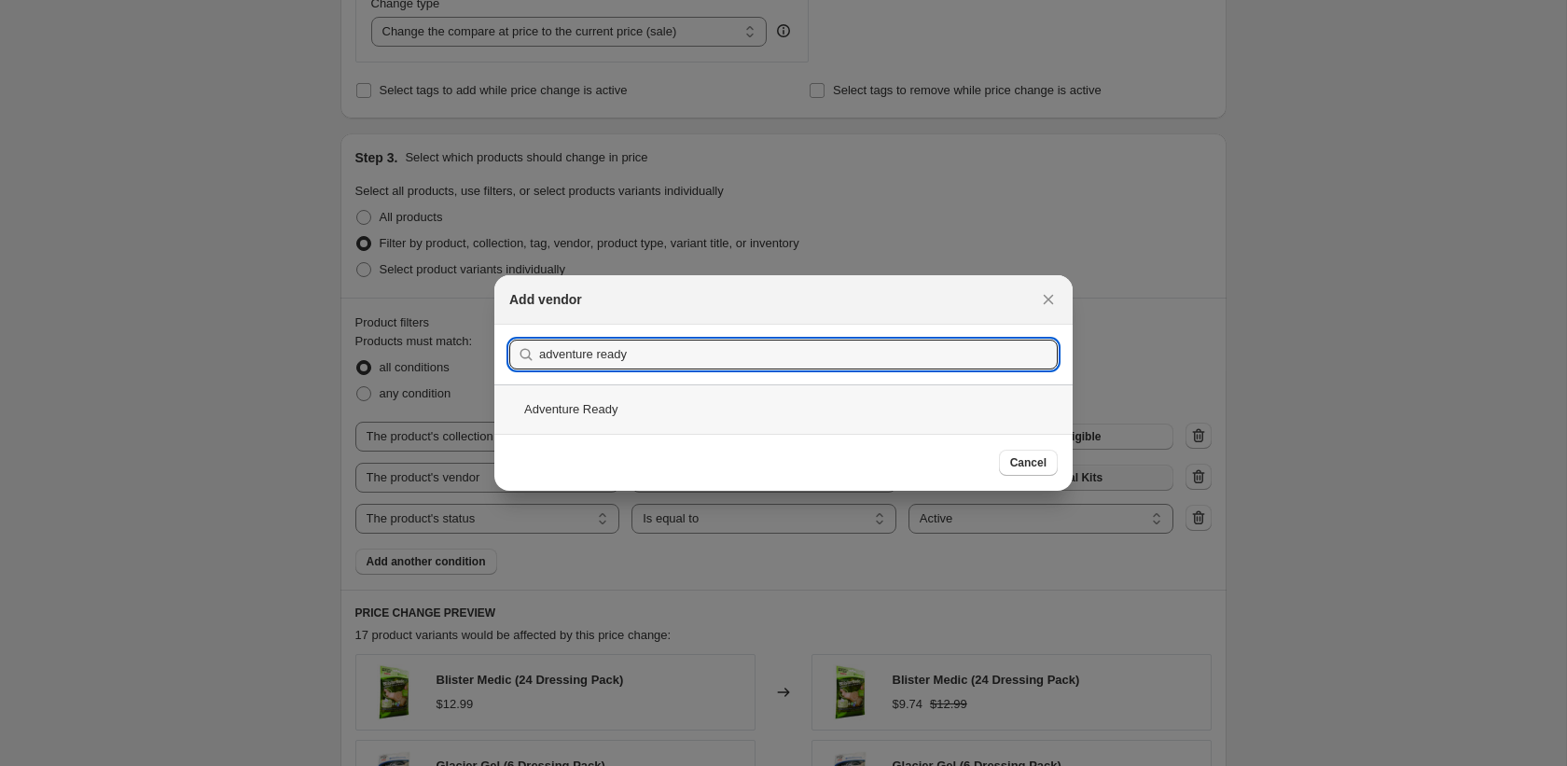
type input "adventure ready"
click at [713, 405] on div "Adventure Ready" at bounding box center [783, 408] width 578 height 49
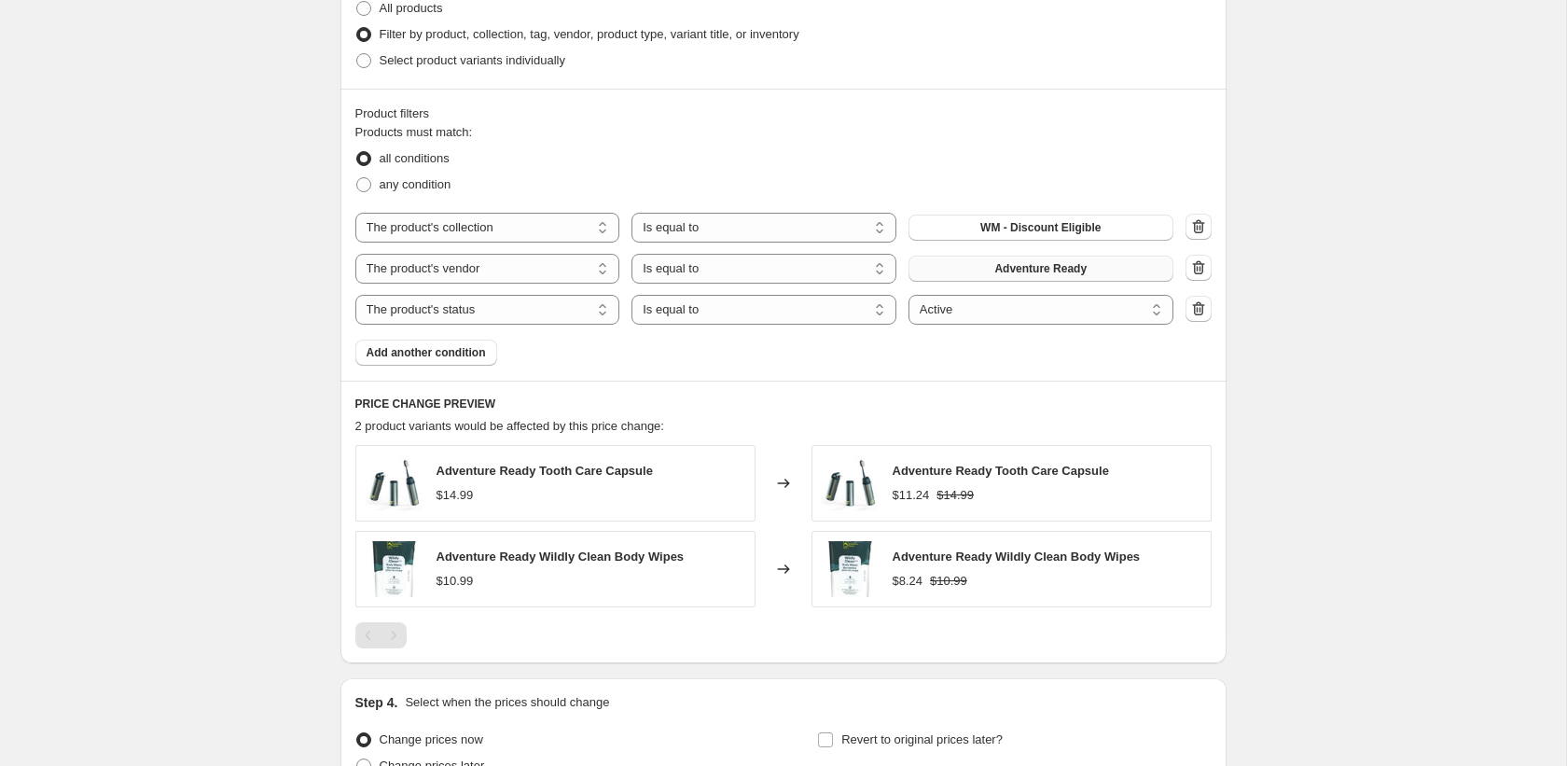
scroll to position [937, 0]
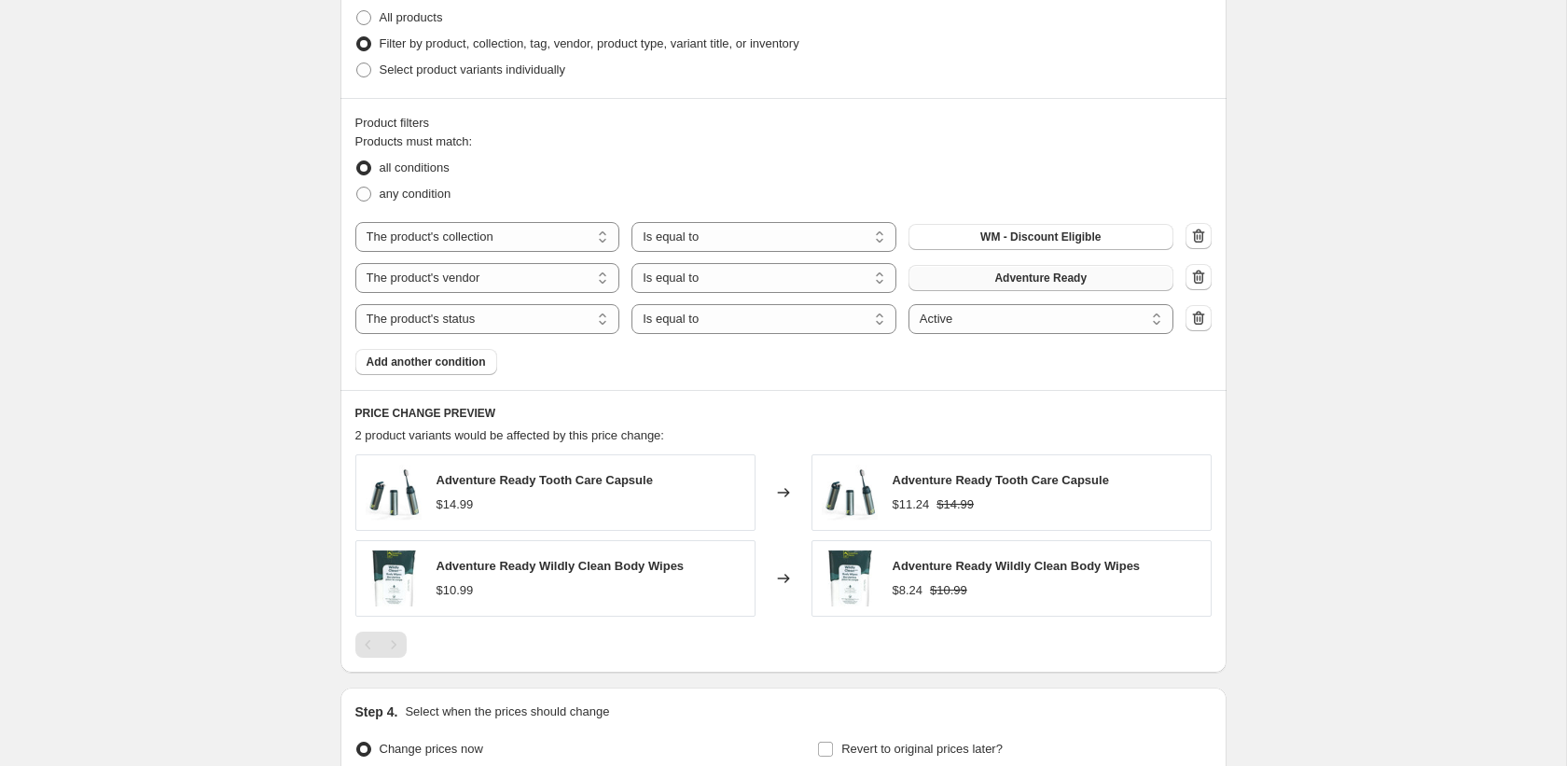
click at [1006, 276] on span "Adventure Ready" at bounding box center [1040, 277] width 92 height 15
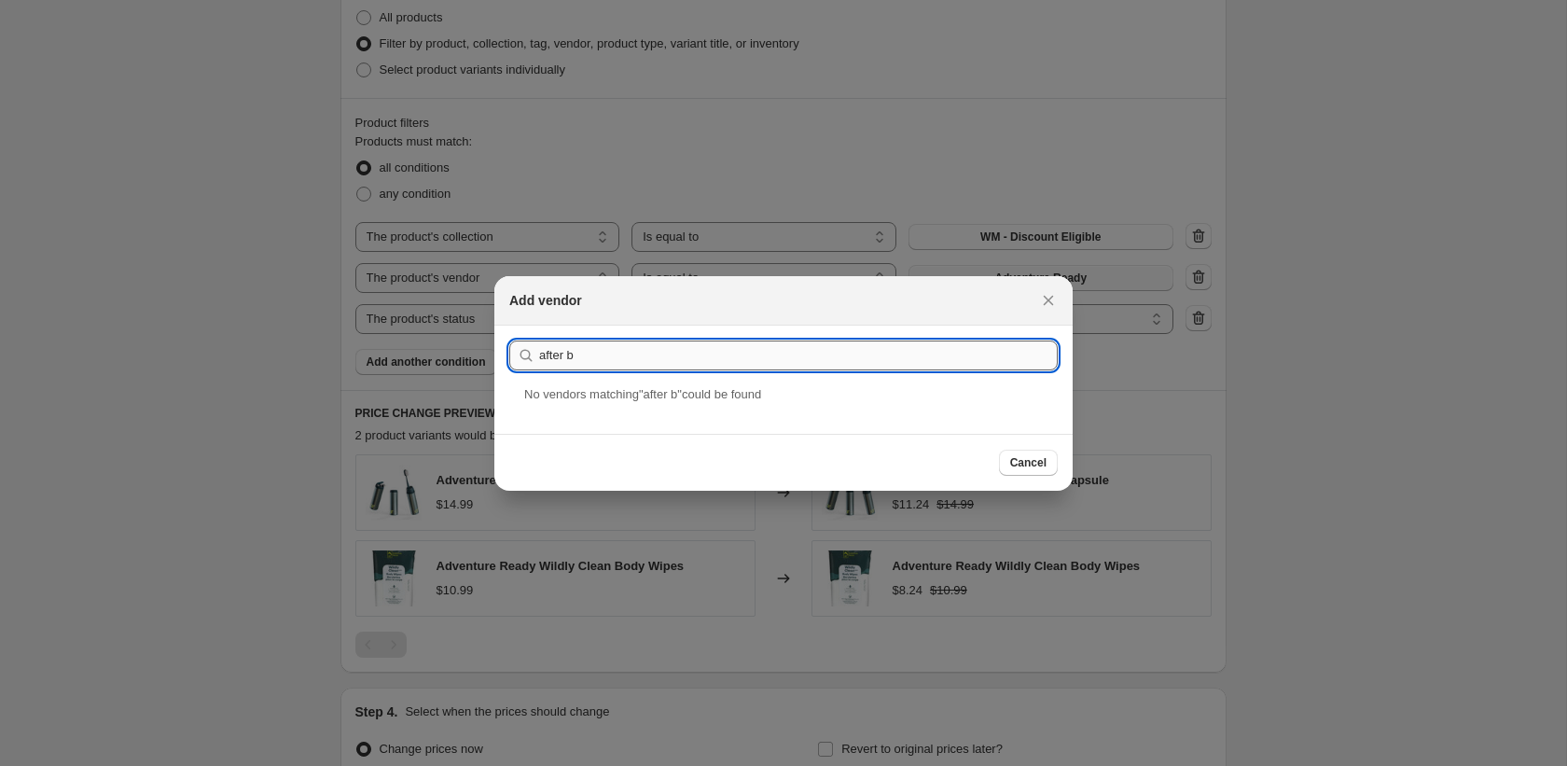
click at [789, 365] on input "after b" at bounding box center [798, 355] width 519 height 30
type input "after"
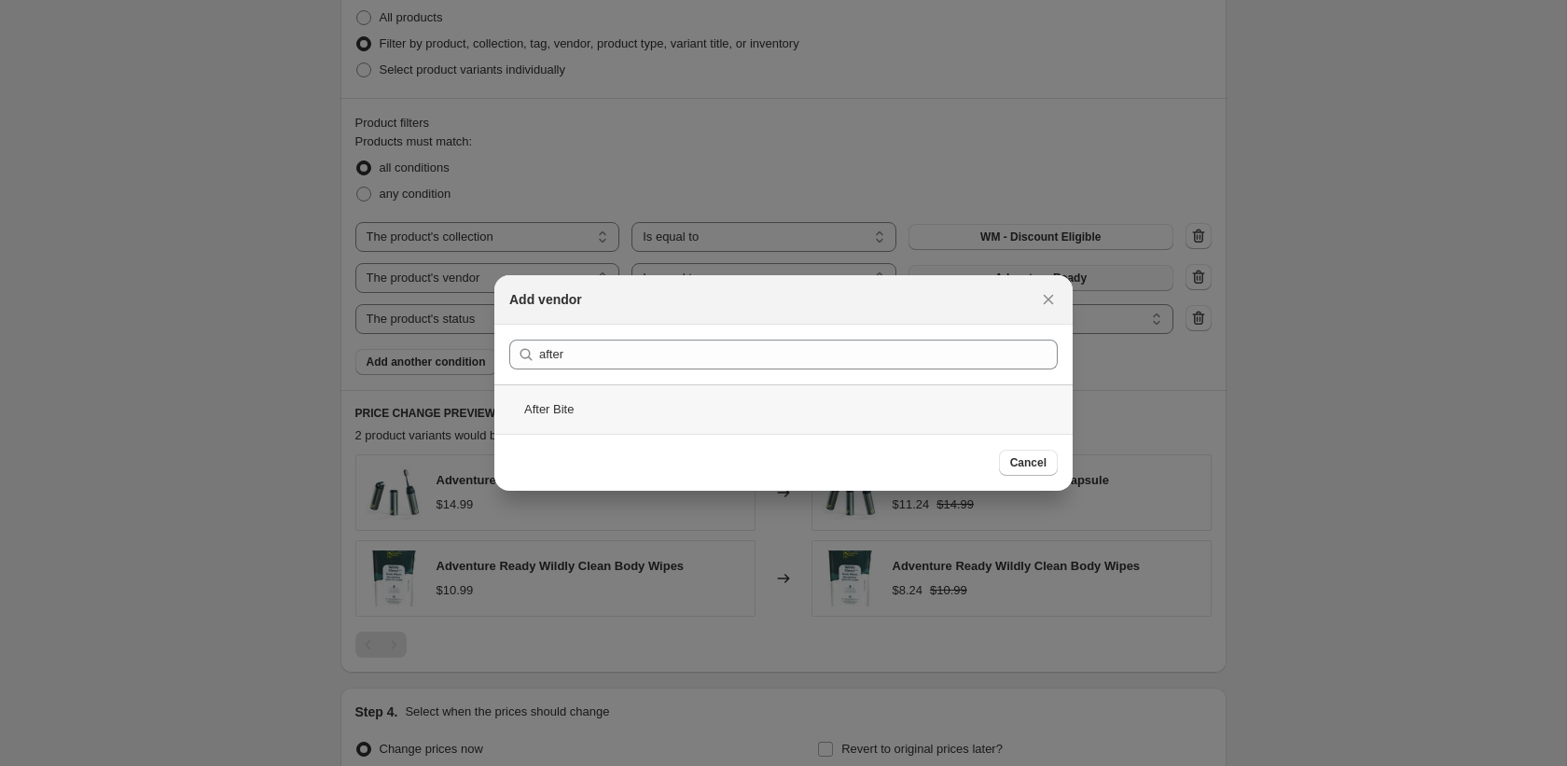
click at [675, 411] on div "After Bite" at bounding box center [783, 408] width 578 height 49
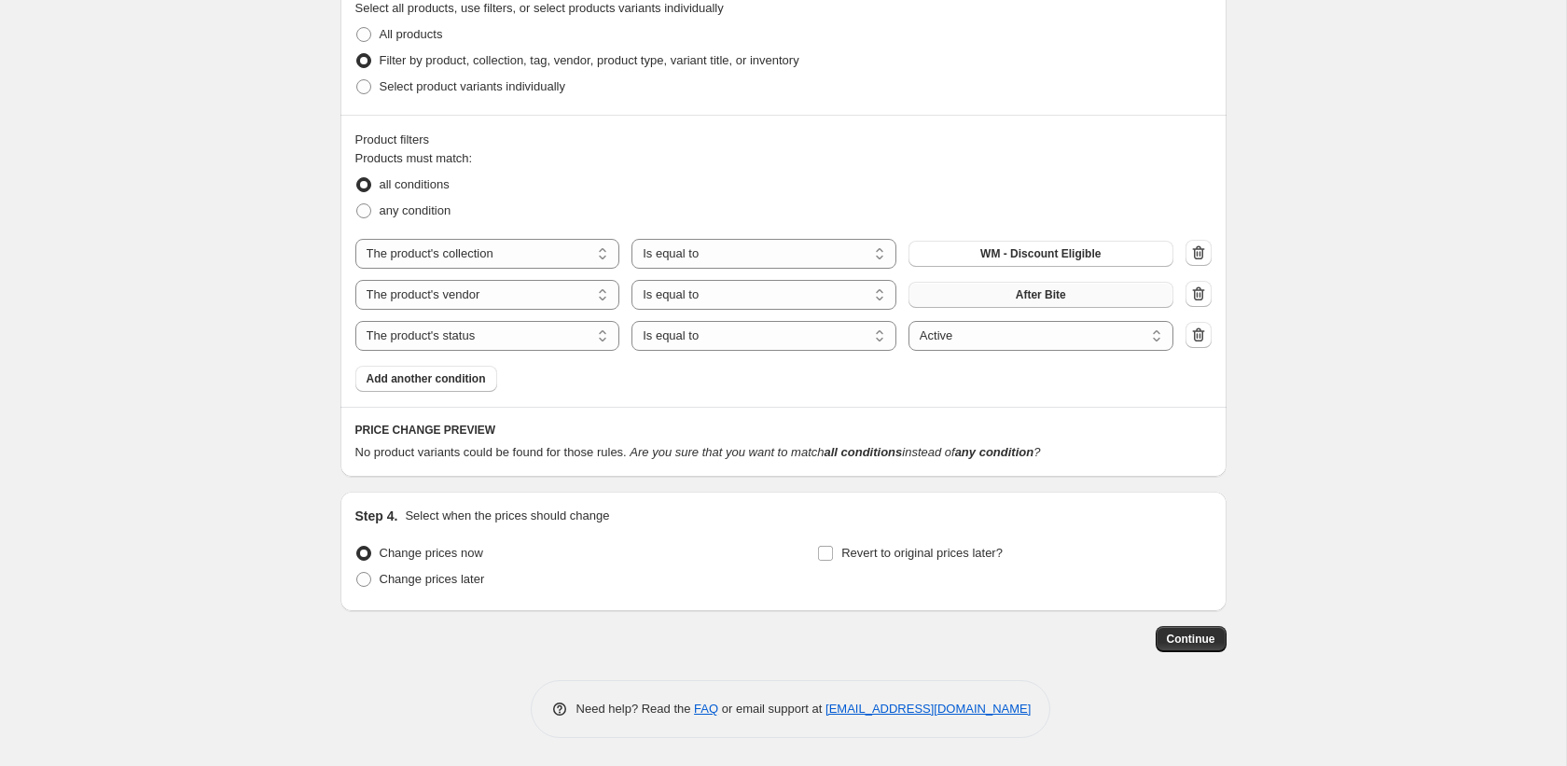
scroll to position [921, 0]
click at [1087, 293] on button "After Bite" at bounding box center [1040, 295] width 265 height 26
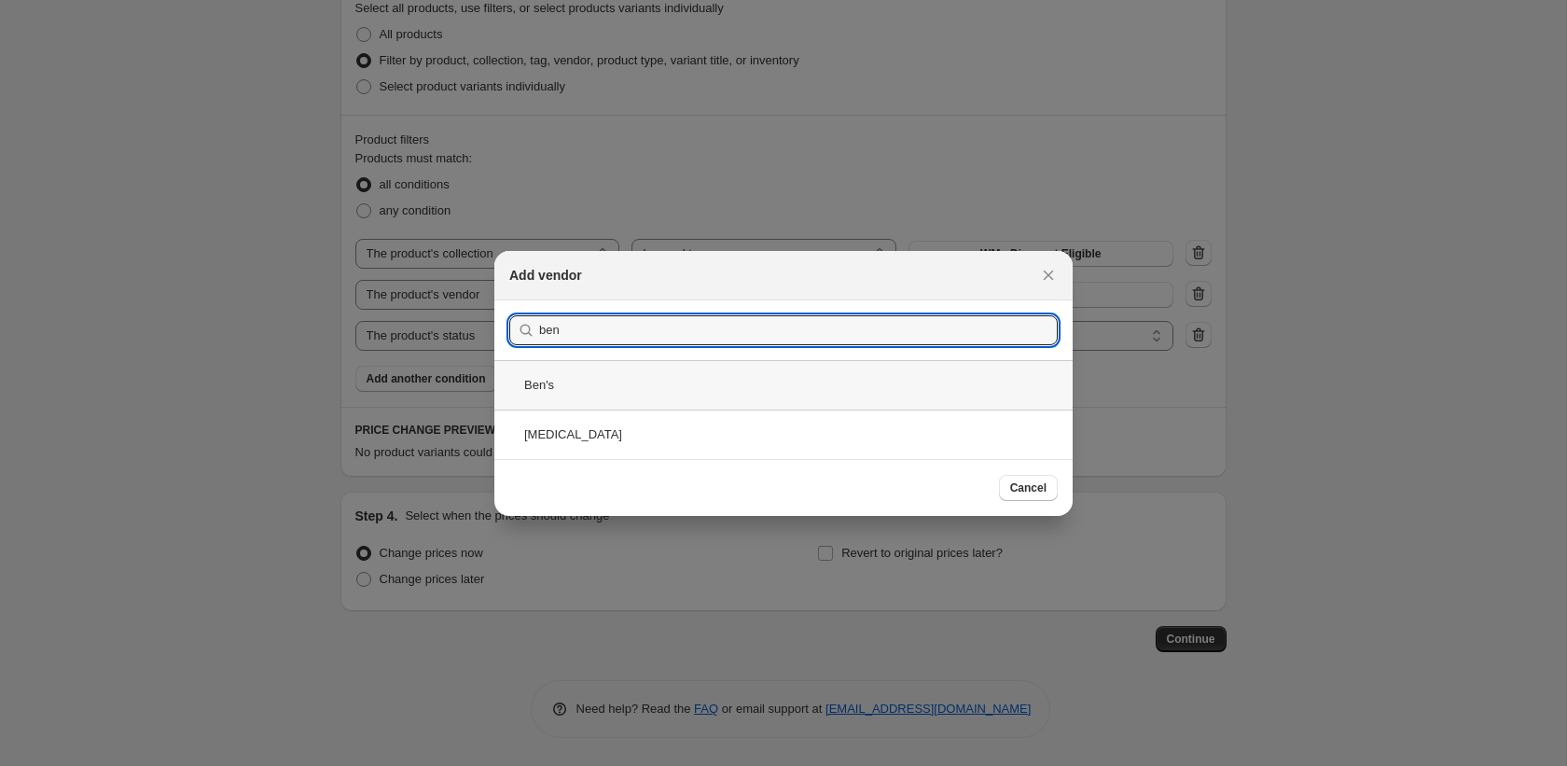
type input "ben"
click at [752, 390] on div "Ben's" at bounding box center [783, 384] width 578 height 49
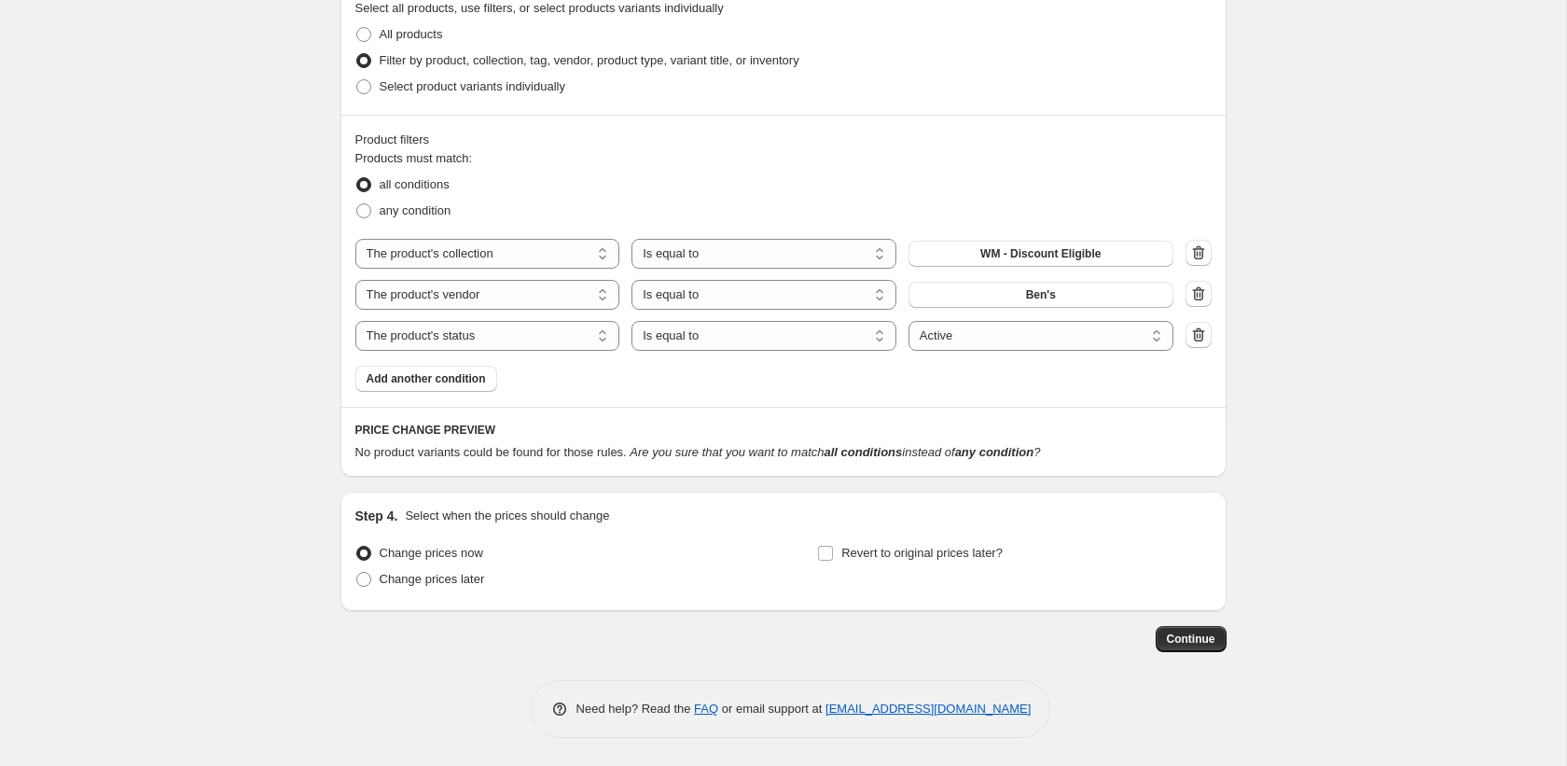
click at [1042, 300] on span "Ben's" at bounding box center [1041, 294] width 30 height 15
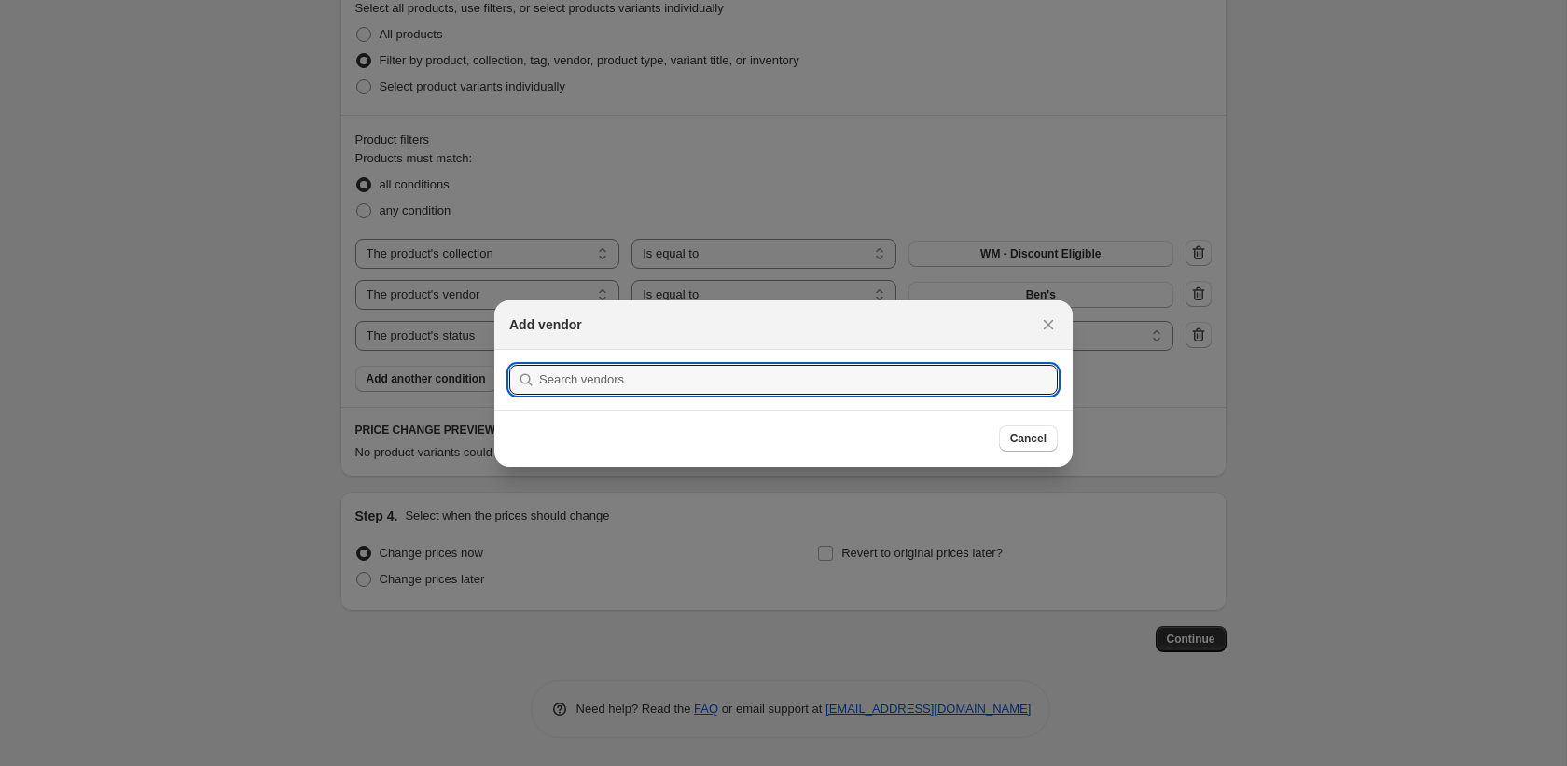
scroll to position [0, 0]
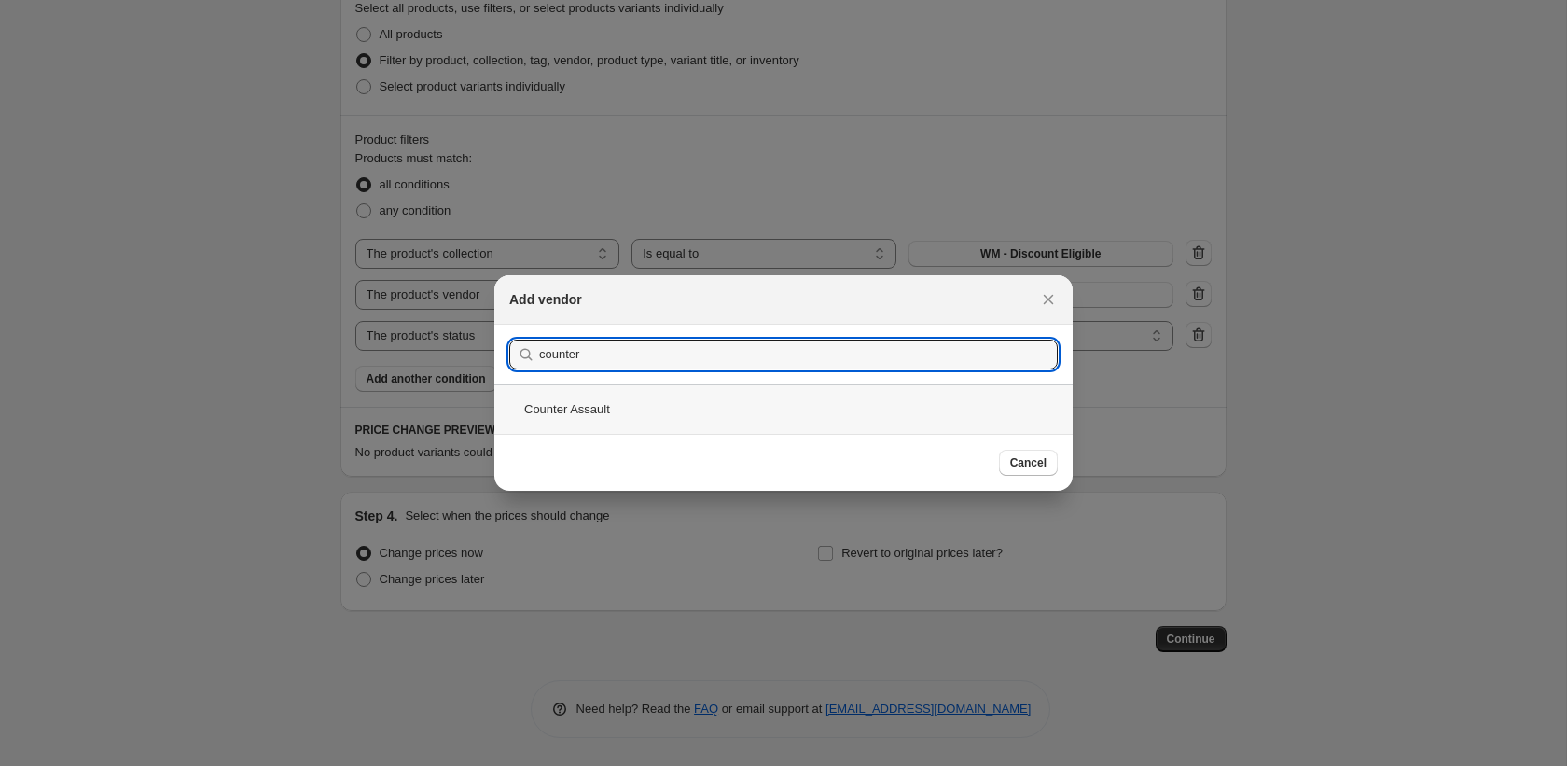
type input "counter"
click at [775, 410] on div "Counter Assault" at bounding box center [783, 408] width 578 height 49
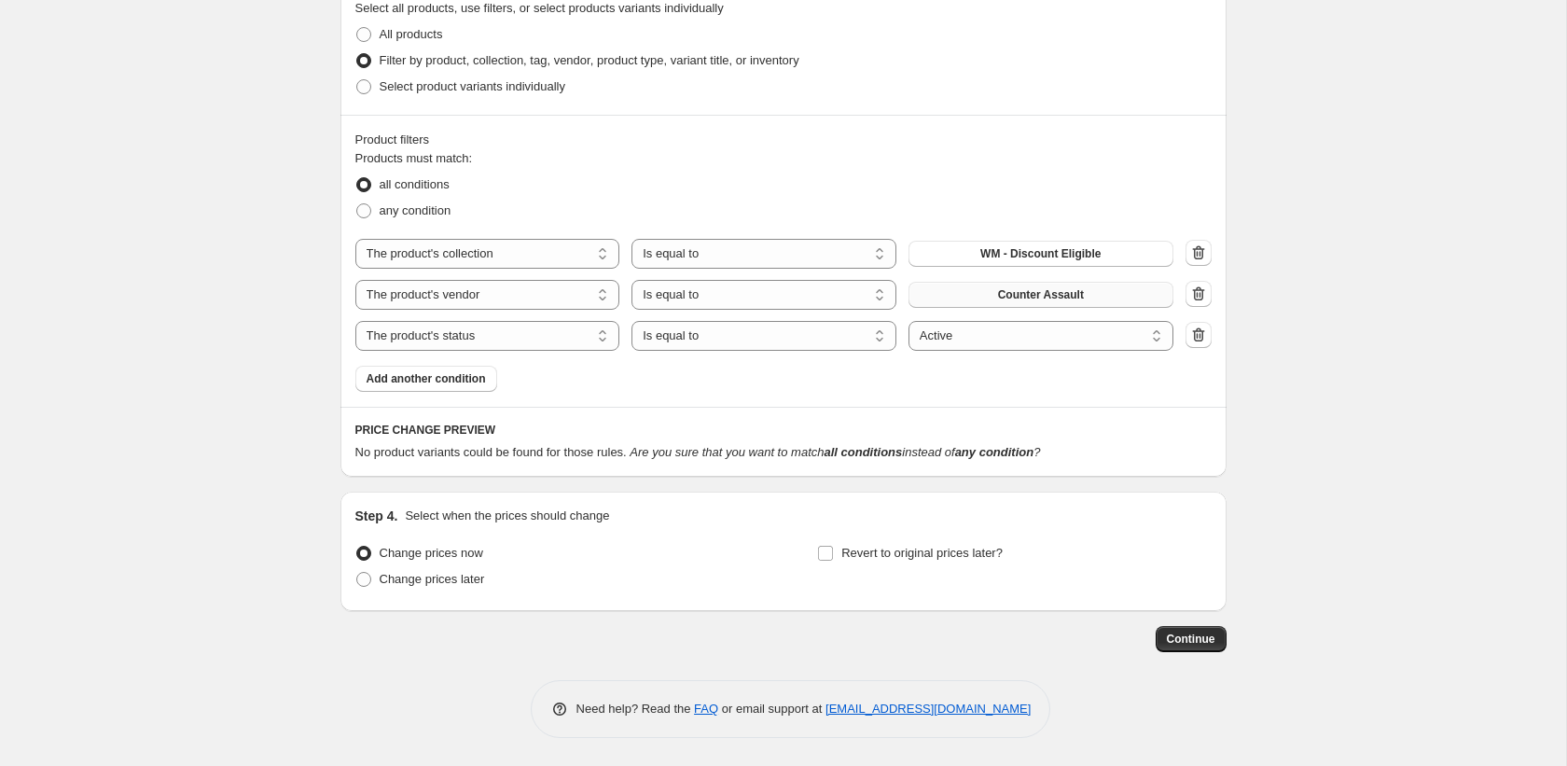
click at [1033, 301] on span "Counter Assault" at bounding box center [1041, 294] width 86 height 15
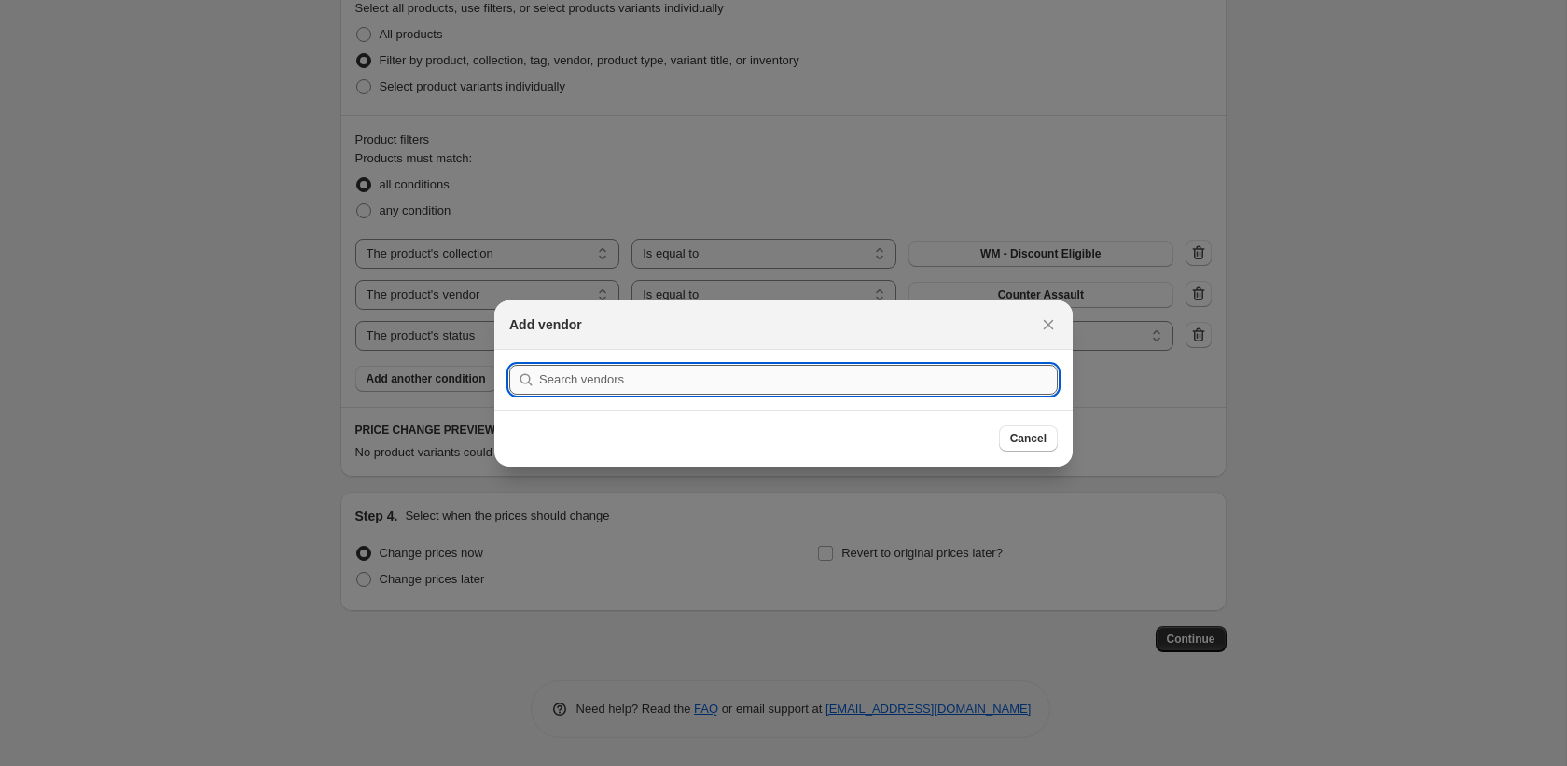
click at [767, 385] on input ":r19m:" at bounding box center [798, 380] width 519 height 30
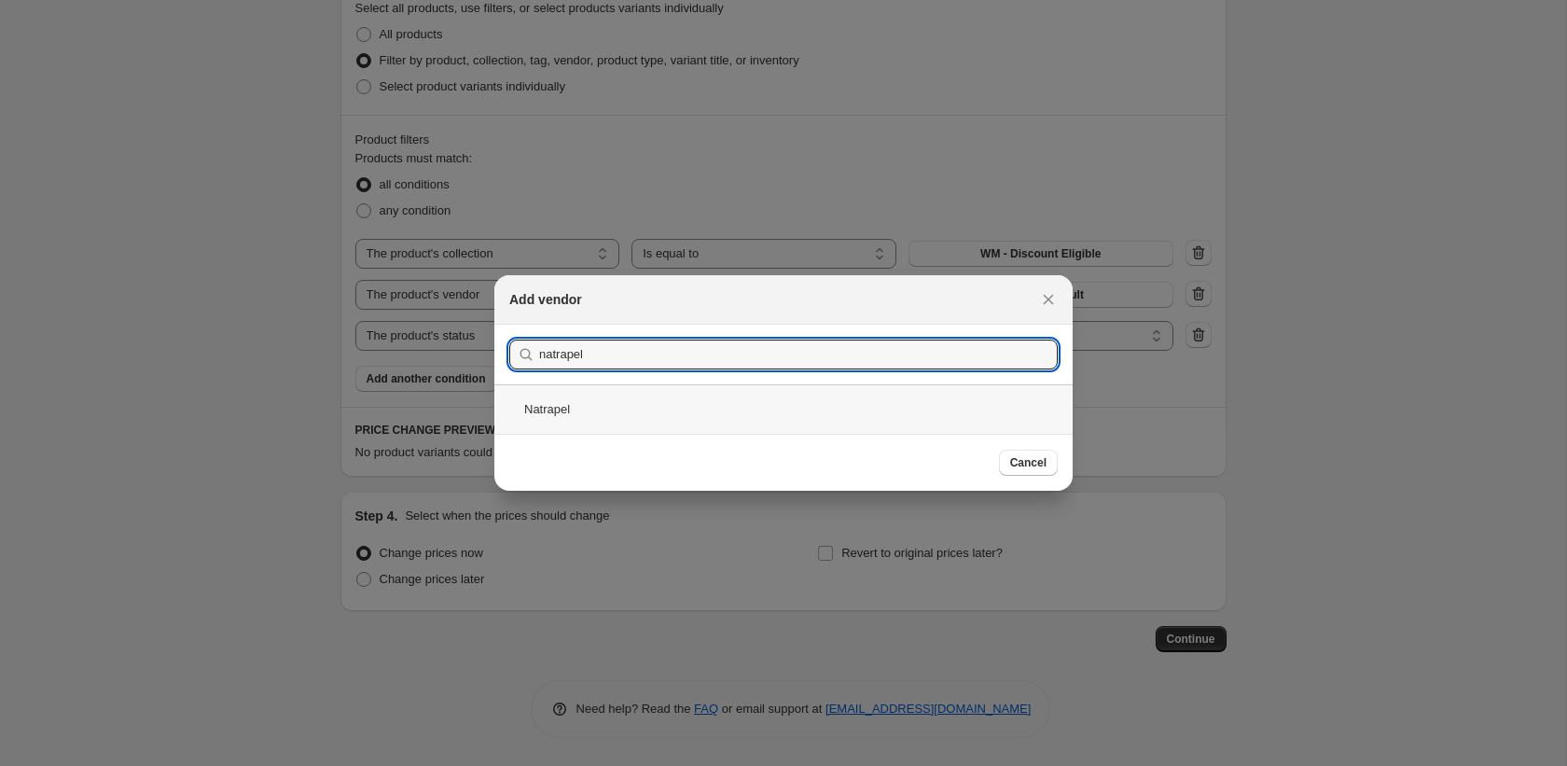
type input "natrapel"
click at [740, 416] on div "Natrapel" at bounding box center [783, 408] width 578 height 49
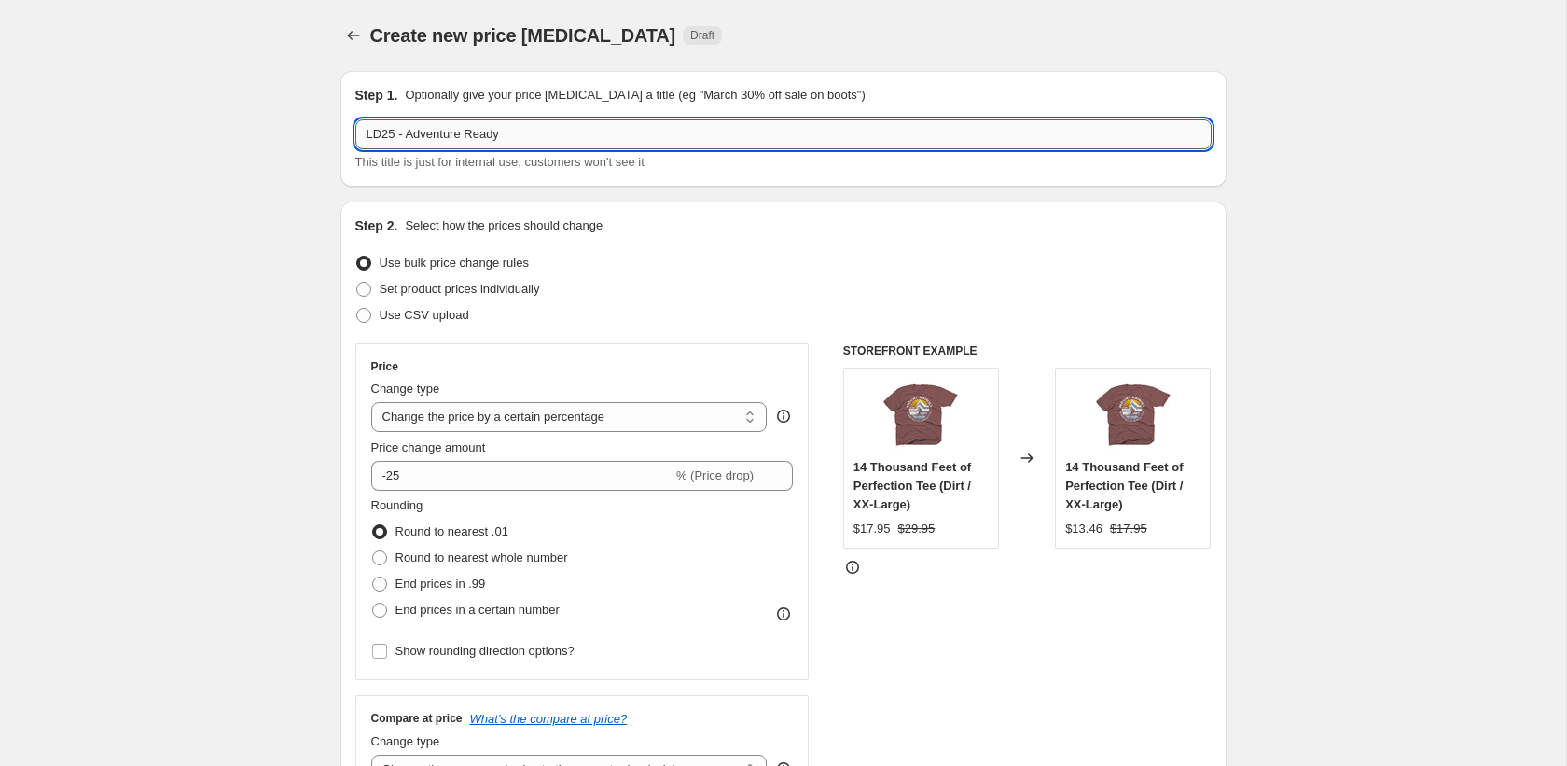
drag, startPoint x: 409, startPoint y: 139, endPoint x: 838, endPoint y: 132, distance: 428.1
click at [803, 137] on input "LD25 - Adventure Ready" at bounding box center [783, 134] width 856 height 30
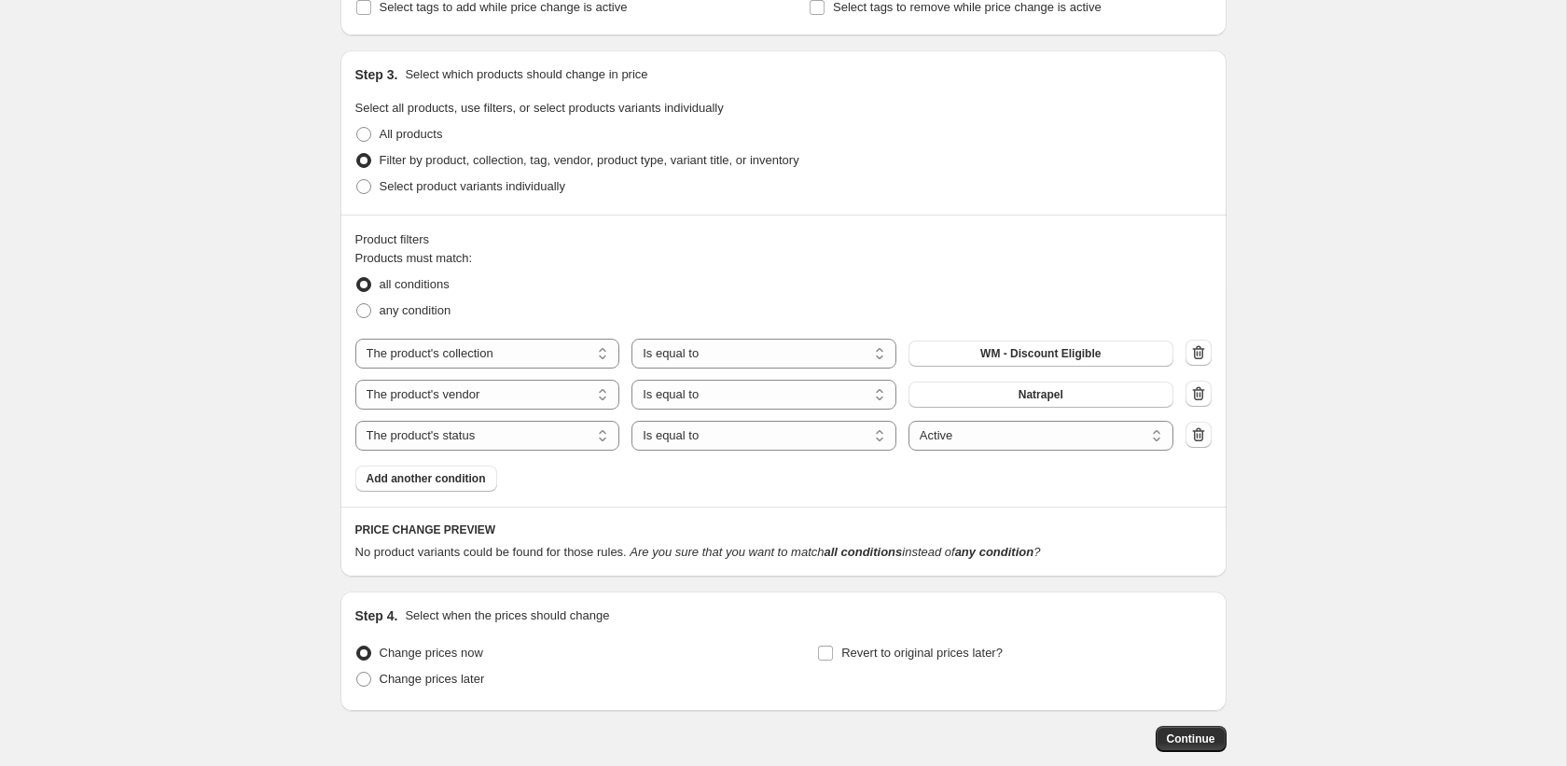
scroll to position [921, 0]
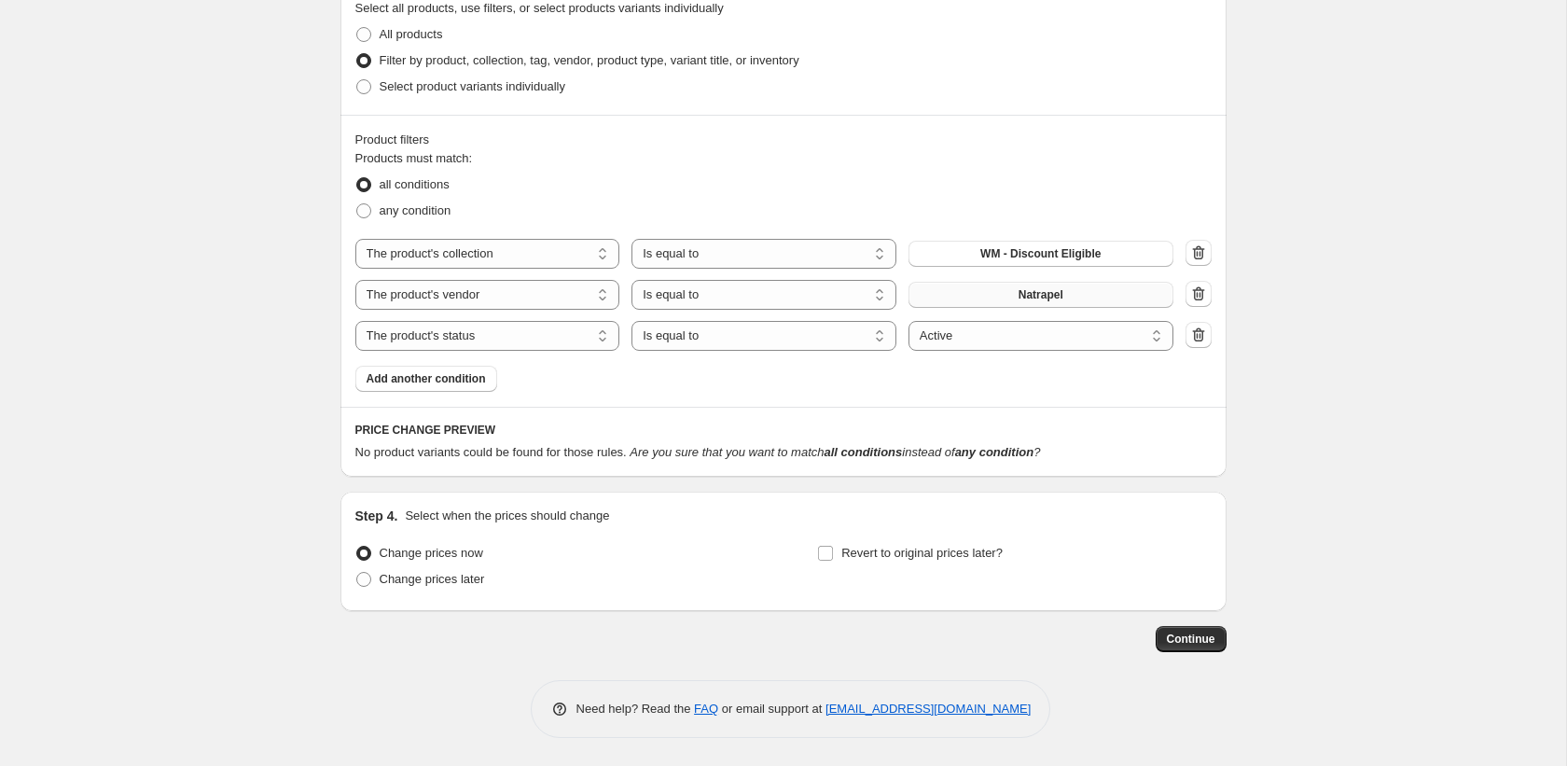
type input "LD25 - Helinox"
click at [986, 295] on button "Natrapel" at bounding box center [1040, 295] width 265 height 26
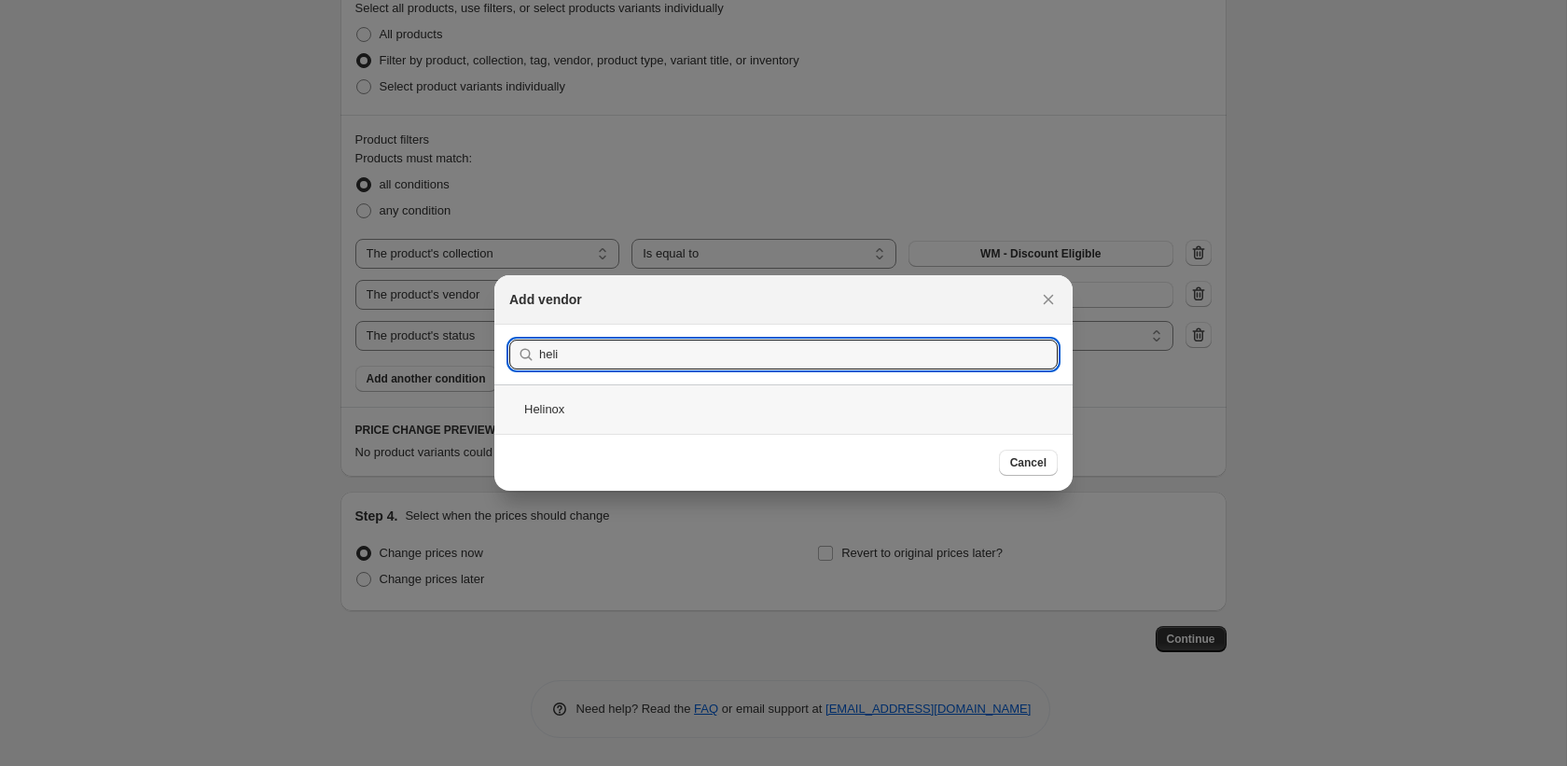
type input "heli"
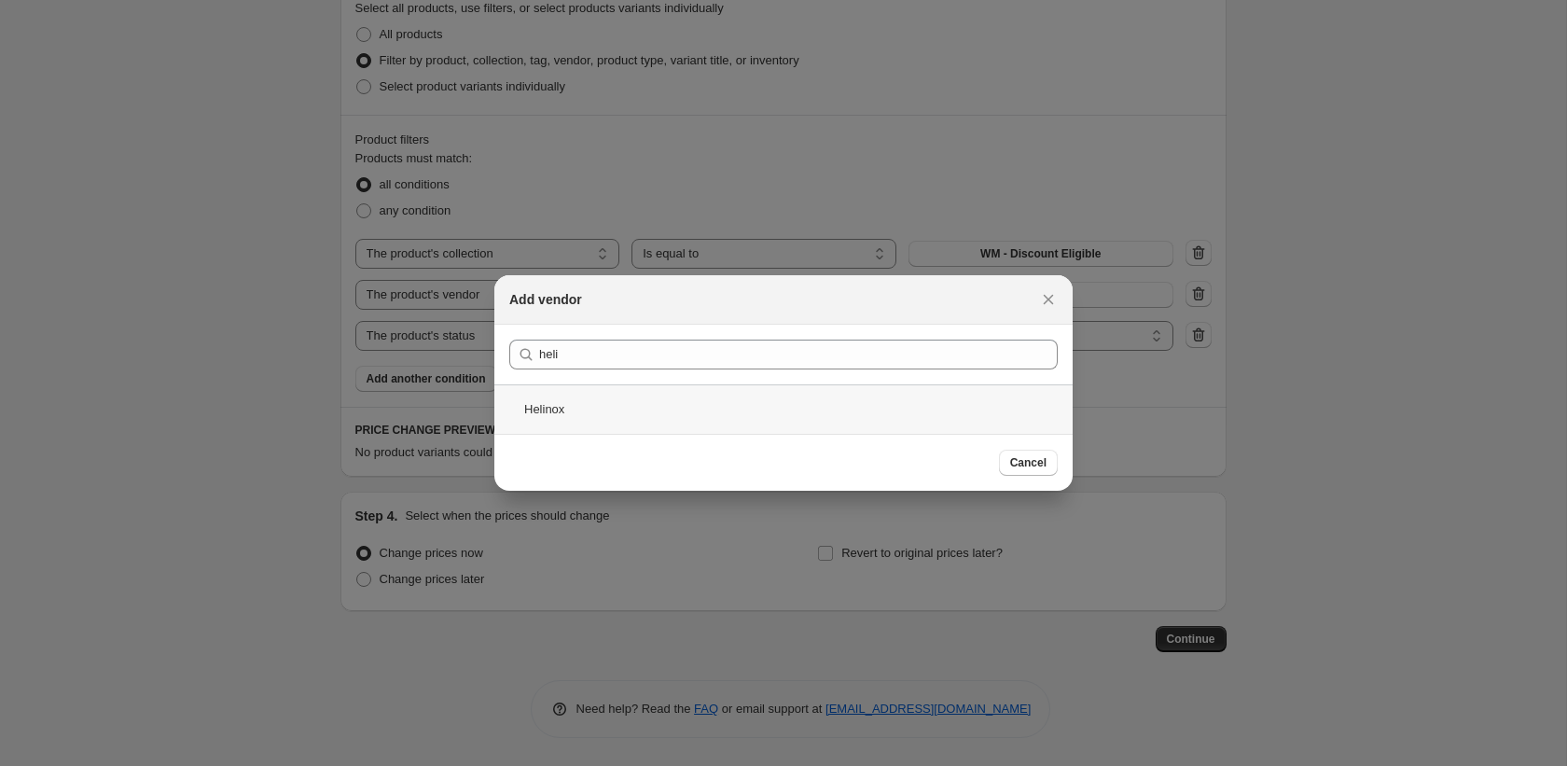
click at [668, 416] on div "Helinox" at bounding box center [783, 408] width 578 height 49
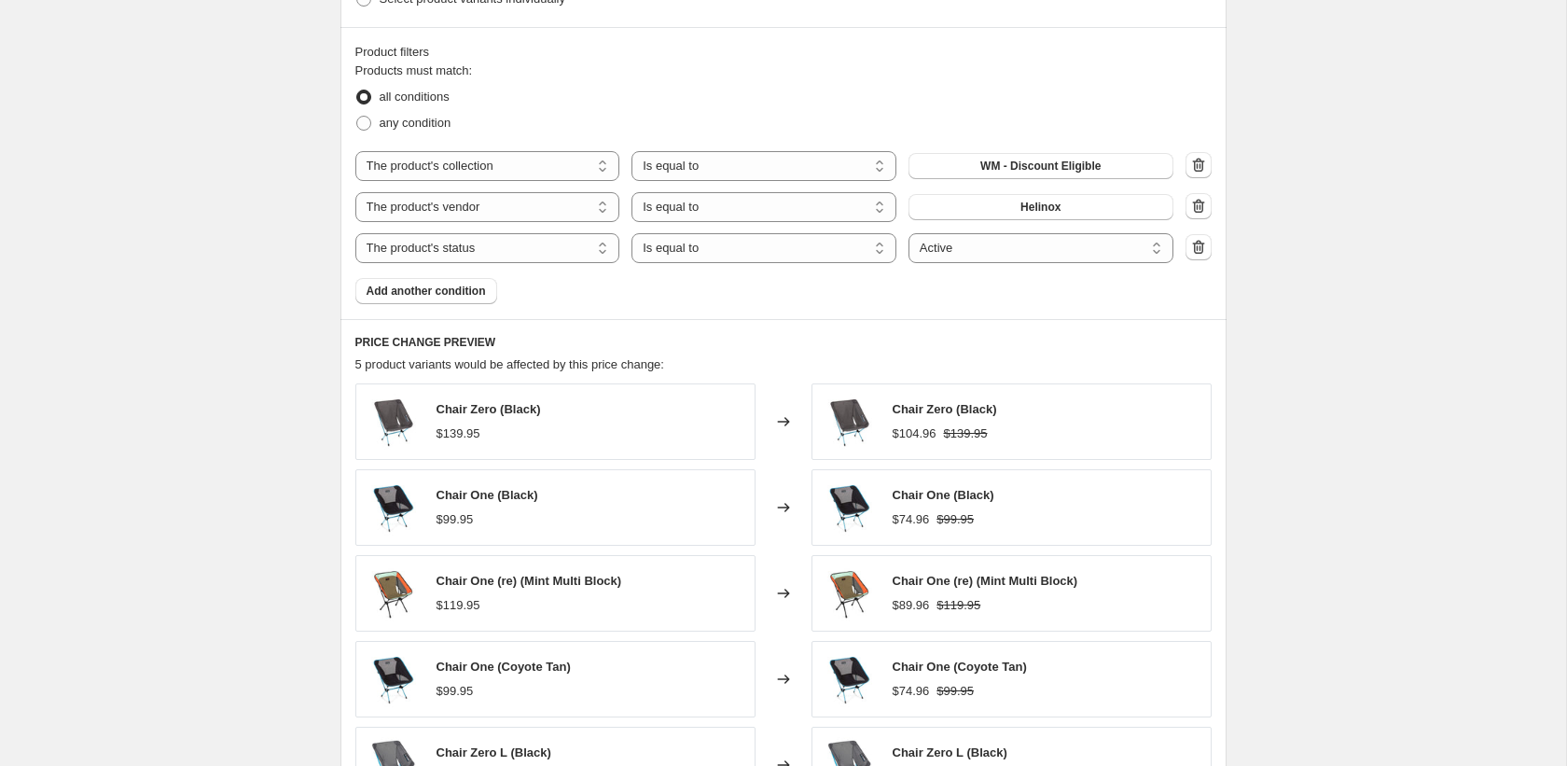
scroll to position [1391, 0]
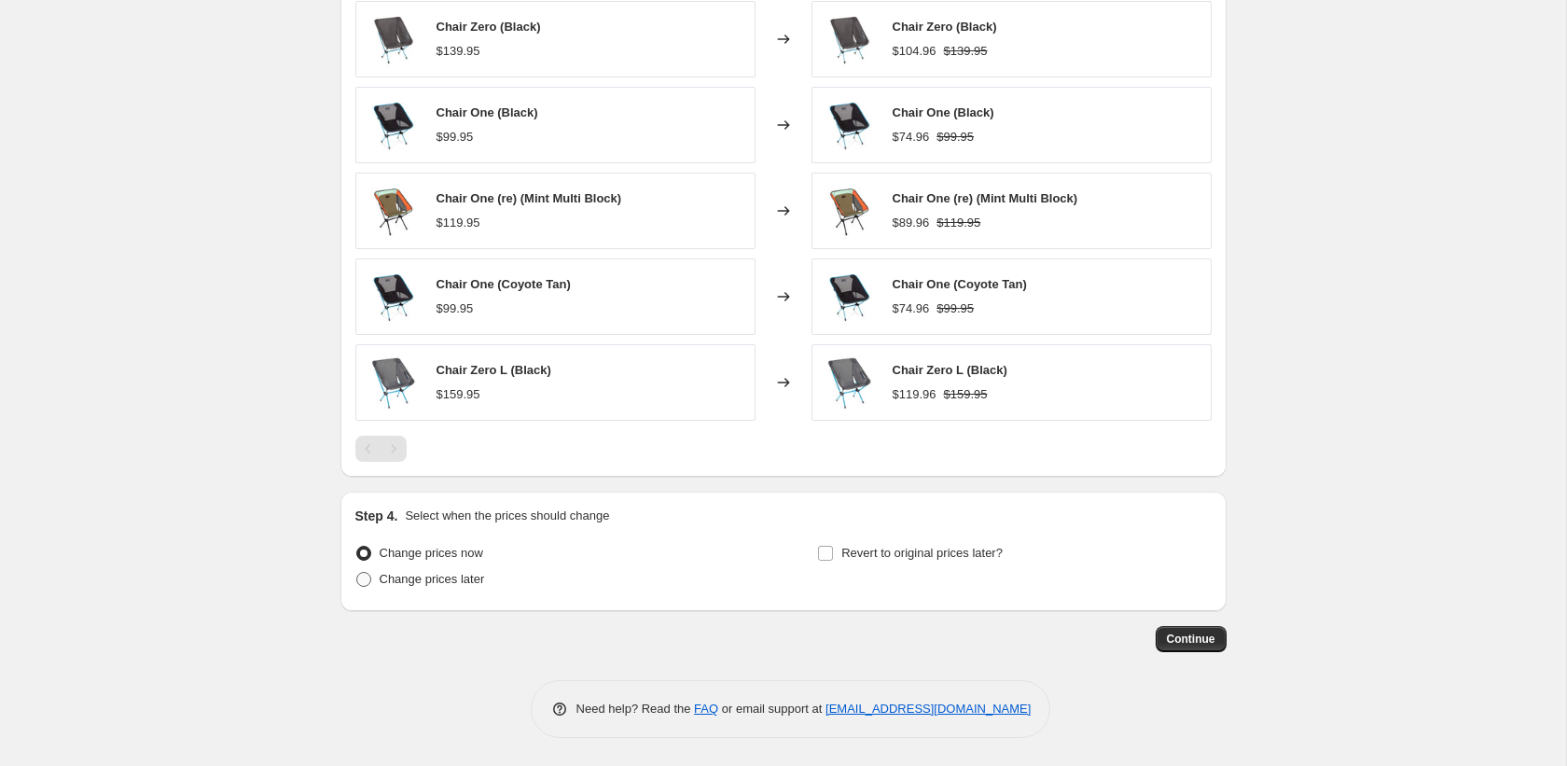
click at [478, 582] on span "Change prices later" at bounding box center [432, 579] width 105 height 14
click at [357, 573] on input "Change prices later" at bounding box center [356, 572] width 1 height 1
radio input "true"
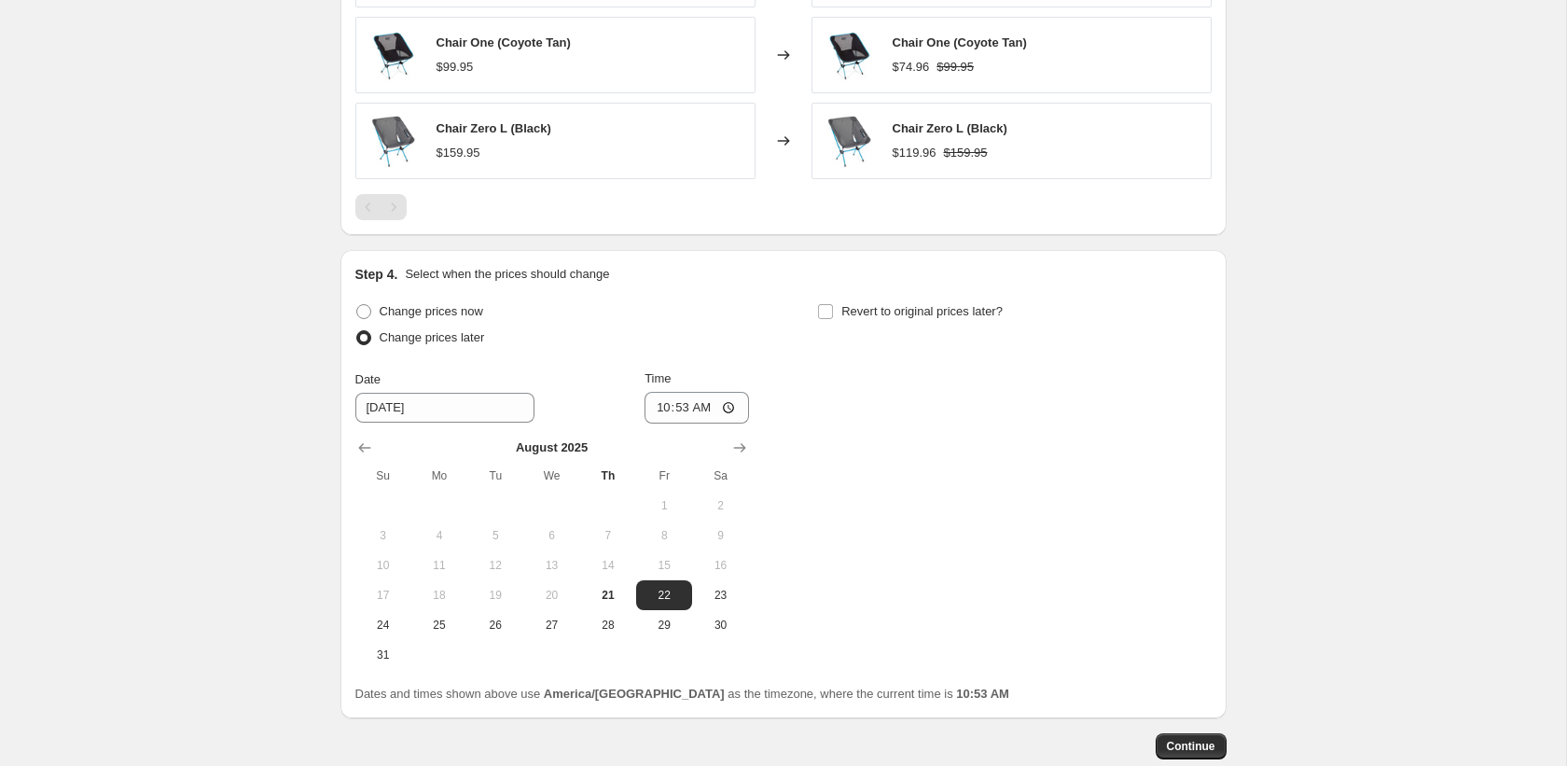
scroll to position [1739, 0]
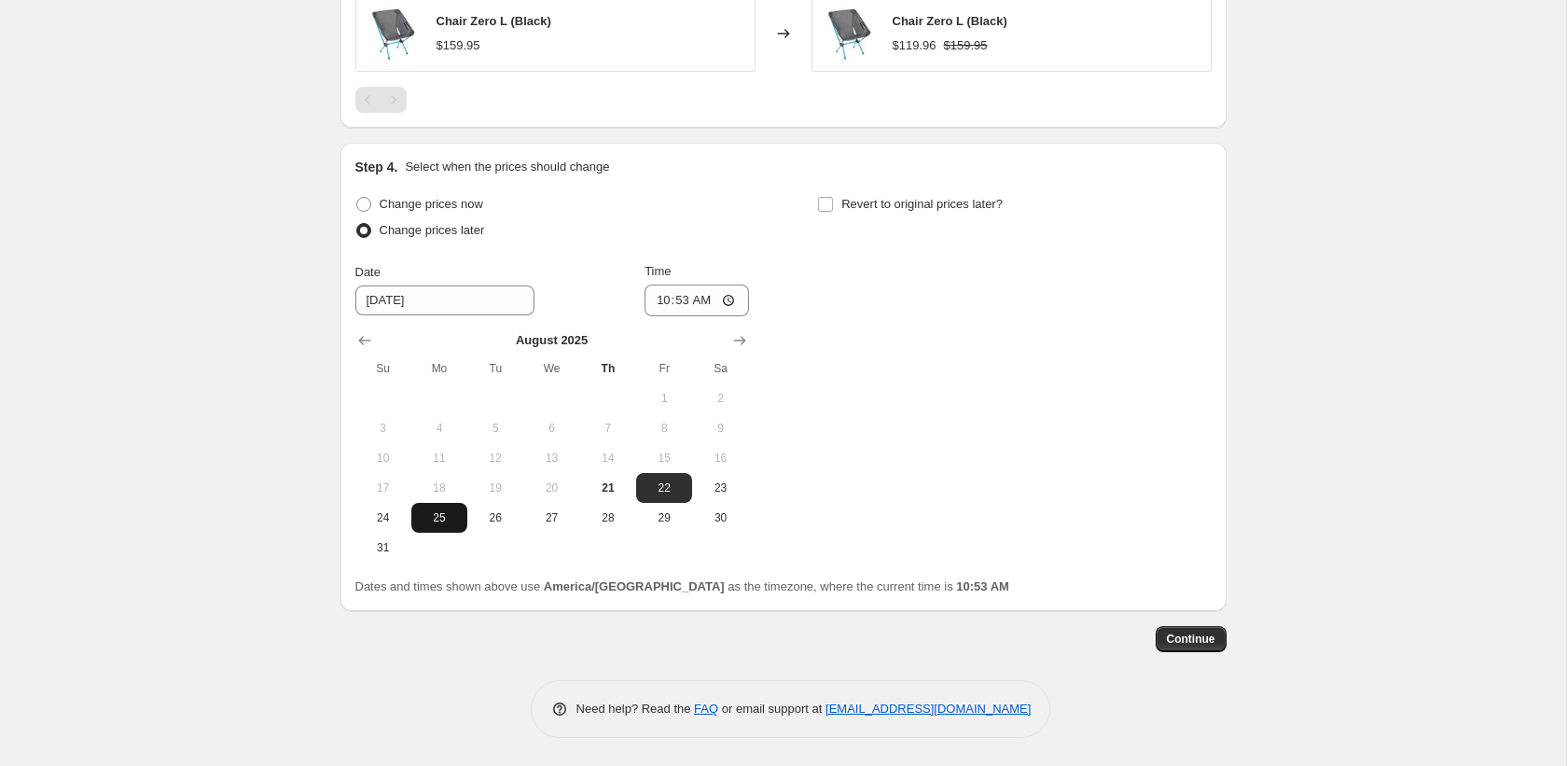
click at [443, 521] on span "25" at bounding box center [439, 517] width 41 height 15
type input "8/25/2025"
click at [662, 301] on input "10:53" at bounding box center [696, 300] width 104 height 32
type input "01:53"
click at [859, 210] on span "Revert to original prices later?" at bounding box center [921, 204] width 161 height 14
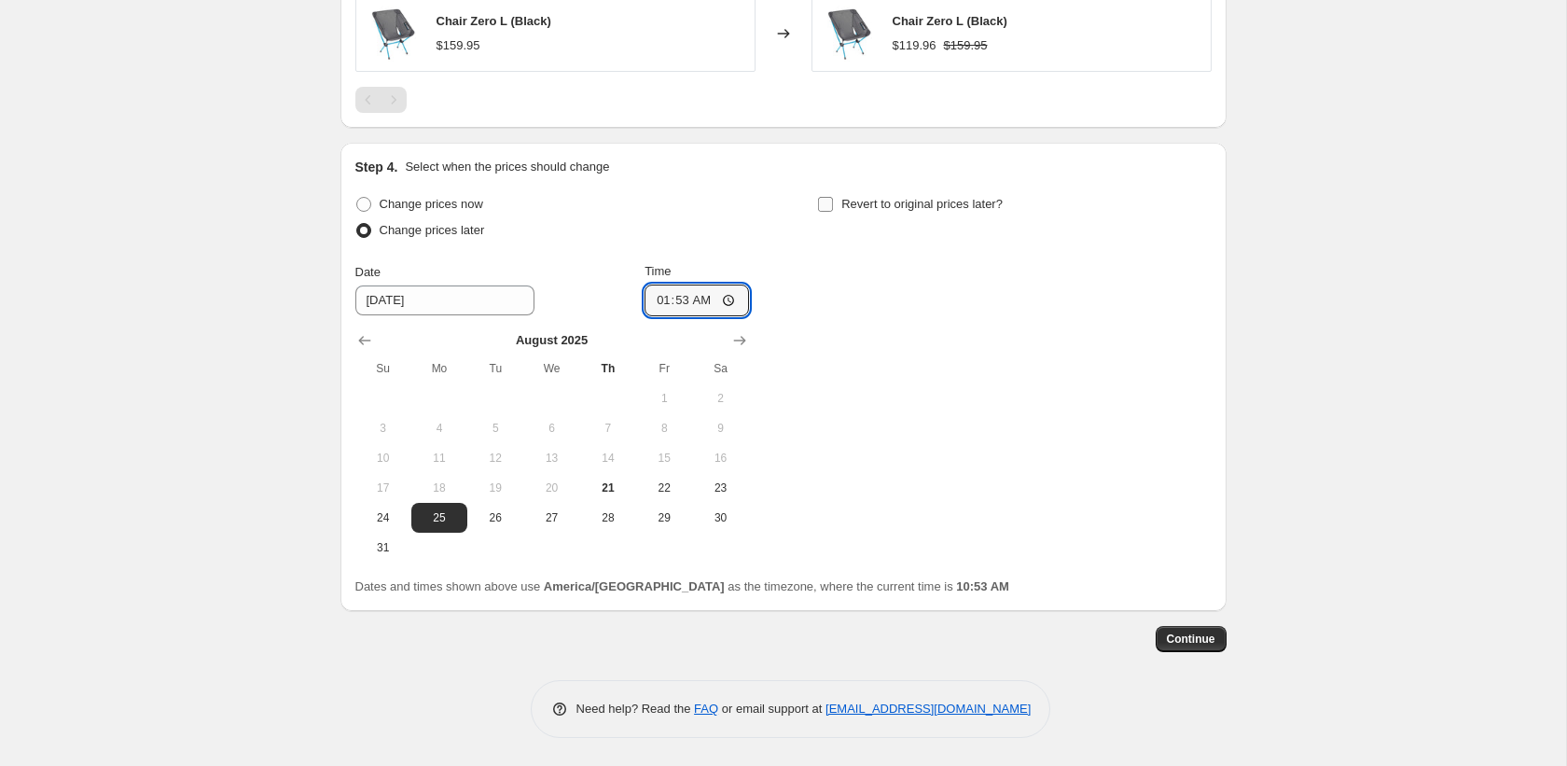
click at [833, 210] on input "Revert to original prices later?" at bounding box center [825, 204] width 15 height 15
checkbox input "true"
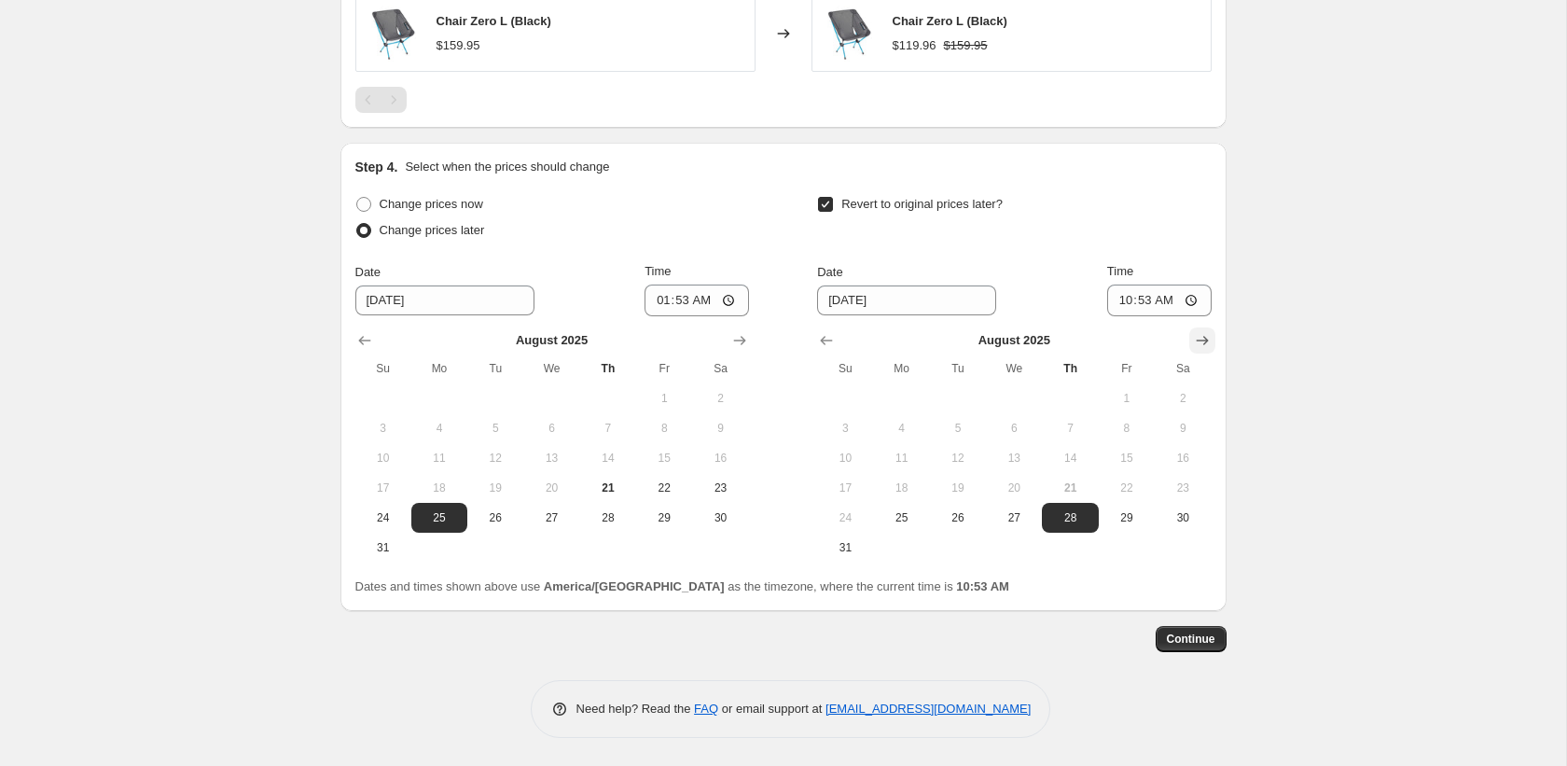
click at [1204, 333] on icon "Show next month, September 2025" at bounding box center [1202, 340] width 19 height 19
click at [903, 388] on button "1" at bounding box center [902, 398] width 56 height 30
type input "9/1/2025"
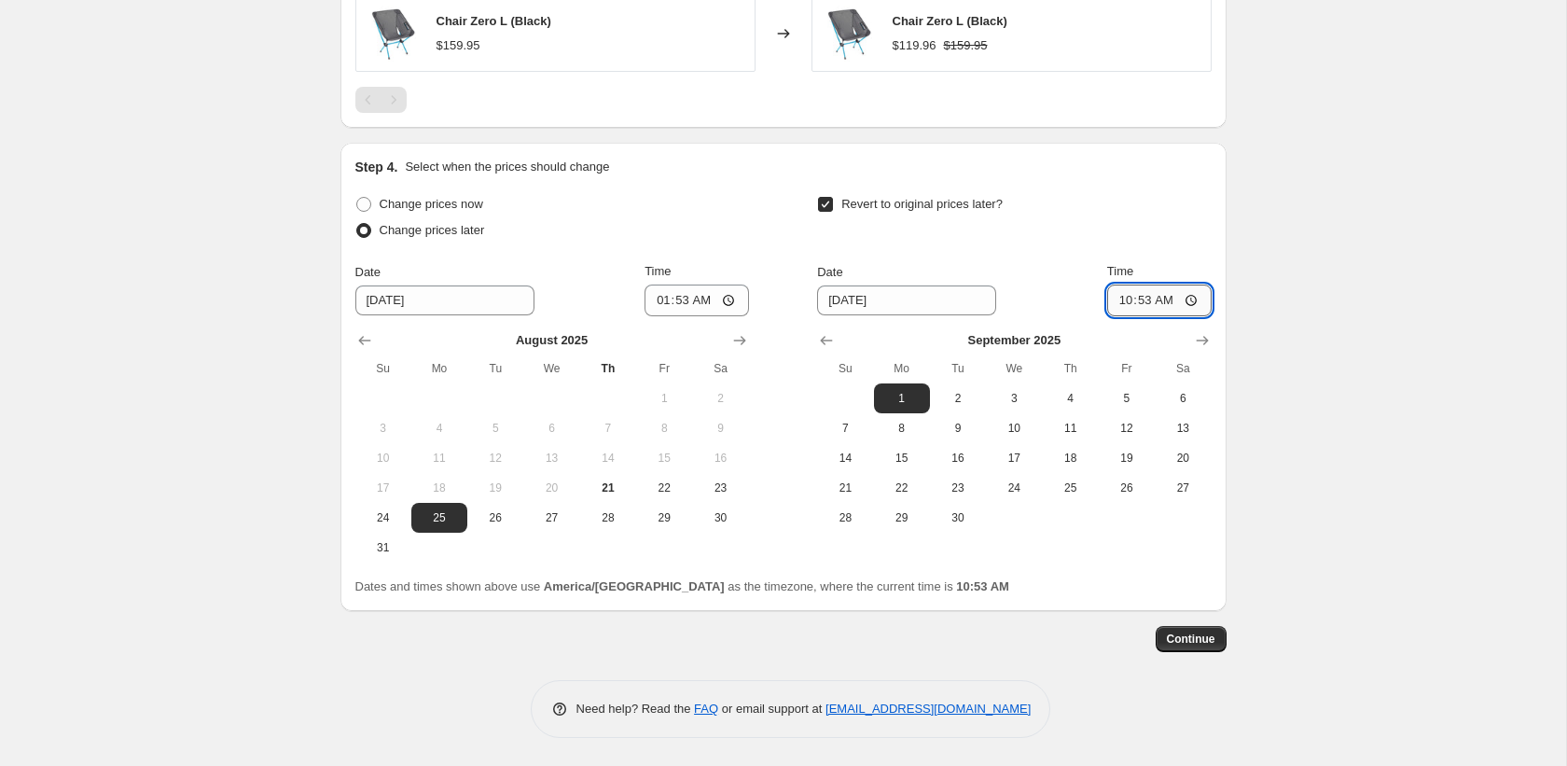
click at [1119, 297] on input "10:53" at bounding box center [1159, 300] width 104 height 32
type input "23:59"
click at [1180, 631] on span "Continue" at bounding box center [1191, 638] width 48 height 15
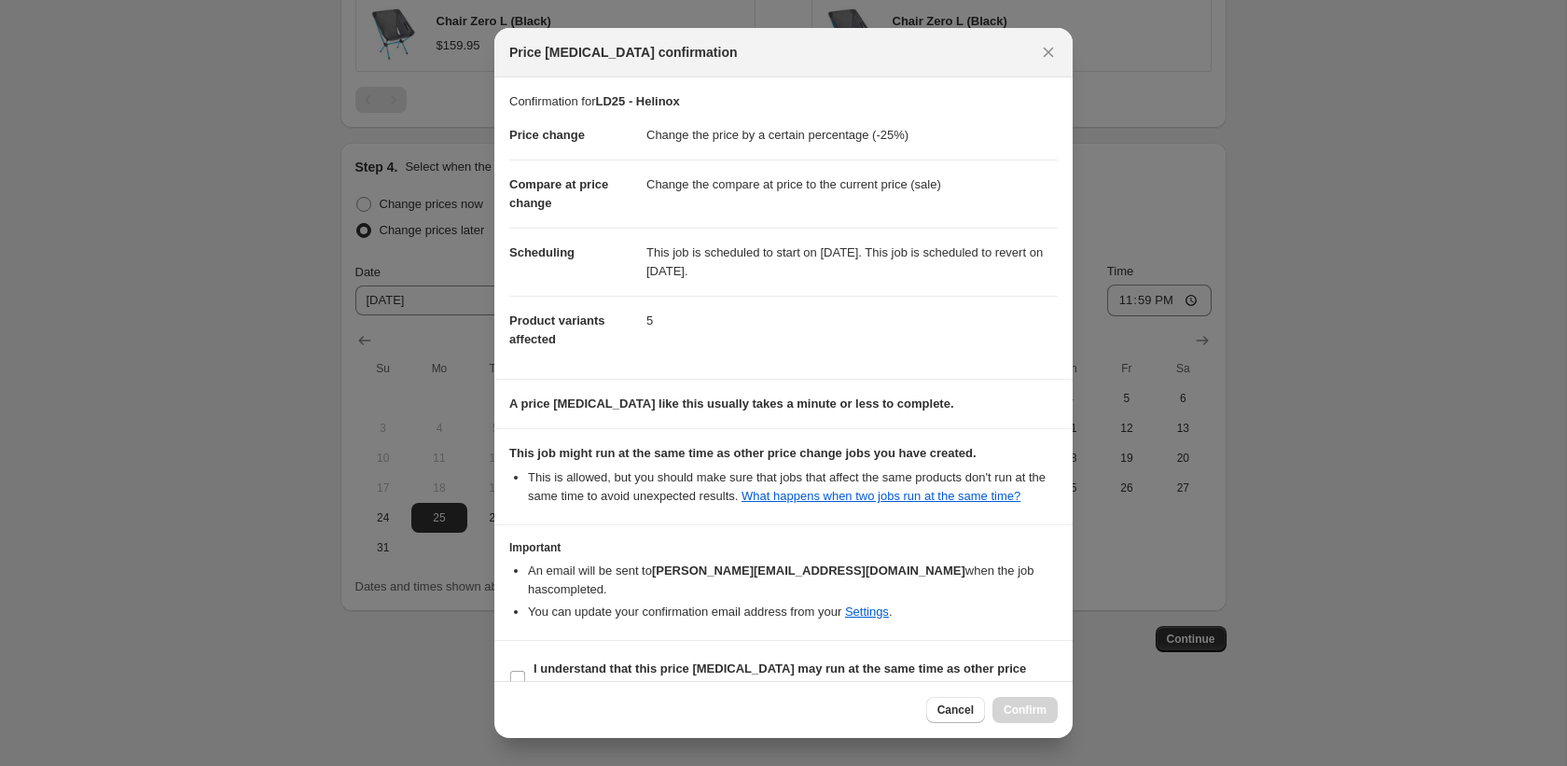
scroll to position [53, 0]
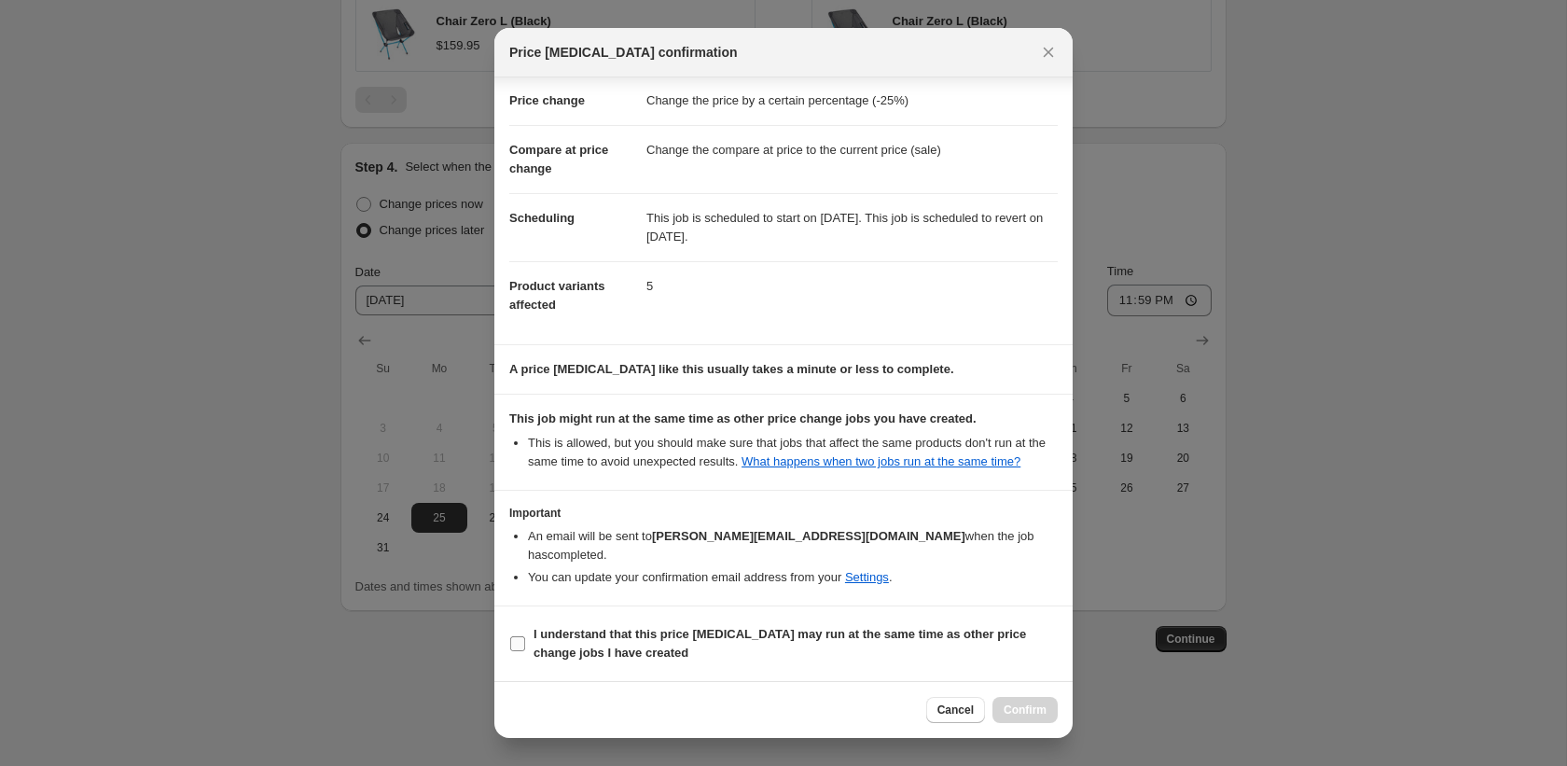
click at [612, 651] on b "I understand that this price change job may run at the same time as other price…" at bounding box center [779, 643] width 492 height 33
click at [525, 651] on input "I understand that this price change job may run at the same time as other price…" at bounding box center [517, 643] width 15 height 15
checkbox input "true"
click at [1041, 715] on span "Confirm" at bounding box center [1025, 709] width 43 height 15
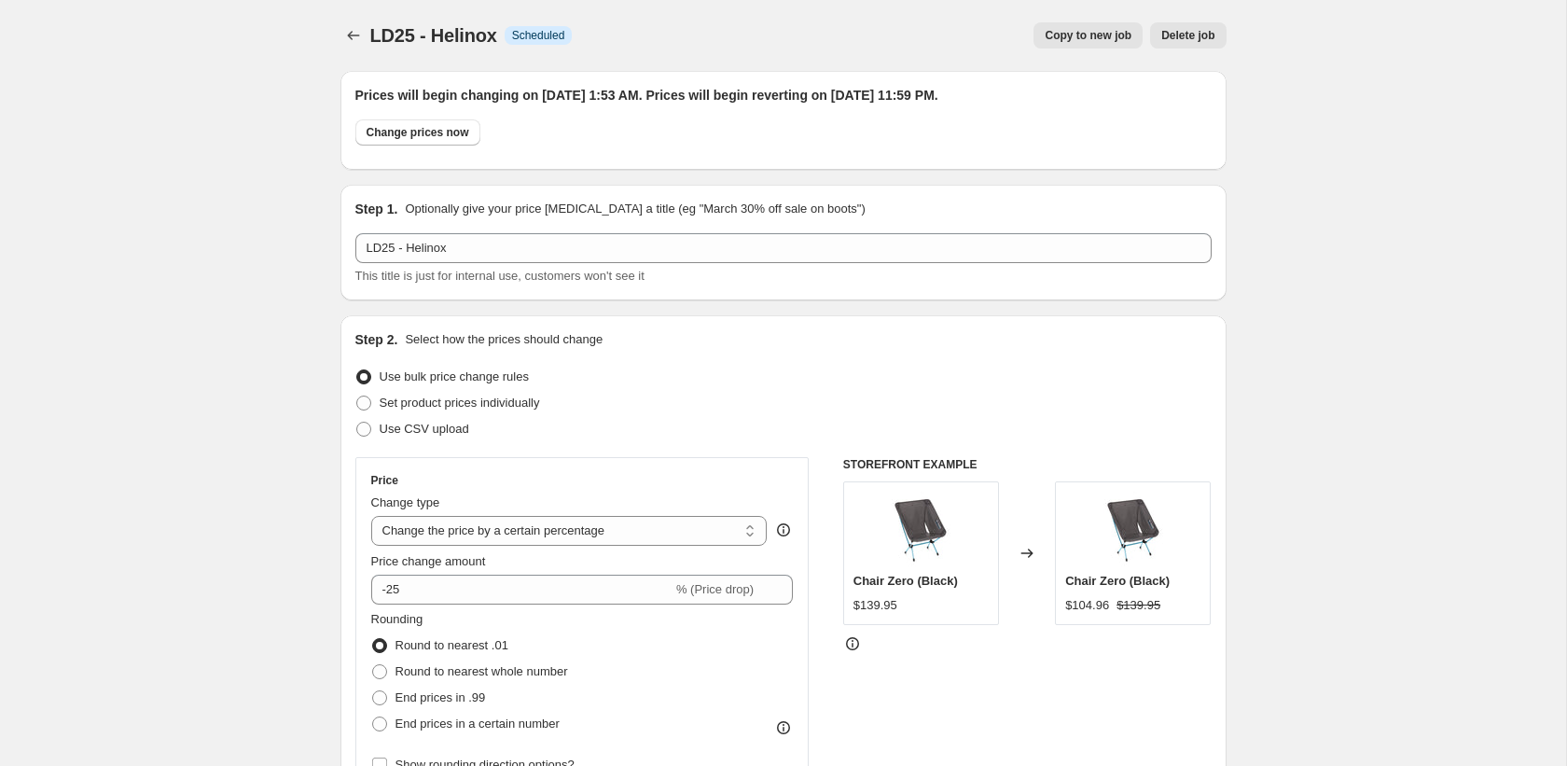
click at [1064, 36] on span "Copy to new job" at bounding box center [1088, 35] width 87 height 15
select select "percentage"
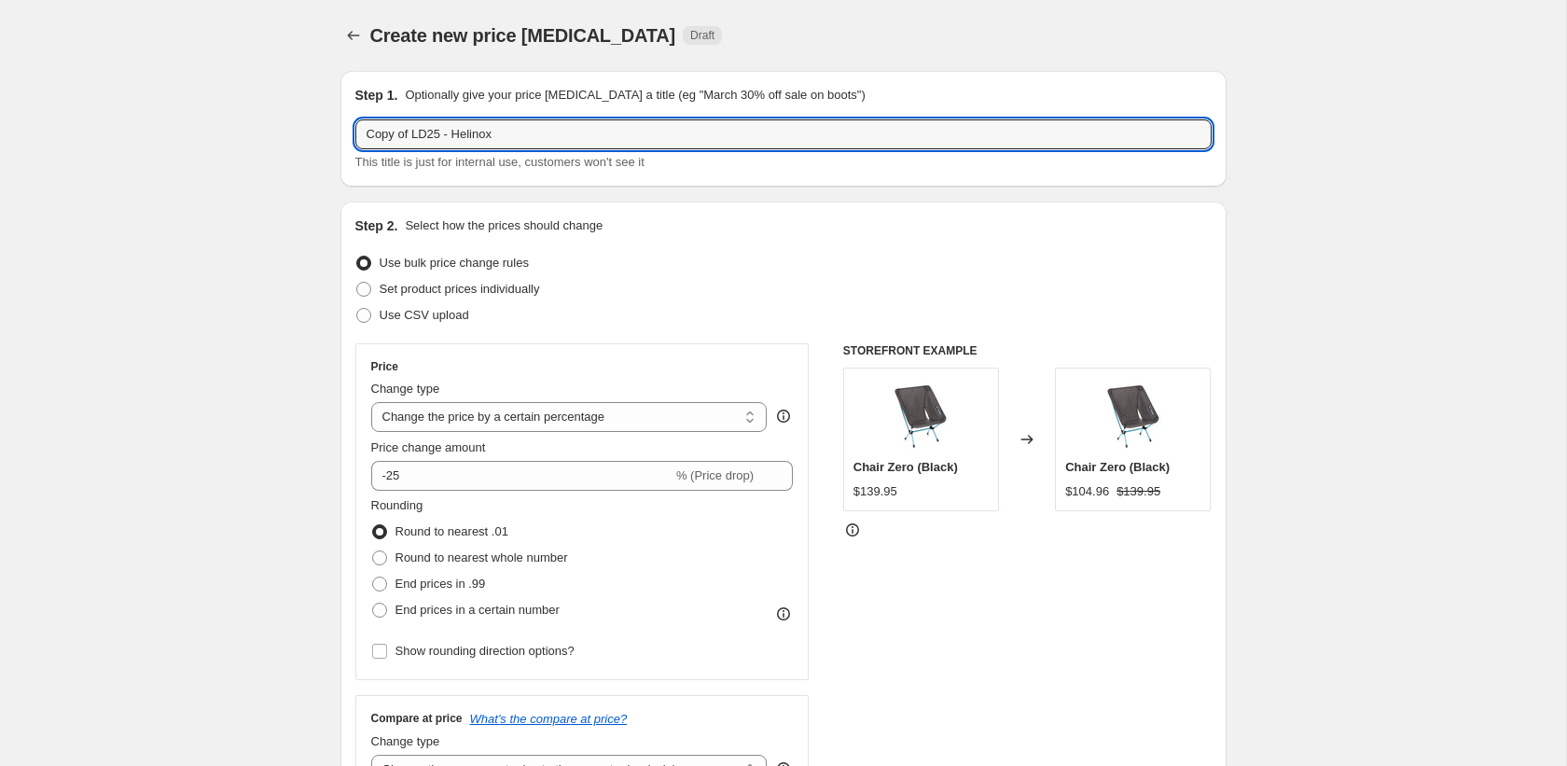
drag, startPoint x: 413, startPoint y: 136, endPoint x: 304, endPoint y: 145, distance: 109.5
click at [414, 132] on input "Copy of LD25 - Helinox" at bounding box center [783, 134] width 856 height 30
drag, startPoint x: 412, startPoint y: 132, endPoint x: 275, endPoint y: 135, distance: 137.1
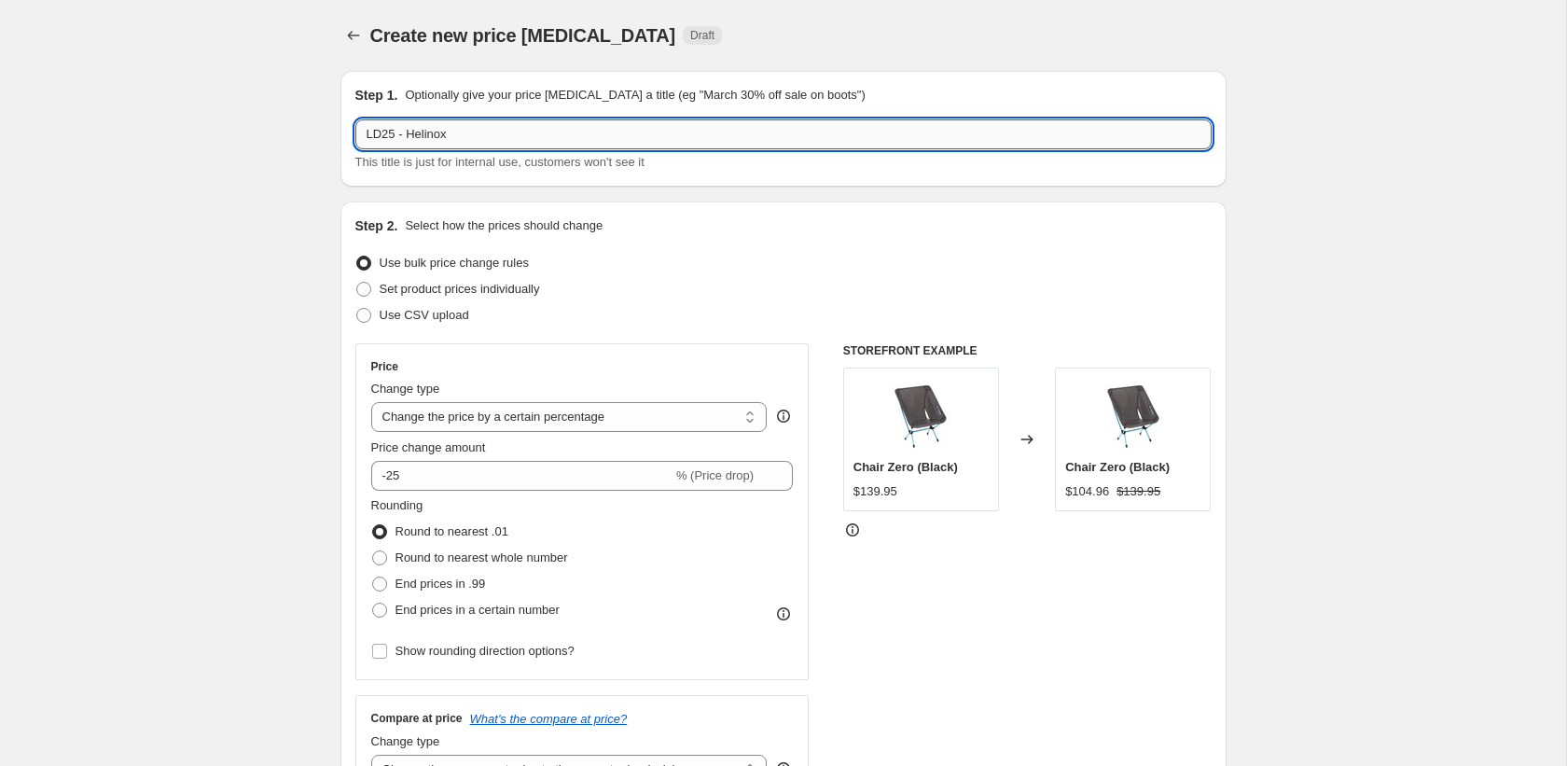
click at [436, 133] on input "LD25 - Helinox" at bounding box center [783, 134] width 856 height 30
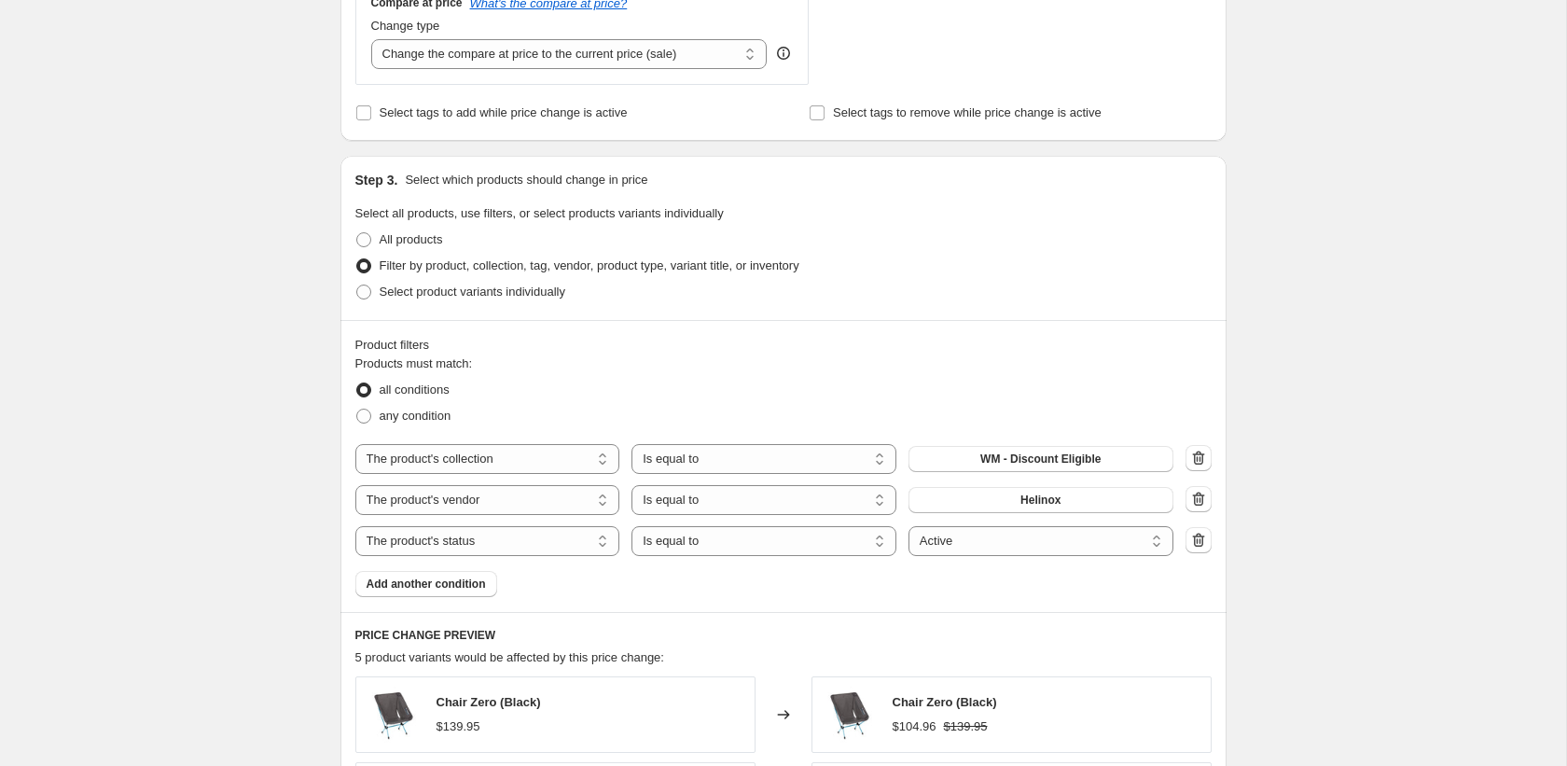
scroll to position [824, 0]
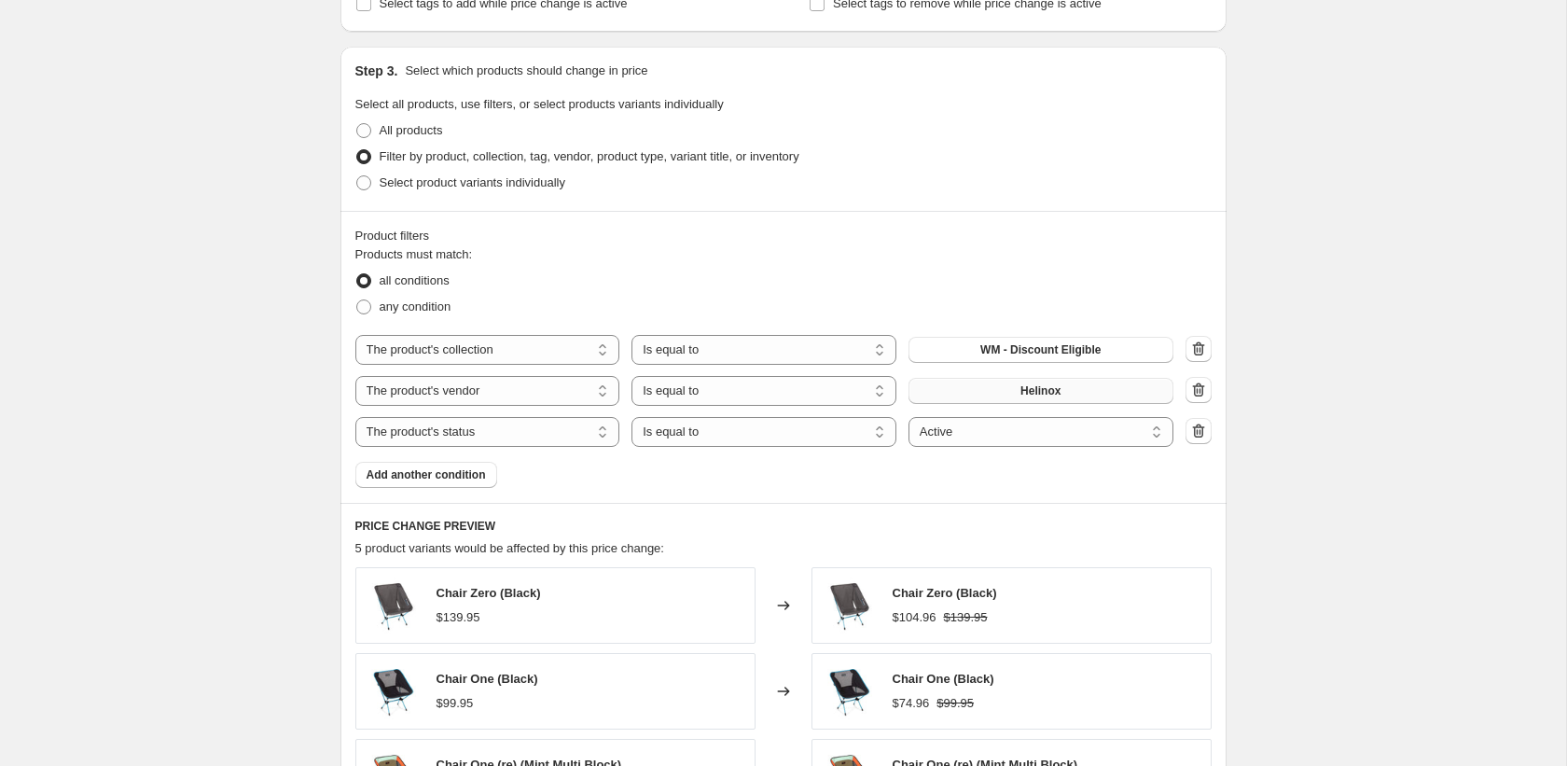
click at [1005, 398] on button "Helinox" at bounding box center [1040, 391] width 265 height 26
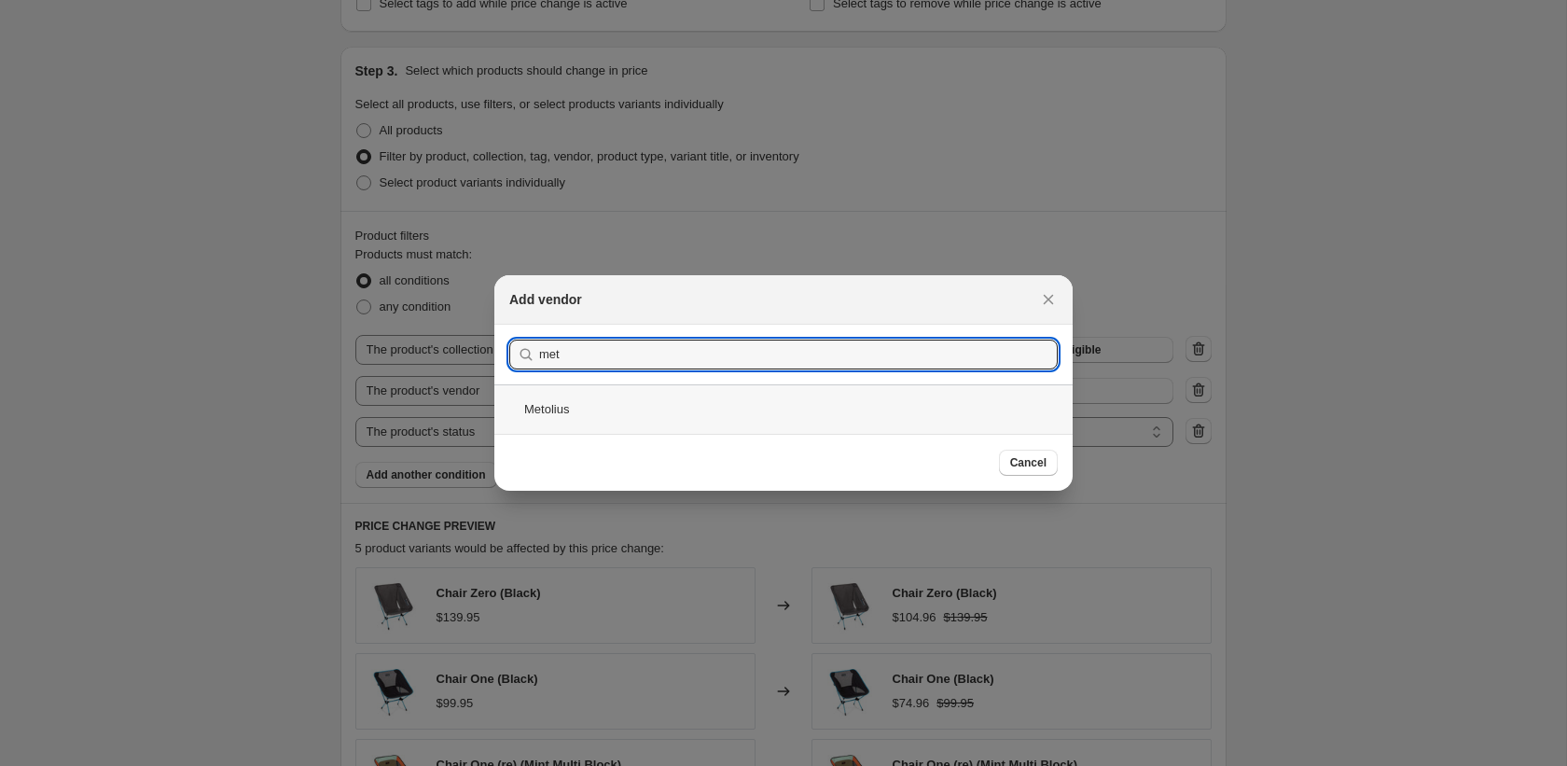
click at [712, 399] on div "Metolius" at bounding box center [783, 408] width 578 height 49
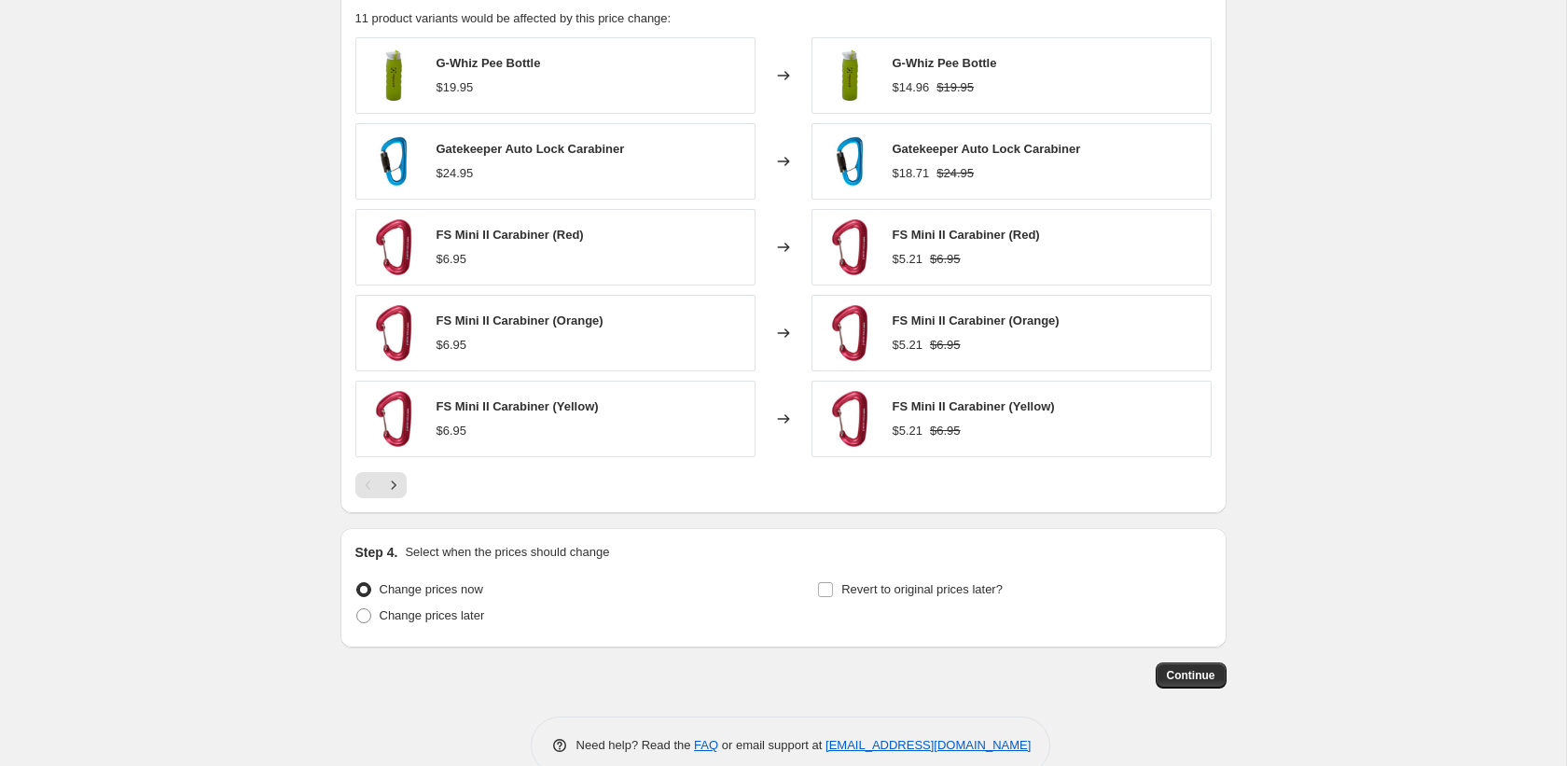
scroll to position [1391, 0]
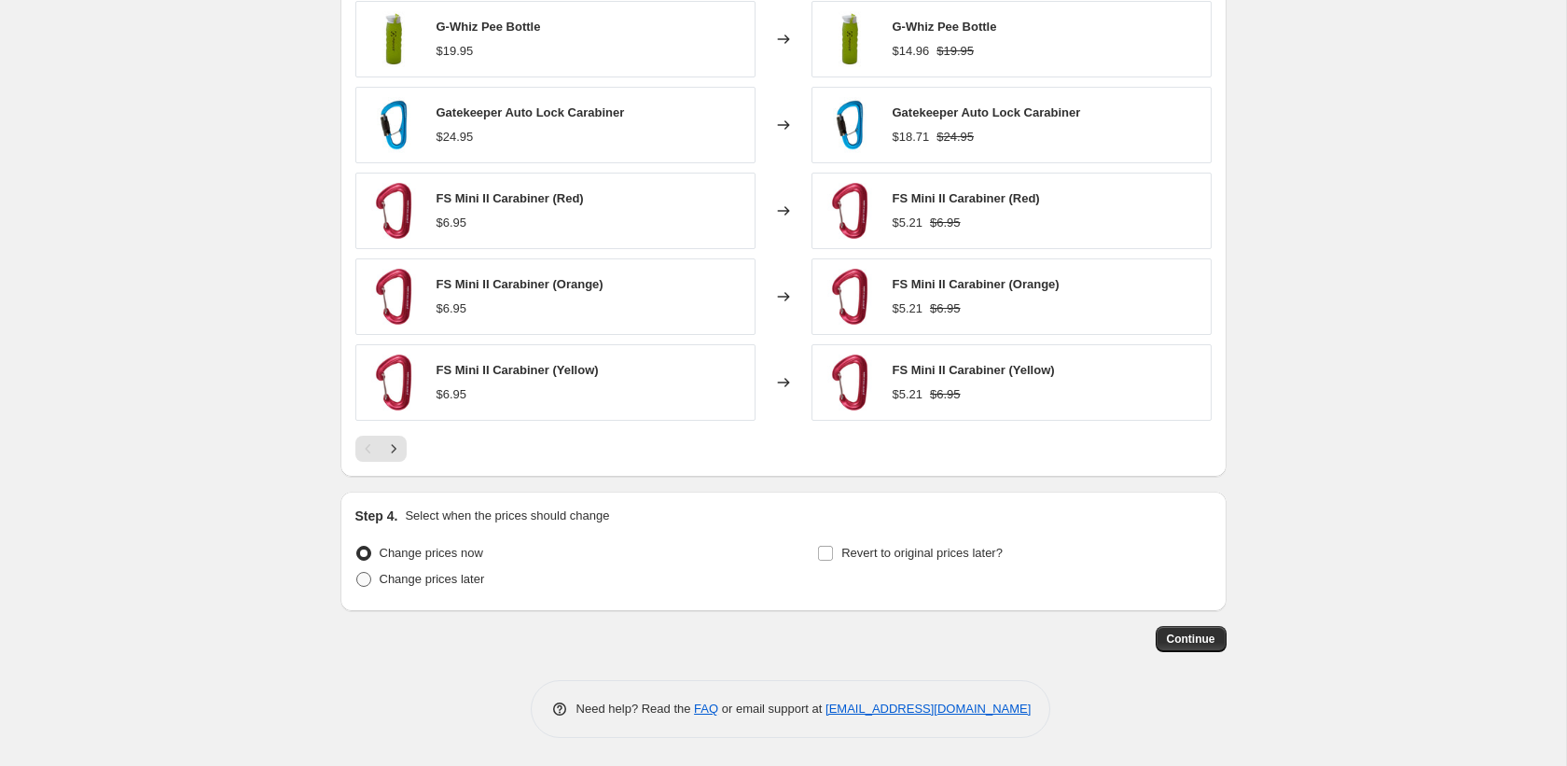
click at [422, 578] on span "Change prices later" at bounding box center [432, 579] width 105 height 14
click at [357, 573] on input "Change prices later" at bounding box center [356, 572] width 1 height 1
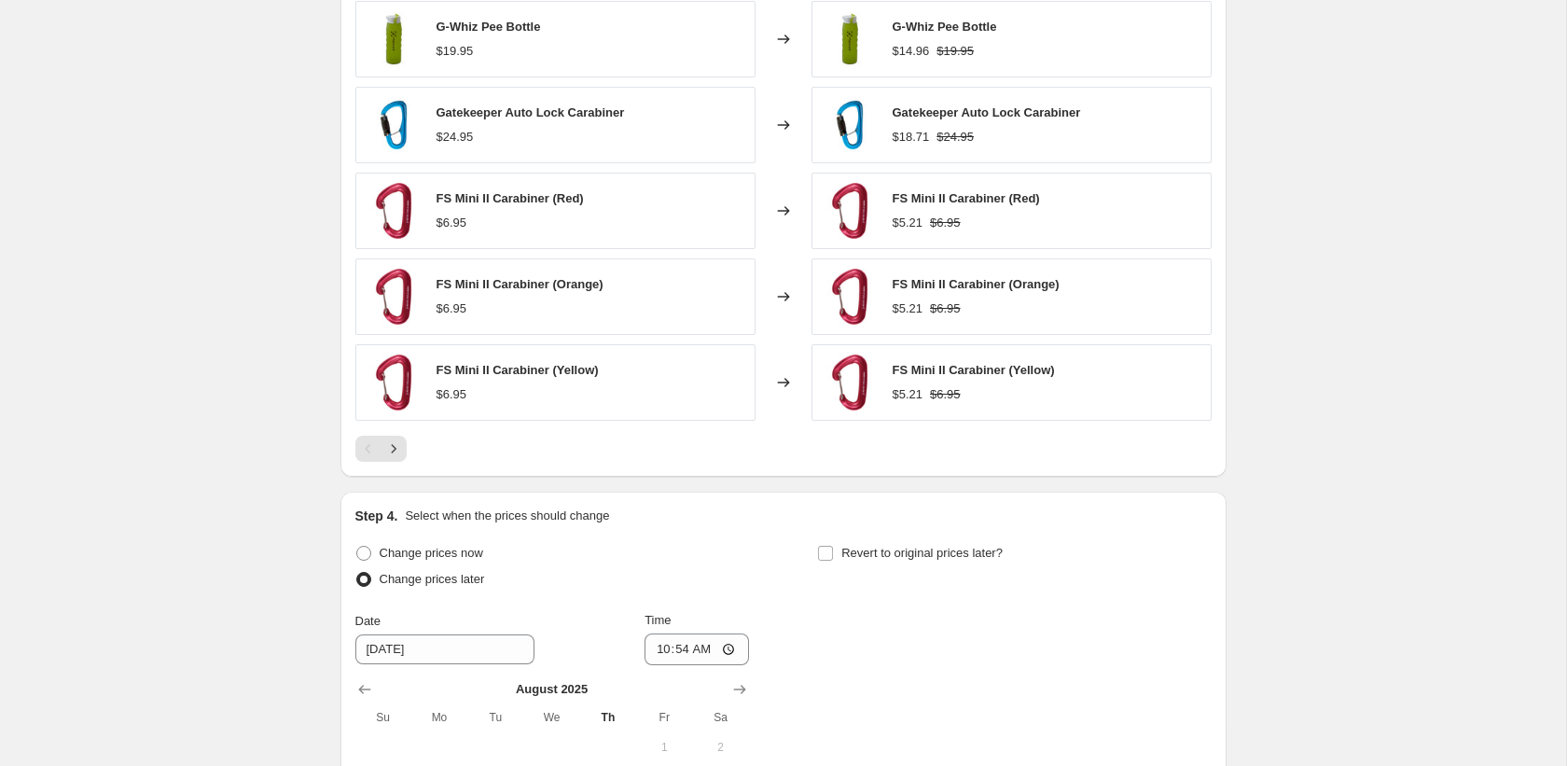
scroll to position [1739, 0]
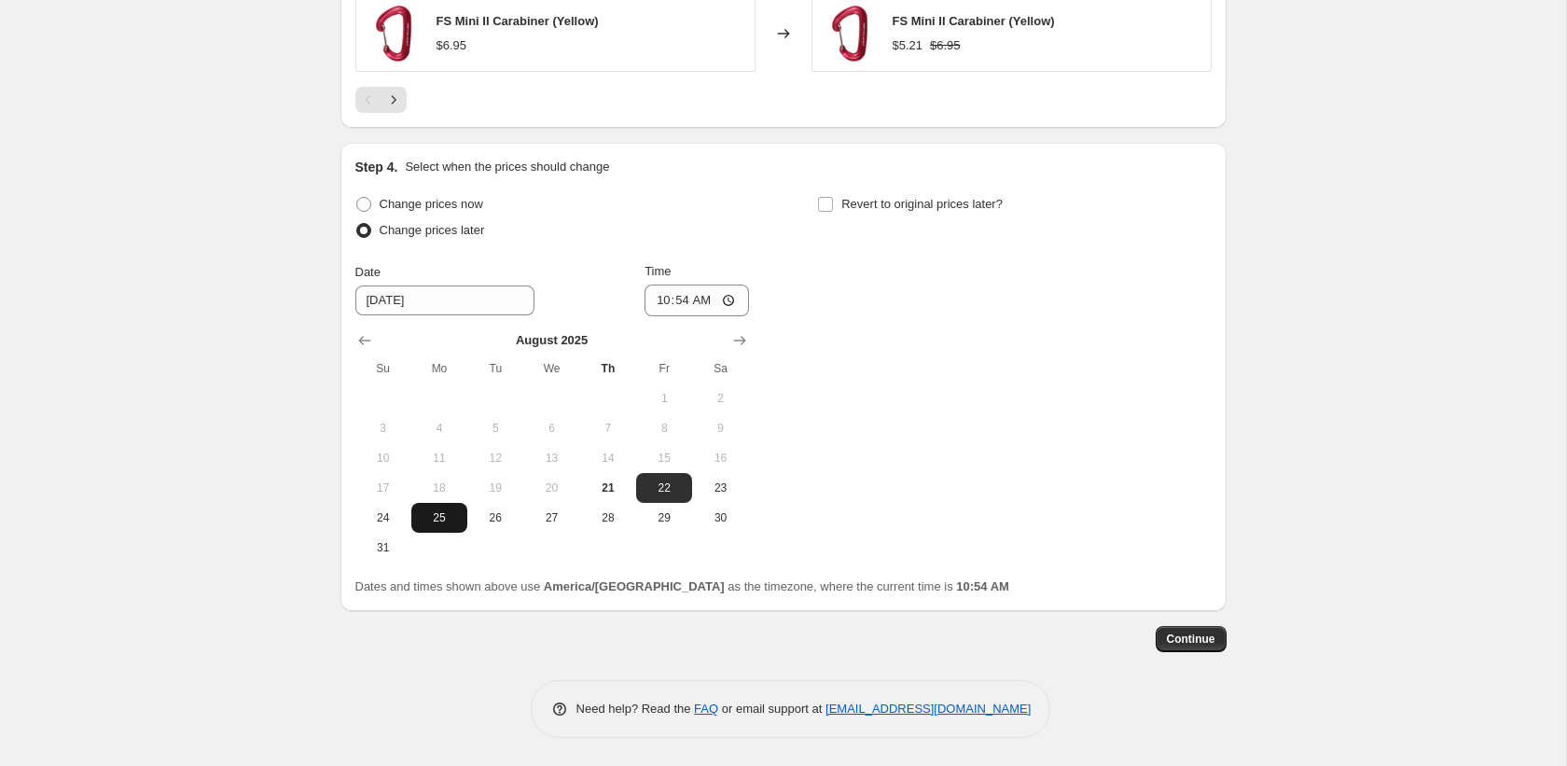
click at [437, 515] on span "25" at bounding box center [439, 517] width 41 height 15
click at [657, 302] on input "10:54" at bounding box center [696, 300] width 104 height 32
click at [939, 201] on span "Revert to original prices later?" at bounding box center [921, 204] width 161 height 14
click at [833, 201] on input "Revert to original prices later?" at bounding box center [825, 204] width 15 height 15
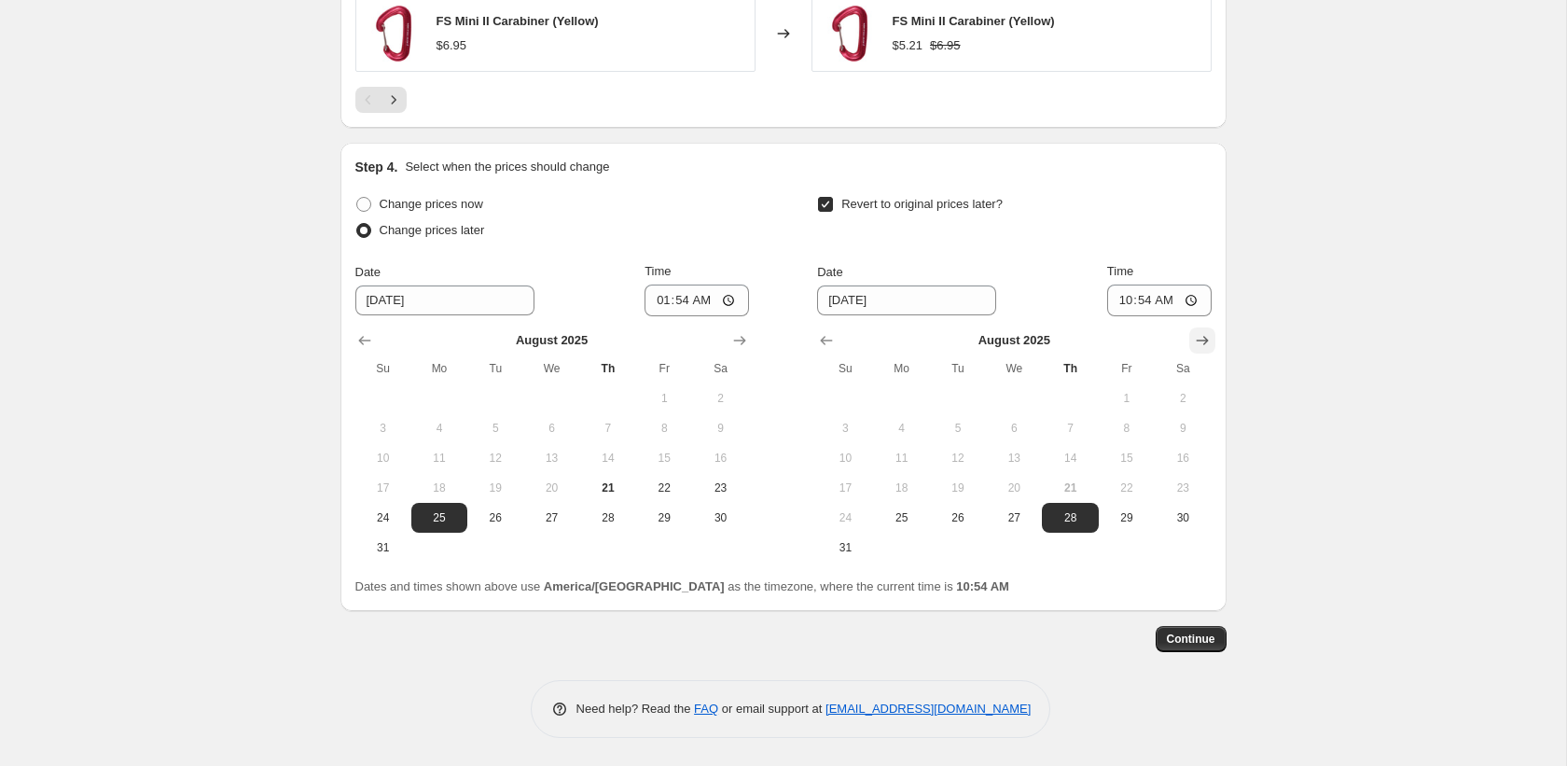
click at [1209, 340] on icon "Show next month, September 2025" at bounding box center [1202, 340] width 19 height 19
click at [907, 404] on span "1" at bounding box center [901, 398] width 41 height 15
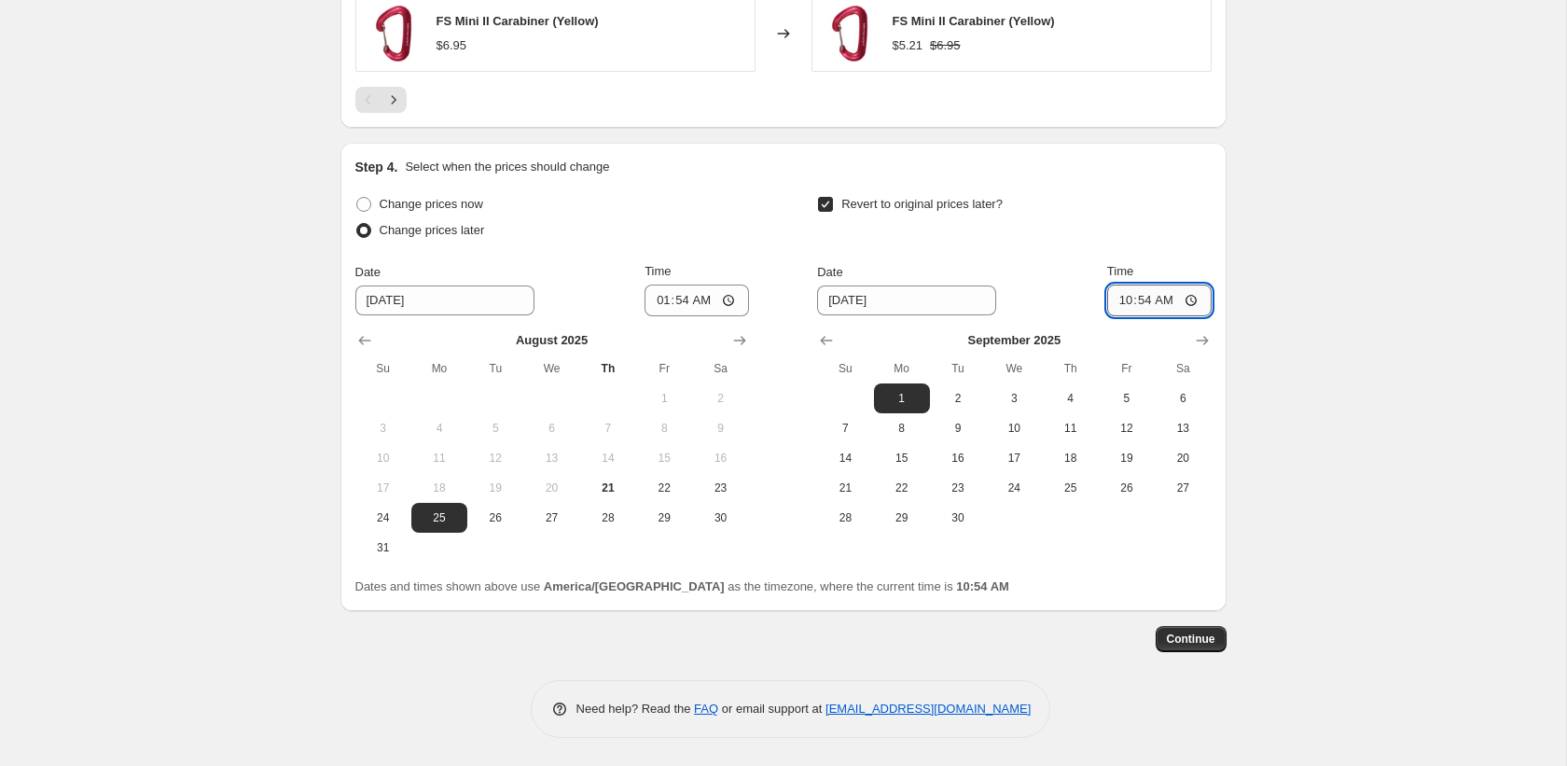
click at [1117, 298] on input "10:54" at bounding box center [1159, 300] width 104 height 32
click at [1215, 641] on button "Continue" at bounding box center [1191, 639] width 71 height 26
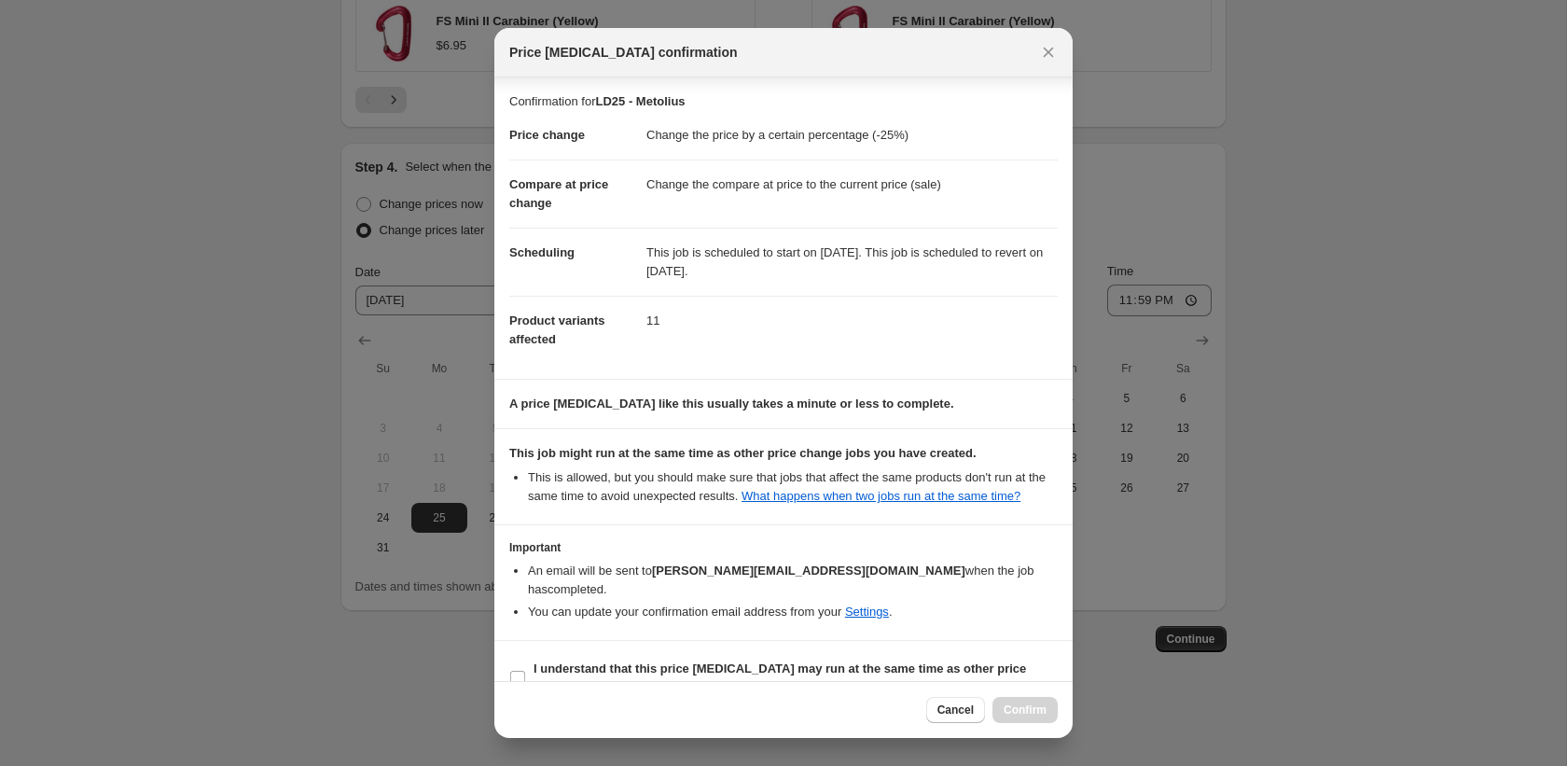
scroll to position [53, 0]
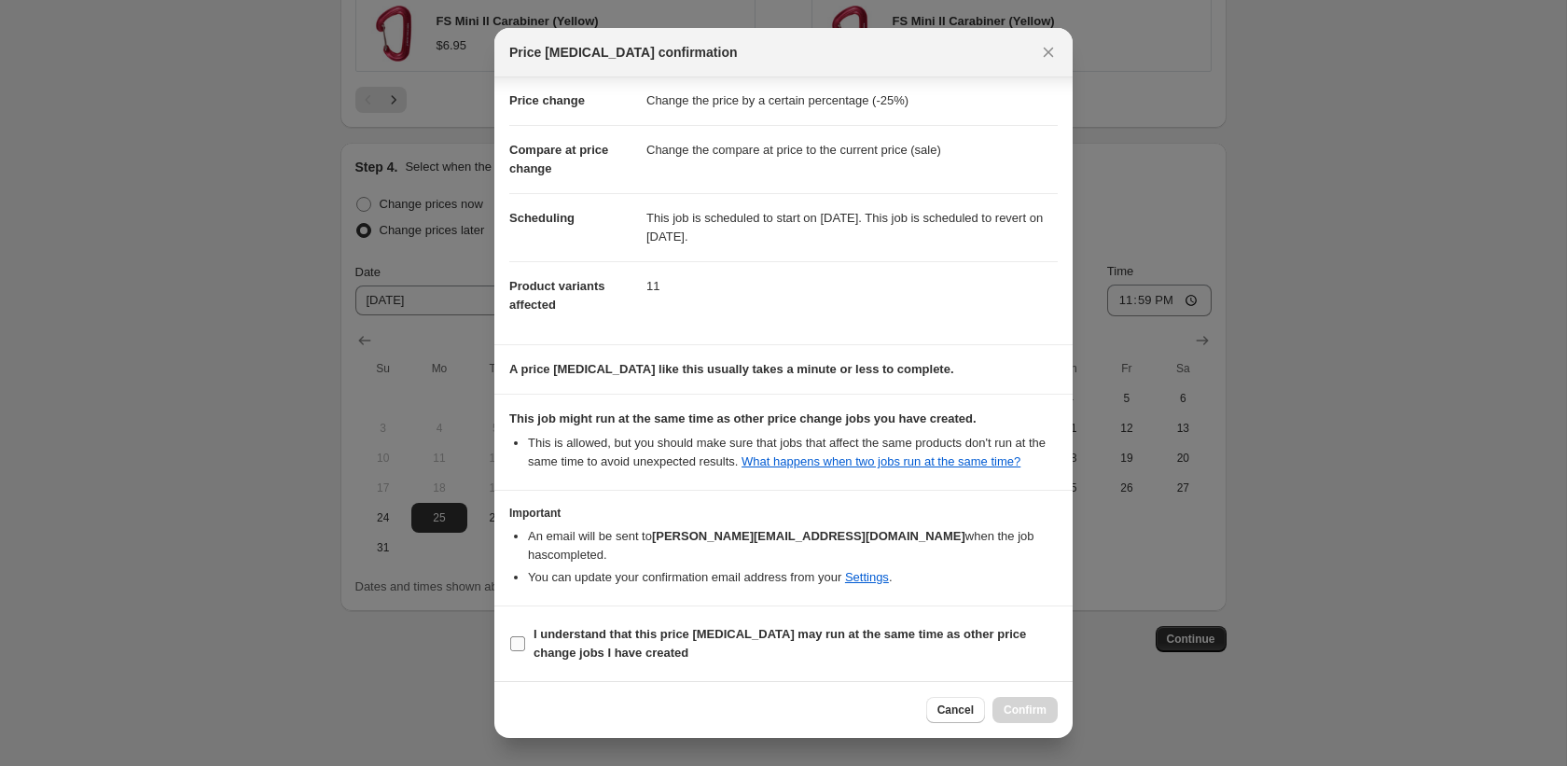
drag, startPoint x: 721, startPoint y: 631, endPoint x: 756, endPoint y: 636, distance: 35.7
click at [721, 631] on b "I understand that this price change job may run at the same time as other price…" at bounding box center [779, 643] width 492 height 33
click at [525, 636] on input "I understand that this price change job may run at the same time as other price…" at bounding box center [517, 643] width 15 height 15
click at [1018, 710] on span "Confirm" at bounding box center [1025, 709] width 43 height 15
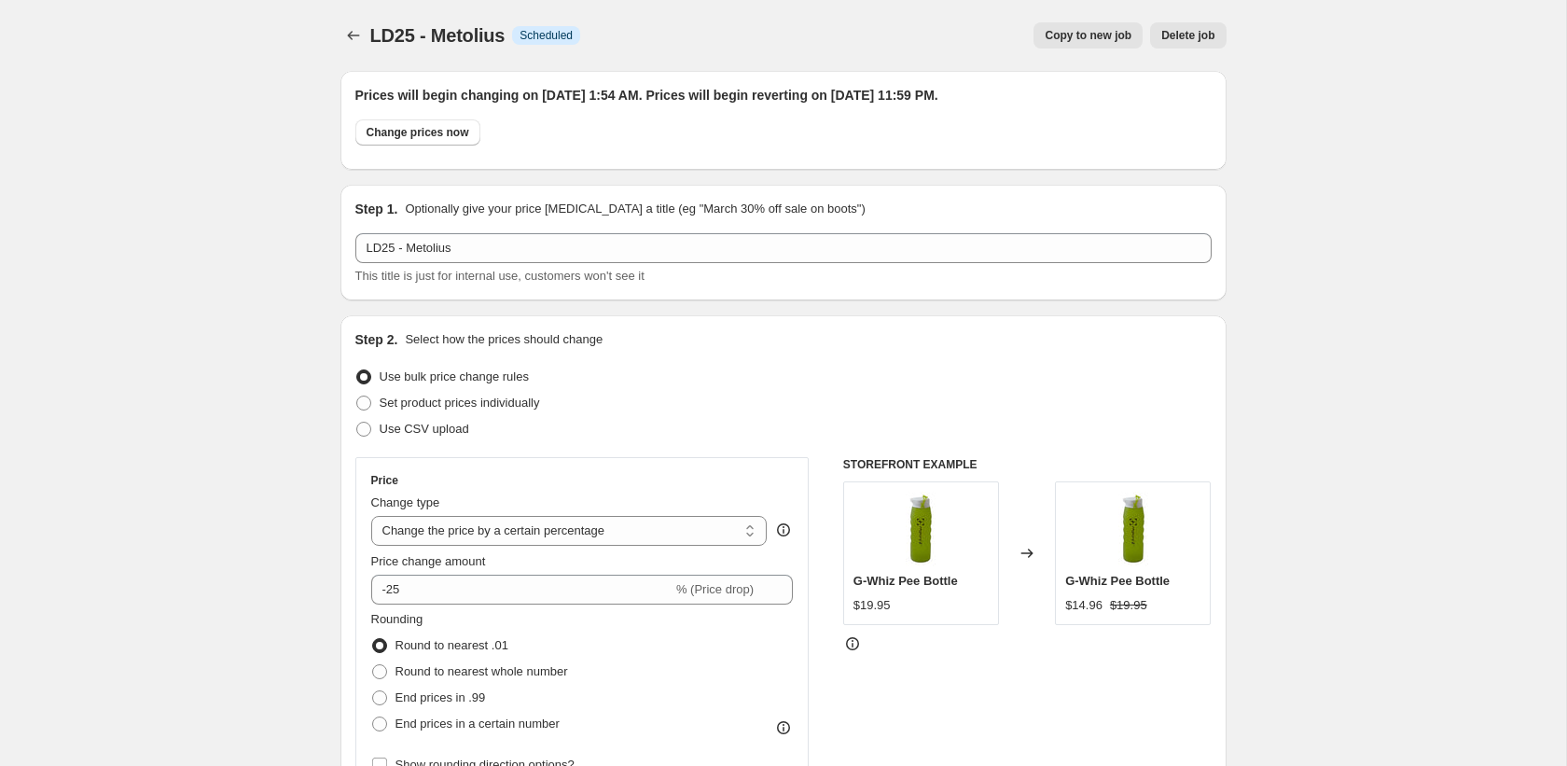
click at [1101, 45] on button "Copy to new job" at bounding box center [1087, 35] width 109 height 26
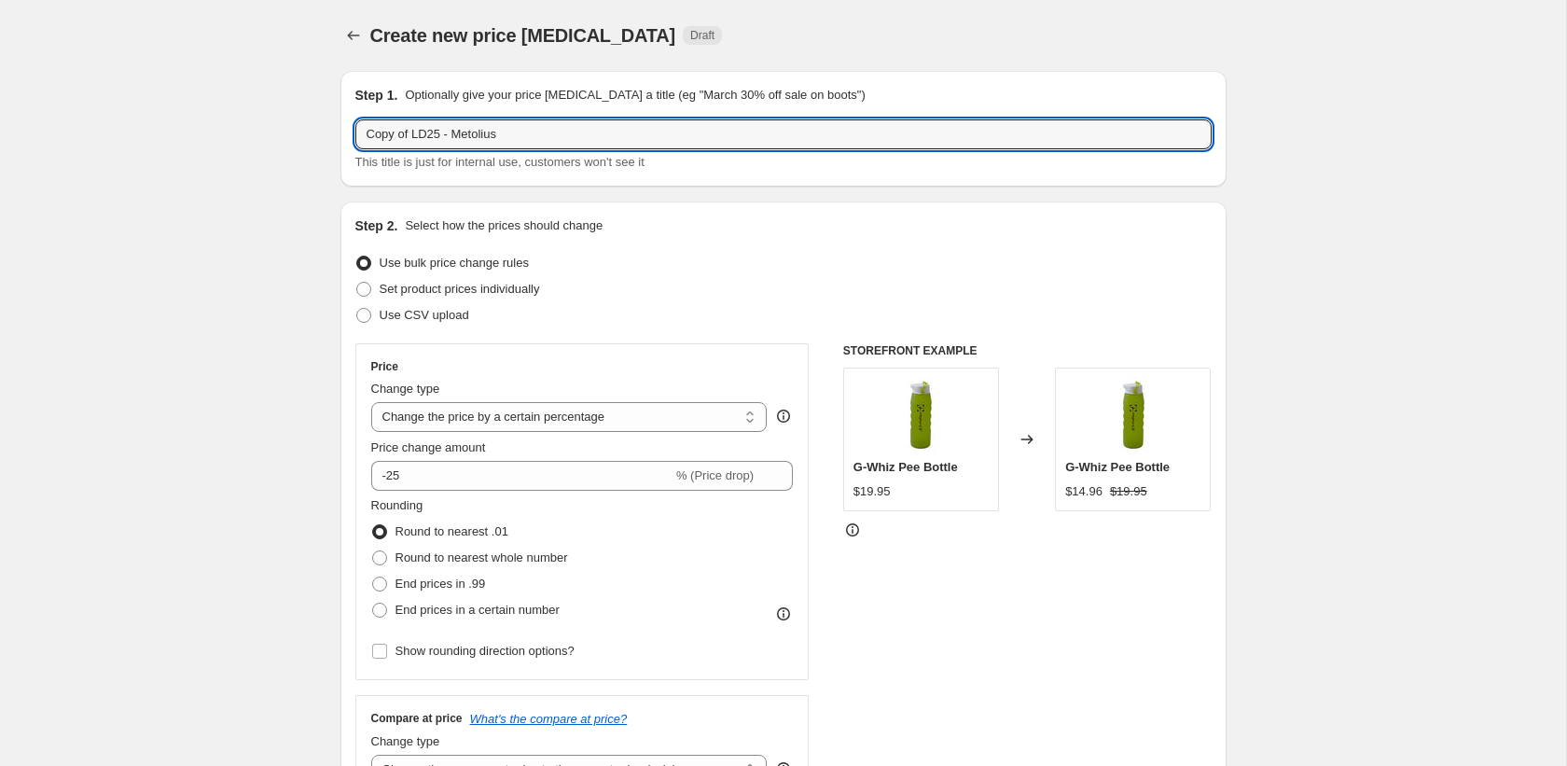
drag, startPoint x: 414, startPoint y: 136, endPoint x: 313, endPoint y: 132, distance: 100.8
click at [438, 133] on input "LD25 - Metolius" at bounding box center [783, 134] width 856 height 30
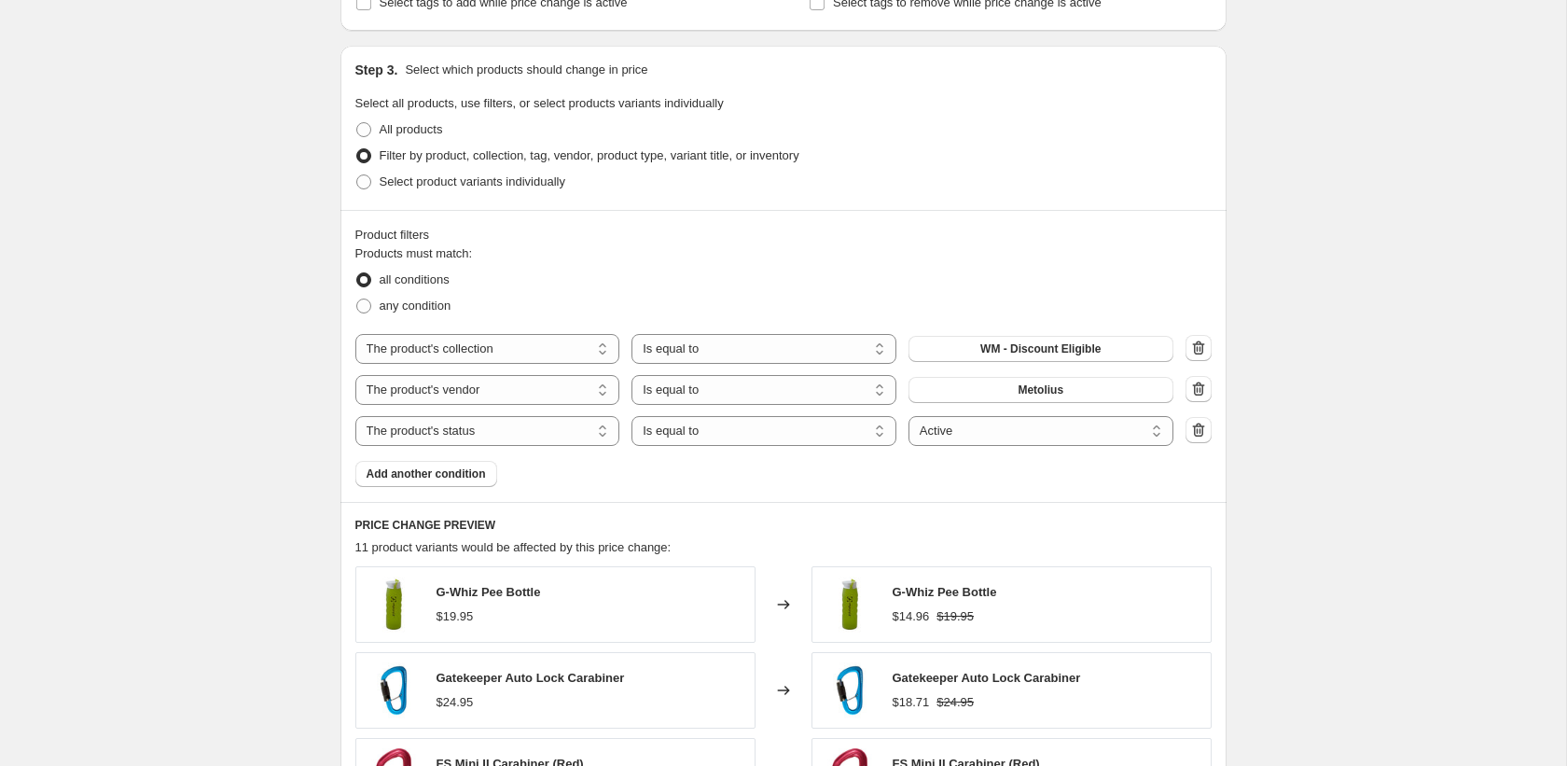
scroll to position [848, 0]
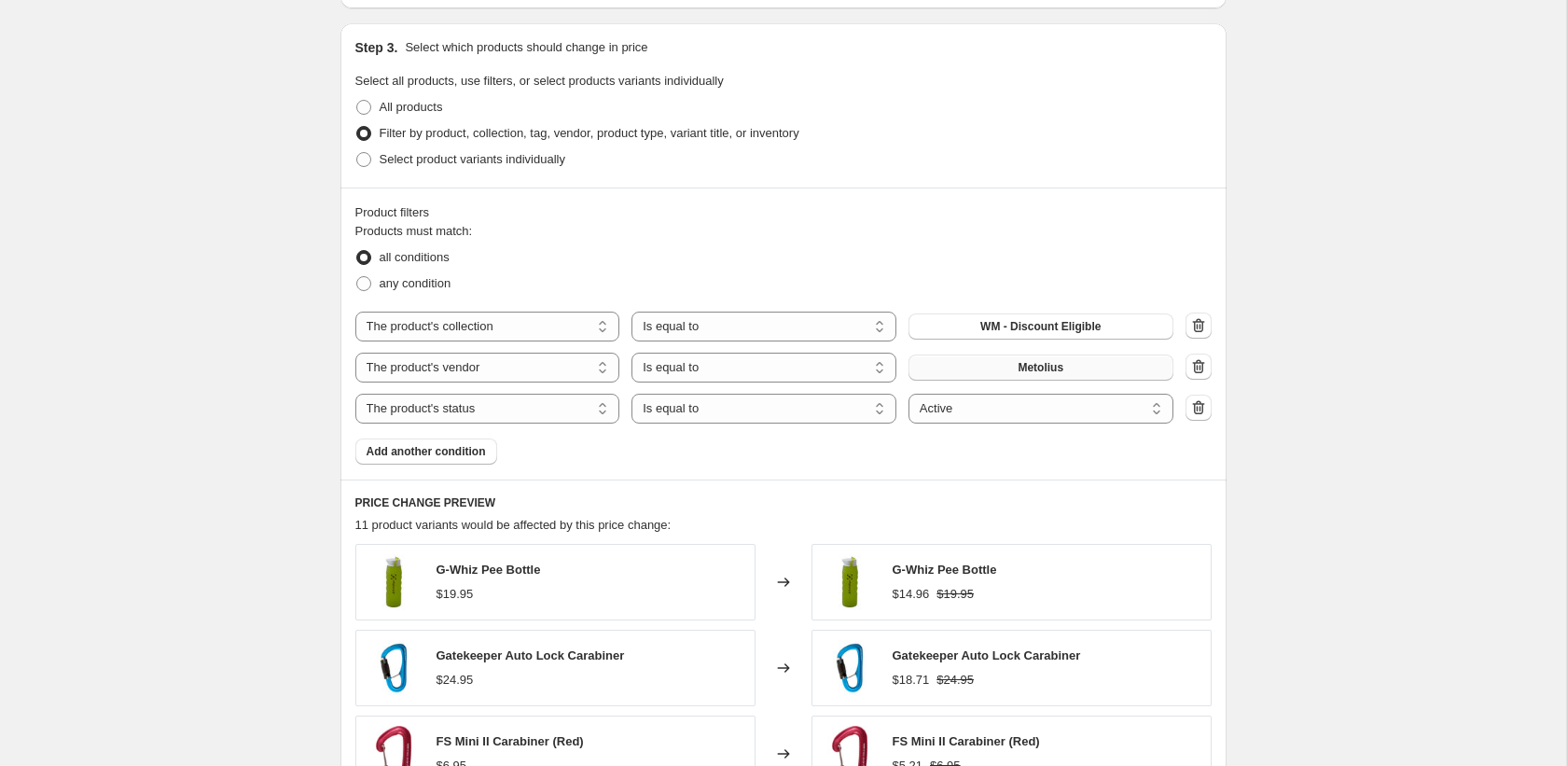
click at [1054, 364] on span "Metolius" at bounding box center [1041, 367] width 46 height 15
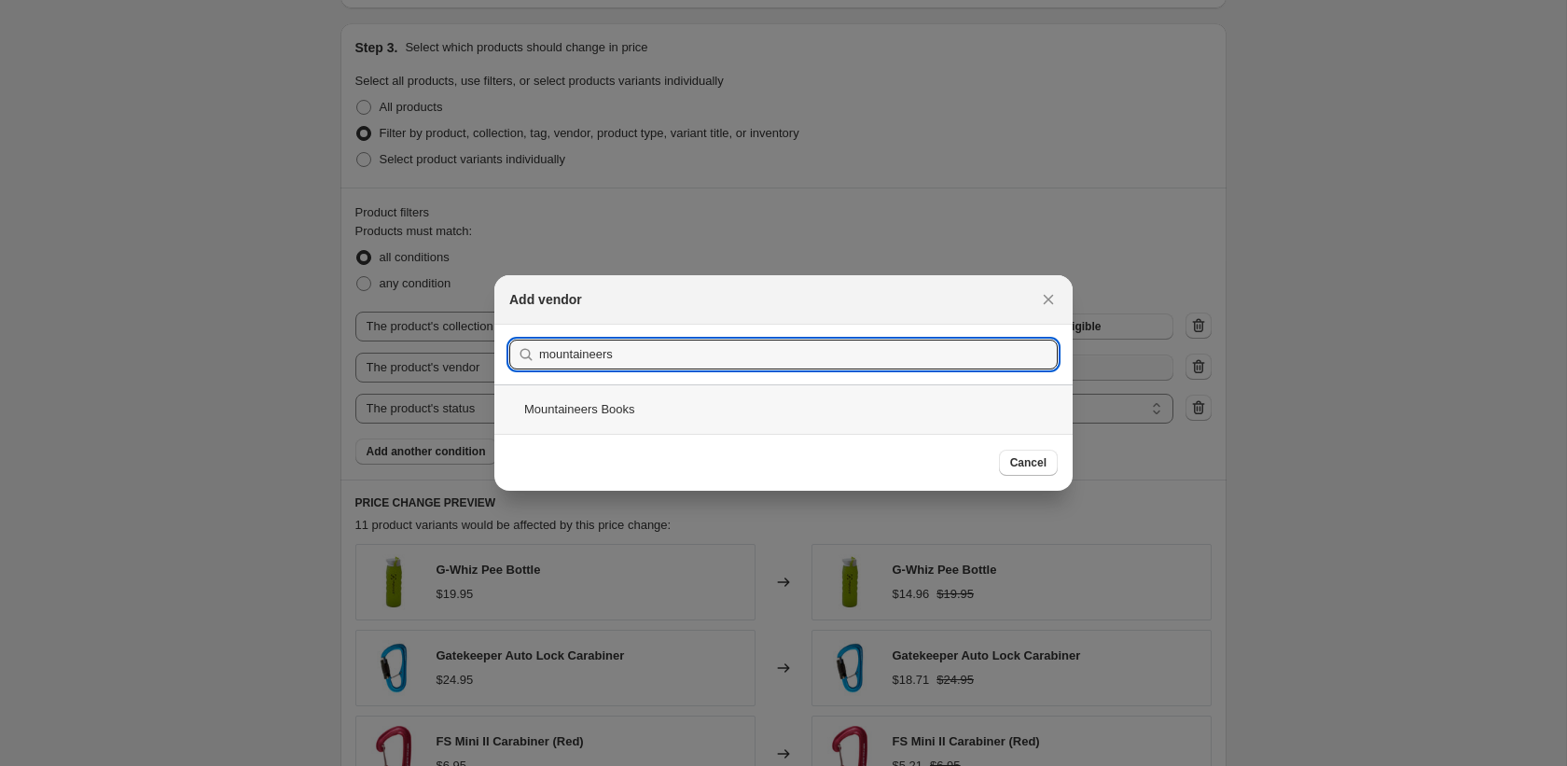
click at [688, 400] on div "Mountaineers Books" at bounding box center [783, 408] width 578 height 49
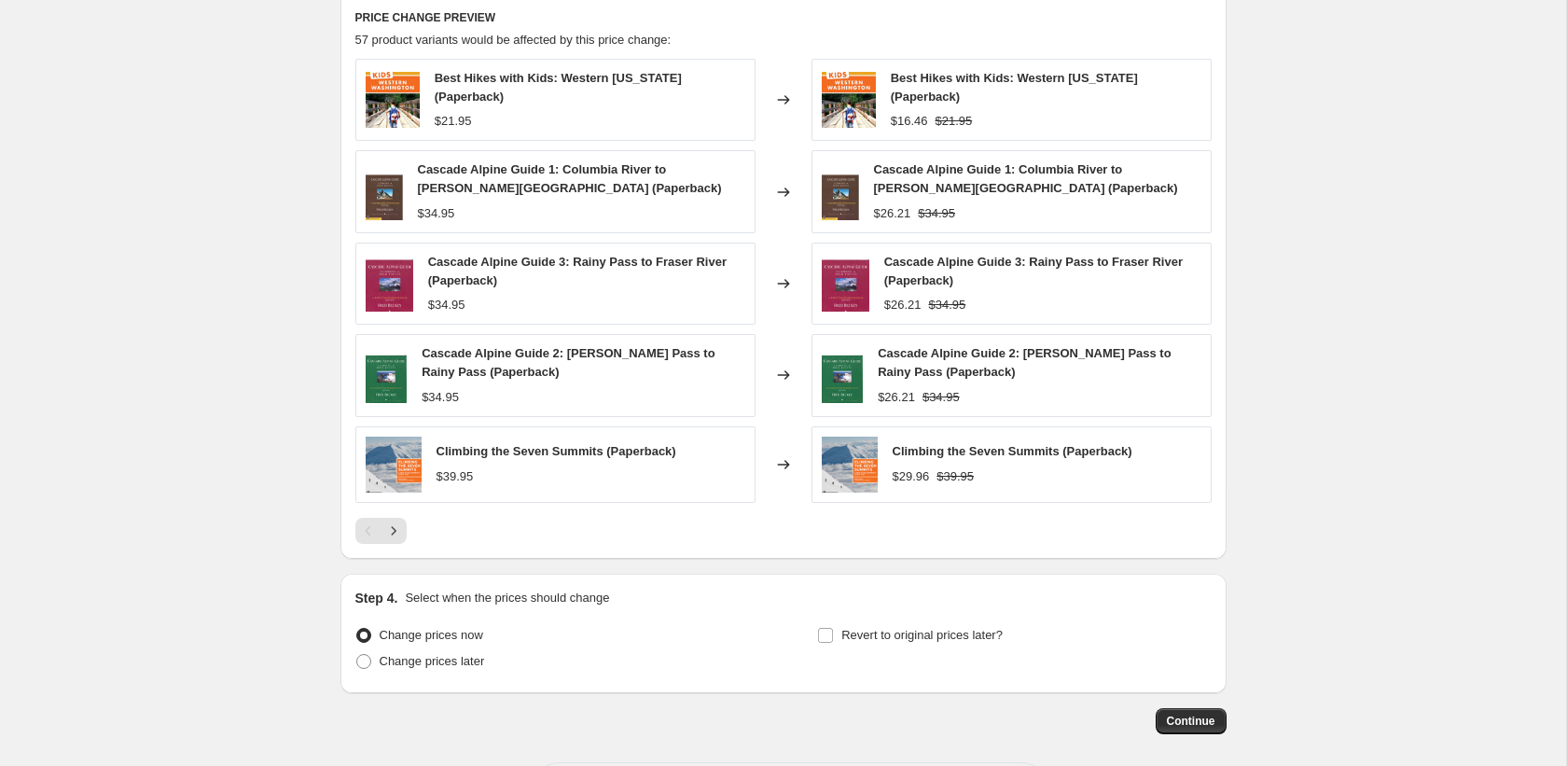
scroll to position [1415, 0]
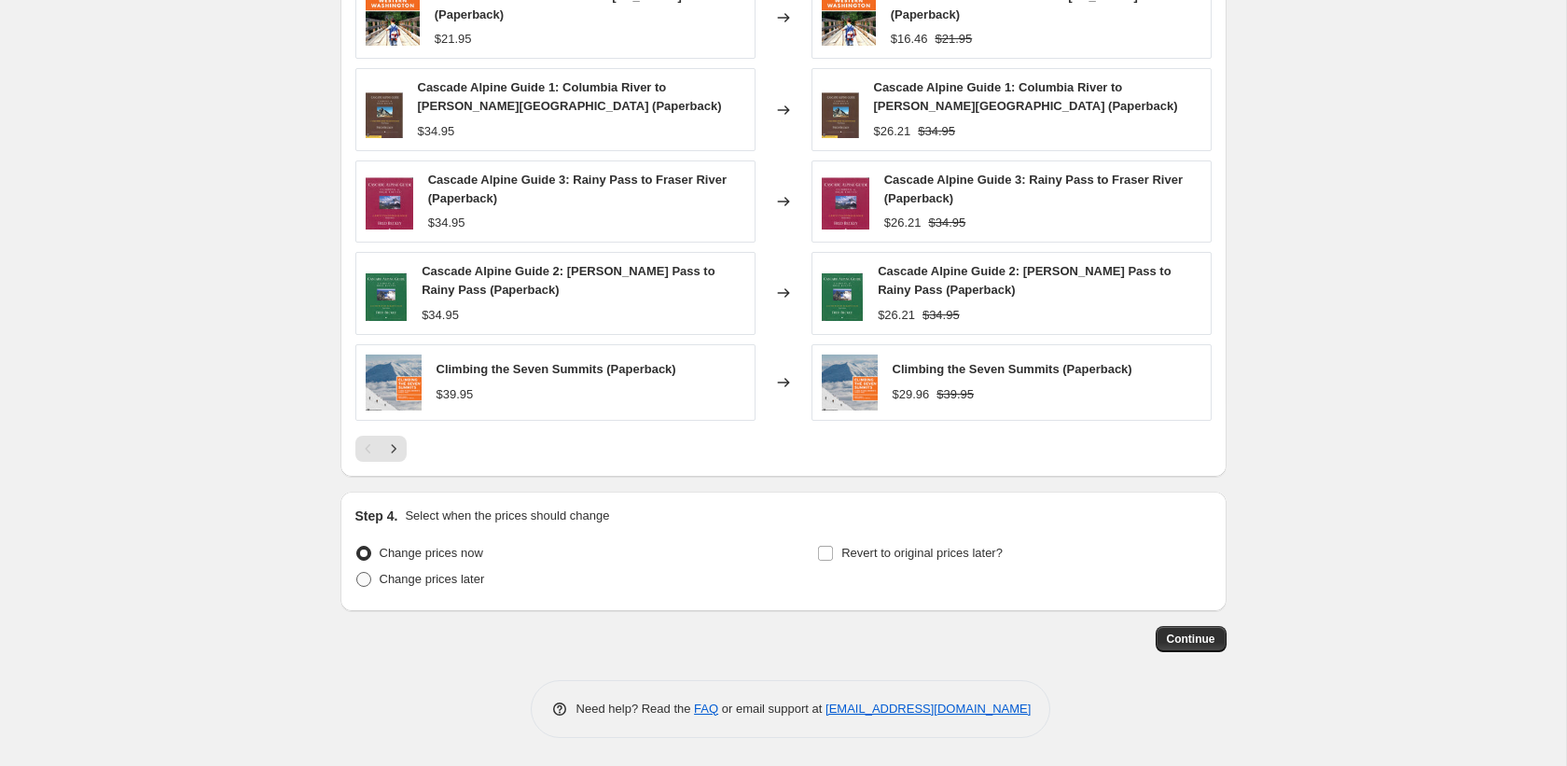
click at [430, 579] on span "Change prices later" at bounding box center [432, 579] width 105 height 14
click at [357, 573] on input "Change prices later" at bounding box center [356, 572] width 1 height 1
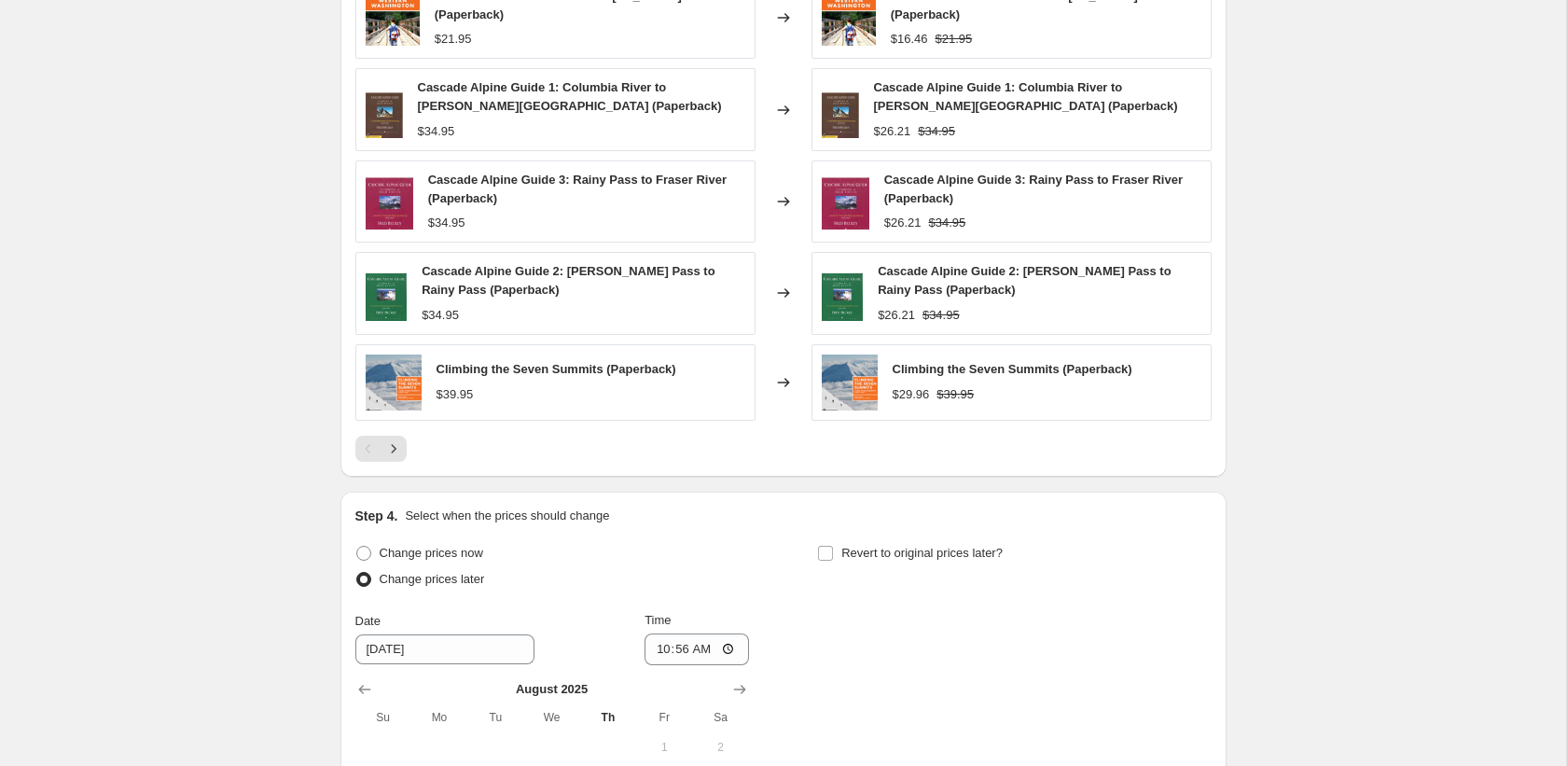
scroll to position [1701, 0]
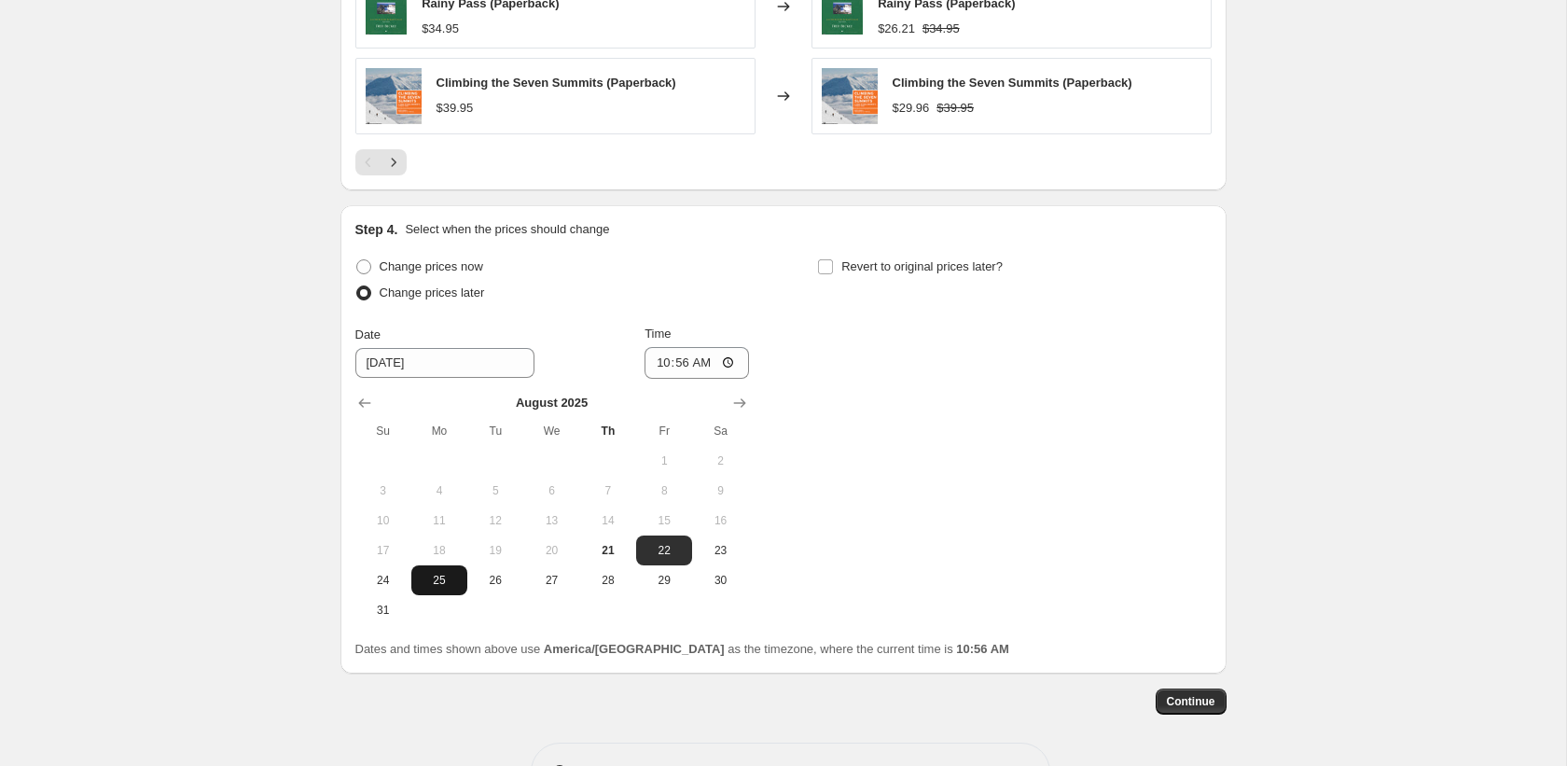
click at [426, 571] on button "25" at bounding box center [439, 580] width 56 height 30
click at [661, 361] on input "10:56" at bounding box center [696, 363] width 104 height 32
click at [881, 266] on span "Revert to original prices later?" at bounding box center [921, 266] width 161 height 14
click at [833, 266] on input "Revert to original prices later?" at bounding box center [825, 266] width 15 height 15
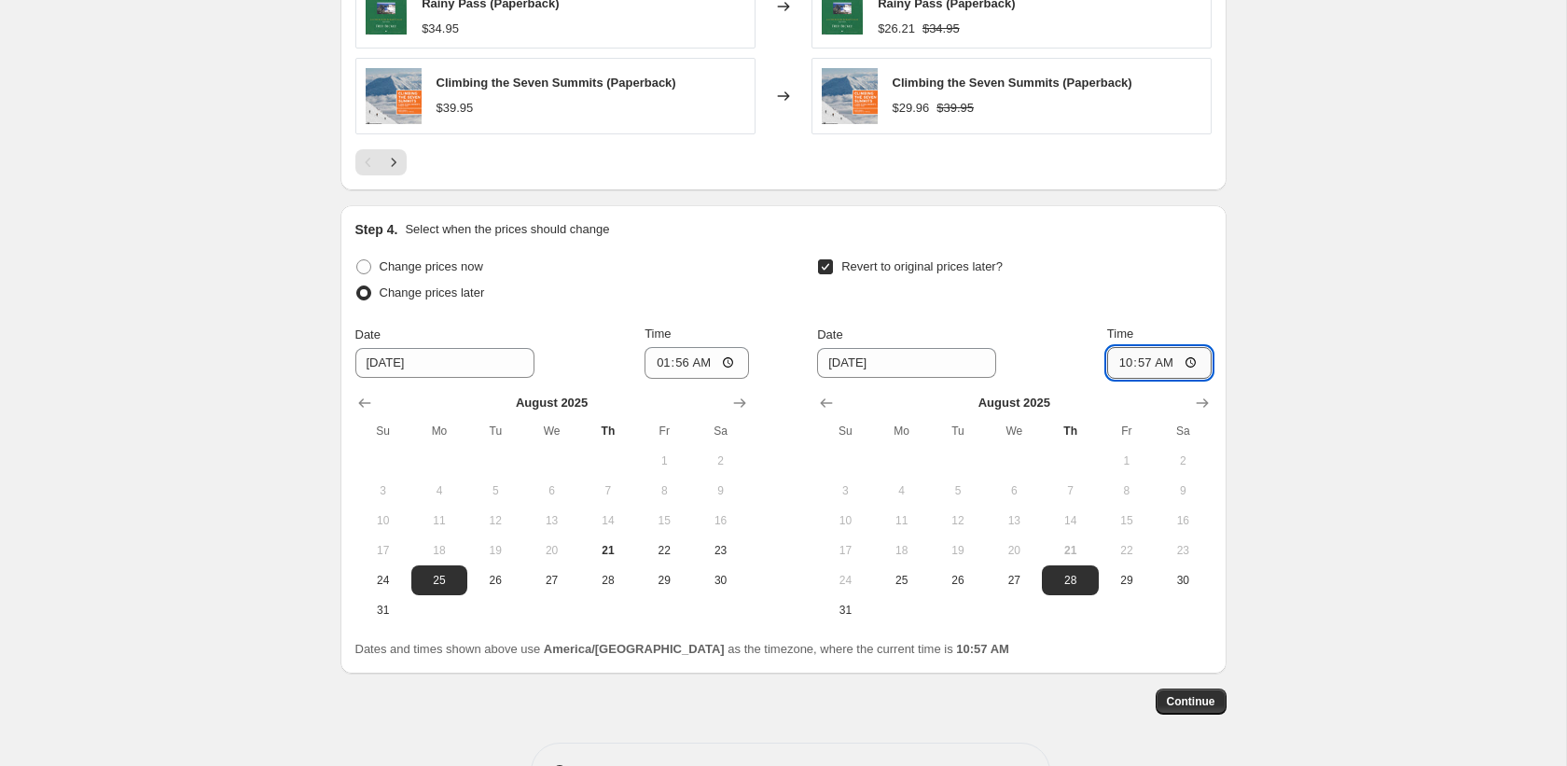
click at [1115, 367] on input "10:57" at bounding box center [1159, 363] width 104 height 32
click at [1207, 399] on icon "Show next month, September 2025" at bounding box center [1202, 403] width 19 height 19
click at [920, 460] on span "1" at bounding box center [901, 460] width 41 height 15
click at [1118, 359] on input "10:57" at bounding box center [1159, 363] width 104 height 32
click at [1187, 699] on span "Continue" at bounding box center [1191, 701] width 48 height 15
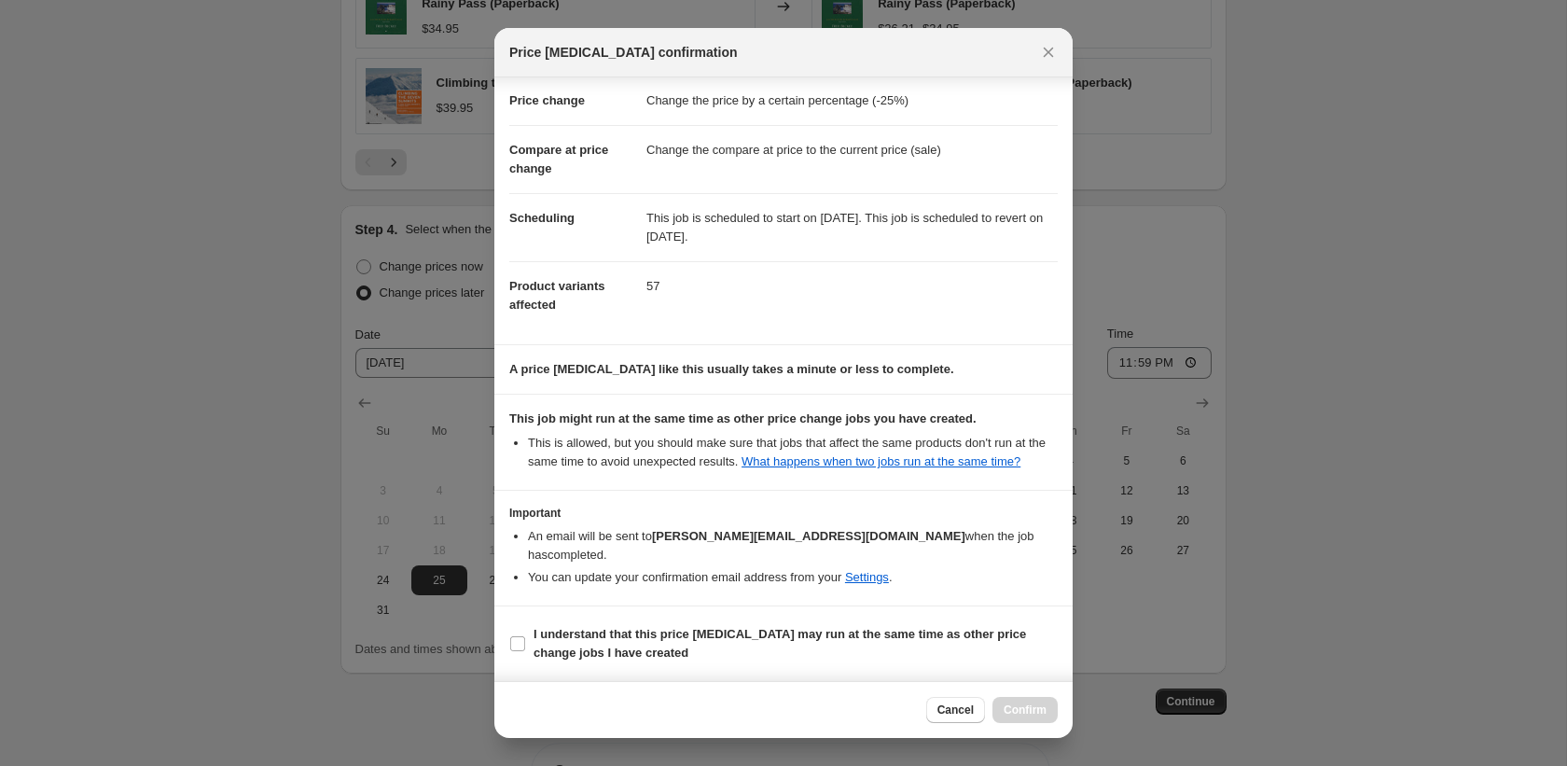
scroll to position [53, 0]
click at [880, 630] on b "I understand that this price change job may run at the same time as other price…" at bounding box center [779, 643] width 492 height 33
click at [525, 636] on input "I understand that this price change job may run at the same time as other price…" at bounding box center [517, 643] width 15 height 15
click at [1015, 707] on span "Confirm" at bounding box center [1025, 709] width 43 height 15
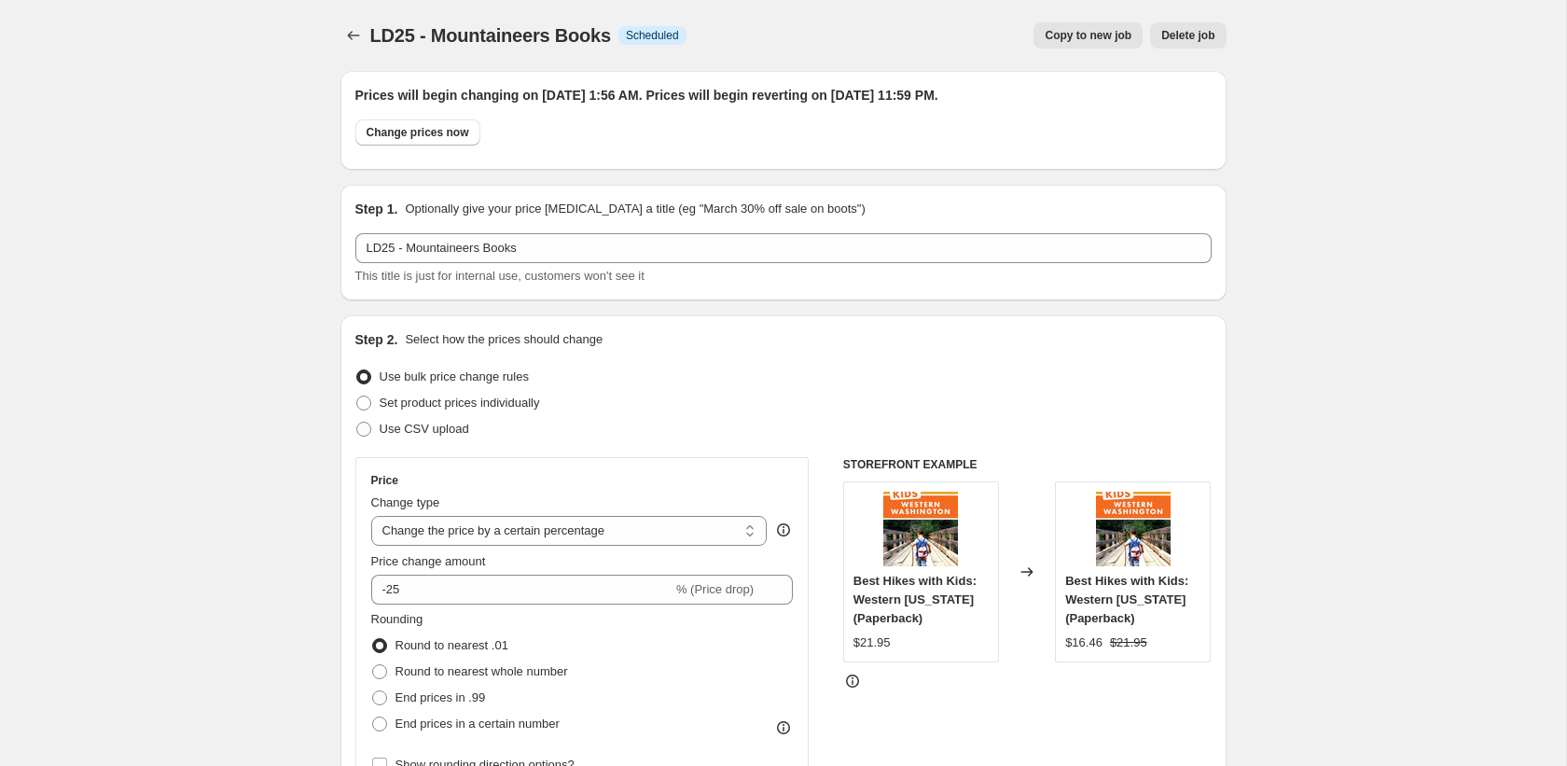
click at [1110, 41] on span "Copy to new job" at bounding box center [1088, 35] width 87 height 15
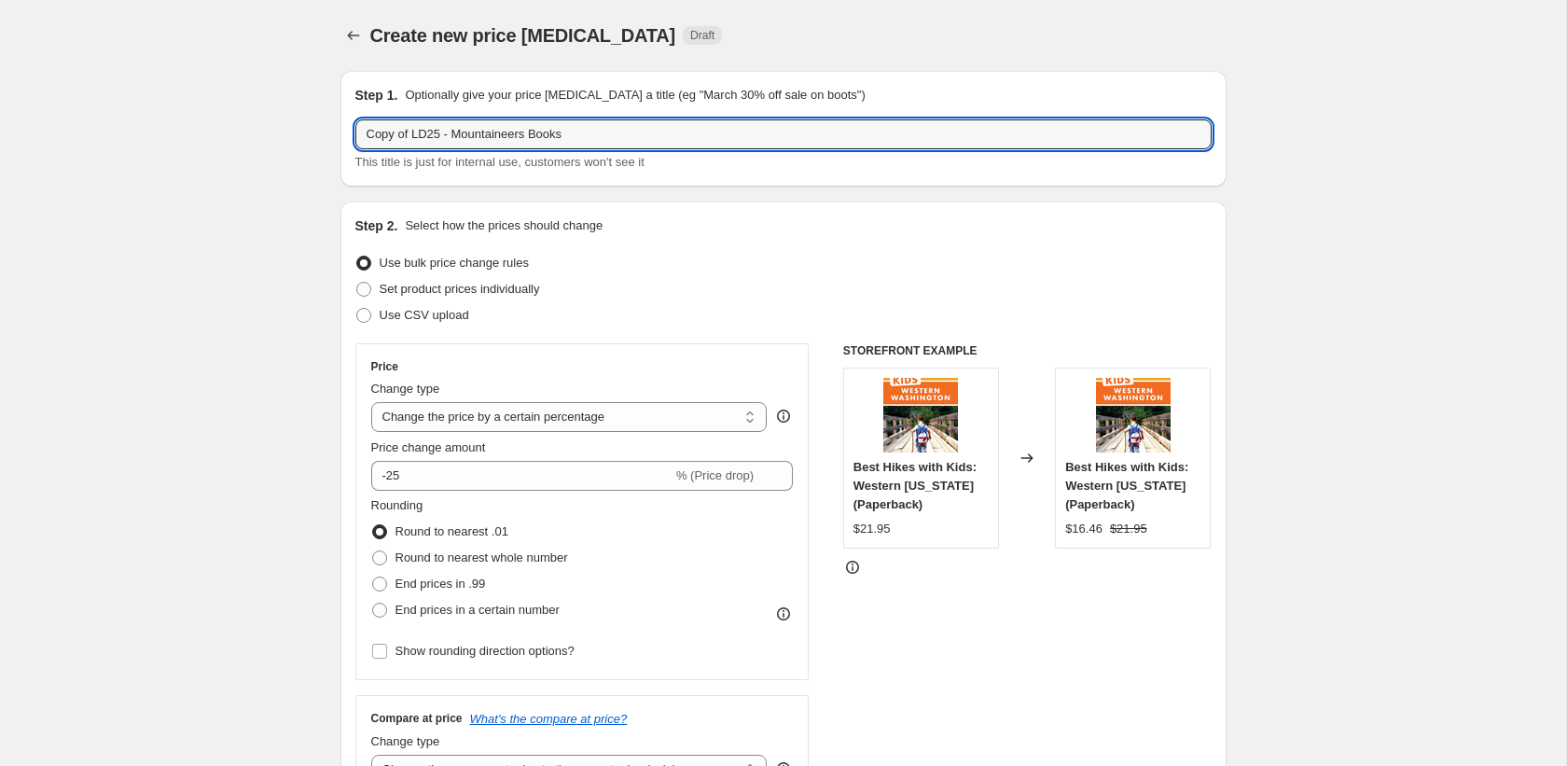
drag, startPoint x: 414, startPoint y: 135, endPoint x: 319, endPoint y: 137, distance: 95.1
drag, startPoint x: 410, startPoint y: 138, endPoint x: 740, endPoint y: 145, distance: 329.3
click at [674, 145] on input "LD25 - Mountaineers Books" at bounding box center [783, 134] width 856 height 30
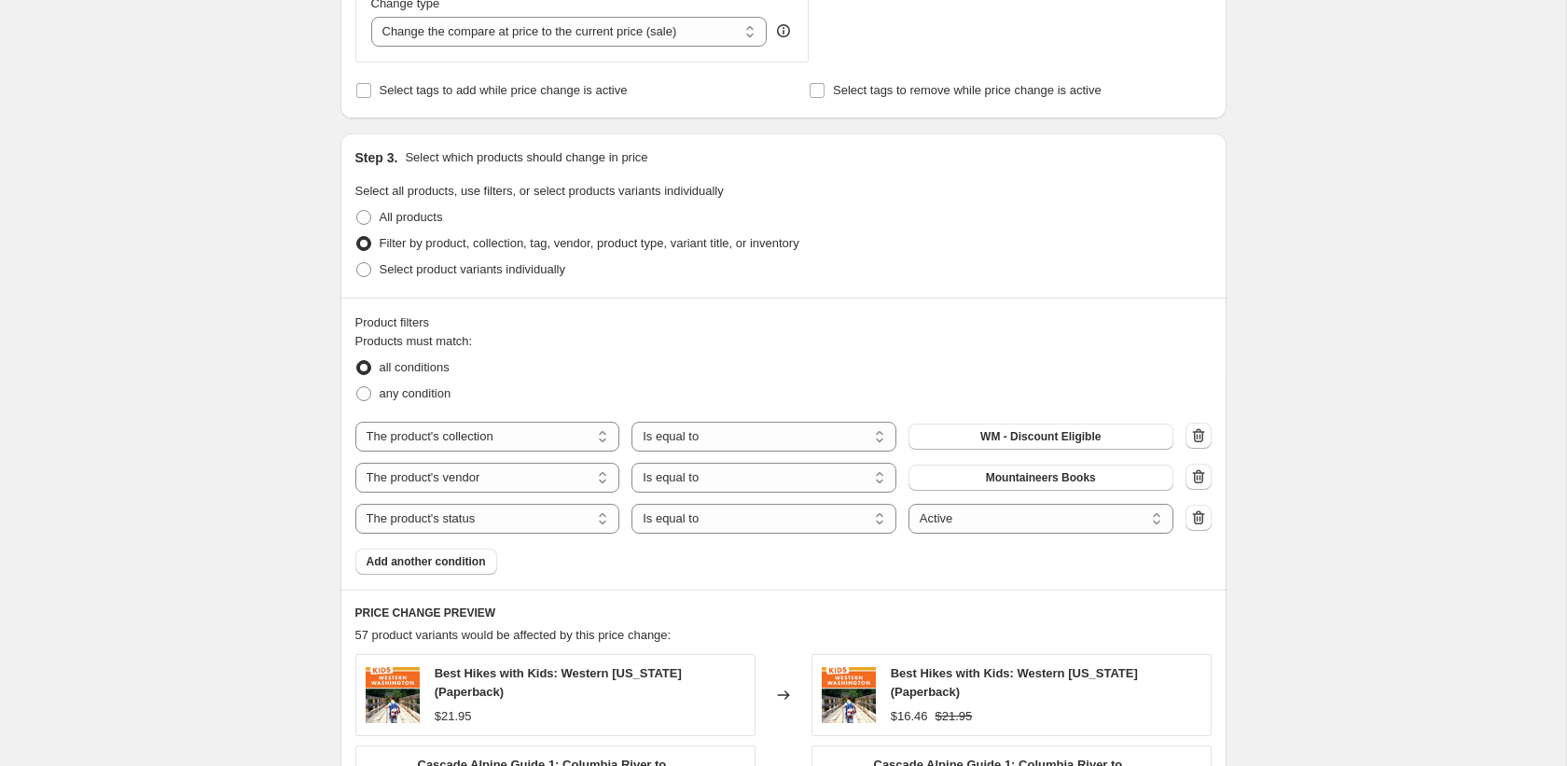
scroll to position [739, 0]
click at [1007, 477] on span "Mountaineers Books" at bounding box center [1041, 476] width 110 height 15
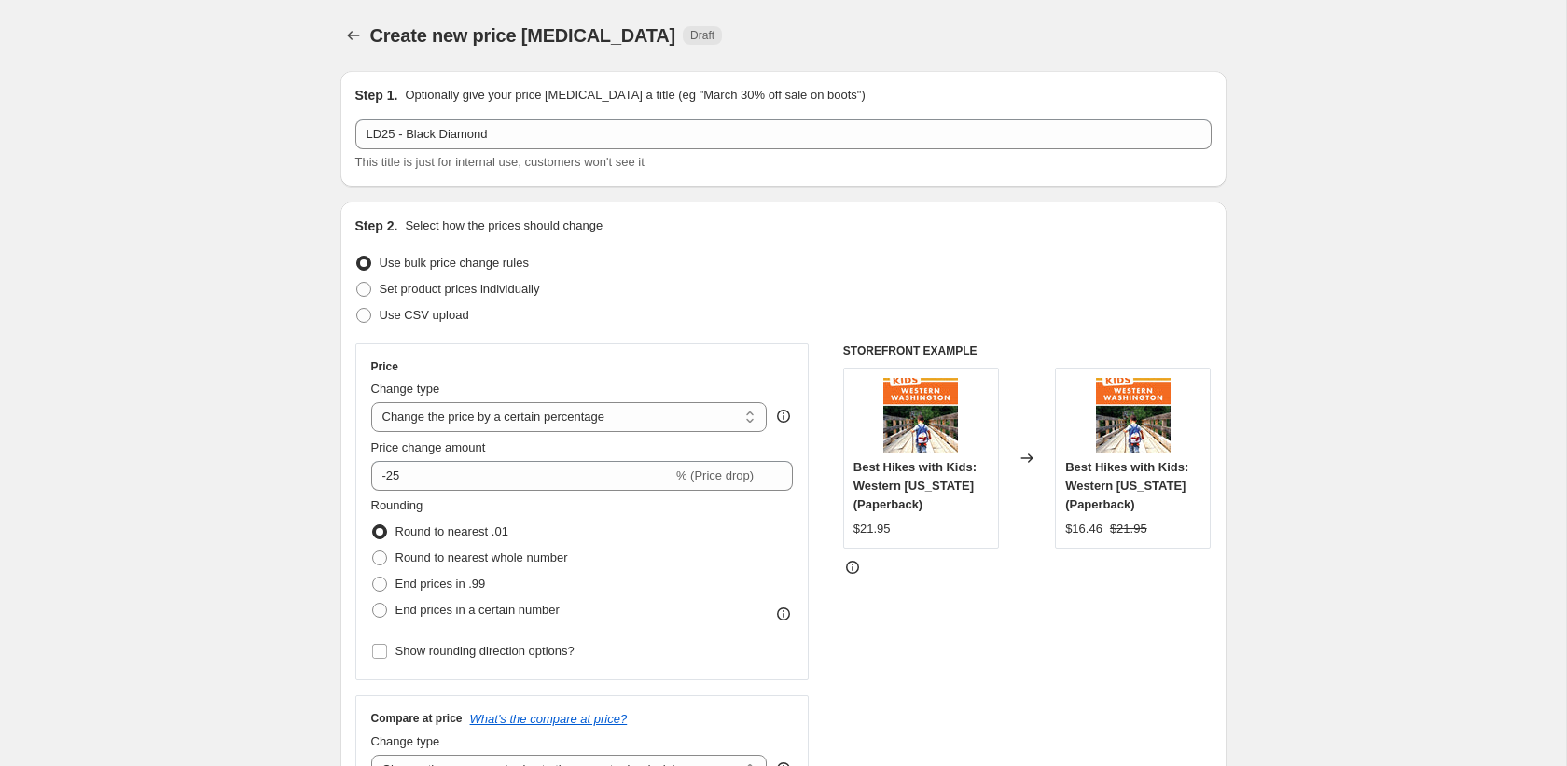
scroll to position [740, 0]
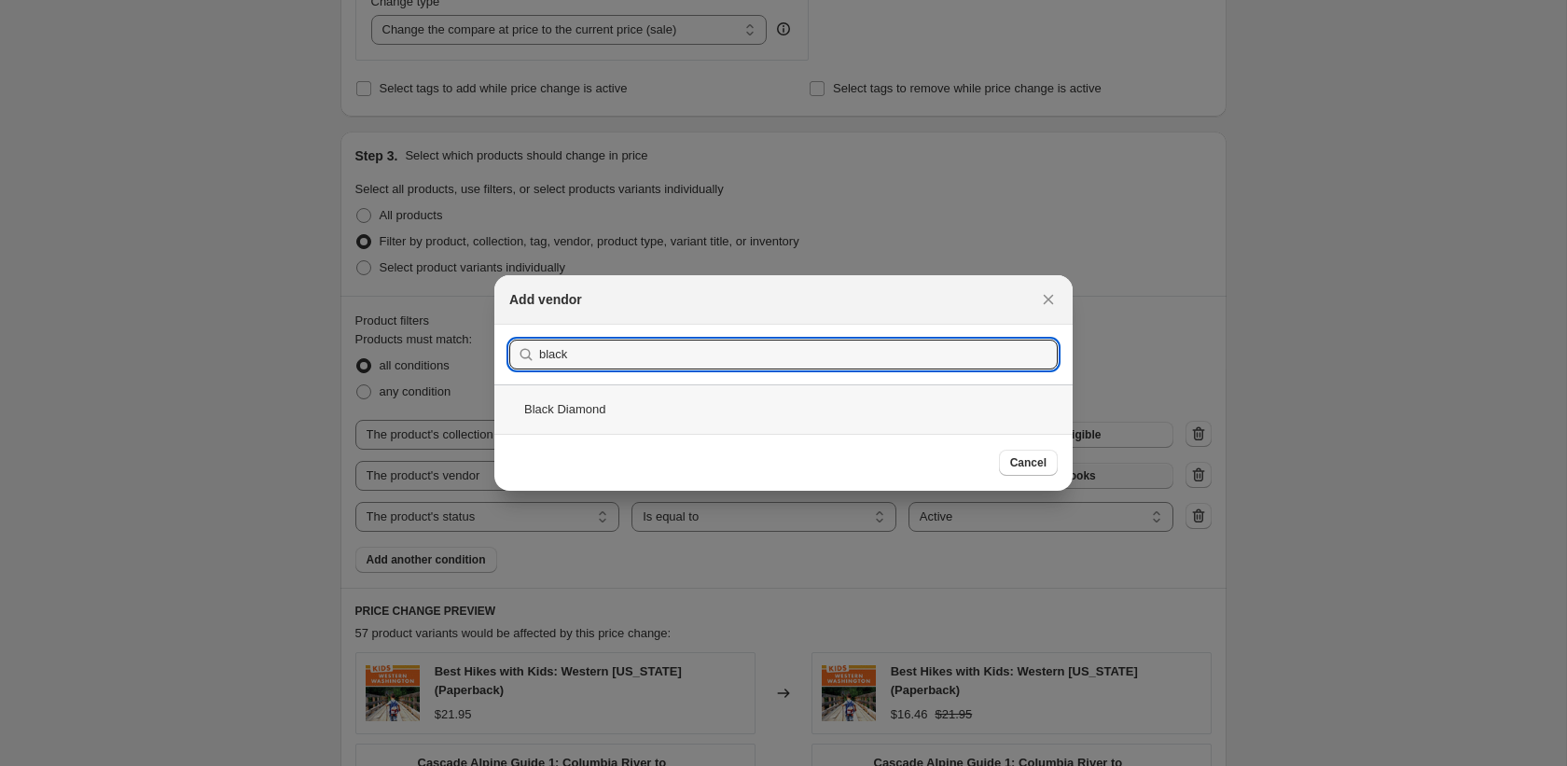
click at [850, 428] on div "Black Diamond" at bounding box center [783, 408] width 578 height 49
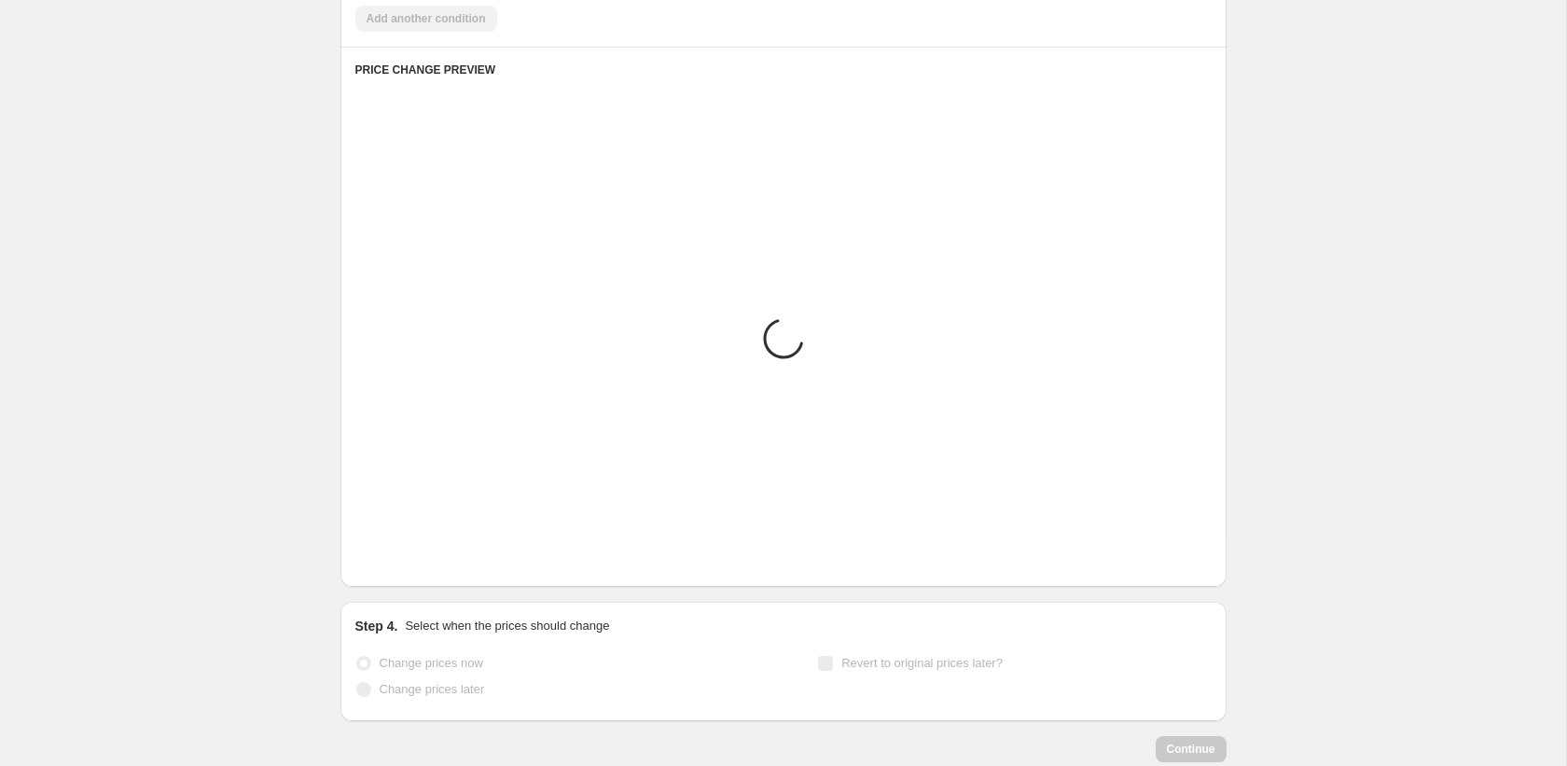
scroll to position [1391, 0]
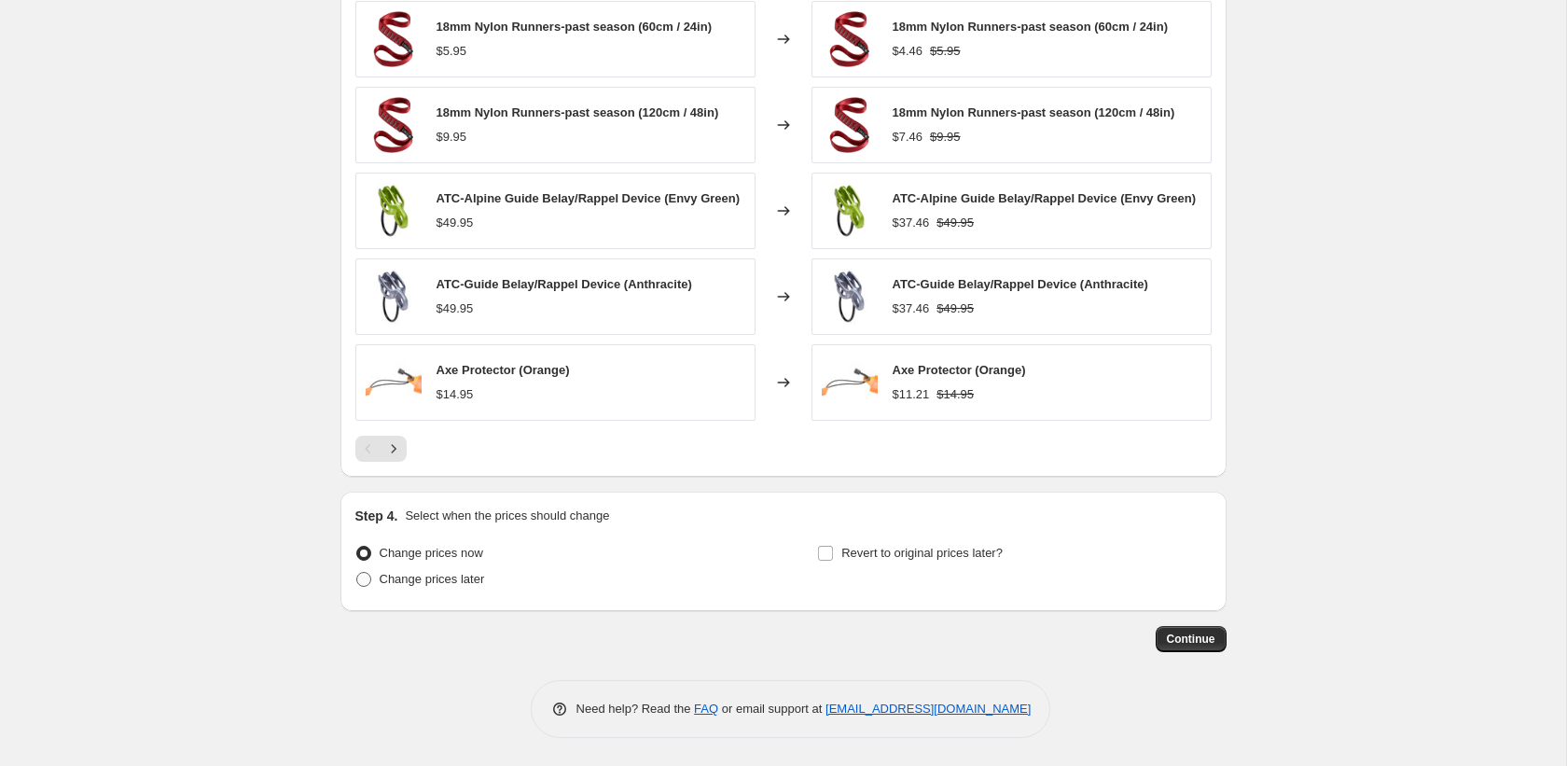
click at [455, 586] on span "Change prices later" at bounding box center [432, 579] width 105 height 14
click at [357, 573] on input "Change prices later" at bounding box center [356, 572] width 1 height 1
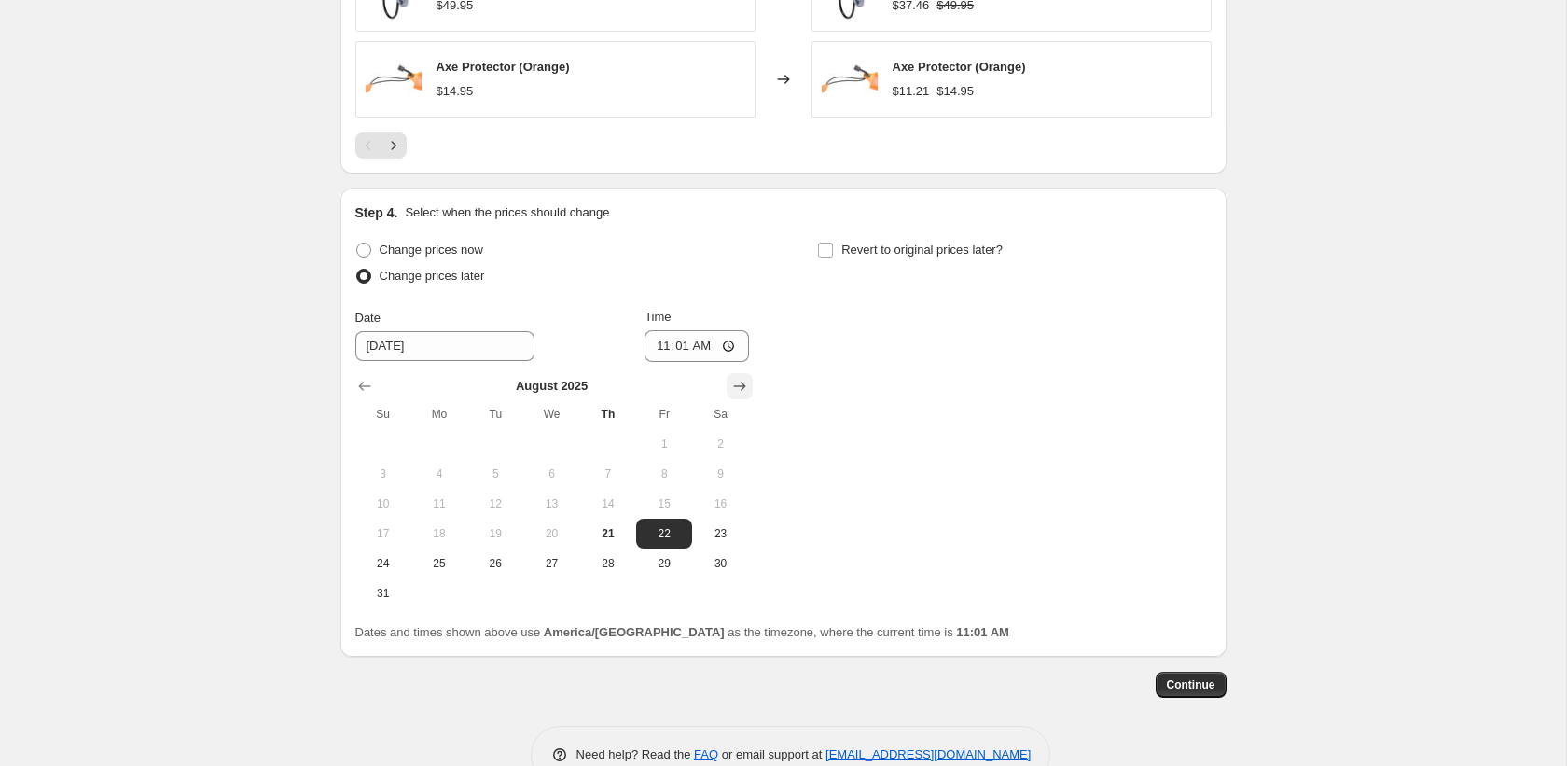
scroll to position [1695, 0]
click at [442, 559] on button "25" at bounding box center [439, 562] width 56 height 30
click at [603, 570] on span "28" at bounding box center [608, 562] width 41 height 15
click at [658, 350] on input "11:01" at bounding box center [696, 345] width 104 height 32
click at [909, 256] on span "Revert to original prices later?" at bounding box center [921, 249] width 161 height 14
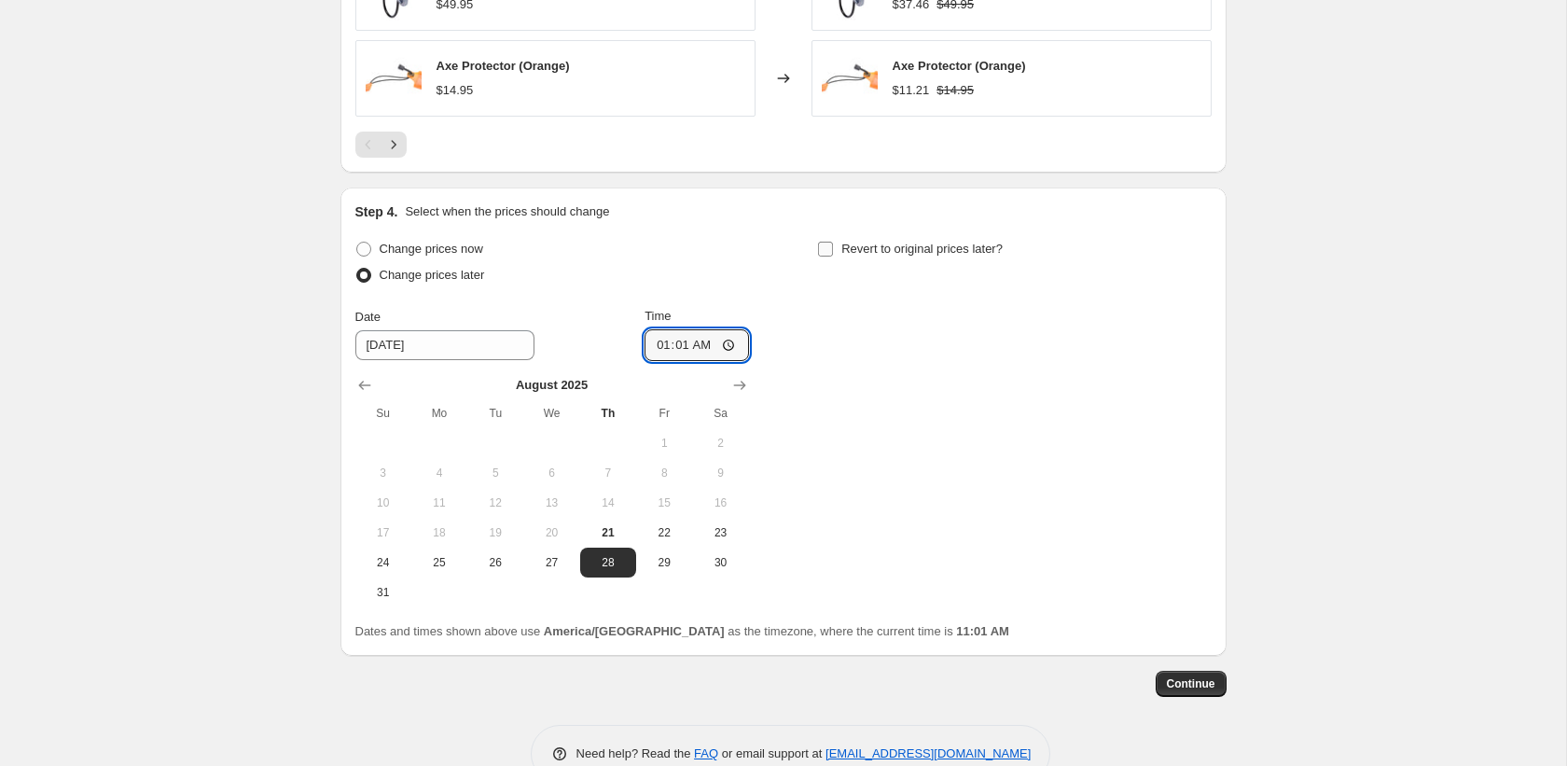
click at [833, 256] on input "Revert to original prices later?" at bounding box center [825, 249] width 15 height 15
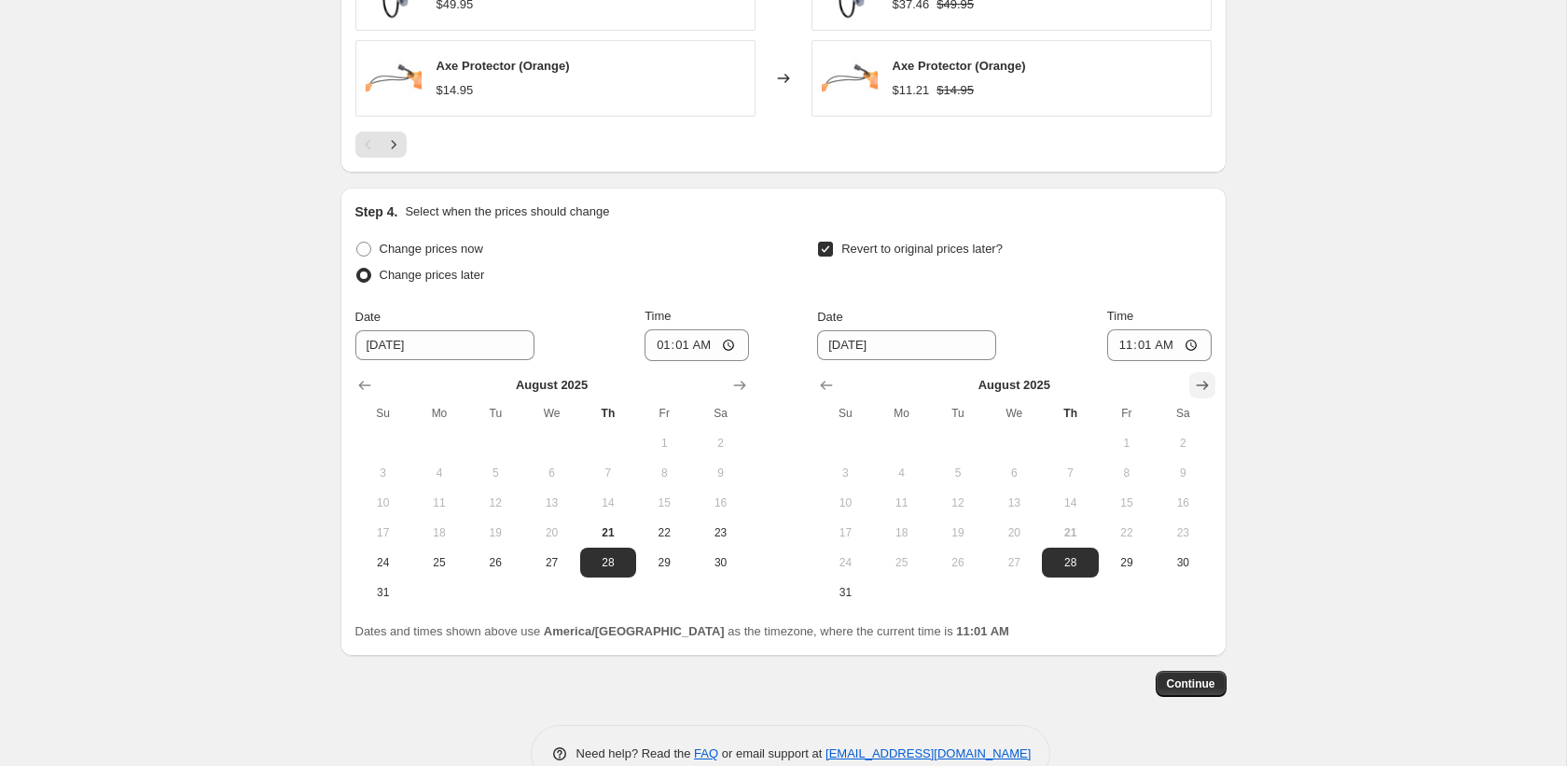
click at [1196, 395] on icon "Show next month, September 2025" at bounding box center [1202, 385] width 19 height 19
click at [901, 450] on span "1" at bounding box center [901, 443] width 41 height 15
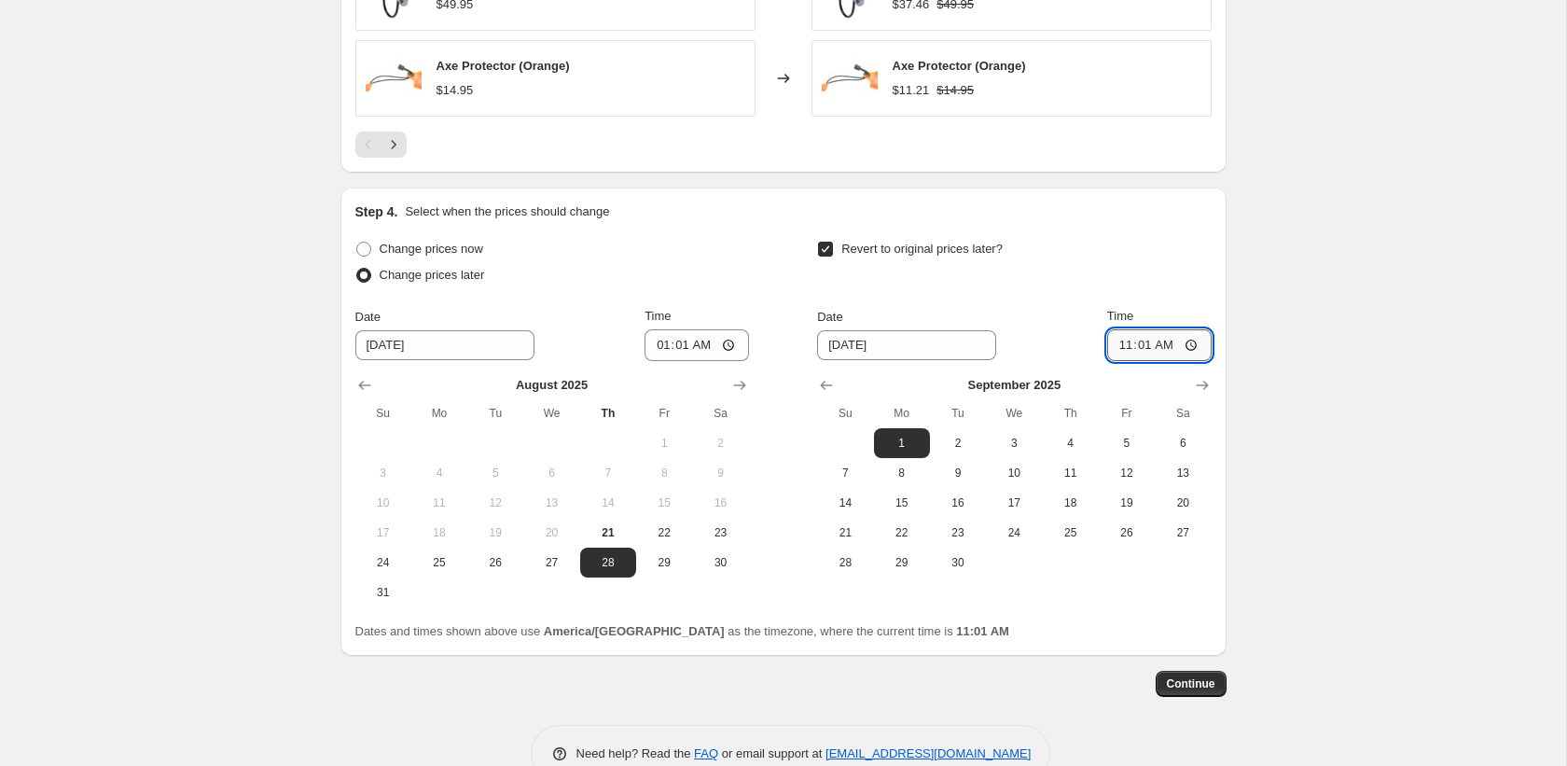
click at [1122, 344] on input "11:01" at bounding box center [1159, 345] width 104 height 32
click at [1175, 697] on button "Continue" at bounding box center [1191, 684] width 71 height 26
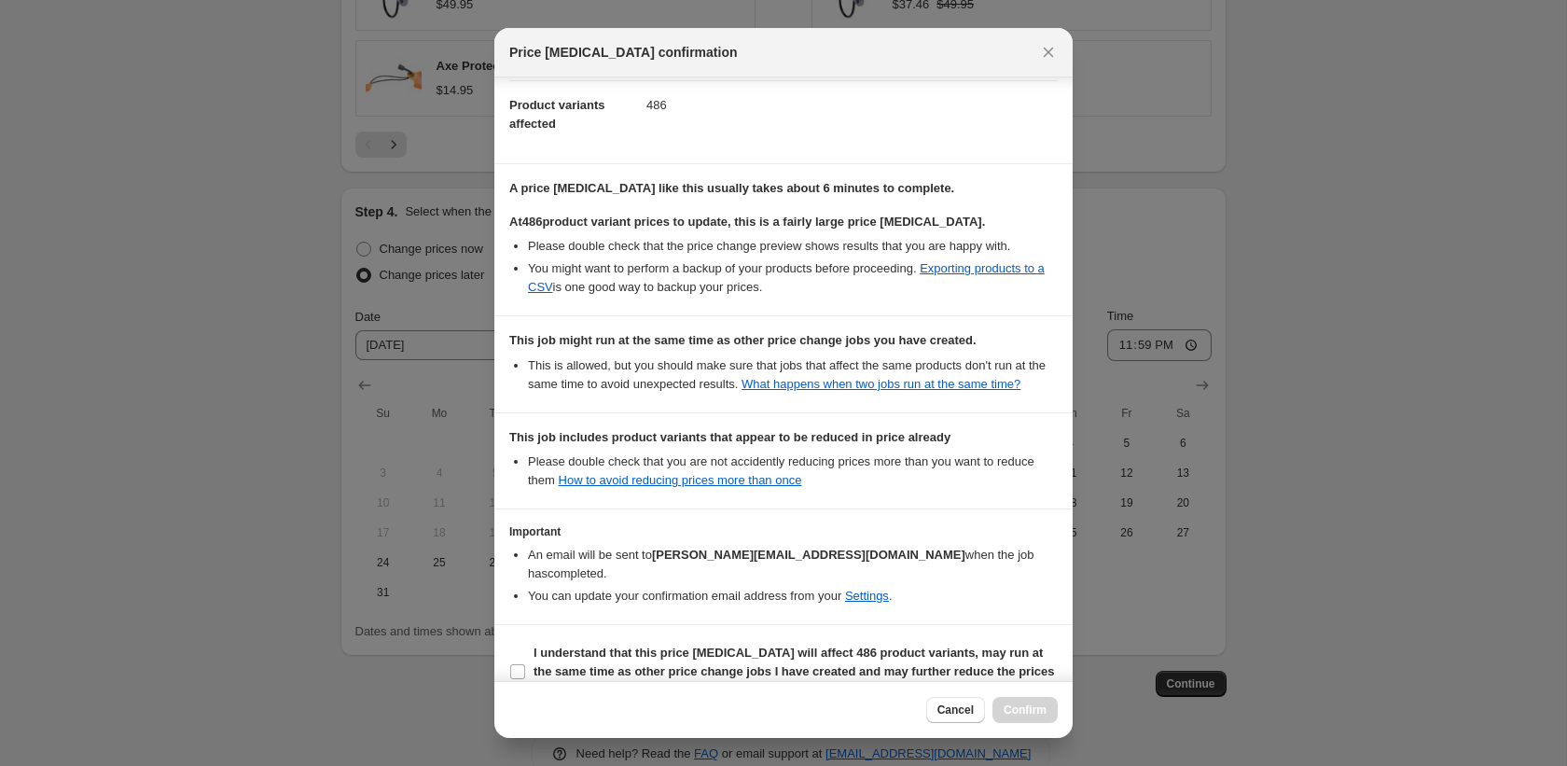
scroll to position [271, 0]
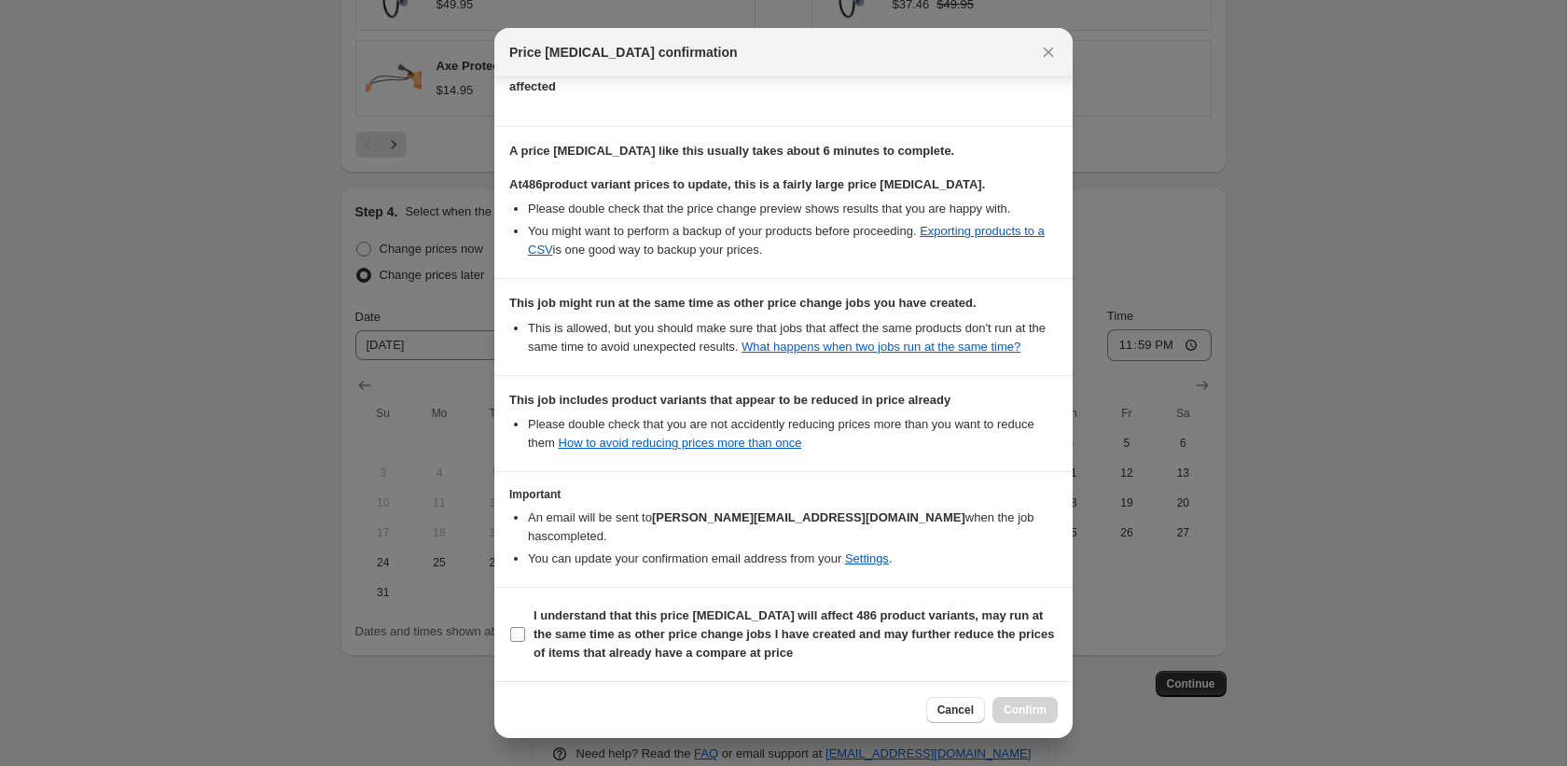
click at [535, 636] on b "I understand that this price change job will affect 486 product variants, may r…" at bounding box center [793, 633] width 520 height 51
click at [525, 636] on input "I understand that this price change job will affect 486 product variants, may r…" at bounding box center [517, 634] width 15 height 15
click at [1031, 699] on button "Confirm" at bounding box center [1024, 710] width 65 height 26
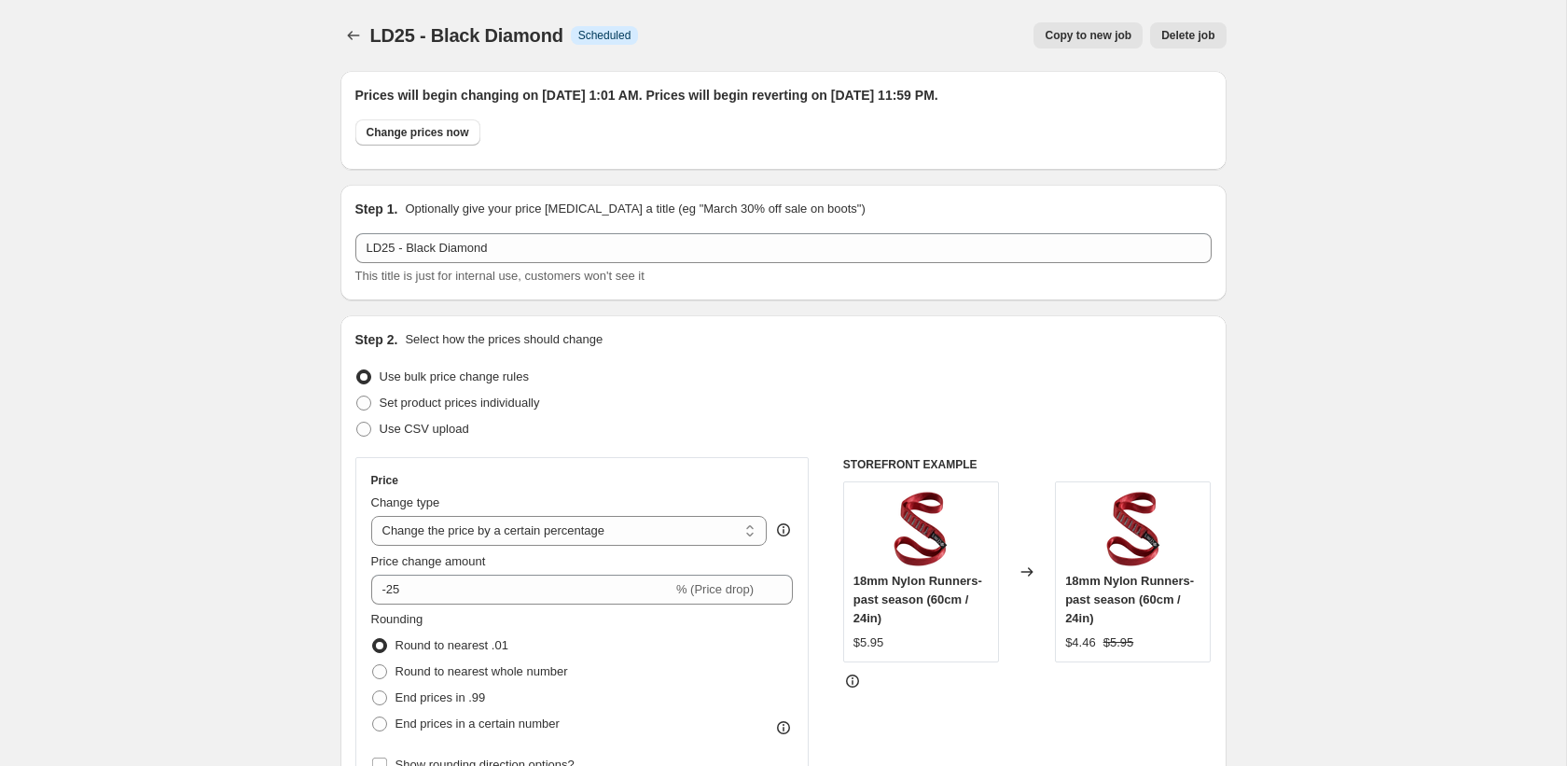
click at [1087, 33] on span "Copy to new job" at bounding box center [1088, 35] width 87 height 15
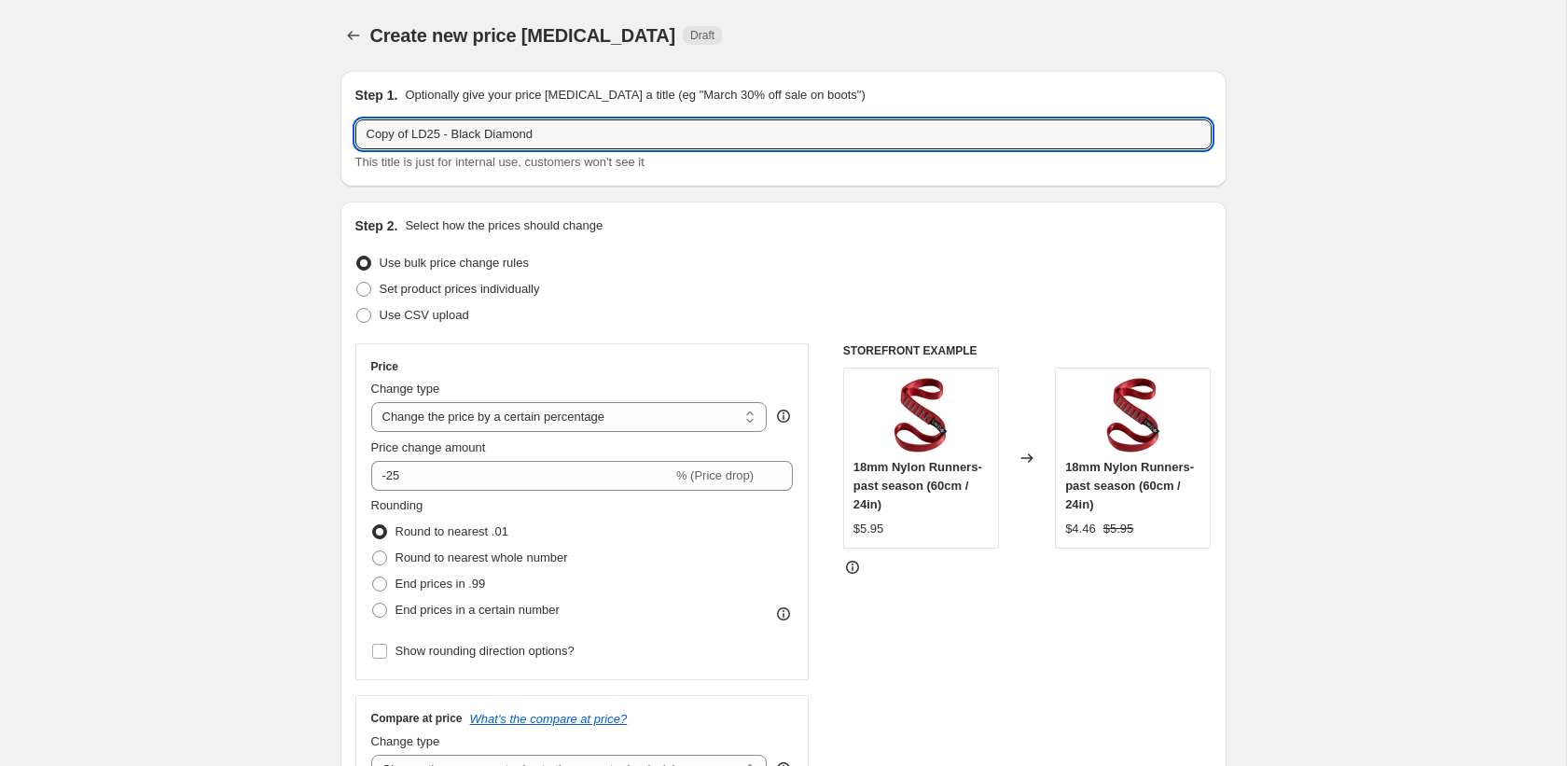
drag, startPoint x: 415, startPoint y: 138, endPoint x: 301, endPoint y: 142, distance: 113.8
drag, startPoint x: 409, startPoint y: 136, endPoint x: 647, endPoint y: 137, distance: 237.8
click at [606, 136] on input "LD25 - Black Diamond" at bounding box center [783, 134] width 856 height 30
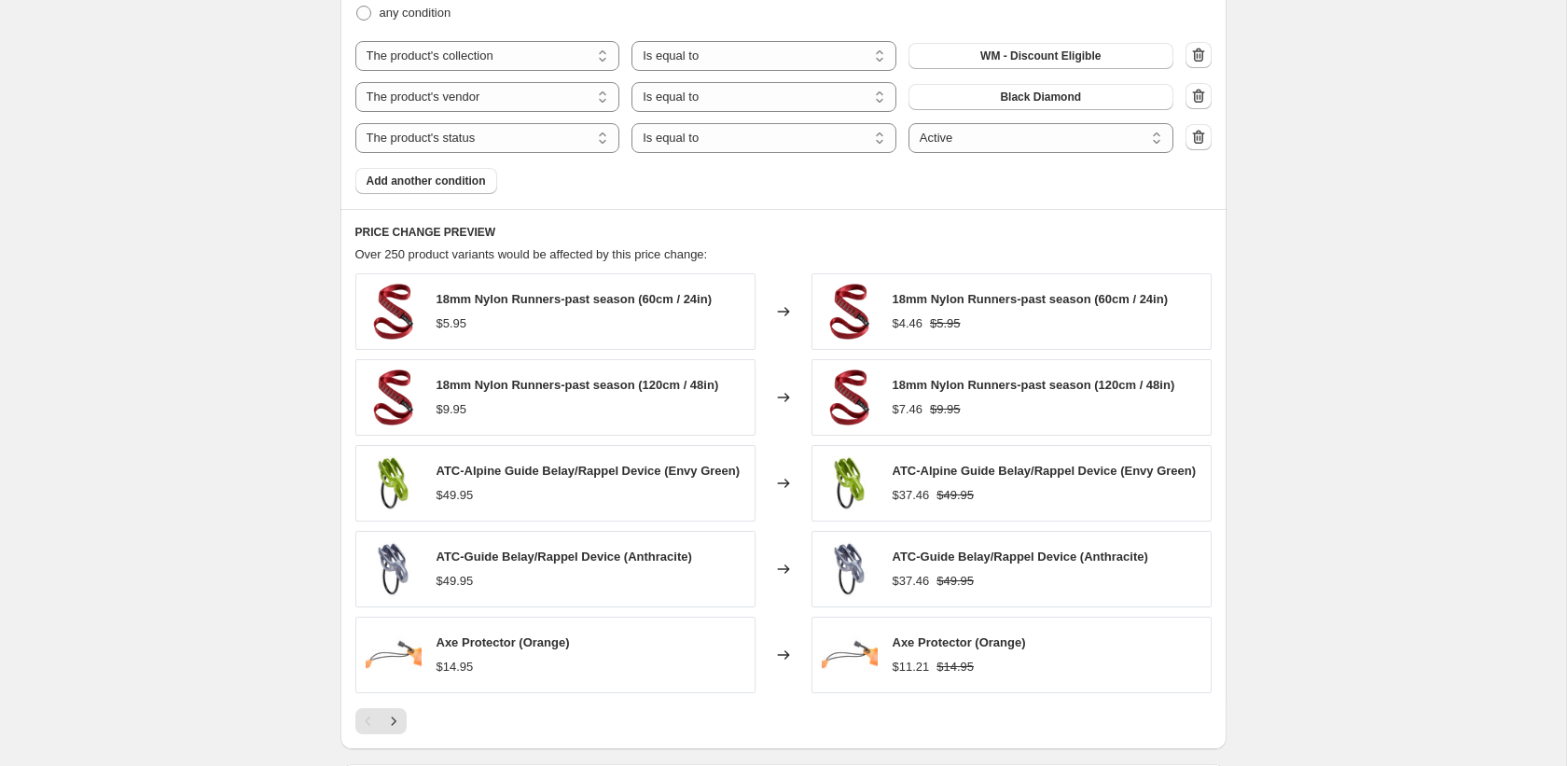
scroll to position [1133, 0]
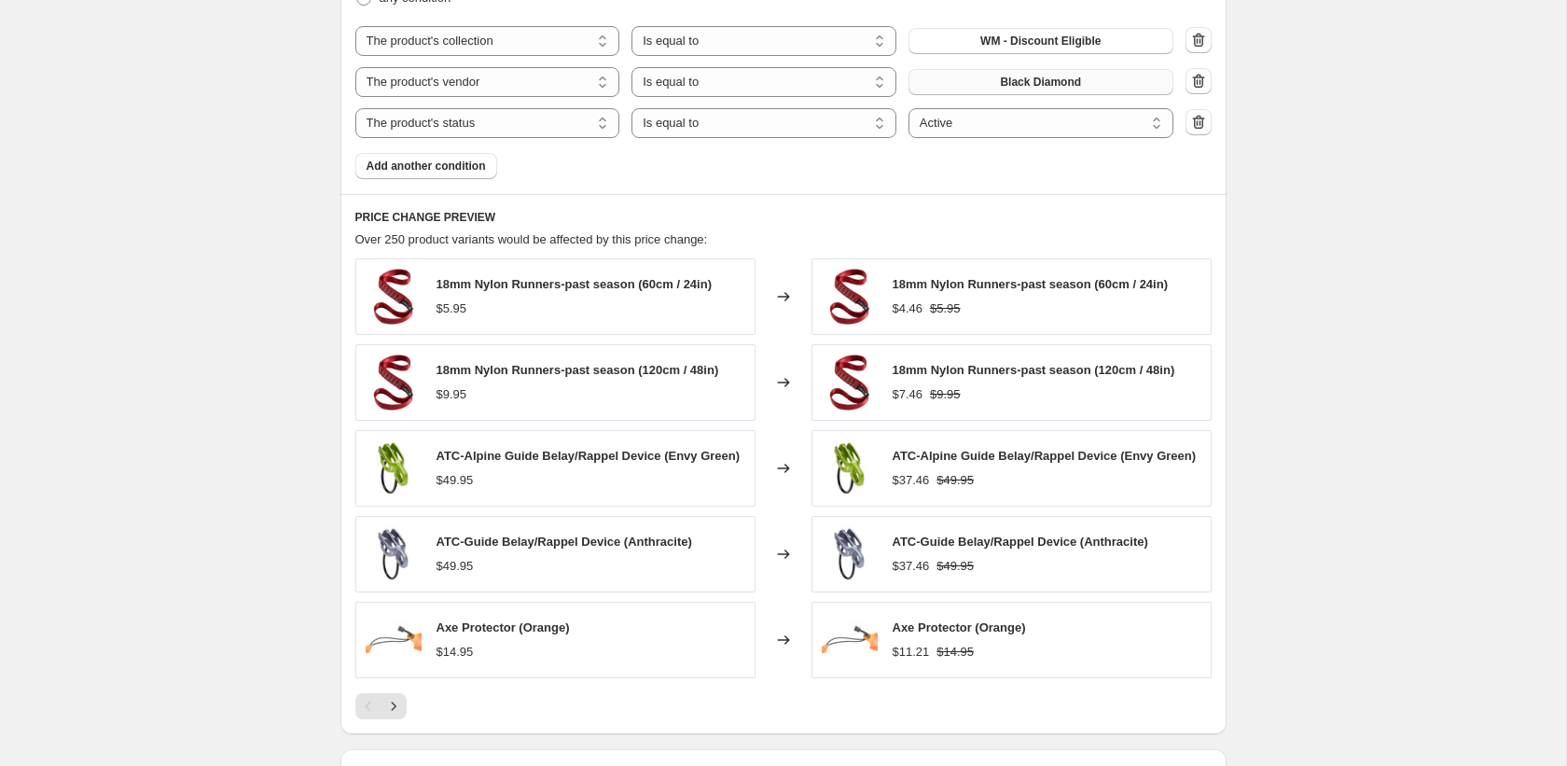
click at [1063, 81] on span "Black Diamond" at bounding box center [1040, 82] width 81 height 15
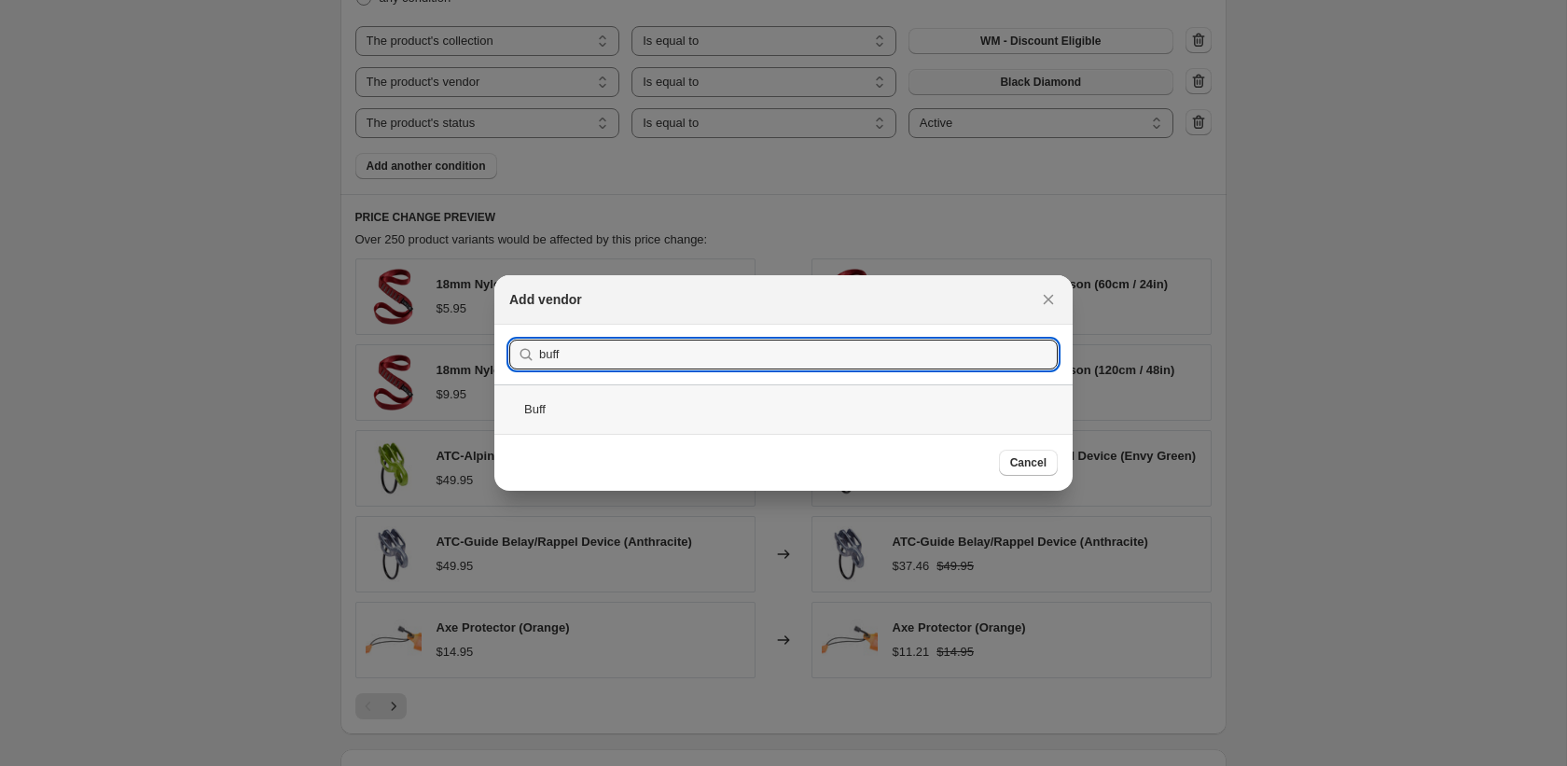
click at [699, 415] on div "Buff" at bounding box center [783, 408] width 578 height 49
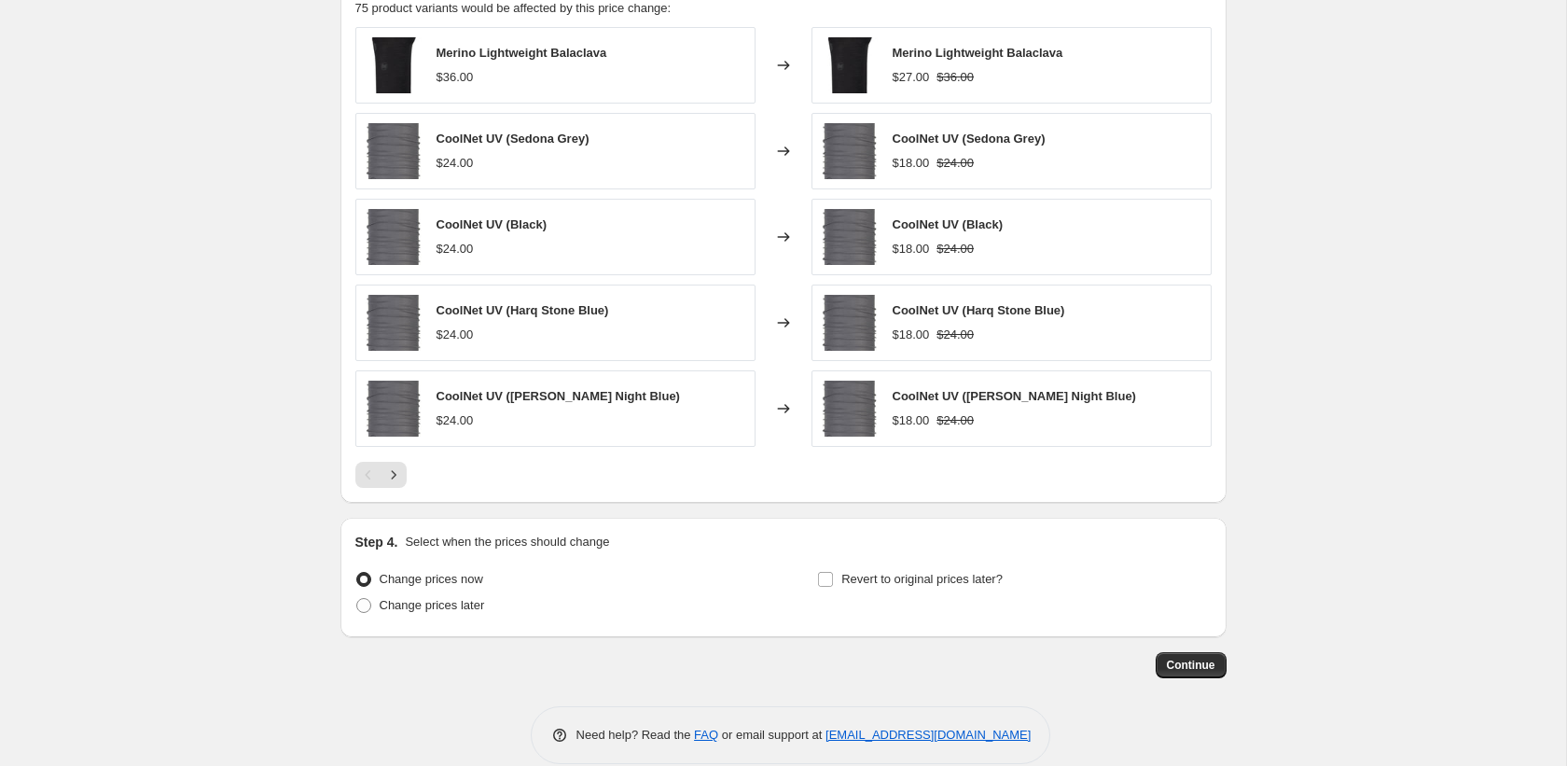
scroll to position [1391, 0]
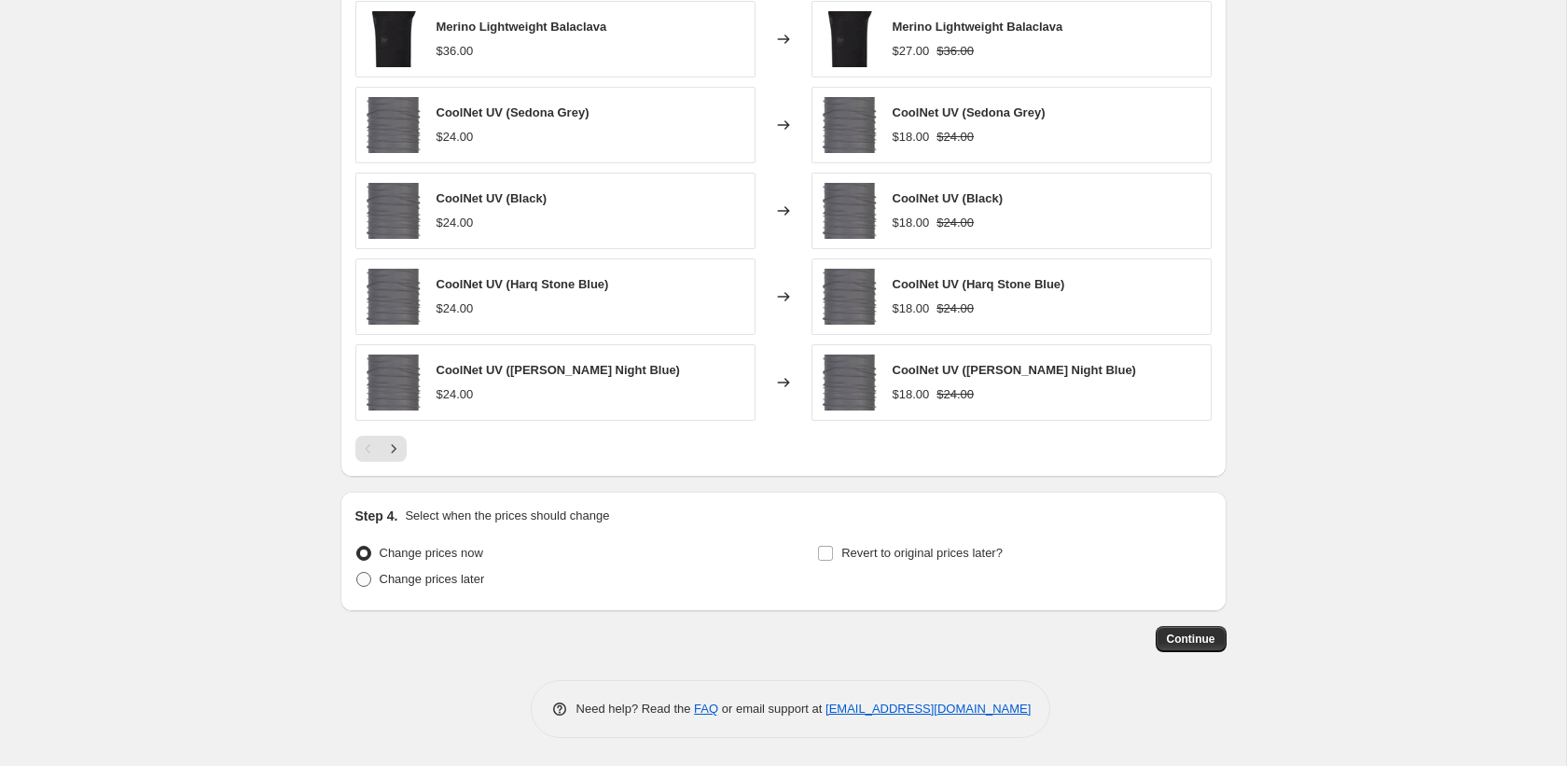
click at [393, 574] on span "Change prices later" at bounding box center [432, 579] width 105 height 14
click at [357, 573] on input "Change prices later" at bounding box center [356, 572] width 1 height 1
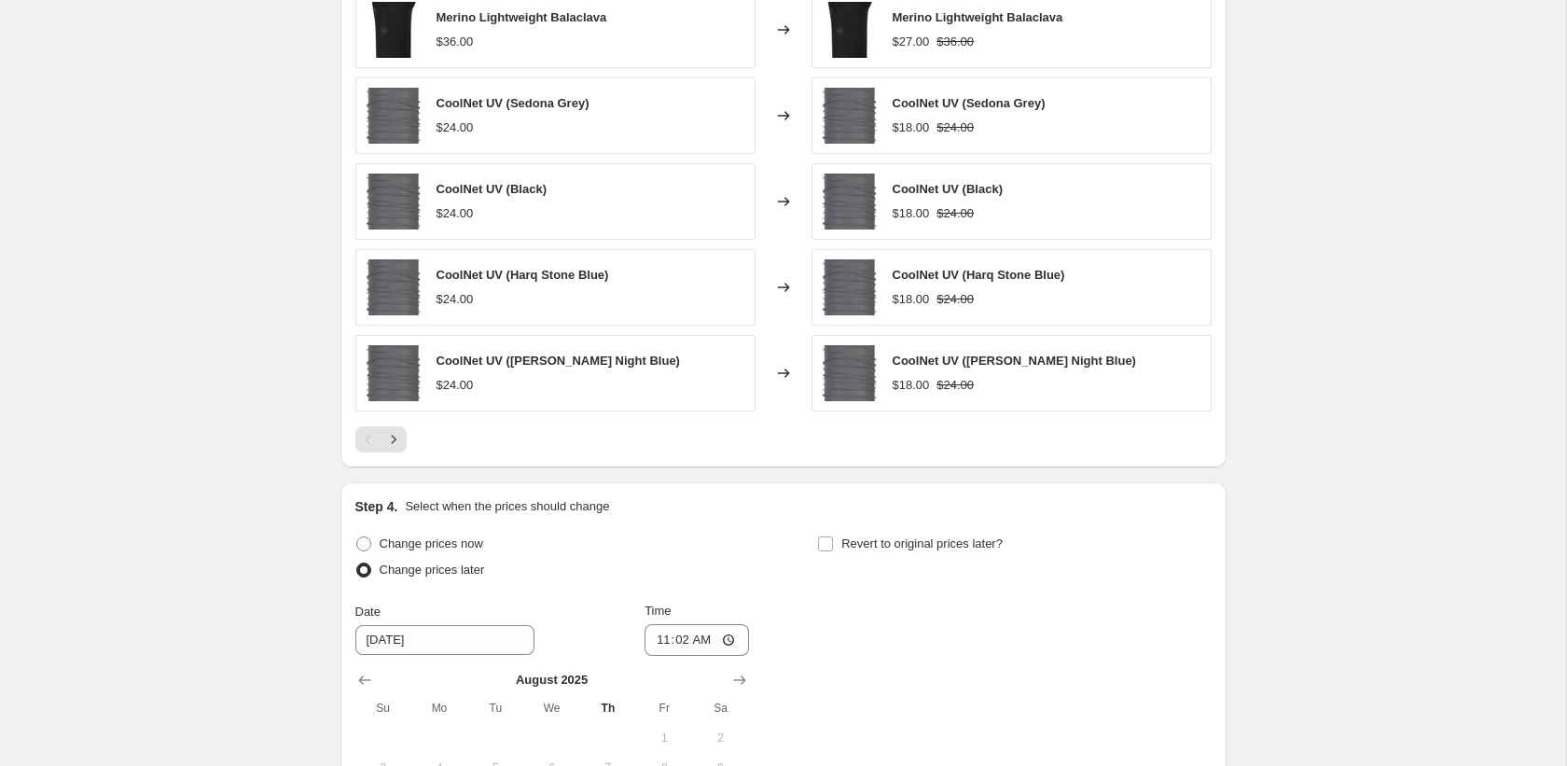
scroll to position [1739, 0]
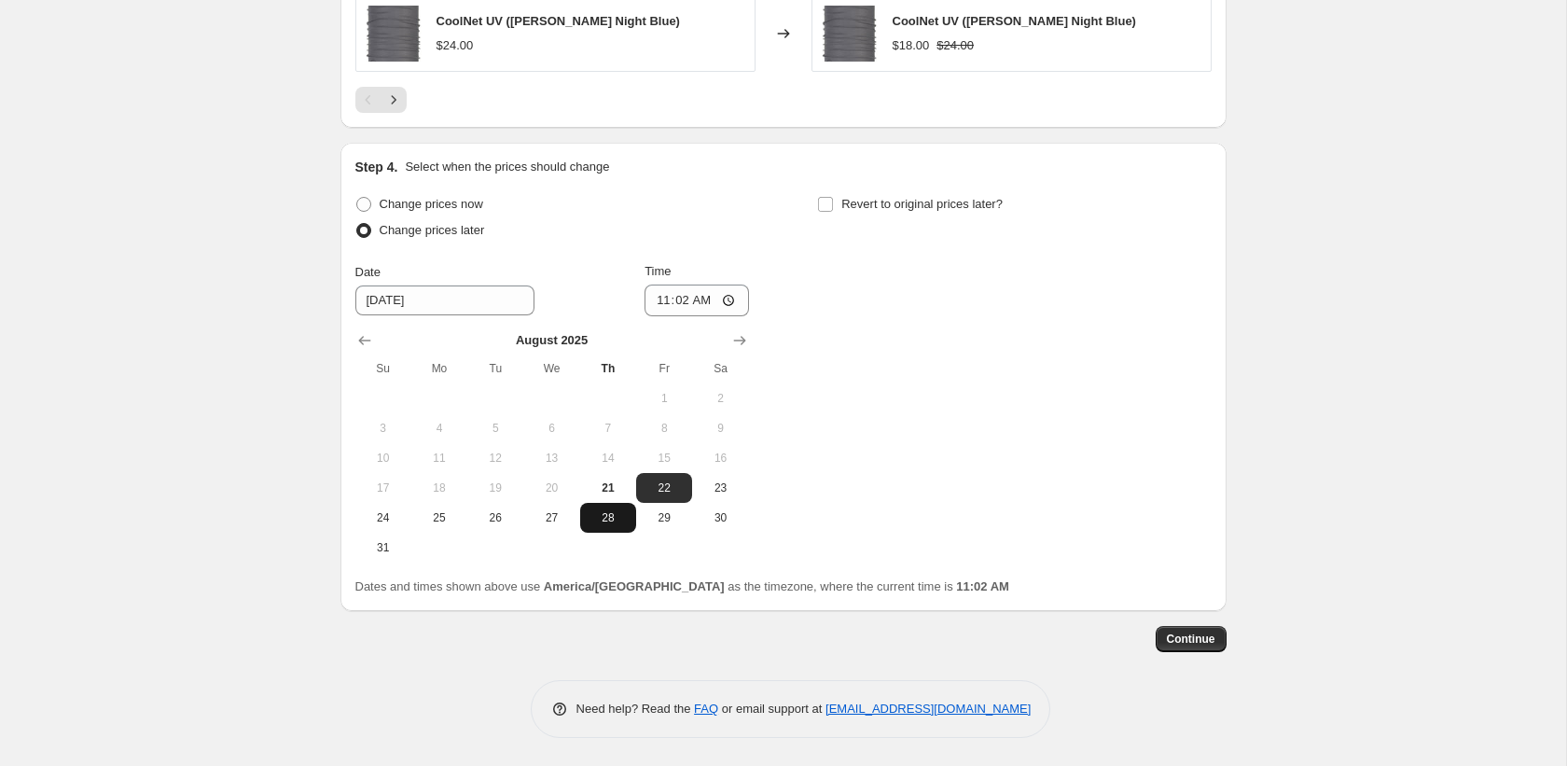
click at [589, 514] on span "28" at bounding box center [608, 517] width 41 height 15
click at [658, 307] on input "11:02" at bounding box center [696, 300] width 104 height 32
click at [899, 201] on span "Revert to original prices later?" at bounding box center [921, 204] width 161 height 14
click at [833, 201] on input "Revert to original prices later?" at bounding box center [825, 204] width 15 height 15
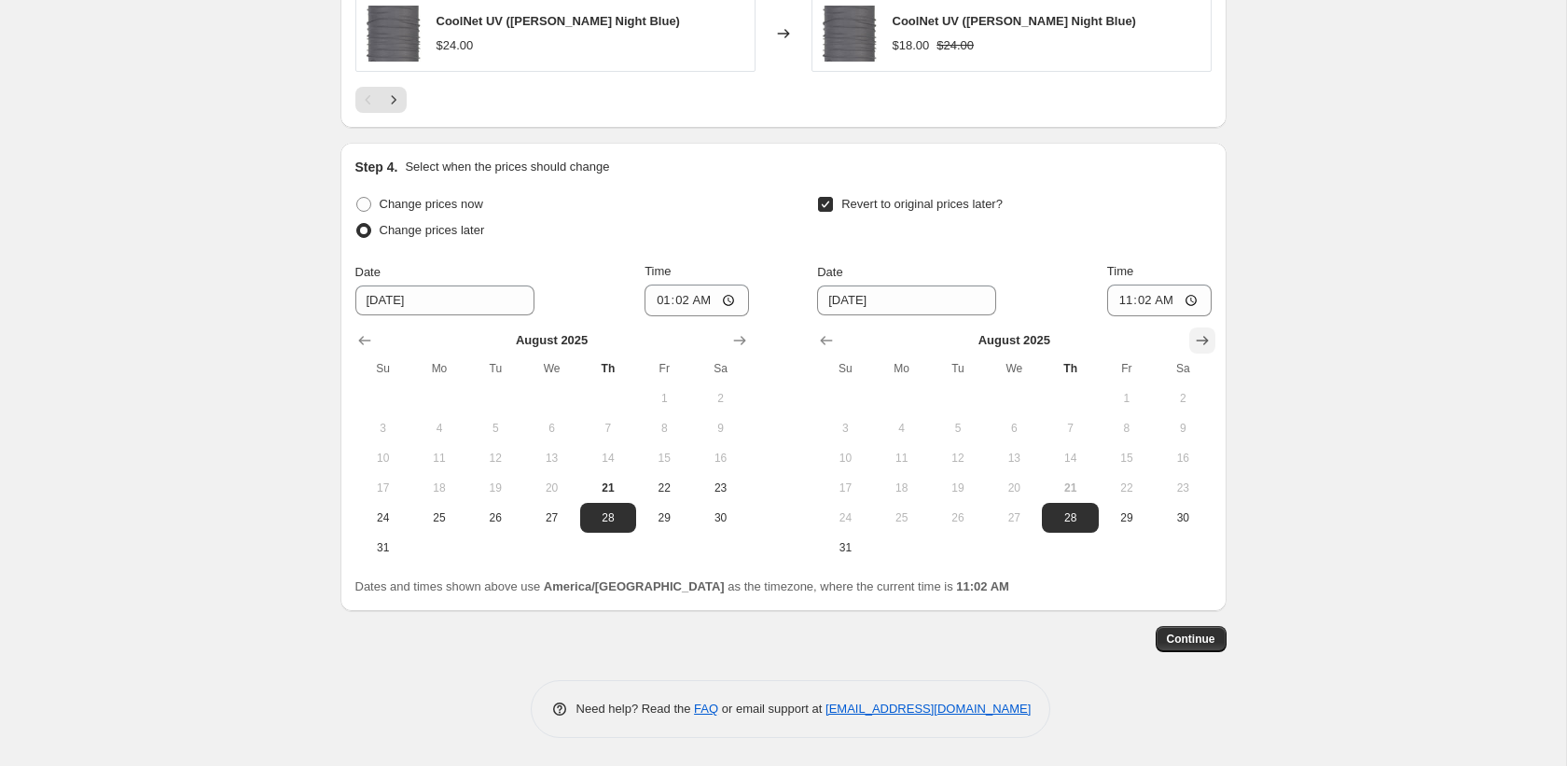
click at [1198, 348] on icon "Show next month, September 2025" at bounding box center [1202, 340] width 19 height 19
click at [909, 395] on span "1" at bounding box center [901, 398] width 41 height 15
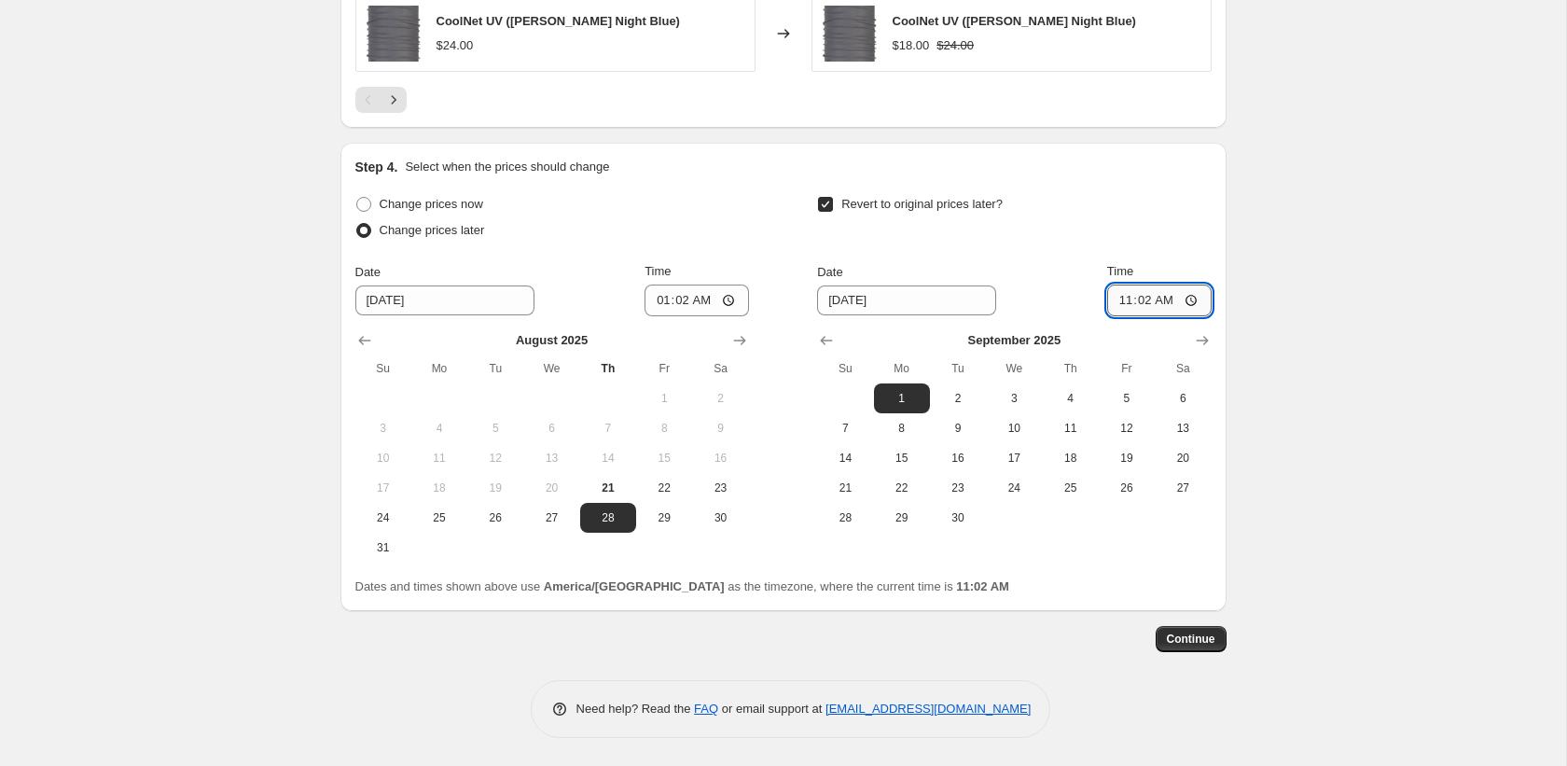
click at [1117, 298] on input "11:02" at bounding box center [1159, 300] width 104 height 32
click at [1198, 638] on span "Continue" at bounding box center [1191, 638] width 48 height 15
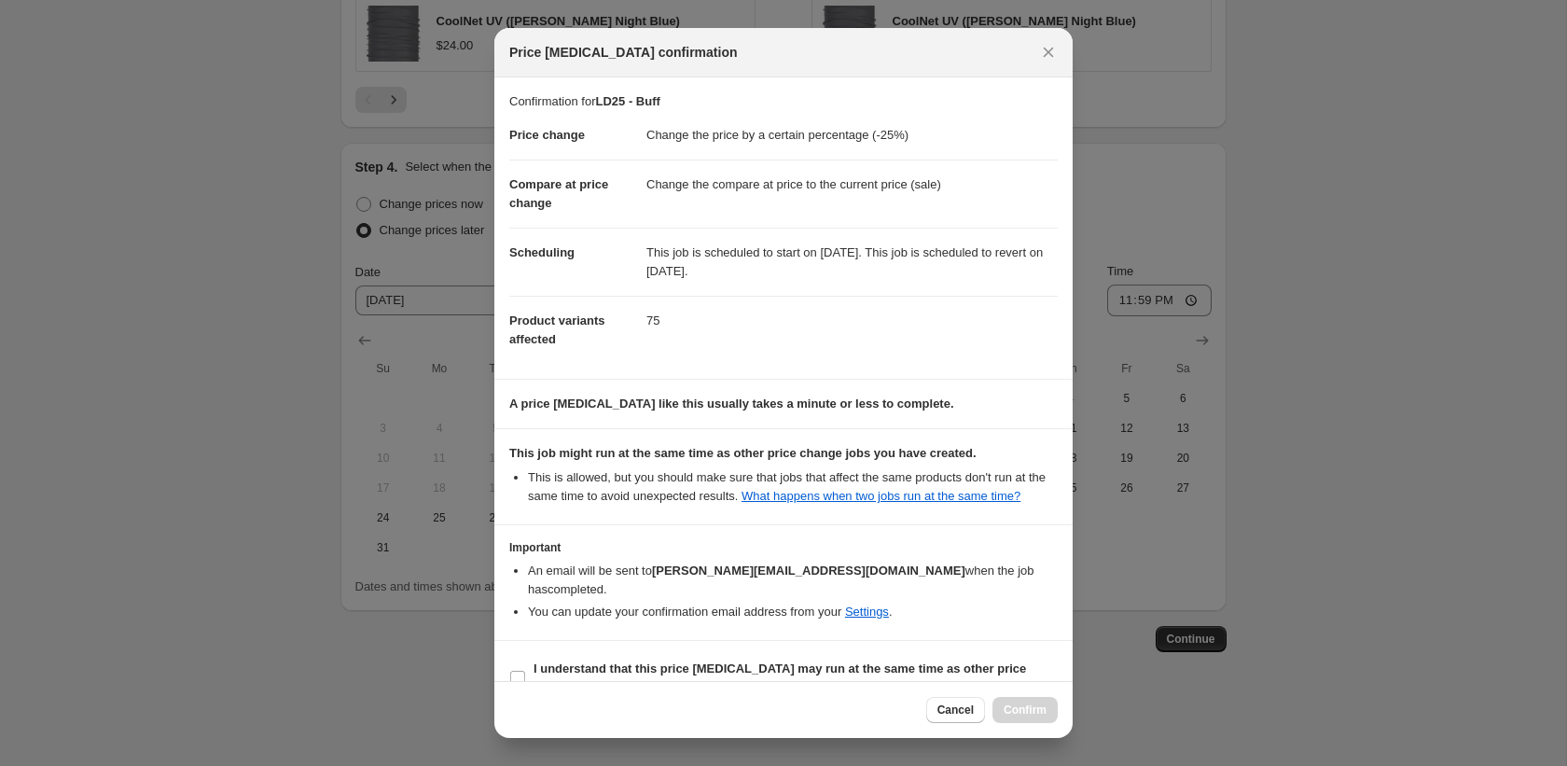
scroll to position [53, 0]
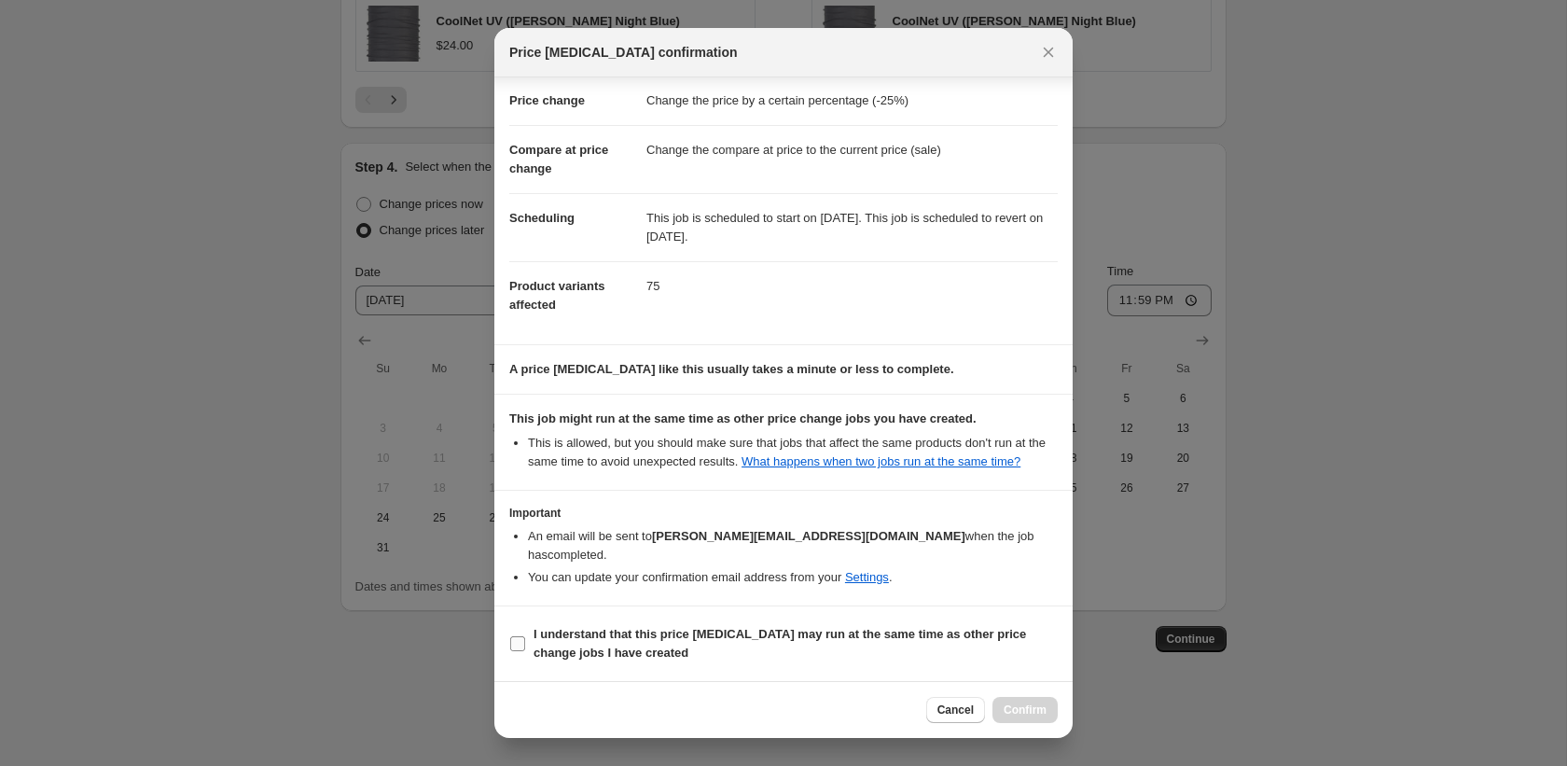
click at [658, 647] on span "I understand that this price change job may run at the same time as other price…" at bounding box center [795, 643] width 524 height 37
click at [525, 647] on input "I understand that this price change job may run at the same time as other price…" at bounding box center [517, 643] width 15 height 15
click at [1011, 718] on button "Confirm" at bounding box center [1024, 710] width 65 height 26
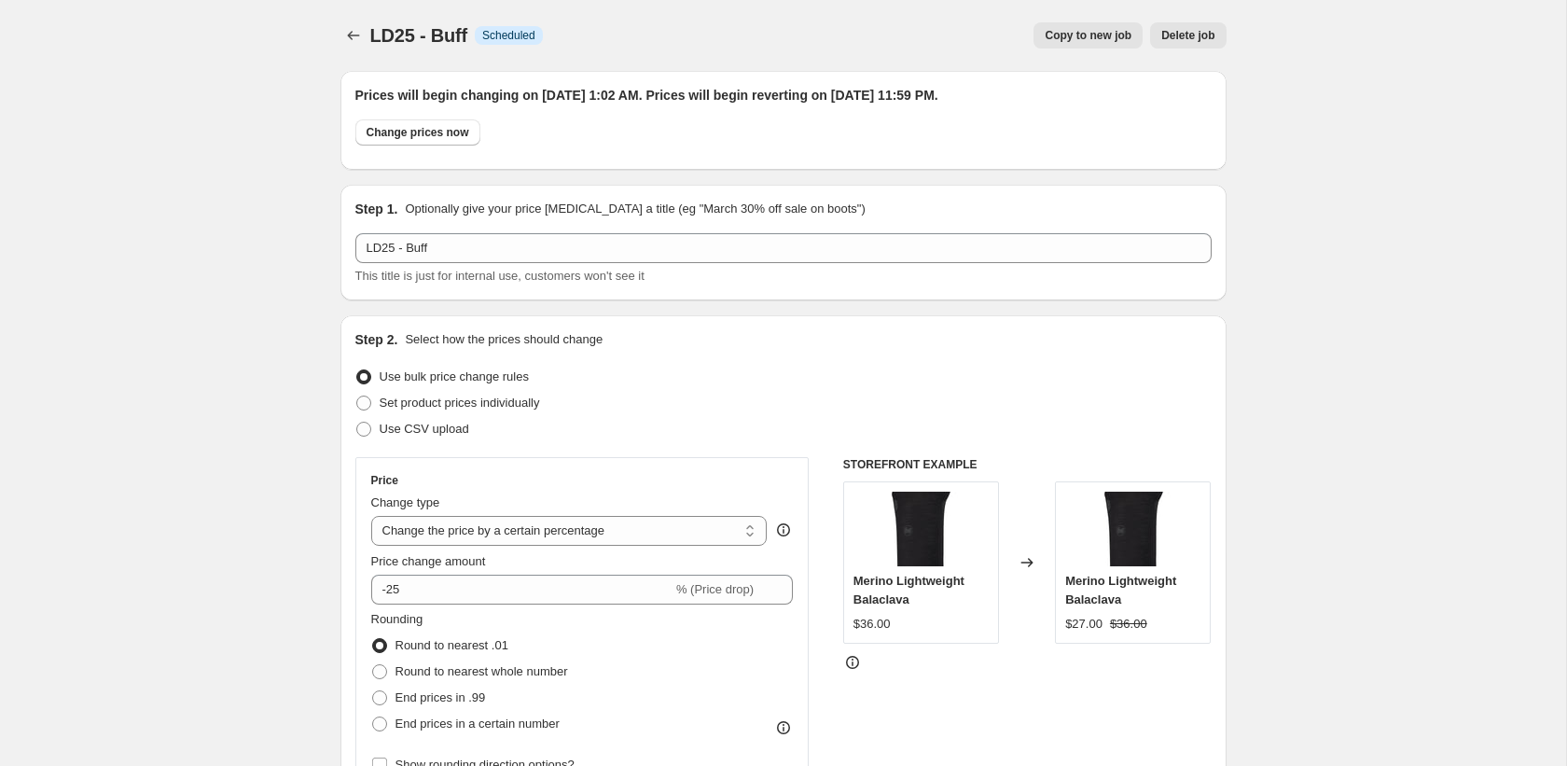
click at [1085, 33] on span "Copy to new job" at bounding box center [1088, 35] width 87 height 15
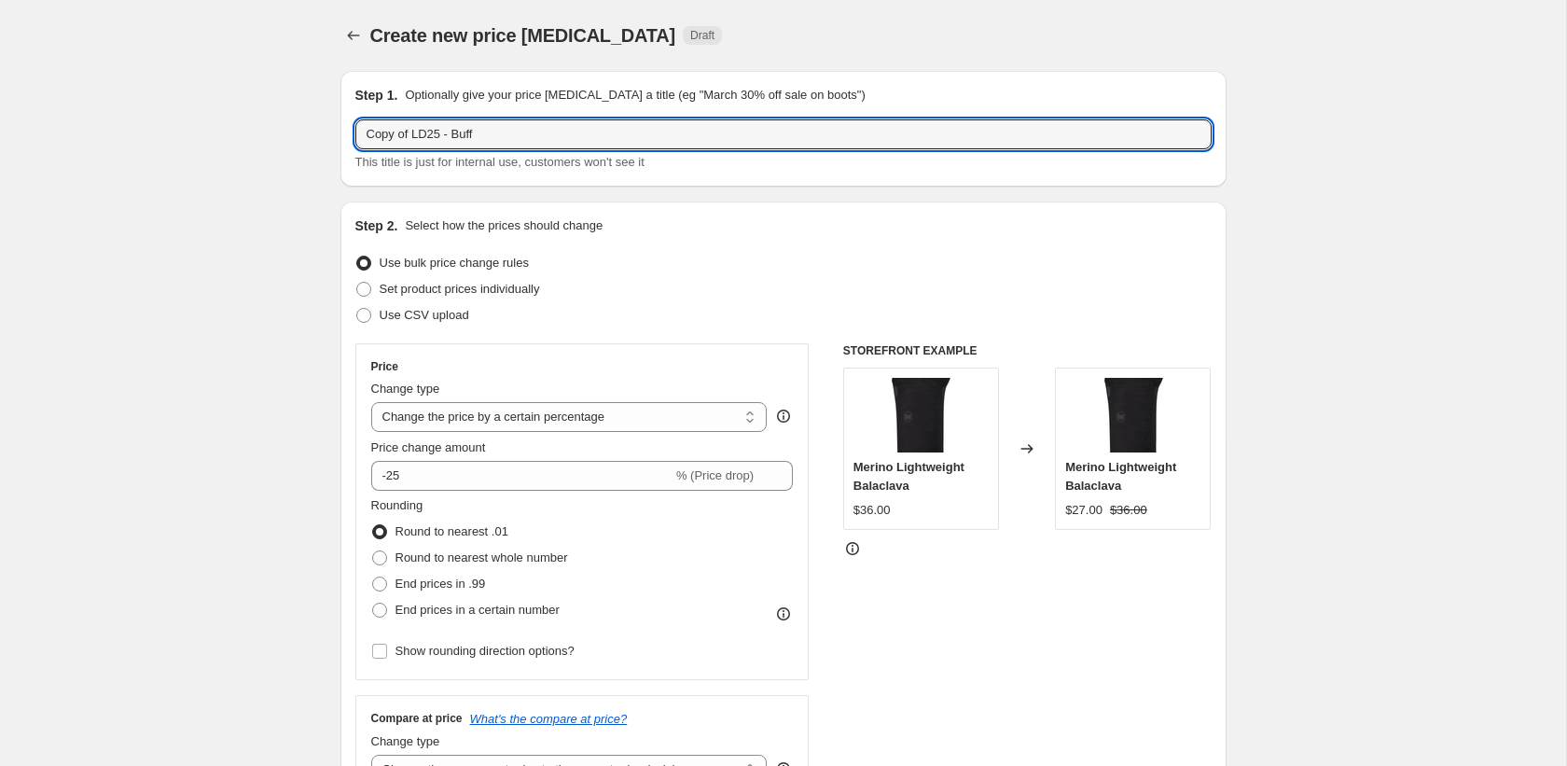
drag, startPoint x: 413, startPoint y: 137, endPoint x: 243, endPoint y: 138, distance: 169.7
click at [418, 132] on input "LD25 - Buff" at bounding box center [783, 134] width 856 height 30
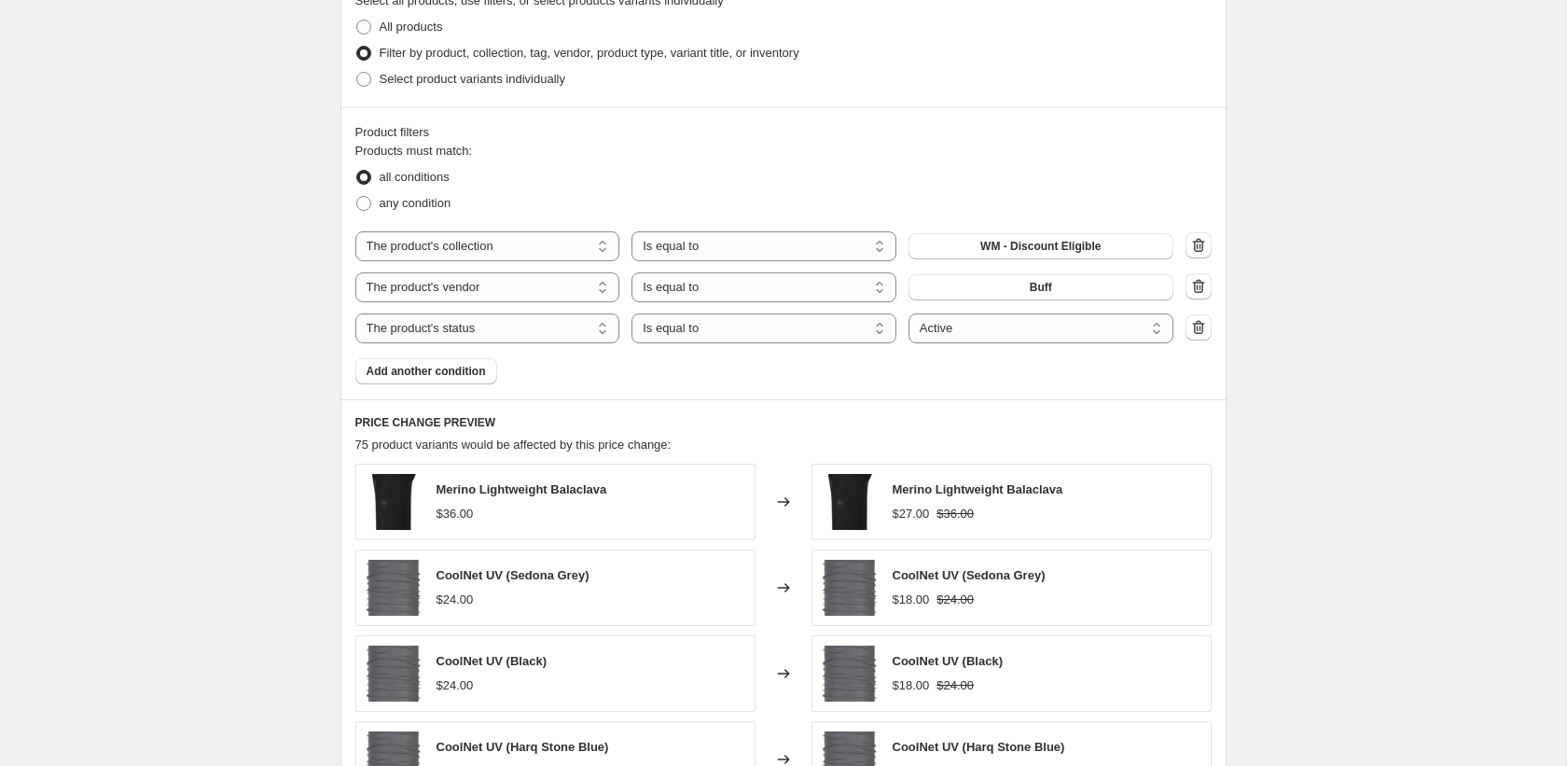
scroll to position [942, 0]
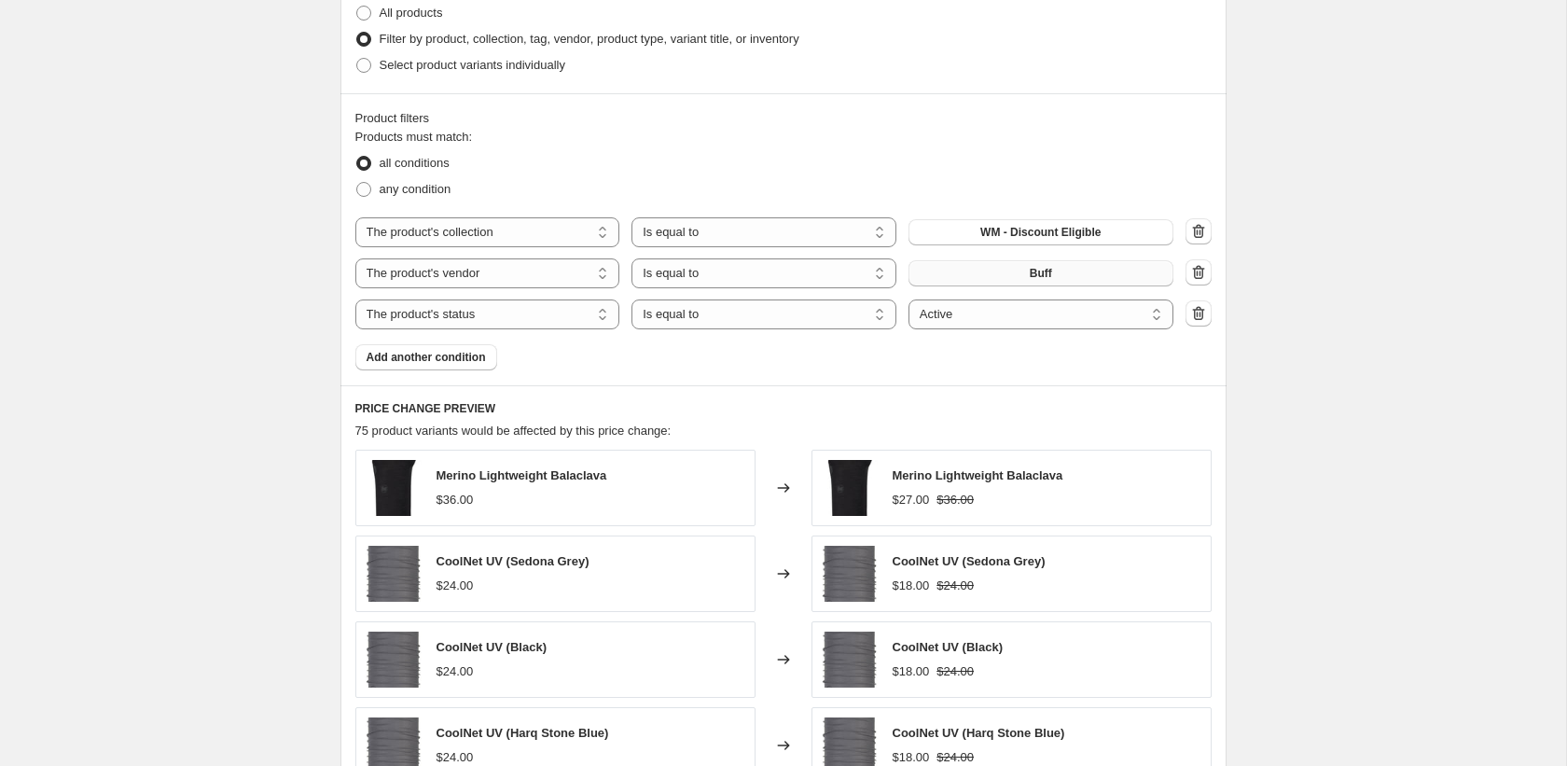
click at [1030, 266] on span "Buff" at bounding box center [1041, 273] width 22 height 15
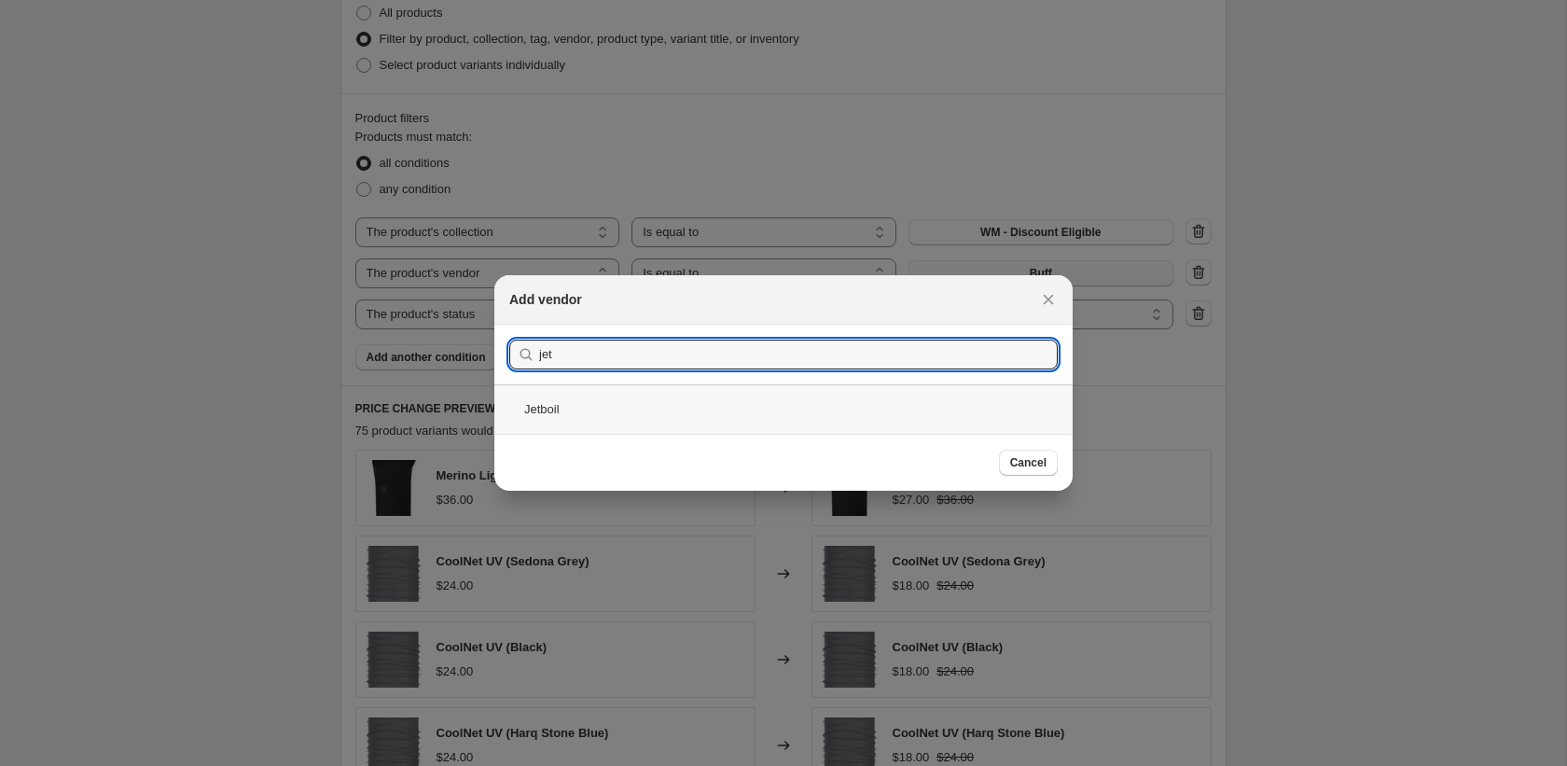
click at [759, 429] on div "Jetboil" at bounding box center [783, 408] width 578 height 49
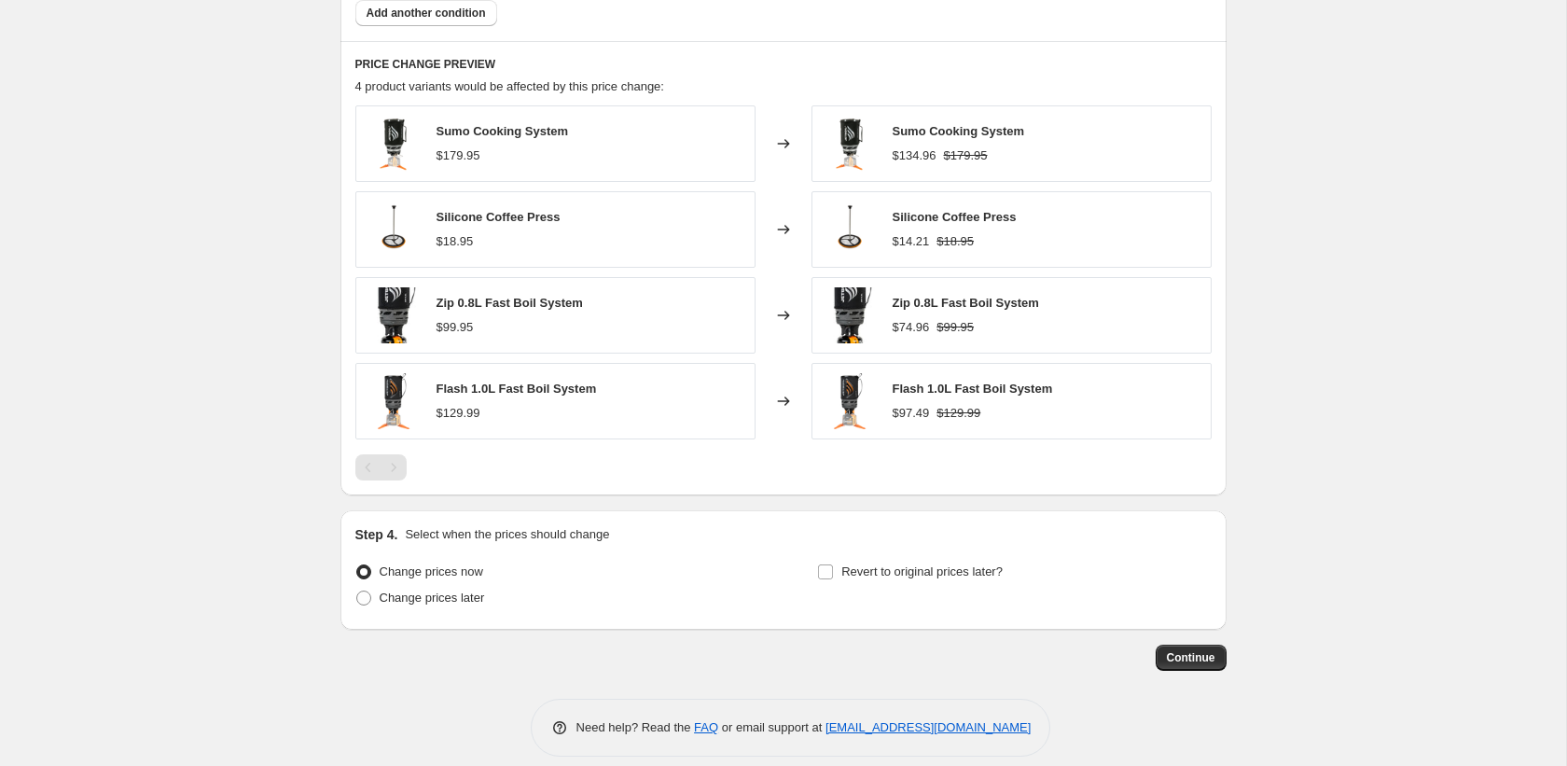
scroll to position [1305, 0]
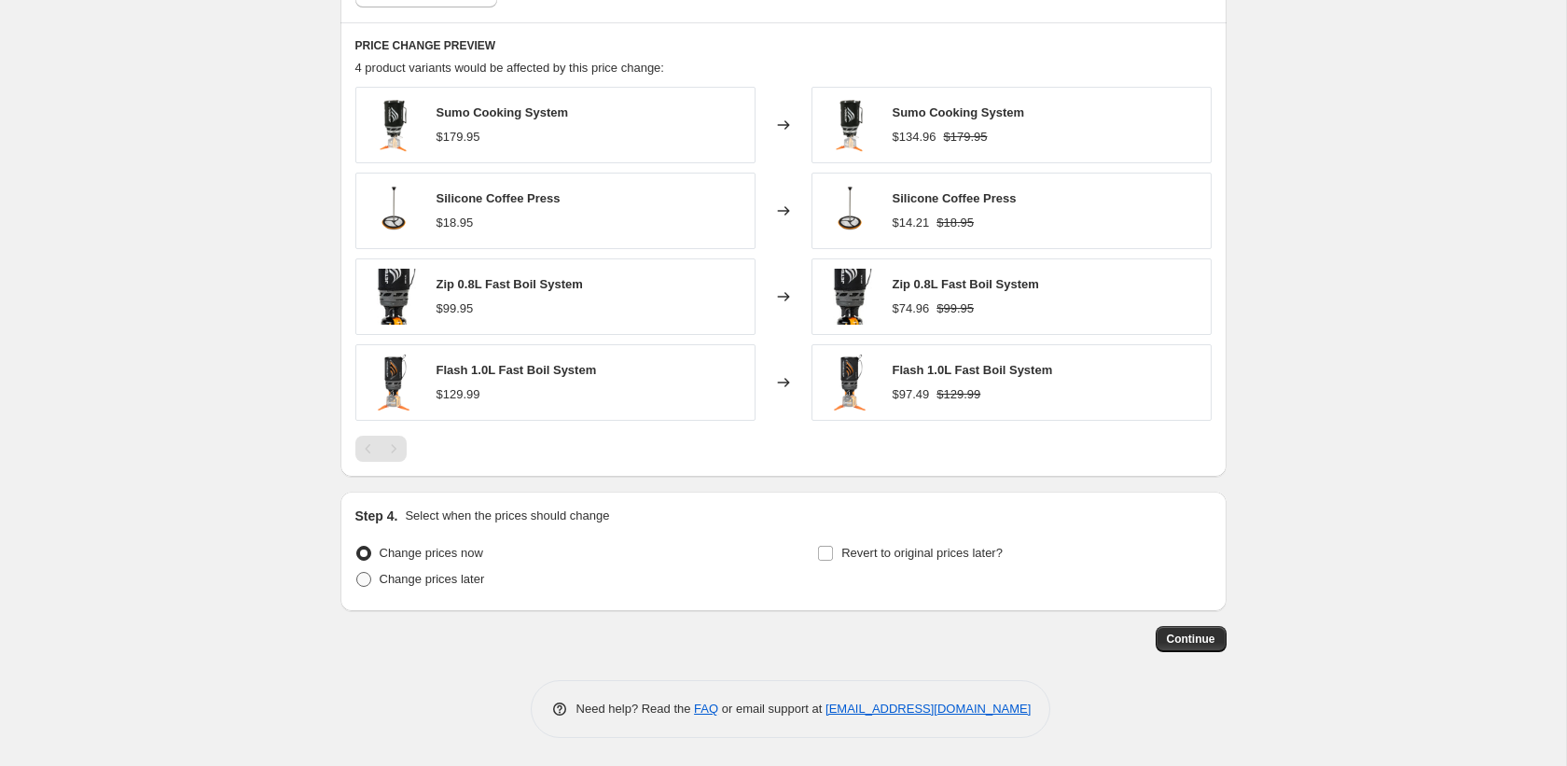
click at [469, 576] on span "Change prices later" at bounding box center [432, 579] width 105 height 14
click at [357, 573] on input "Change prices later" at bounding box center [356, 572] width 1 height 1
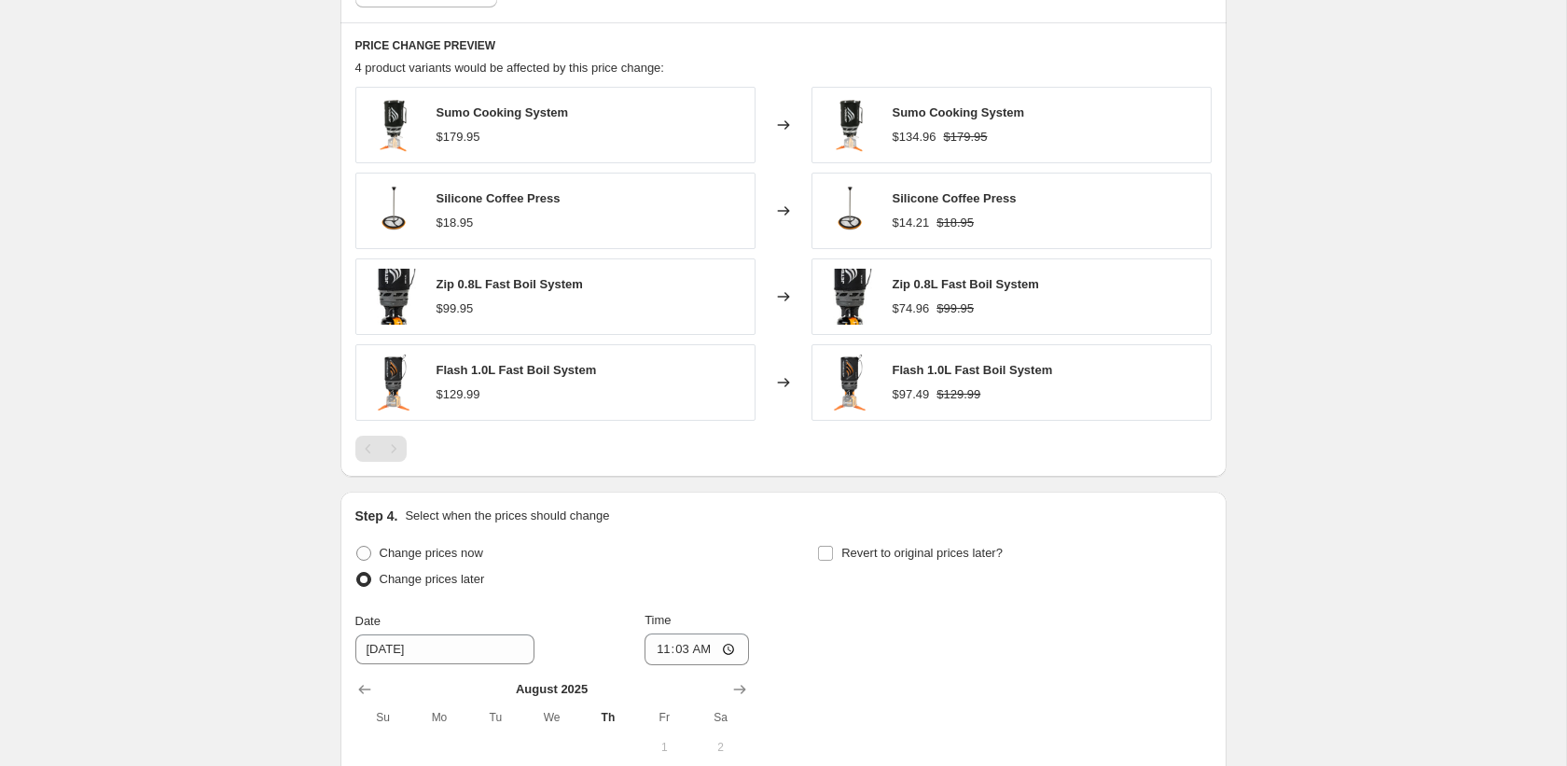
scroll to position [1654, 0]
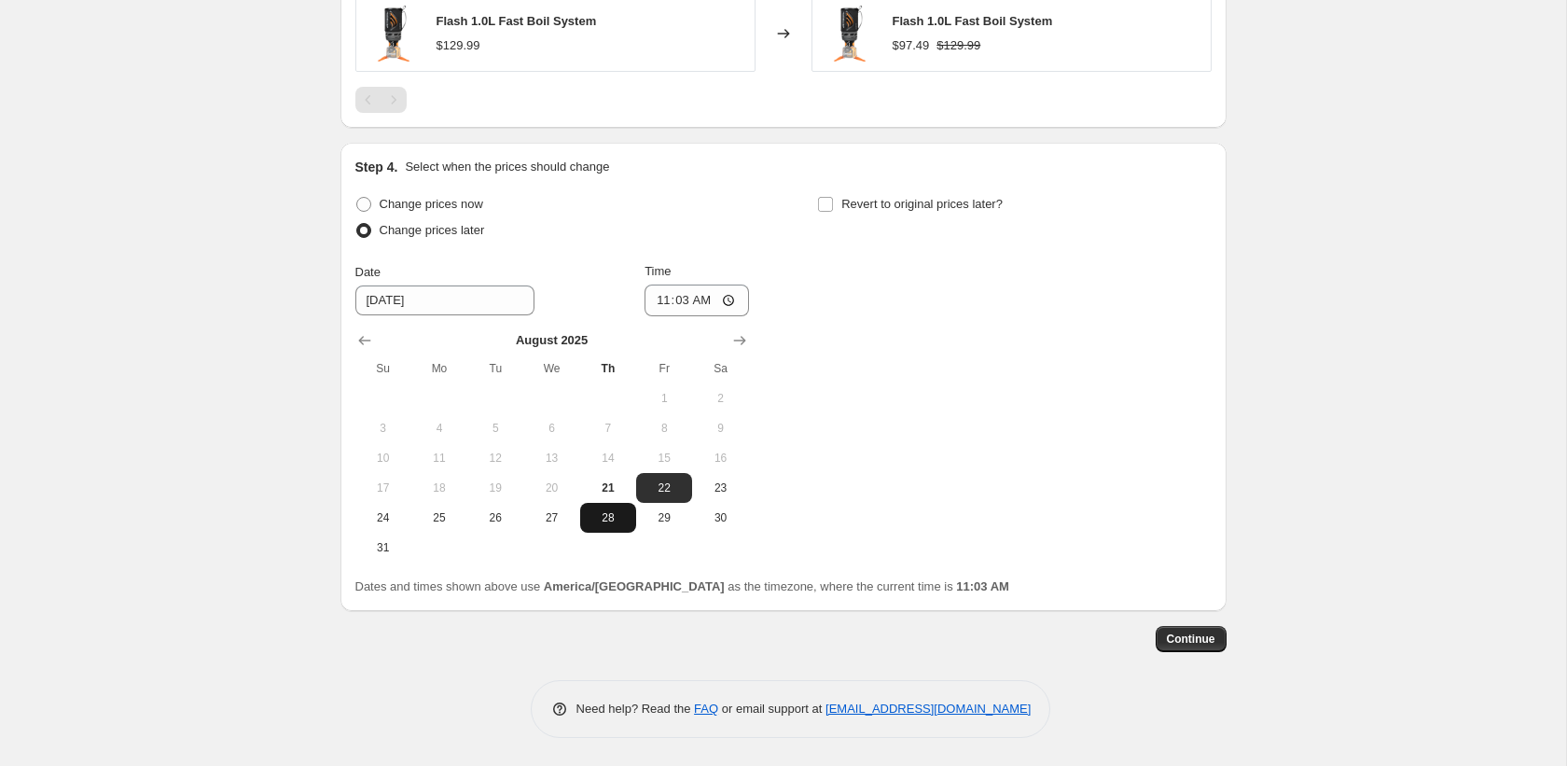
click at [626, 505] on button "28" at bounding box center [608, 518] width 56 height 30
click at [658, 299] on input "11:03" at bounding box center [696, 300] width 104 height 32
drag, startPoint x: 892, startPoint y: 207, endPoint x: 877, endPoint y: 239, distance: 35.0
click at [892, 207] on span "Revert to original prices later?" at bounding box center [921, 204] width 161 height 14
click at [833, 207] on input "Revert to original prices later?" at bounding box center [825, 204] width 15 height 15
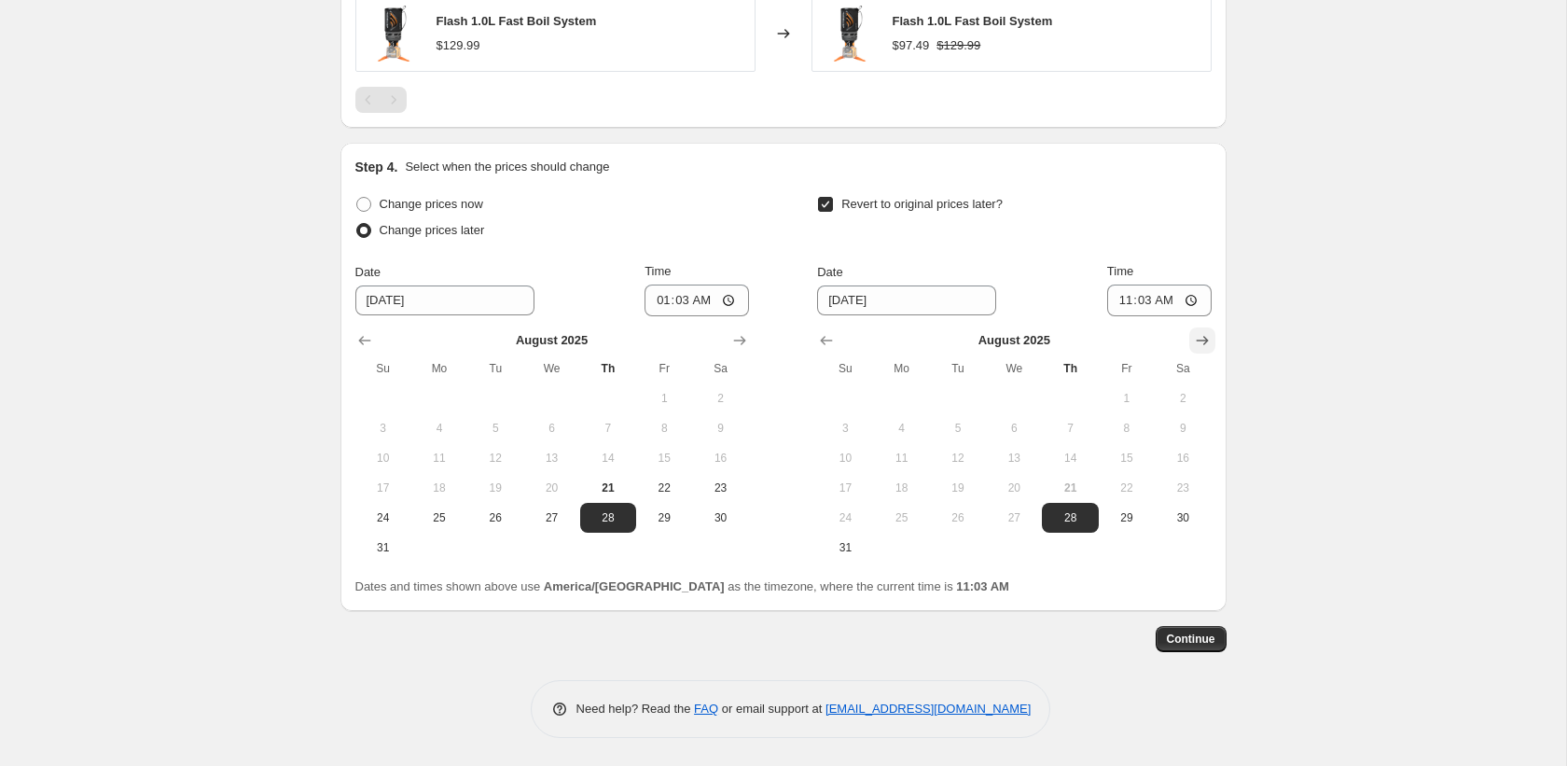
click at [1216, 336] on div "Step 4. Select when the prices should change Change prices now Change prices la…" at bounding box center [783, 377] width 886 height 468
click at [1210, 337] on icon "Show next month, September 2025" at bounding box center [1202, 340] width 19 height 19
click at [902, 408] on button "1" at bounding box center [902, 398] width 56 height 30
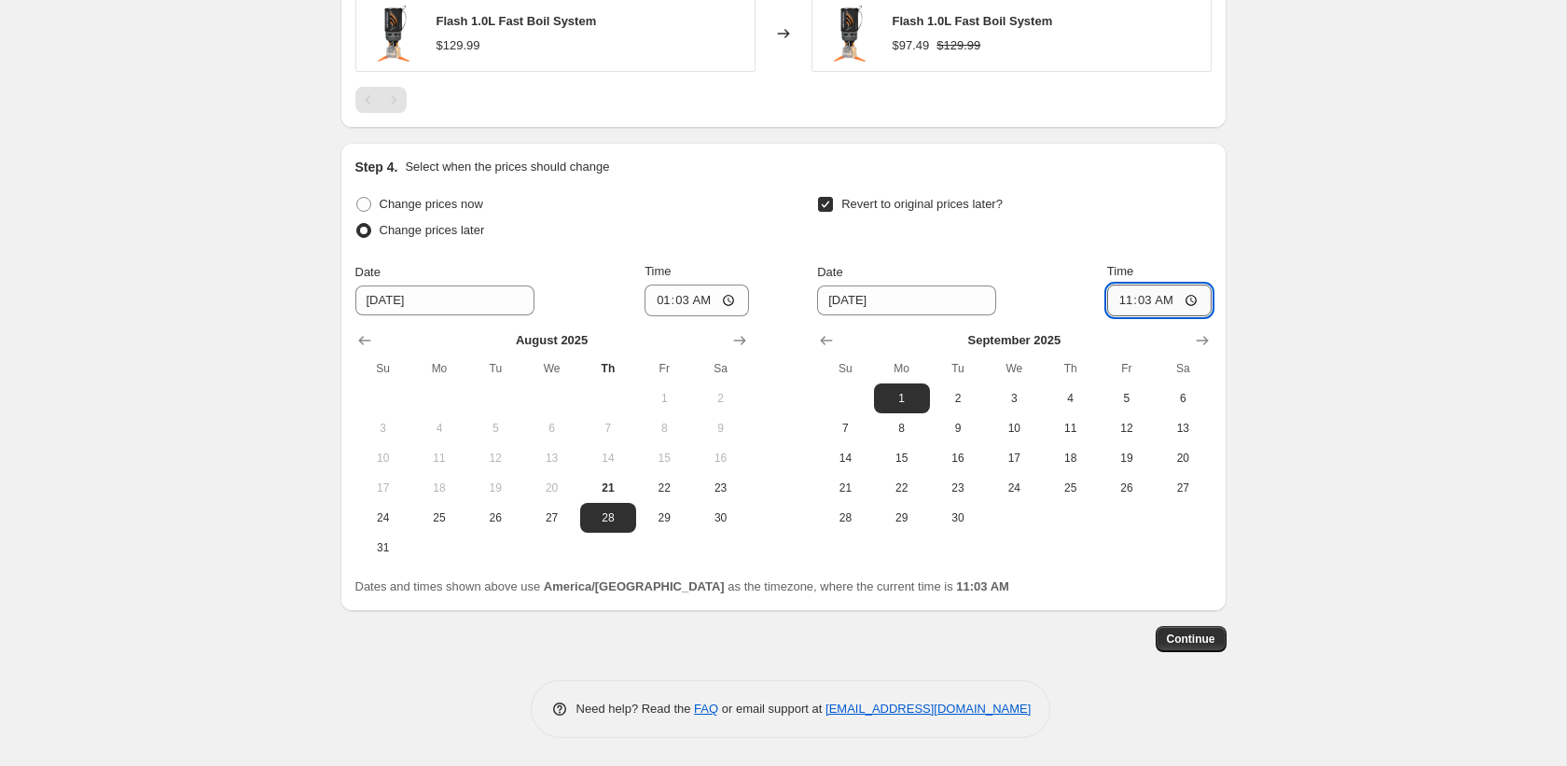
click at [1115, 304] on input "11:03" at bounding box center [1159, 300] width 104 height 32
click at [1215, 637] on button "Continue" at bounding box center [1191, 639] width 71 height 26
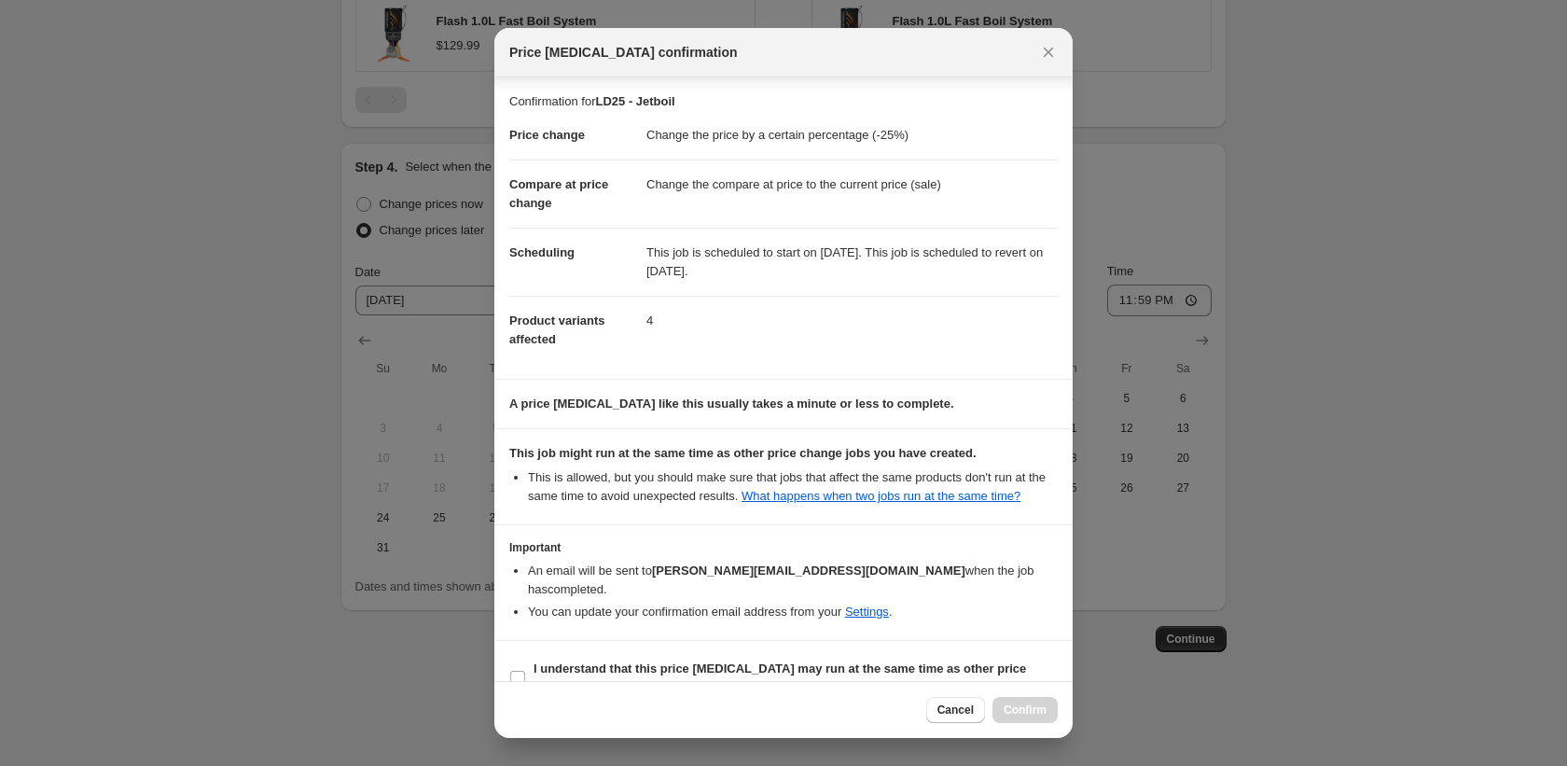
scroll to position [53, 0]
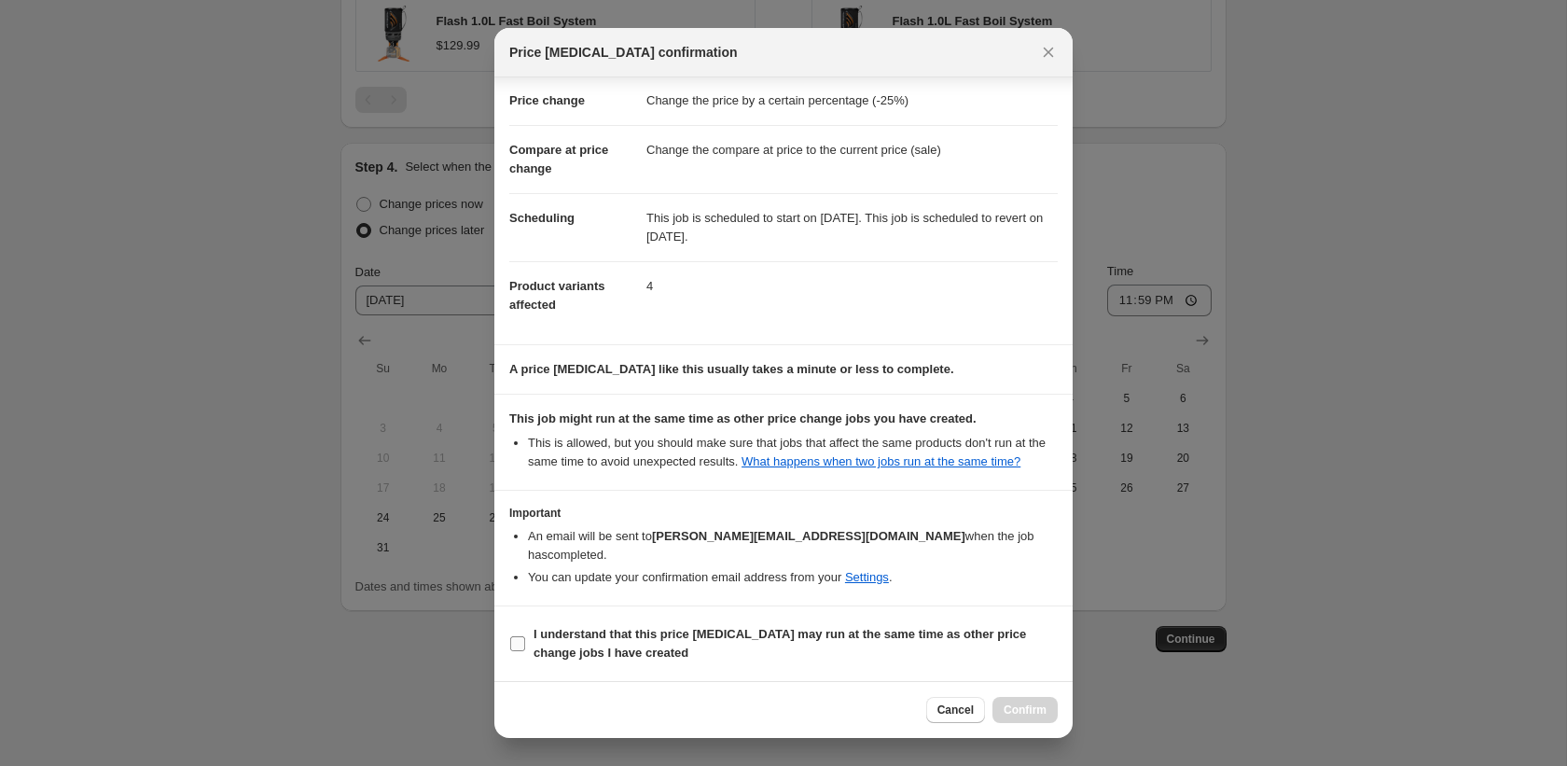
click at [764, 645] on span "I understand that this price change job may run at the same time as other price…" at bounding box center [795, 643] width 524 height 37
click at [525, 645] on input "I understand that this price change job may run at the same time as other price…" at bounding box center [517, 643] width 15 height 15
click at [1006, 738] on div at bounding box center [783, 383] width 1567 height 766
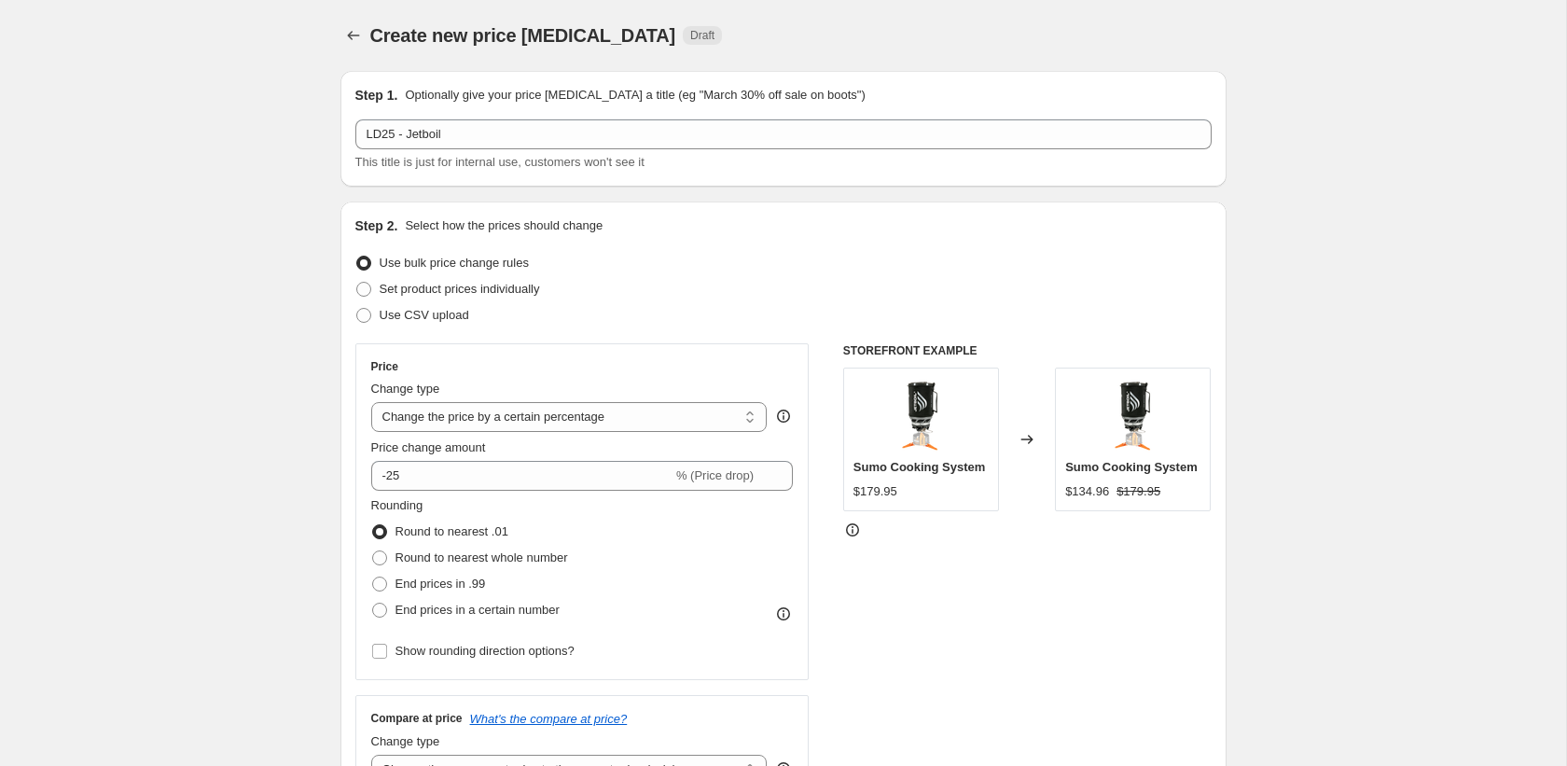
scroll to position [1654, 0]
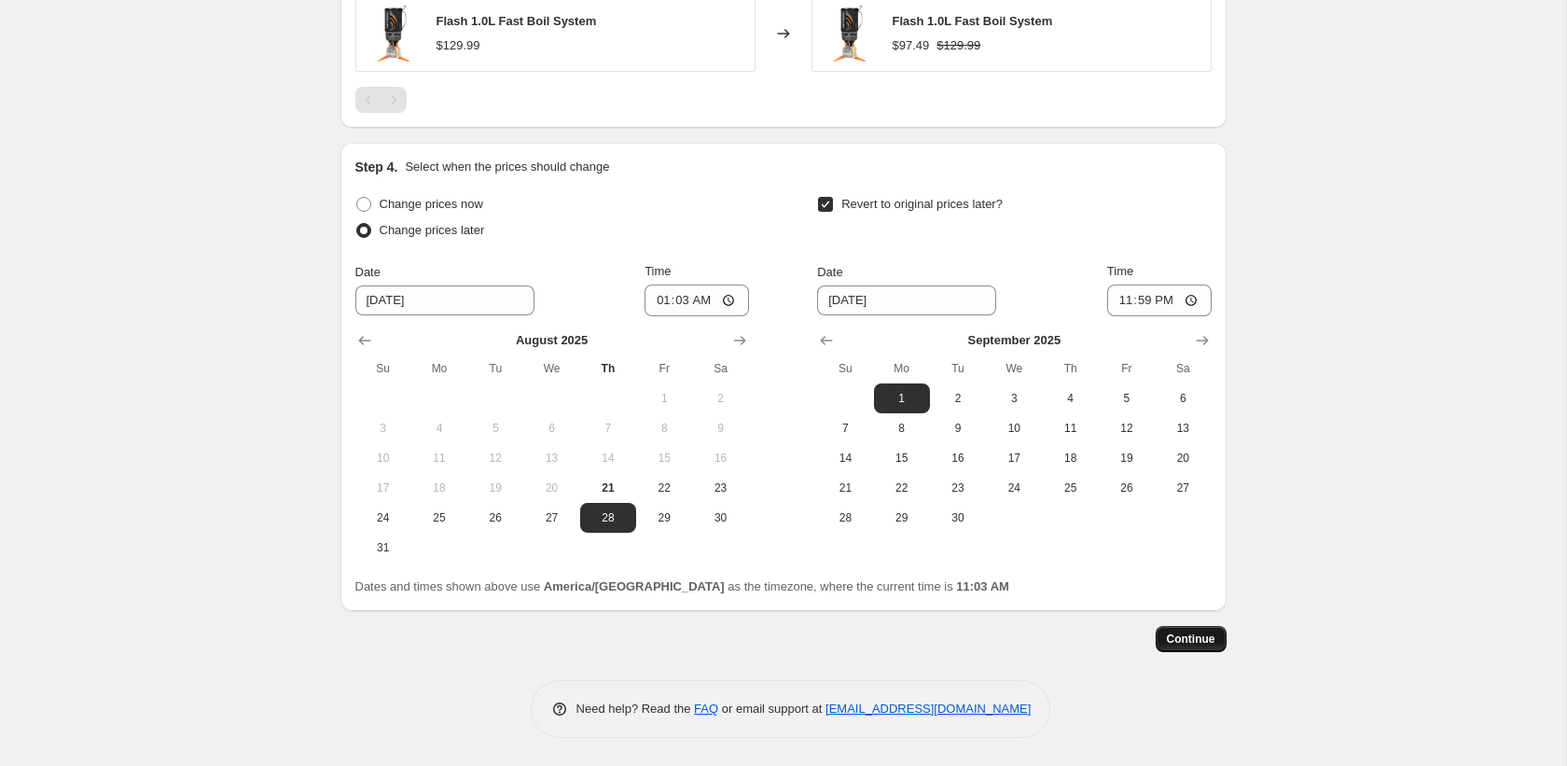
click at [1183, 637] on span "Continue" at bounding box center [1191, 638] width 48 height 15
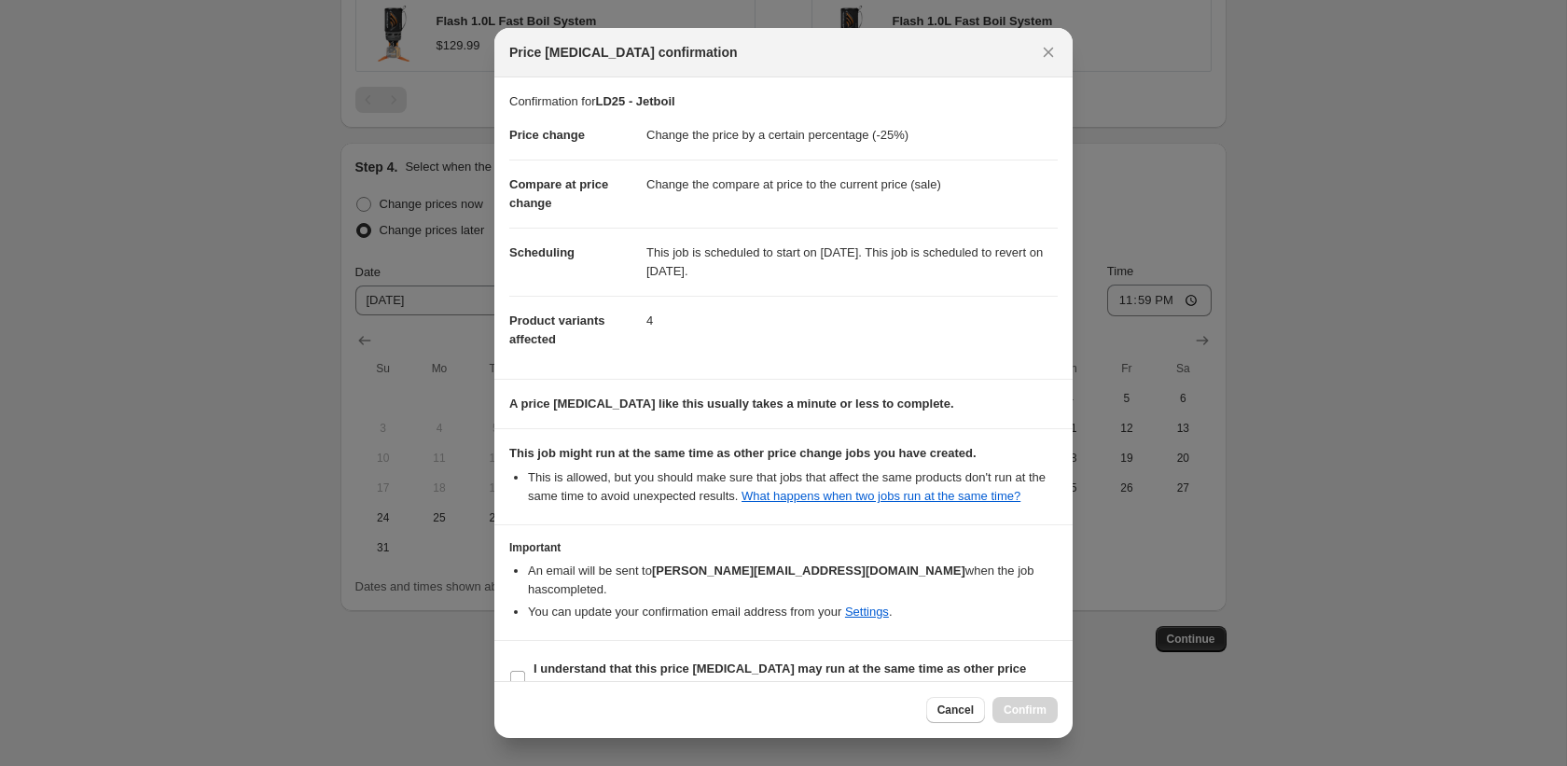
scroll to position [53, 0]
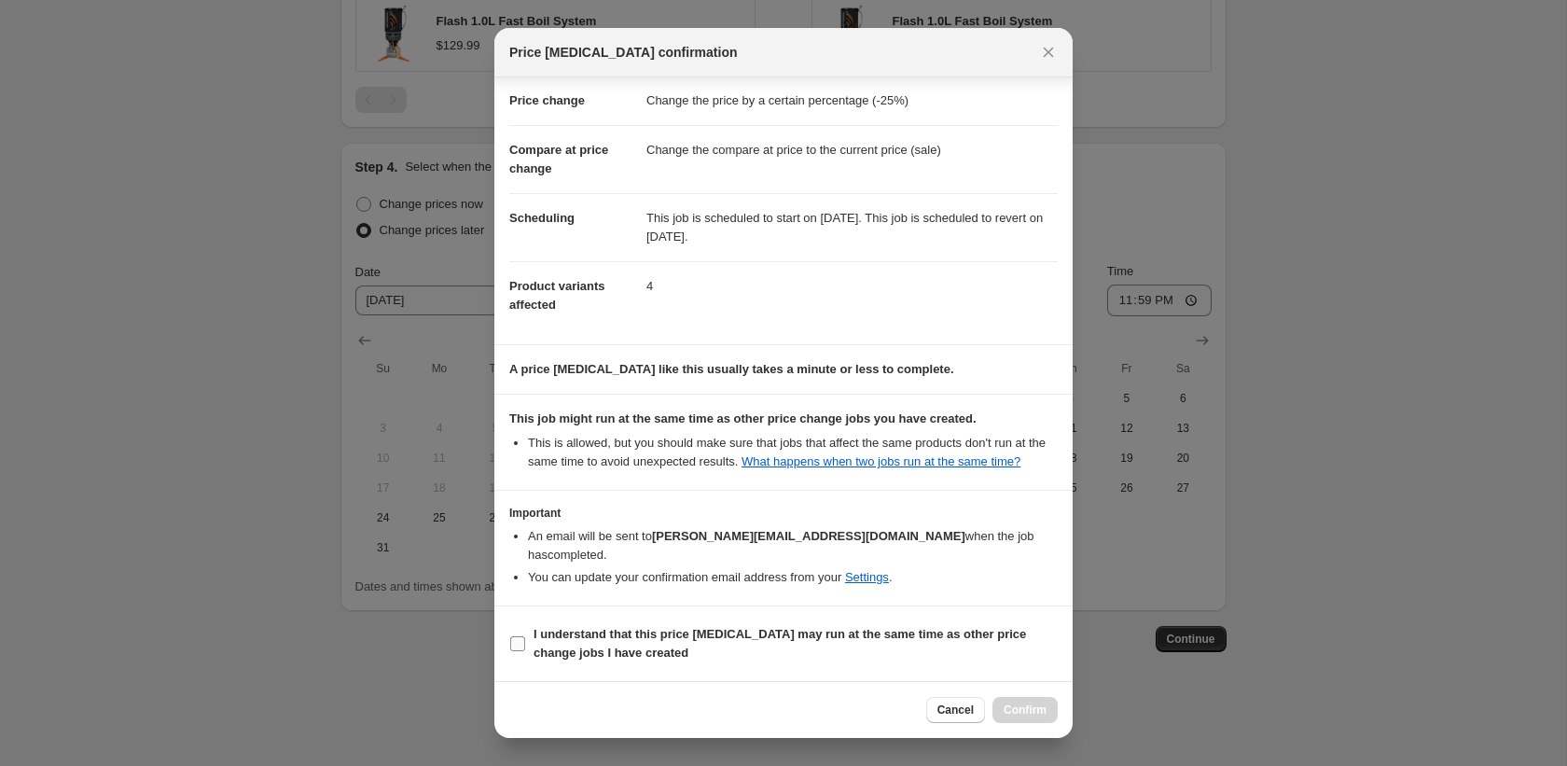
click at [739, 625] on span "I understand that this price change job may run at the same time as other price…" at bounding box center [795, 643] width 524 height 37
click at [525, 636] on input "I understand that this price change job may run at the same time as other price…" at bounding box center [517, 643] width 15 height 15
click at [1024, 699] on button "Confirm" at bounding box center [1024, 710] width 65 height 26
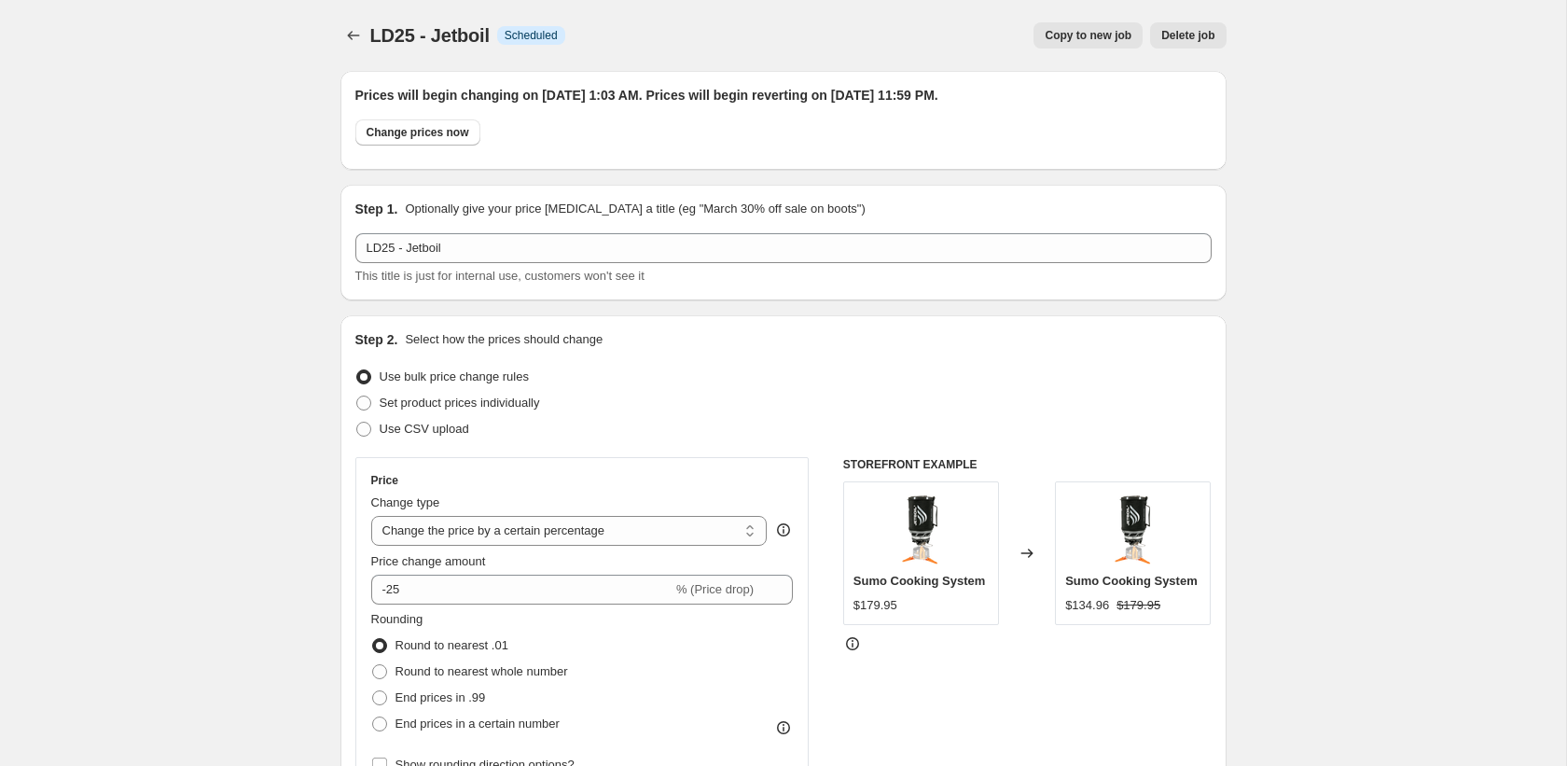
click at [1094, 43] on button "Copy to new job" at bounding box center [1087, 35] width 109 height 26
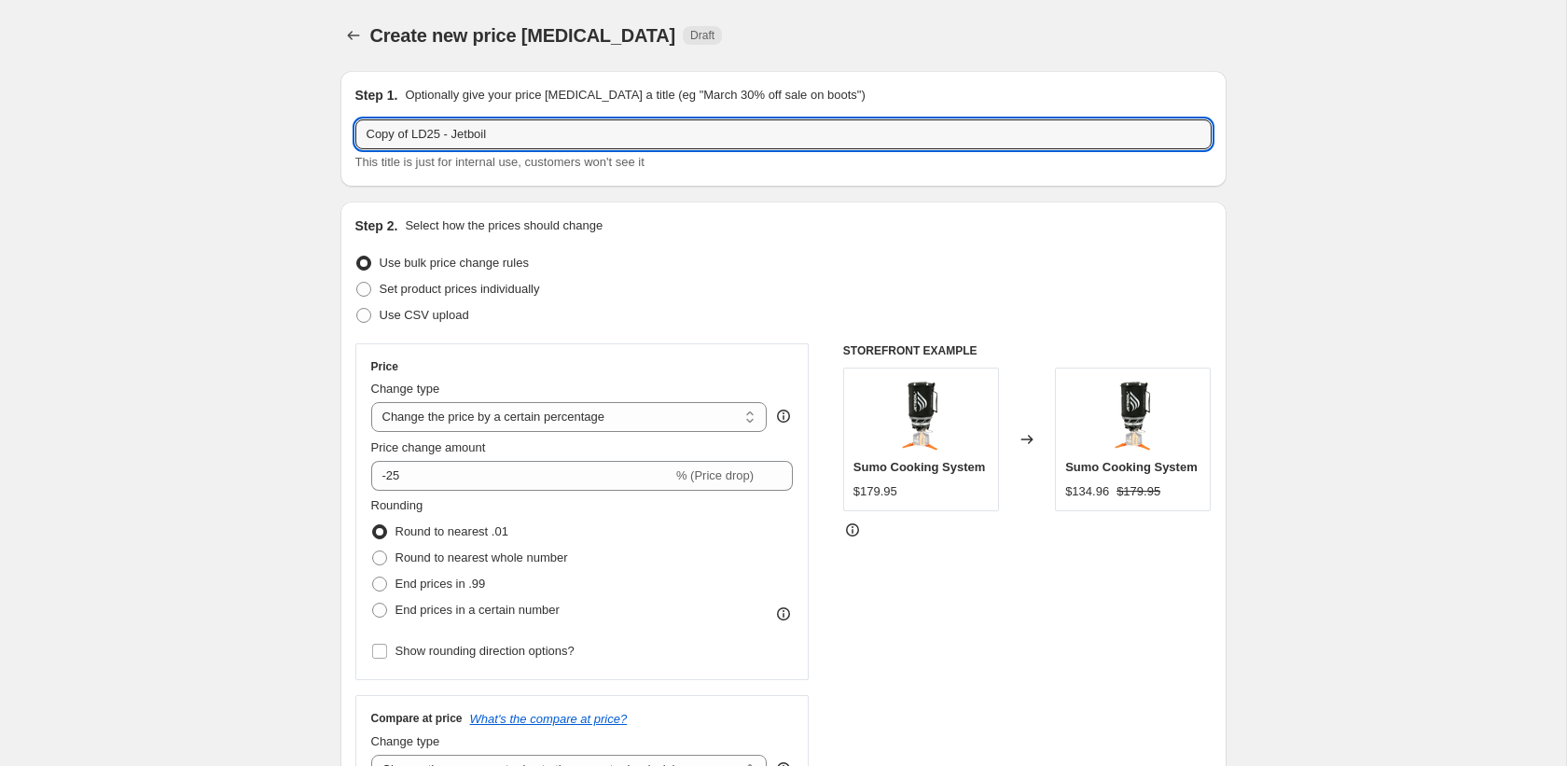
drag, startPoint x: 414, startPoint y: 134, endPoint x: 212, endPoint y: 133, distance: 202.4
click at [424, 134] on input "LD25 - Jetboil" at bounding box center [783, 134] width 856 height 30
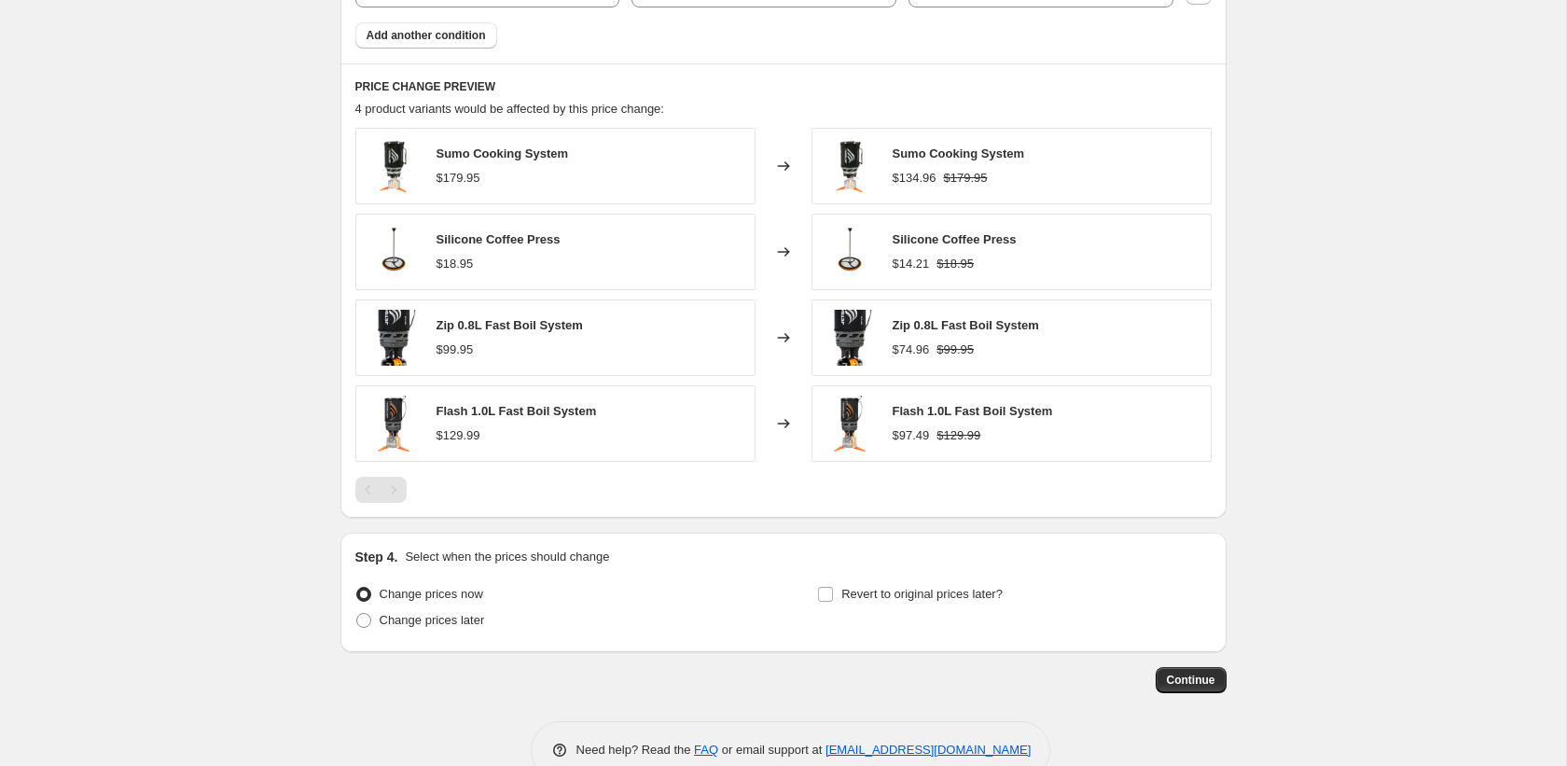
scroll to position [1305, 0]
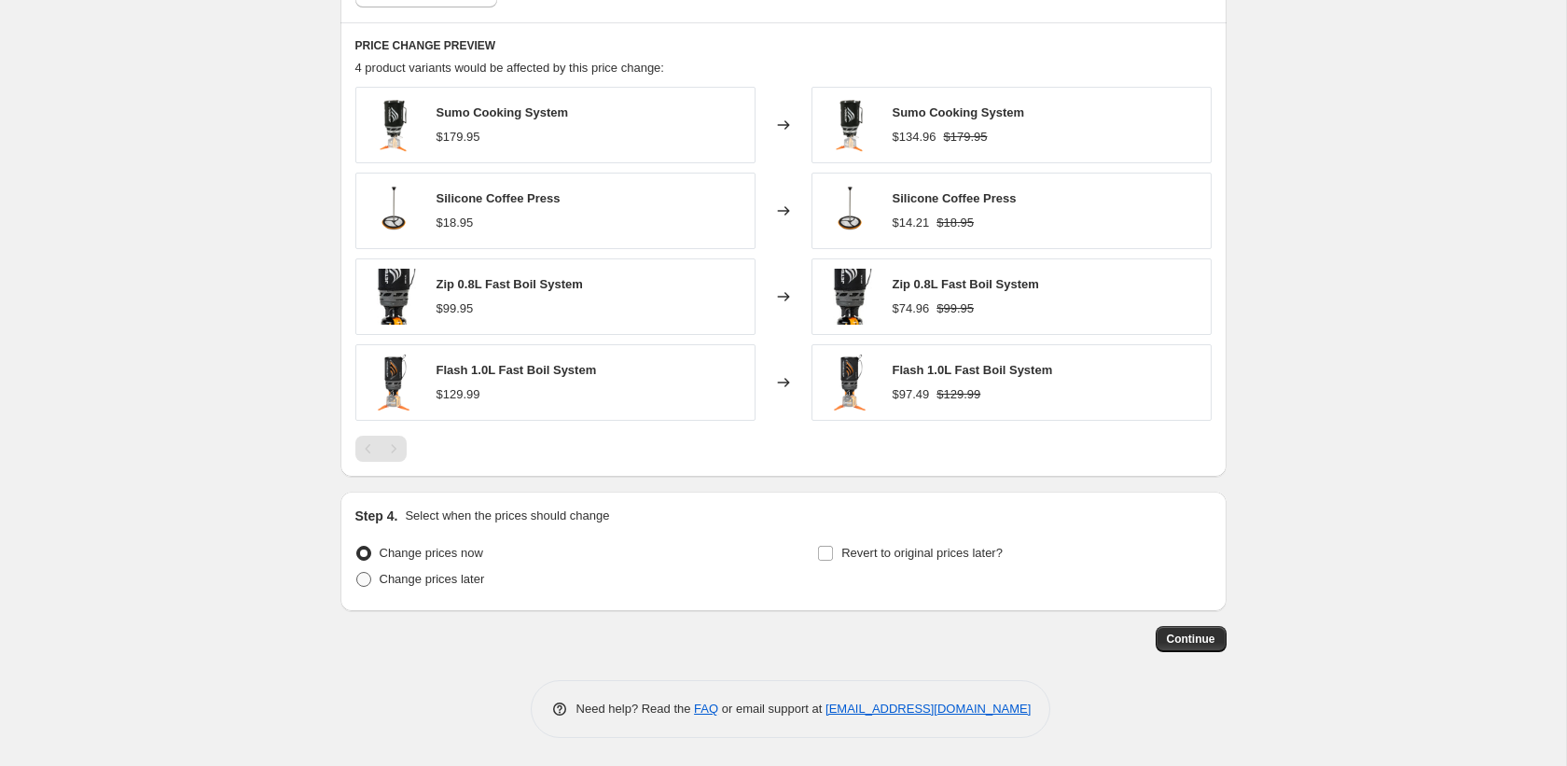
click at [423, 583] on span "Change prices later" at bounding box center [432, 579] width 105 height 14
click at [357, 573] on input "Change prices later" at bounding box center [356, 572] width 1 height 1
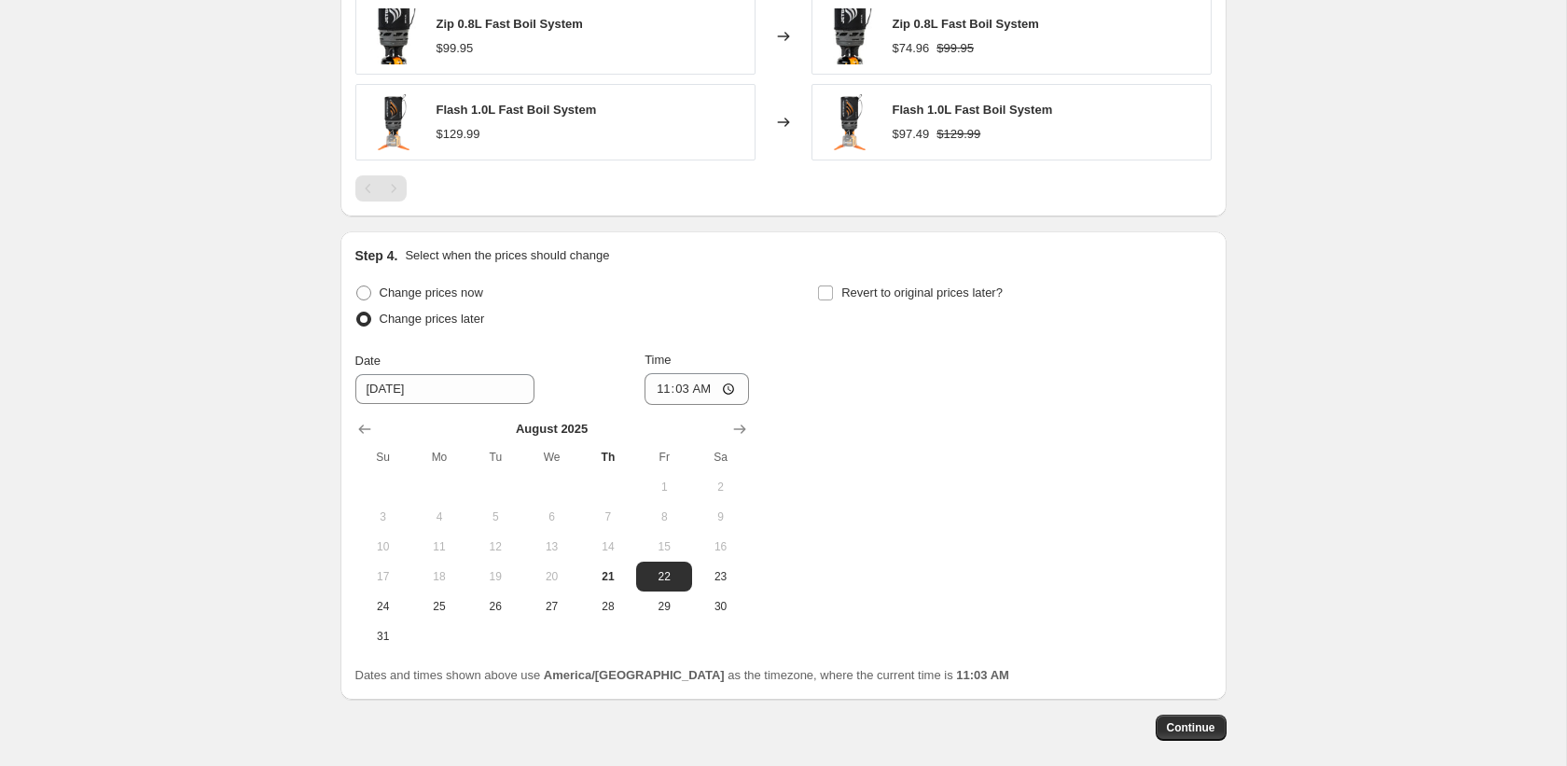
scroll to position [1639, 0]
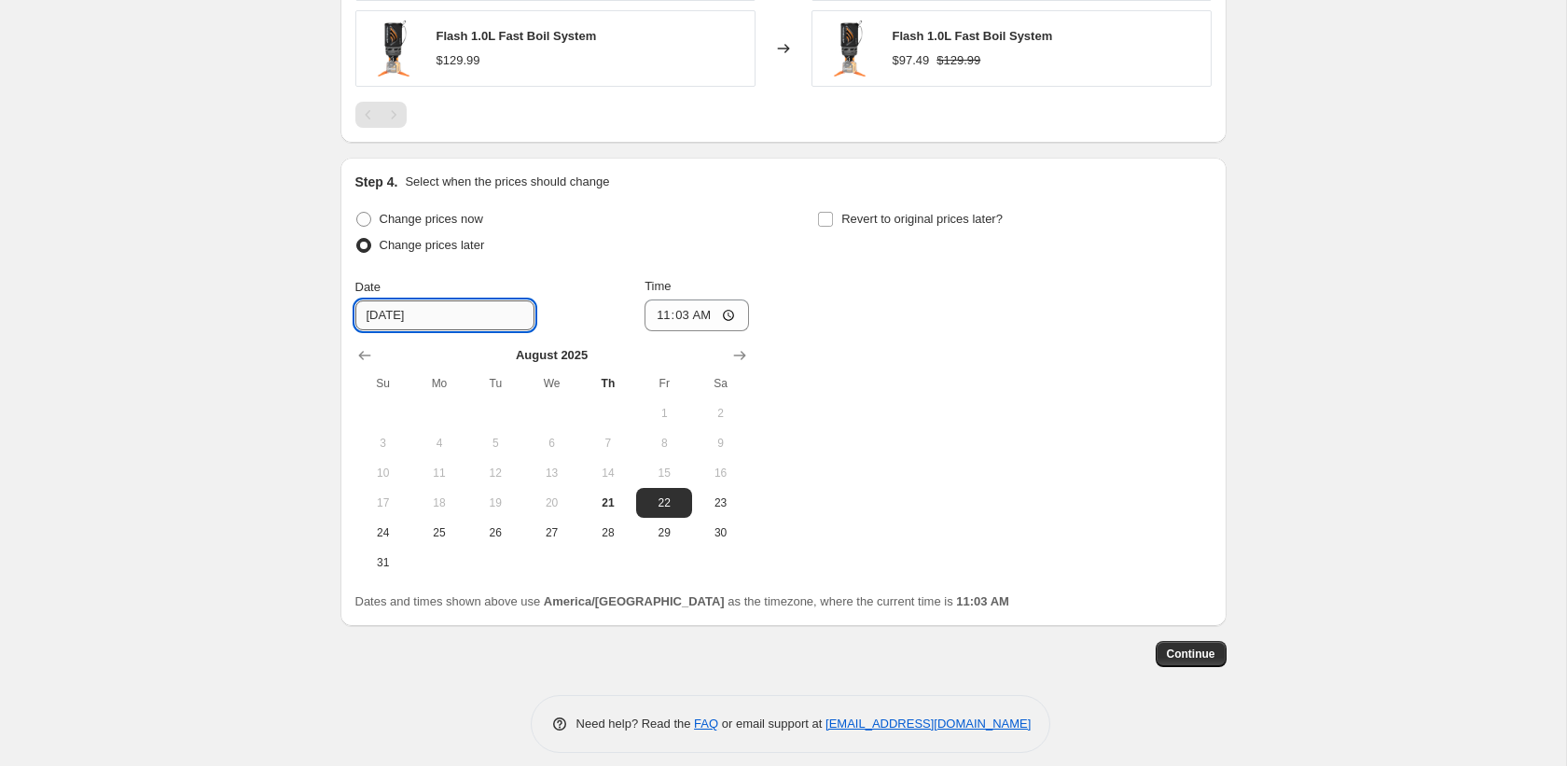
click at [444, 322] on input "8/22/2025" at bounding box center [444, 315] width 179 height 30
click at [601, 541] on button "28" at bounding box center [608, 533] width 56 height 30
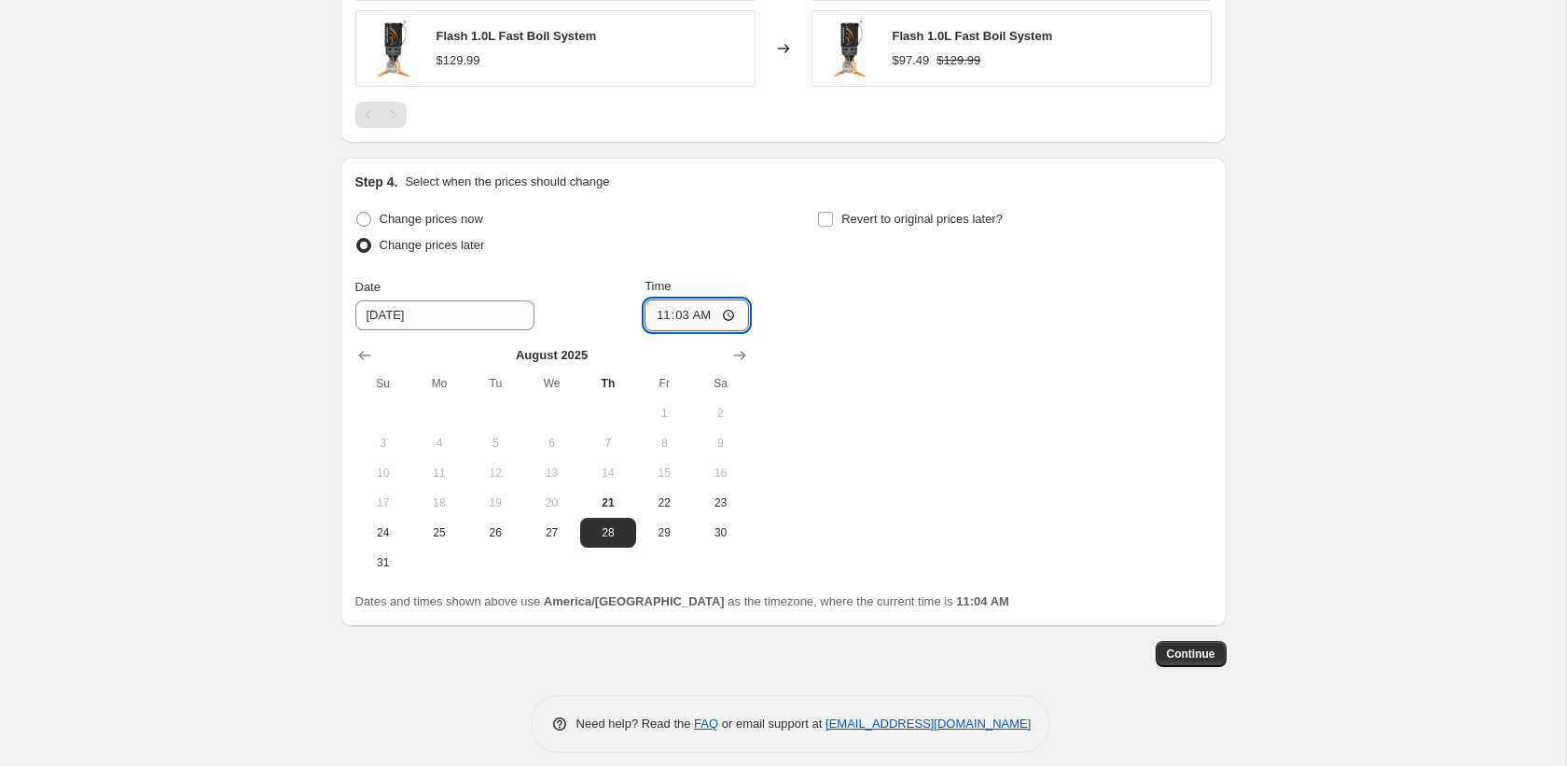
click at [655, 319] on input "11:03" at bounding box center [696, 315] width 104 height 32
click at [832, 217] on input "Revert to original prices later?" at bounding box center [825, 219] width 15 height 15
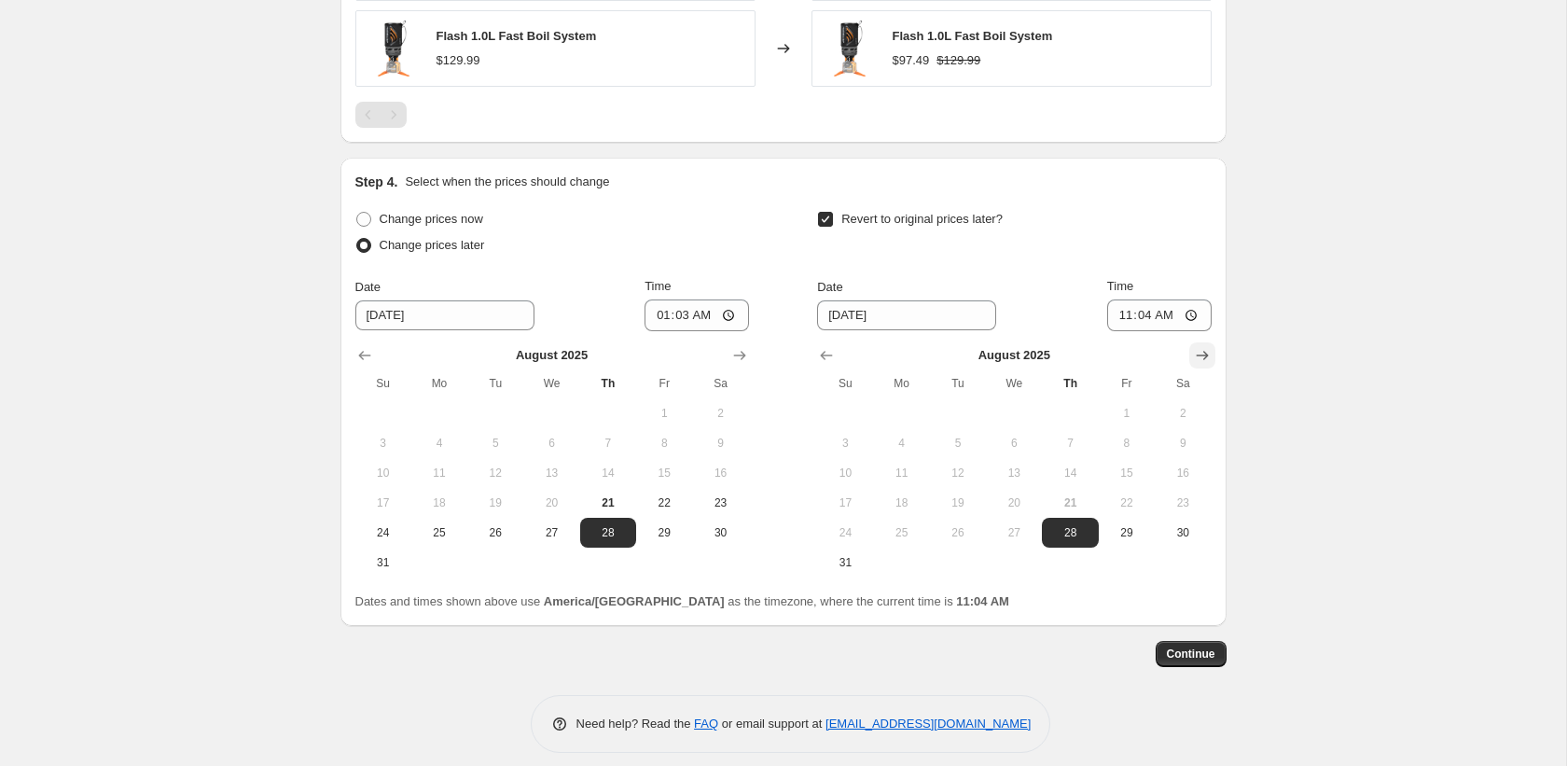
click at [1204, 351] on icon "Show next month, September 2025" at bounding box center [1202, 355] width 19 height 19
click at [972, 407] on span "2" at bounding box center [957, 413] width 41 height 15
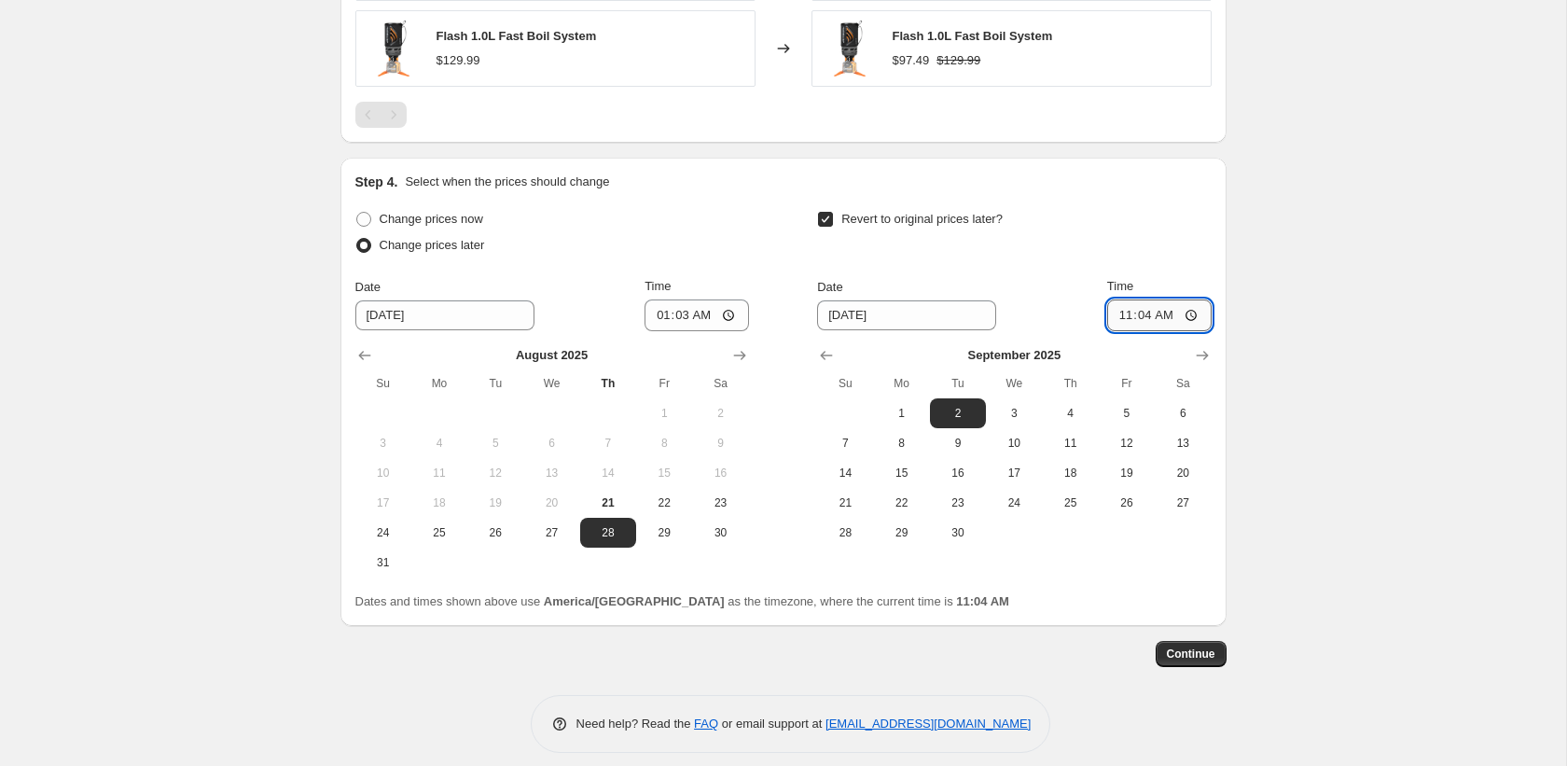
click at [1113, 315] on input "11:04" at bounding box center [1159, 315] width 104 height 32
click at [1203, 648] on span "Continue" at bounding box center [1191, 653] width 48 height 15
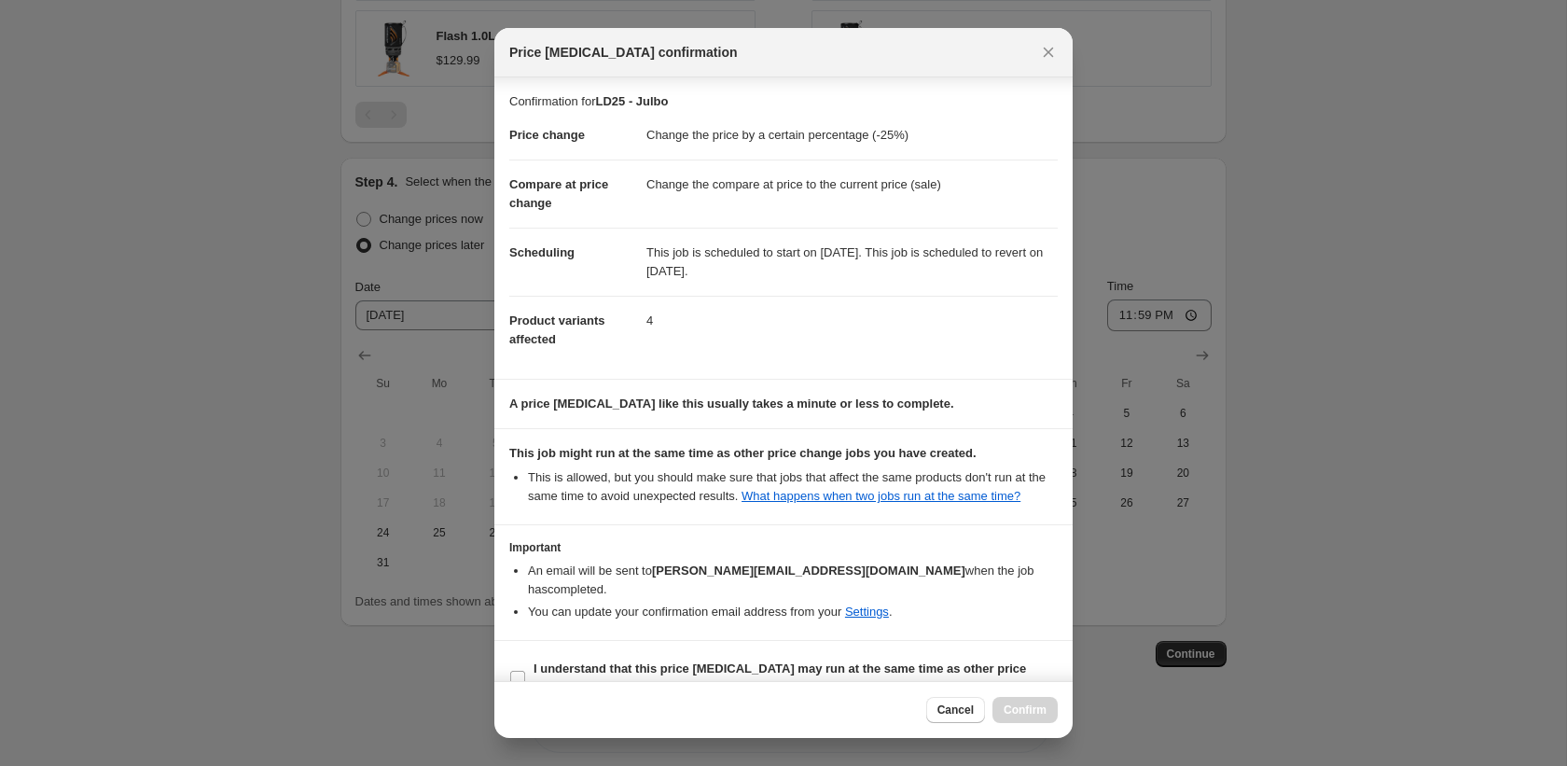
scroll to position [53, 0]
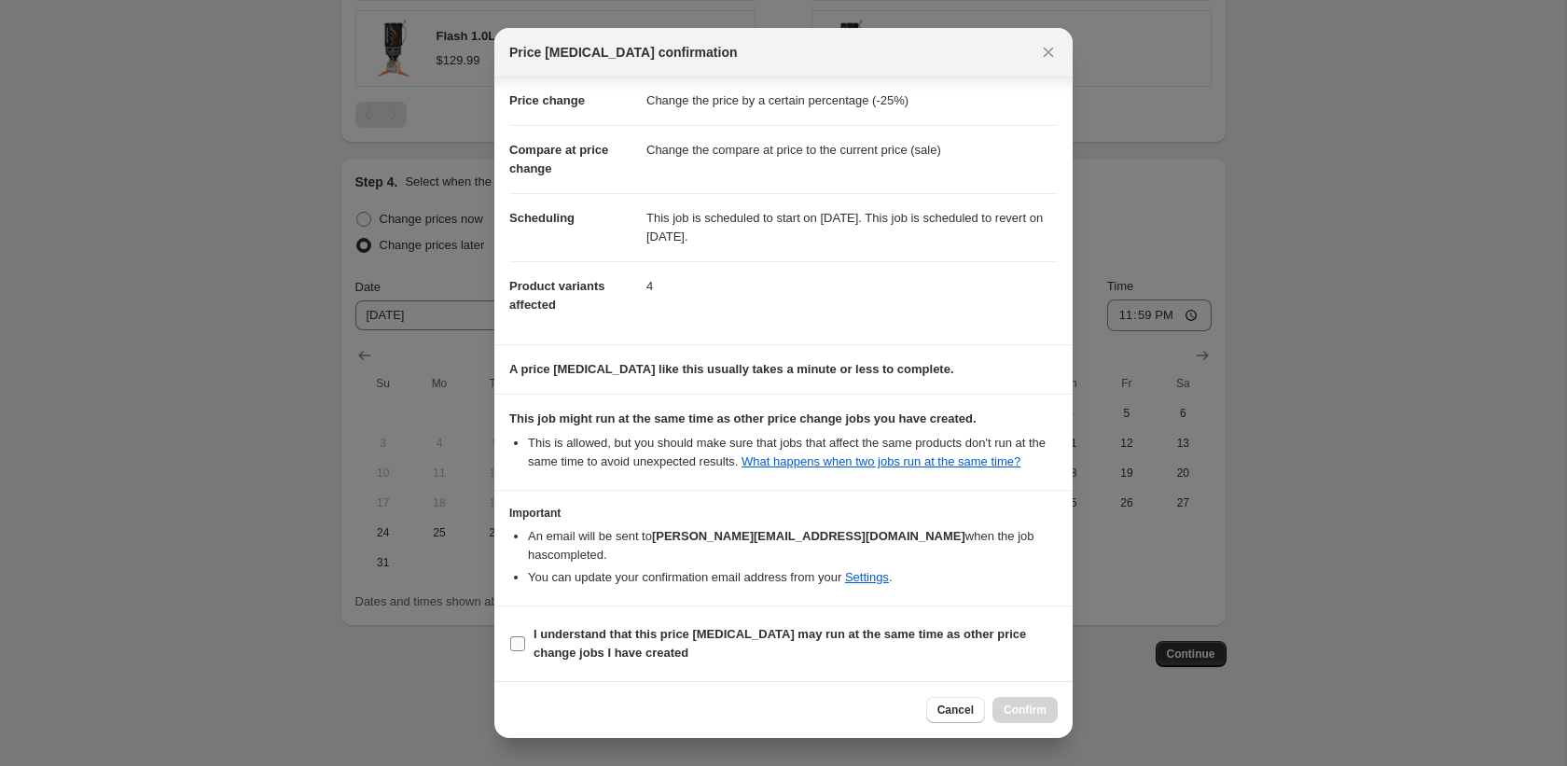
click at [799, 647] on span "I understand that this price change job may run at the same time as other price…" at bounding box center [795, 643] width 524 height 37
click at [525, 647] on input "I understand that this price change job may run at the same time as other price…" at bounding box center [517, 643] width 15 height 15
click at [1046, 712] on button "Confirm" at bounding box center [1024, 710] width 65 height 26
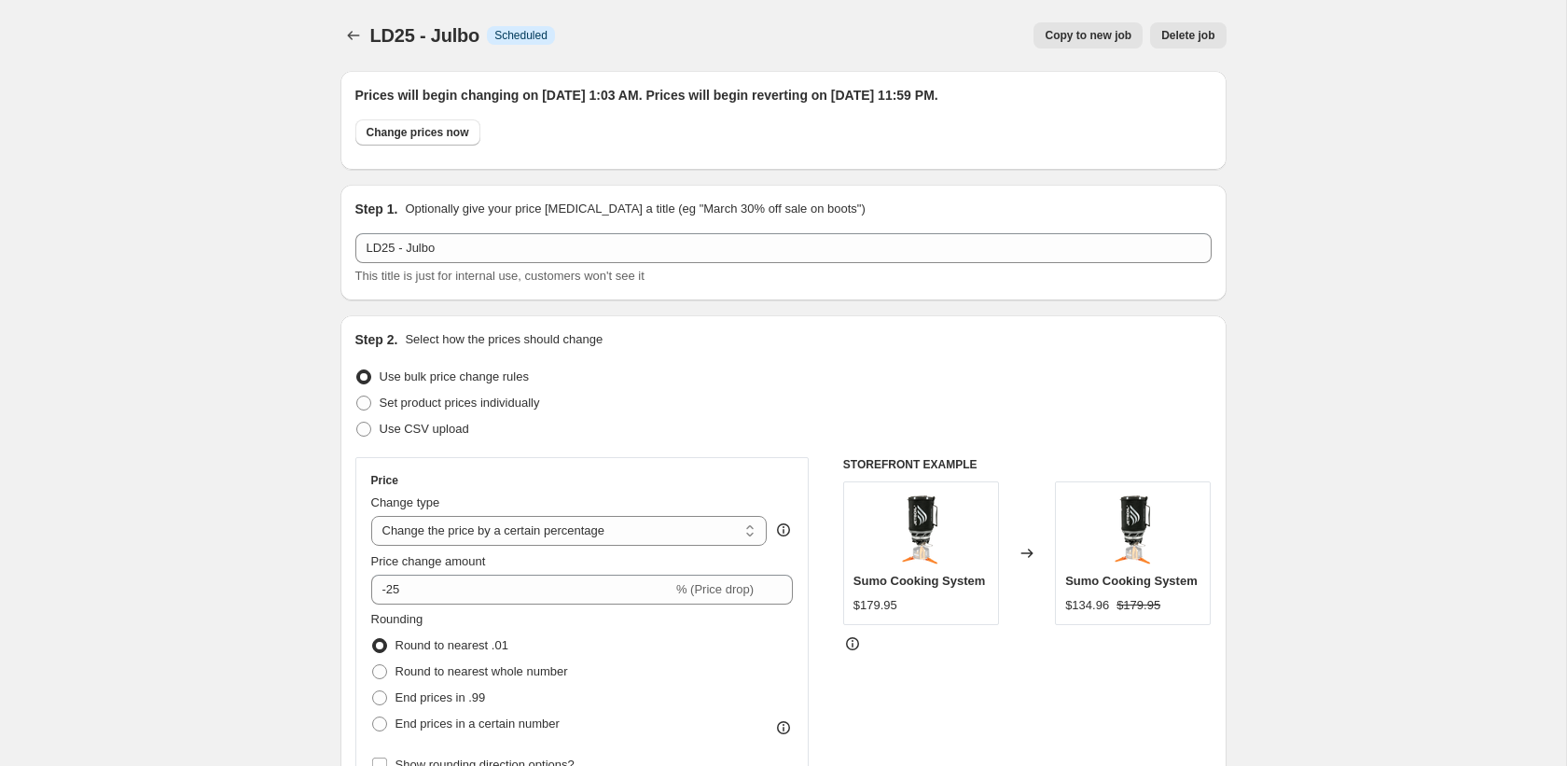
click at [1101, 35] on span "Copy to new job" at bounding box center [1088, 35] width 87 height 15
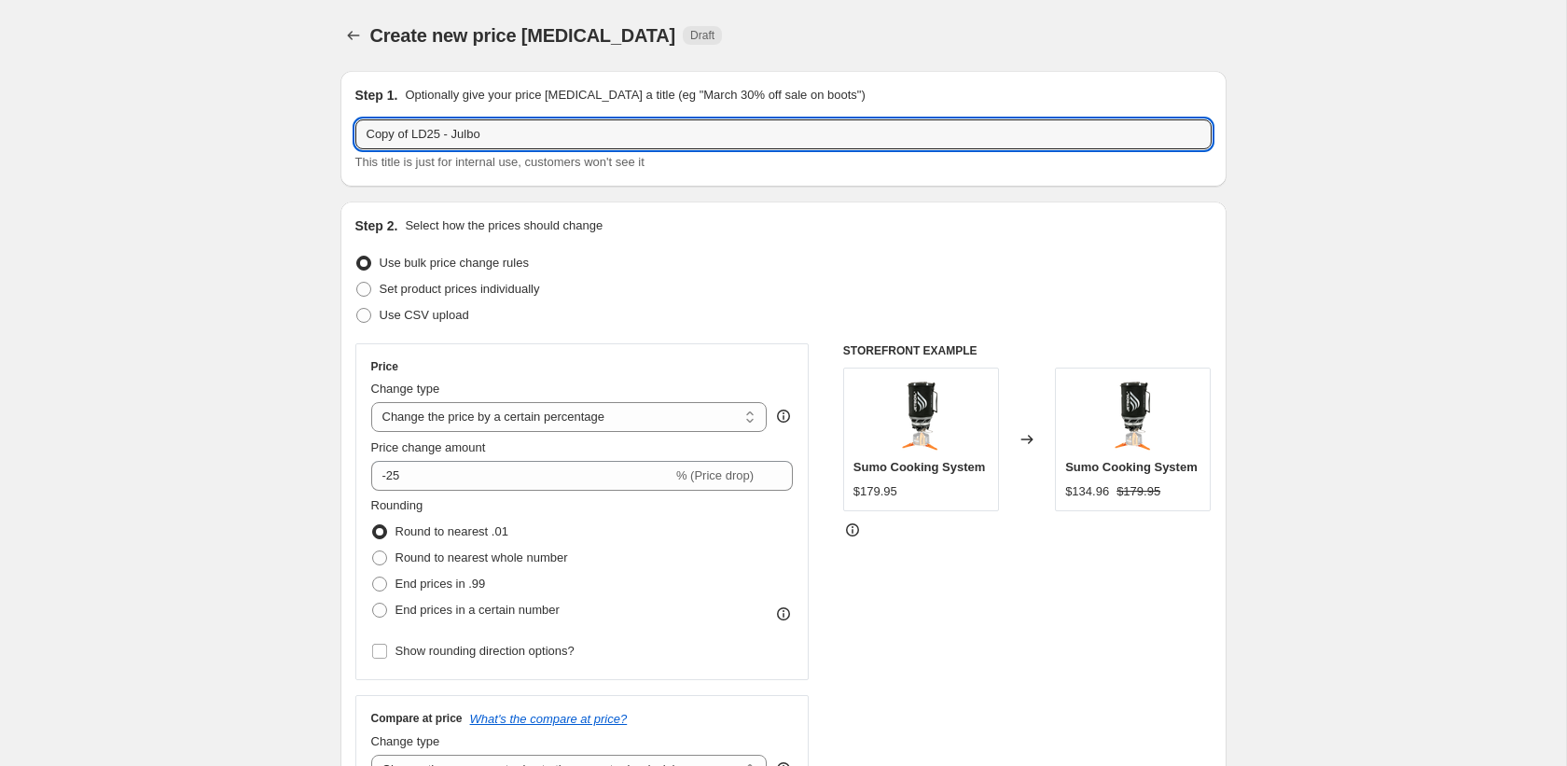
drag, startPoint x: 413, startPoint y: 132, endPoint x: 269, endPoint y: 135, distance: 144.6
click at [417, 132] on input "LD25 - Julbo" at bounding box center [783, 134] width 856 height 30
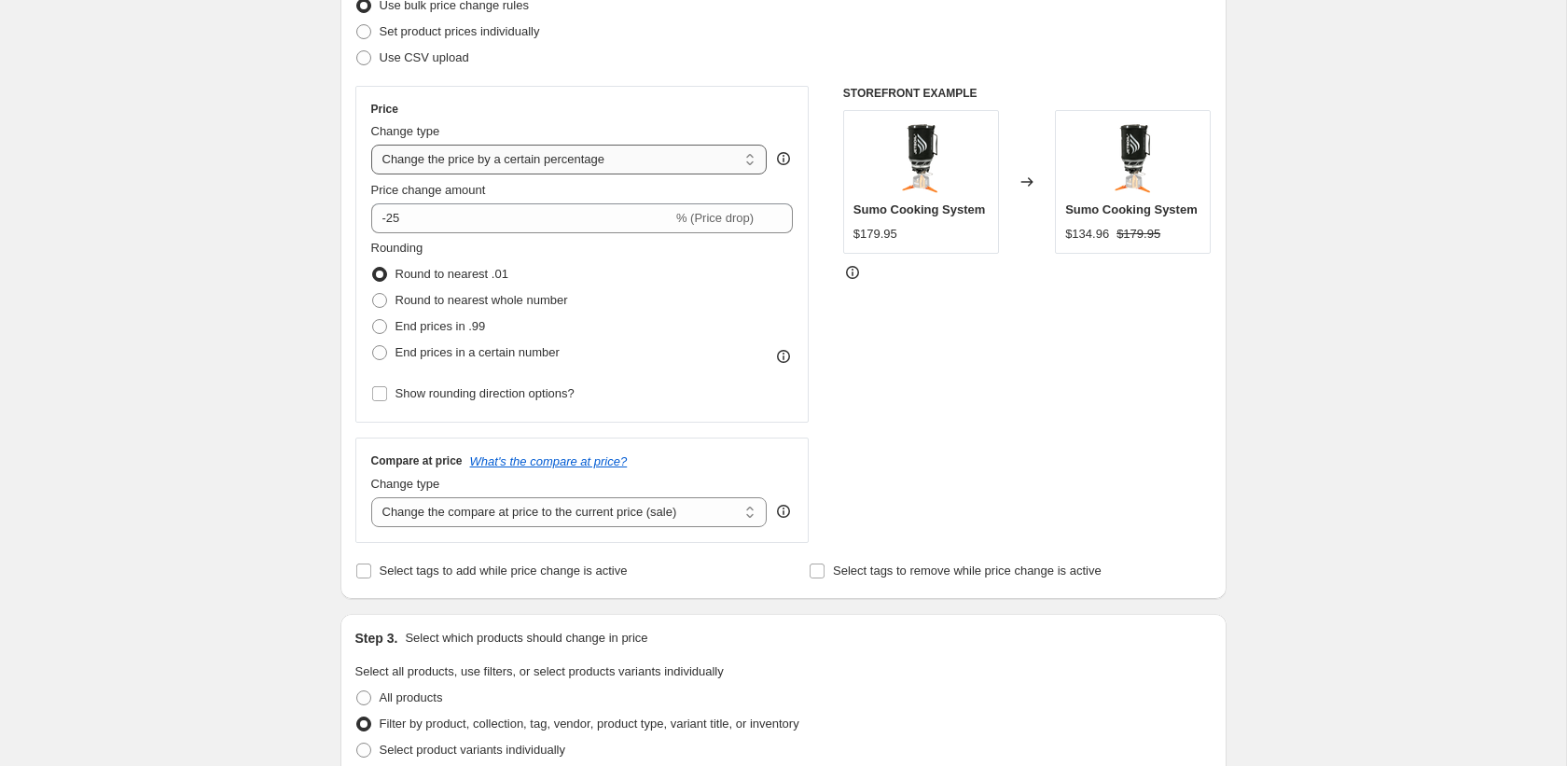
scroll to position [1305, 0]
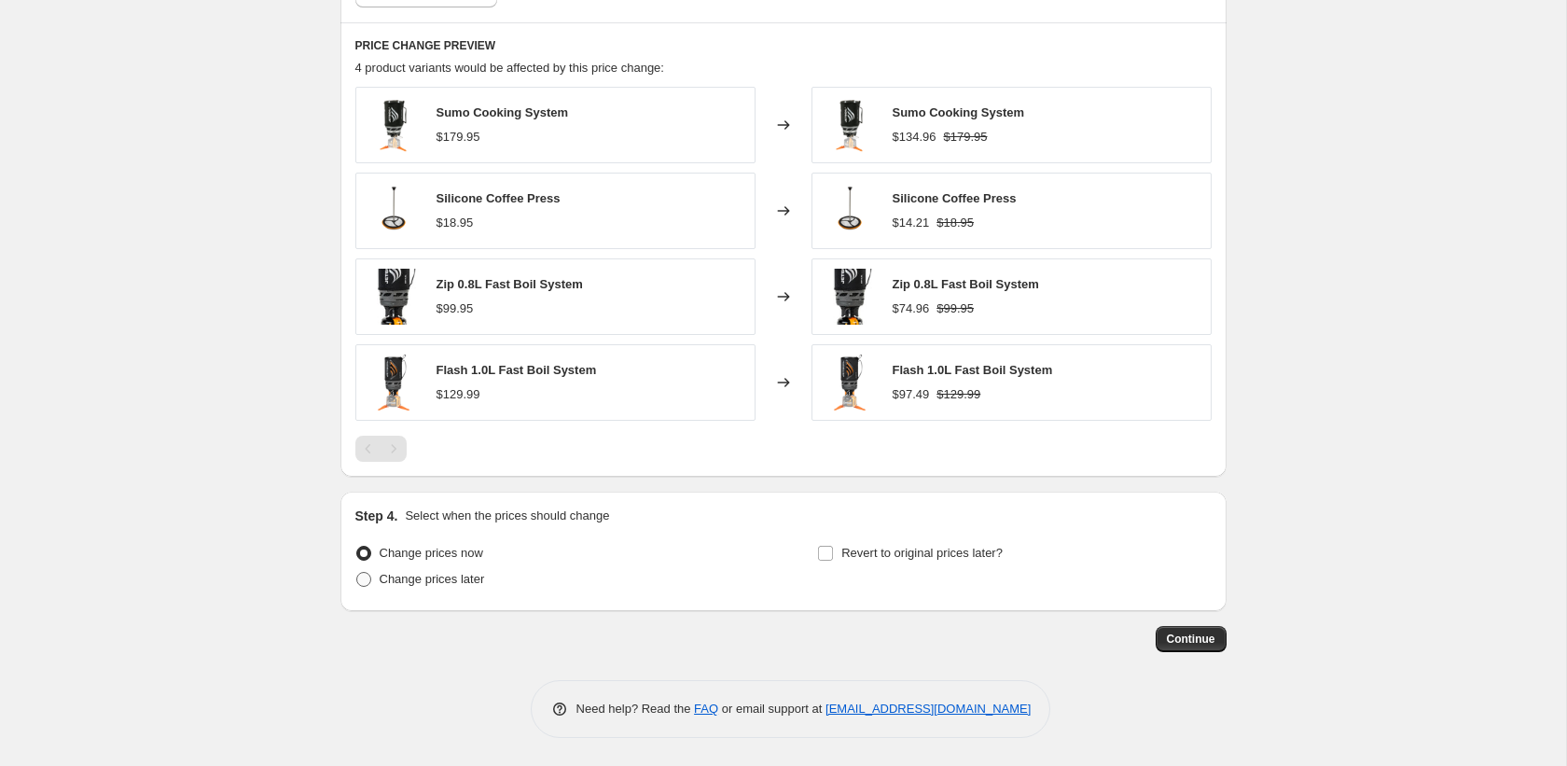
drag, startPoint x: 453, startPoint y: 583, endPoint x: 478, endPoint y: 567, distance: 29.8
click at [453, 583] on span "Change prices later" at bounding box center [432, 579] width 105 height 14
click at [357, 573] on input "Change prices later" at bounding box center [356, 572] width 1 height 1
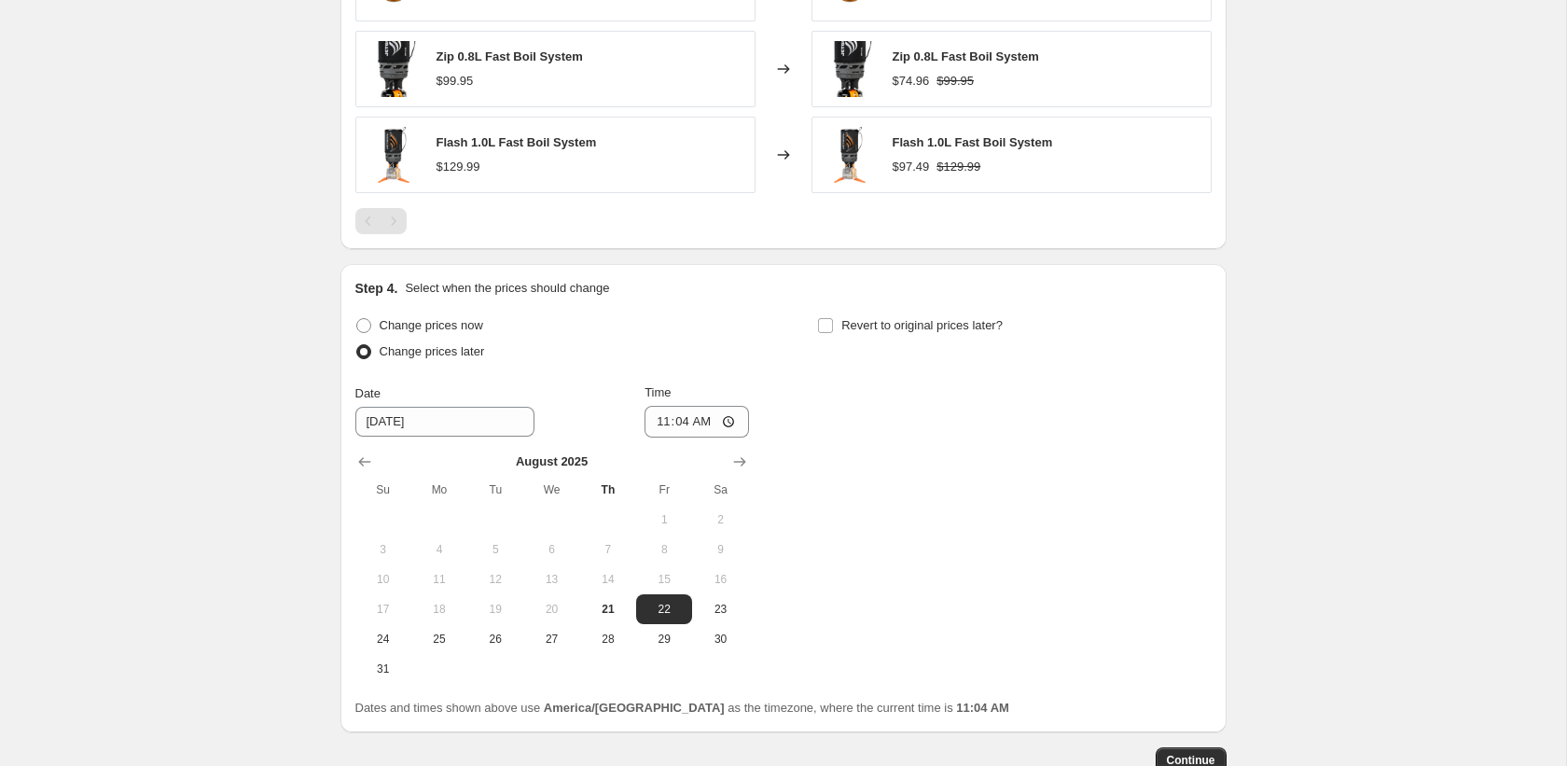
scroll to position [1654, 0]
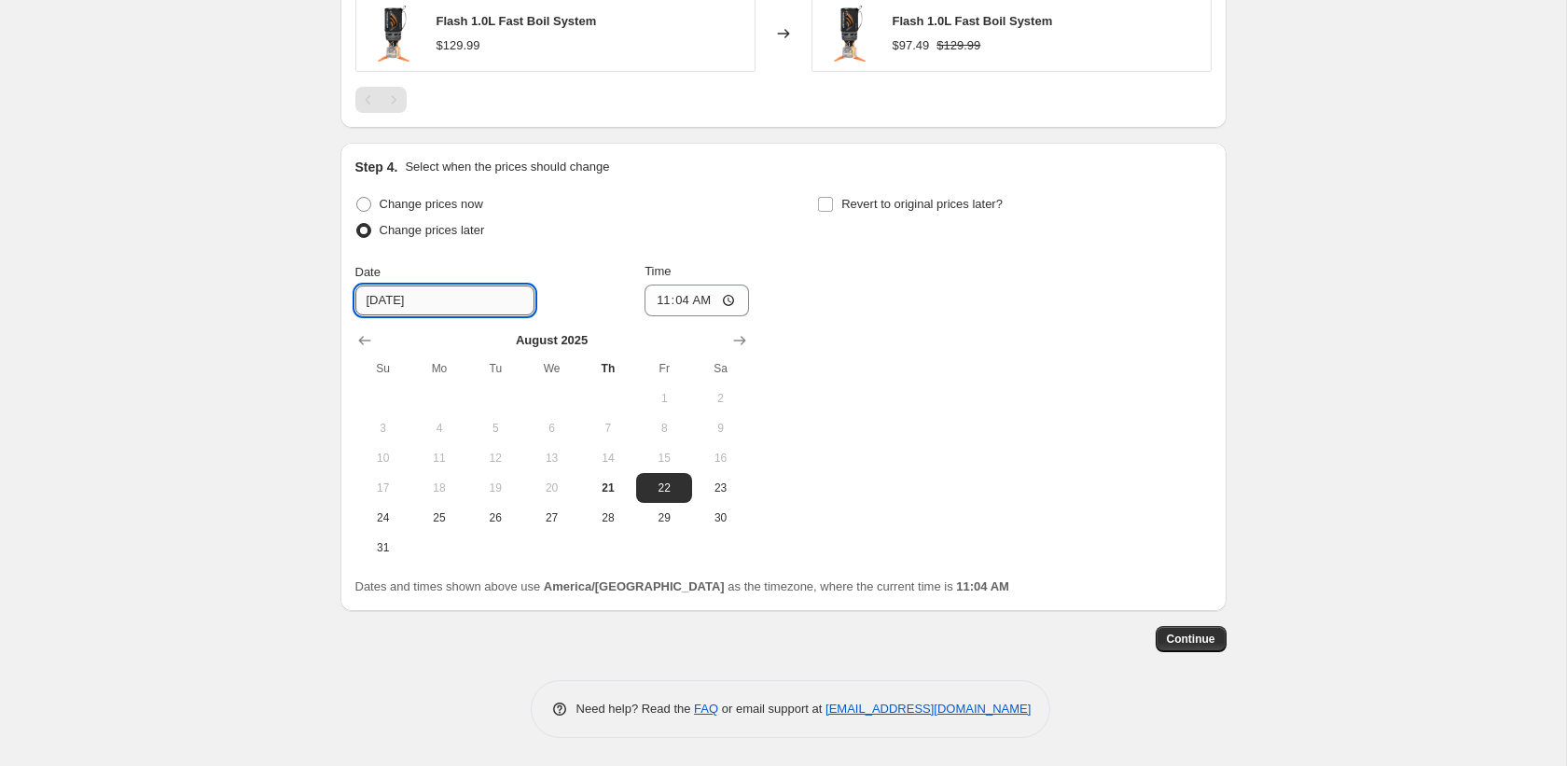
click at [469, 304] on input "8/22/2025" at bounding box center [444, 300] width 179 height 30
click at [616, 517] on span "28" at bounding box center [608, 517] width 41 height 15
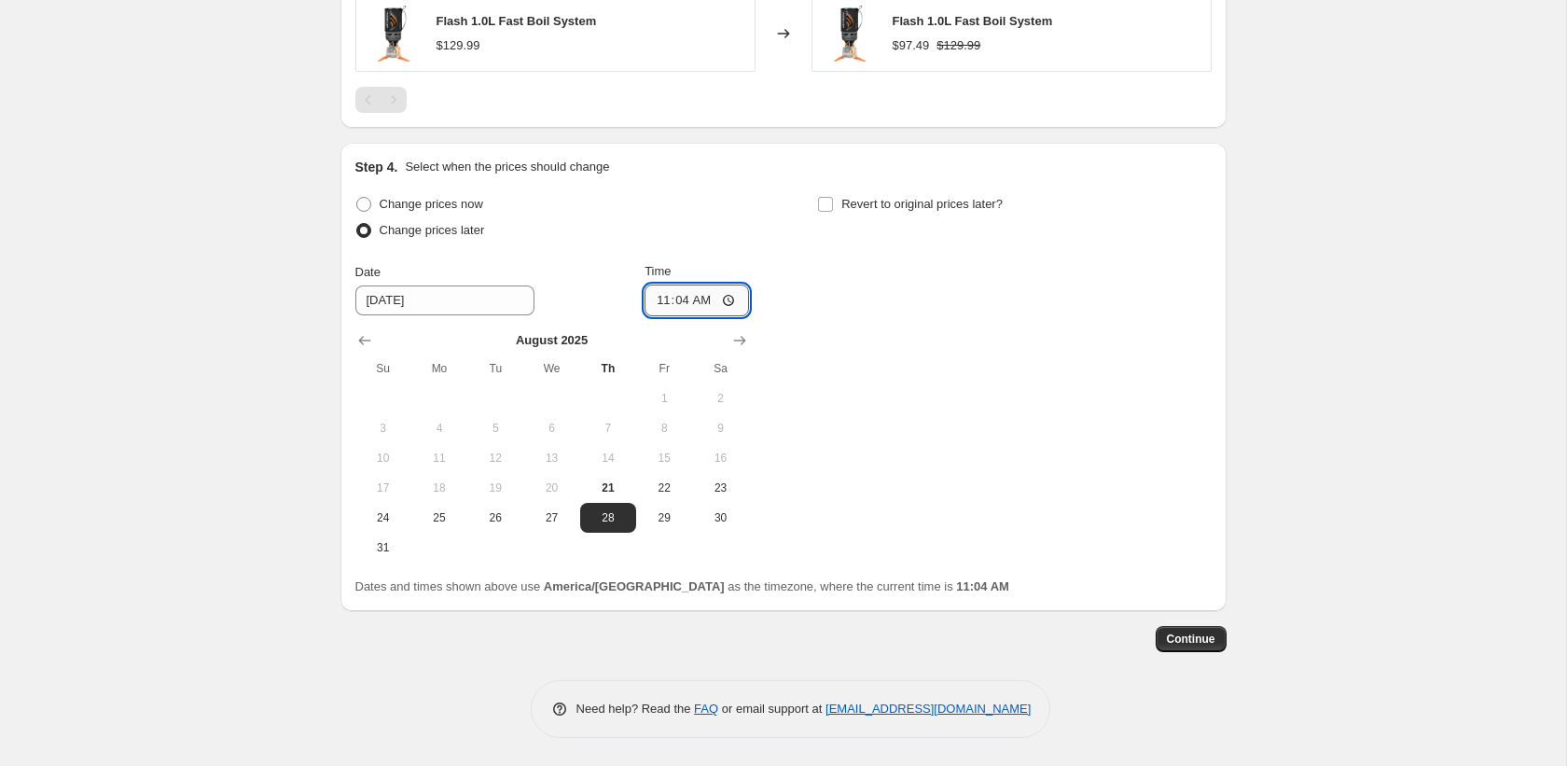
click at [663, 301] on input "11:04" at bounding box center [696, 300] width 104 height 32
click at [957, 207] on span "Revert to original prices later?" at bounding box center [921, 204] width 161 height 14
click at [833, 207] on input "Revert to original prices later?" at bounding box center [825, 204] width 15 height 15
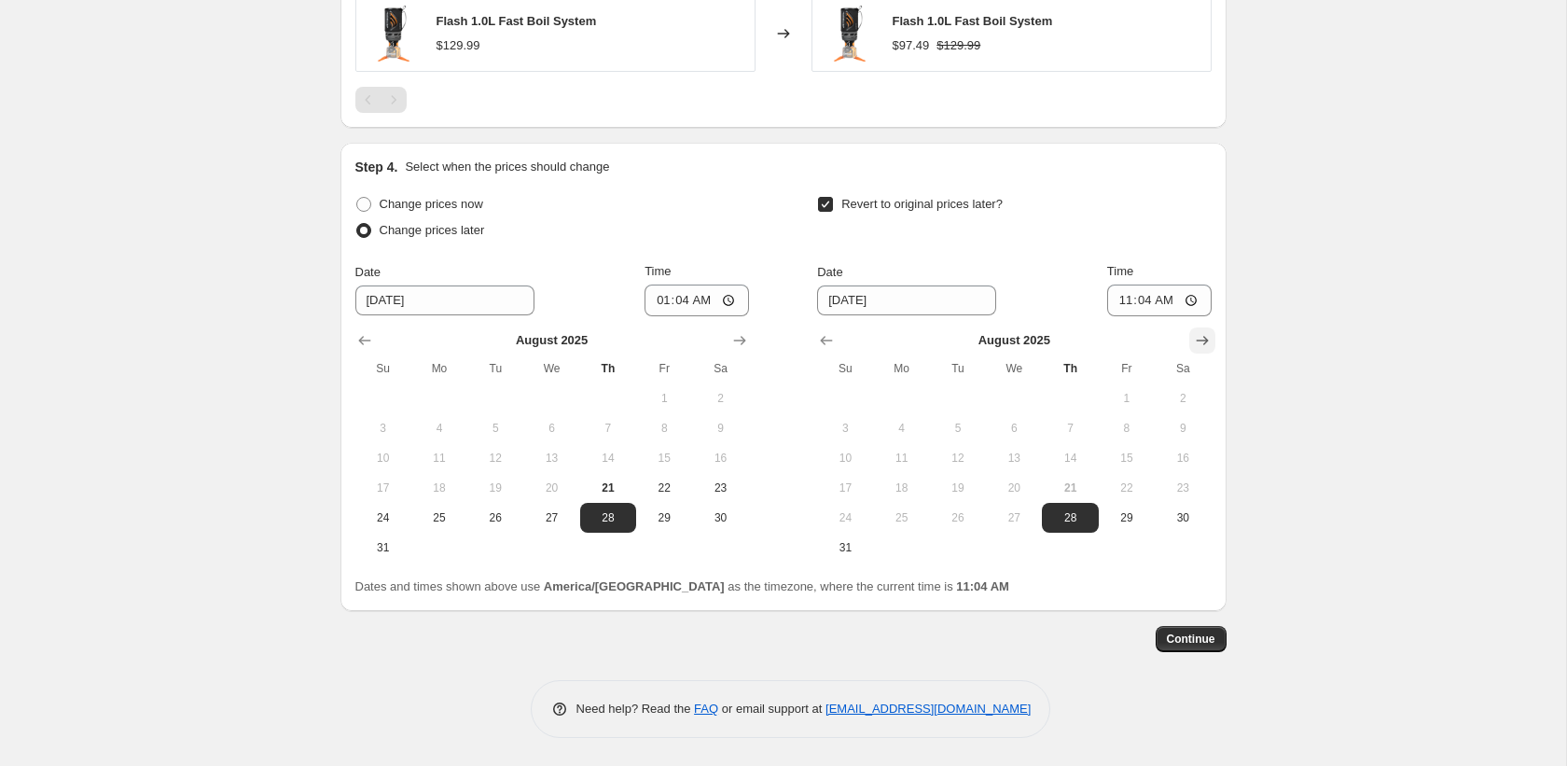
click at [1196, 333] on icon "Show next month, September 2025" at bounding box center [1202, 340] width 19 height 19
click at [916, 402] on span "1" at bounding box center [901, 398] width 41 height 15
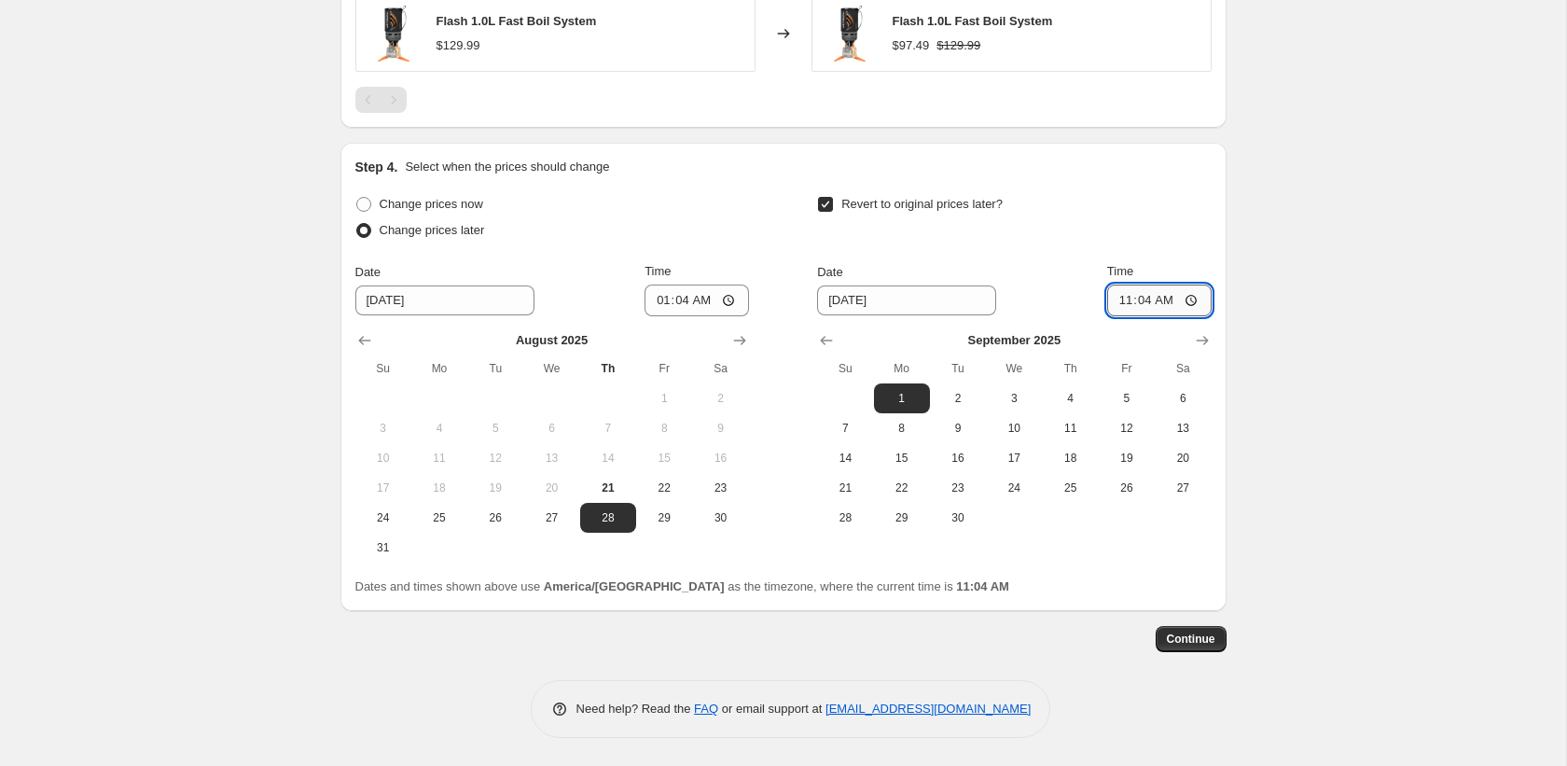
click at [1116, 302] on input "11:04" at bounding box center [1159, 300] width 104 height 32
click at [1171, 632] on span "Continue" at bounding box center [1191, 638] width 48 height 15
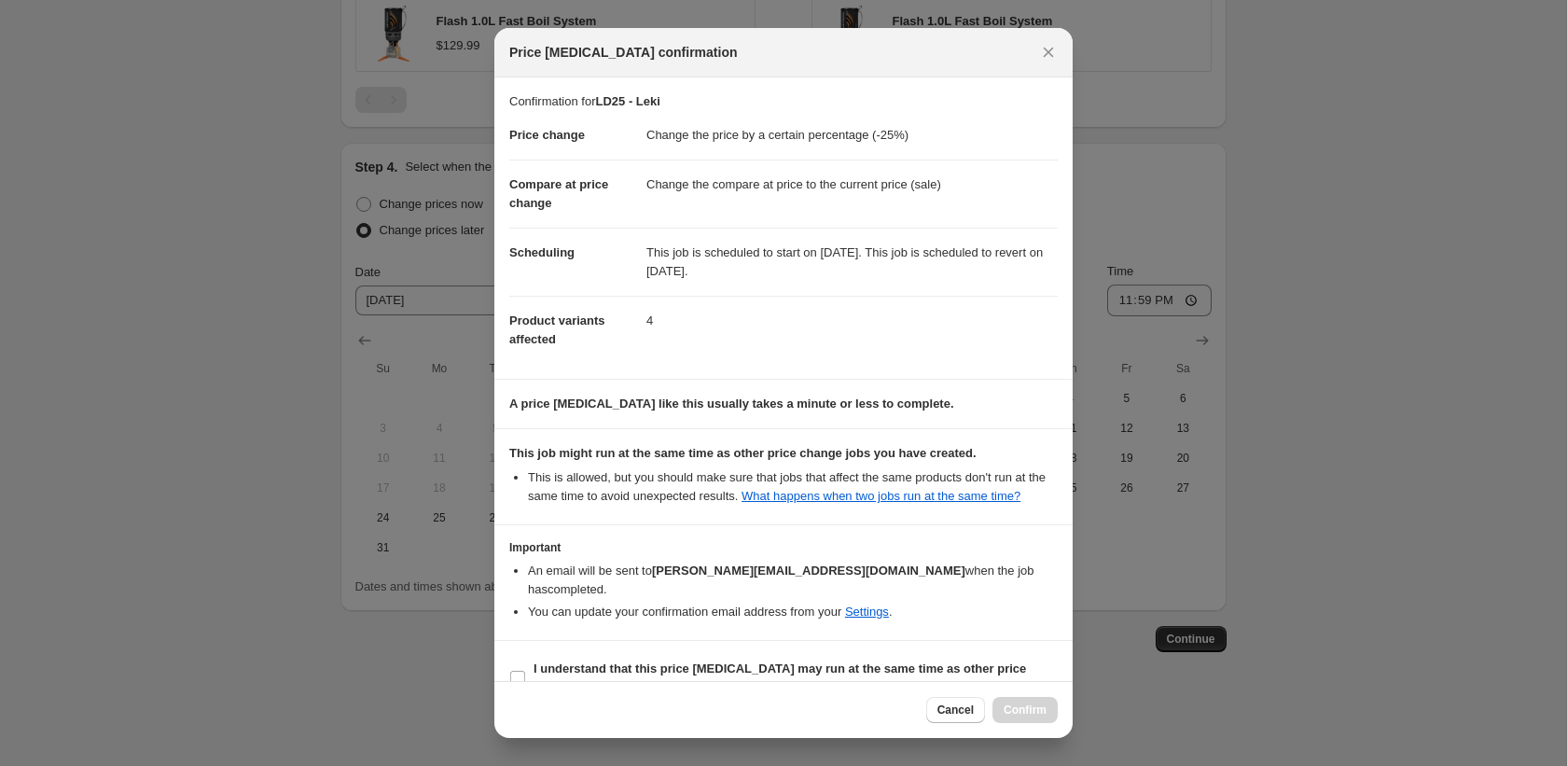
scroll to position [53, 0]
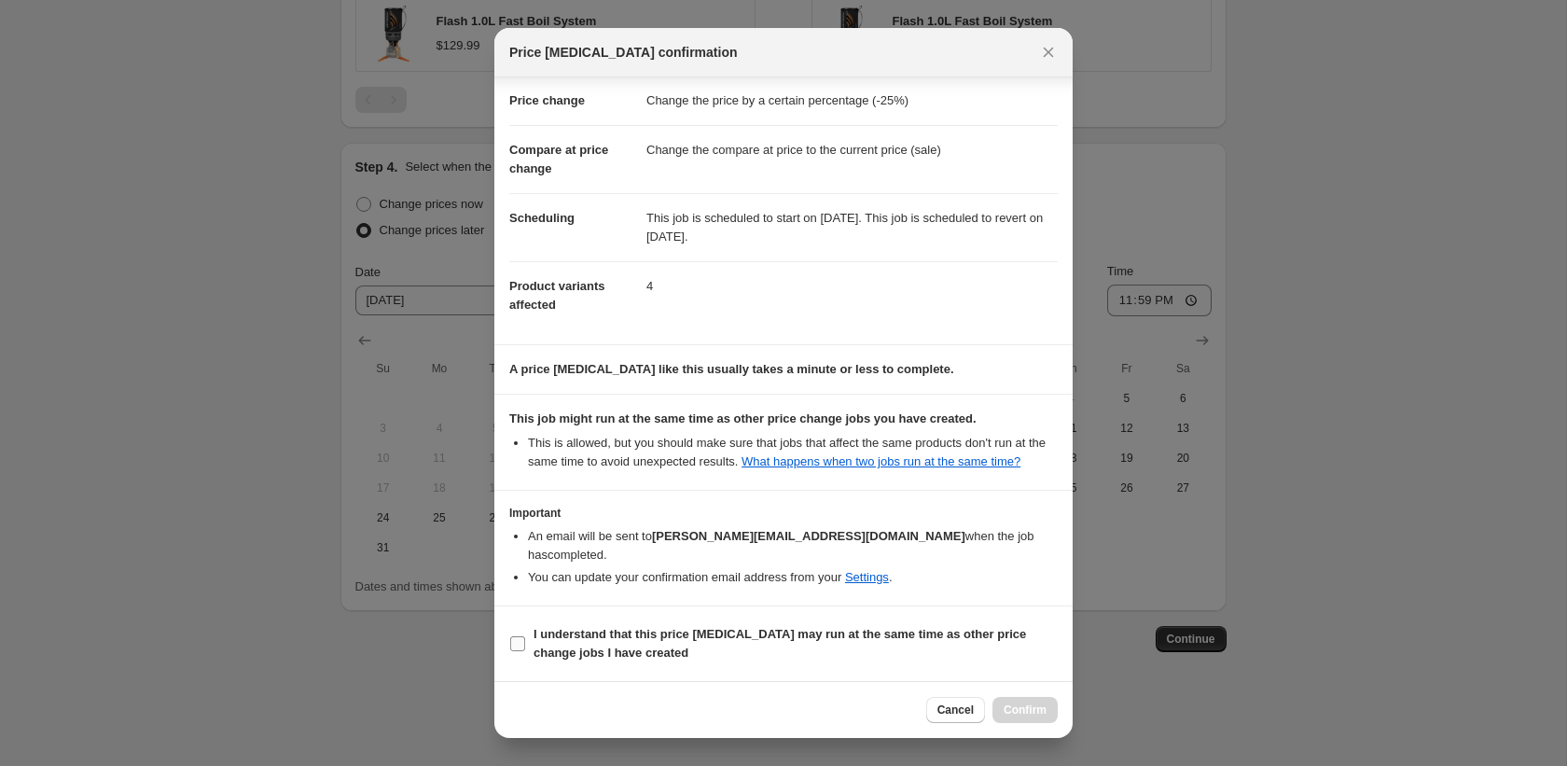
click at [578, 658] on b "I understand that this price change job may run at the same time as other price…" at bounding box center [779, 643] width 492 height 33
click at [525, 651] on input "I understand that this price change job may run at the same time as other price…" at bounding box center [517, 643] width 15 height 15
click at [1009, 707] on span "Confirm" at bounding box center [1025, 709] width 43 height 15
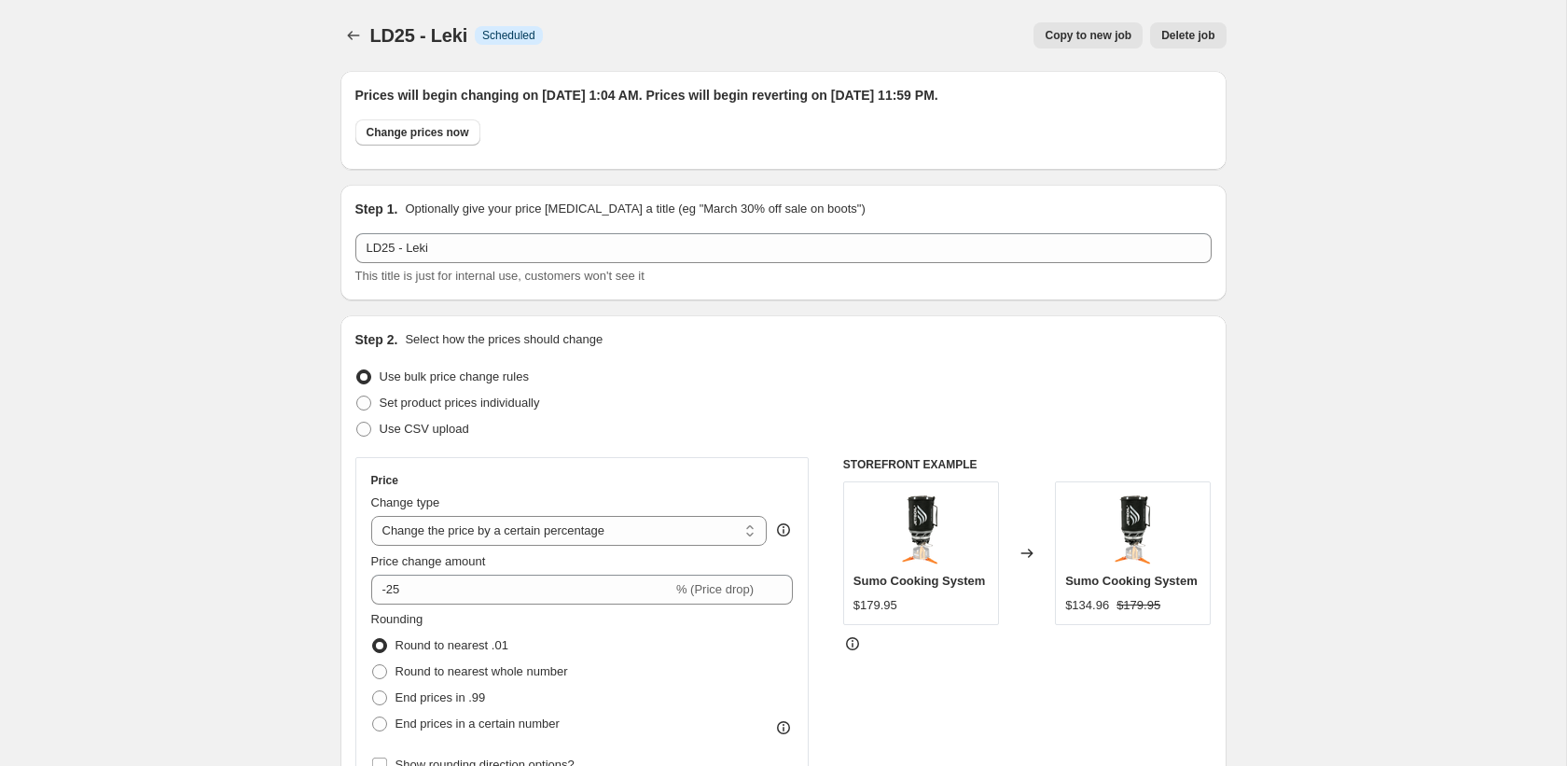
click at [1100, 38] on span "Copy to new job" at bounding box center [1088, 35] width 87 height 15
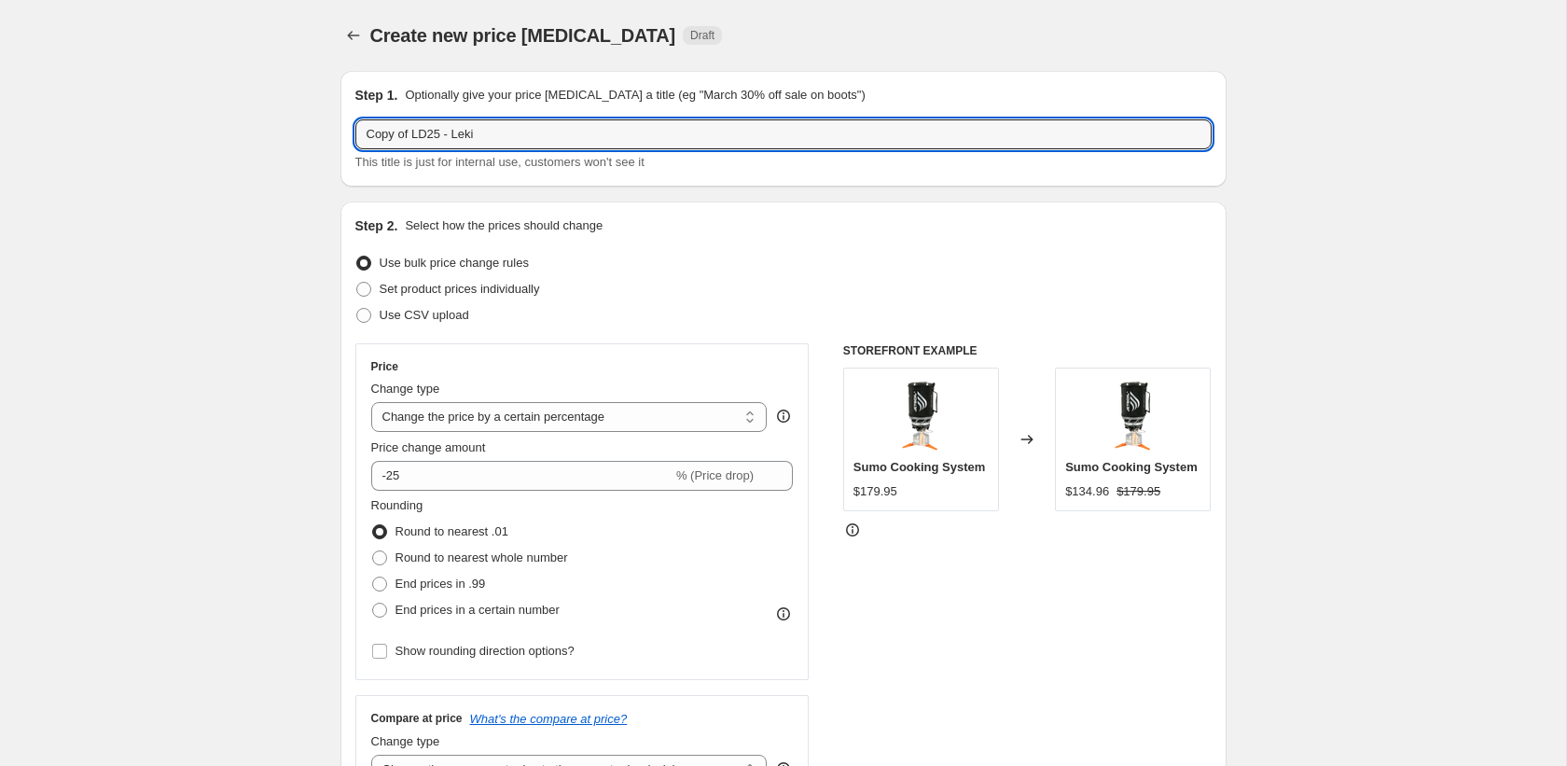
drag, startPoint x: 414, startPoint y: 132, endPoint x: 204, endPoint y: 143, distance: 210.1
click at [427, 138] on input "LD25 - Leki" at bounding box center [783, 134] width 856 height 30
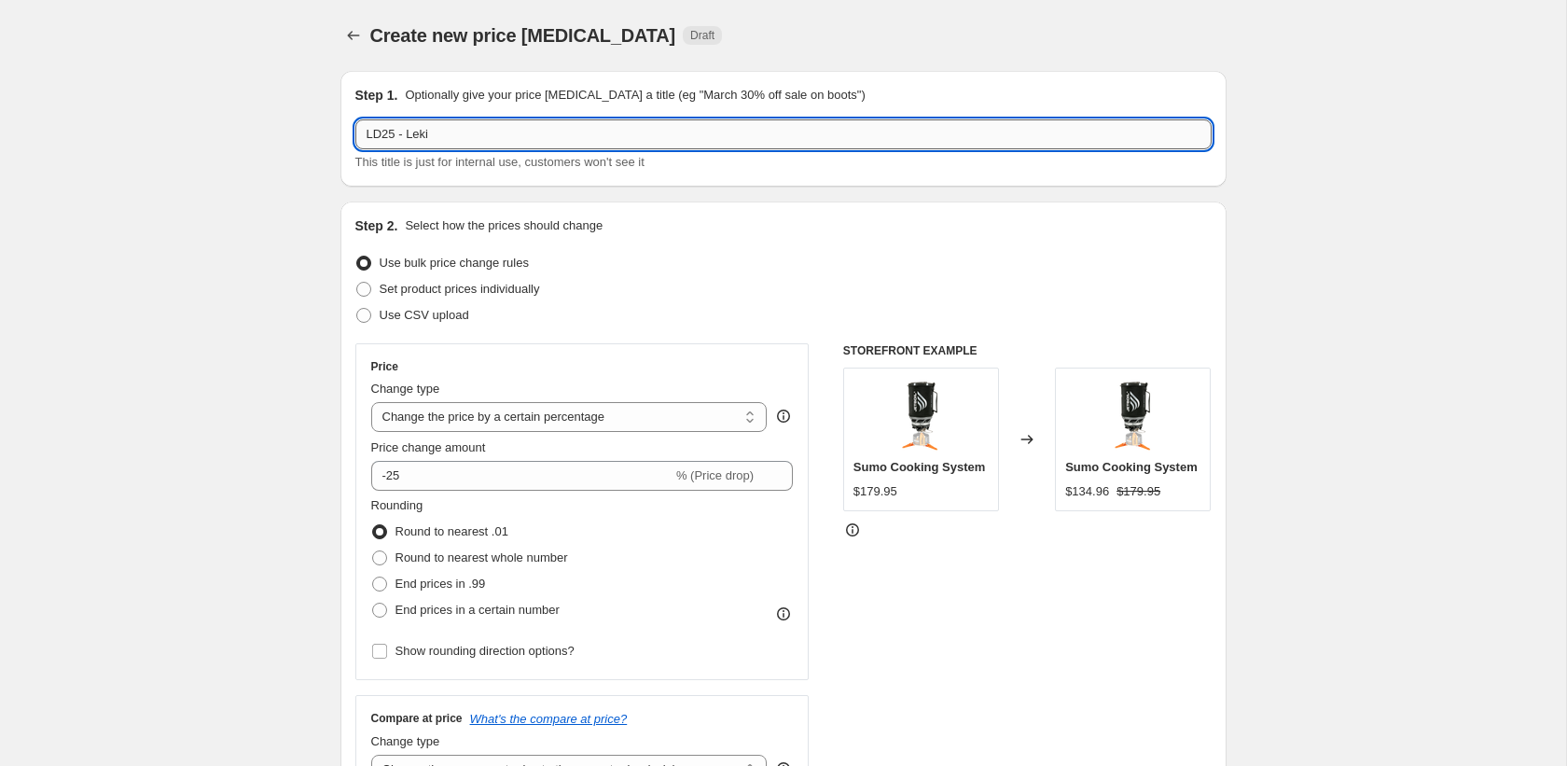
click at [420, 140] on input "LD25 - Leki" at bounding box center [783, 134] width 856 height 30
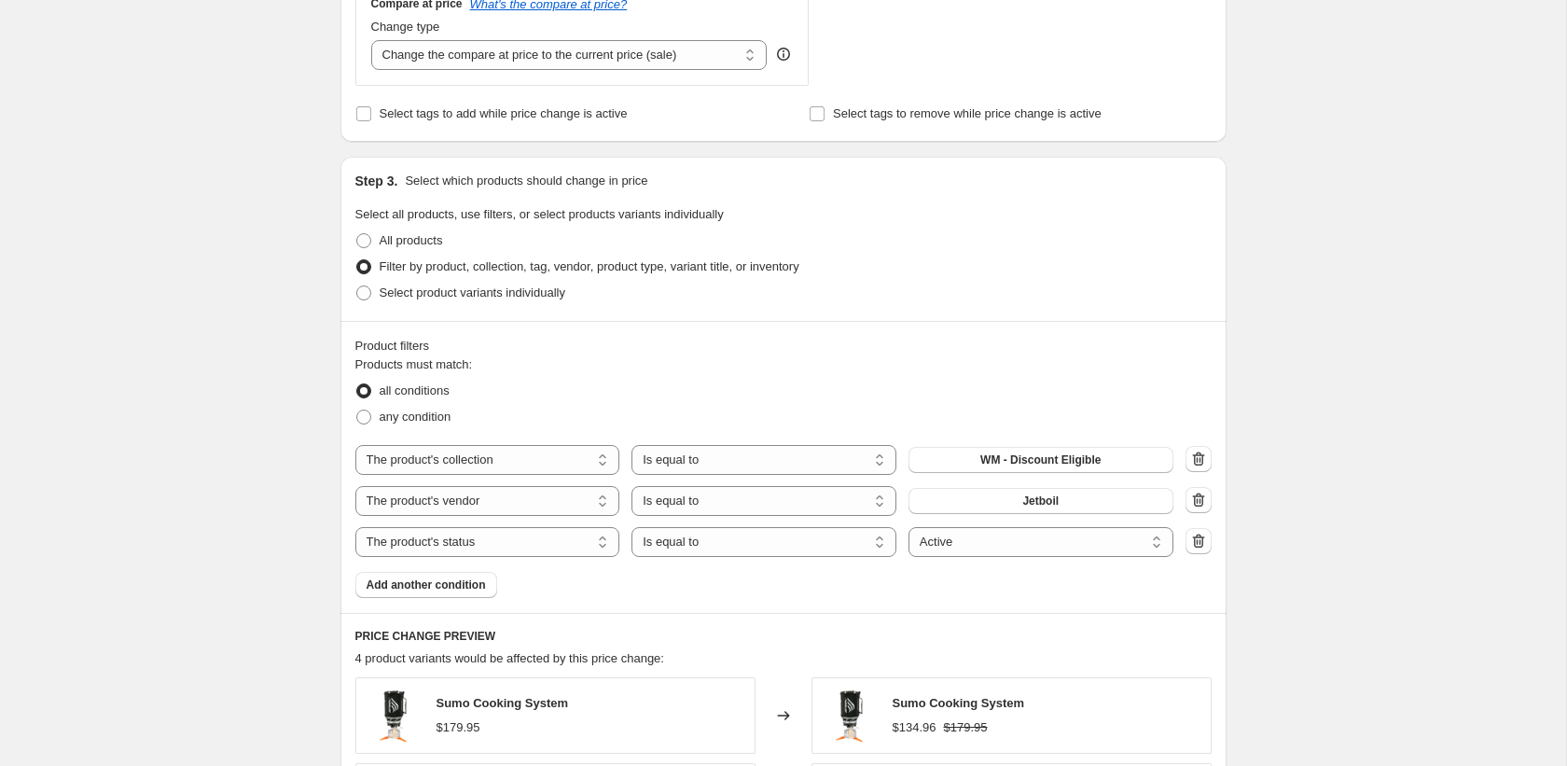
scroll to position [798, 0]
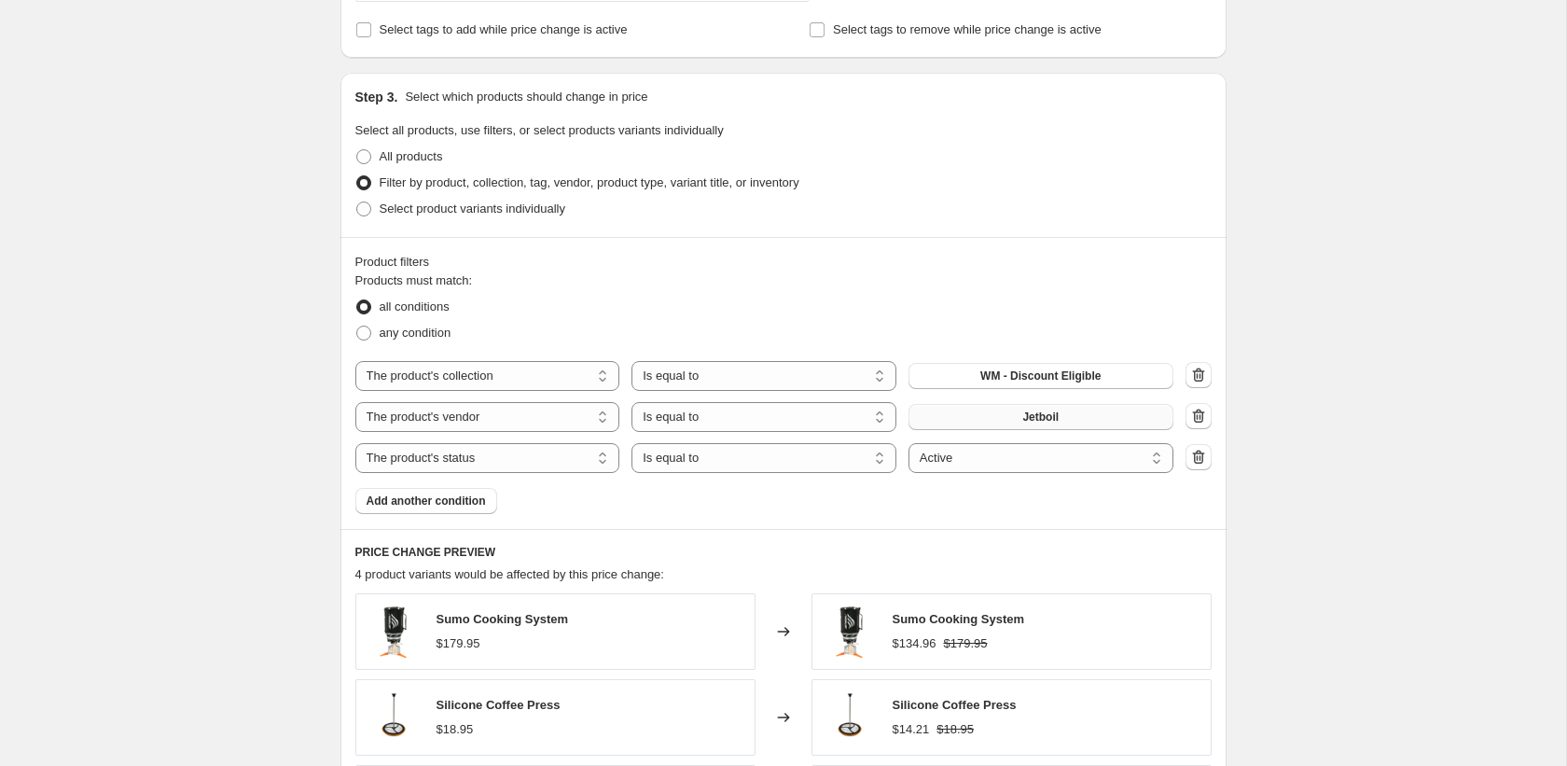
click at [979, 423] on button "Jetboil" at bounding box center [1040, 417] width 265 height 26
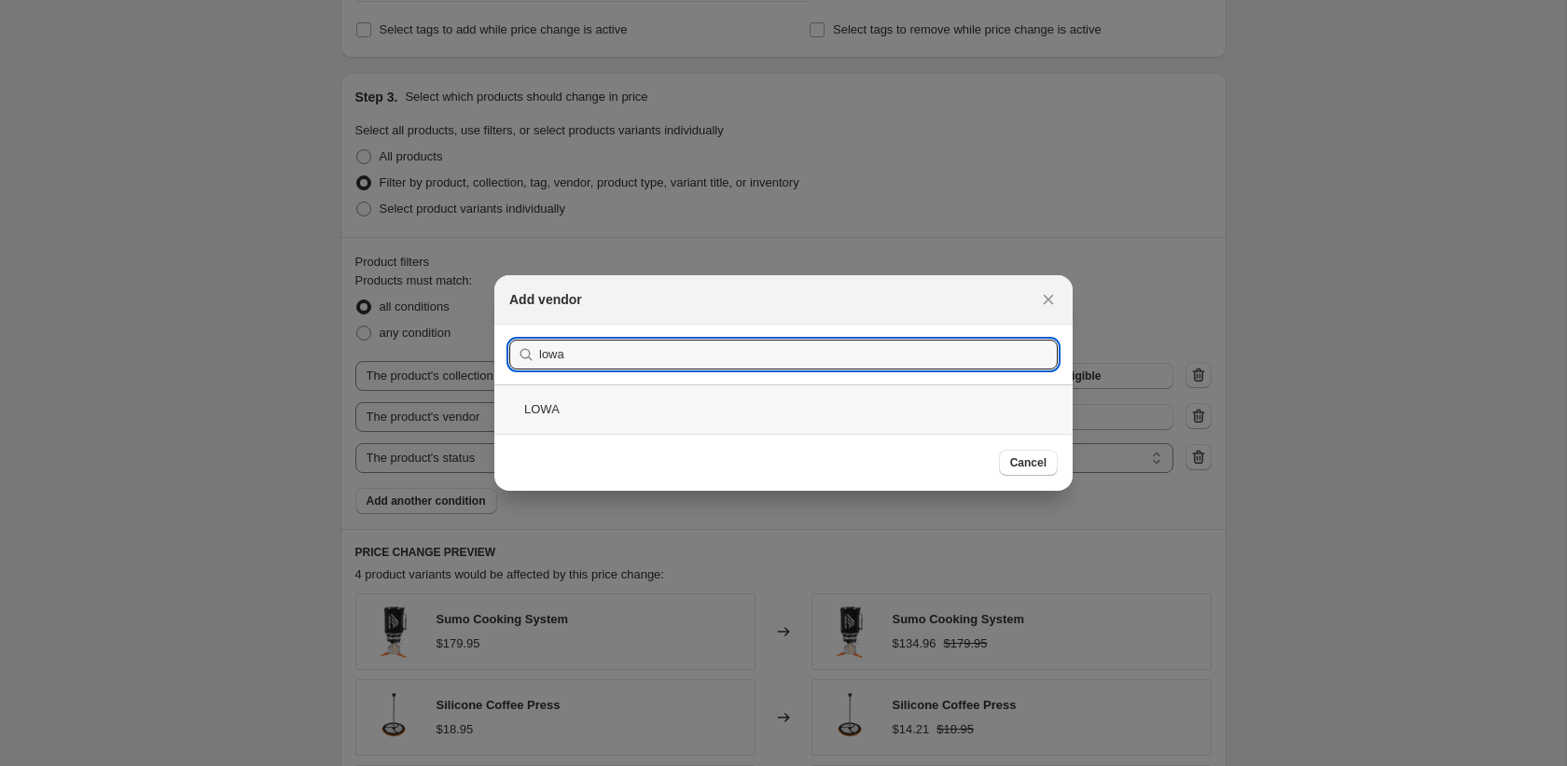
click at [651, 403] on div "LOWA" at bounding box center [783, 408] width 578 height 49
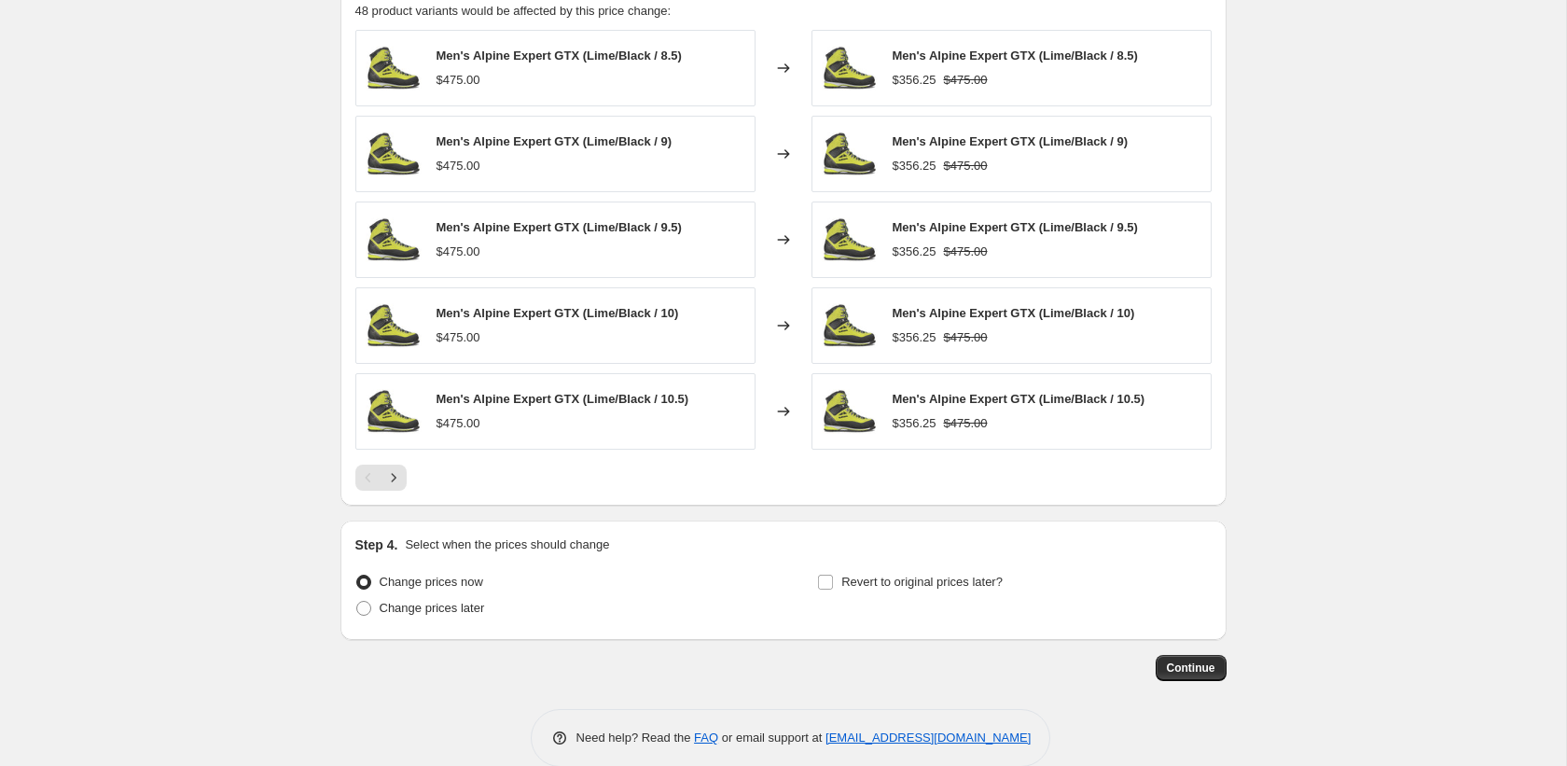
scroll to position [1391, 0]
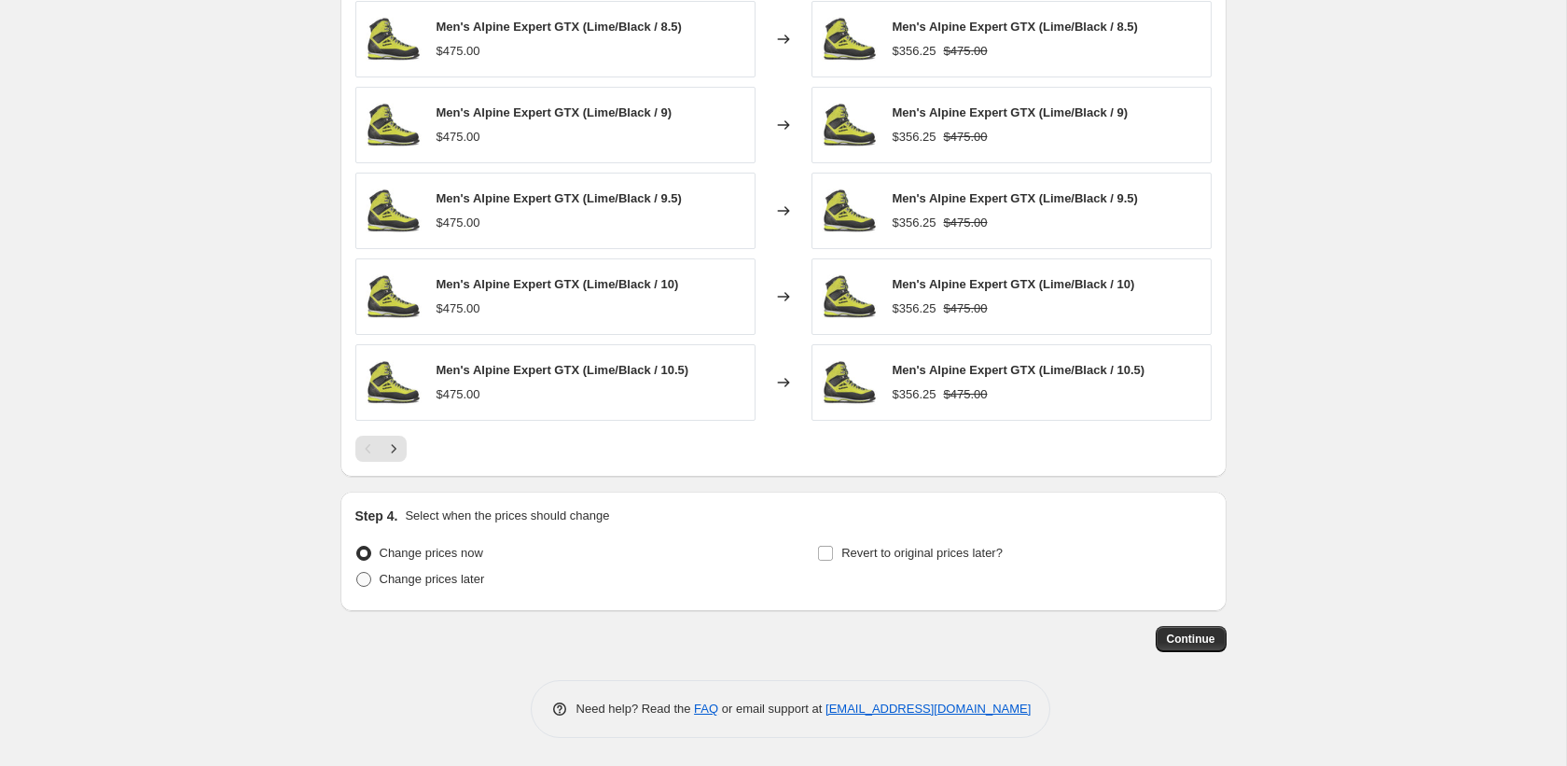
click at [374, 575] on label "Change prices later" at bounding box center [420, 579] width 130 height 26
click at [357, 573] on input "Change prices later" at bounding box center [356, 572] width 1 height 1
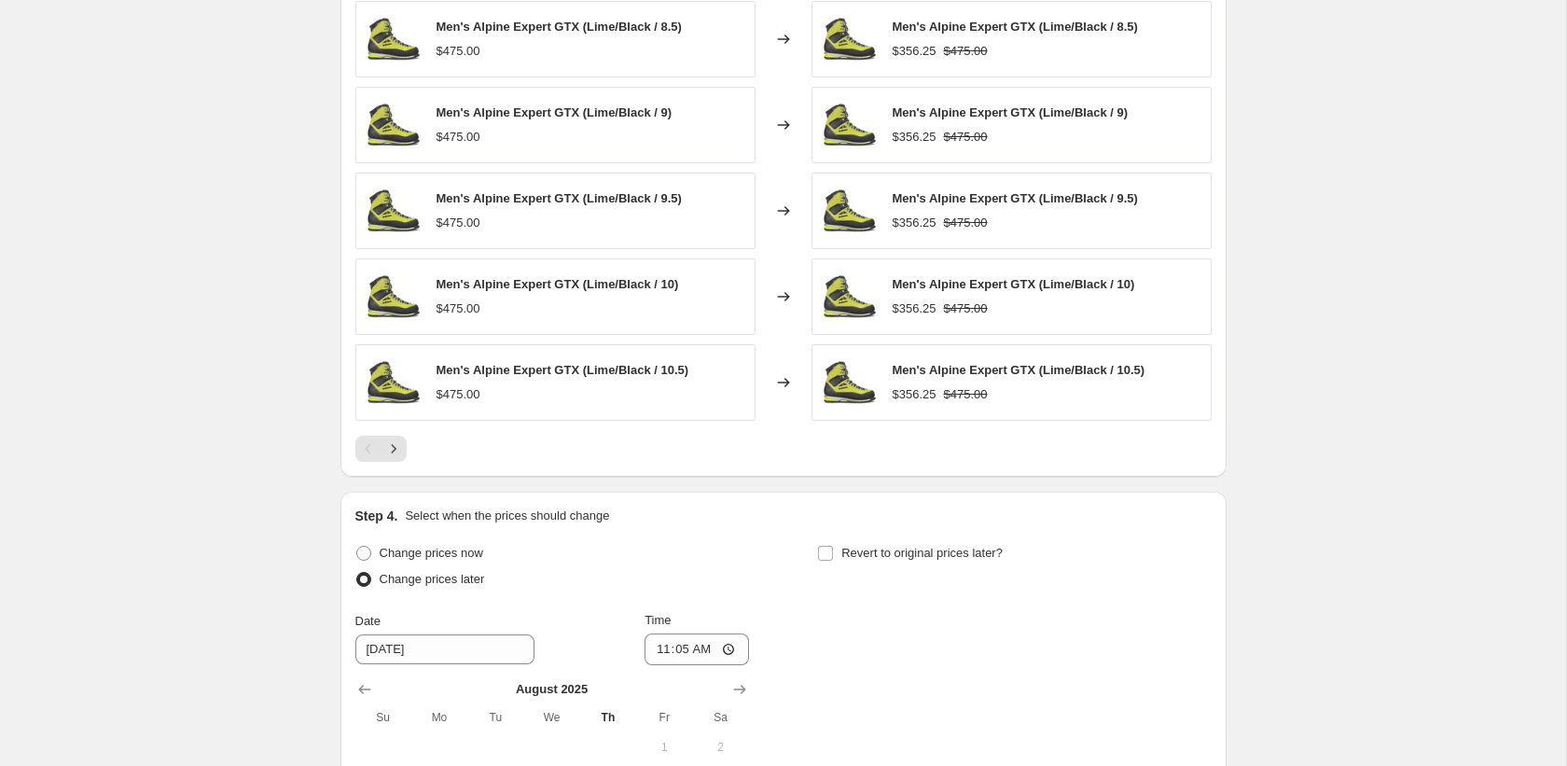
drag, startPoint x: 841, startPoint y: 552, endPoint x: 802, endPoint y: 555, distance: 39.3
click at [841, 552] on span "Revert to original prices later?" at bounding box center [921, 553] width 161 height 14
click at [833, 552] on input "Revert to original prices later?" at bounding box center [825, 553] width 15 height 15
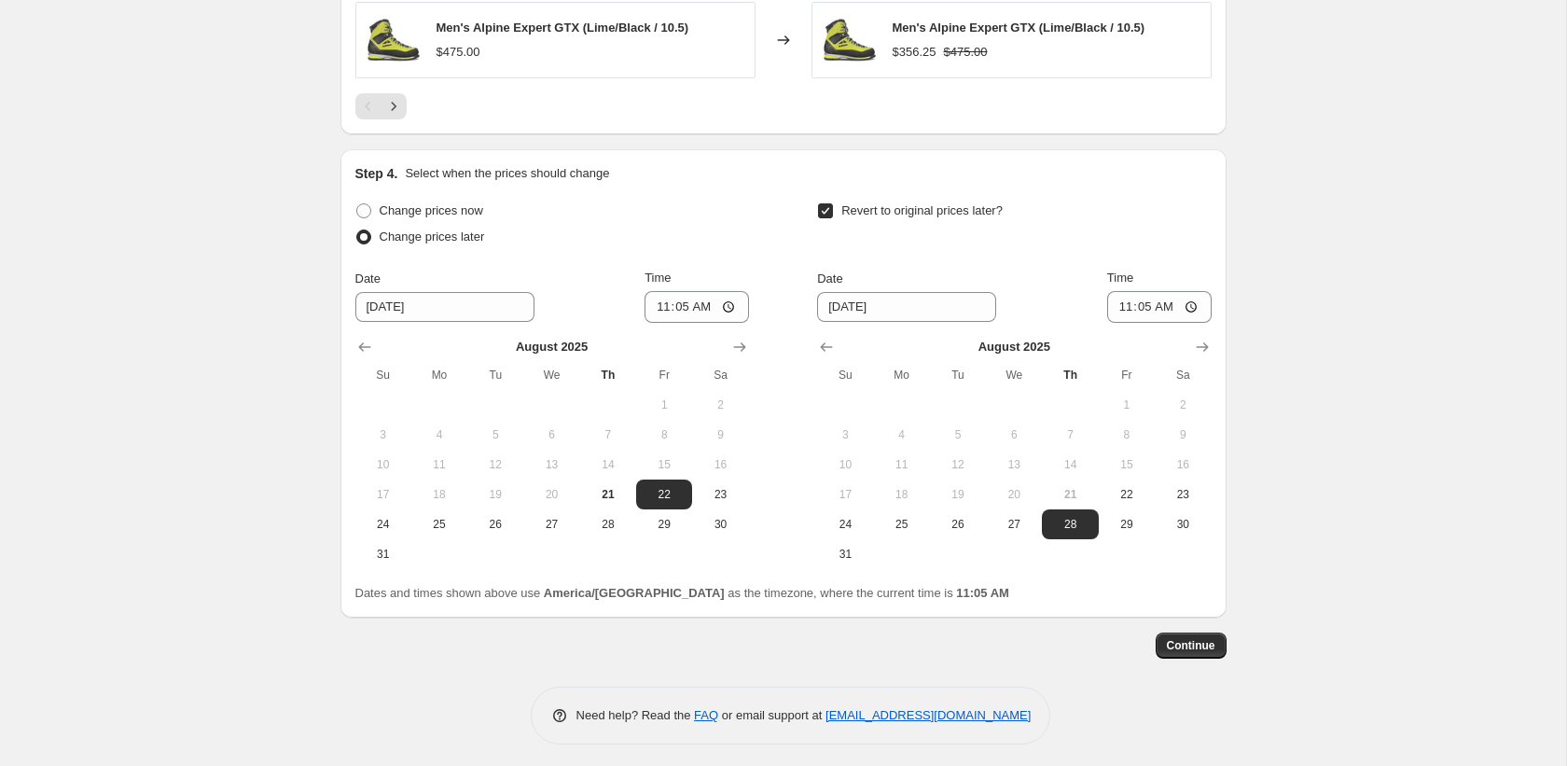
scroll to position [1739, 0]
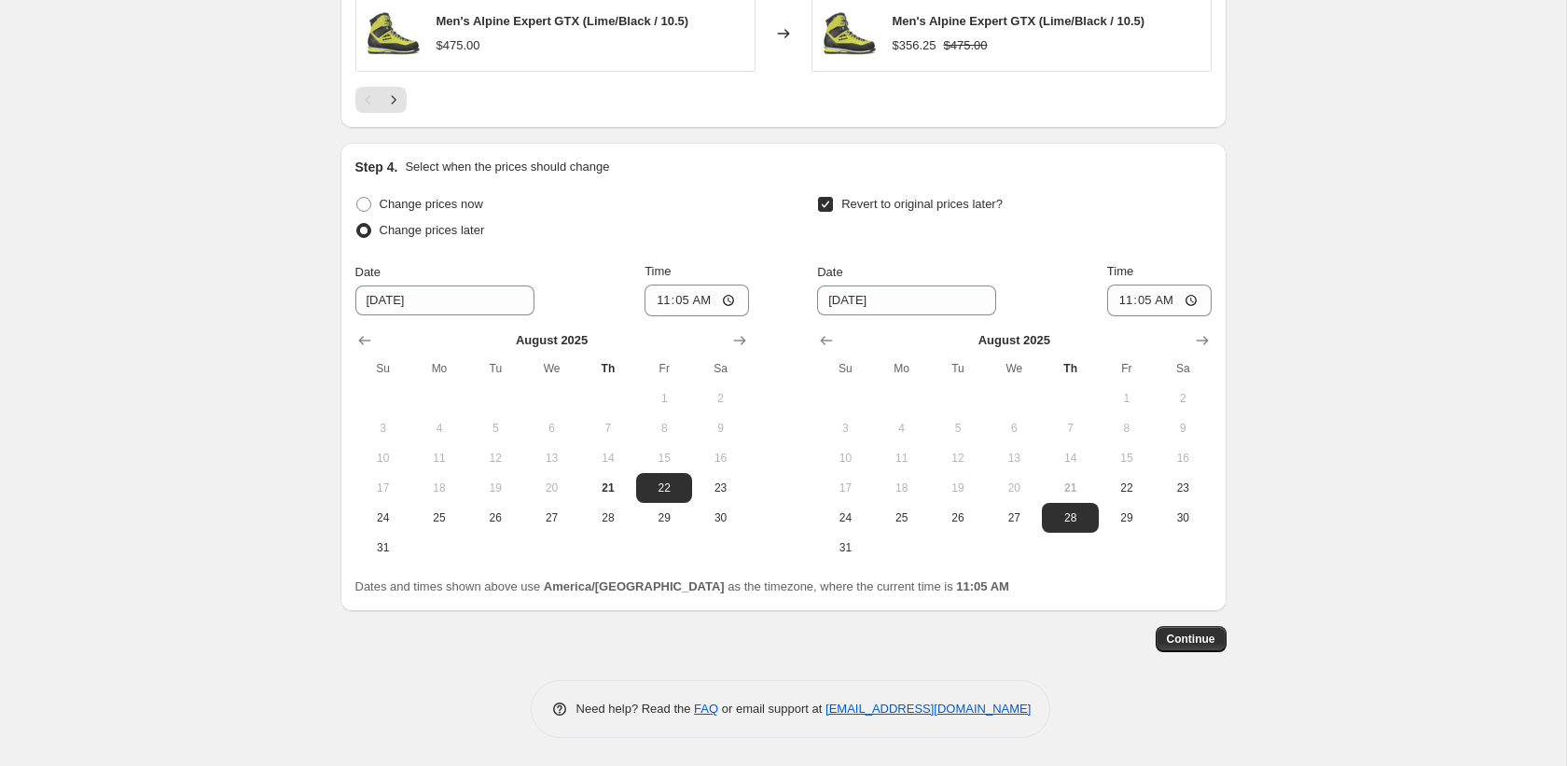
drag, startPoint x: 612, startPoint y: 525, endPoint x: 633, endPoint y: 435, distance: 93.0
click at [612, 525] on button "28" at bounding box center [608, 518] width 56 height 30
click at [654, 304] on input "11:05" at bounding box center [696, 300] width 104 height 32
click at [1214, 353] on div "Step 4. Select when the prices should change Change prices now Change prices la…" at bounding box center [783, 377] width 886 height 468
click at [1205, 345] on icon "Show next month, September 2025" at bounding box center [1202, 340] width 19 height 19
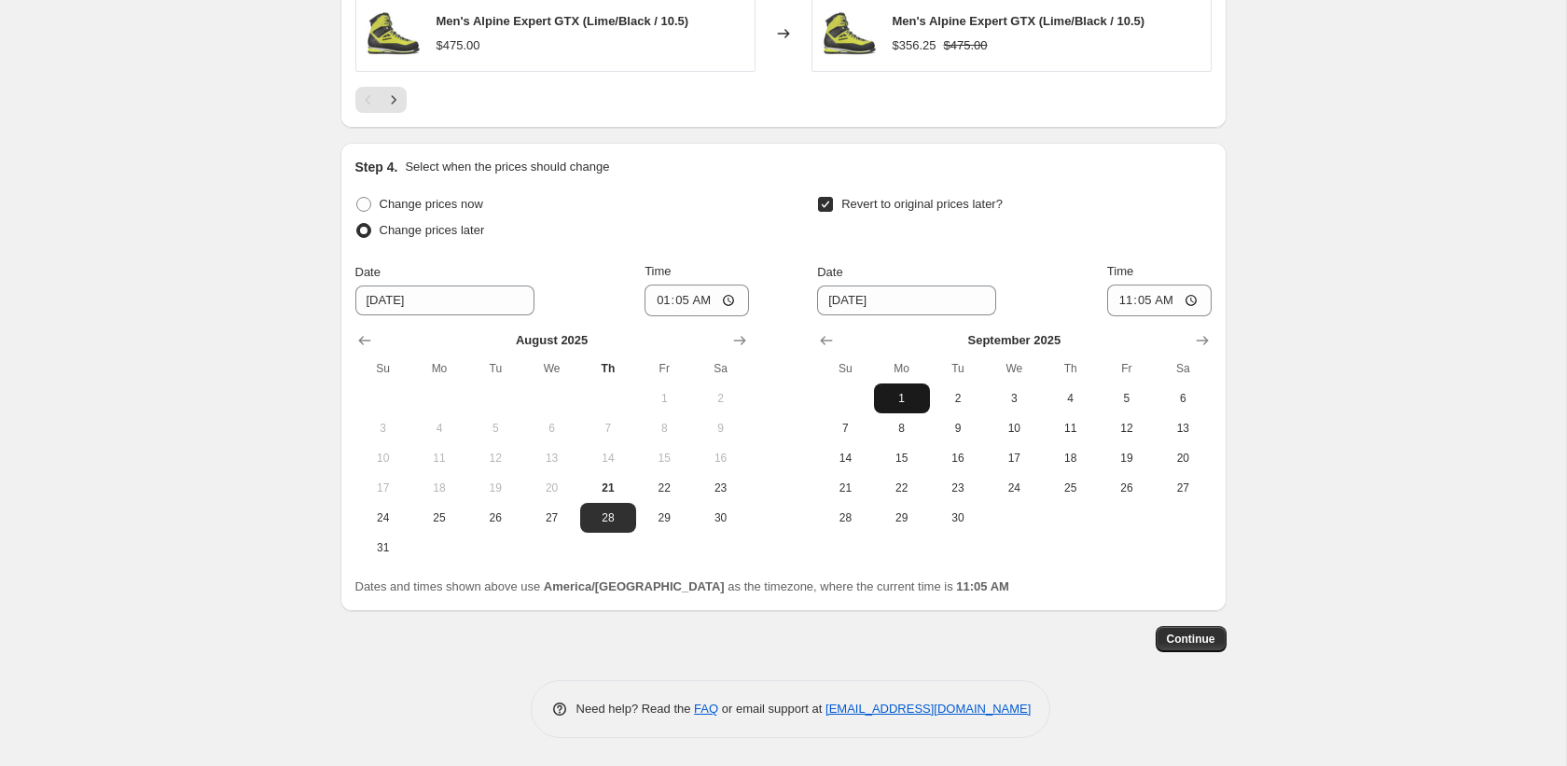
click at [907, 405] on span "1" at bounding box center [901, 398] width 41 height 15
click at [1115, 298] on input "11:05" at bounding box center [1159, 300] width 104 height 32
click at [1187, 639] on span "Continue" at bounding box center [1191, 638] width 48 height 15
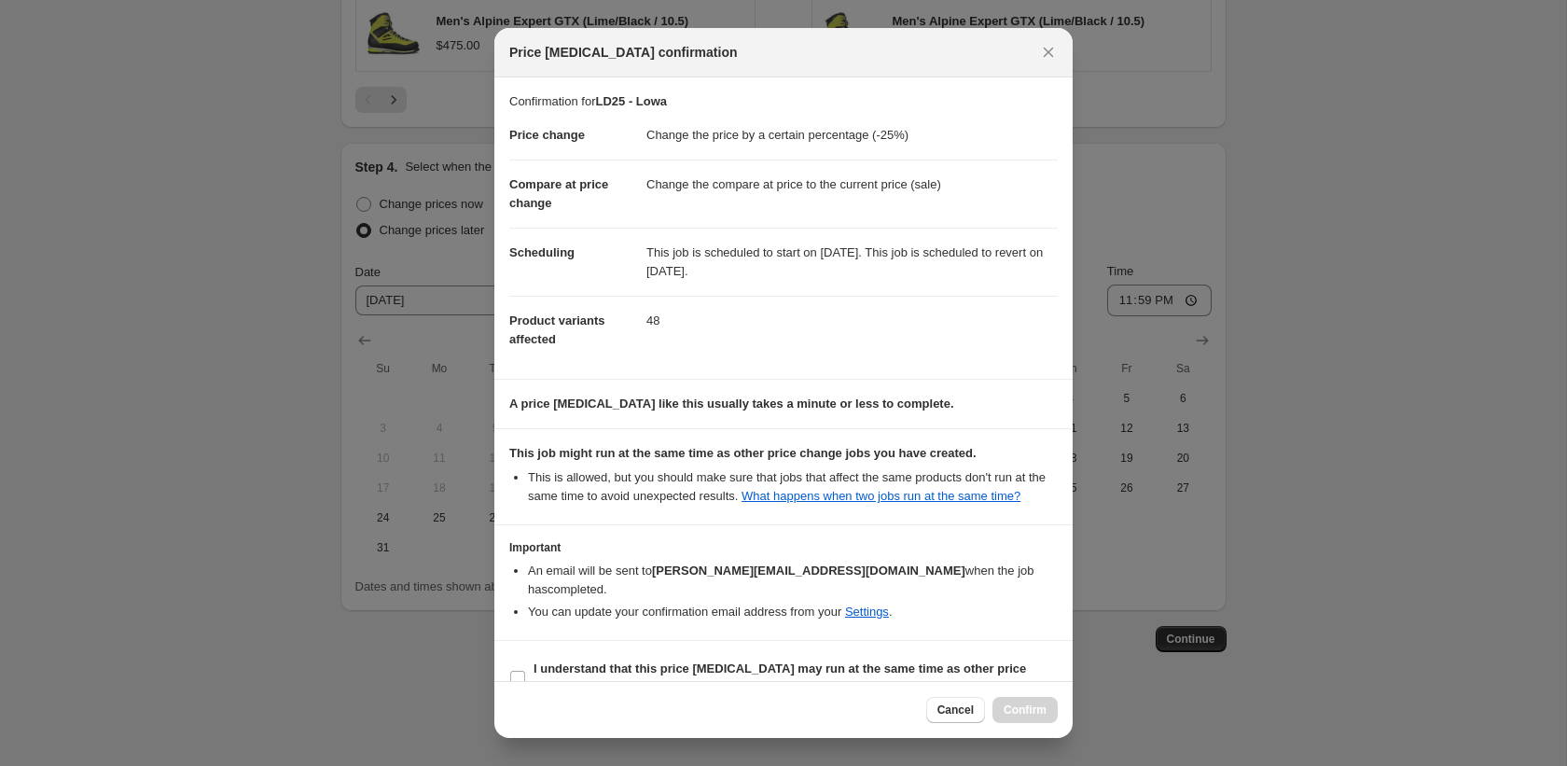
scroll to position [53, 0]
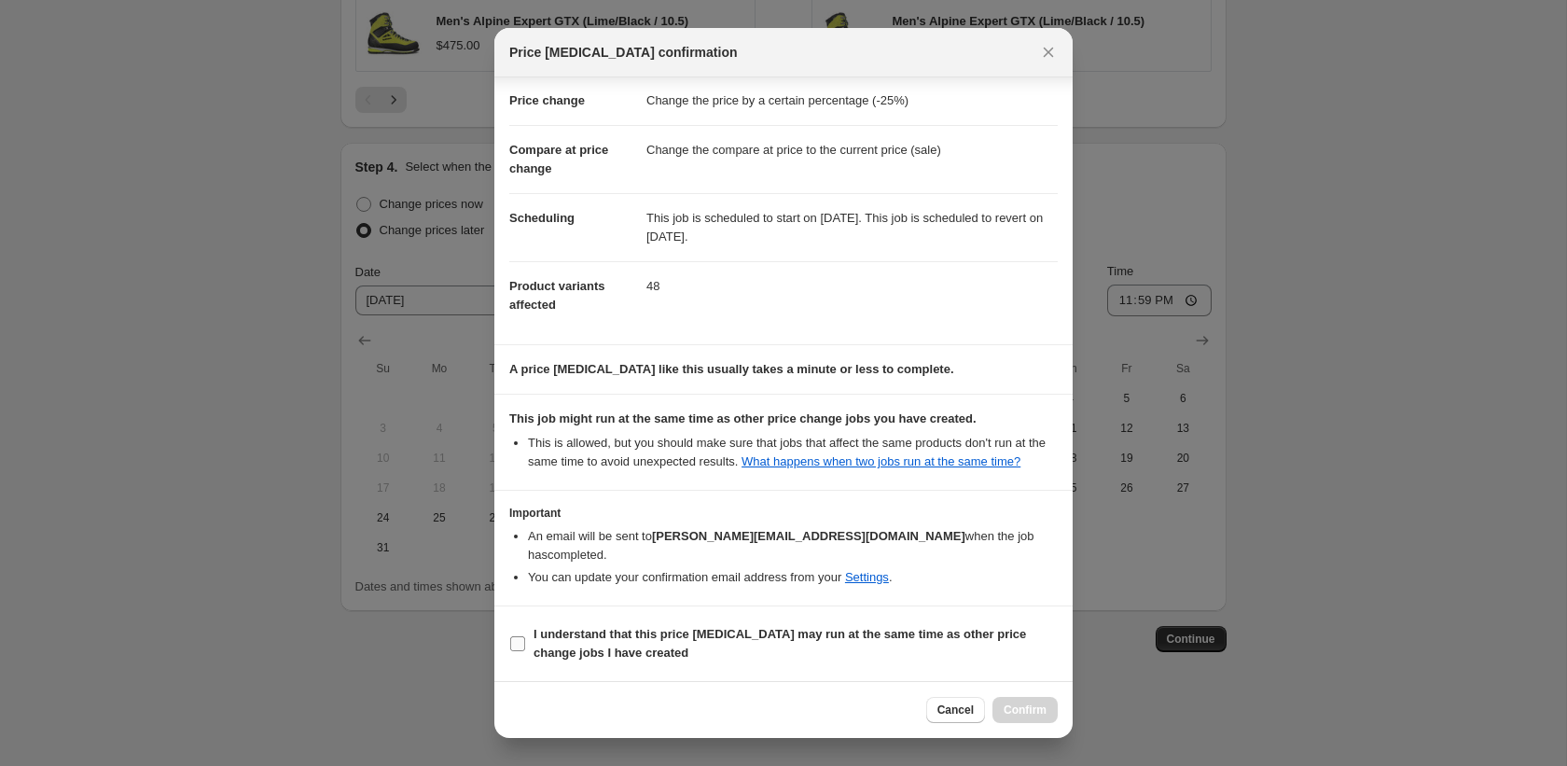
click at [656, 636] on b "I understand that this price change job may run at the same time as other price…" at bounding box center [779, 643] width 492 height 33
click at [525, 636] on input "I understand that this price change job may run at the same time as other price…" at bounding box center [517, 643] width 15 height 15
click at [1022, 721] on button "Confirm" at bounding box center [1024, 710] width 65 height 26
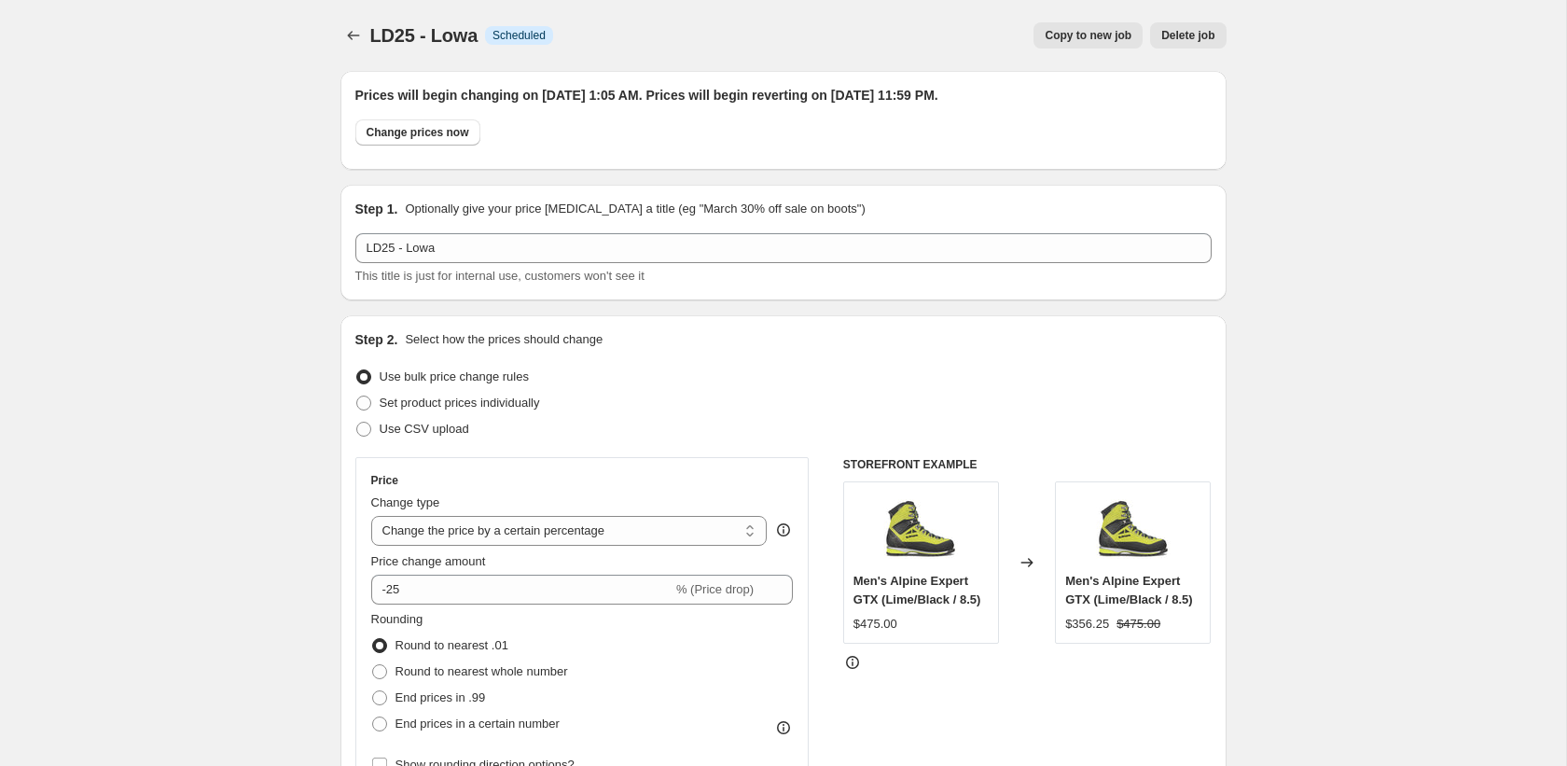
click at [1119, 30] on span "Copy to new job" at bounding box center [1088, 35] width 87 height 15
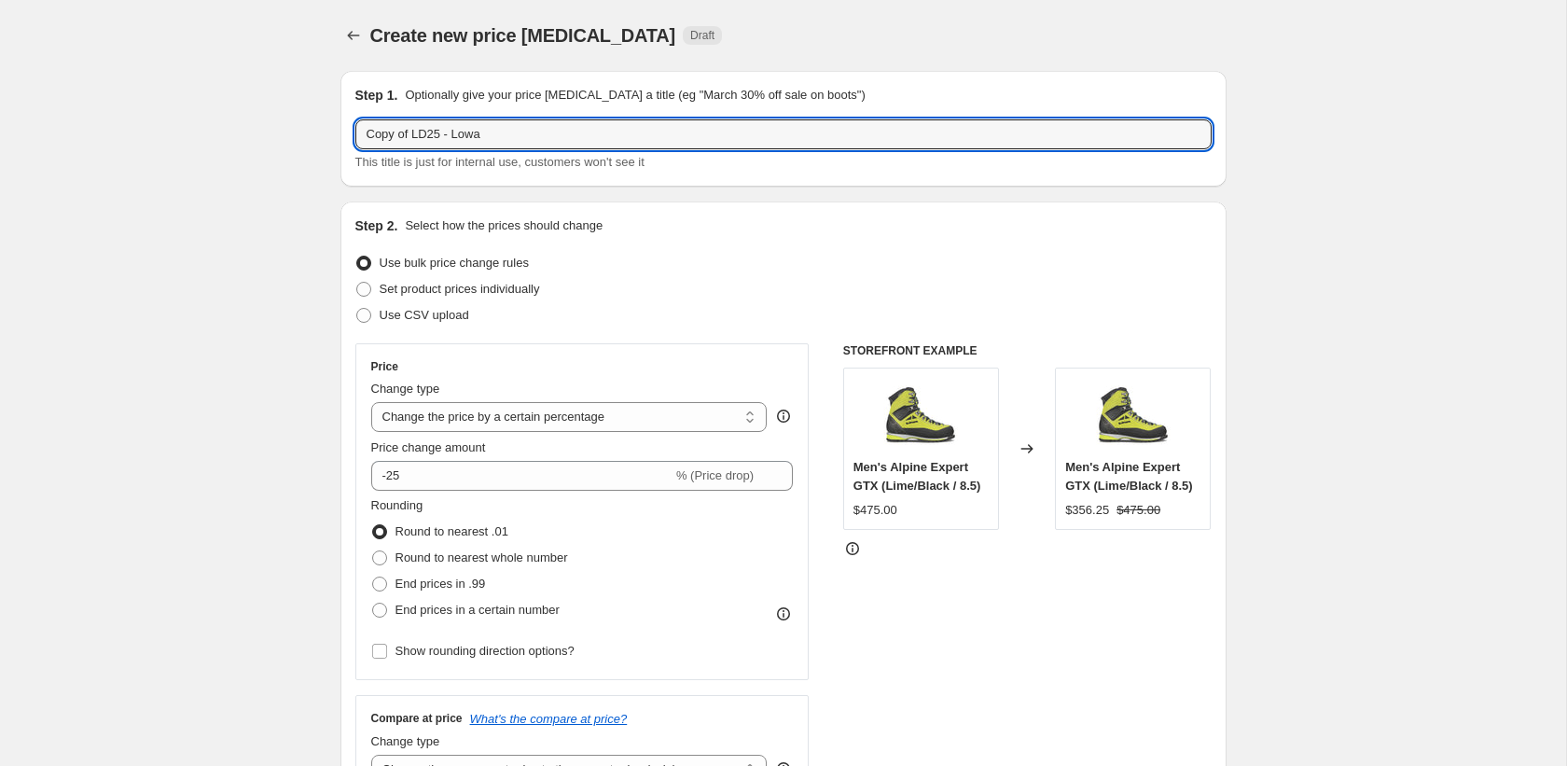
drag, startPoint x: 416, startPoint y: 132, endPoint x: 248, endPoint y: 132, distance: 167.9
click at [420, 135] on input "LD25 - Lowa" at bounding box center [783, 134] width 856 height 30
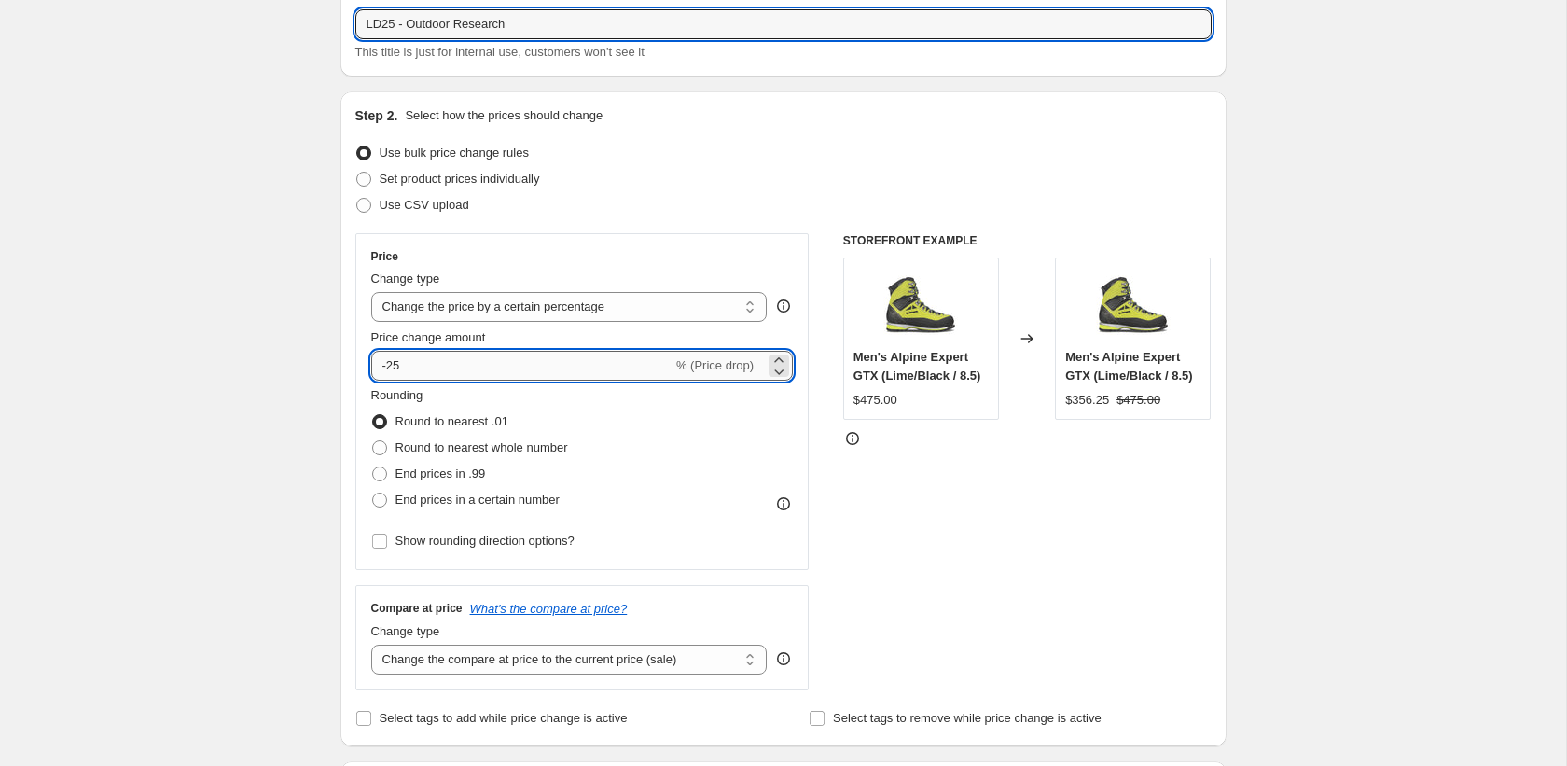
click at [440, 358] on input "-25" at bounding box center [521, 366] width 301 height 30
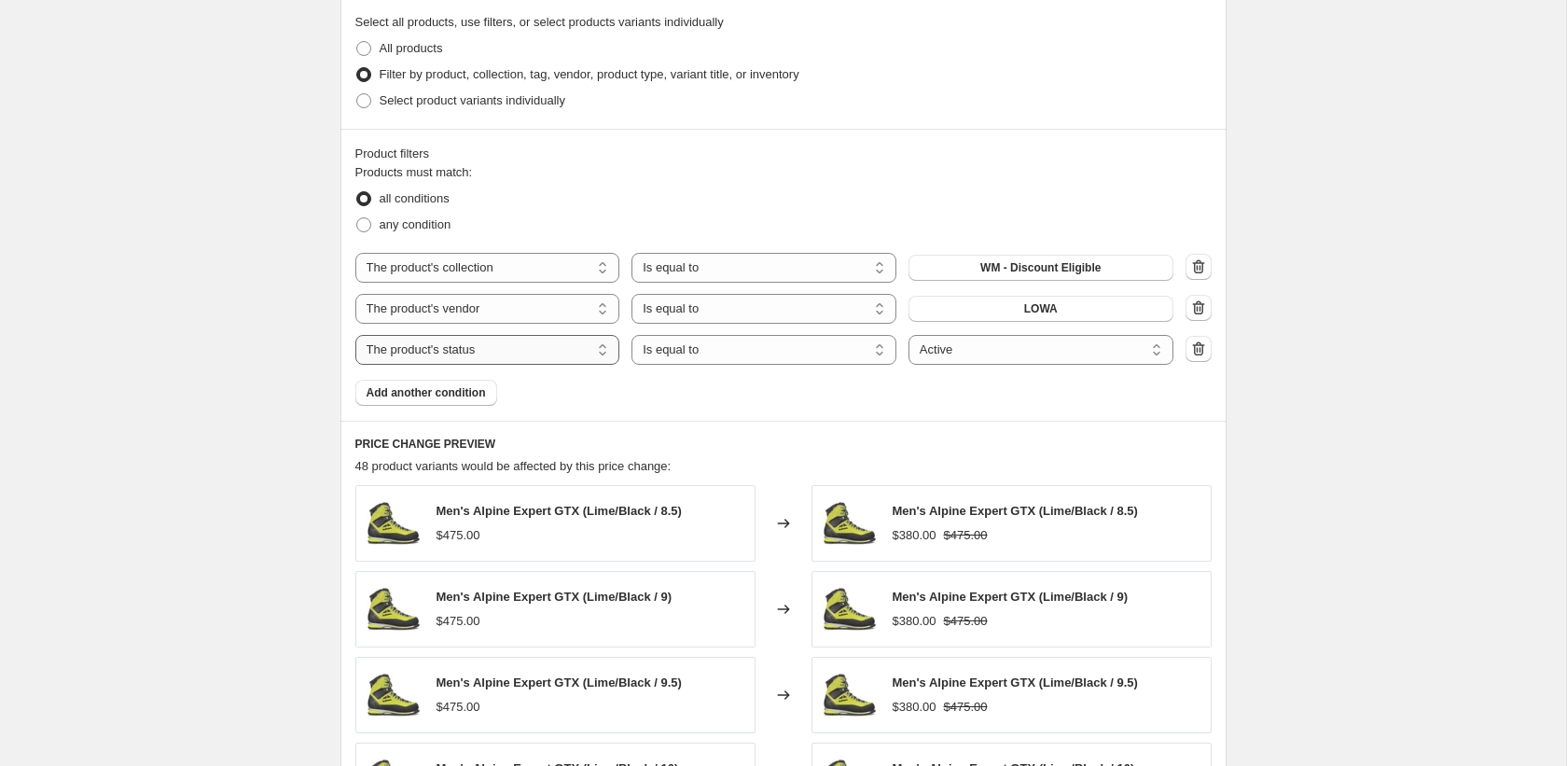
scroll to position [749, 0]
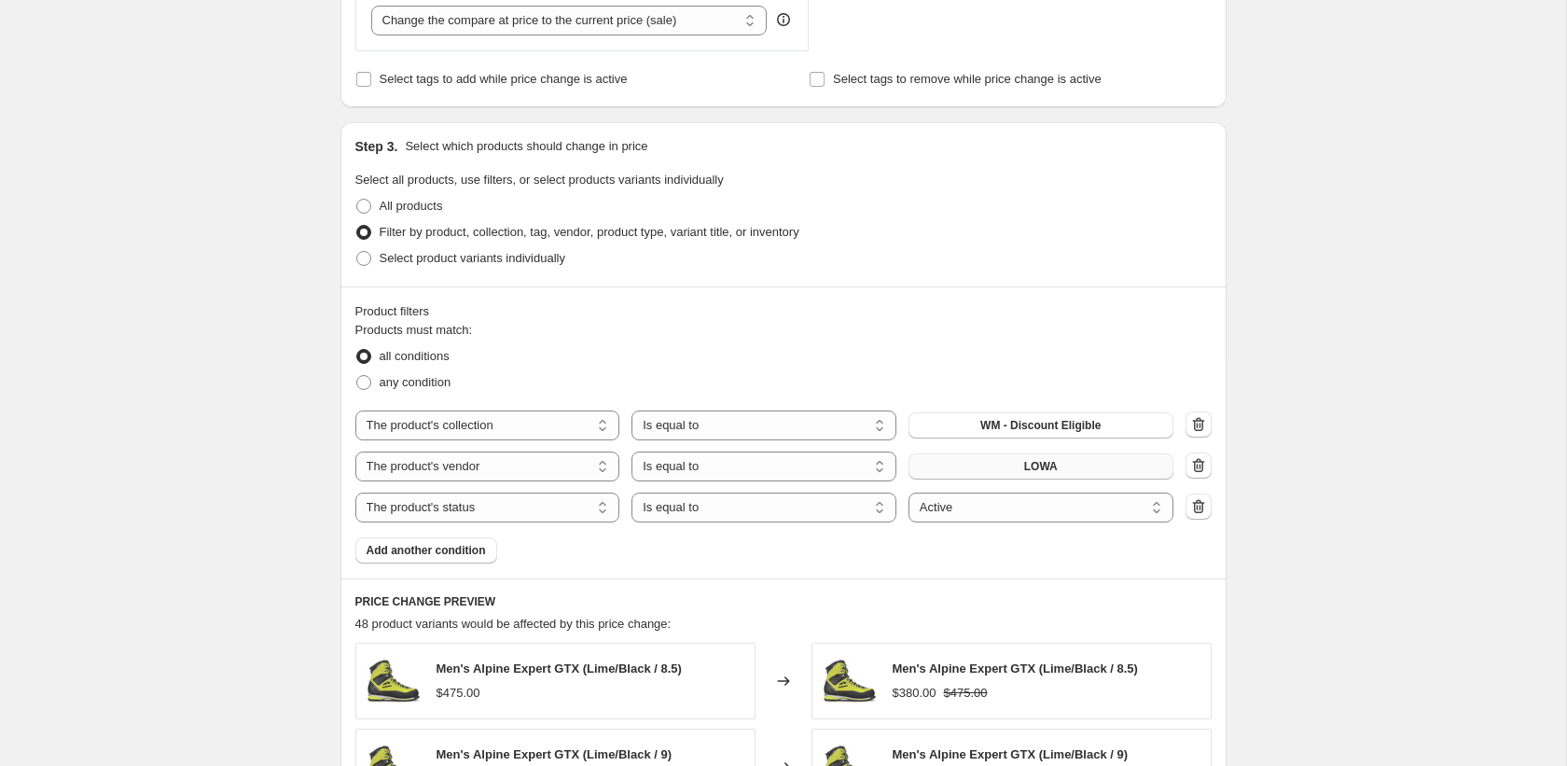
click at [997, 460] on button "LOWA" at bounding box center [1040, 466] width 265 height 26
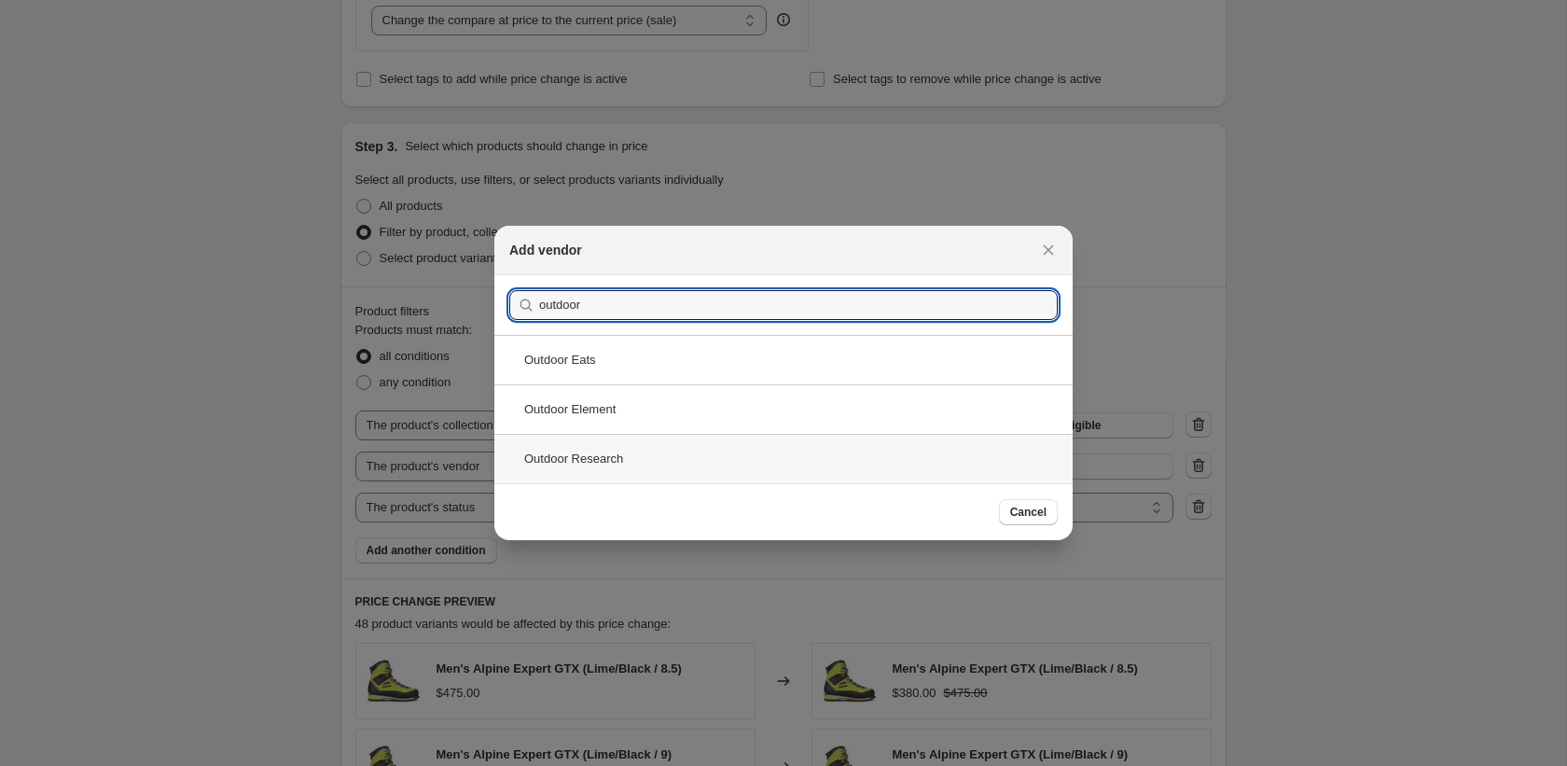
click at [712, 446] on div "Outdoor Research" at bounding box center [783, 458] width 578 height 49
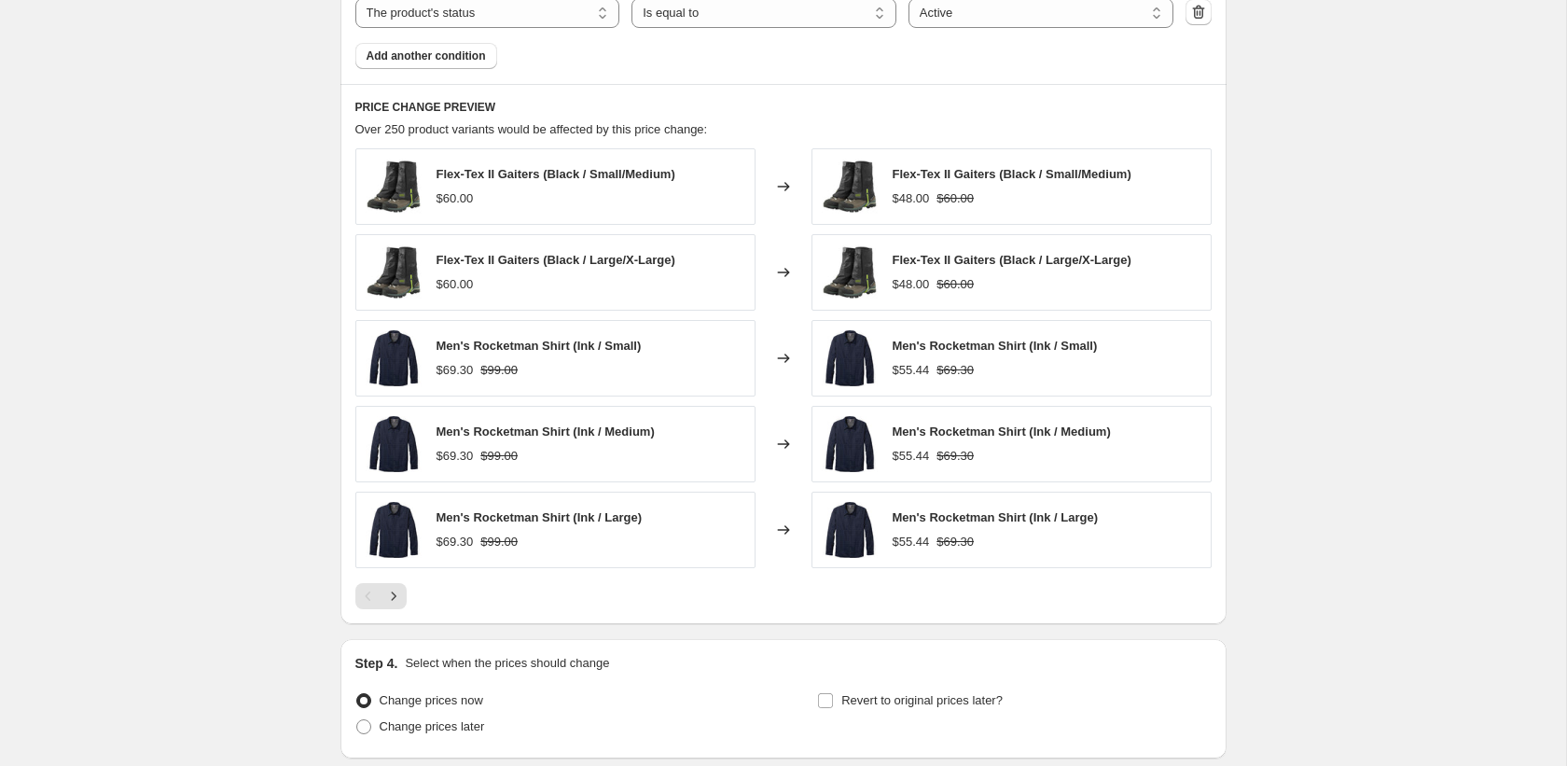
scroll to position [1391, 0]
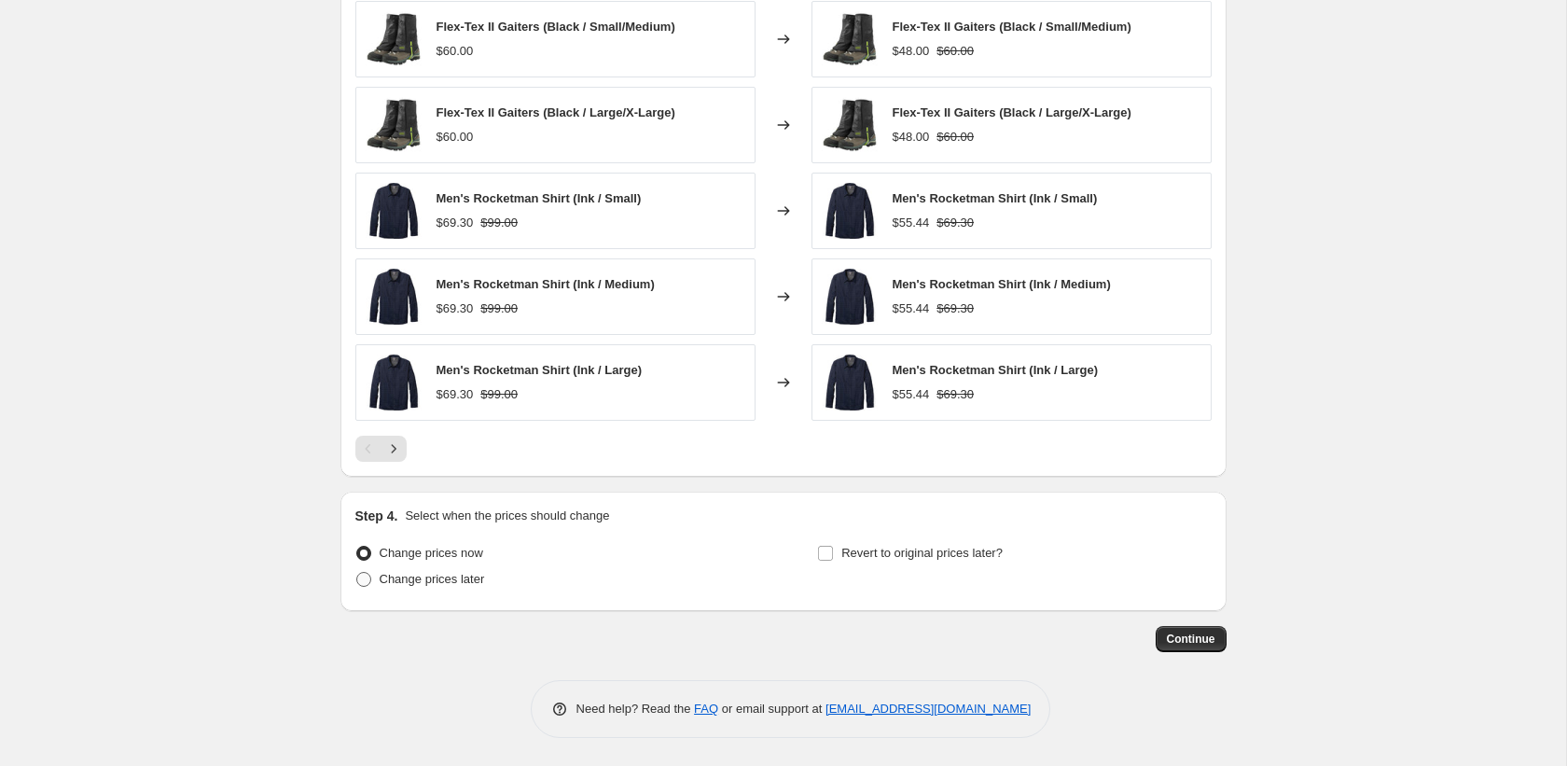
click at [443, 577] on span "Change prices later" at bounding box center [432, 579] width 105 height 14
click at [357, 573] on input "Change prices later" at bounding box center [356, 572] width 1 height 1
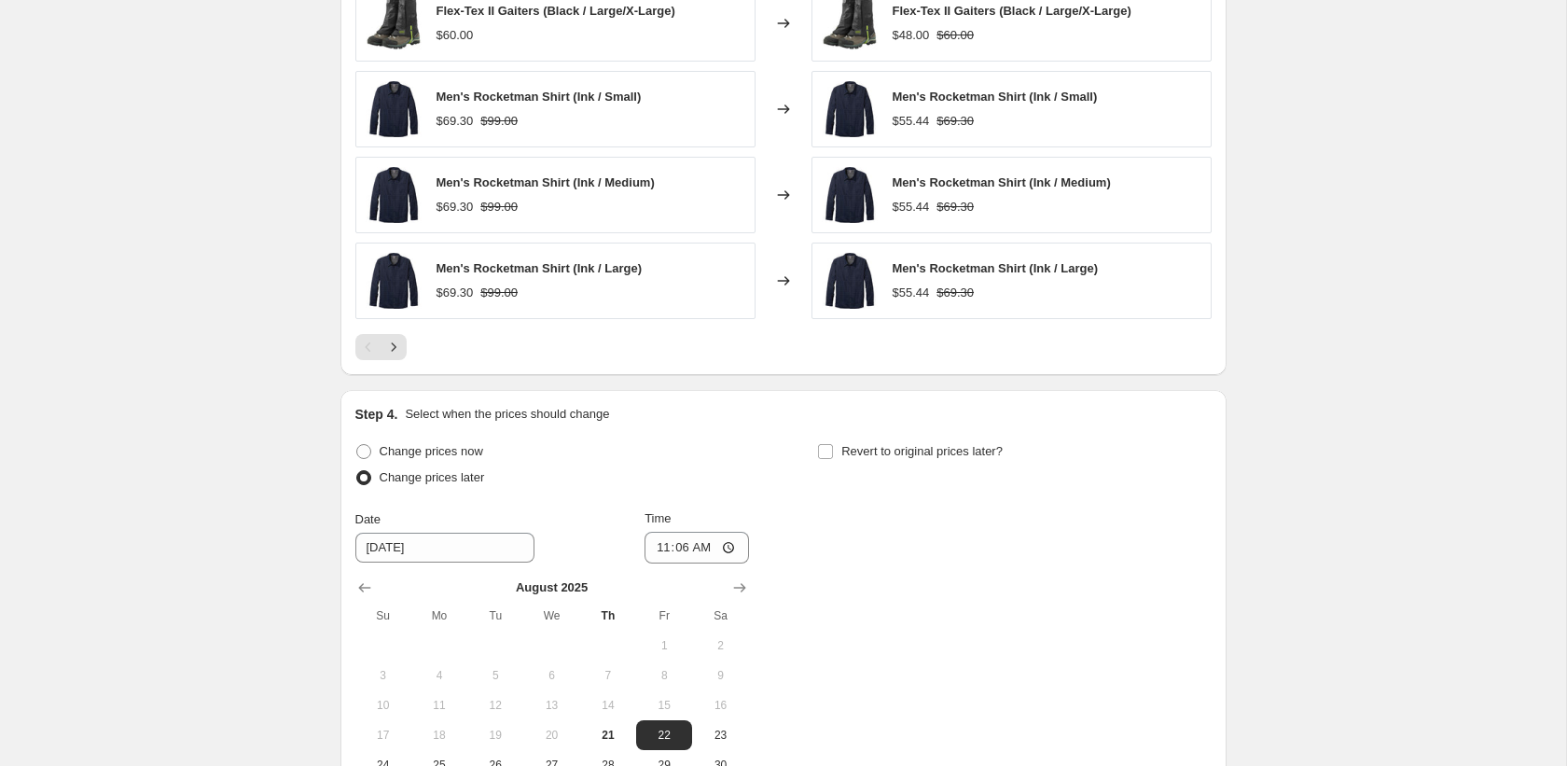
scroll to position [1705, 0]
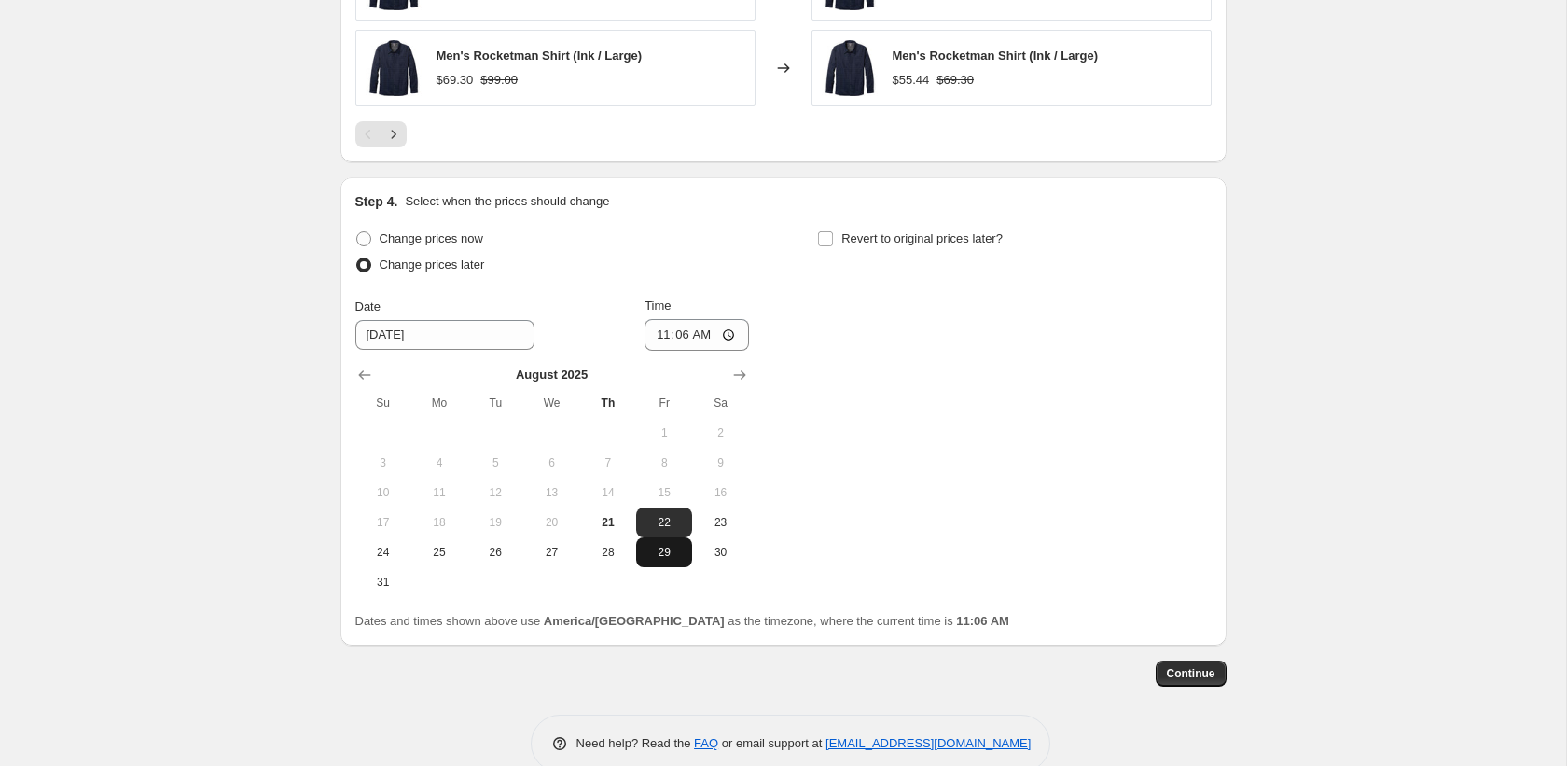
click at [668, 545] on span "29" at bounding box center [664, 552] width 41 height 15
click at [658, 339] on input "11:06" at bounding box center [696, 335] width 104 height 32
click at [904, 229] on span "Revert to original prices later?" at bounding box center [921, 238] width 161 height 19
click at [833, 231] on input "Revert to original prices later?" at bounding box center [825, 238] width 15 height 15
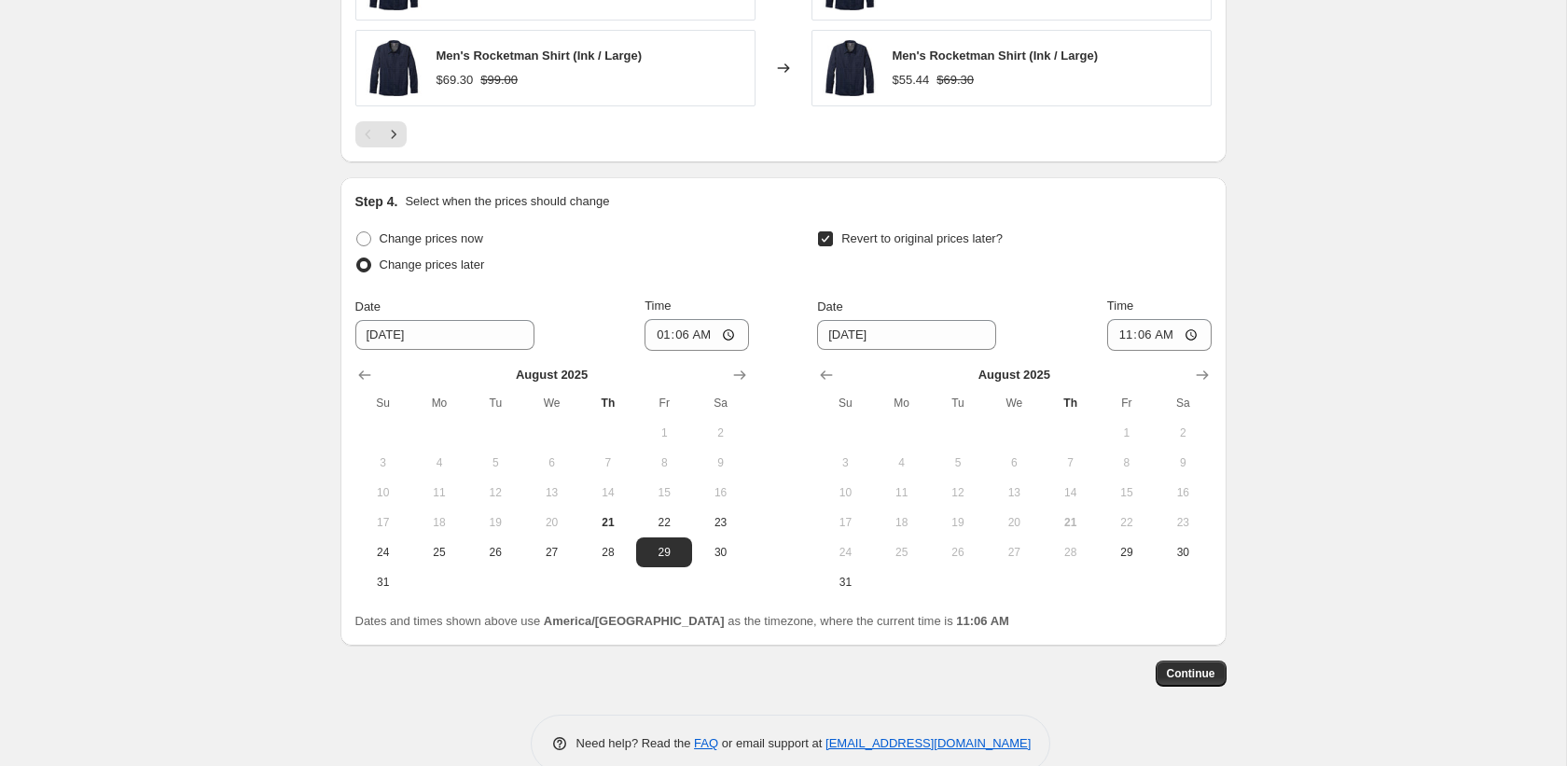
drag, startPoint x: 1208, startPoint y: 378, endPoint x: 1190, endPoint y: 385, distance: 19.2
click at [1207, 378] on icon "Show next month, September 2025" at bounding box center [1202, 375] width 19 height 19
click at [913, 436] on span "1" at bounding box center [901, 432] width 41 height 15
click at [1121, 333] on input "11:06" at bounding box center [1159, 335] width 104 height 32
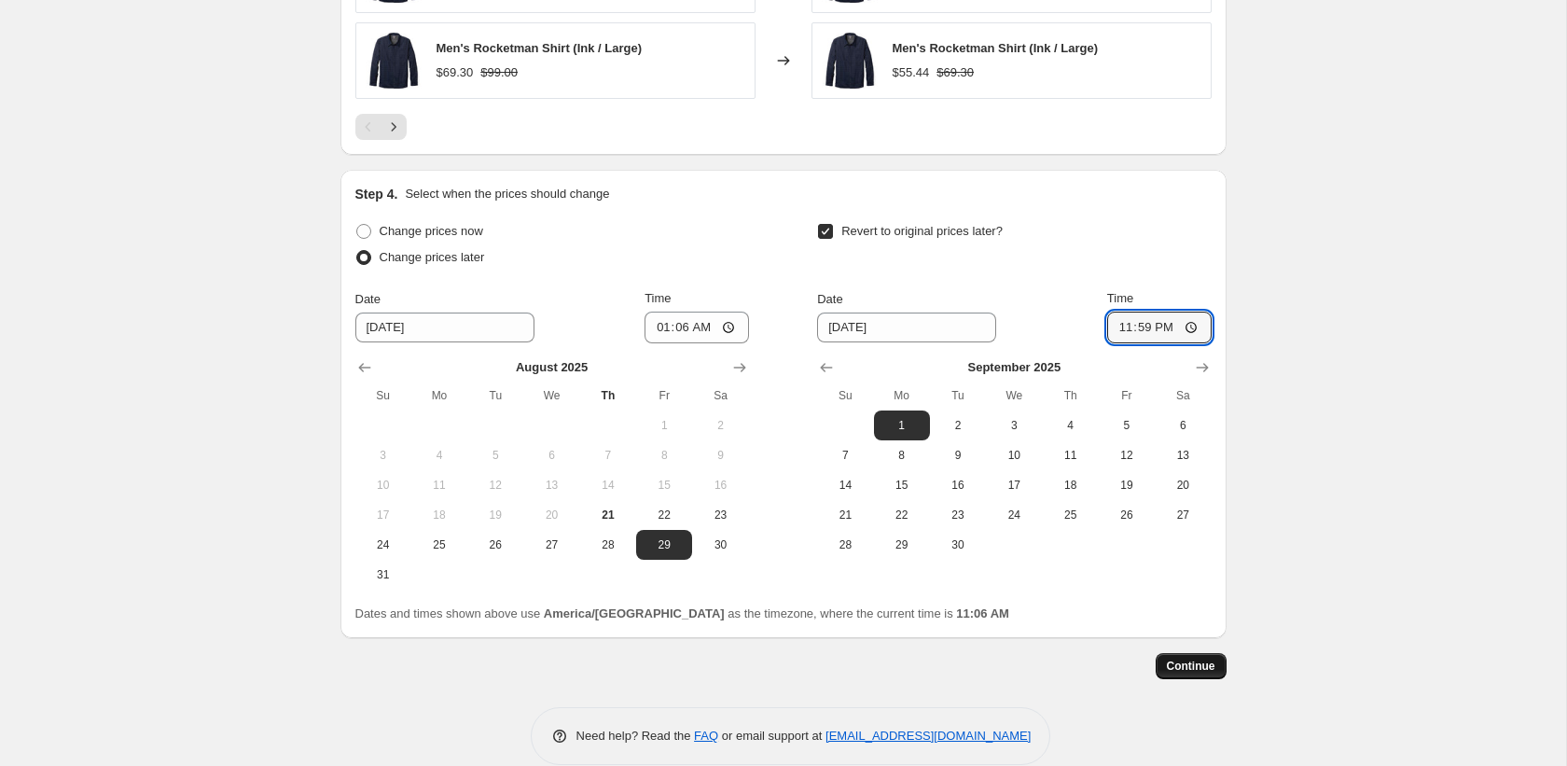
scroll to position [1714, 0]
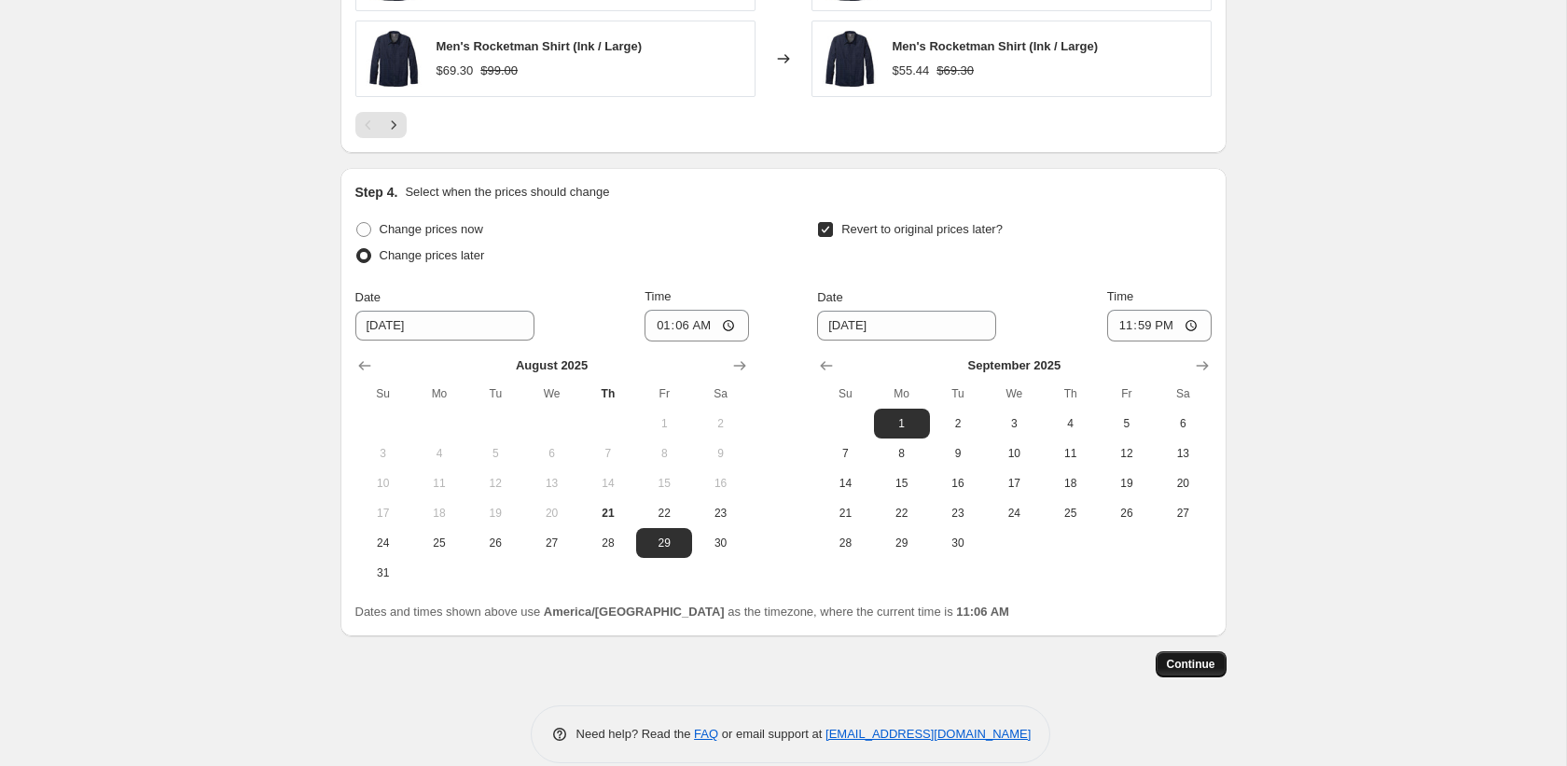
click at [1211, 667] on span "Continue" at bounding box center [1191, 664] width 48 height 15
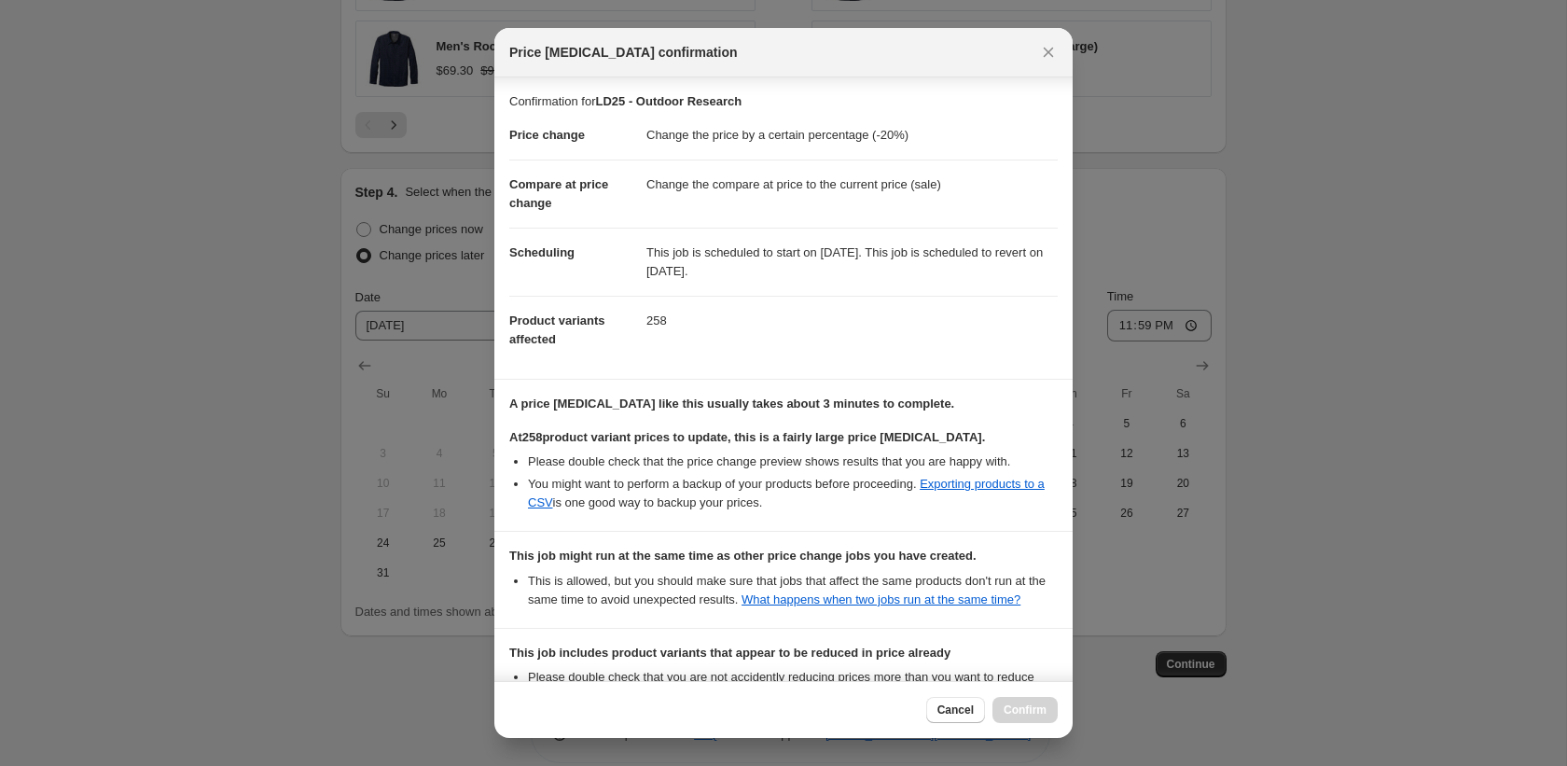
scroll to position [271, 0]
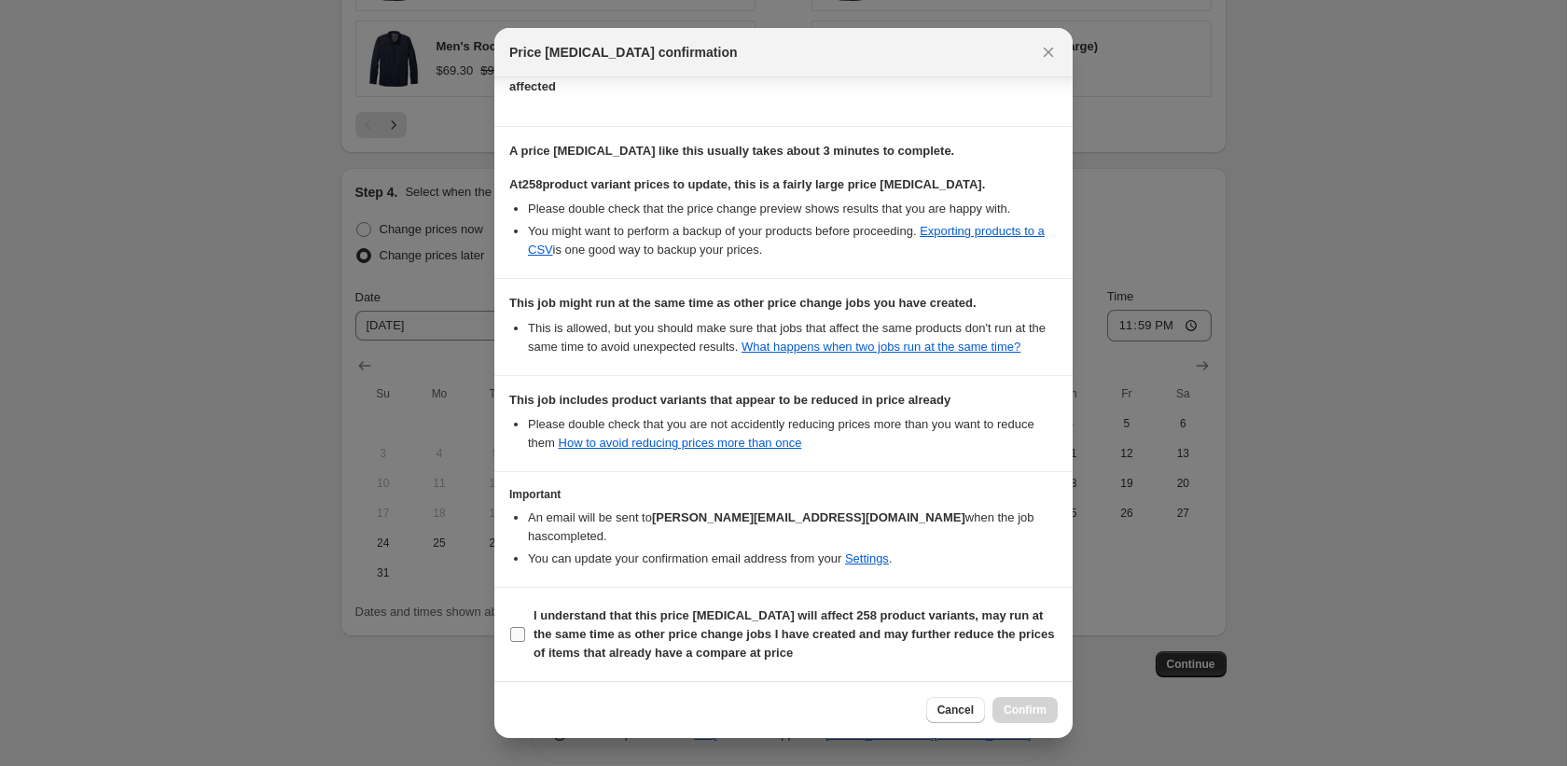
click at [692, 628] on b "I understand that this price change job will affect 258 product variants, may r…" at bounding box center [793, 633] width 520 height 51
click at [525, 628] on input "I understand that this price change job will affect 258 product variants, may r…" at bounding box center [517, 634] width 15 height 15
click at [1030, 699] on button "Confirm" at bounding box center [1024, 710] width 65 height 26
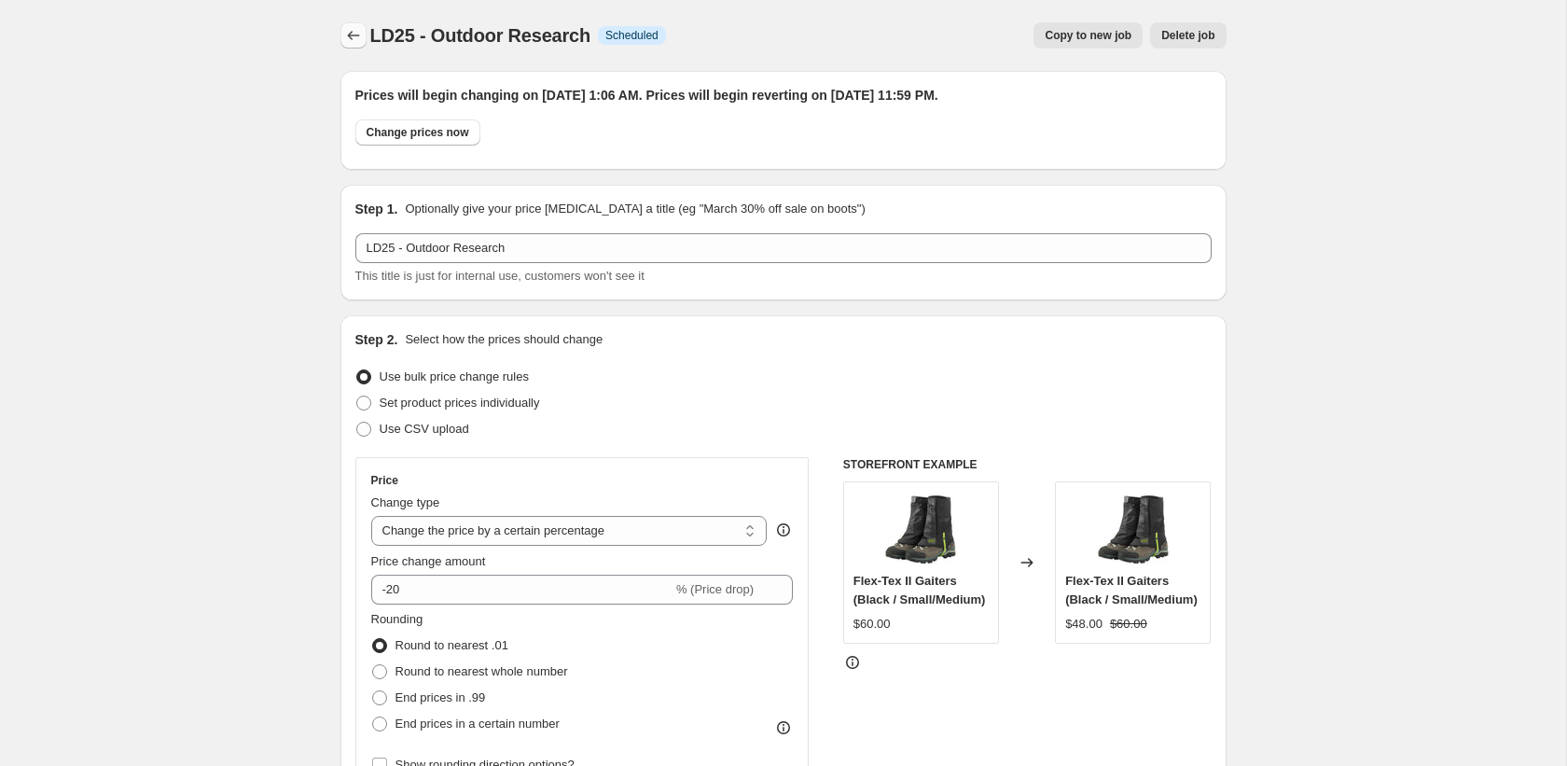
click at [347, 47] on button "Price change jobs" at bounding box center [353, 35] width 26 height 26
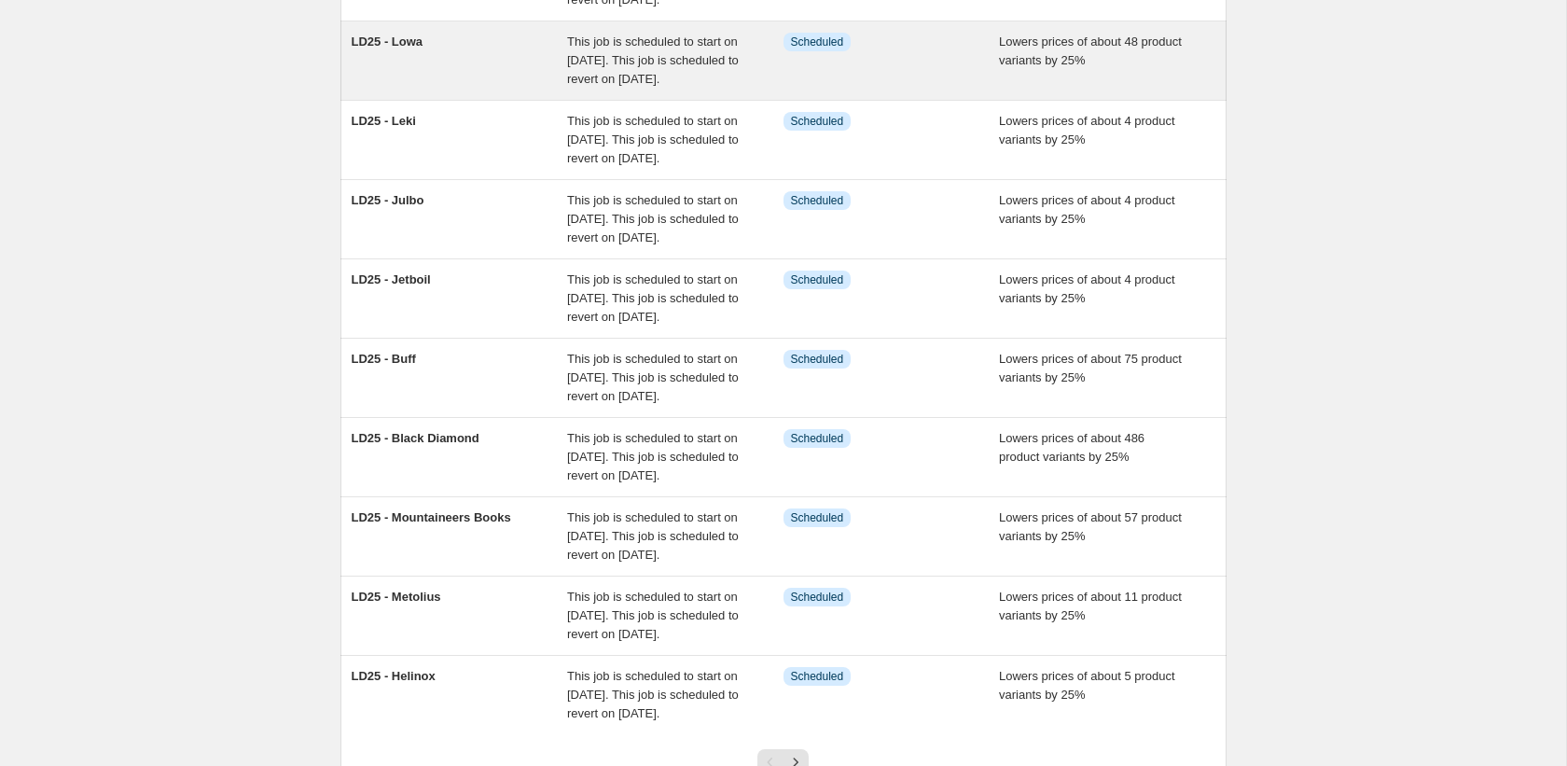
scroll to position [568, 0]
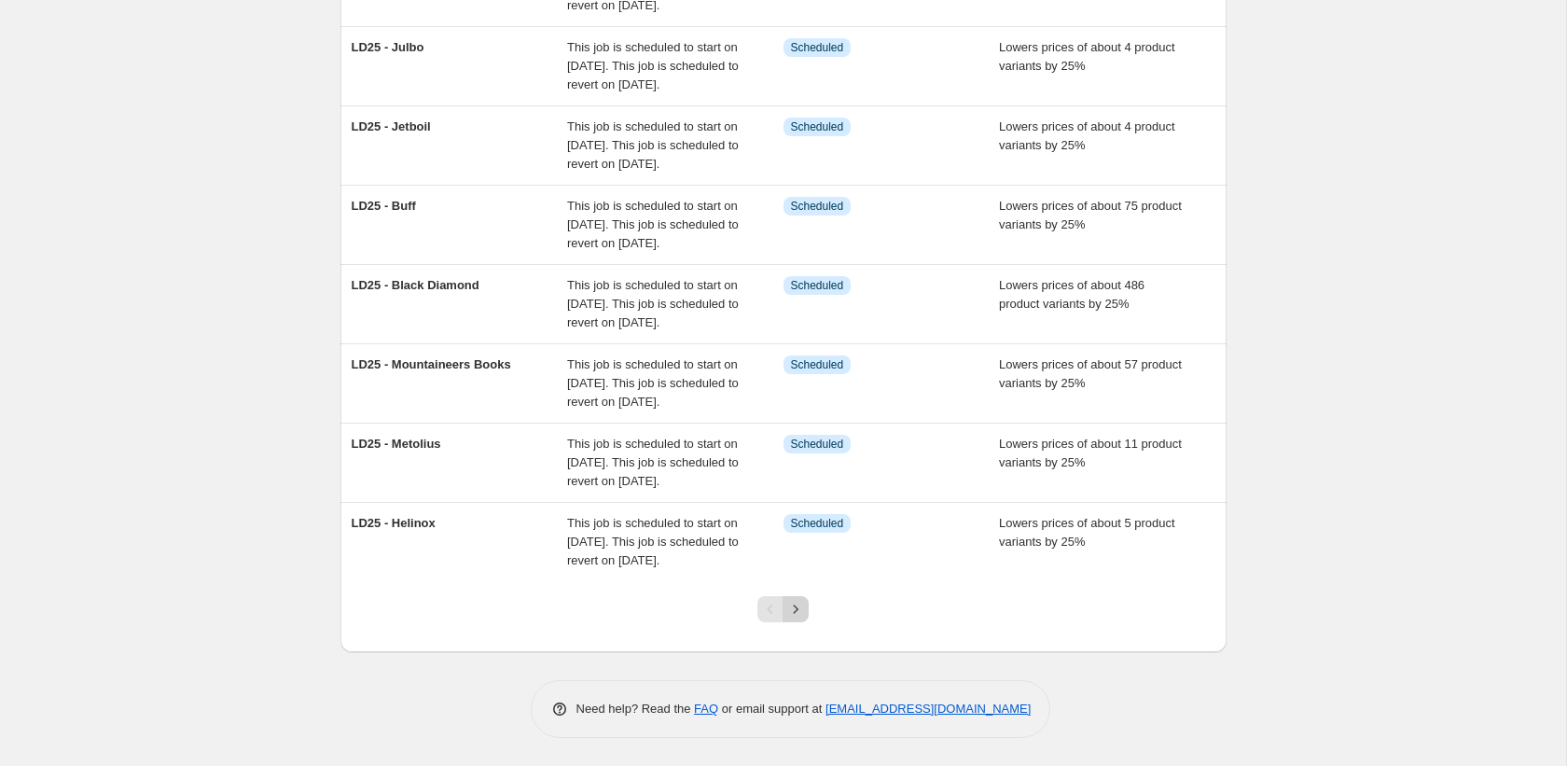
click at [806, 610] on button "Next" at bounding box center [795, 609] width 26 height 26
click at [801, 603] on icon "Next" at bounding box center [795, 609] width 19 height 19
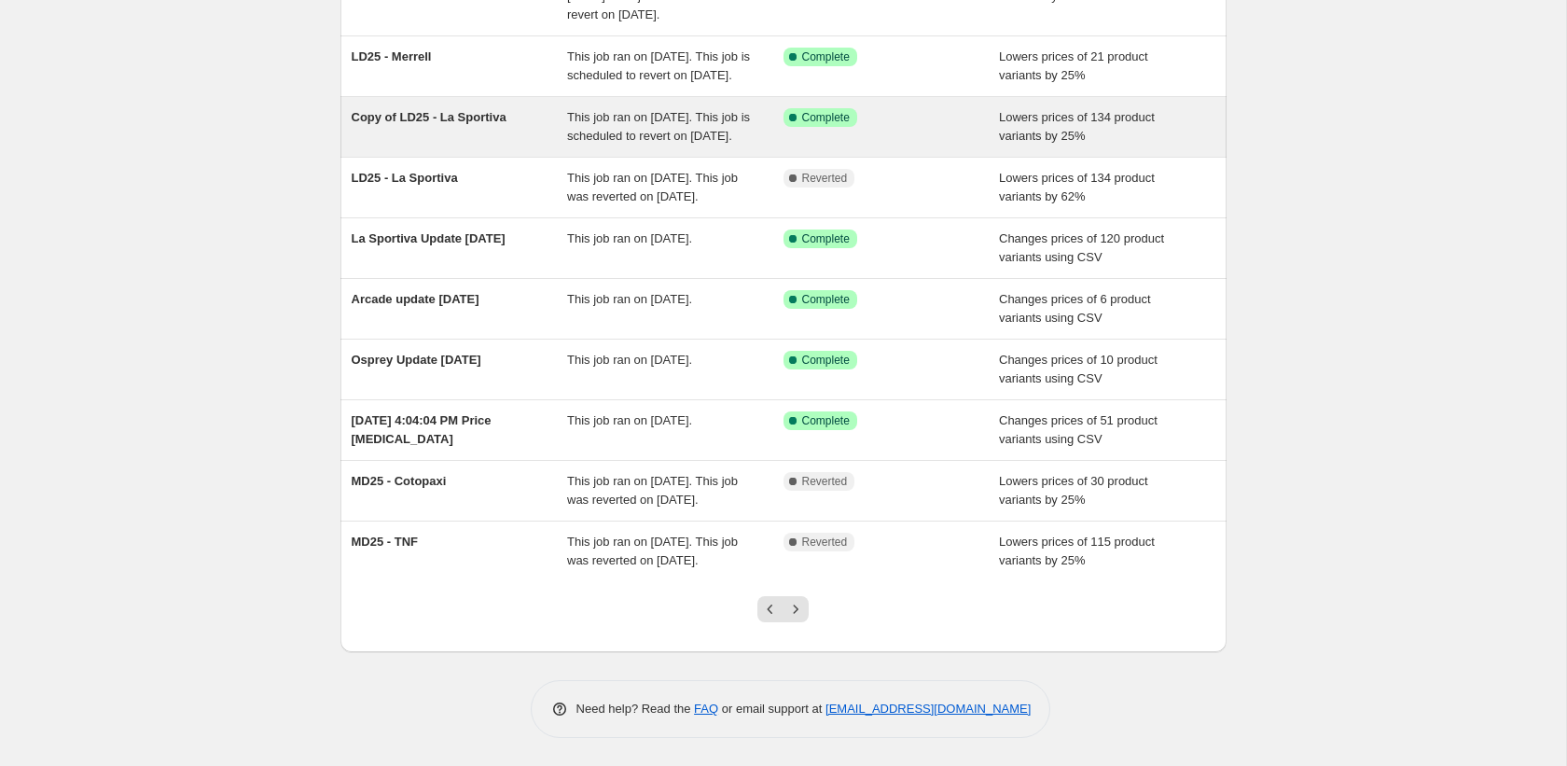
scroll to position [325, 0]
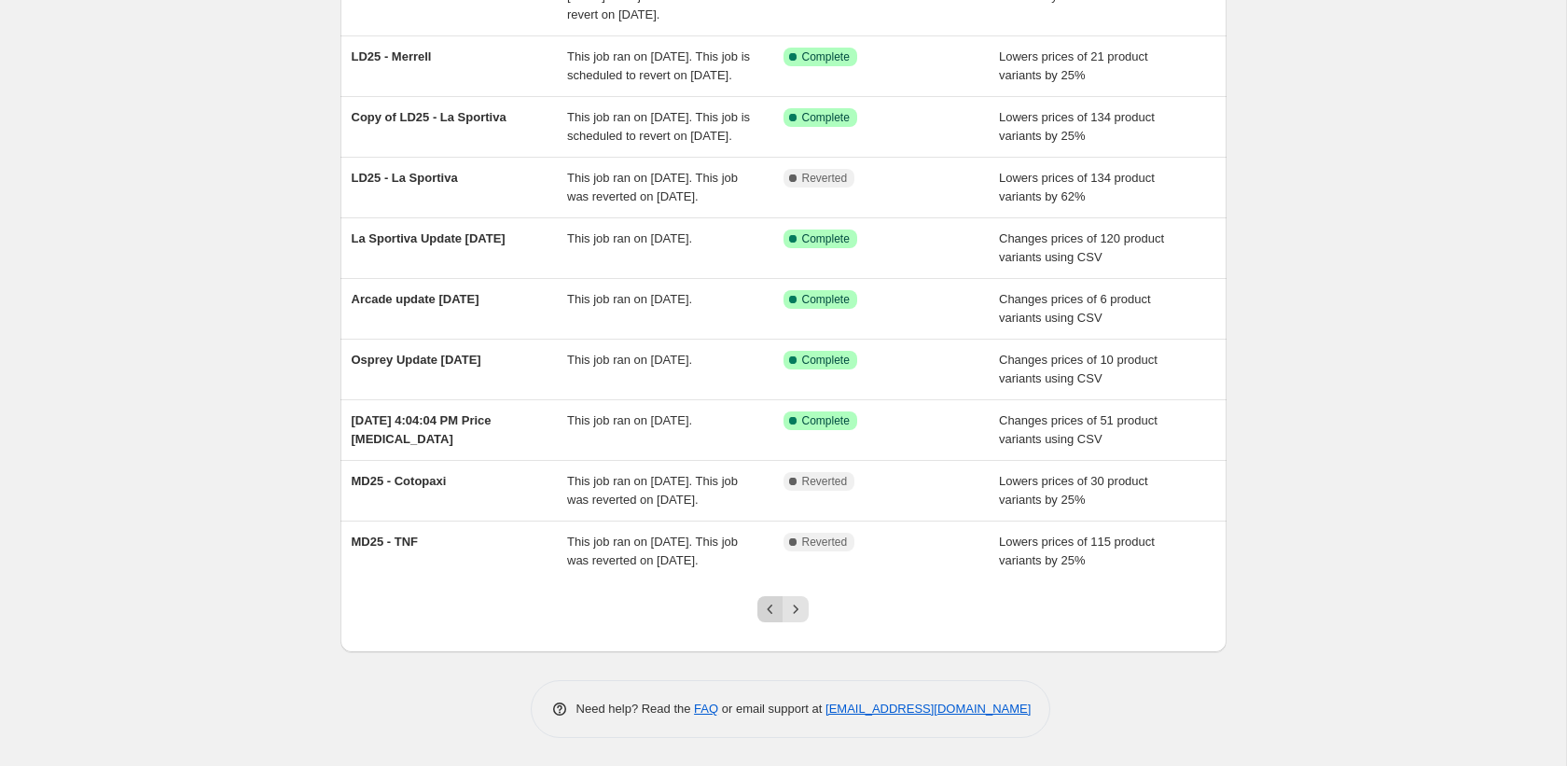
click at [765, 596] on button "Previous" at bounding box center [770, 609] width 26 height 26
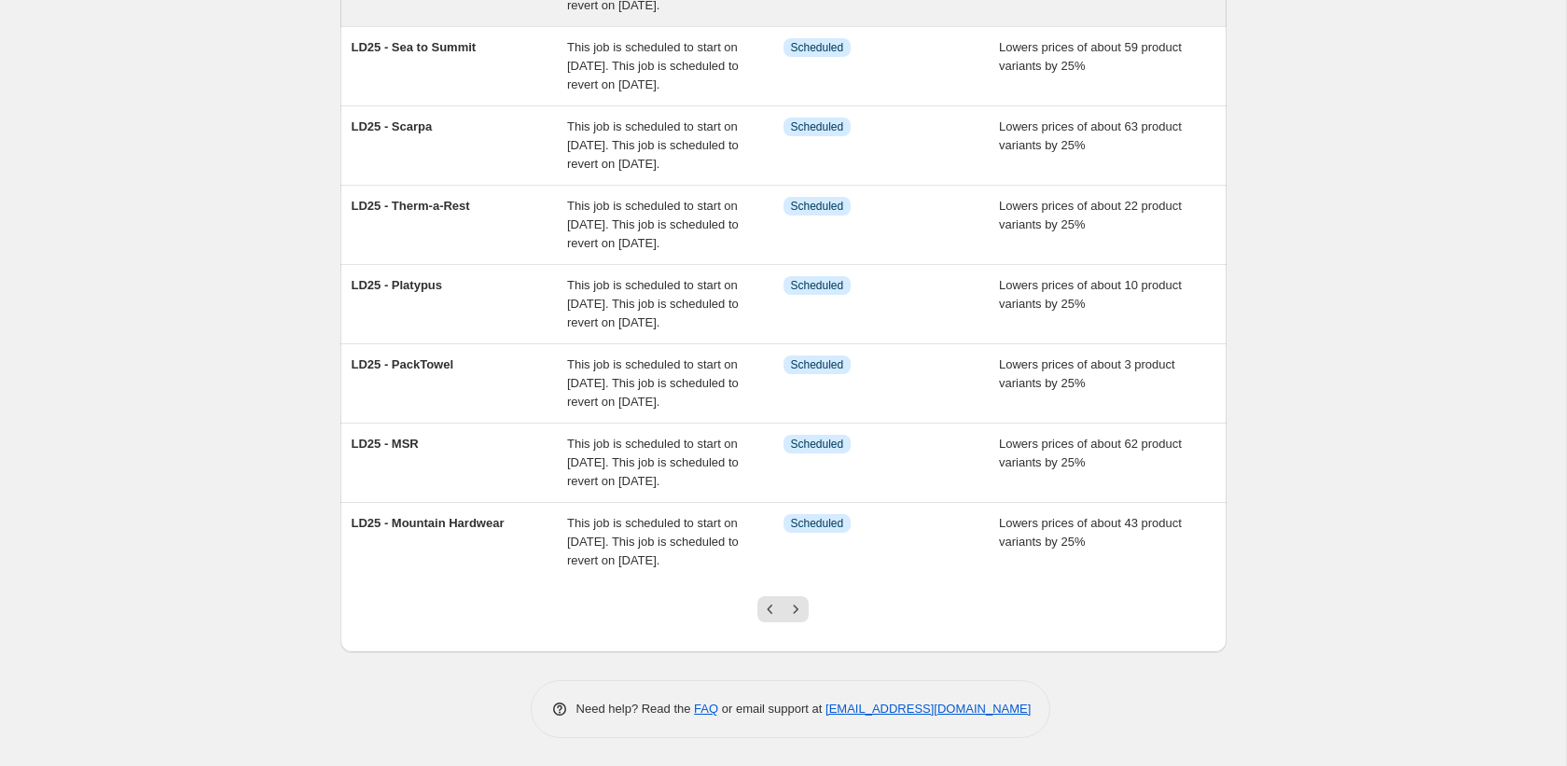
scroll to position [568, 0]
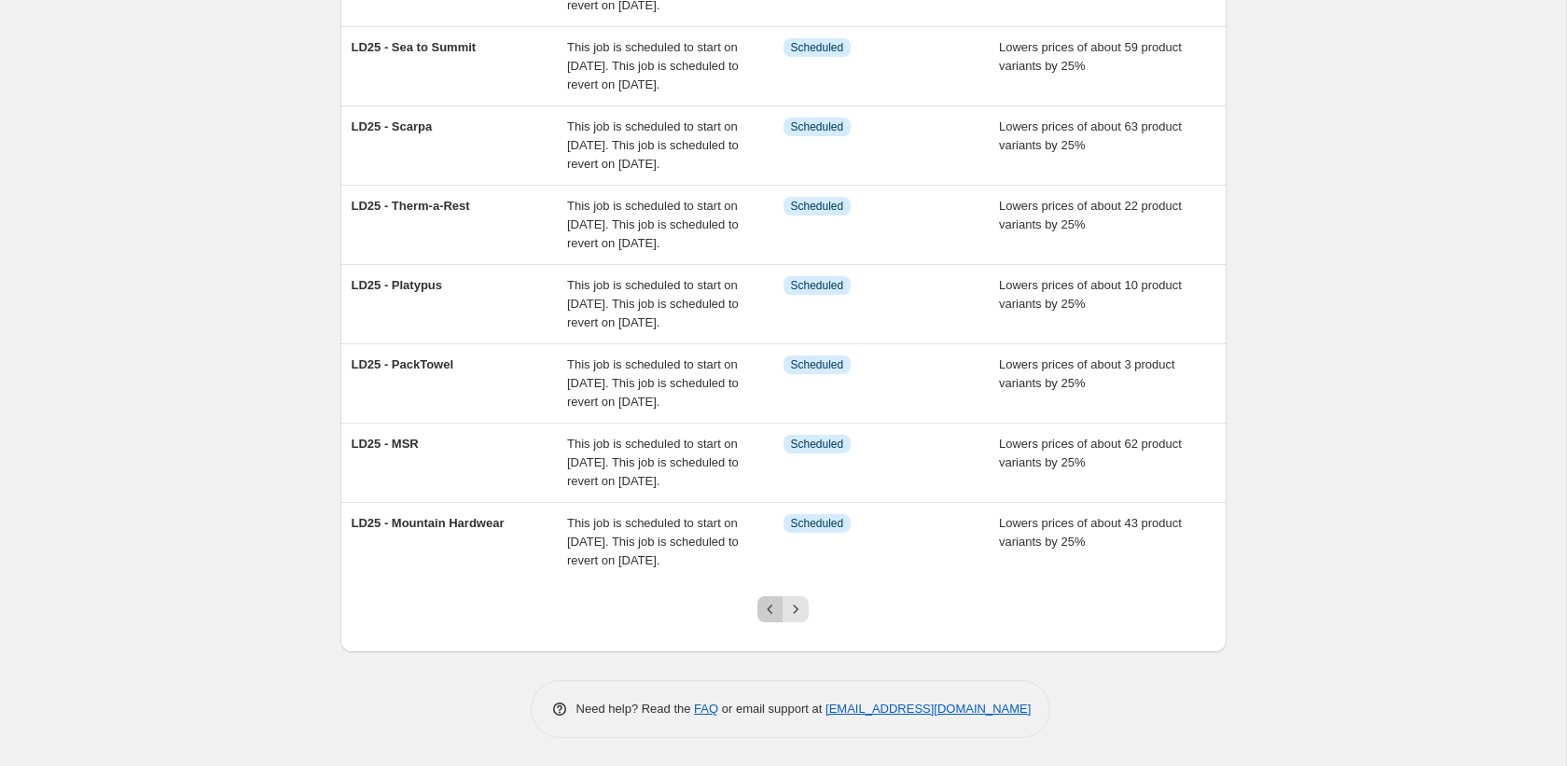
click at [761, 612] on icon "Previous" at bounding box center [770, 609] width 19 height 19
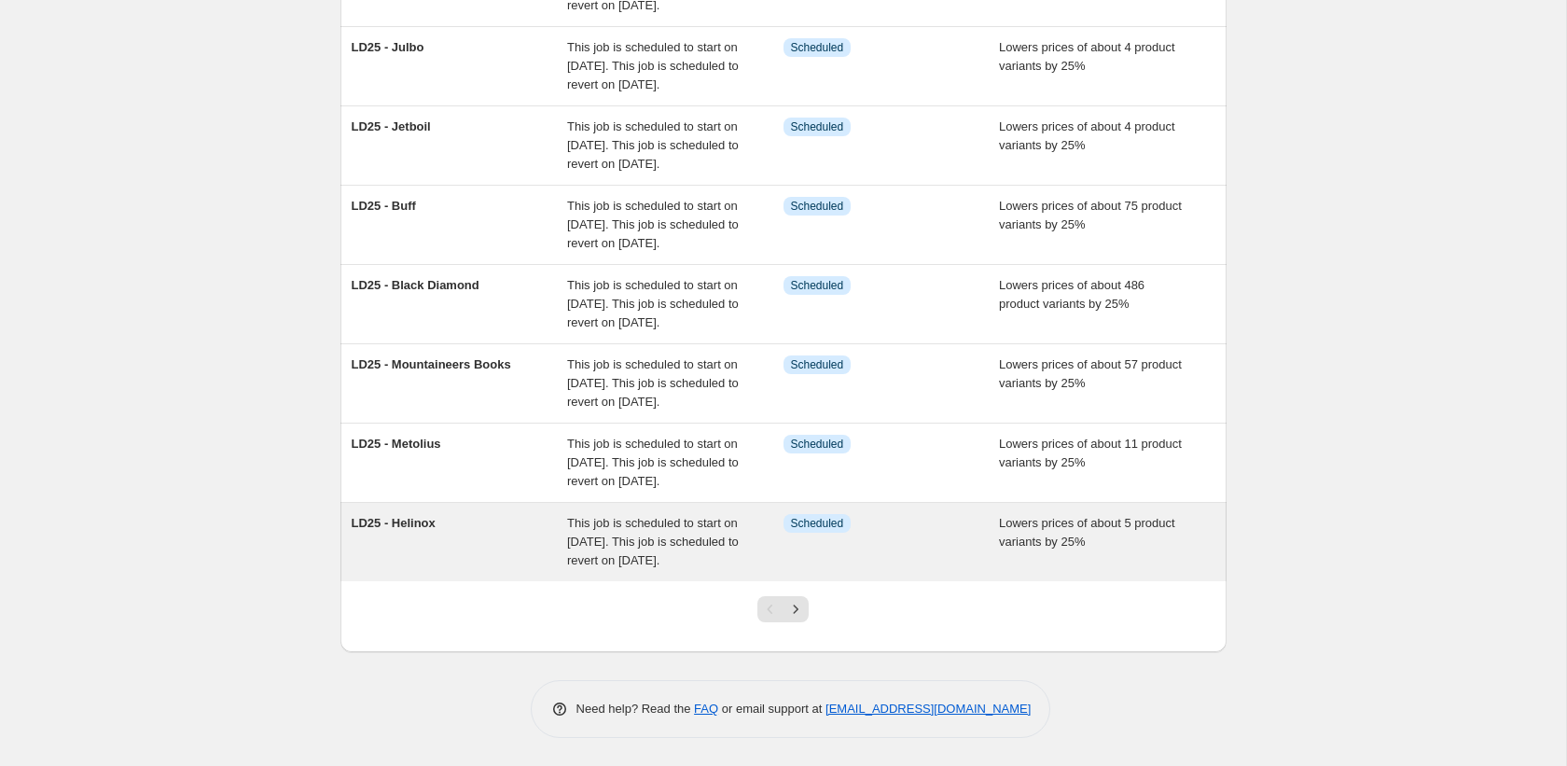
click at [644, 528] on span "This job is scheduled to start on August 25, 2025. This job is scheduled to rev…" at bounding box center [653, 541] width 172 height 51
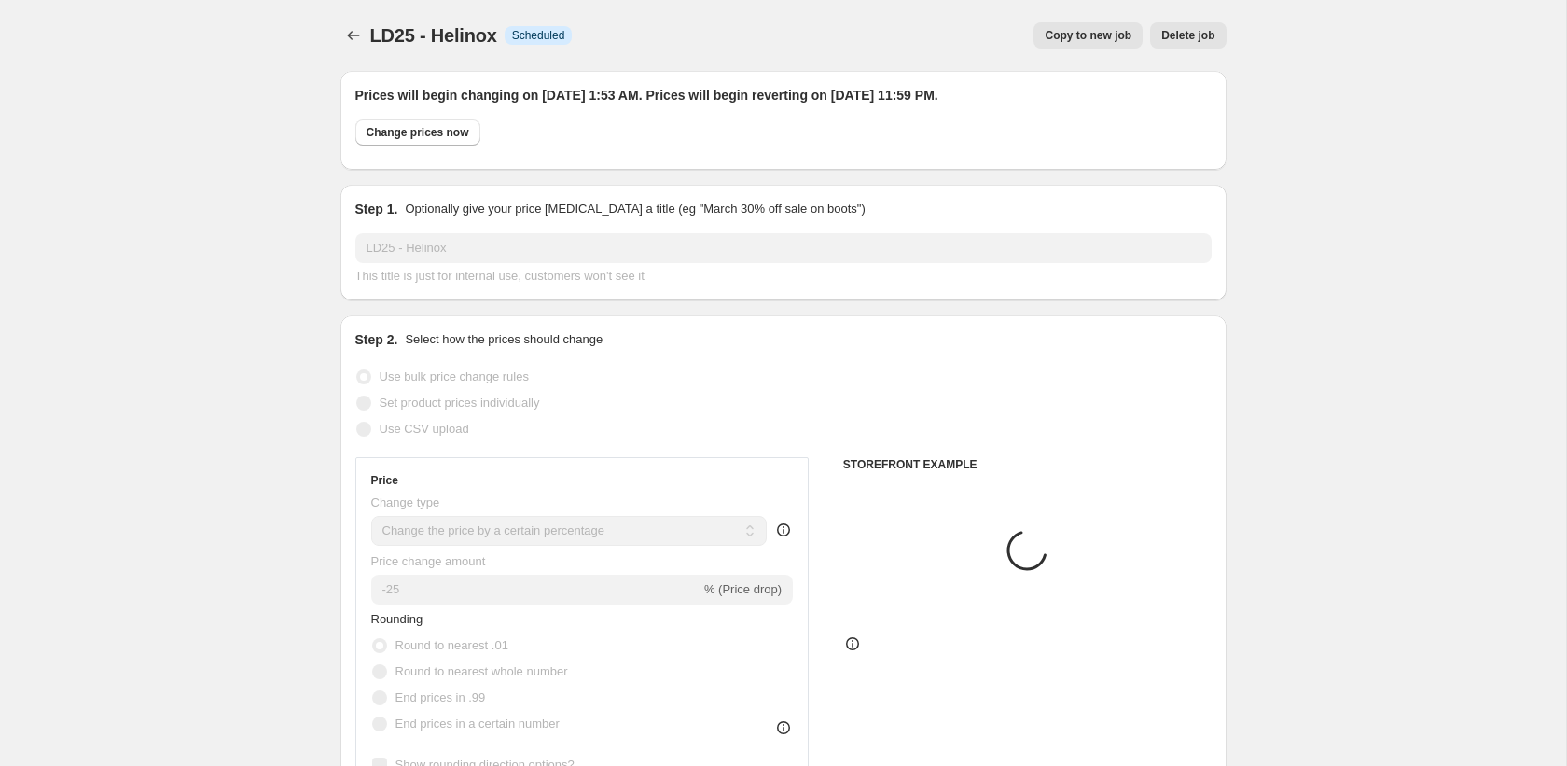
scroll to position [121, 0]
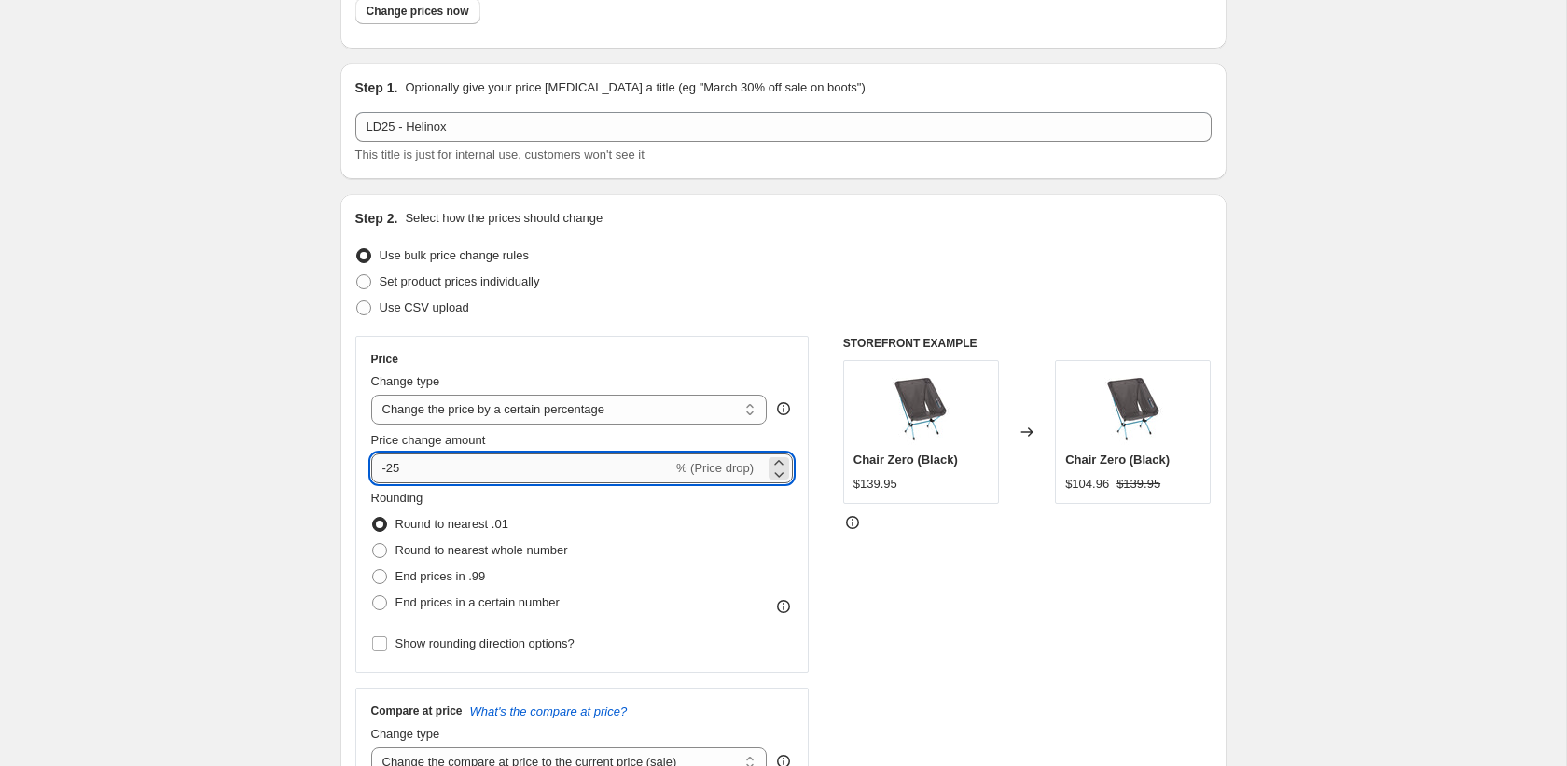
click at [505, 471] on input "-25" at bounding box center [521, 468] width 301 height 30
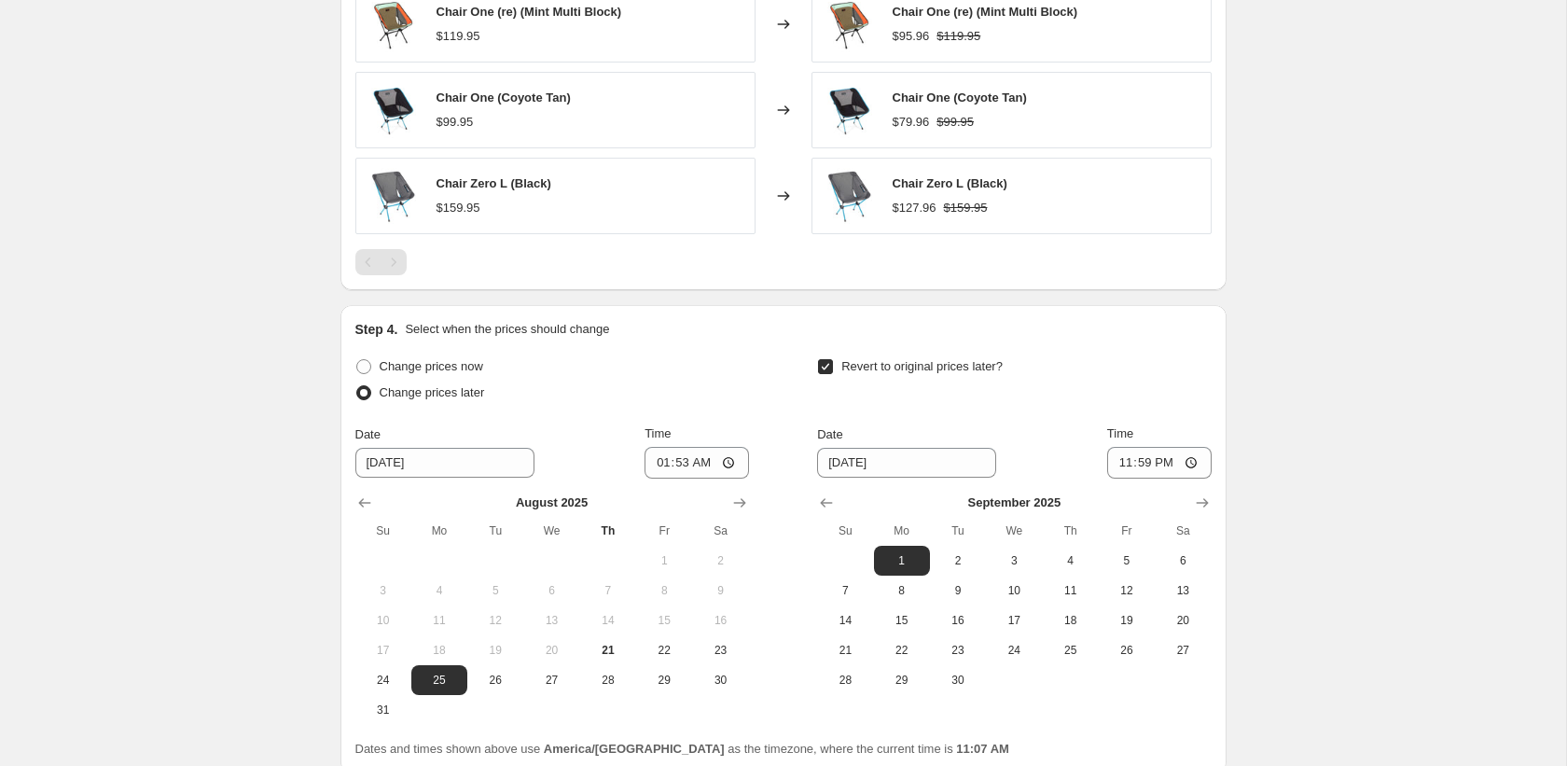
scroll to position [1853, 0]
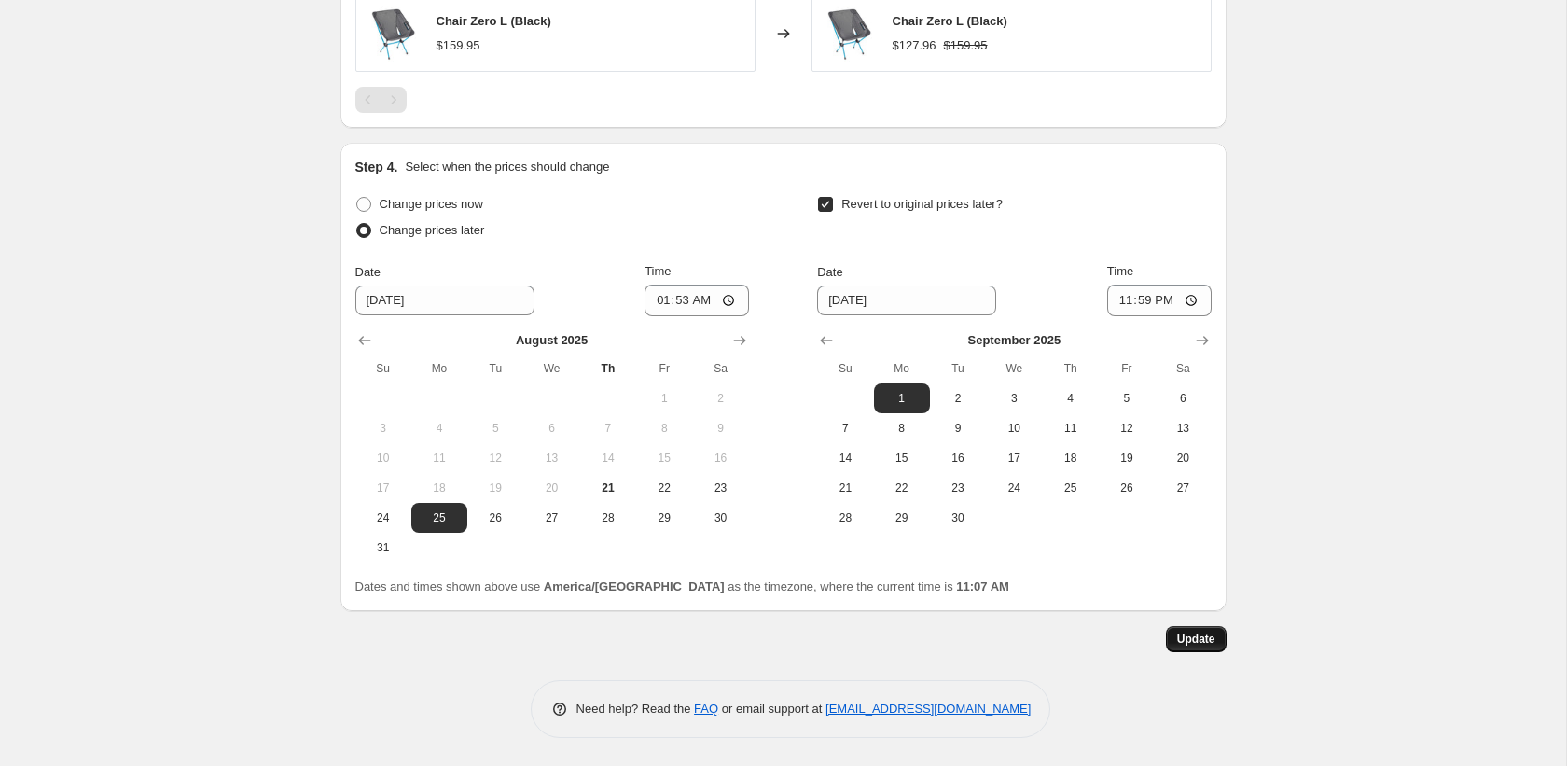
click at [1193, 634] on span "Update" at bounding box center [1196, 638] width 38 height 15
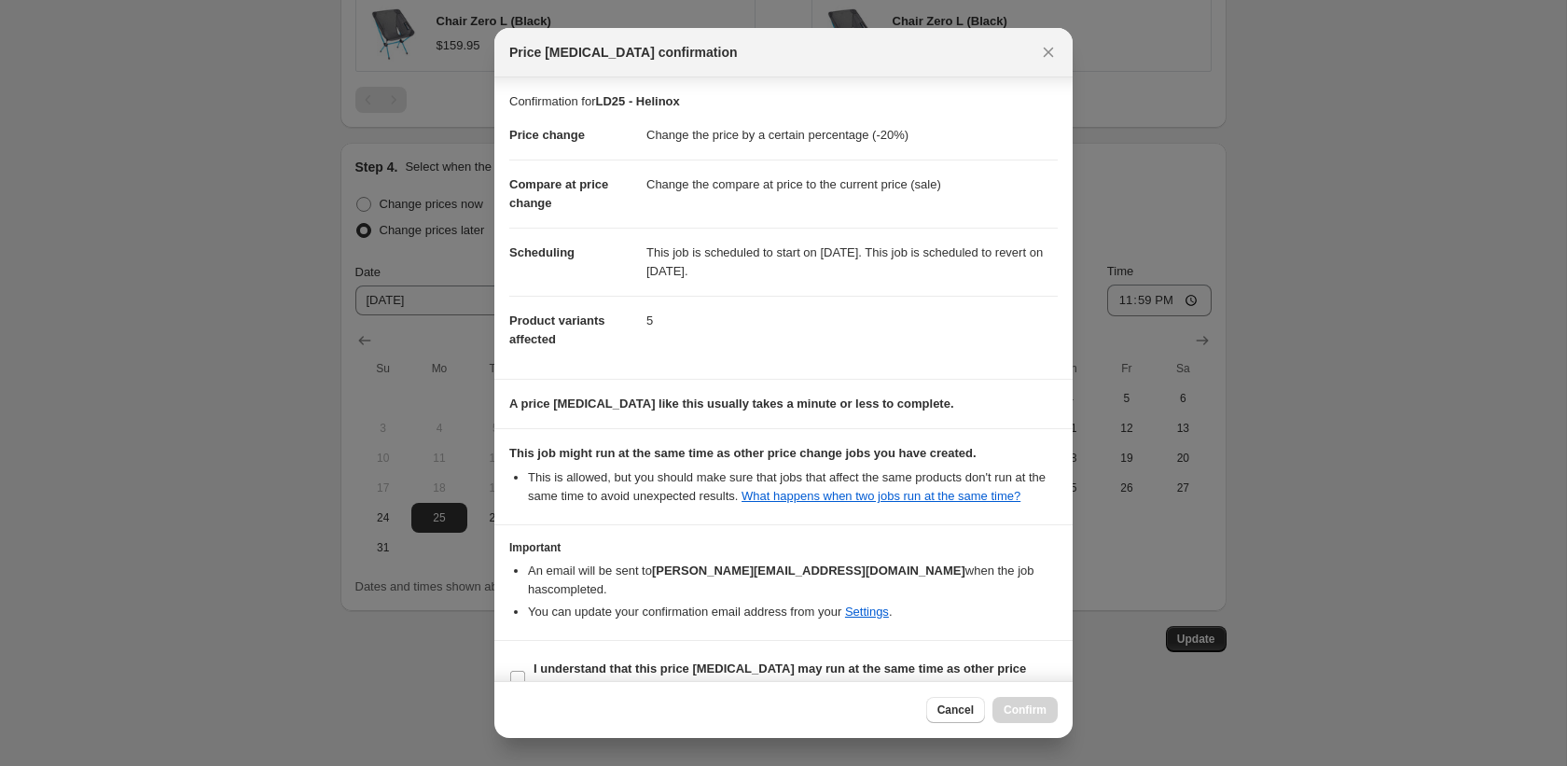
scroll to position [53, 0]
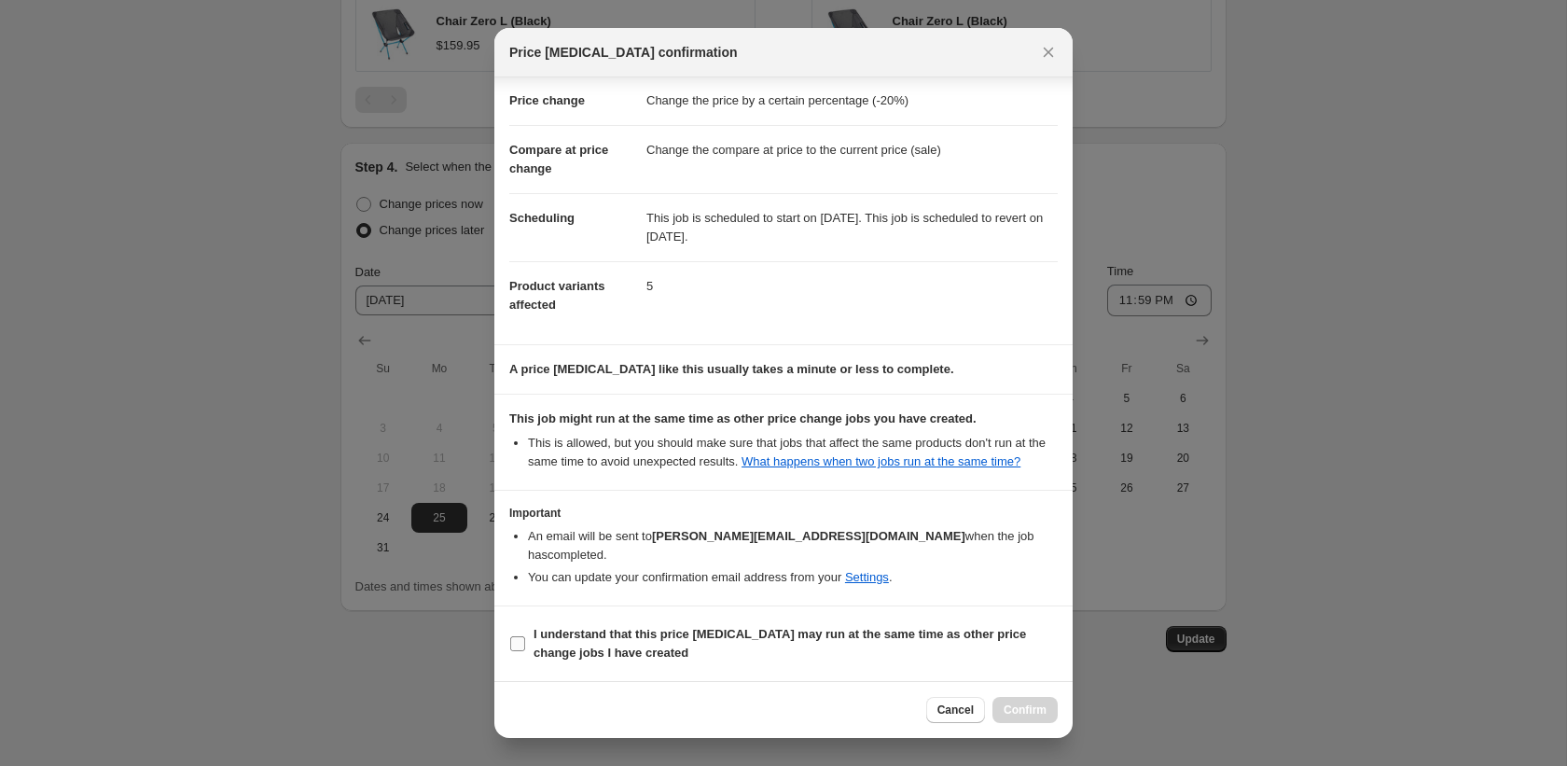
click at [851, 623] on label "I understand that this price change job may run at the same time as other price…" at bounding box center [783, 643] width 548 height 45
click at [525, 636] on input "I understand that this price change job may run at the same time as other price…" at bounding box center [517, 643] width 15 height 15
click at [1017, 711] on span "Confirm" at bounding box center [1025, 709] width 43 height 15
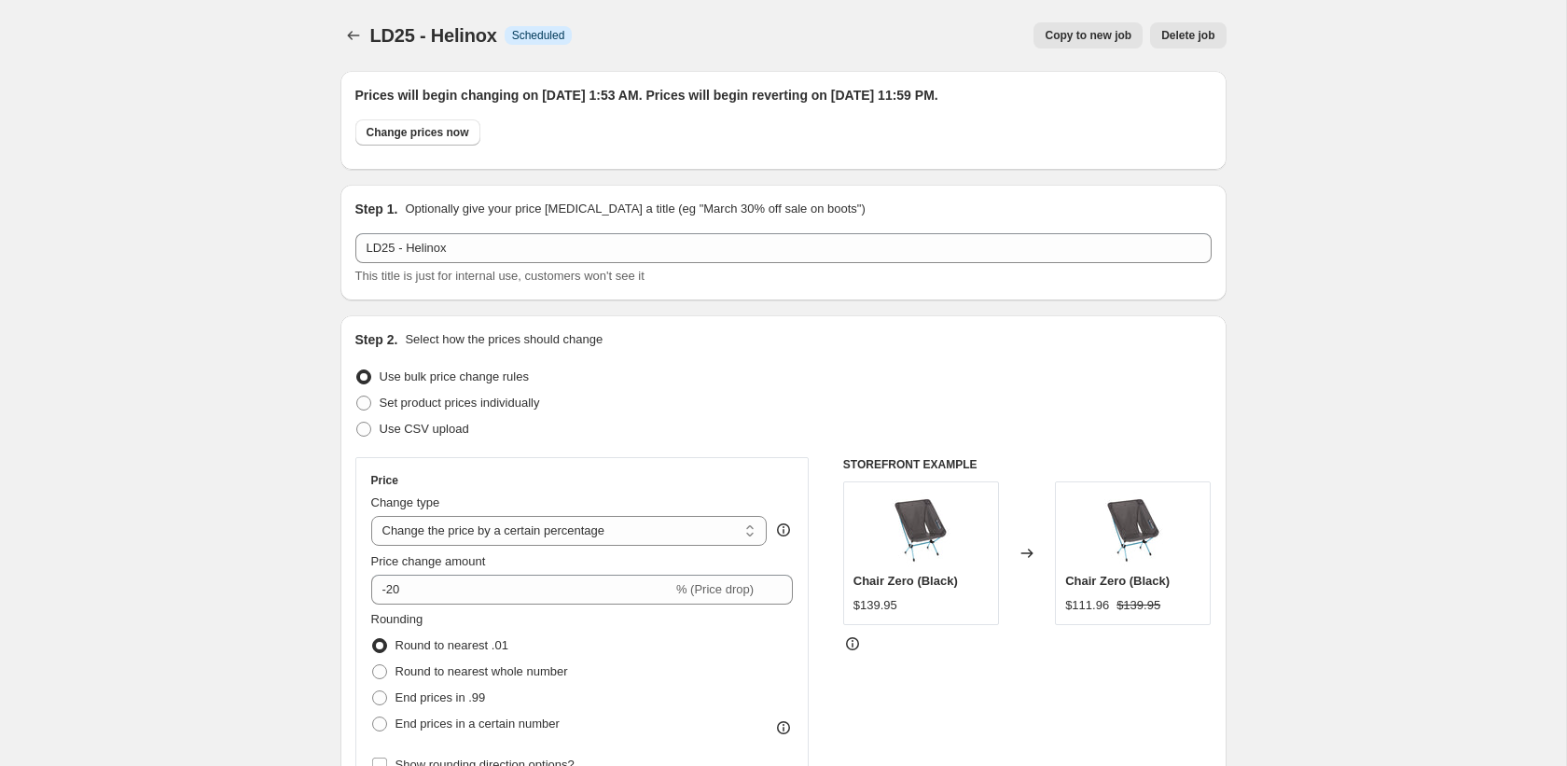
scroll to position [1853, 0]
